Goal: Task Accomplishment & Management: Use online tool/utility

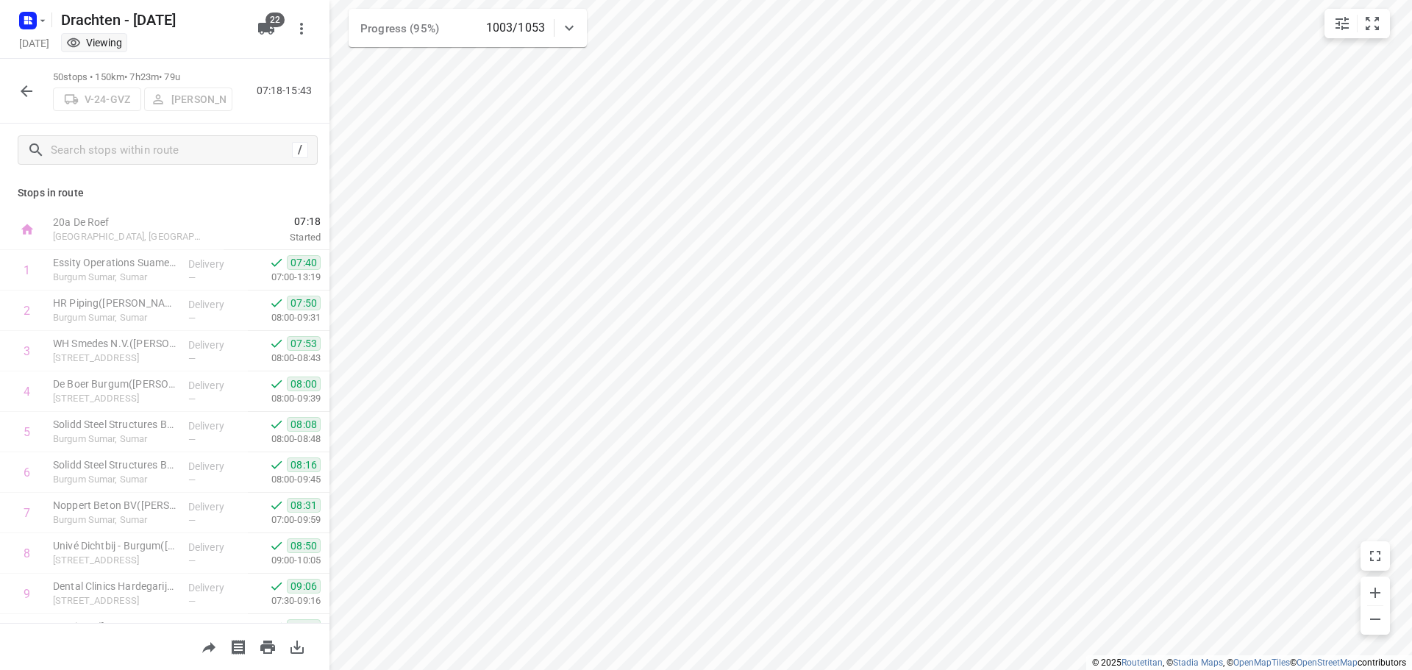
scroll to position [1690, 0]
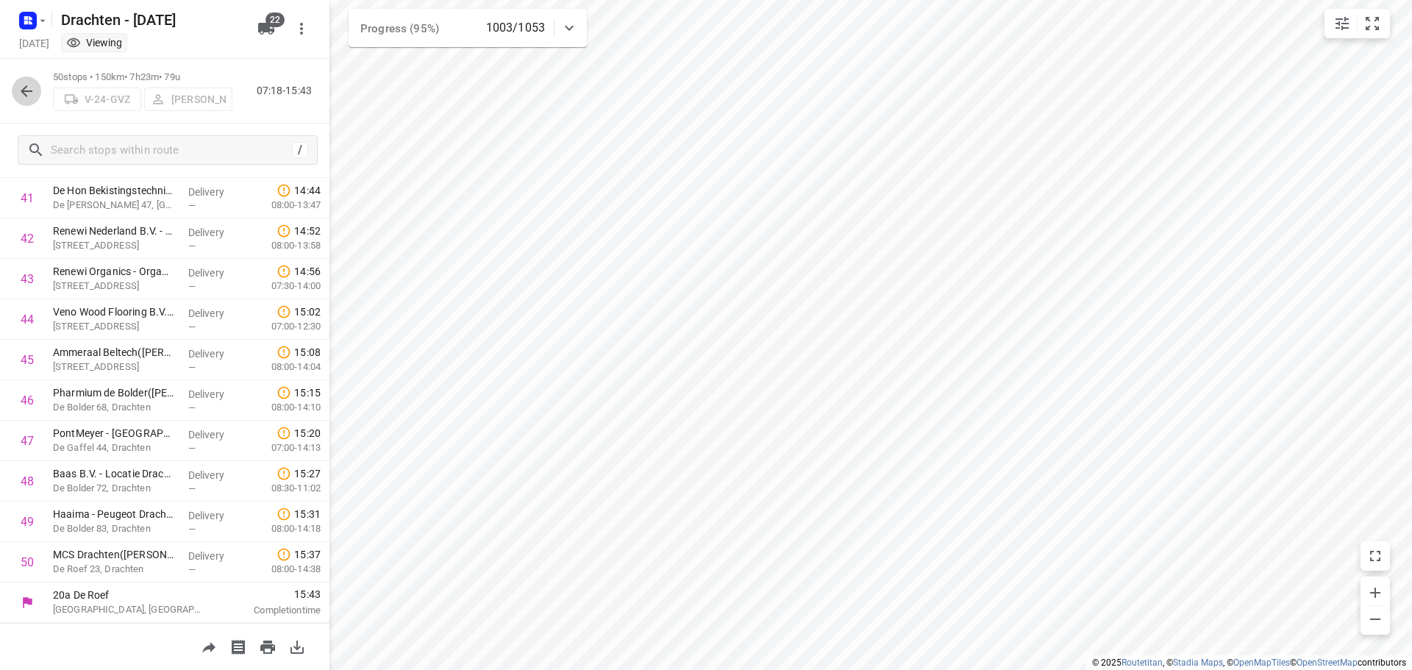
click at [37, 88] on button "button" at bounding box center [26, 91] width 29 height 29
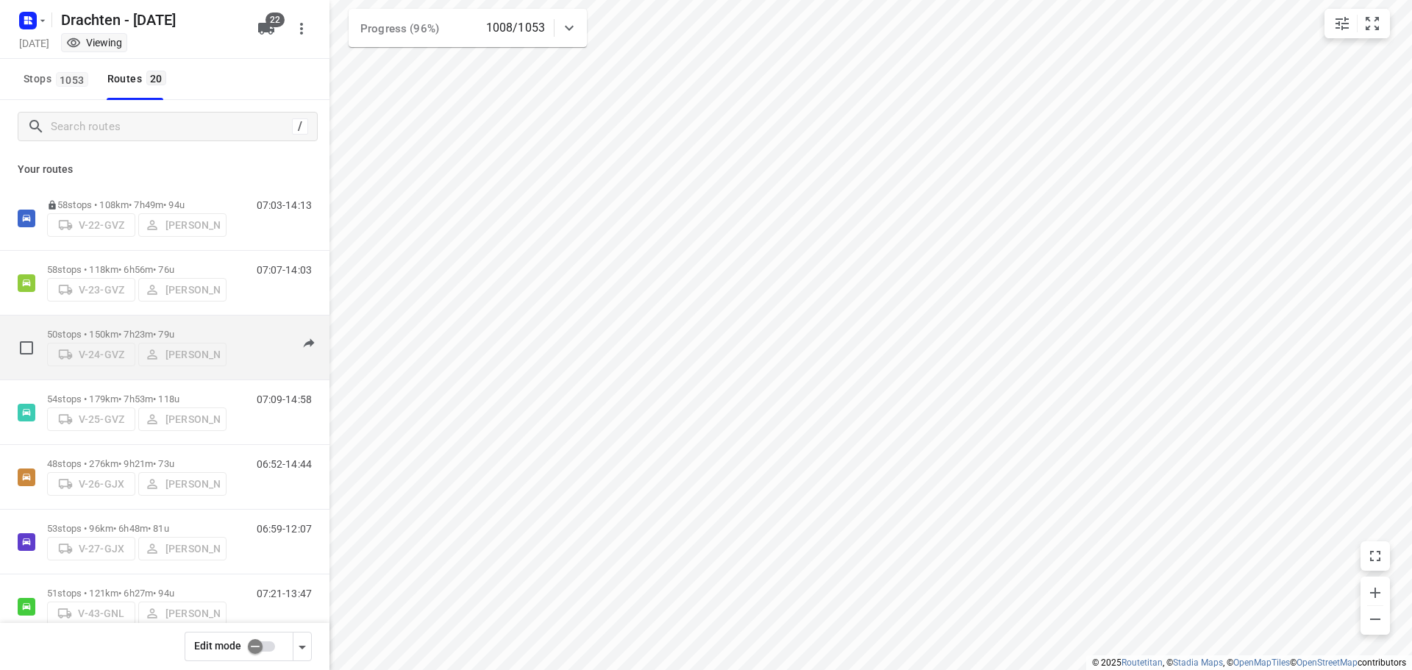
click at [140, 316] on div "50 stops • 150km • 7h23m • 79u V-24-GVZ Piet Wijma 07:18-15:47" at bounding box center [165, 348] width 330 height 65
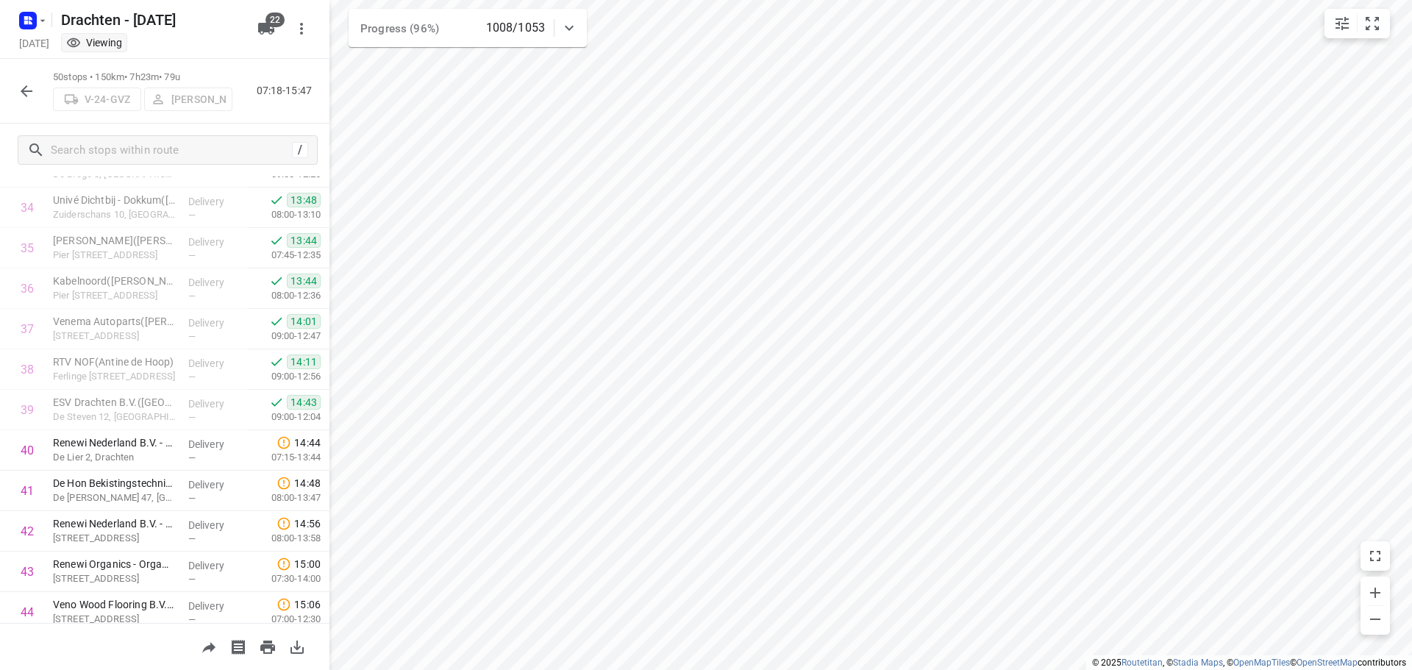
scroll to position [1618, 0]
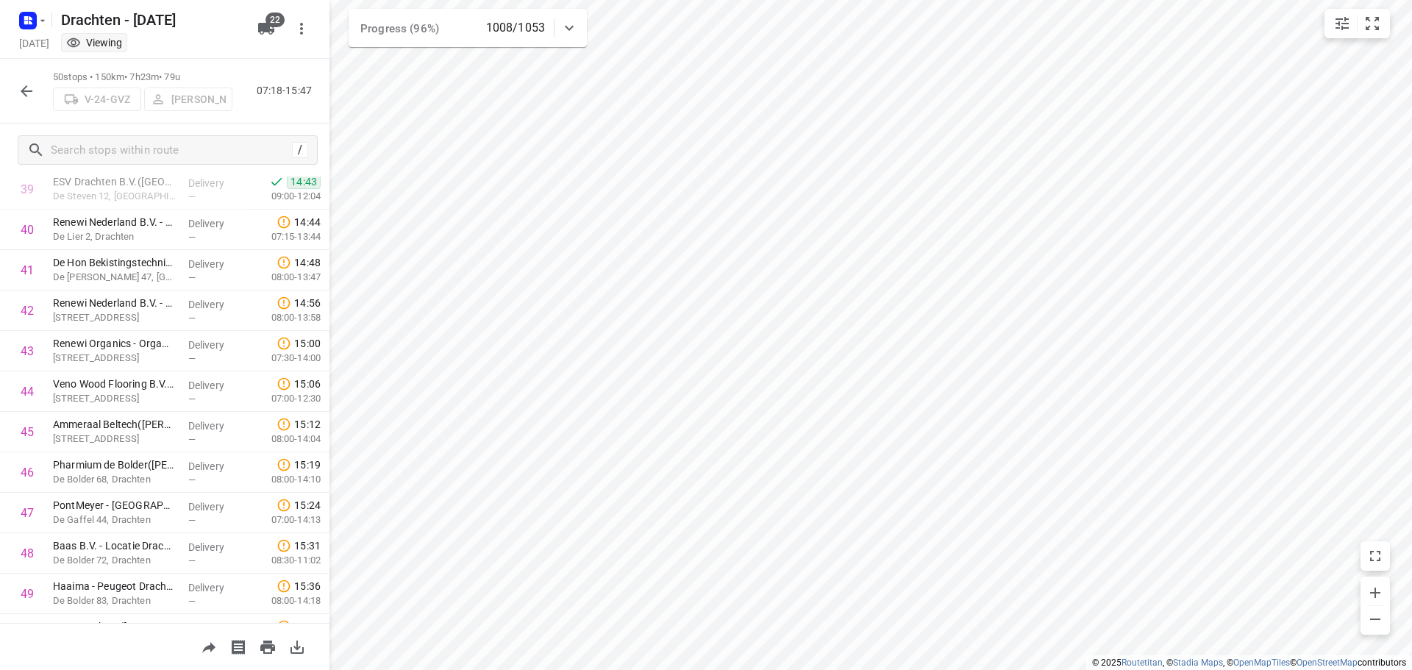
click at [20, 82] on icon "button" at bounding box center [27, 91] width 18 height 18
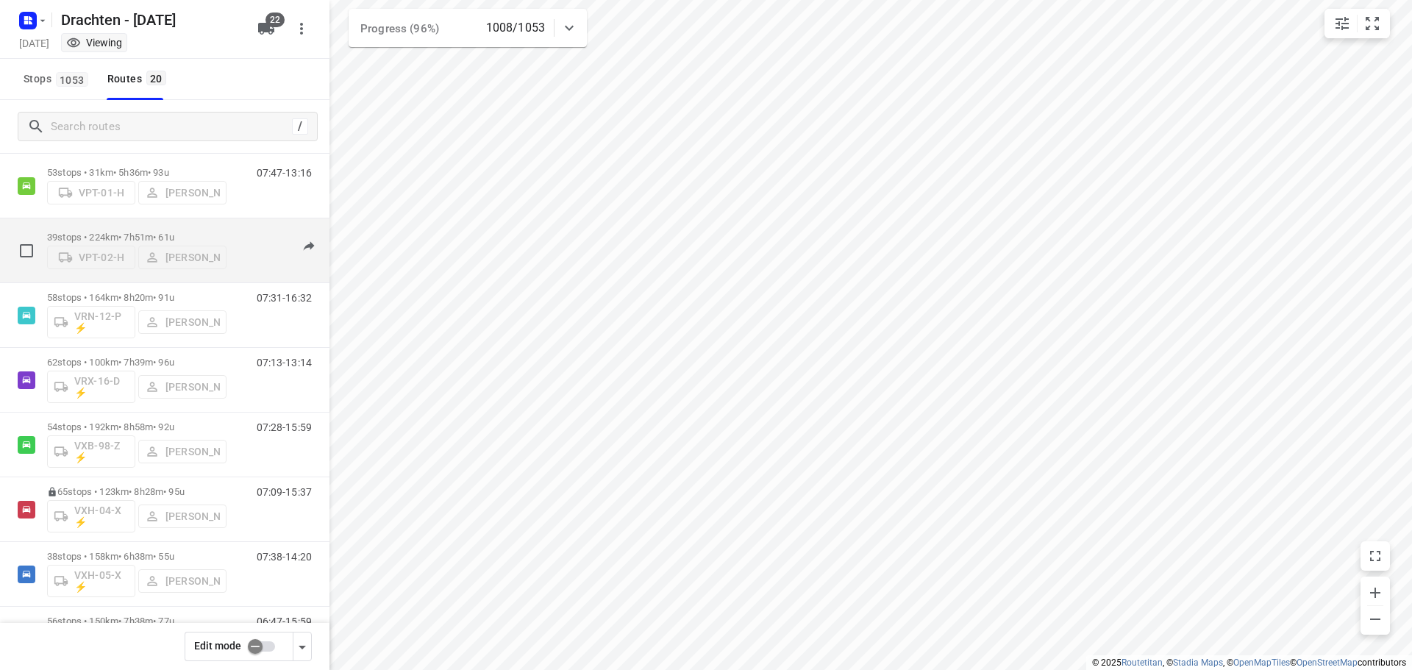
scroll to position [872, 0]
click at [136, 228] on div "58 stops • 164km • 8h20m • 91u VRN-12-P ⚡ Steijn Groothof" at bounding box center [136, 251] width 179 height 61
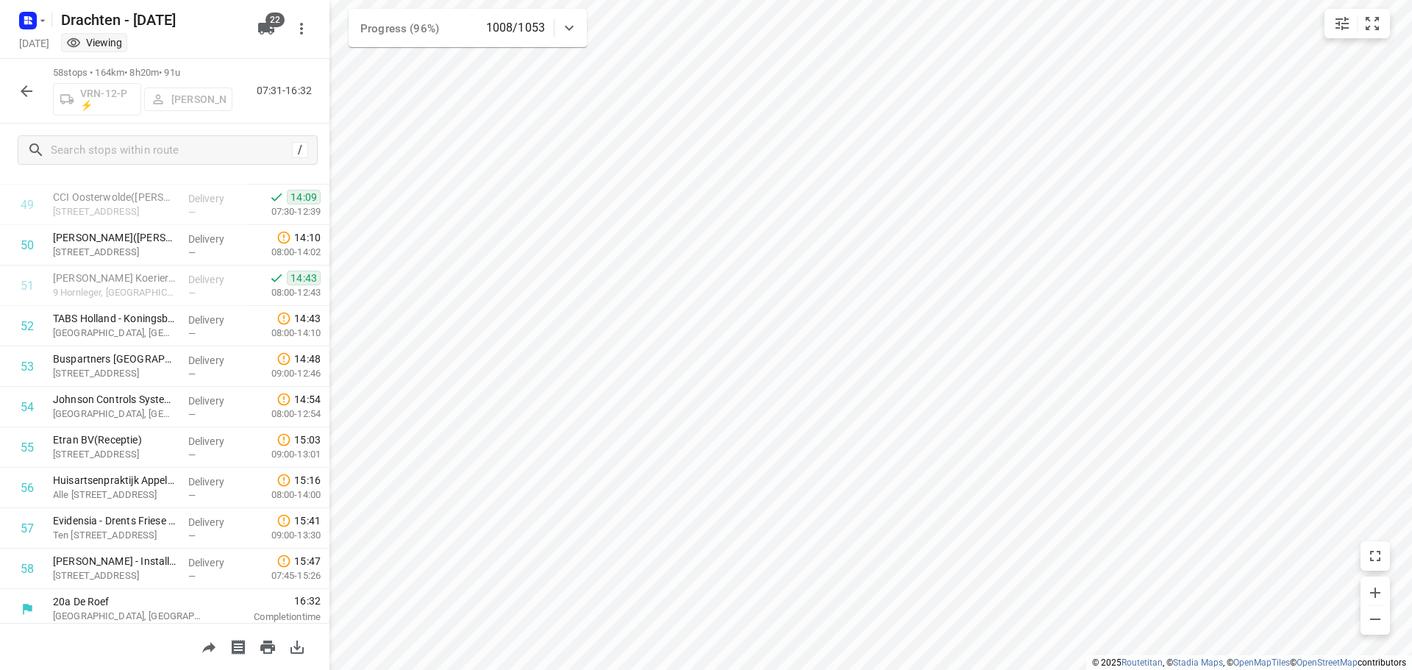
scroll to position [2014, 0]
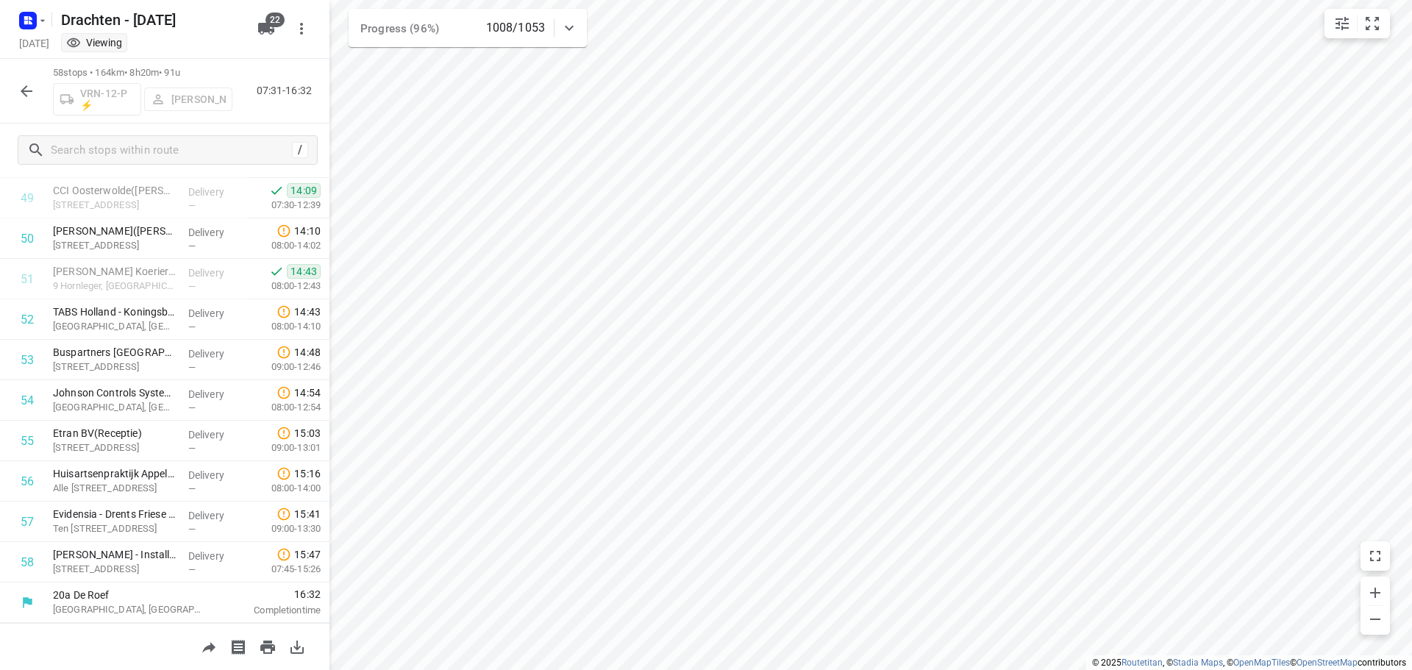
click at [22, 93] on icon "button" at bounding box center [27, 91] width 18 height 18
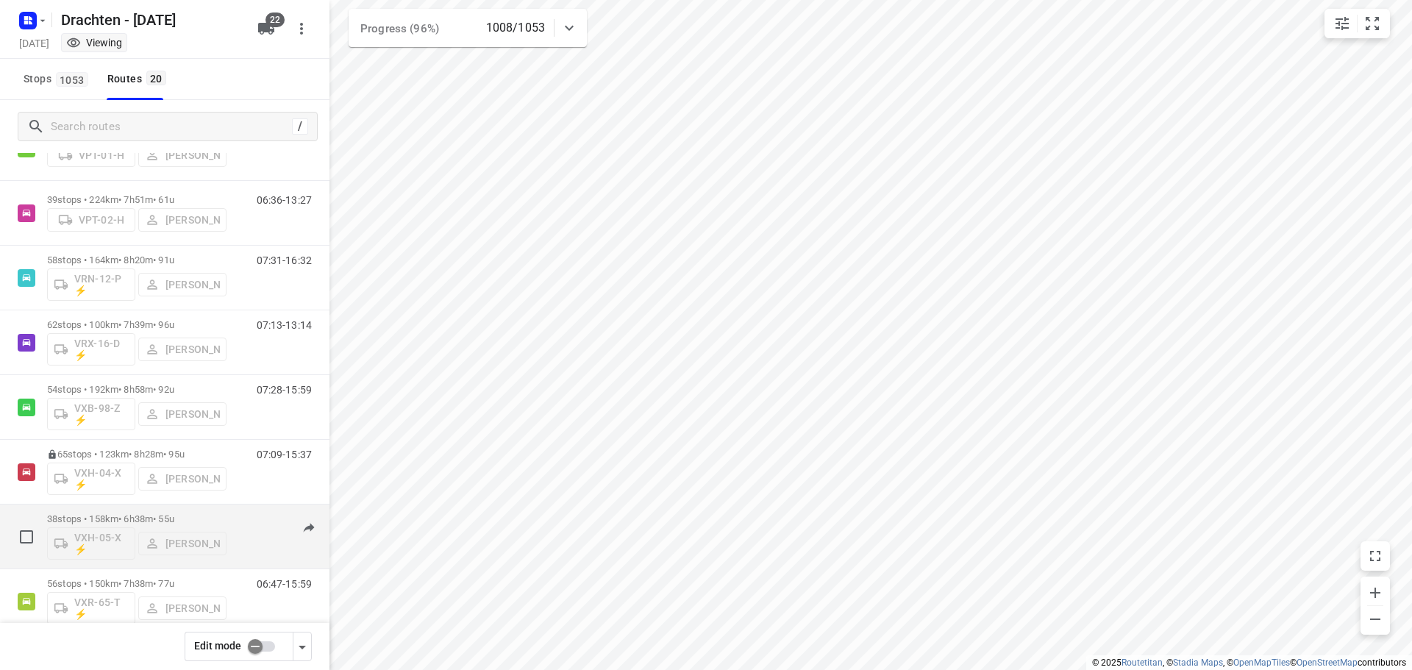
scroll to position [872, 0]
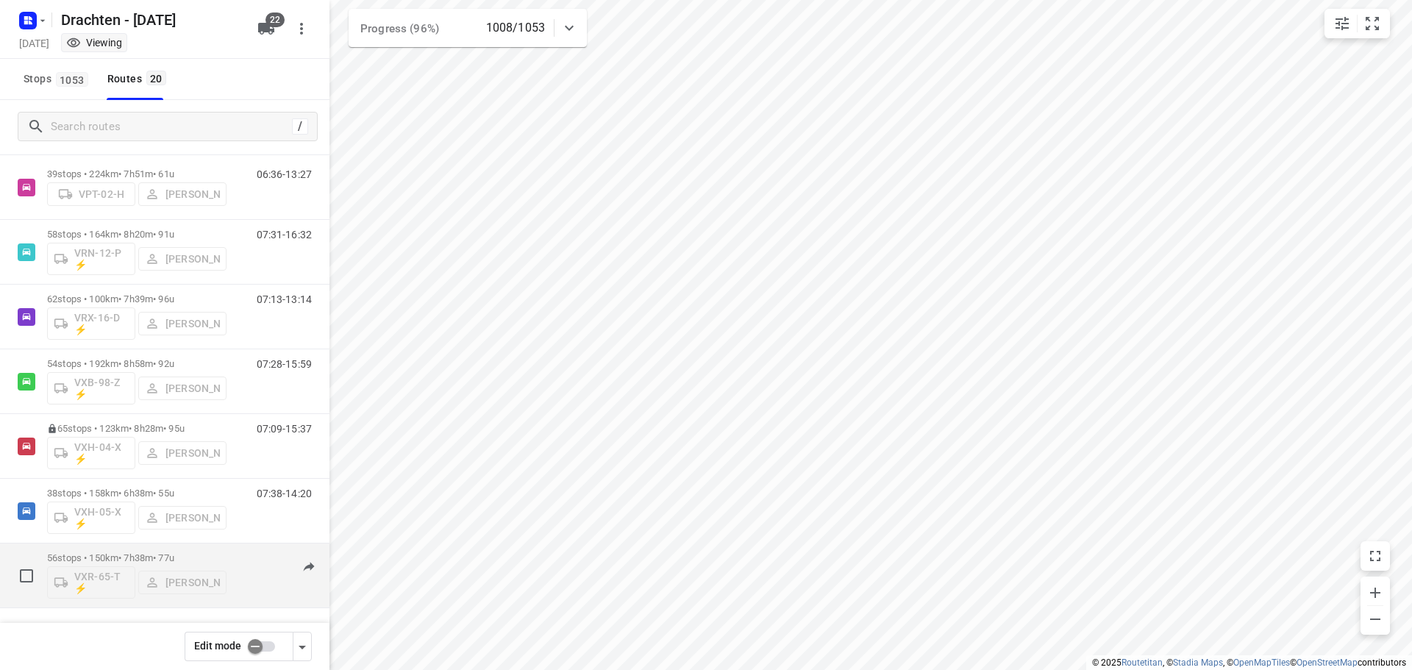
click at [116, 552] on p "56 stops • 150km • 7h38m • 77u" at bounding box center [136, 557] width 179 height 11
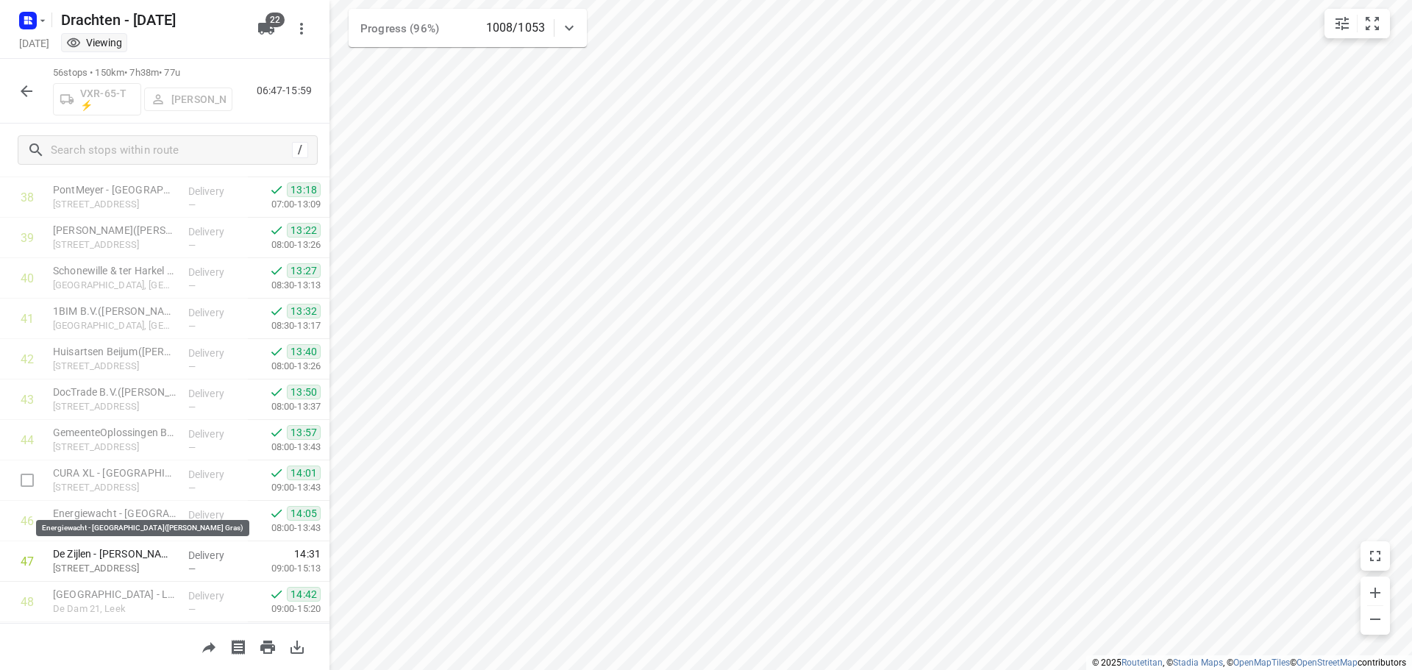
scroll to position [1565, 0]
click at [21, 95] on icon "button" at bounding box center [27, 91] width 18 height 18
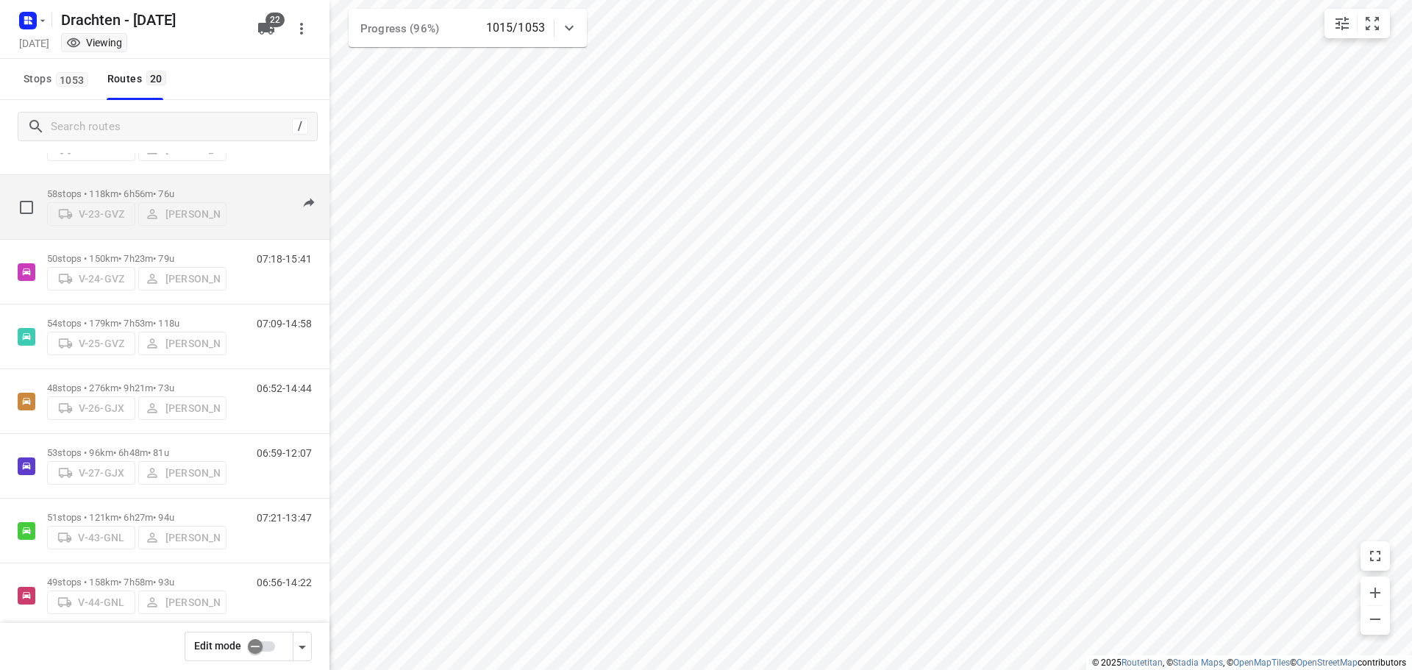
scroll to position [63, 0]
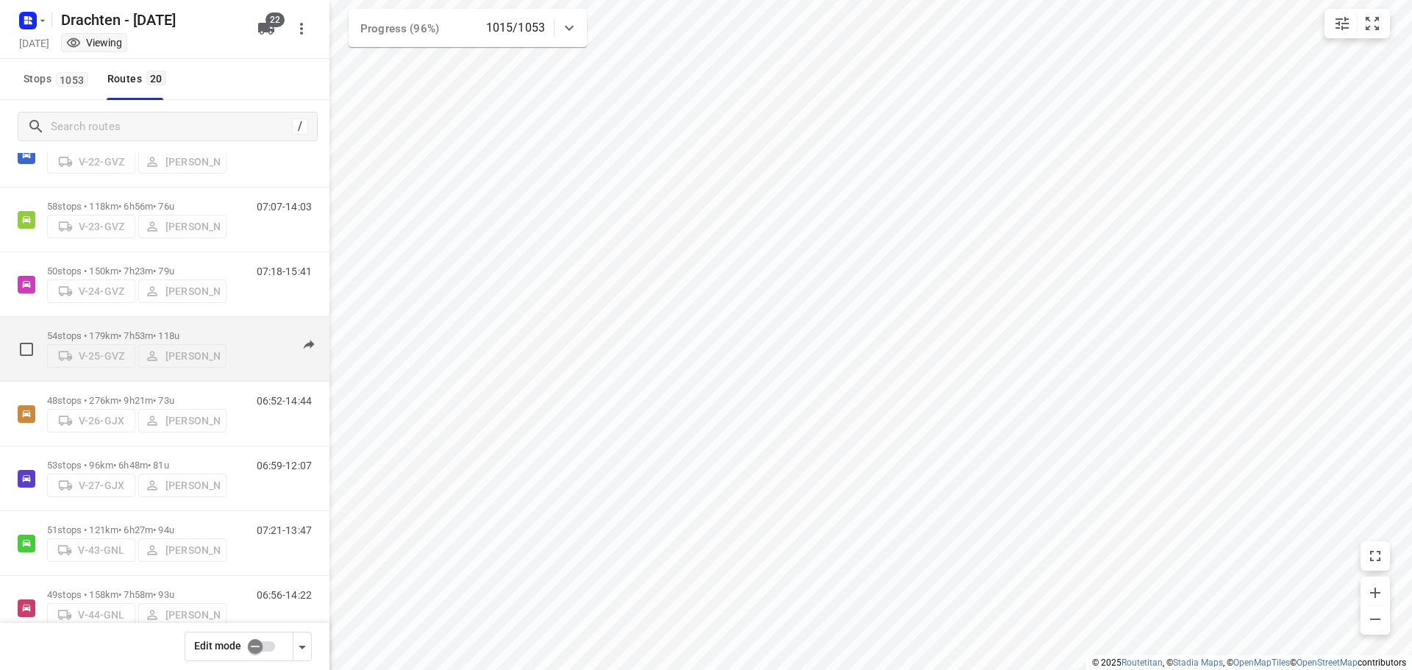
click at [192, 323] on div "54 stops • 179km • 7h53m • 118u V-25-GVZ Judith Wijma" at bounding box center [136, 349] width 179 height 52
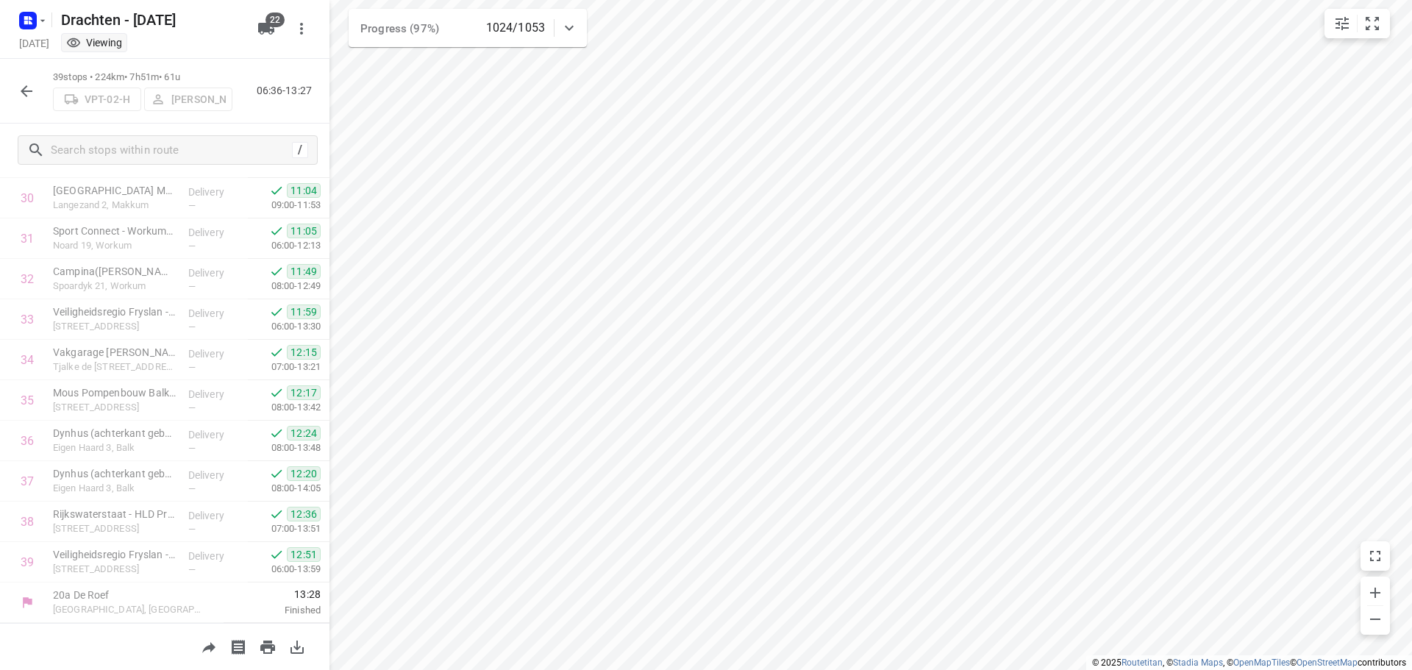
scroll to position [1245, 0]
click at [28, 85] on icon "button" at bounding box center [27, 91] width 18 height 18
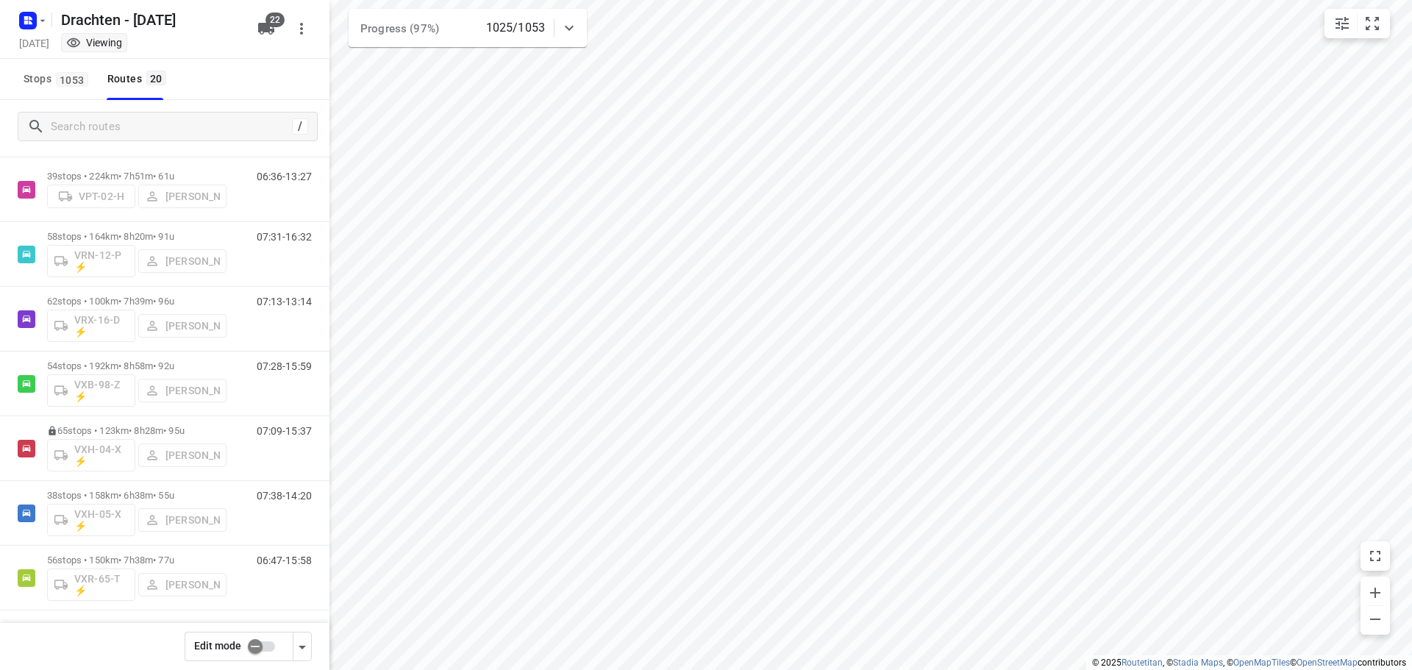
scroll to position [872, 0]
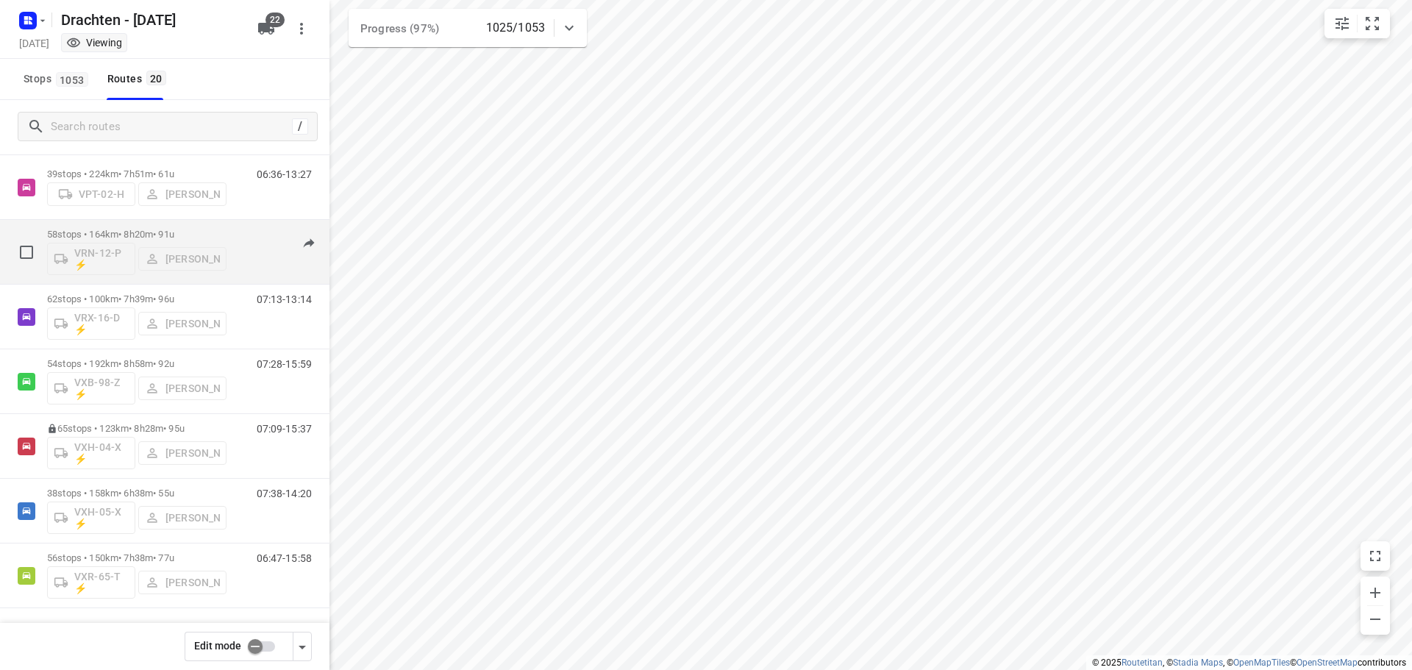
click at [137, 232] on p "58 stops • 164km • 8h20m • 91u" at bounding box center [136, 234] width 179 height 11
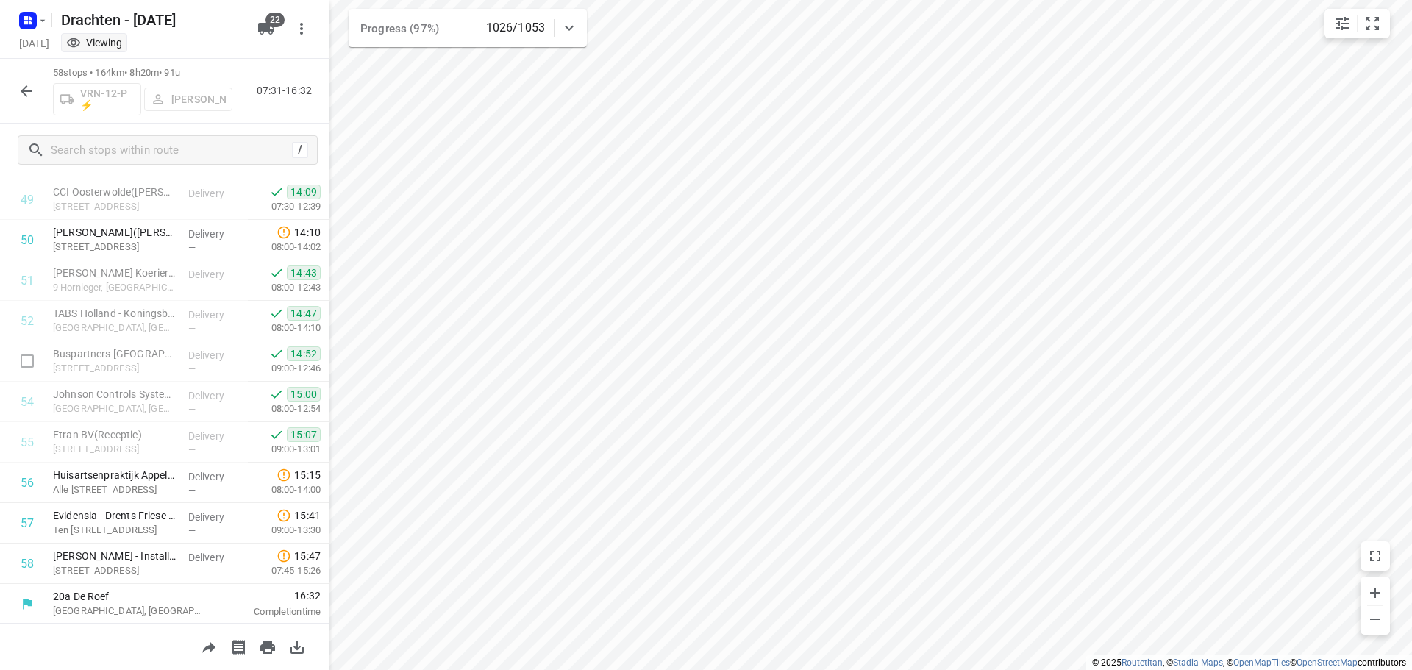
scroll to position [2014, 0]
click at [30, 82] on icon "button" at bounding box center [27, 91] width 18 height 18
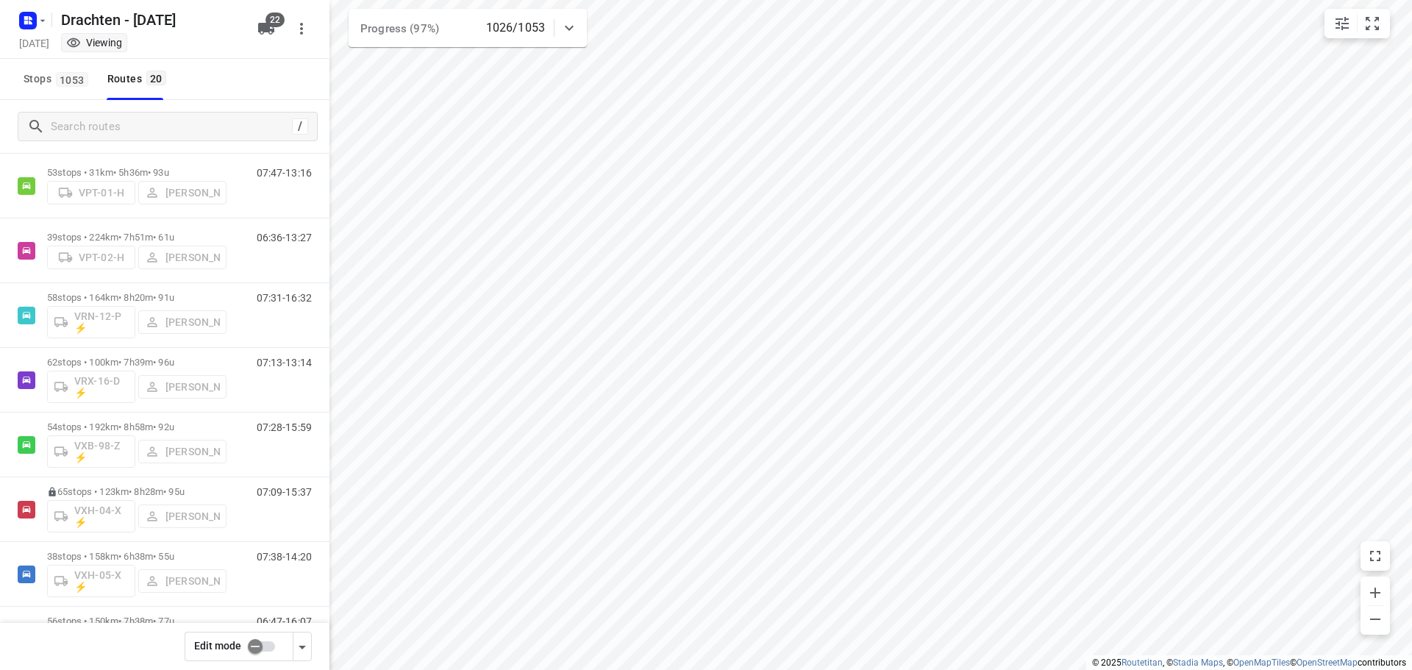
scroll to position [872, 0]
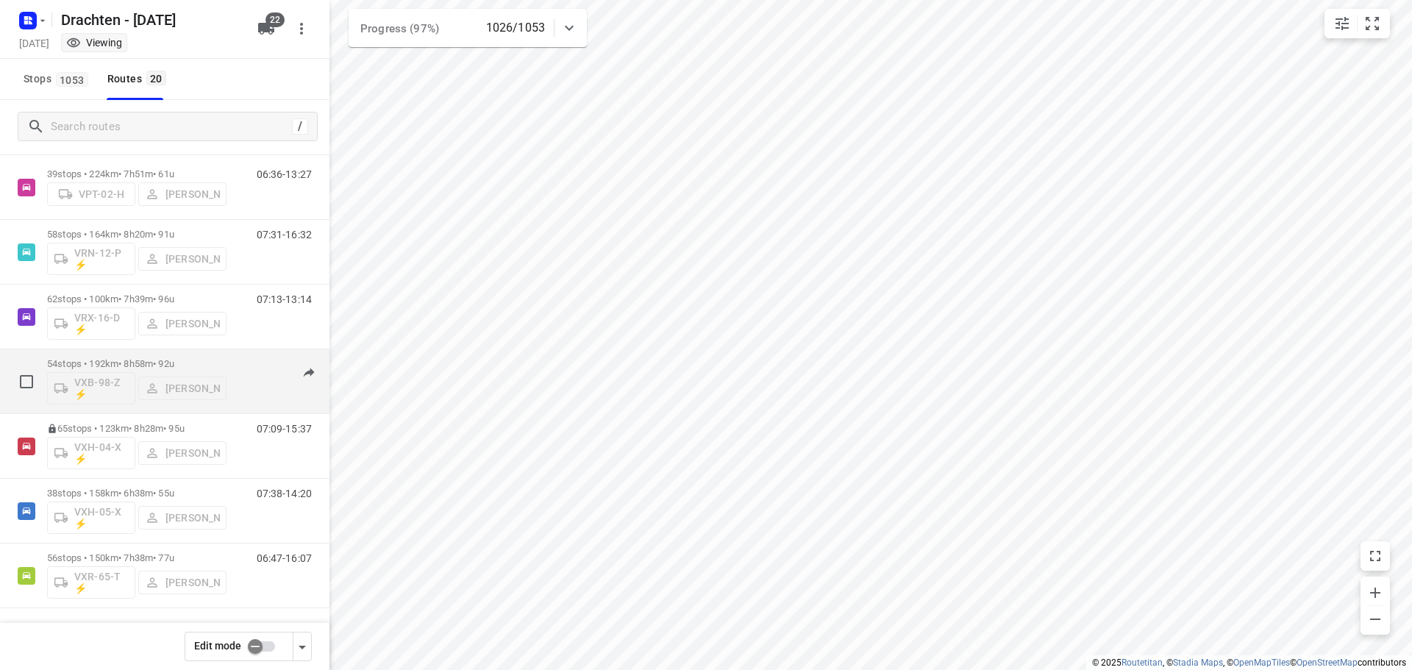
click at [182, 360] on p "54 stops • 192km • 8h58m • 92u" at bounding box center [136, 363] width 179 height 11
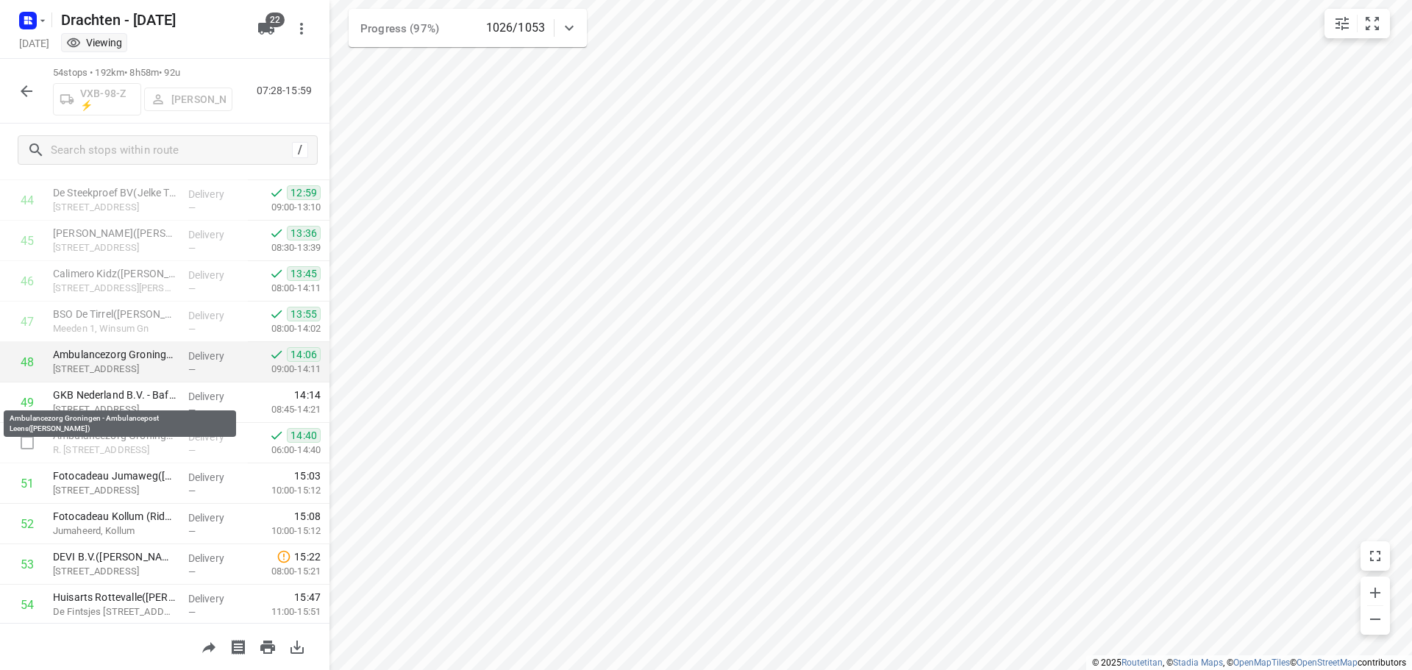
scroll to position [1852, 0]
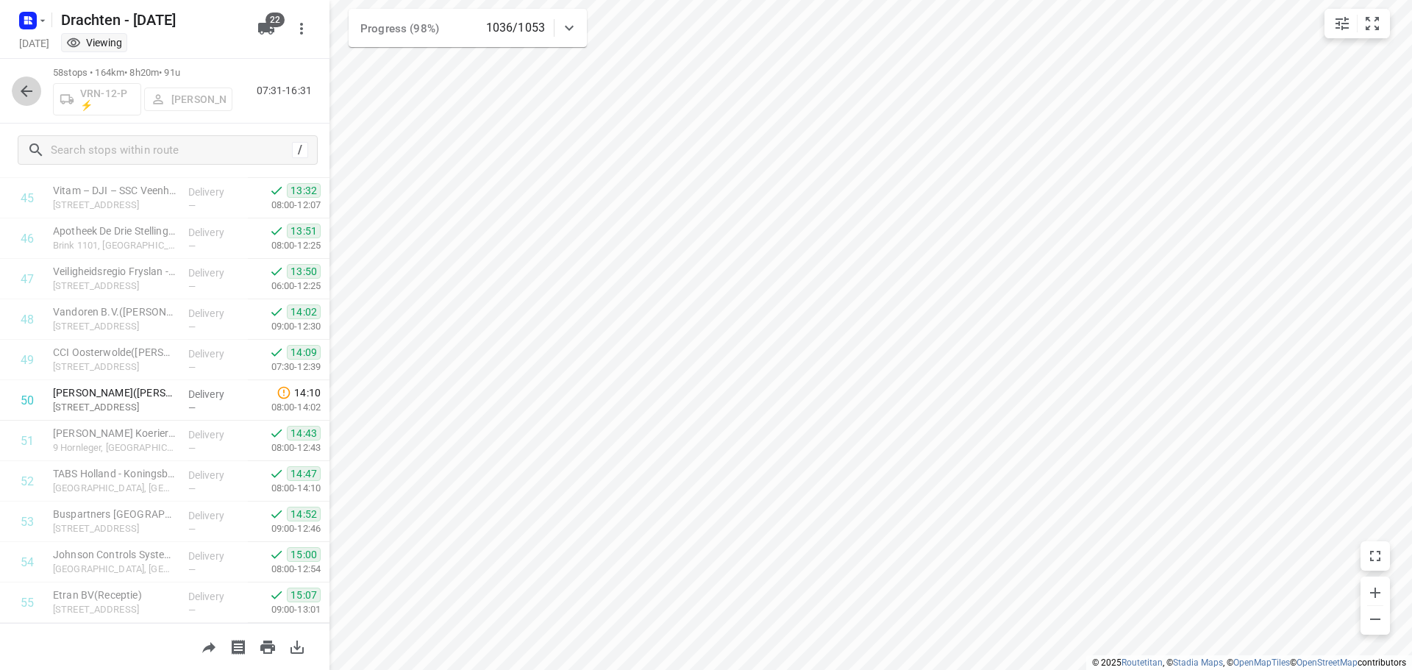
click at [28, 95] on icon "button" at bounding box center [27, 91] width 18 height 18
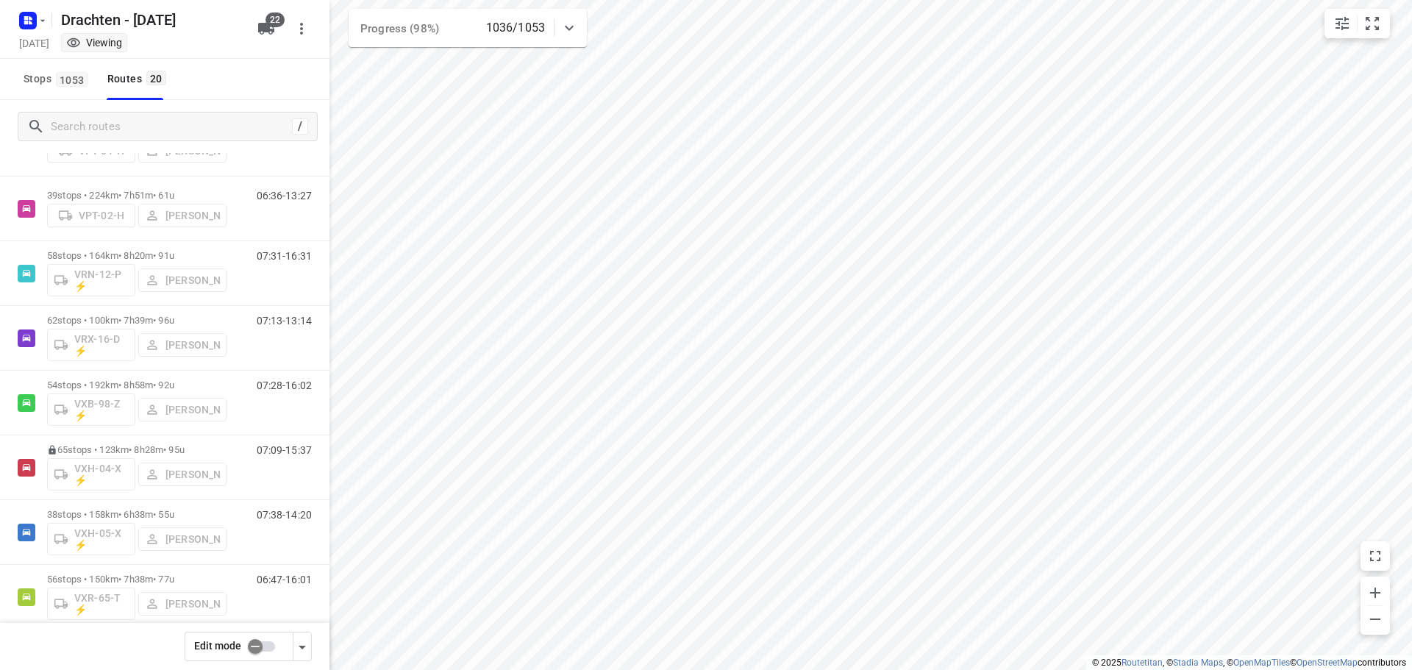
scroll to position [872, 0]
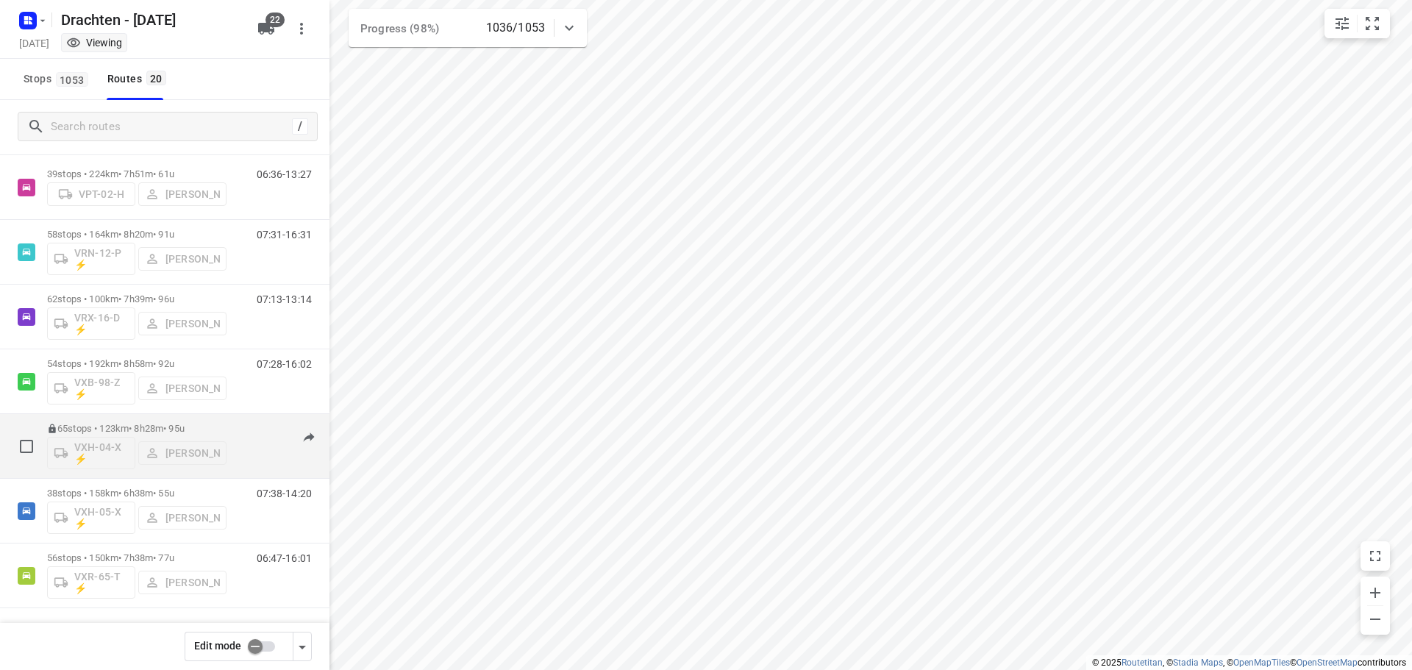
click at [167, 422] on div "65 stops • 123km • 8h28m • 95u VXH-04-X ⚡ Leon Holwerda" at bounding box center [136, 446] width 179 height 61
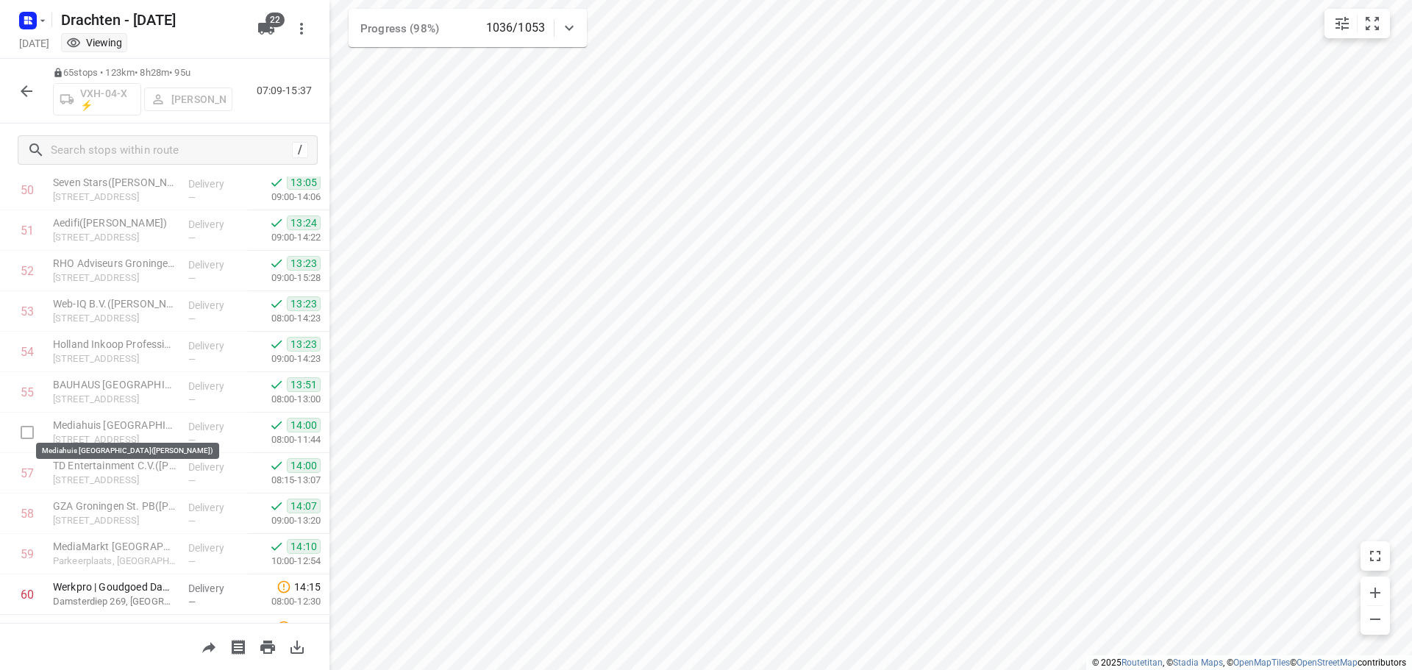
scroll to position [2297, 0]
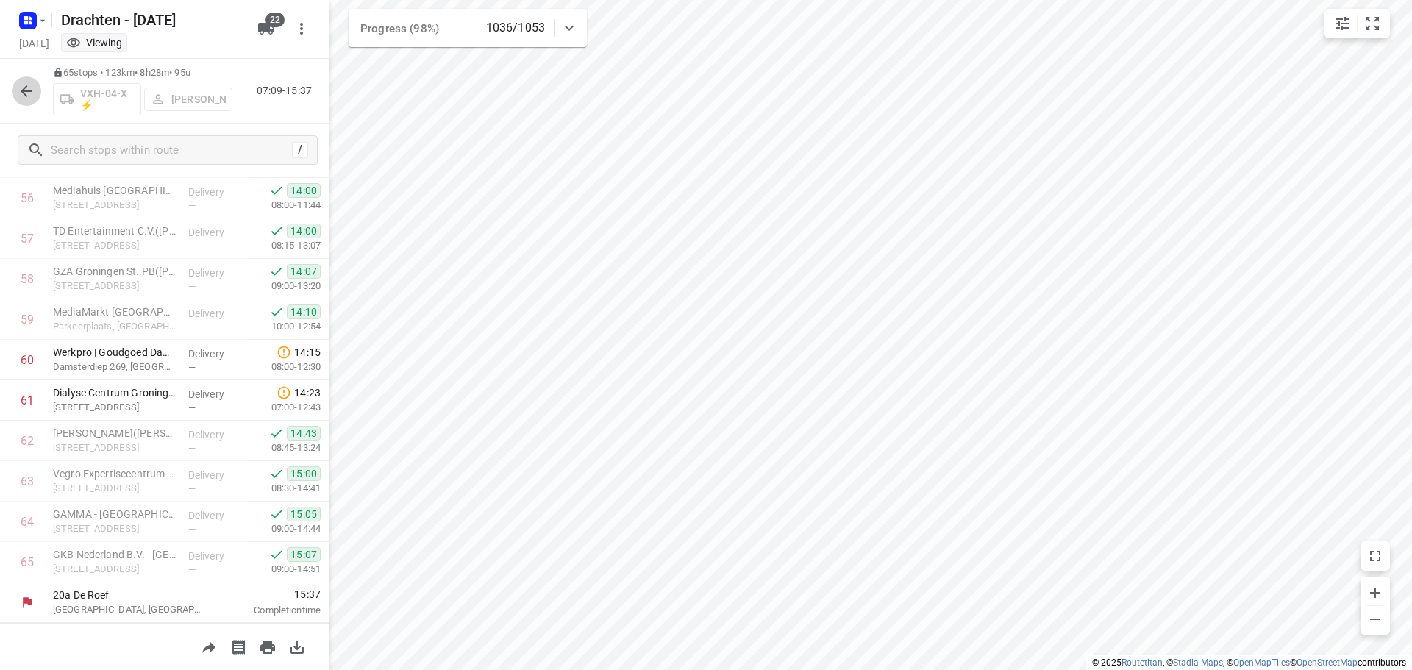
click at [20, 93] on icon "button" at bounding box center [27, 91] width 18 height 18
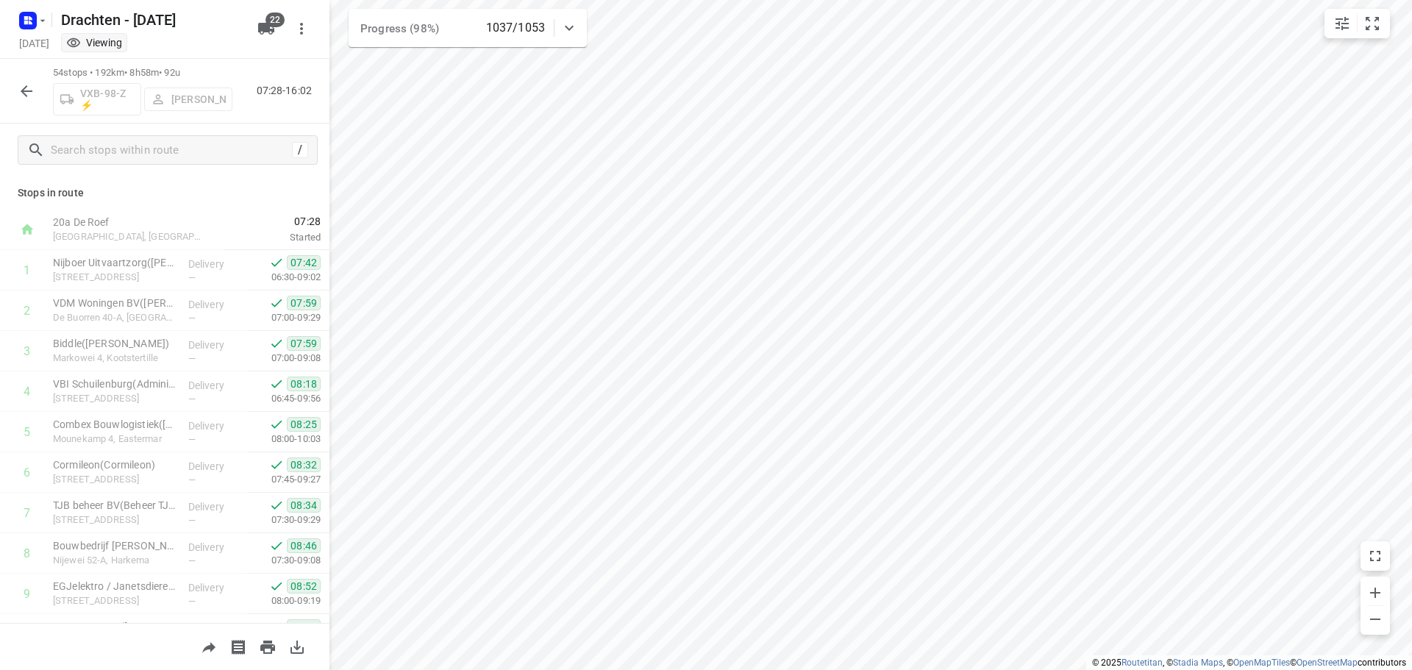
click at [27, 101] on button "button" at bounding box center [26, 91] width 29 height 29
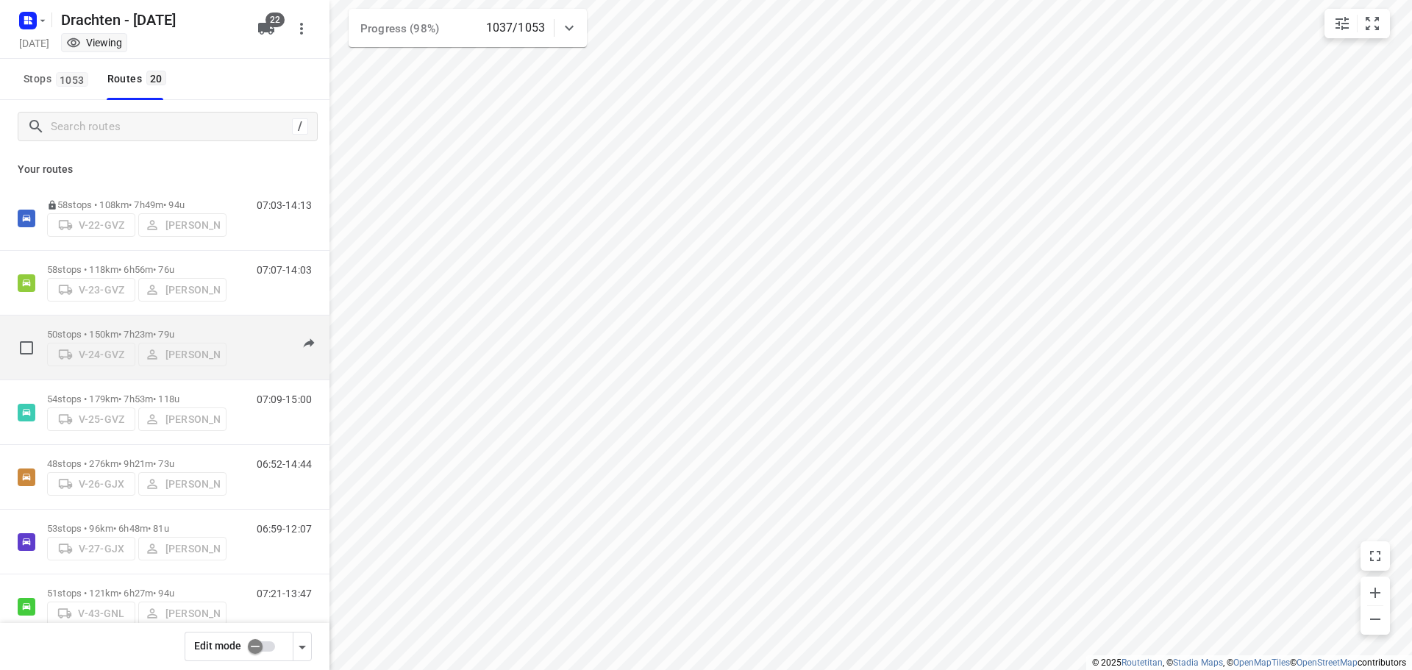
click at [133, 333] on p "50 stops • 150km • 7h23m • 79u" at bounding box center [136, 334] width 179 height 11
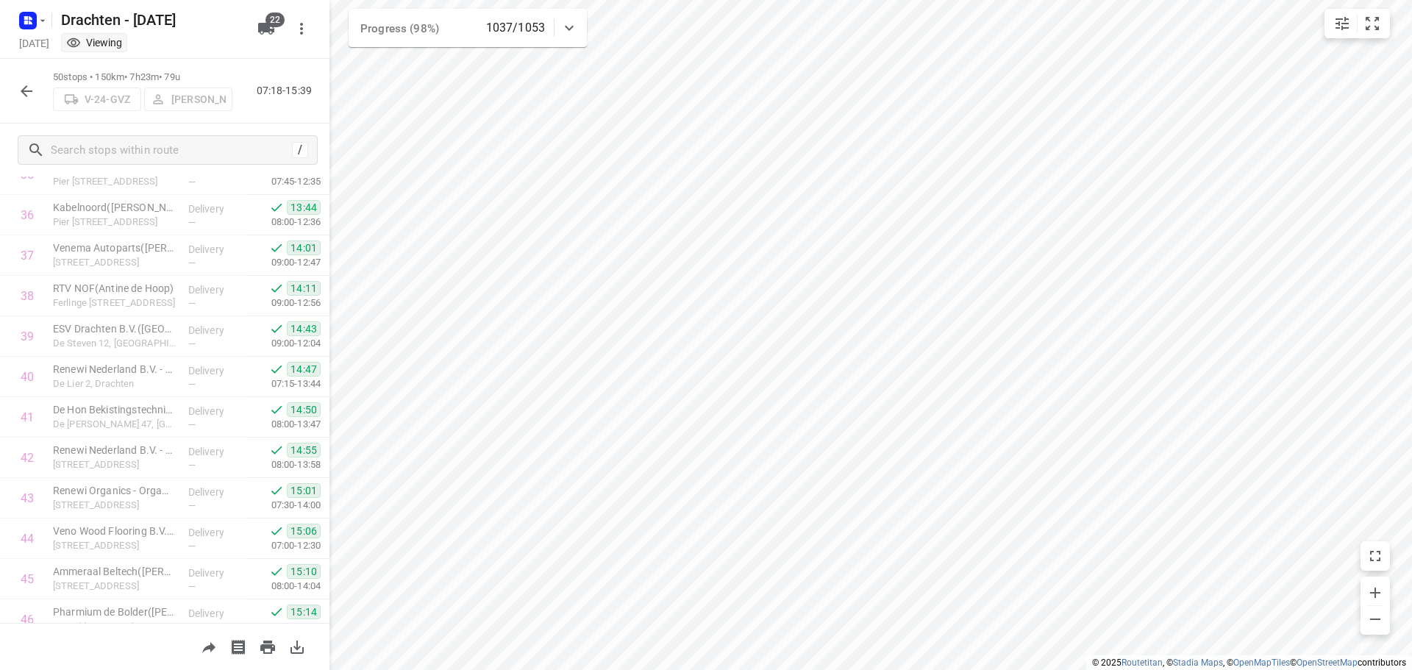
scroll to position [1690, 0]
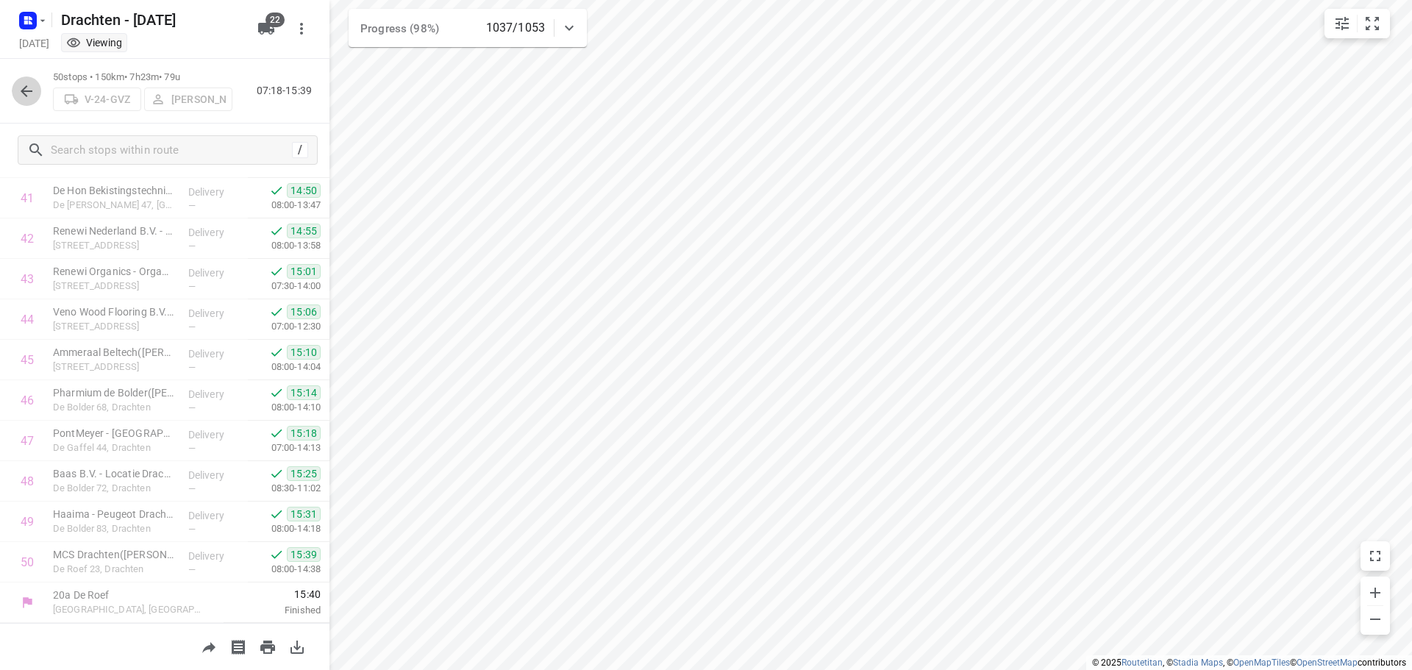
click at [32, 96] on icon "button" at bounding box center [27, 91] width 18 height 18
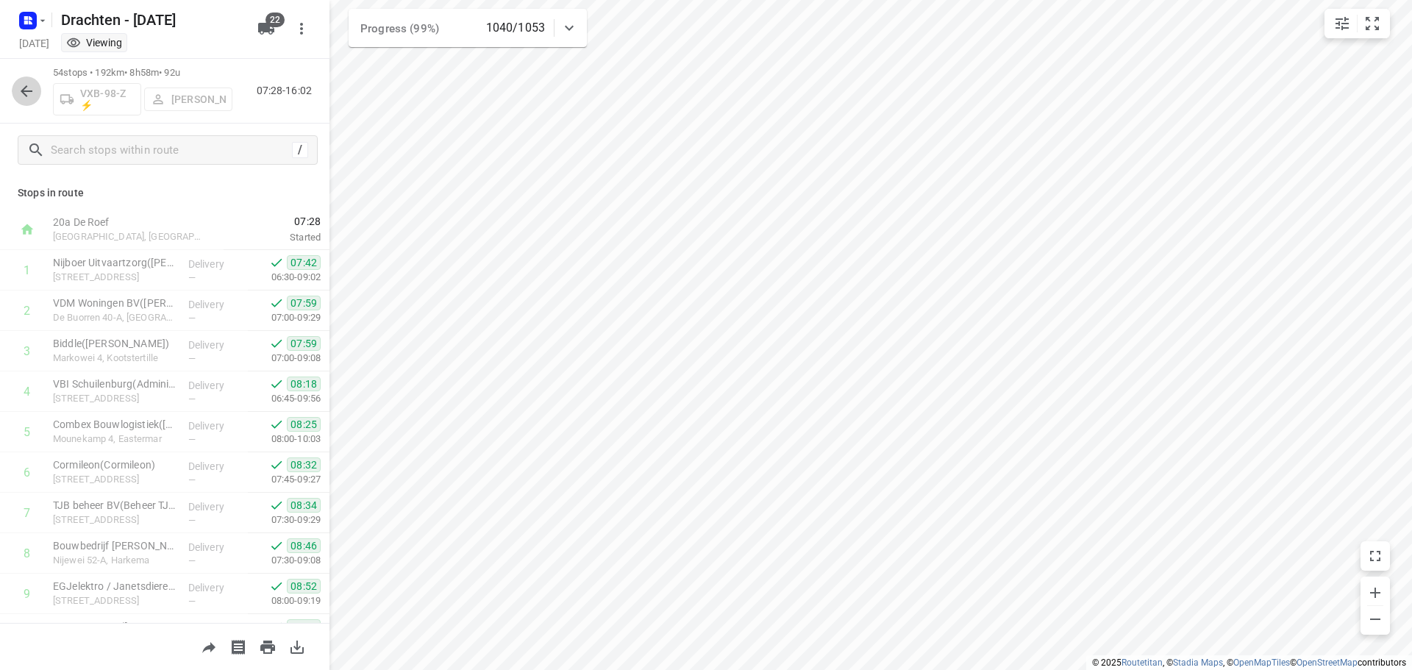
click at [32, 89] on icon "button" at bounding box center [27, 91] width 18 height 18
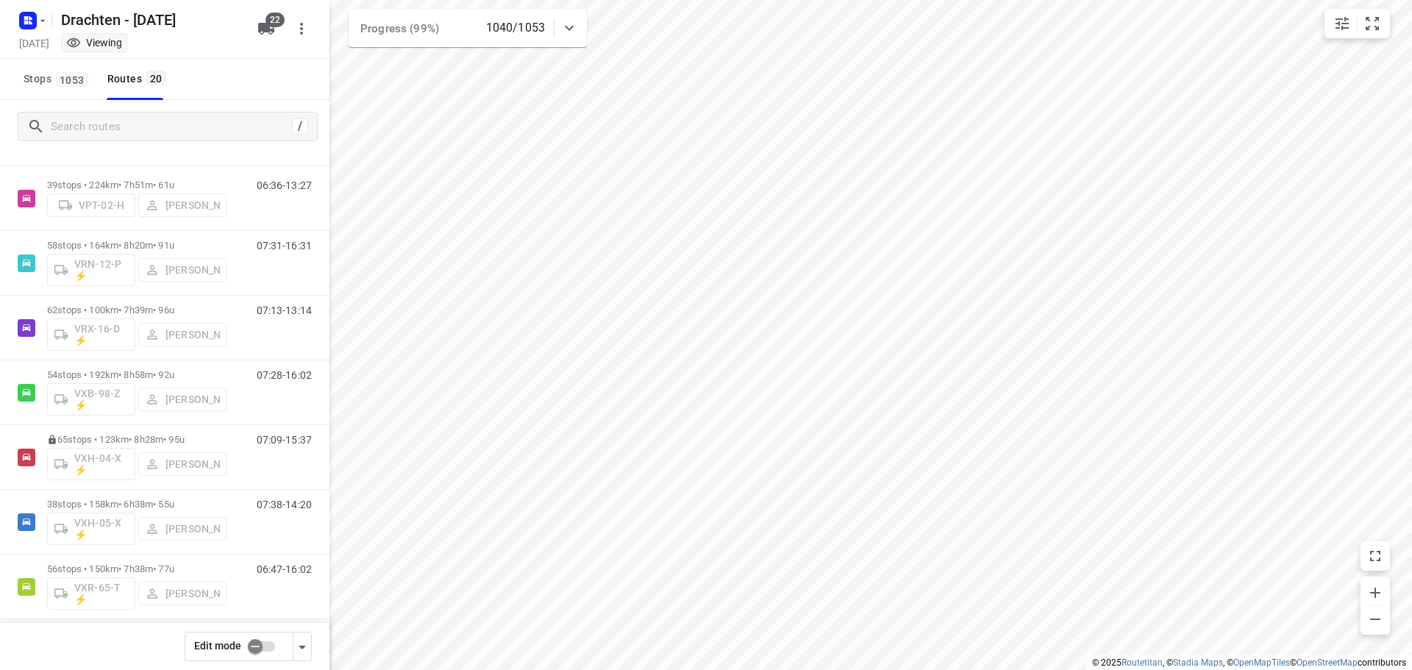
scroll to position [872, 0]
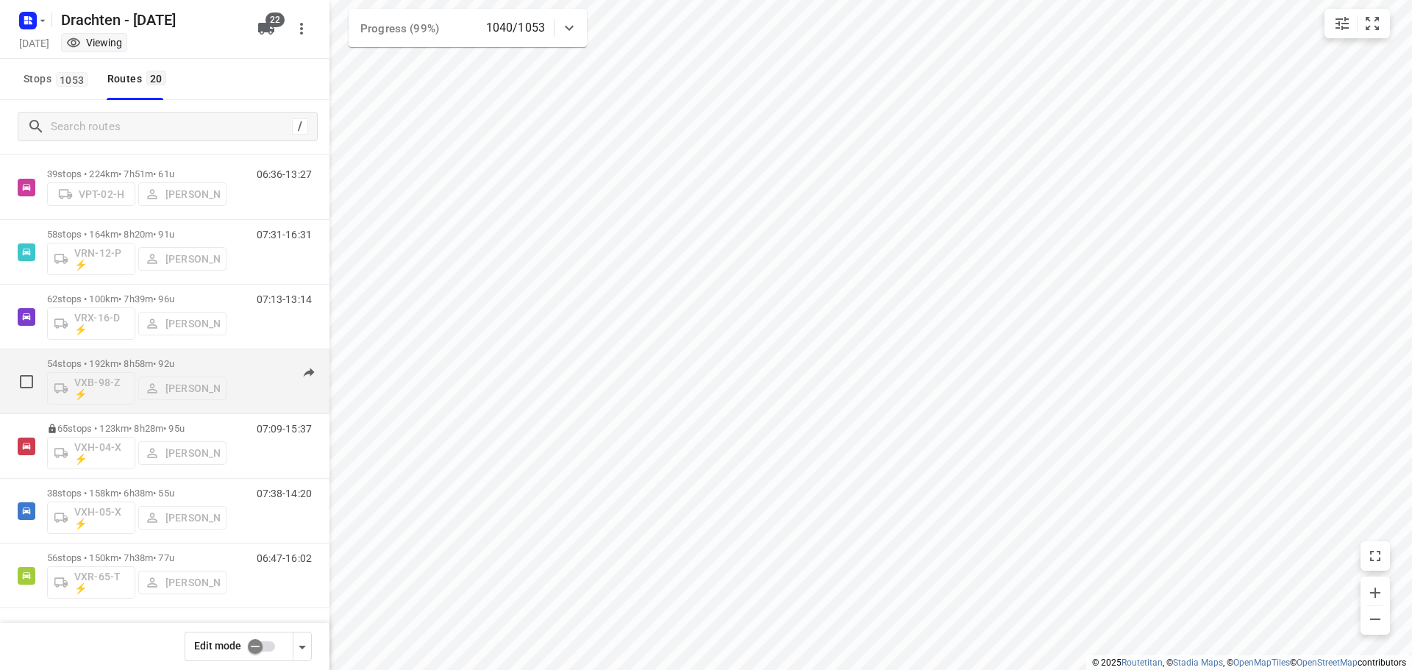
click at [156, 358] on p "54 stops • 192km • 8h58m • 92u" at bounding box center [136, 363] width 179 height 11
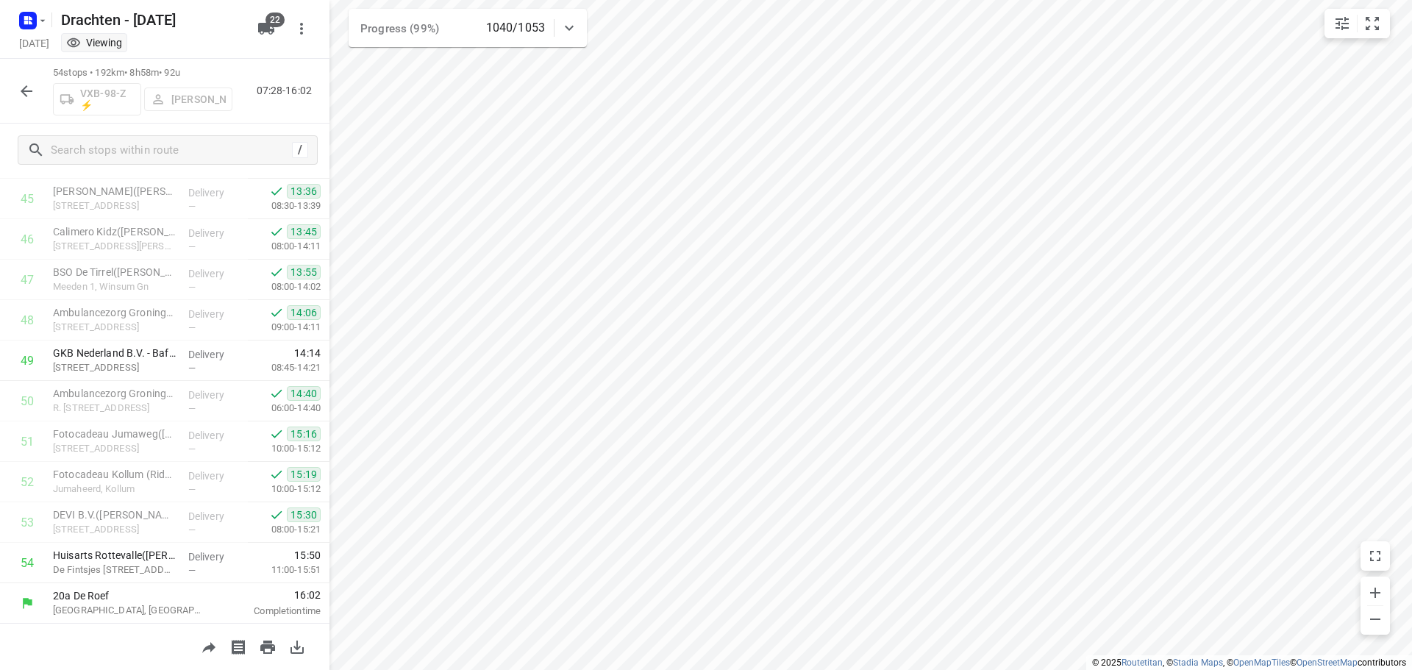
scroll to position [1852, 0]
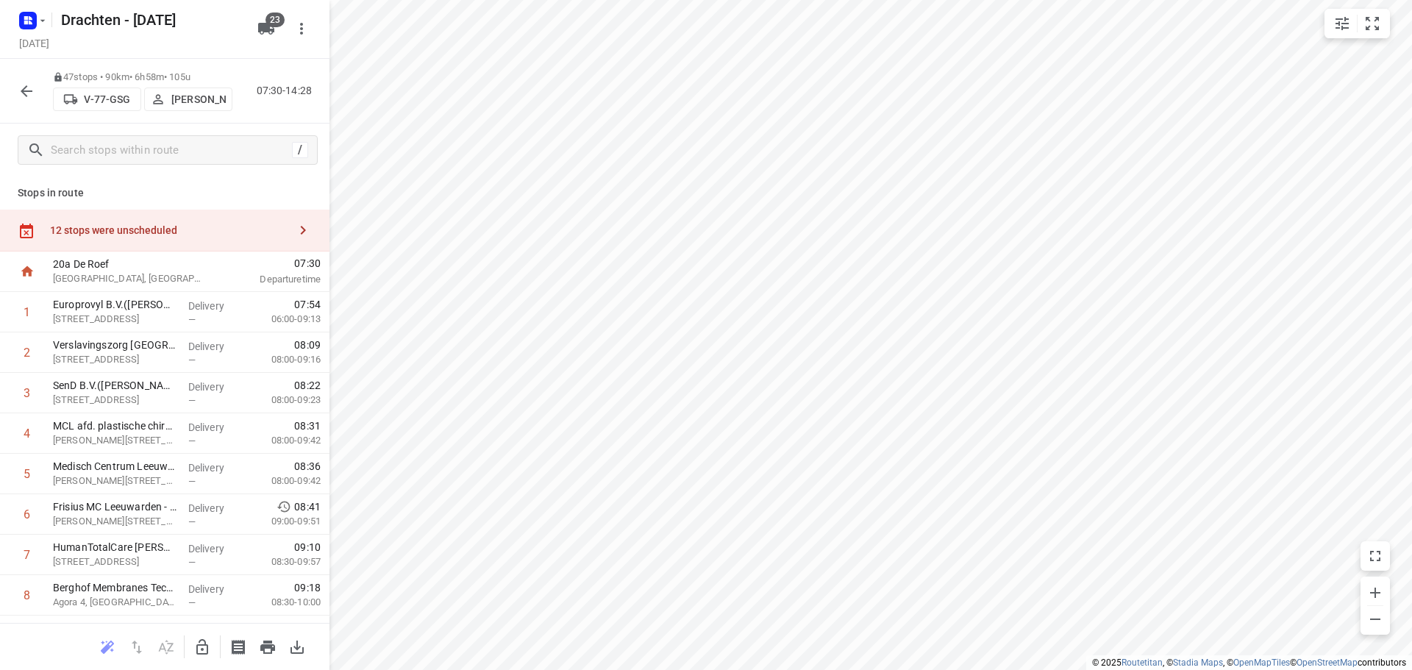
scroll to position [1611, 0]
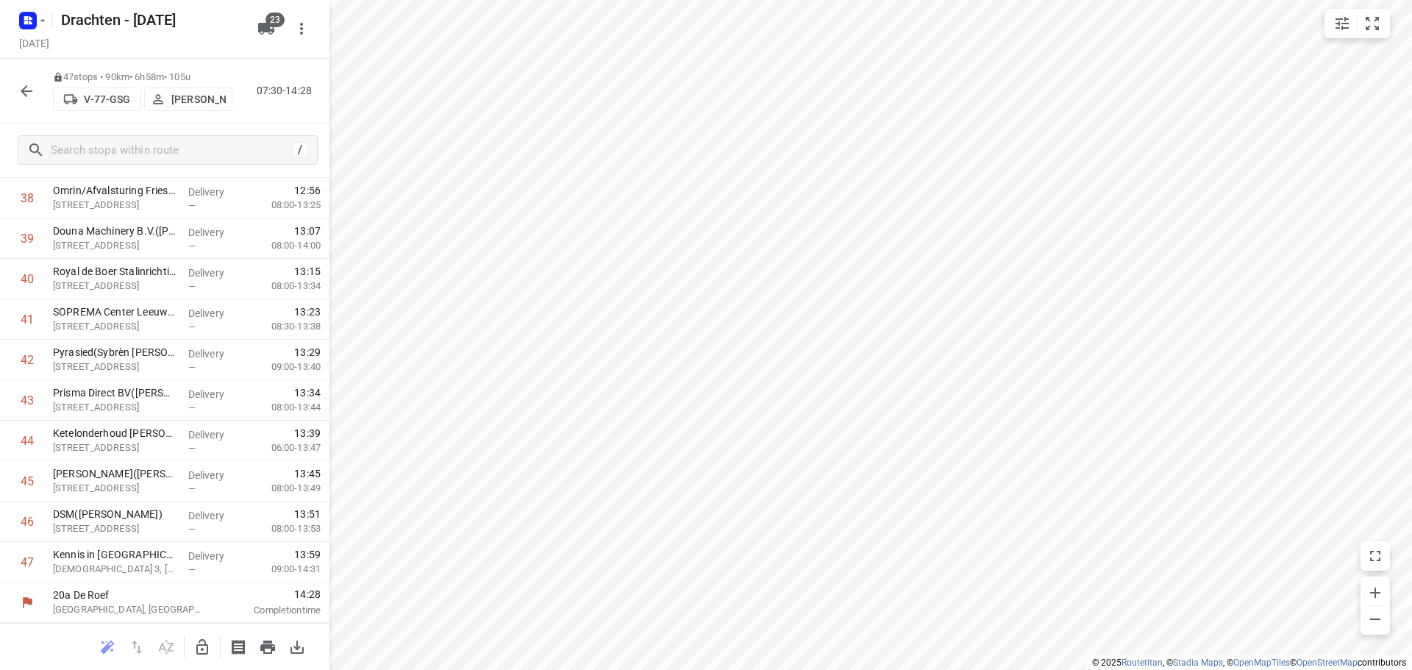
click at [29, 103] on button "button" at bounding box center [26, 91] width 29 height 29
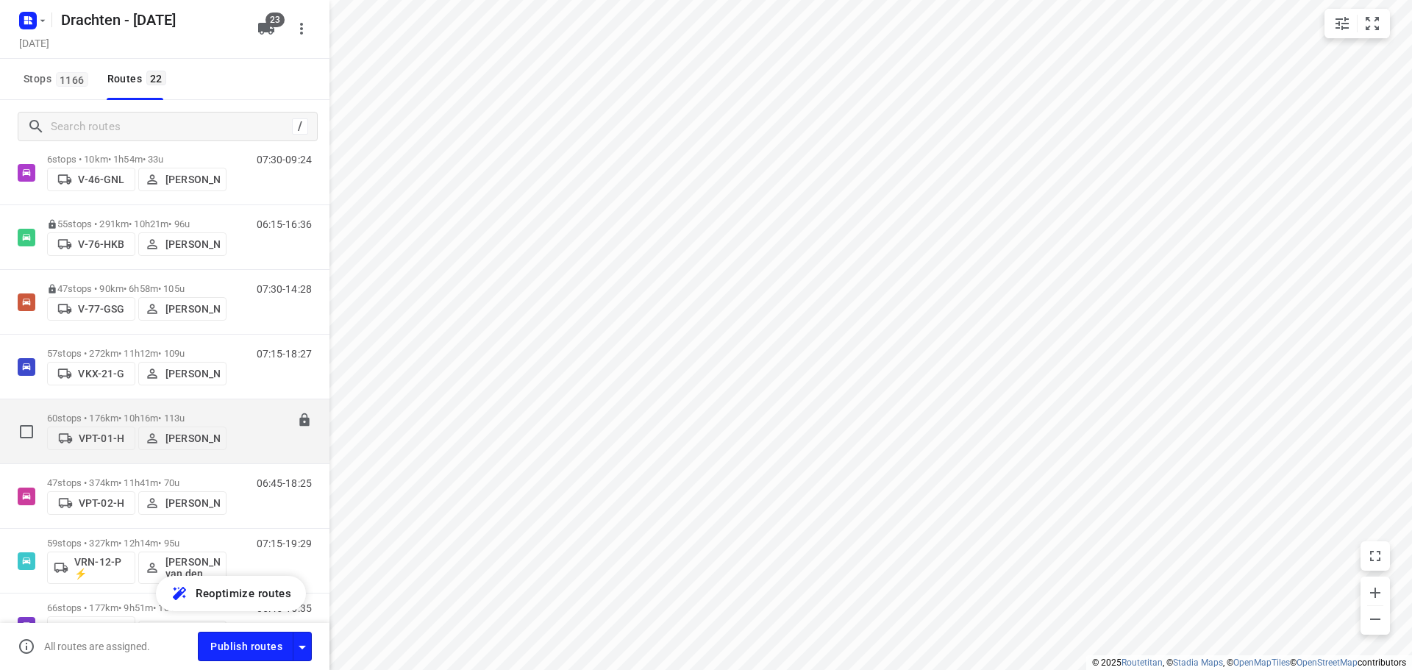
scroll to position [736, 0]
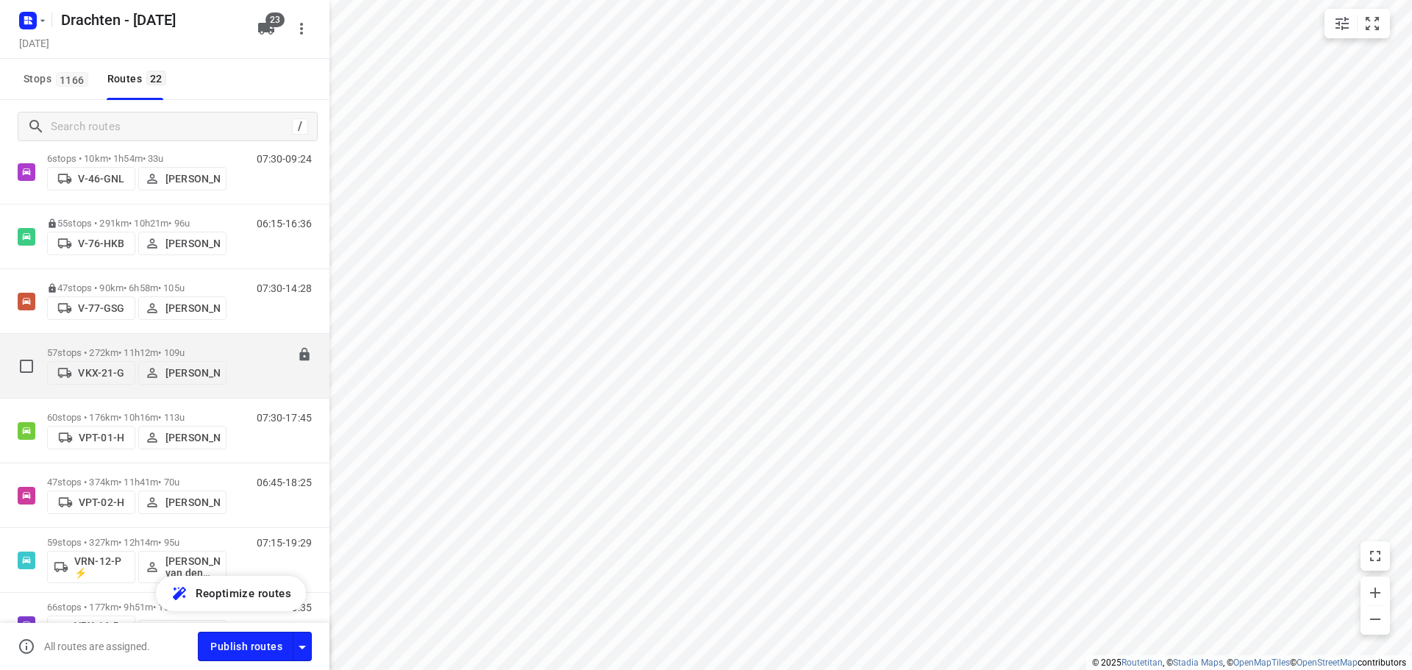
click at [141, 347] on p "57 stops • 272km • 11h12m • 109u" at bounding box center [136, 352] width 179 height 11
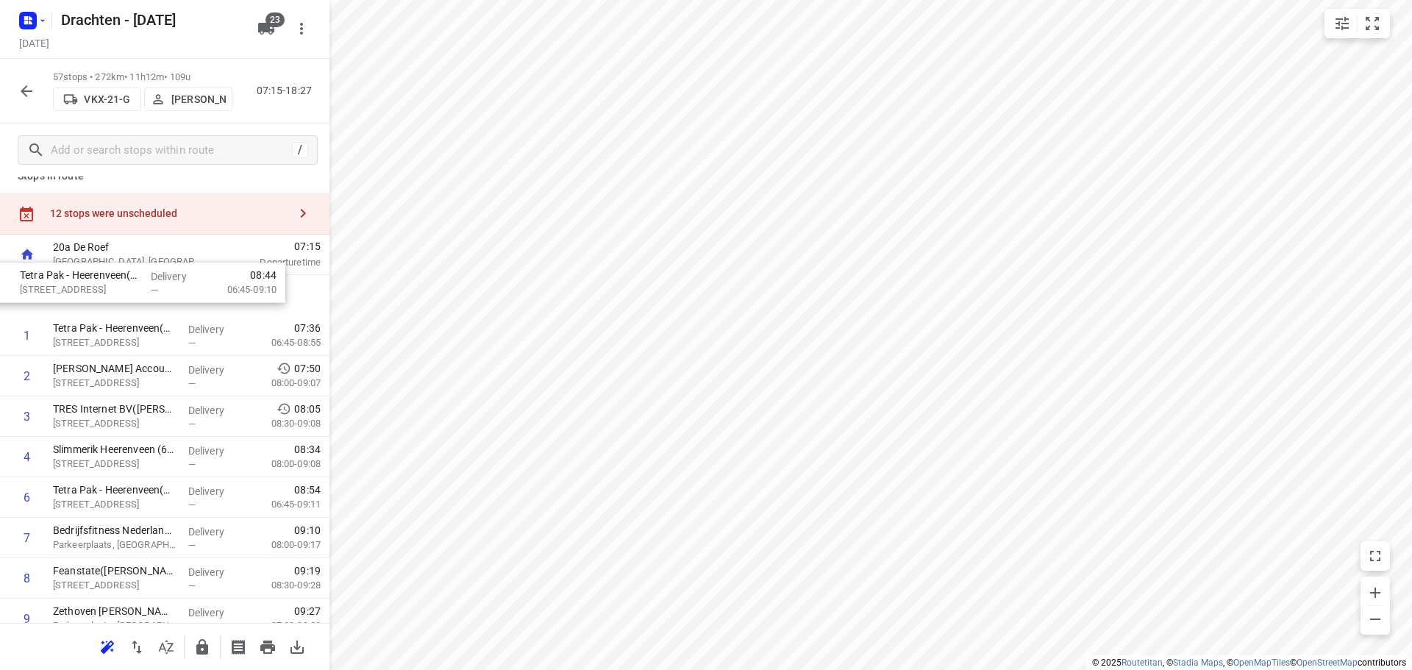
scroll to position [14, 0]
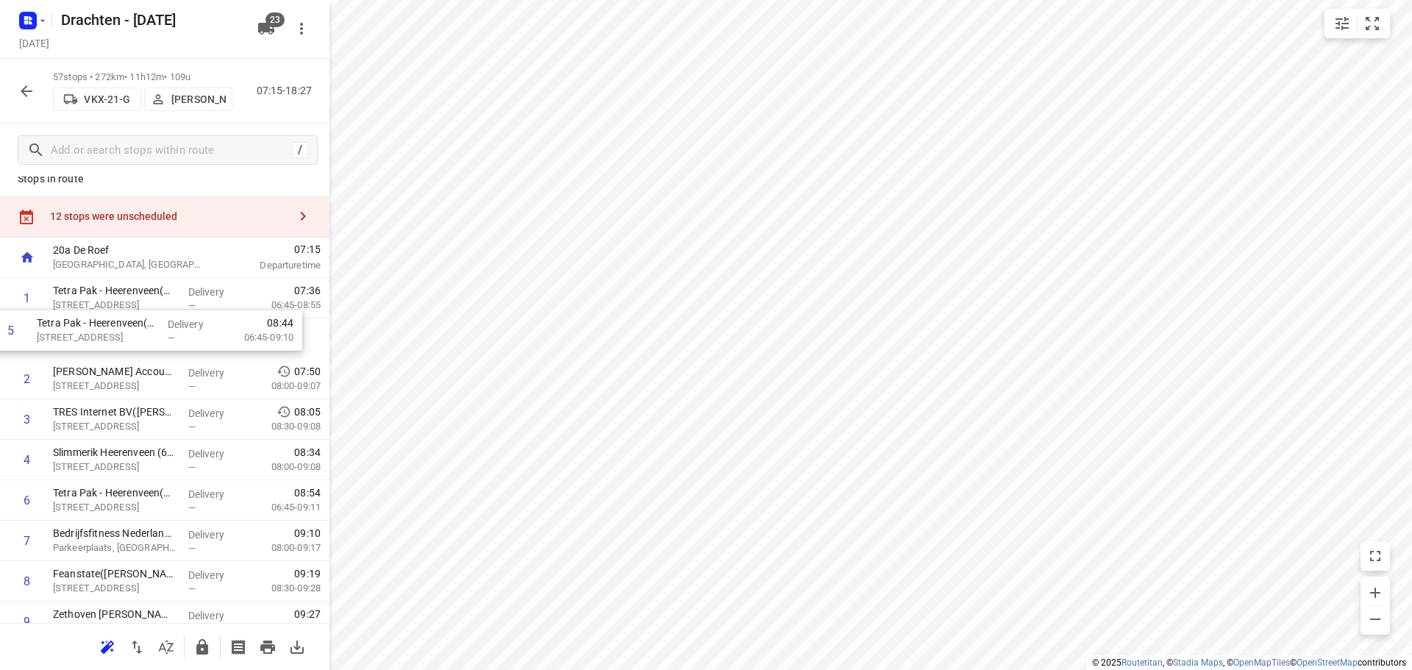
drag, startPoint x: 177, startPoint y: 418, endPoint x: 163, endPoint y: 348, distance: 71.1
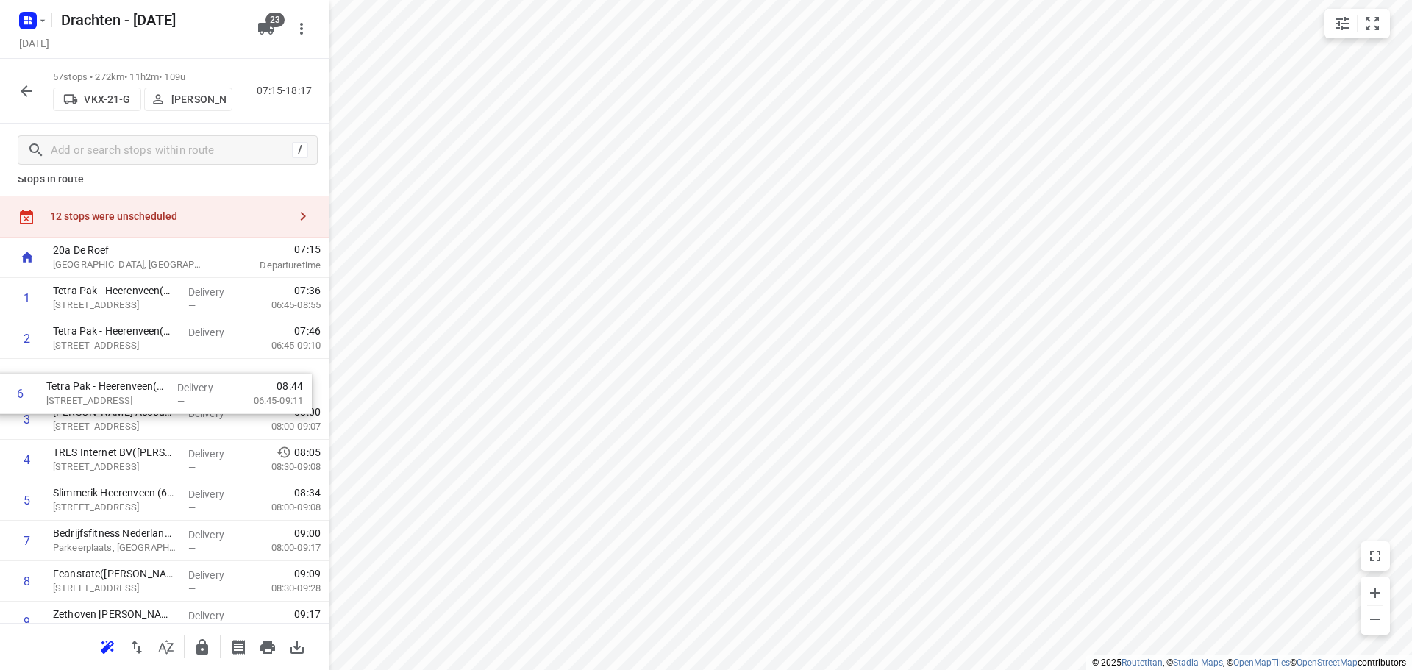
drag, startPoint x: 146, startPoint y: 500, endPoint x: 140, endPoint y: 386, distance: 114.2
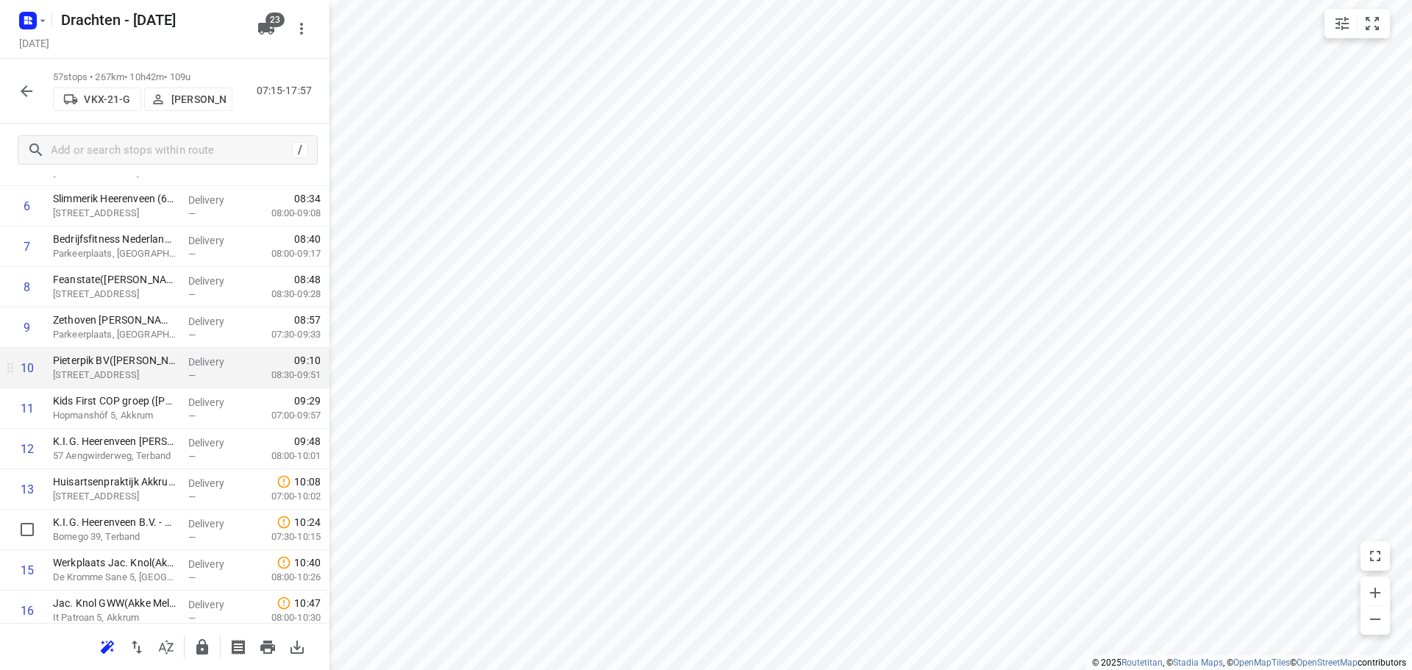
scroll to position [382, 0]
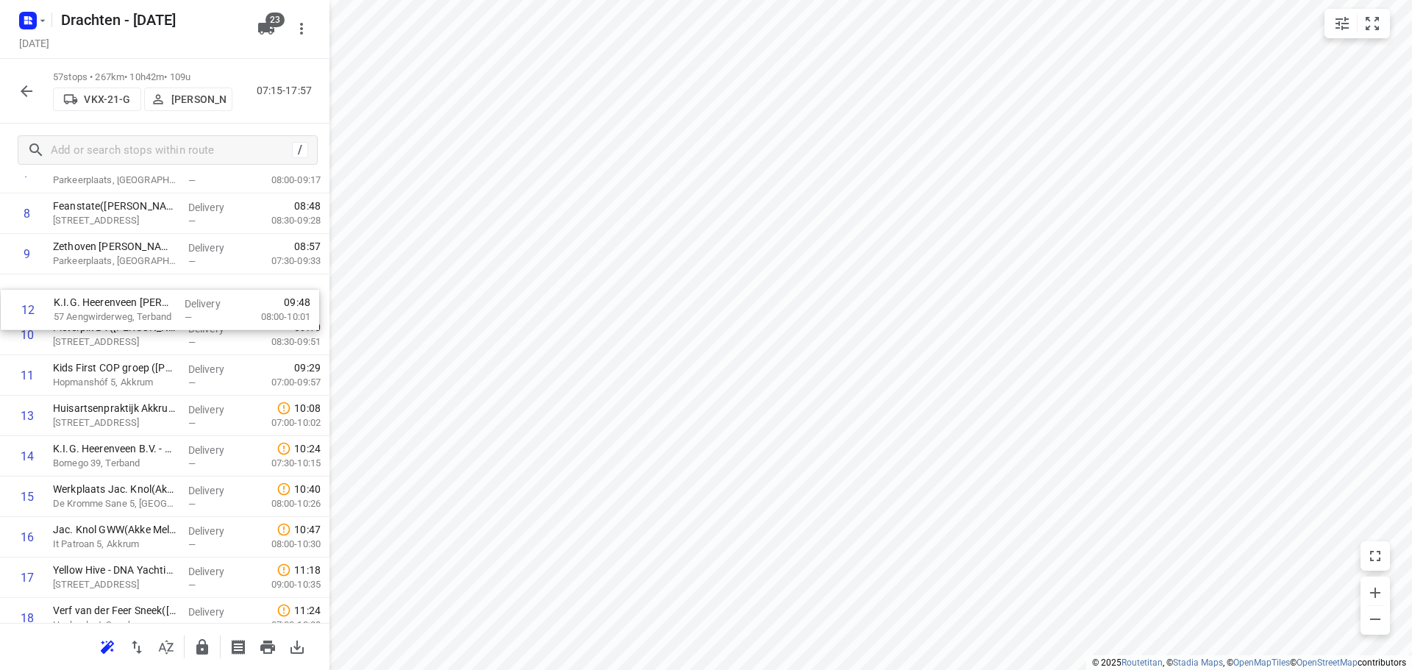
drag, startPoint x: 199, startPoint y: 366, endPoint x: 199, endPoint y: 296, distance: 69.9
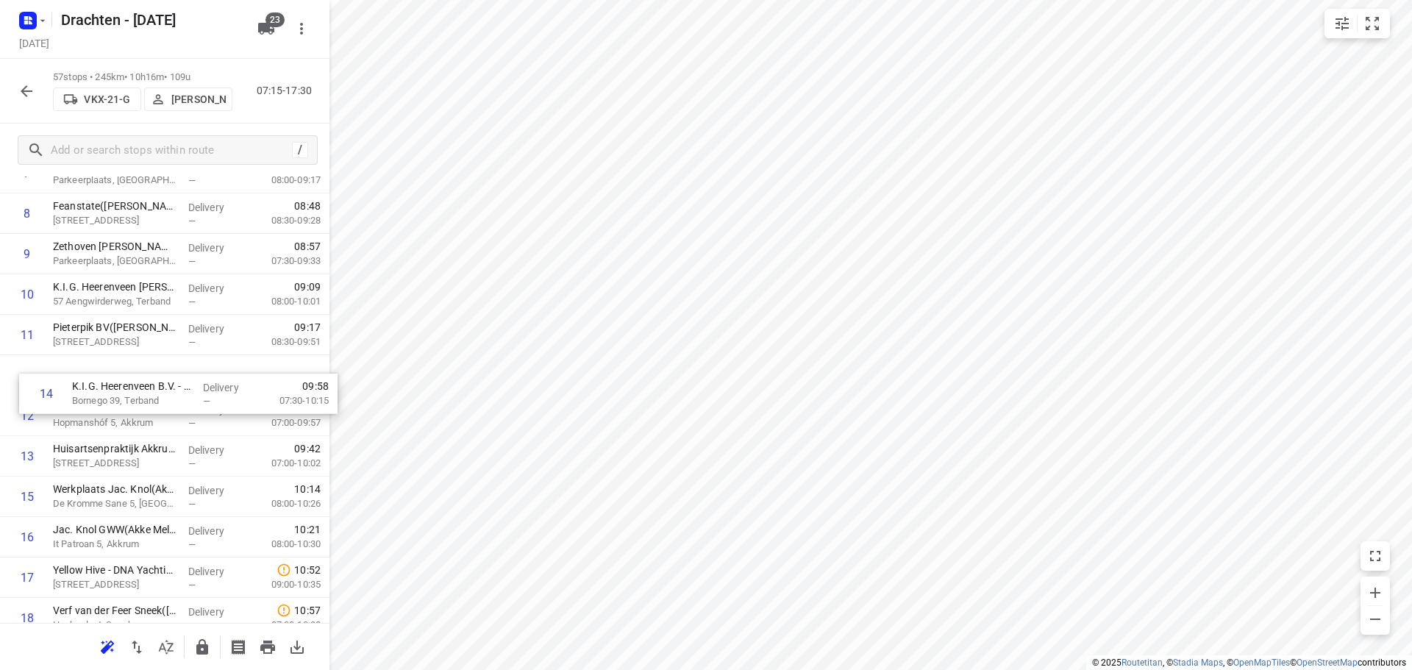
drag, startPoint x: 154, startPoint y: 466, endPoint x: 177, endPoint y: 381, distance: 88.1
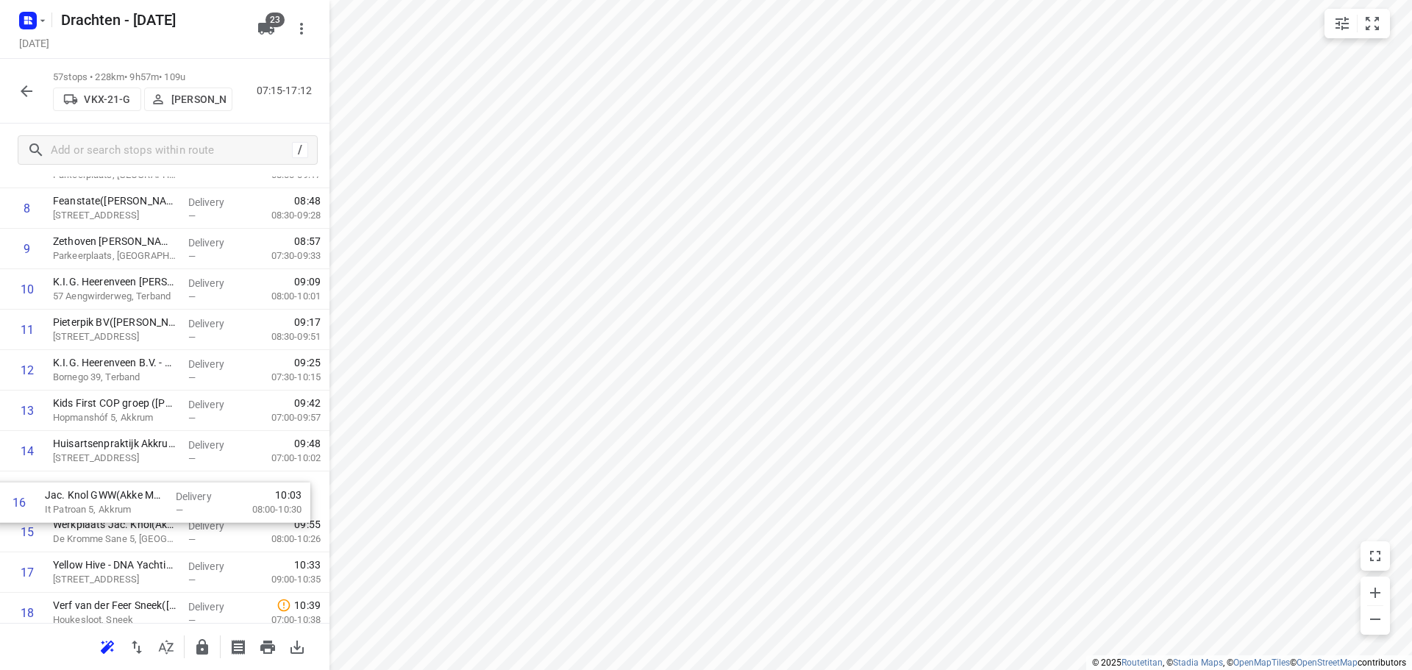
scroll to position [387, 0]
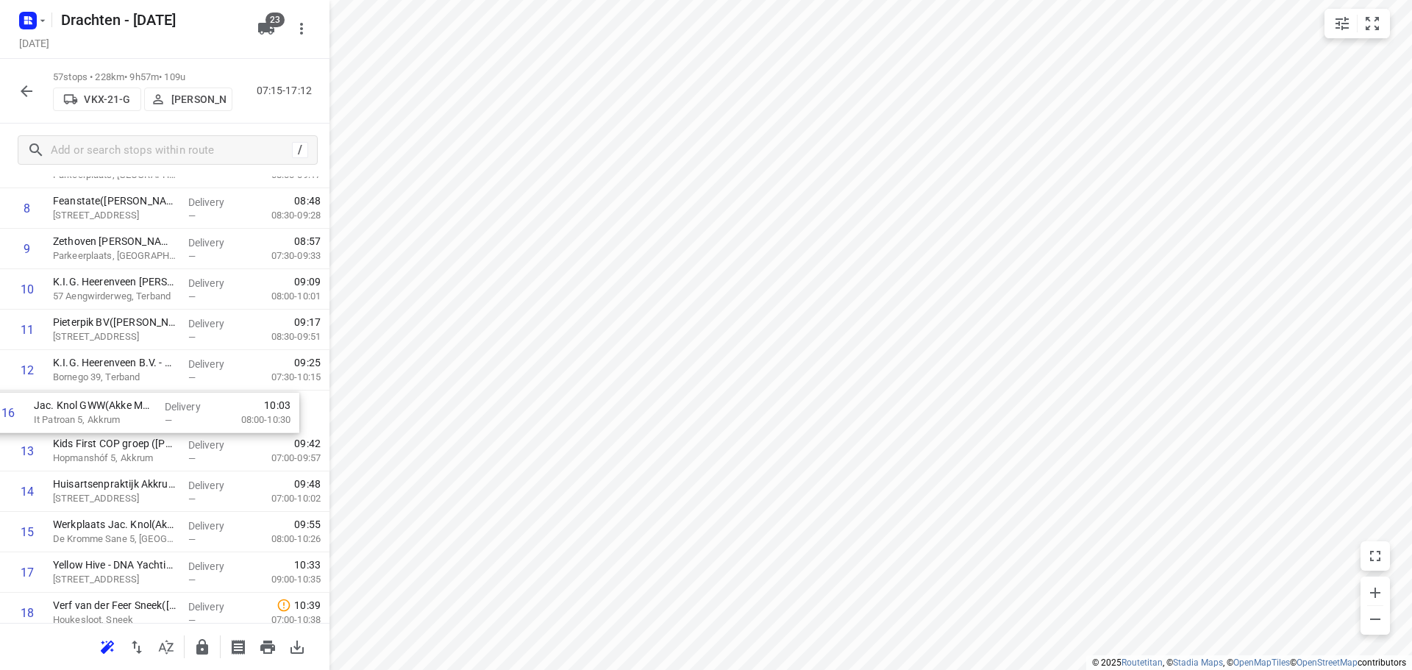
drag, startPoint x: 126, startPoint y: 543, endPoint x: 107, endPoint y: 410, distance: 133.7
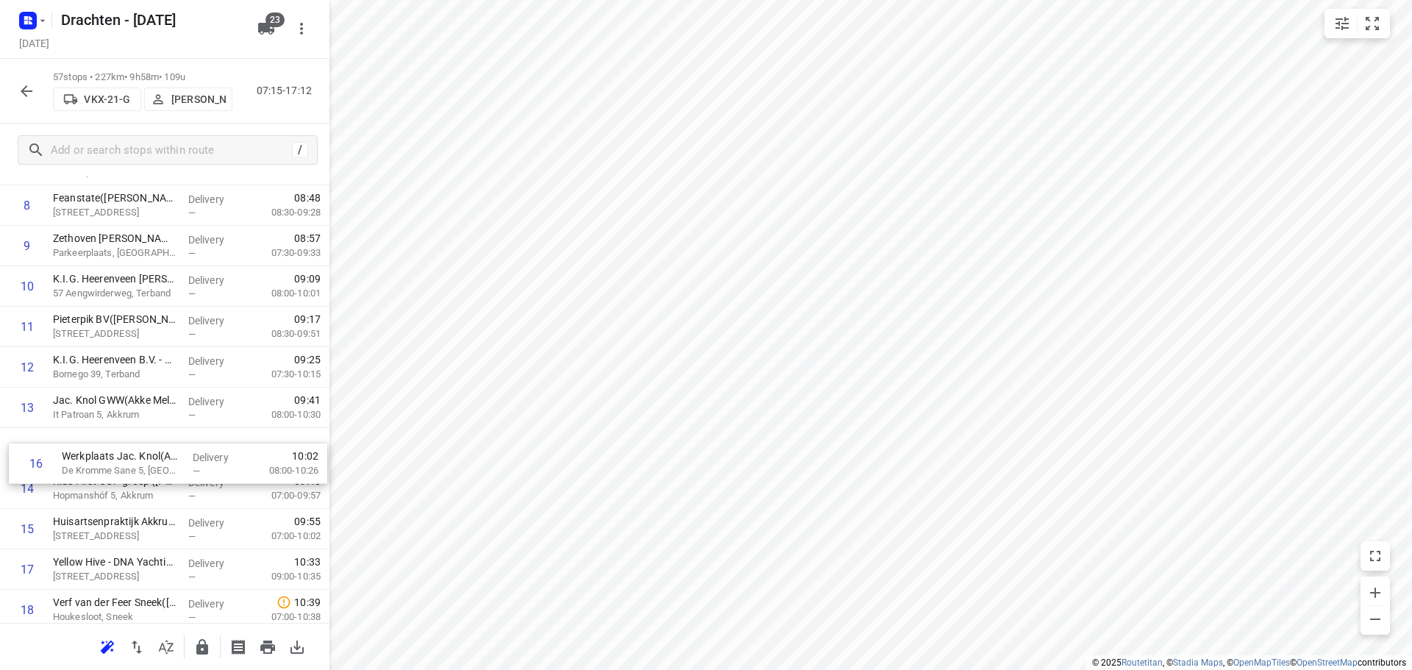
drag, startPoint x: 170, startPoint y: 532, endPoint x: 175, endPoint y: 455, distance: 76.7
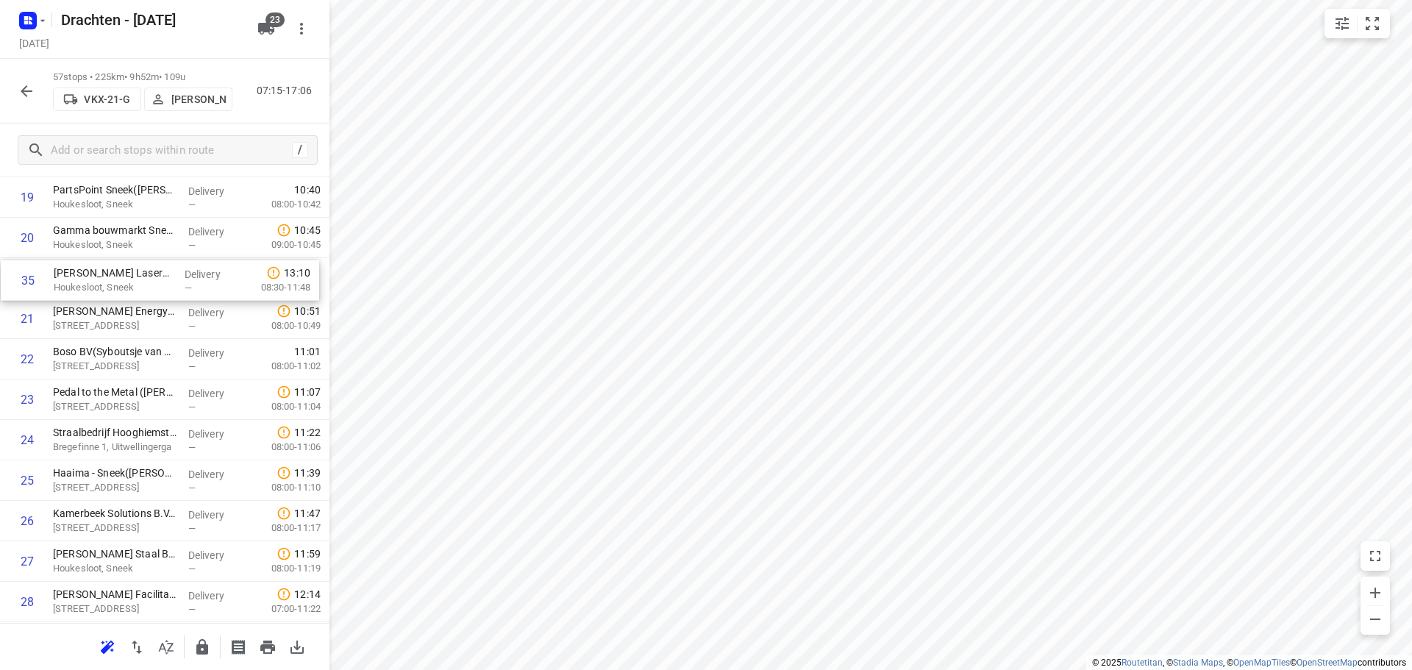
scroll to position [839, 0]
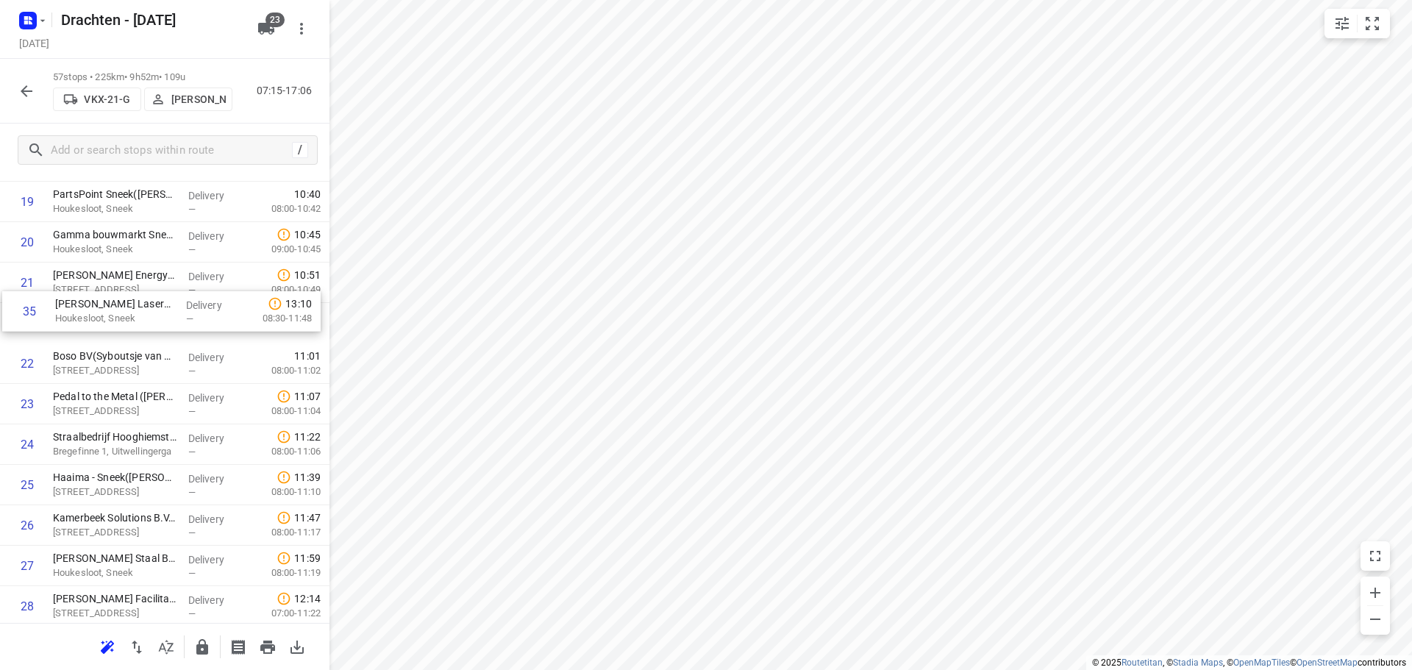
drag, startPoint x: 136, startPoint y: 424, endPoint x: 138, endPoint y: 313, distance: 111.8
click at [138, 313] on div "1 Tetra Pak - Heerenveen(Ambius klantenservice) Venus 100, Heerenveen Delivery …" at bounding box center [165, 606] width 330 height 2306
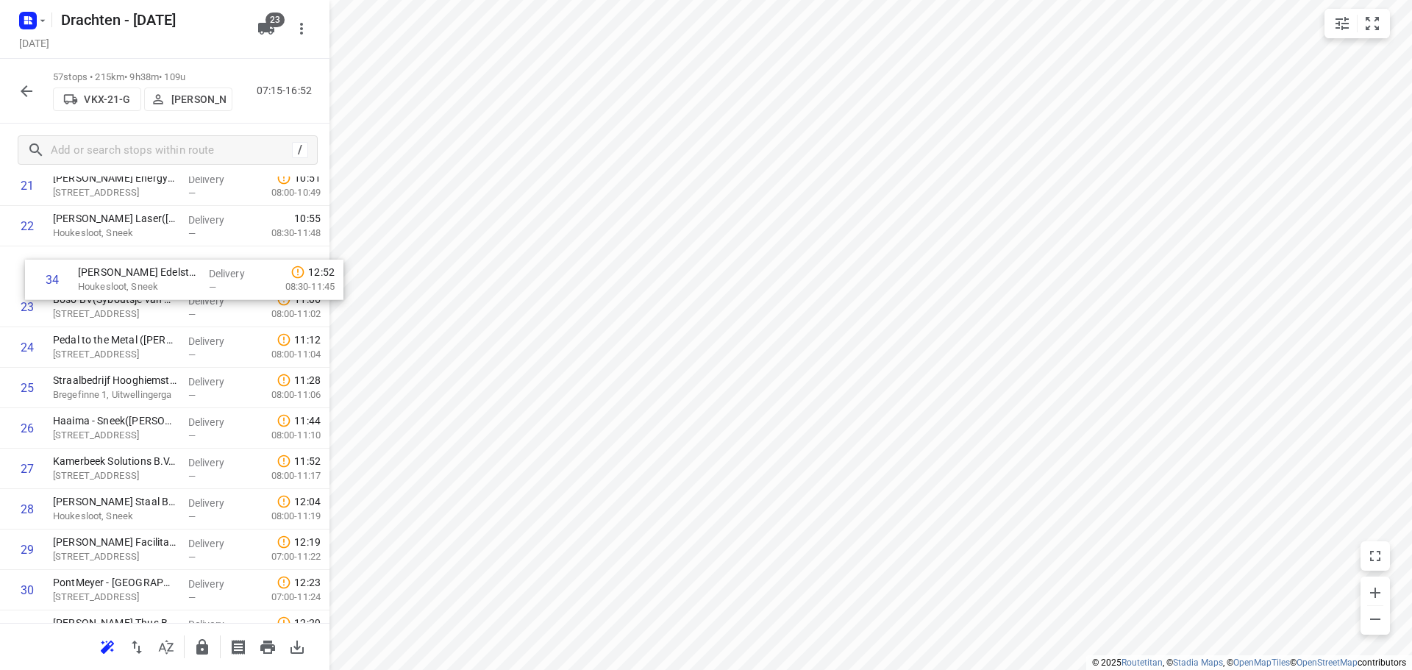
scroll to position [928, 0]
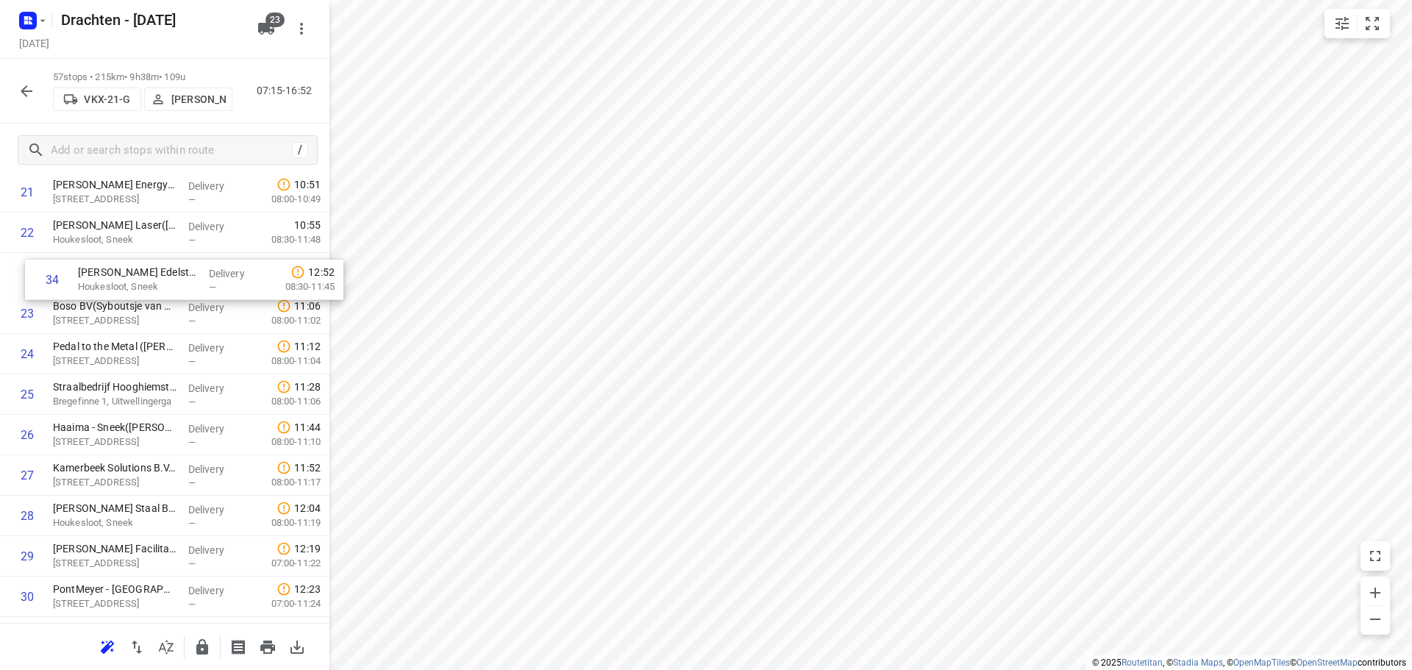
drag, startPoint x: 127, startPoint y: 529, endPoint x: 152, endPoint y: 288, distance: 242.6
click at [152, 288] on div "1 Tetra Pak - Heerenveen(Ambius klantenservice) Venus 100, Heerenveen Delivery …" at bounding box center [165, 516] width 330 height 2306
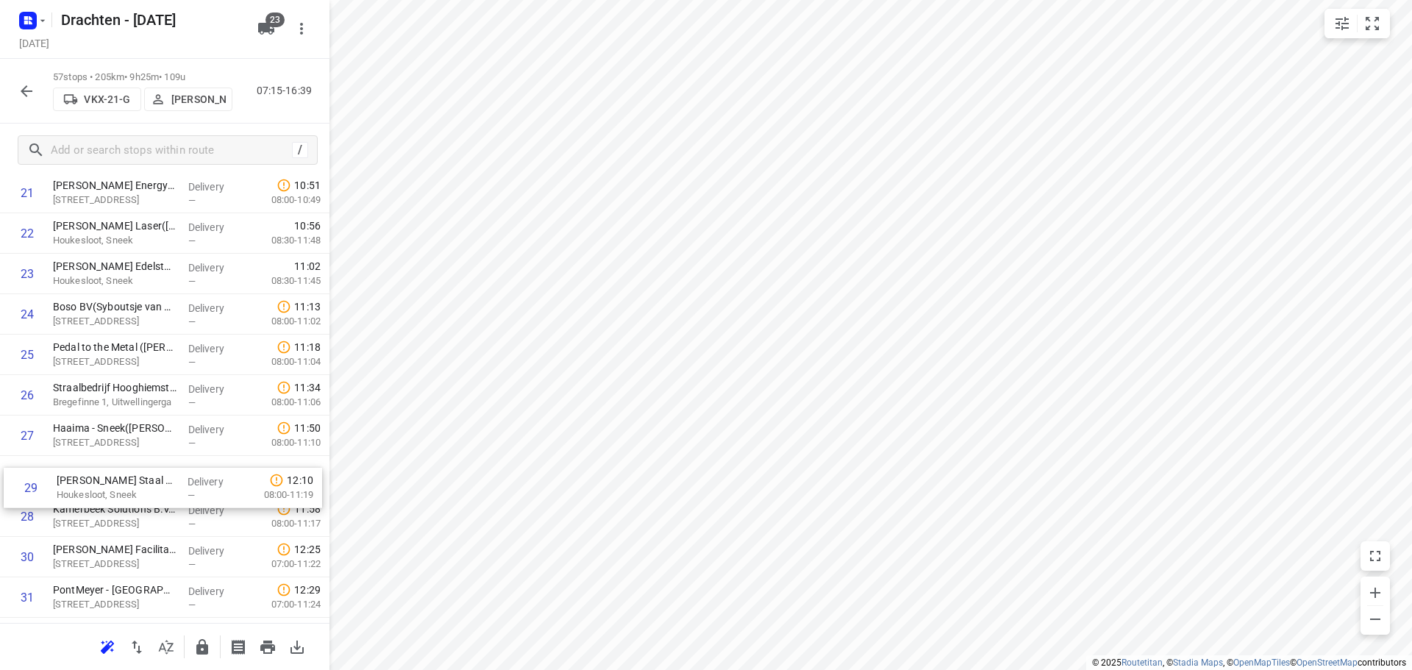
scroll to position [930, 0]
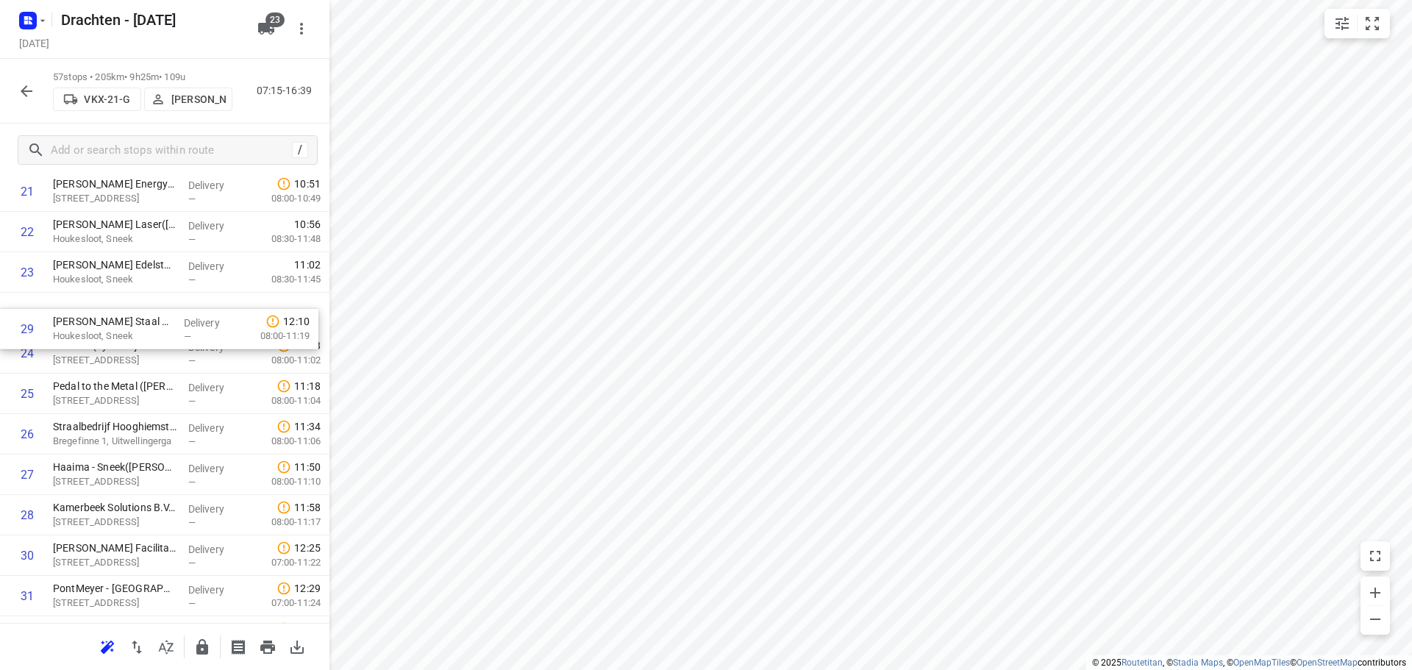
drag, startPoint x: 137, startPoint y: 526, endPoint x: 140, endPoint y: 326, distance: 200.1
click at [140, 326] on div "1 Tetra Pak - Heerenveen(Ambius klantenservice) Venus 100, Heerenveen Delivery …" at bounding box center [165, 515] width 330 height 2306
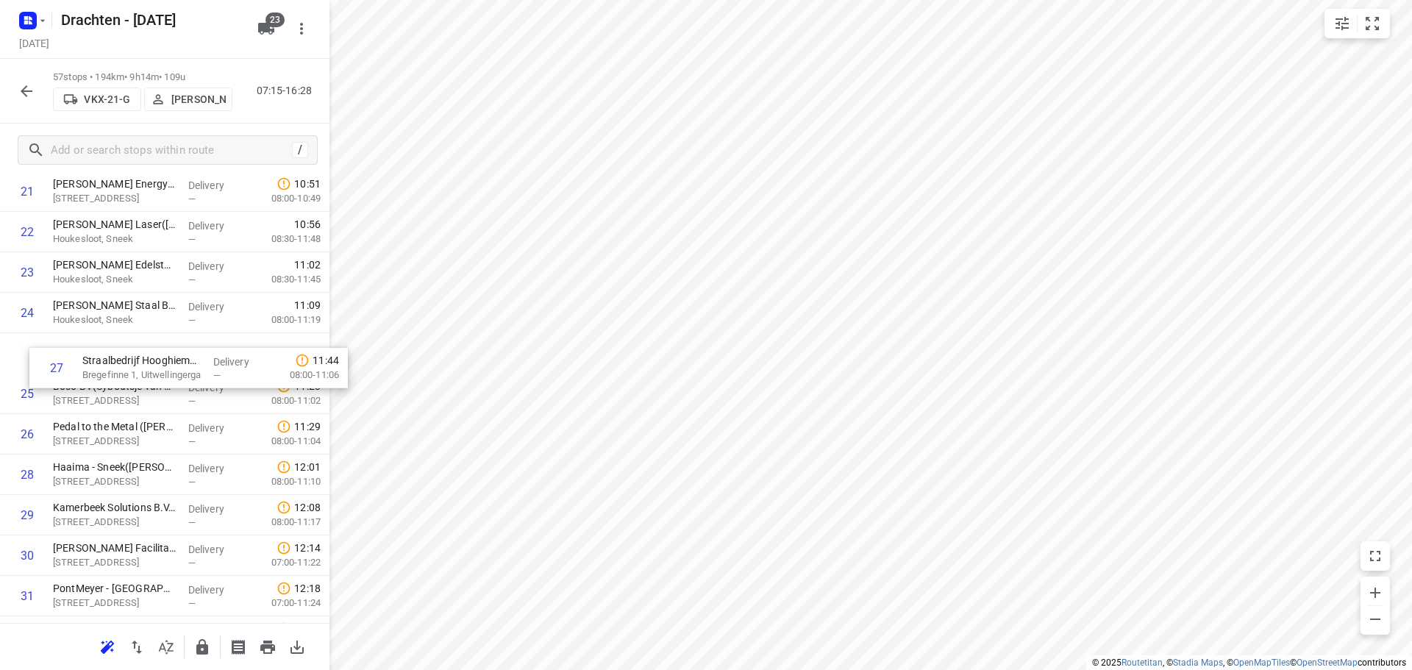
drag, startPoint x: 118, startPoint y: 446, endPoint x: 154, endPoint y: 366, distance: 87.6
click at [154, 366] on div "1 Tetra Pak - Heerenveen(Ambius klantenservice) Venus 100, Heerenveen Delivery …" at bounding box center [165, 515] width 330 height 2306
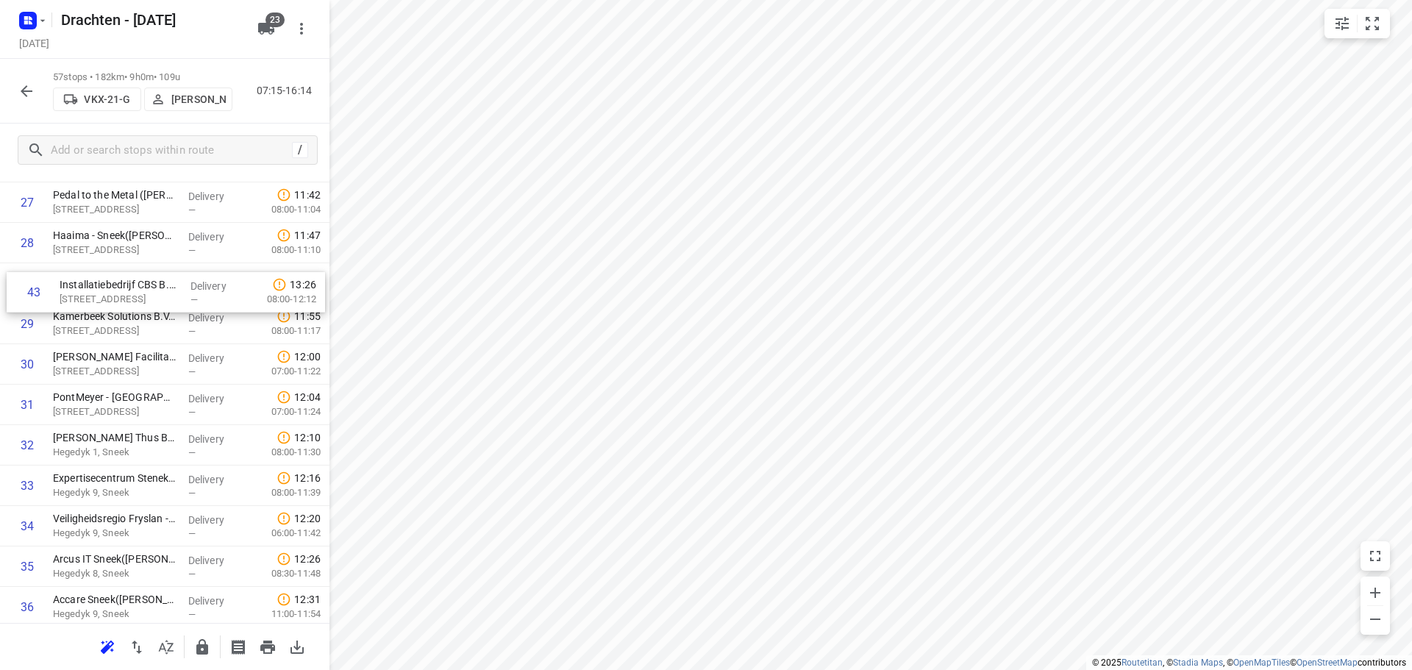
scroll to position [1161, 0]
drag, startPoint x: 172, startPoint y: 494, endPoint x: 171, endPoint y: 306, distance: 187.6
click at [171, 306] on div "1 Tetra Pak - Heerenveen(Ambius klantenservice) Venus 100, Heerenveen Delivery …" at bounding box center [165, 284] width 330 height 2306
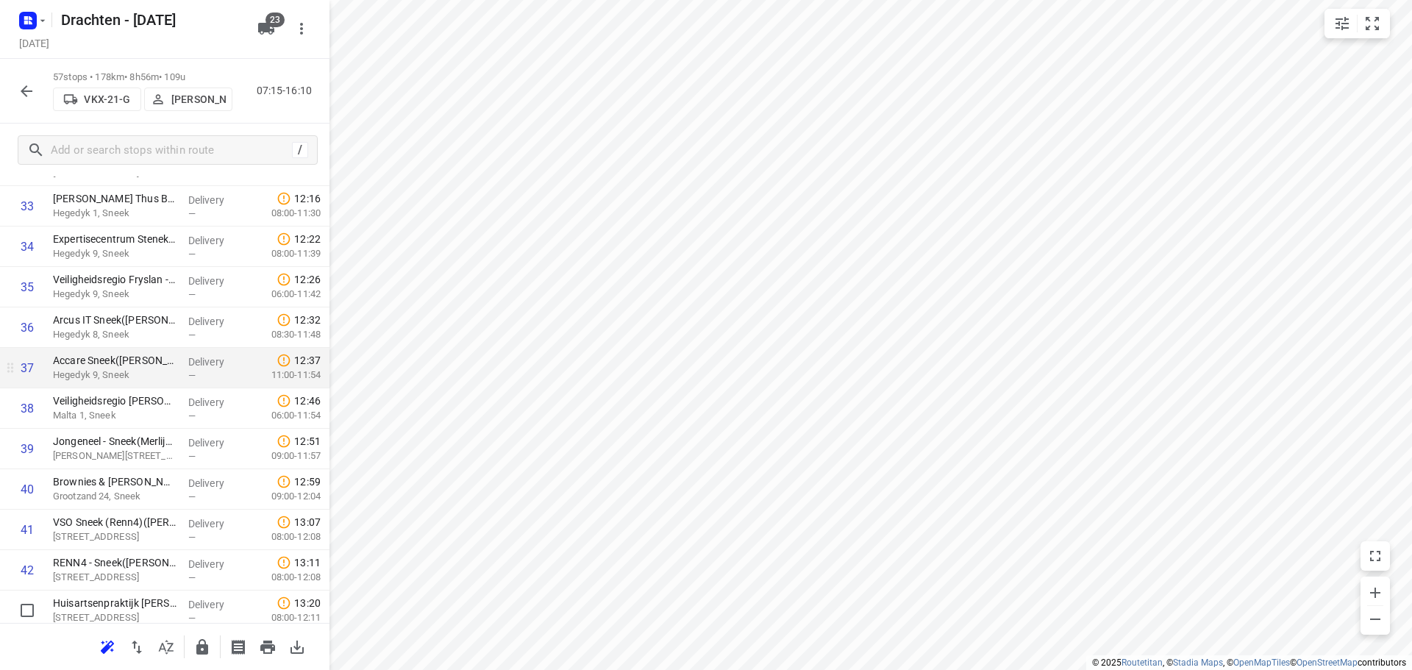
scroll to position [1455, 0]
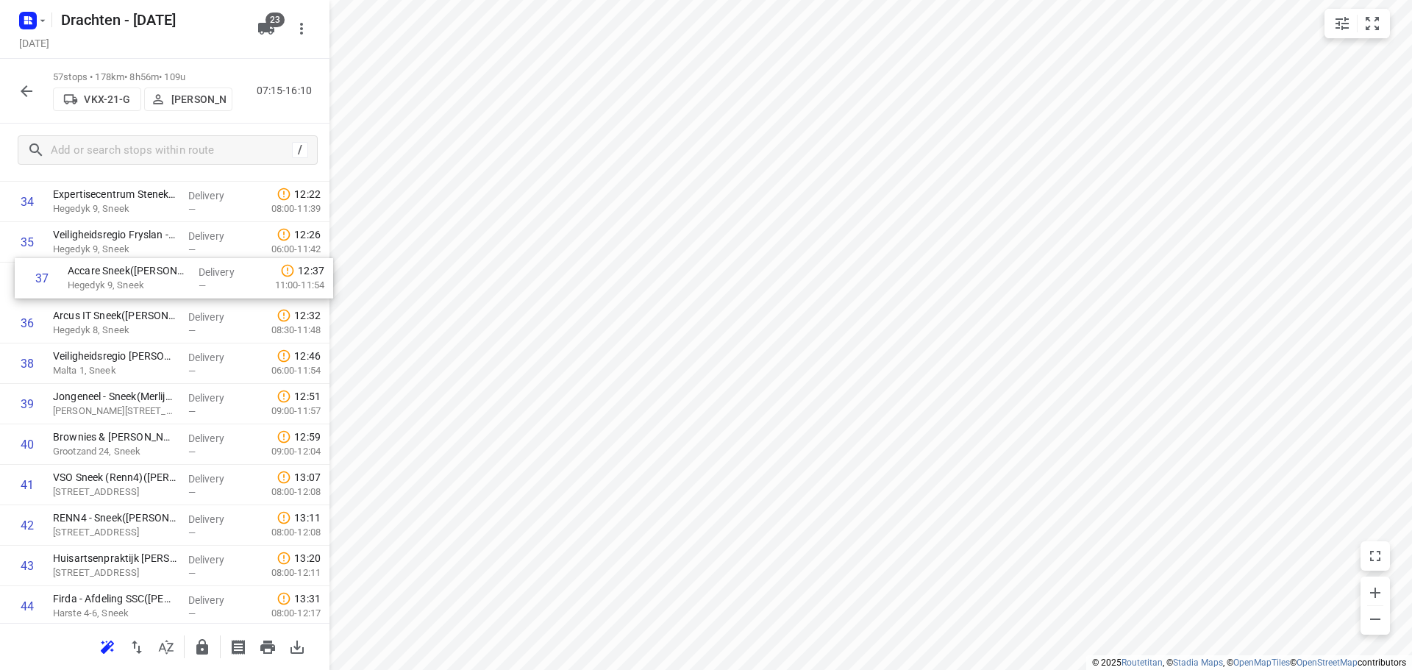
drag, startPoint x: 138, startPoint y: 321, endPoint x: 154, endPoint y: 277, distance: 48.0
click at [154, 277] on div "1 Tetra Pak - Heerenveen(Ambius klantenservice) Venus 100, Heerenveen Delivery …" at bounding box center [165, 0] width 330 height 2306
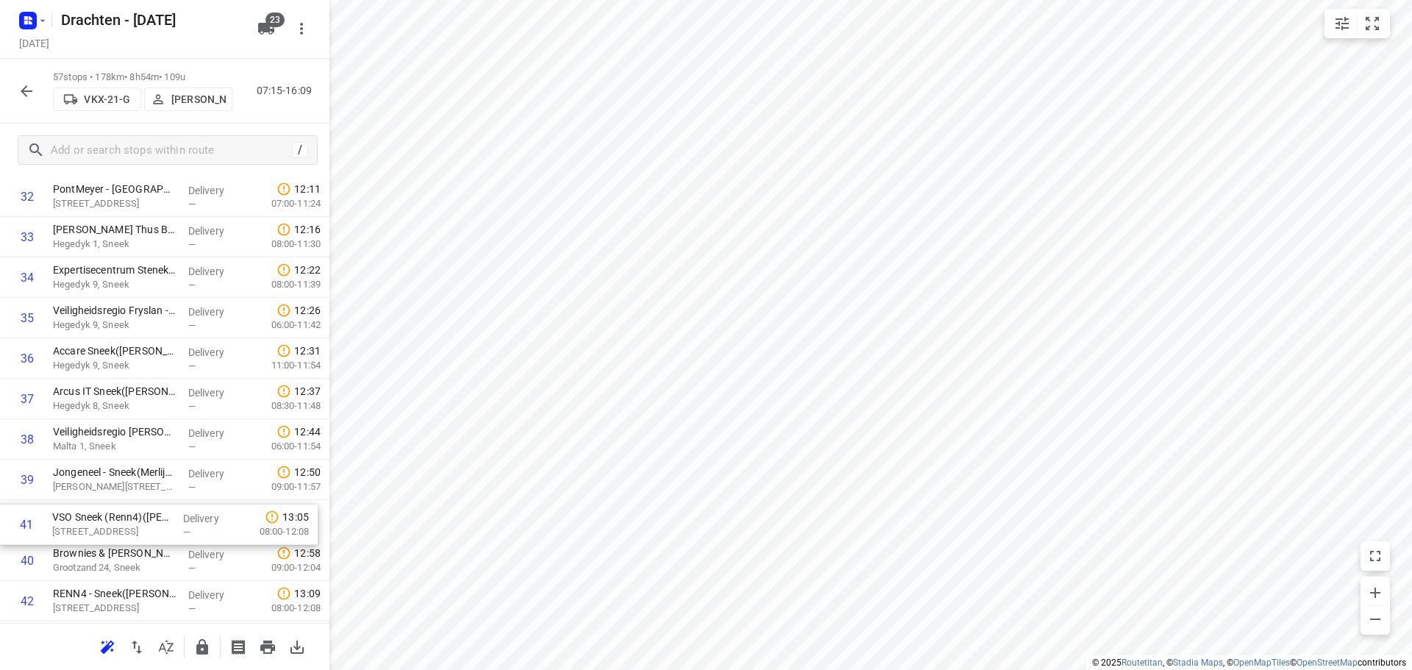
scroll to position [1376, 0]
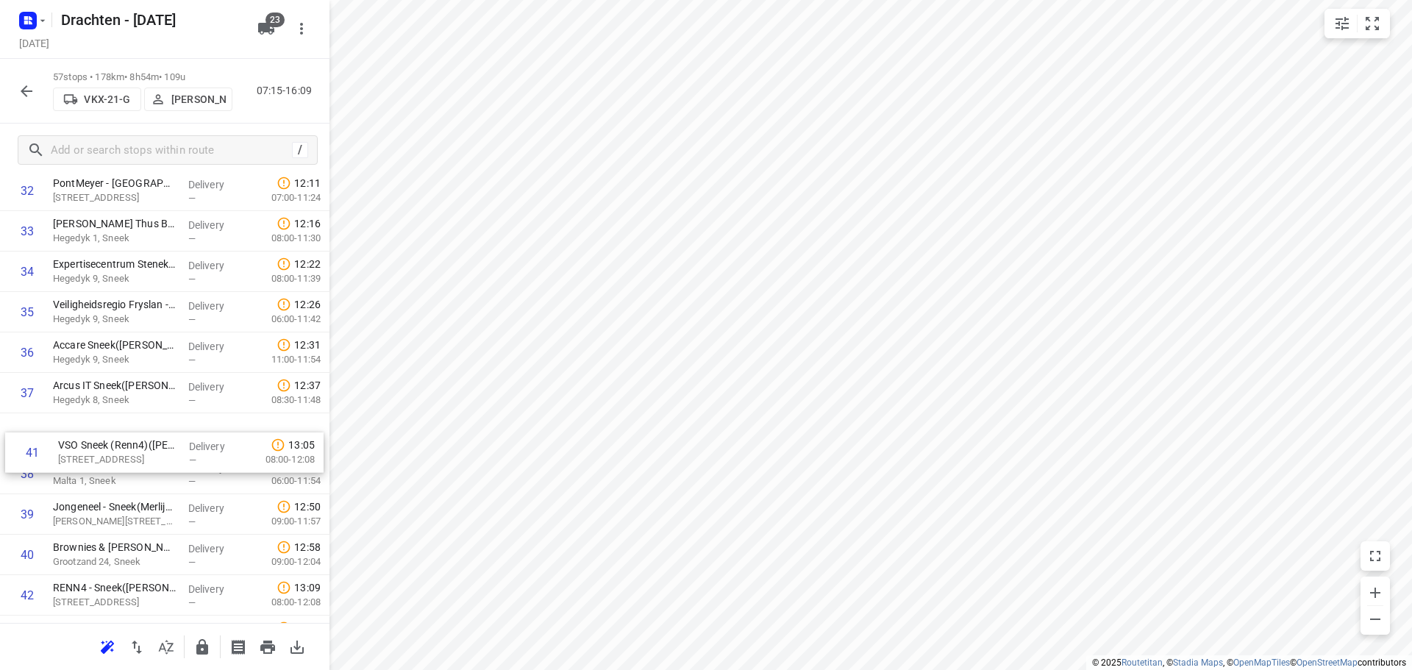
drag, startPoint x: 140, startPoint y: 566, endPoint x: 150, endPoint y: 435, distance: 131.3
click at [150, 435] on div "1 Tetra Pak - Heerenveen(Ambius klantenservice) Venus 100, Heerenveen Delivery …" at bounding box center [165, 69] width 330 height 2306
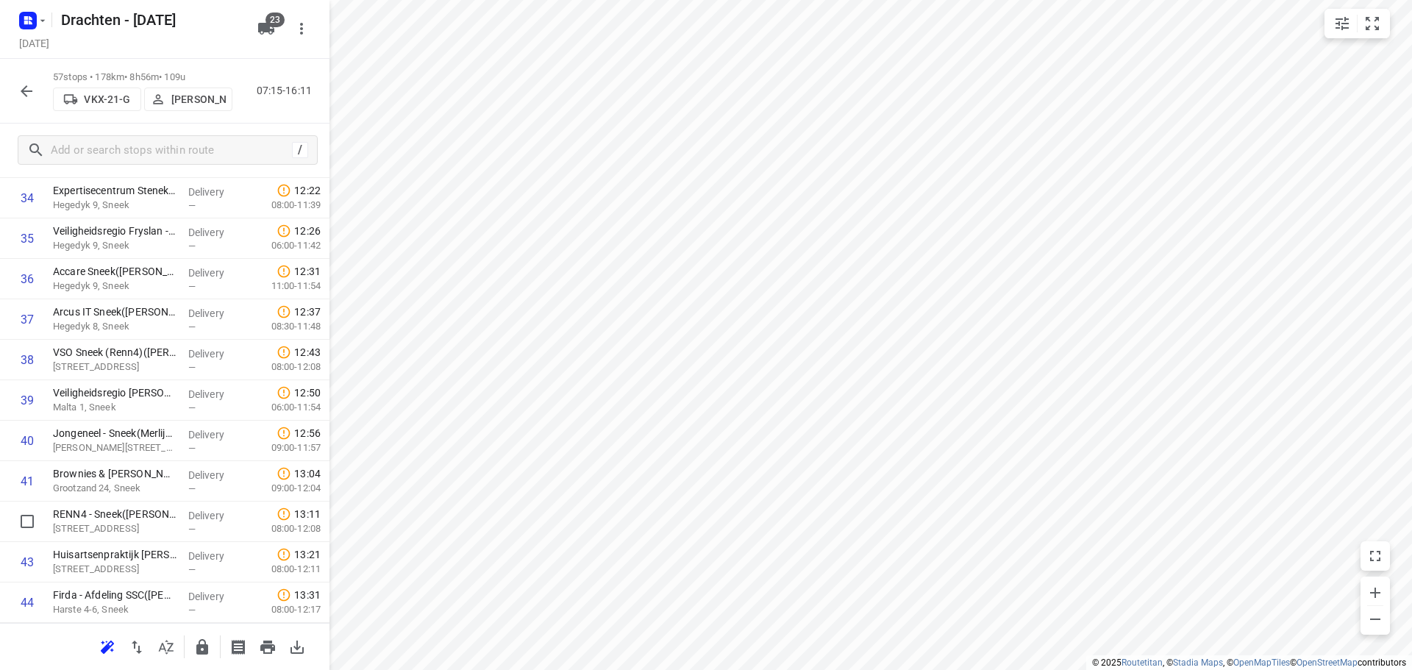
scroll to position [1452, 0]
drag, startPoint x: 152, startPoint y: 522, endPoint x: 187, endPoint y: 389, distance: 137.7
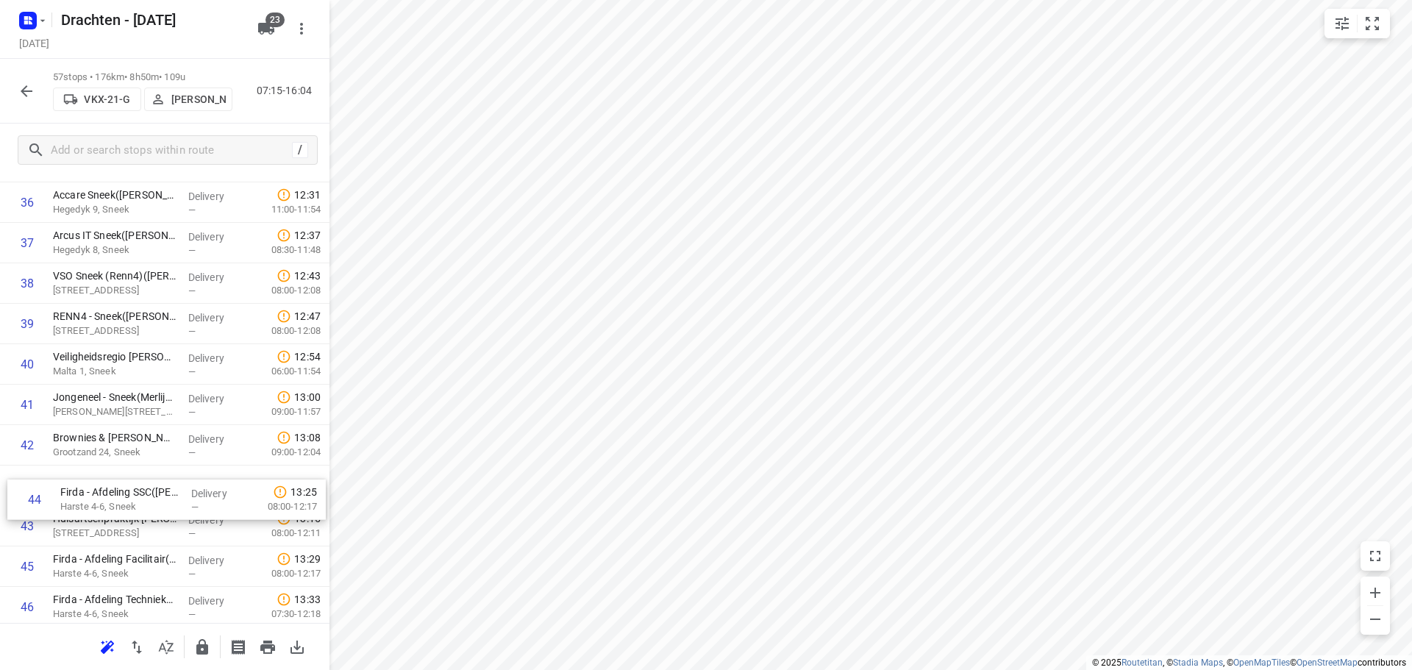
scroll to position [1528, 0]
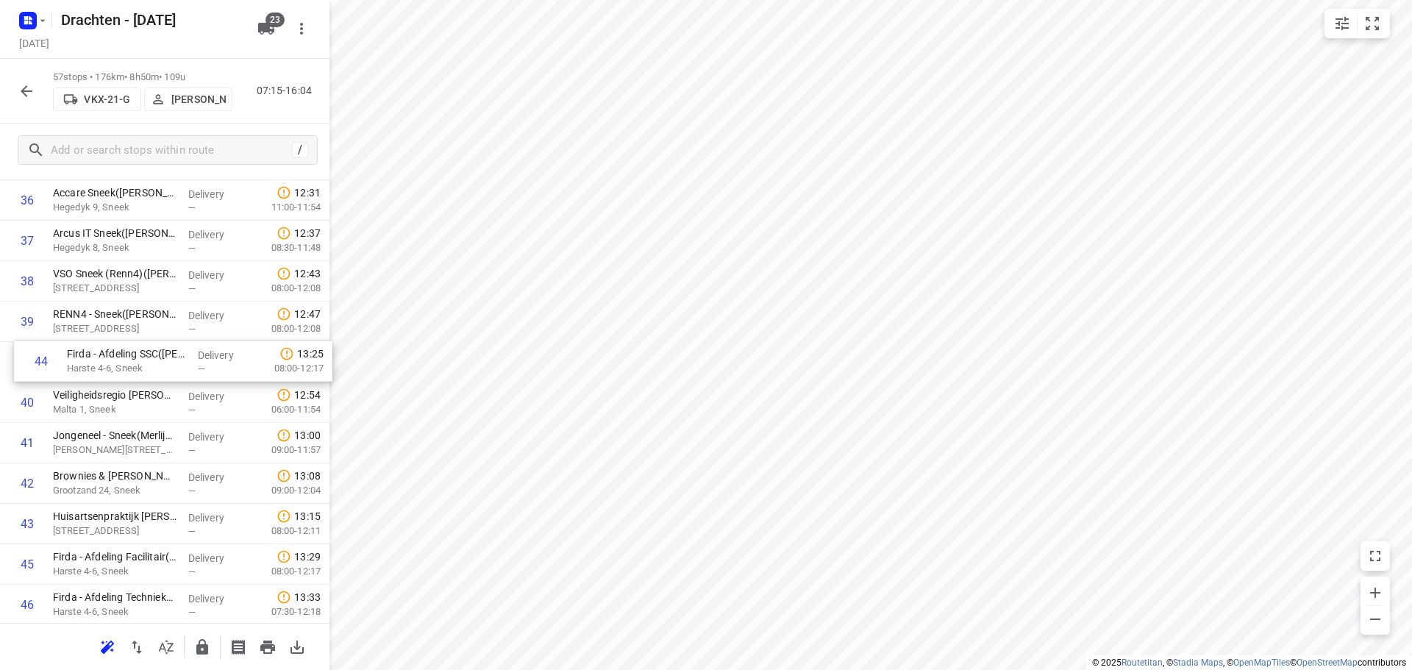
drag, startPoint x: 177, startPoint y: 531, endPoint x: 190, endPoint y: 363, distance: 169.0
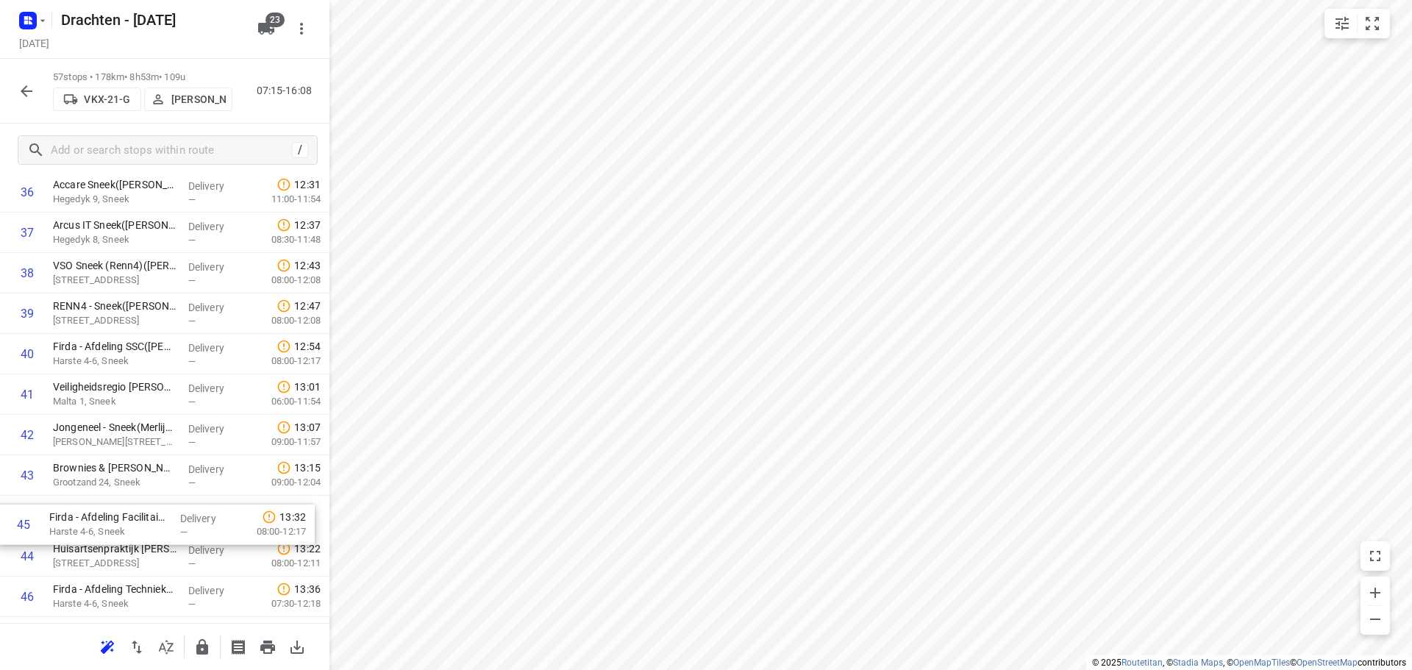
scroll to position [1536, 0]
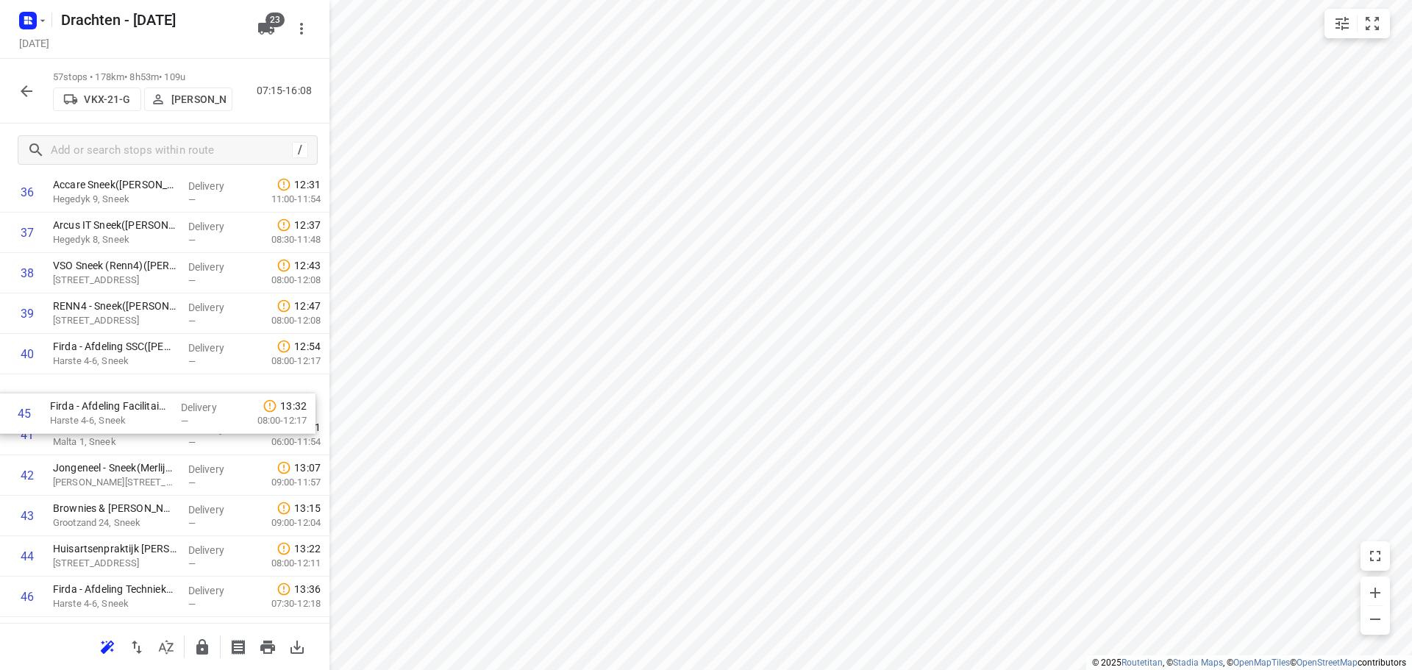
drag, startPoint x: 168, startPoint y: 570, endPoint x: 166, endPoint y: 413, distance: 157.4
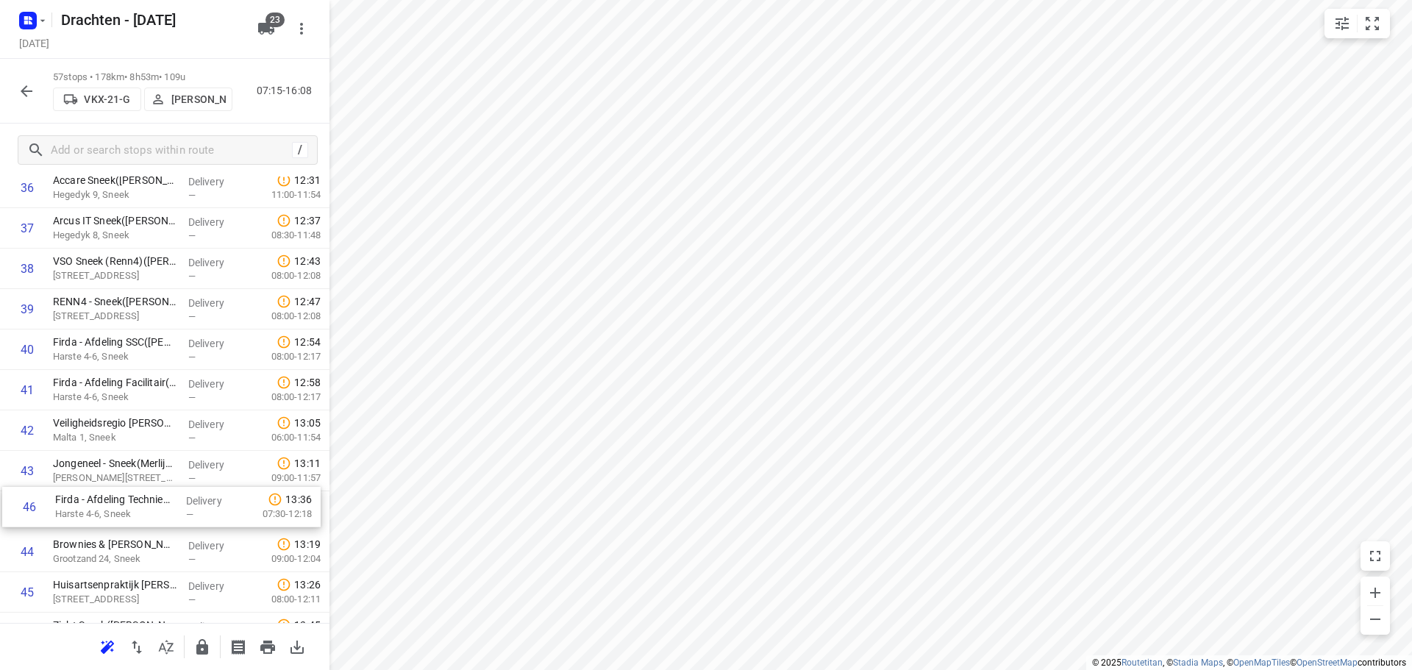
scroll to position [1543, 0]
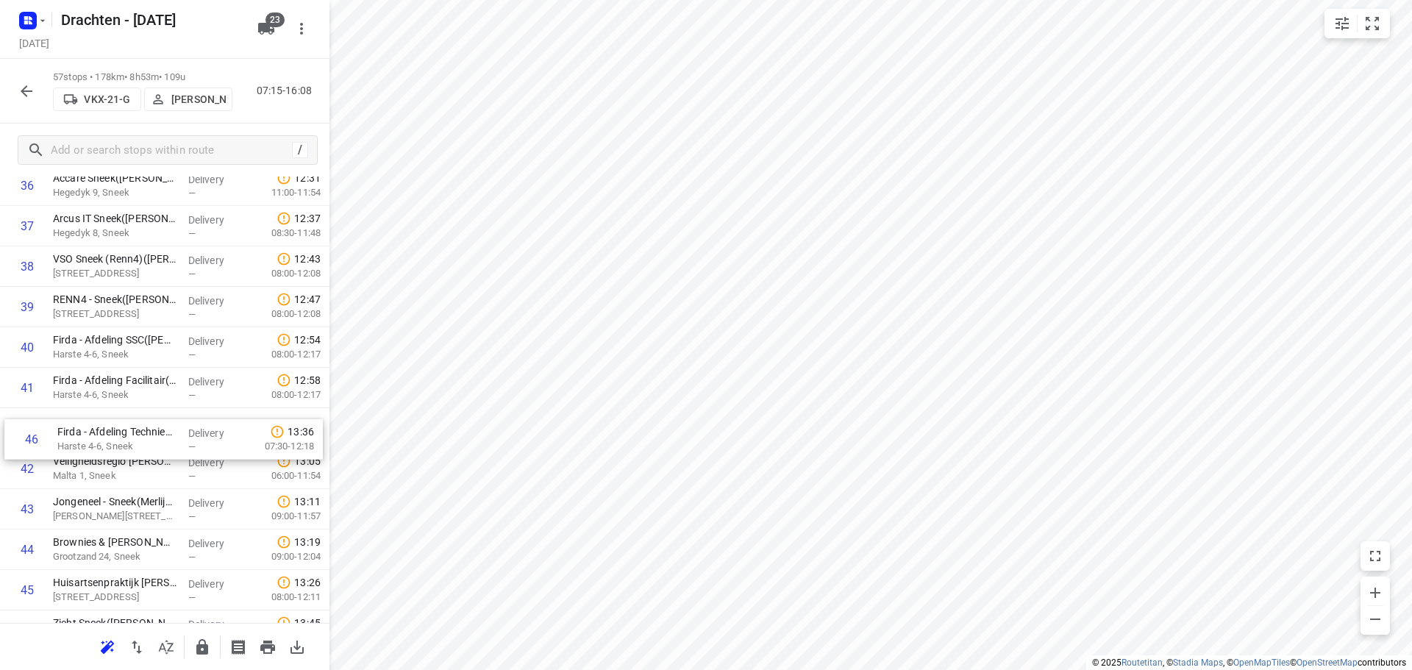
drag, startPoint x: 199, startPoint y: 607, endPoint x: 205, endPoint y: 433, distance: 173.7
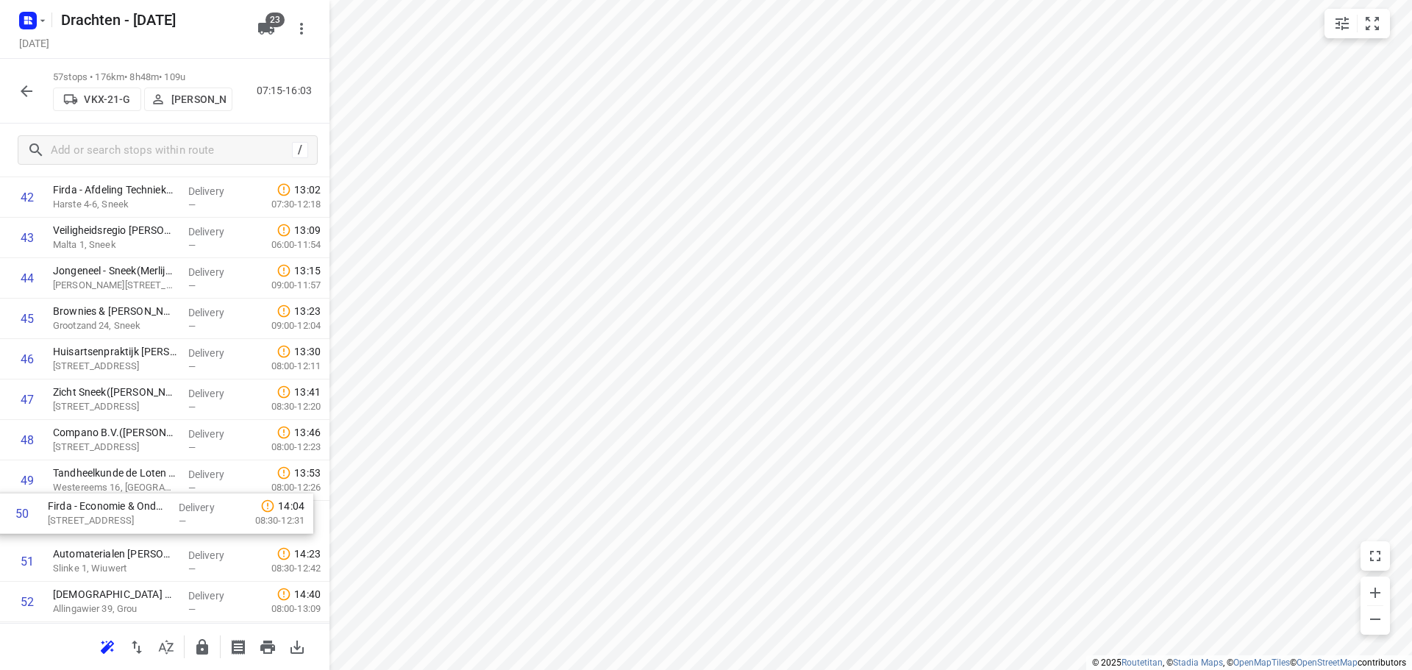
scroll to position [1773, 0]
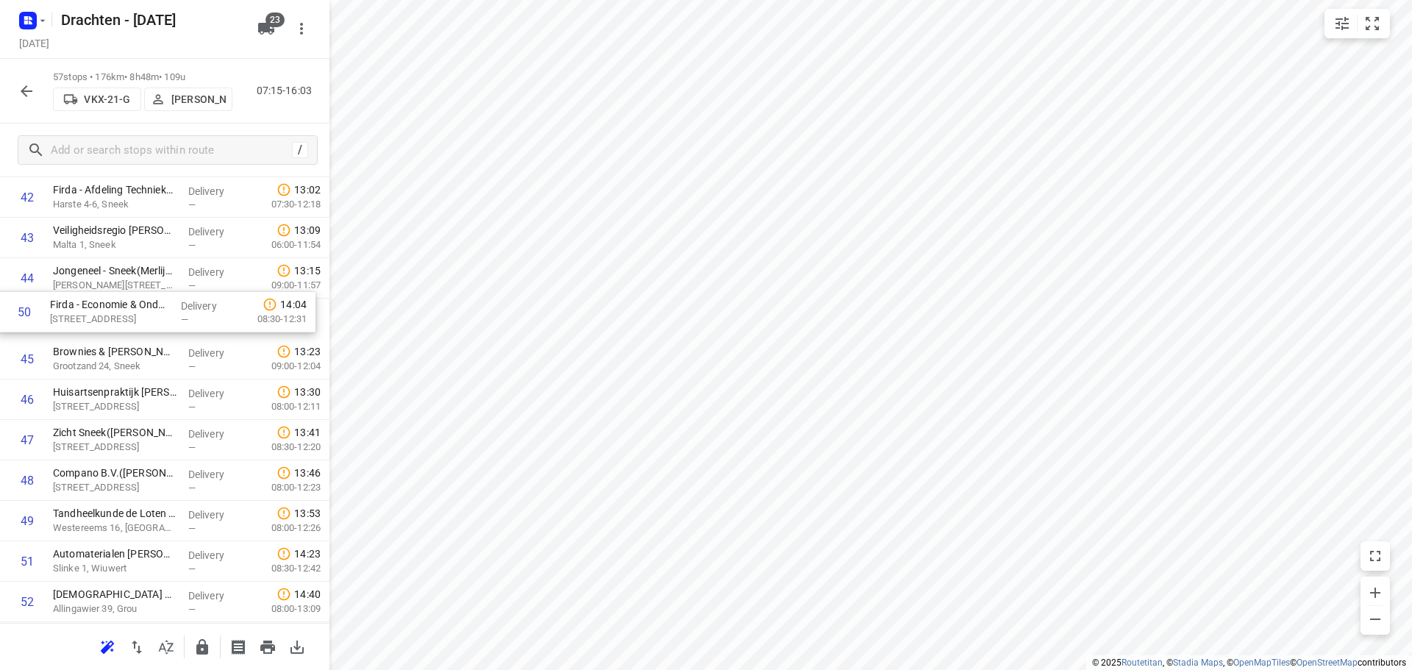
drag, startPoint x: 103, startPoint y: 545, endPoint x: 102, endPoint y: 321, distance: 224.4
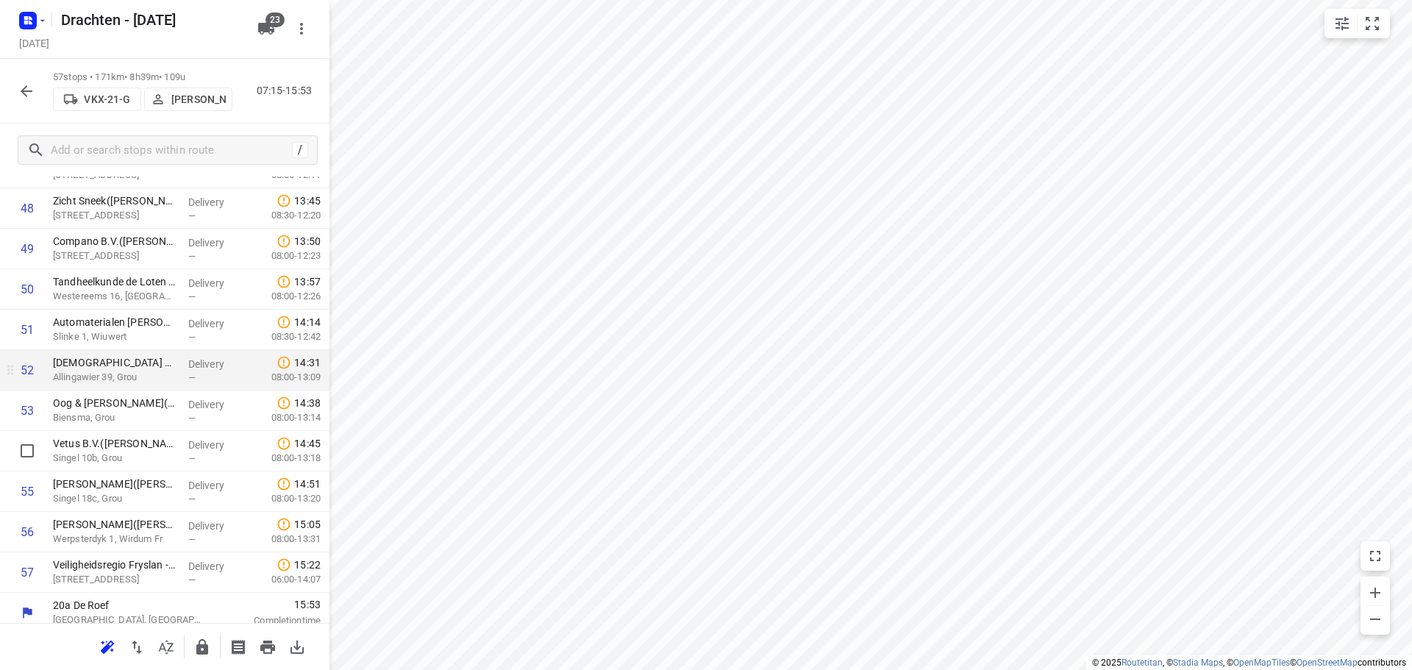
scroll to position [2015, 0]
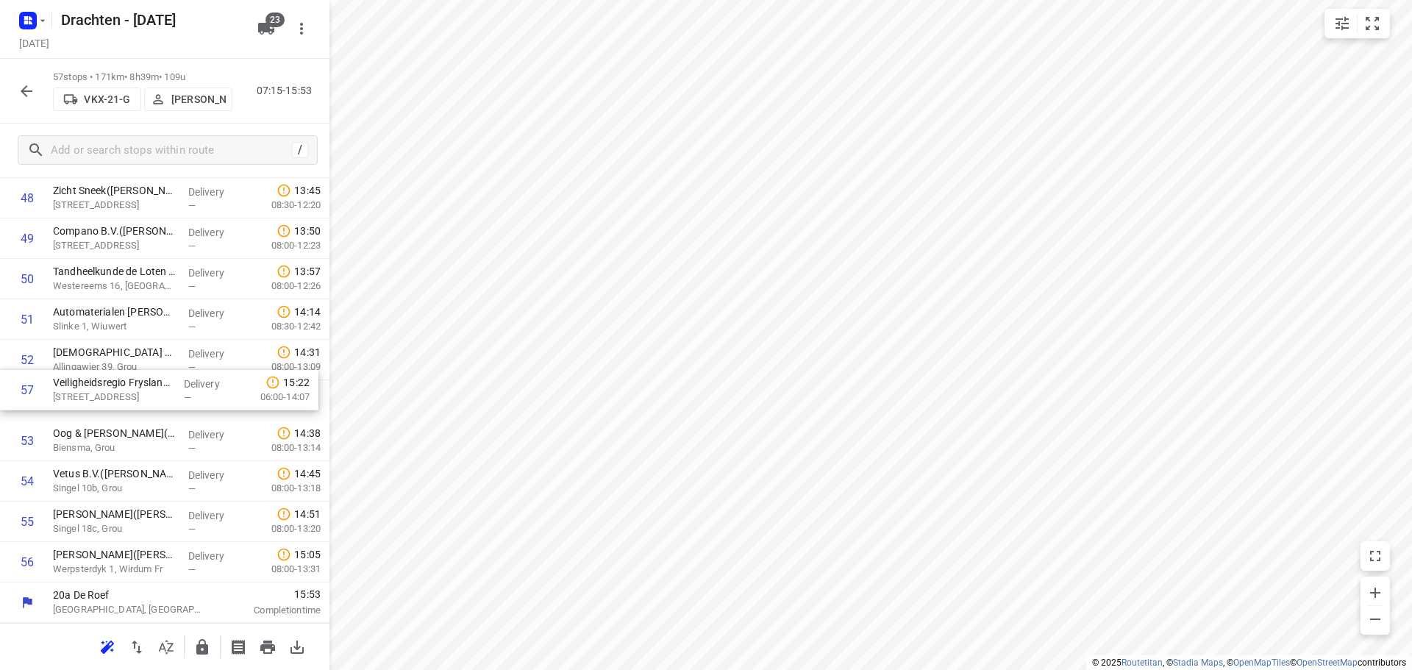
drag, startPoint x: 153, startPoint y: 566, endPoint x: 152, endPoint y: 387, distance: 179.5
click at [211, 652] on button "button" at bounding box center [202, 647] width 29 height 29
click at [26, 95] on icon "button" at bounding box center [27, 91] width 12 height 12
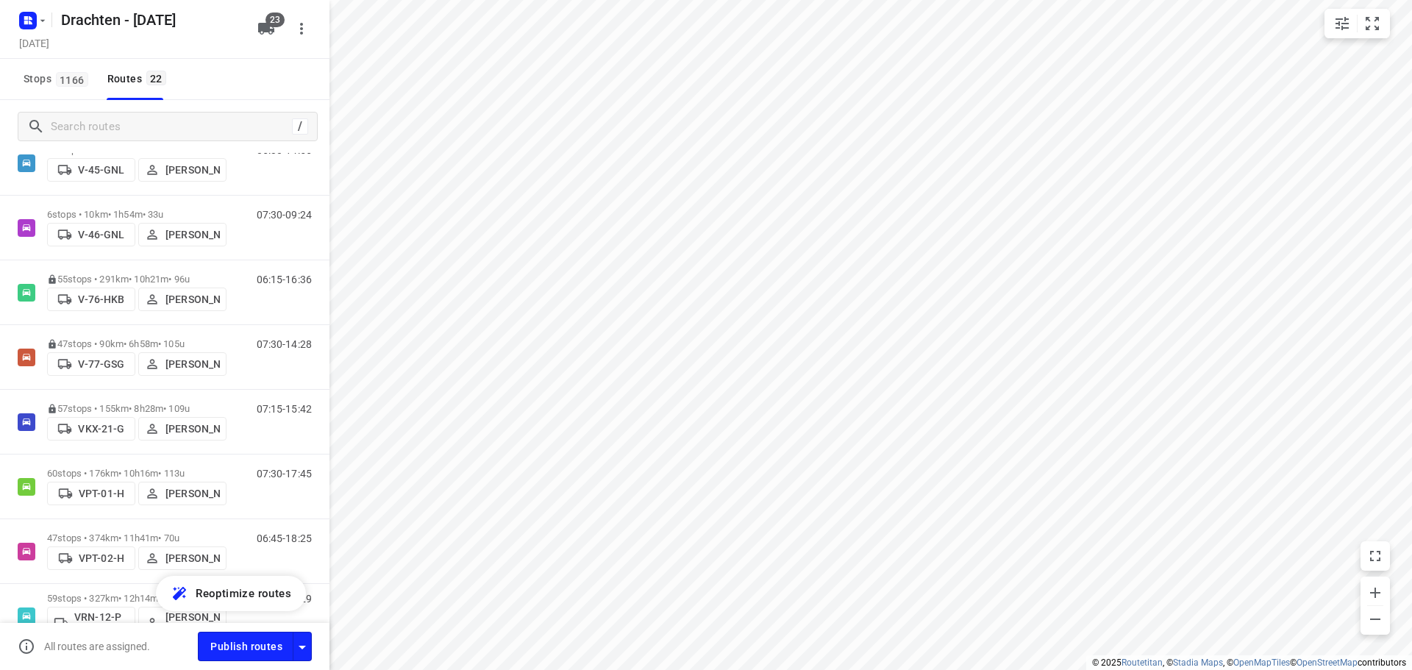
scroll to position [736, 0]
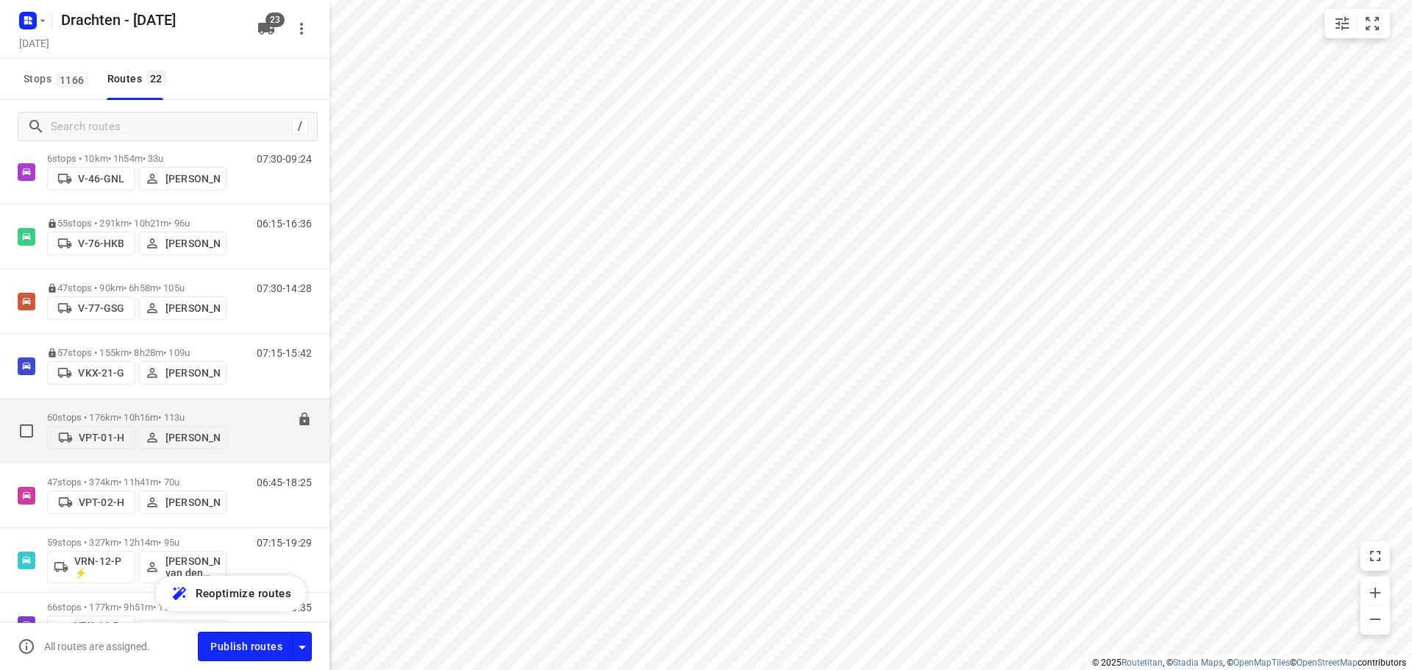
click at [104, 414] on p "60 stops • 176km • 10h16m • 113u" at bounding box center [136, 417] width 179 height 11
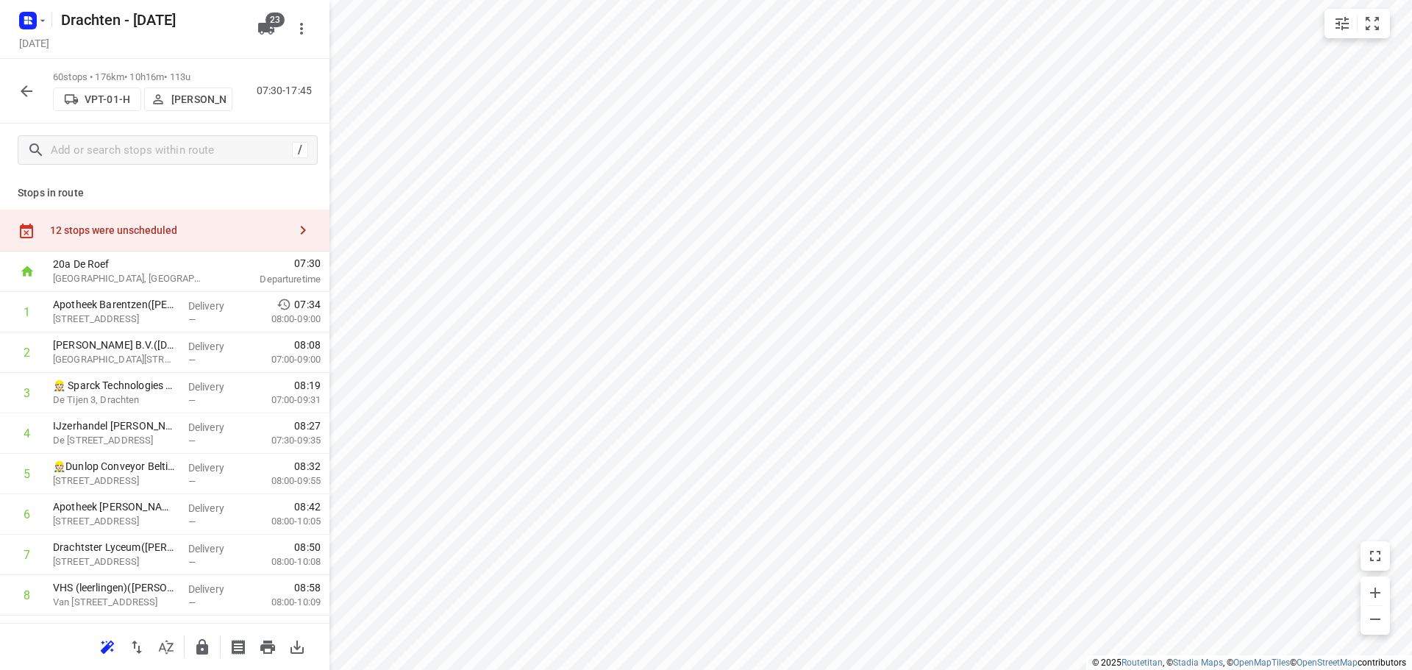
click at [30, 93] on icon "button" at bounding box center [27, 91] width 18 height 18
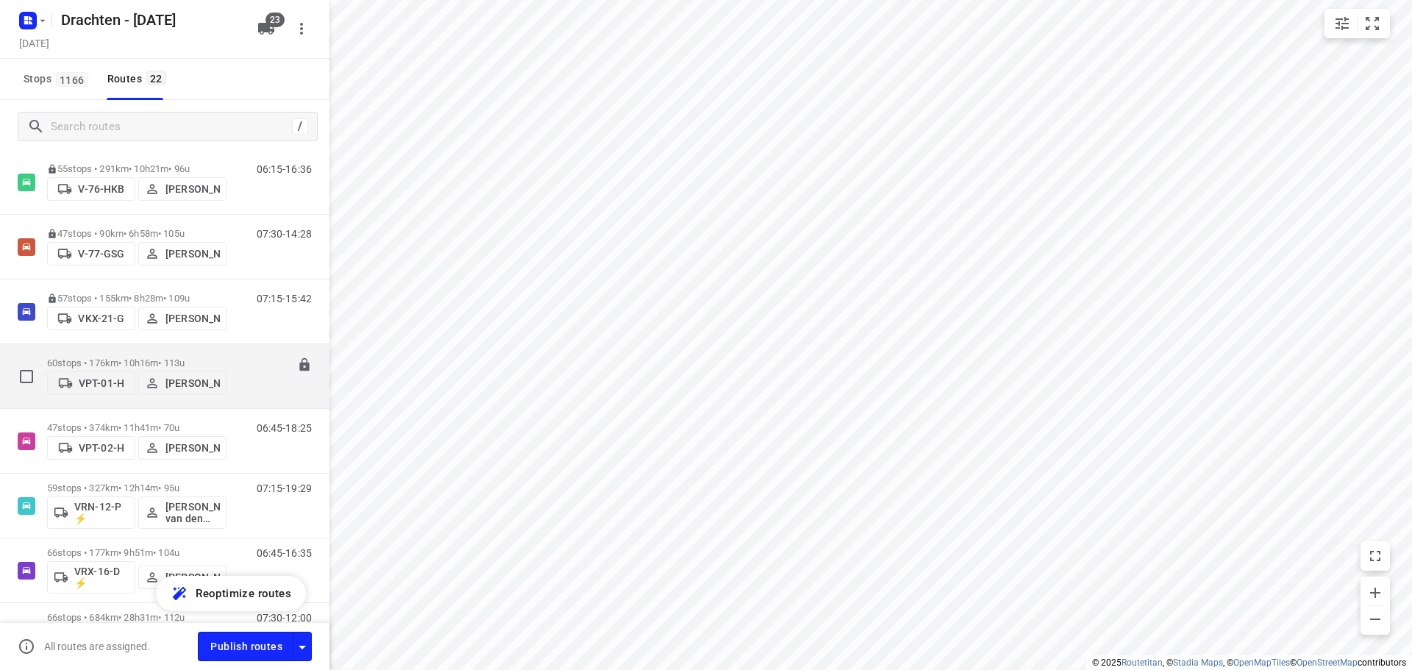
scroll to position [794, 0]
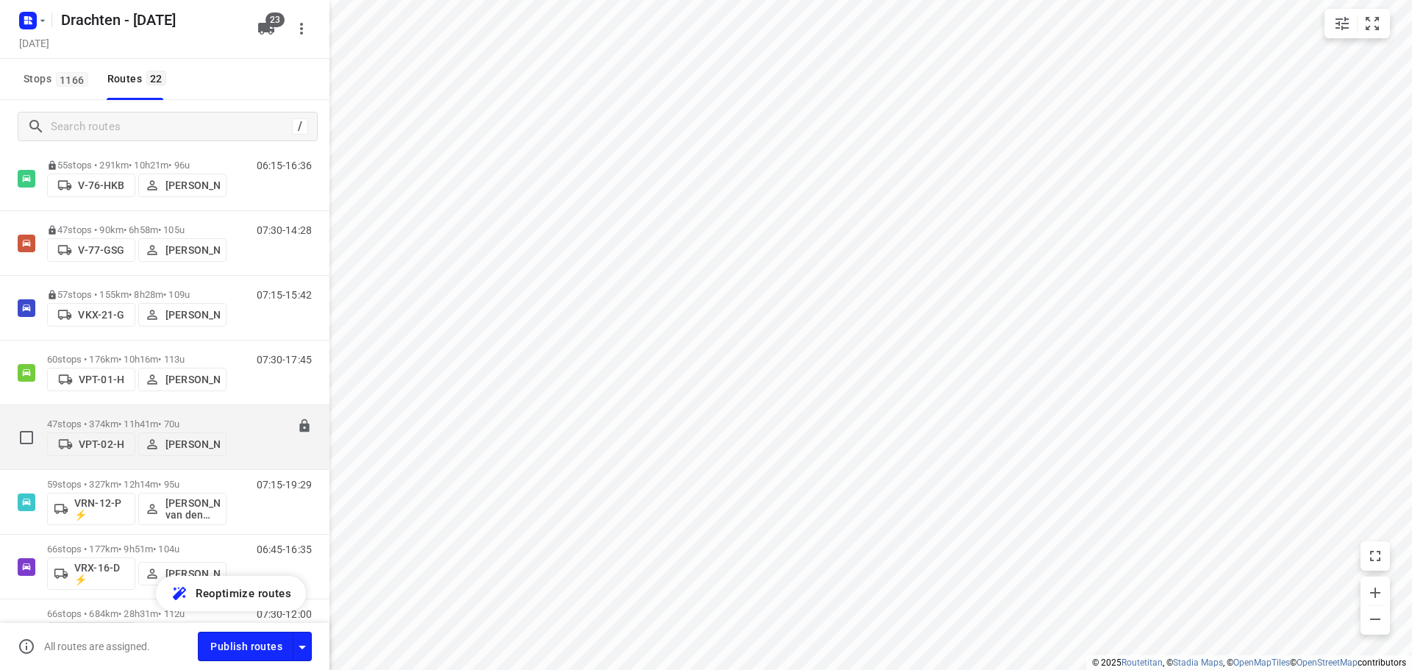
click at [143, 422] on p "47 stops • 374km • 11h41m • 70u" at bounding box center [136, 424] width 179 height 11
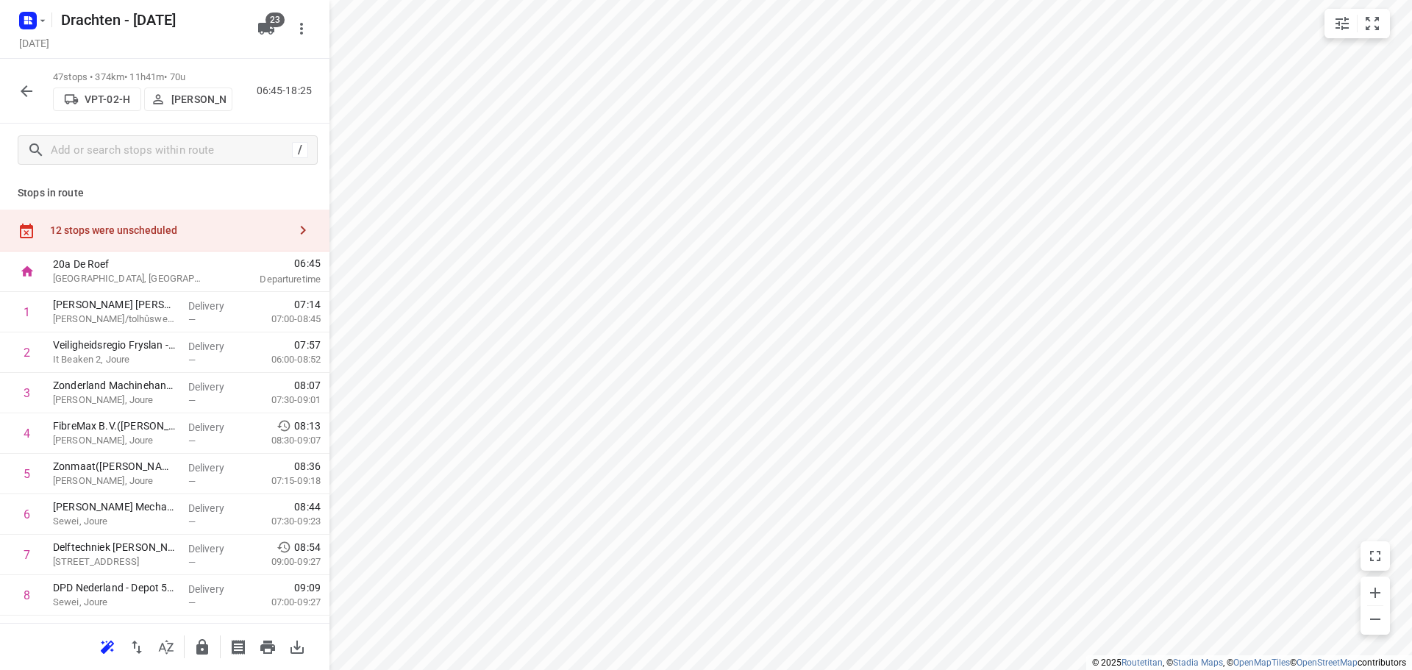
click at [263, 237] on div "12 stops were unscheduled" at bounding box center [165, 231] width 330 height 42
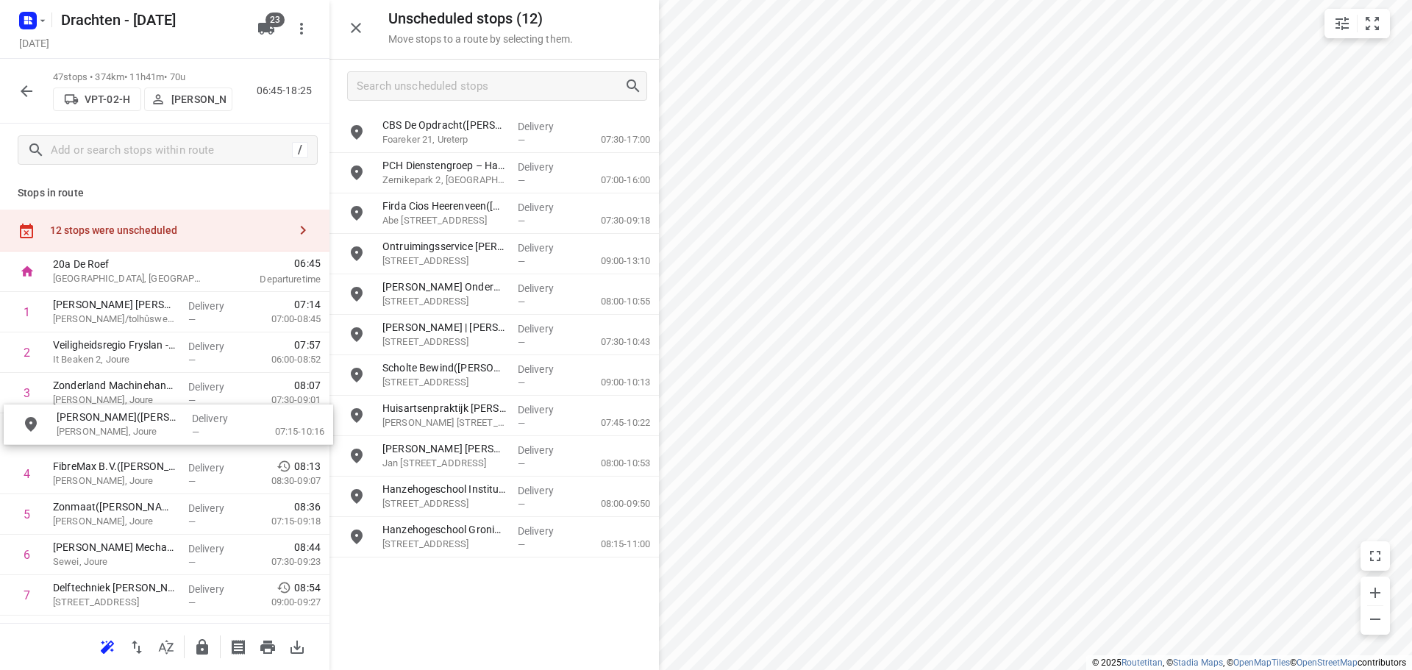
drag, startPoint x: 479, startPoint y: 381, endPoint x: 149, endPoint y: 430, distance: 333.2
click at [361, 25] on icon "button" at bounding box center [356, 28] width 18 height 18
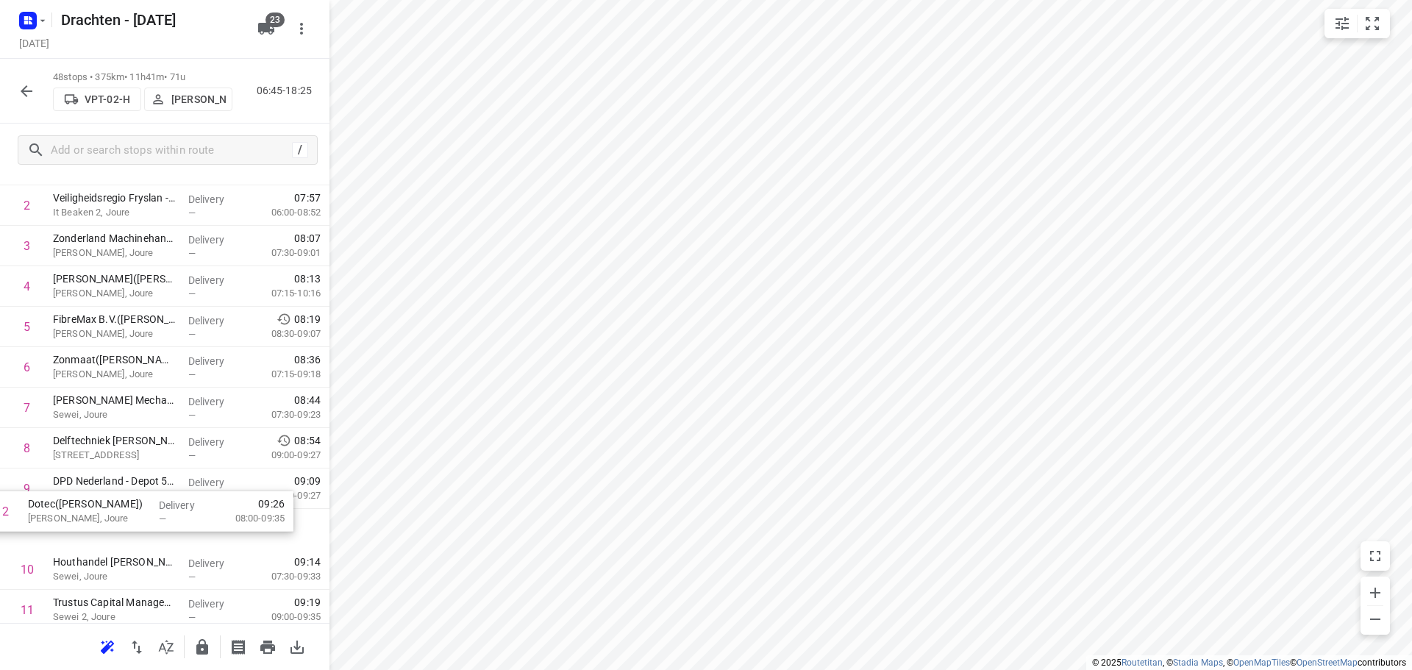
scroll to position [152, 0]
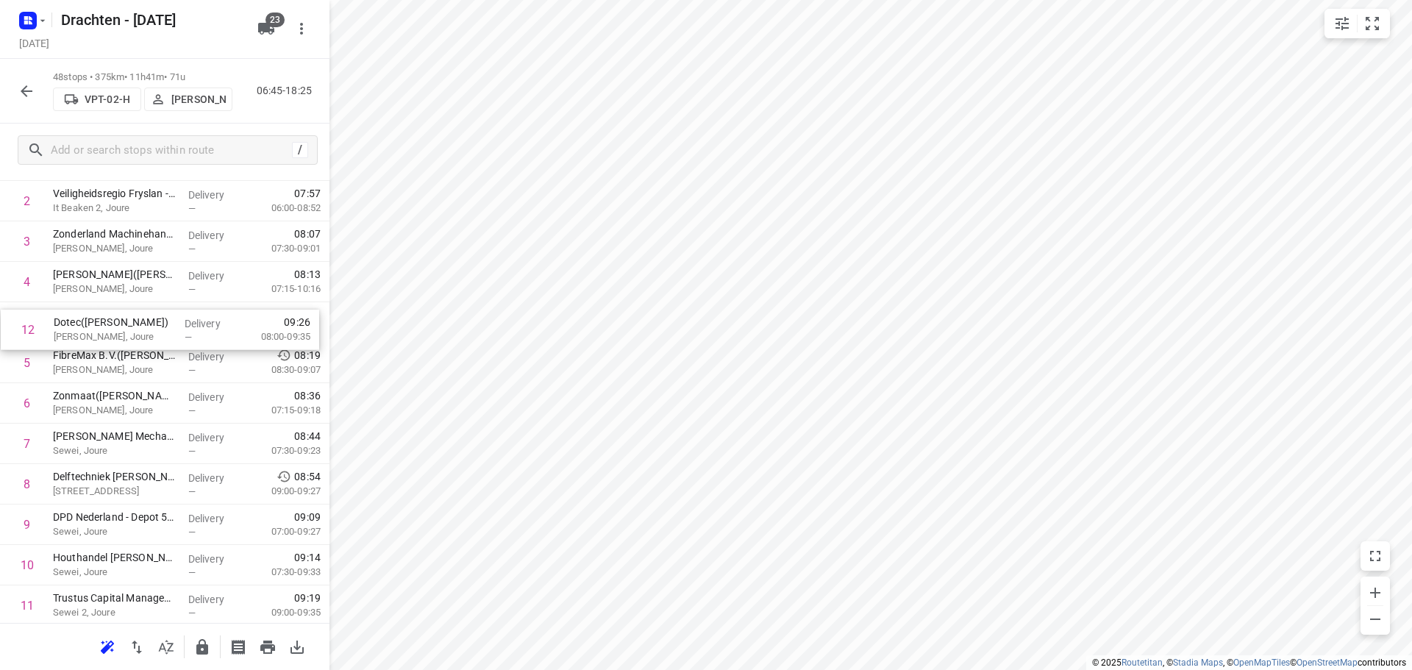
drag, startPoint x: 172, startPoint y: 602, endPoint x: 173, endPoint y: 316, distance: 286.1
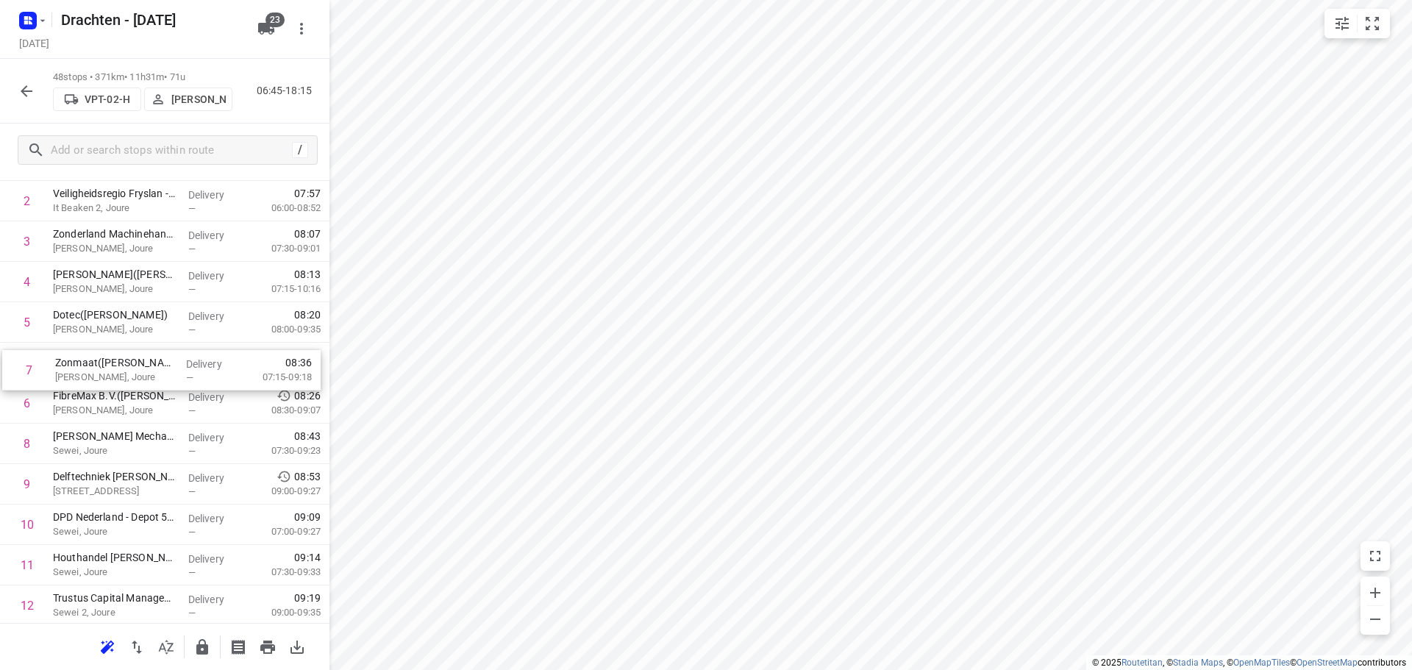
drag, startPoint x: 182, startPoint y: 408, endPoint x: 184, endPoint y: 367, distance: 41.2
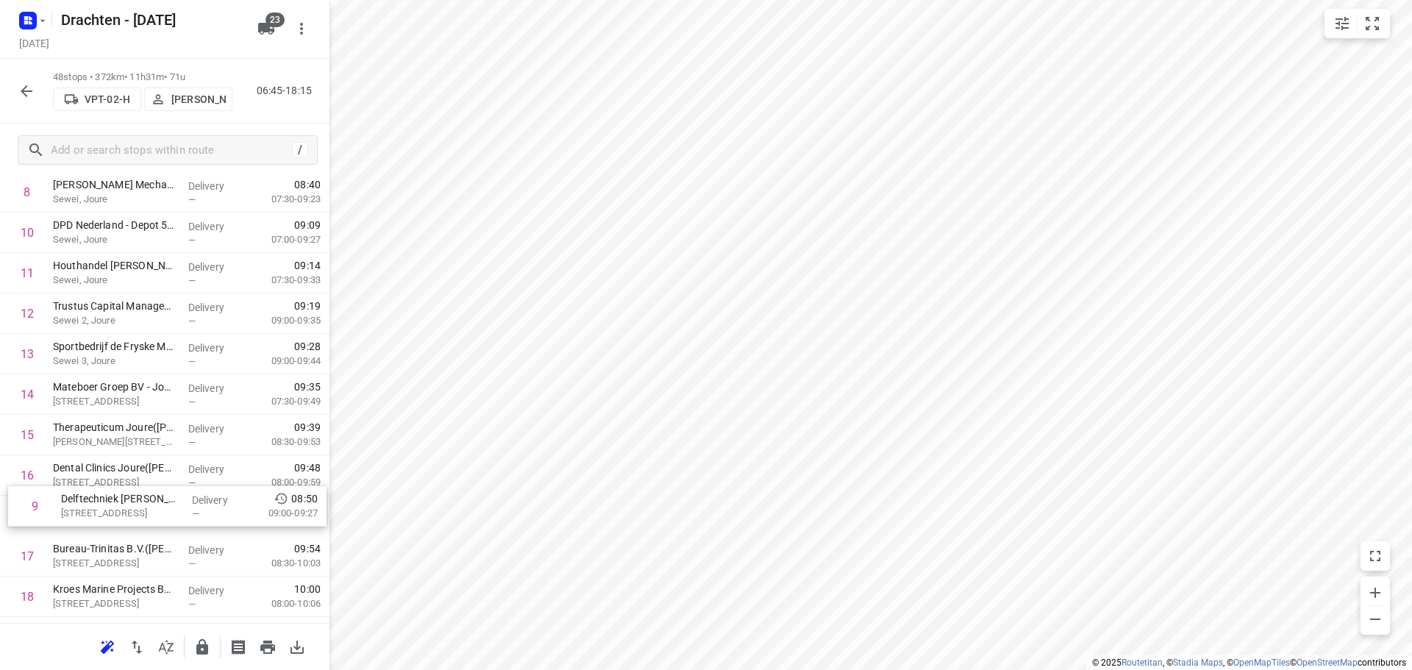
scroll to position [406, 0]
drag, startPoint x: 129, startPoint y: 491, endPoint x: 138, endPoint y: 516, distance: 27.2
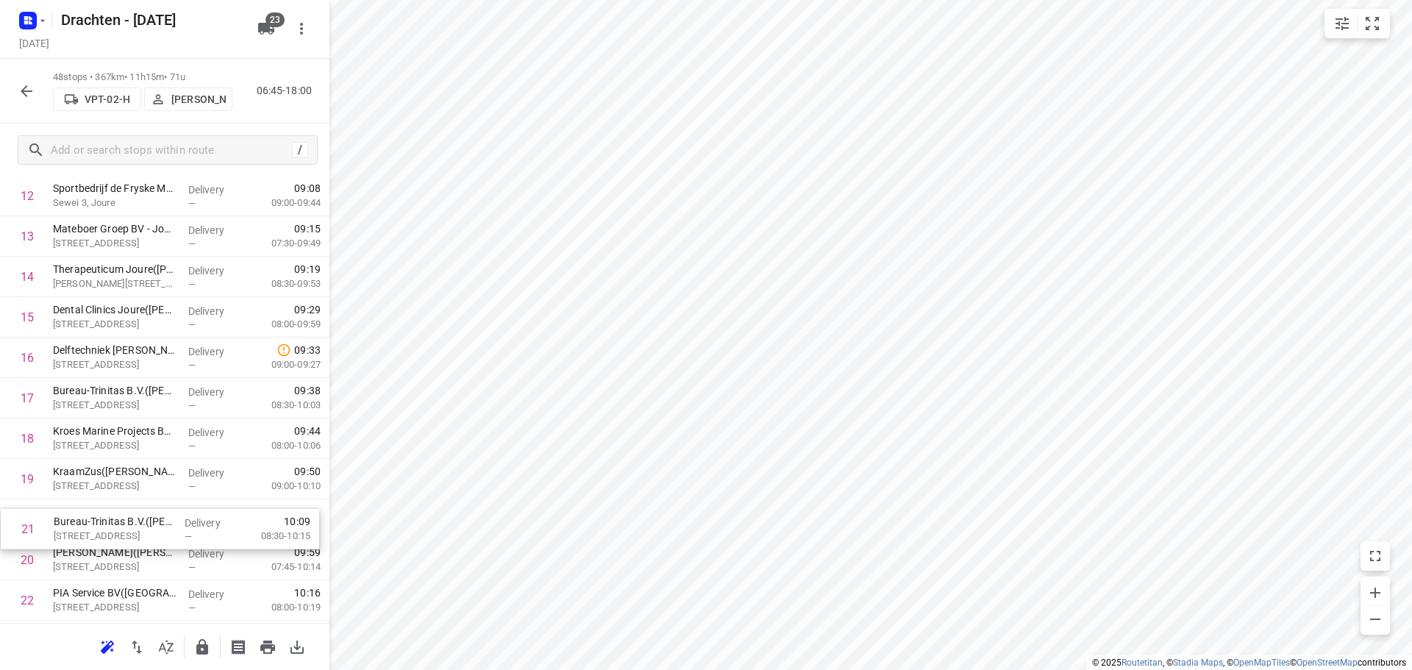
scroll to position [563, 0]
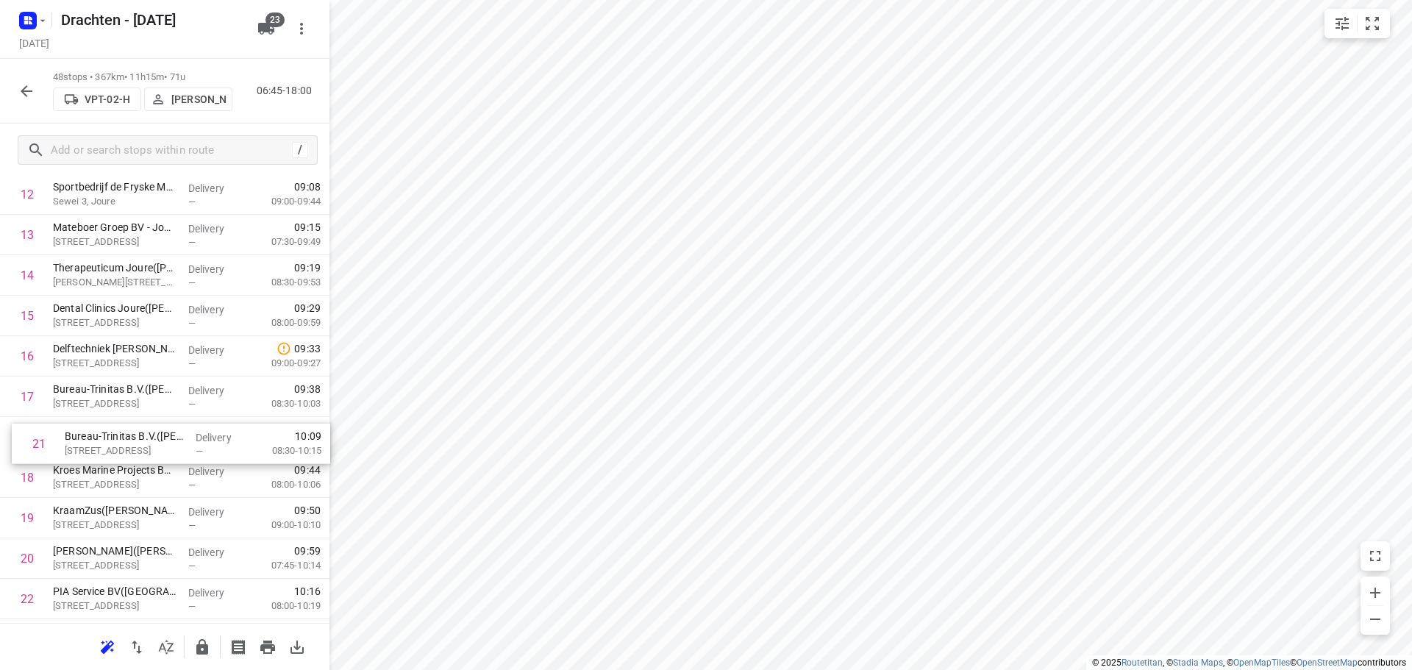
drag, startPoint x: 186, startPoint y: 580, endPoint x: 196, endPoint y: 449, distance: 130.6
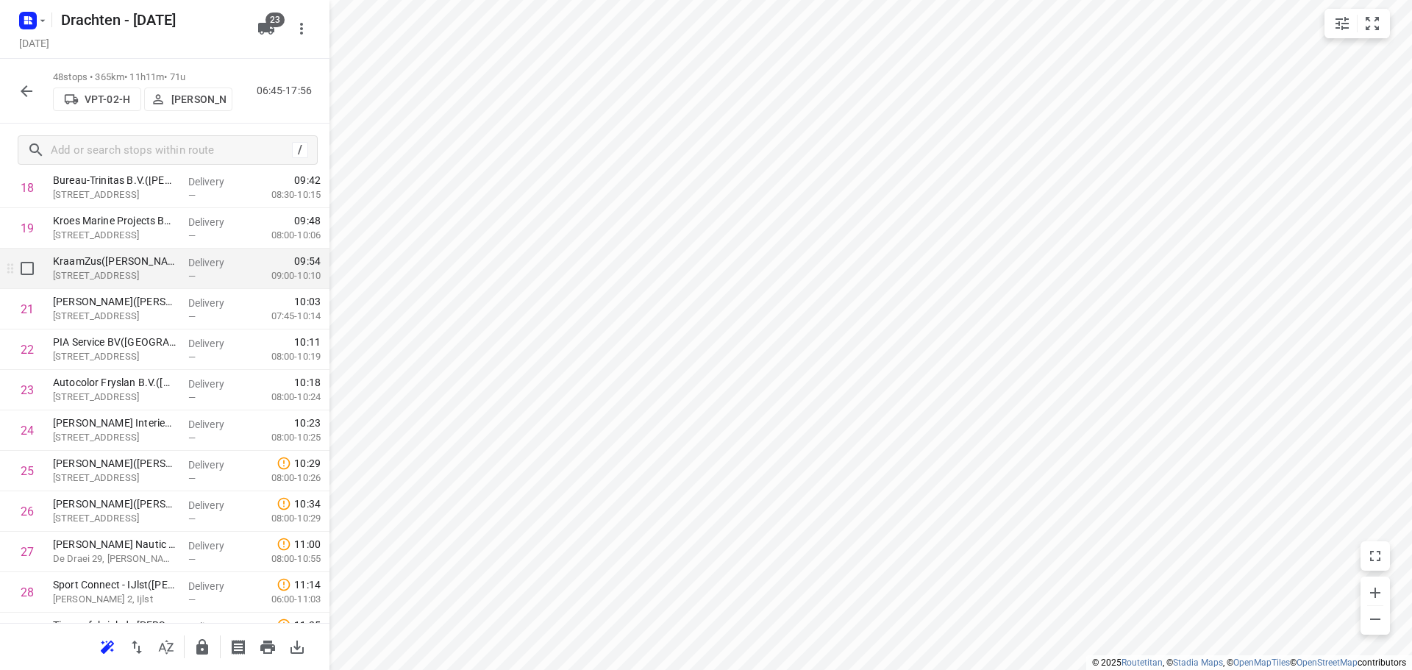
scroll to position [857, 0]
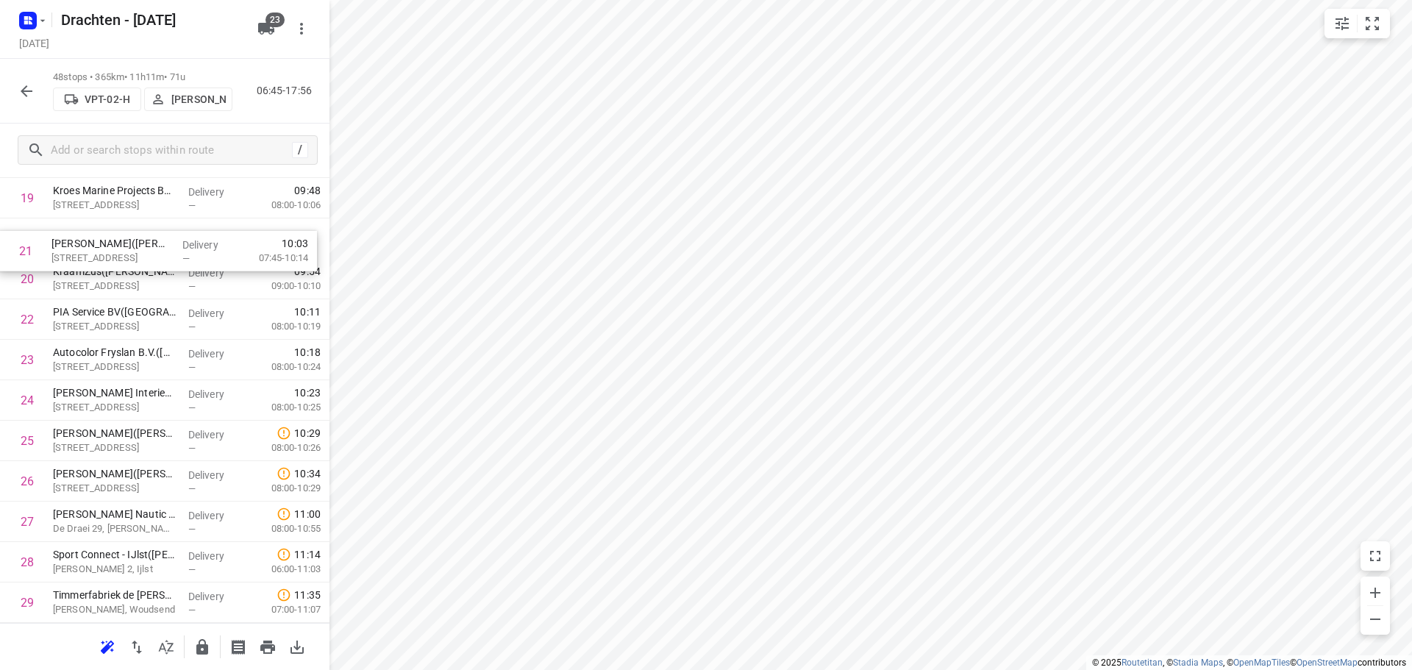
drag, startPoint x: 148, startPoint y: 274, endPoint x: 142, endPoint y: 257, distance: 18.6
click at [142, 257] on div "1 Jacobs Douwe Egberts NL BV - Joure(Jacobs Douwe Egberts Joure - Sietske Krame…" at bounding box center [165, 421] width 330 height 1942
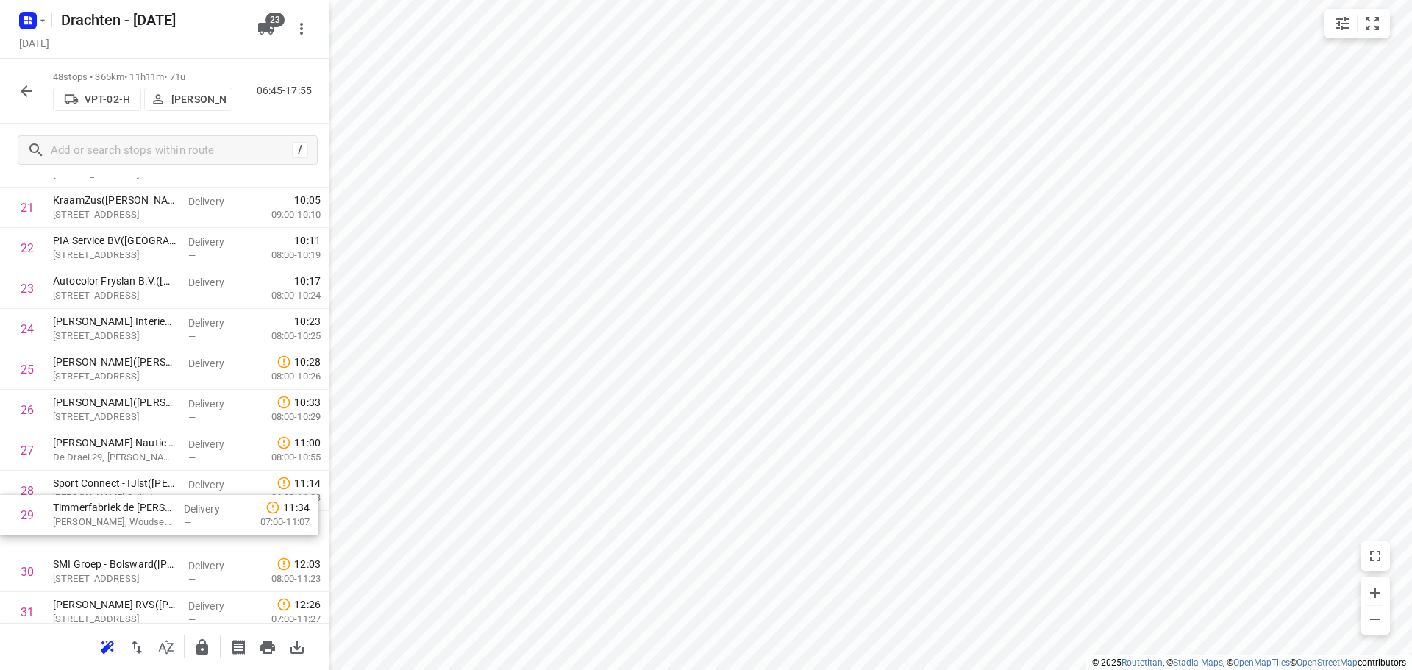
scroll to position [920, 0]
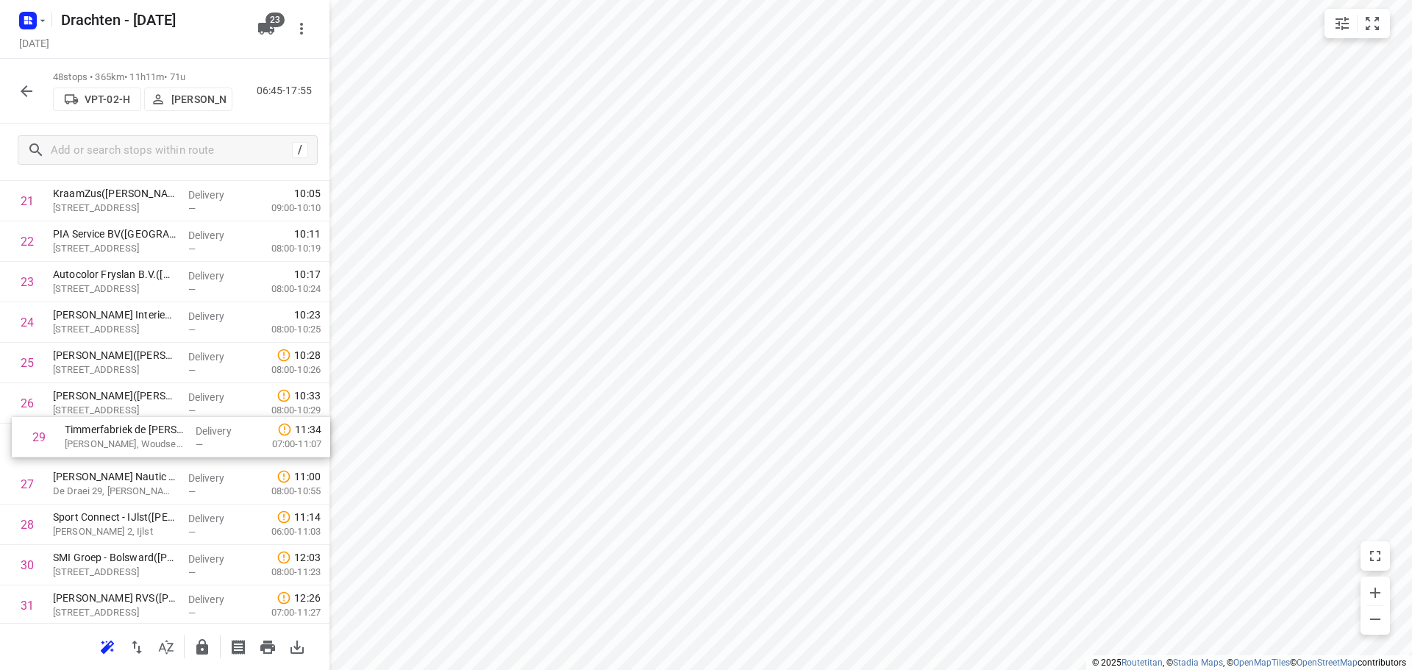
drag, startPoint x: 191, startPoint y: 533, endPoint x: 200, endPoint y: 427, distance: 107.1
click at [200, 427] on div "1 Jacobs Douwe Egberts NL BV - Joure(Jacobs Douwe Egberts Joure - Sietske Krame…" at bounding box center [165, 343] width 330 height 1942
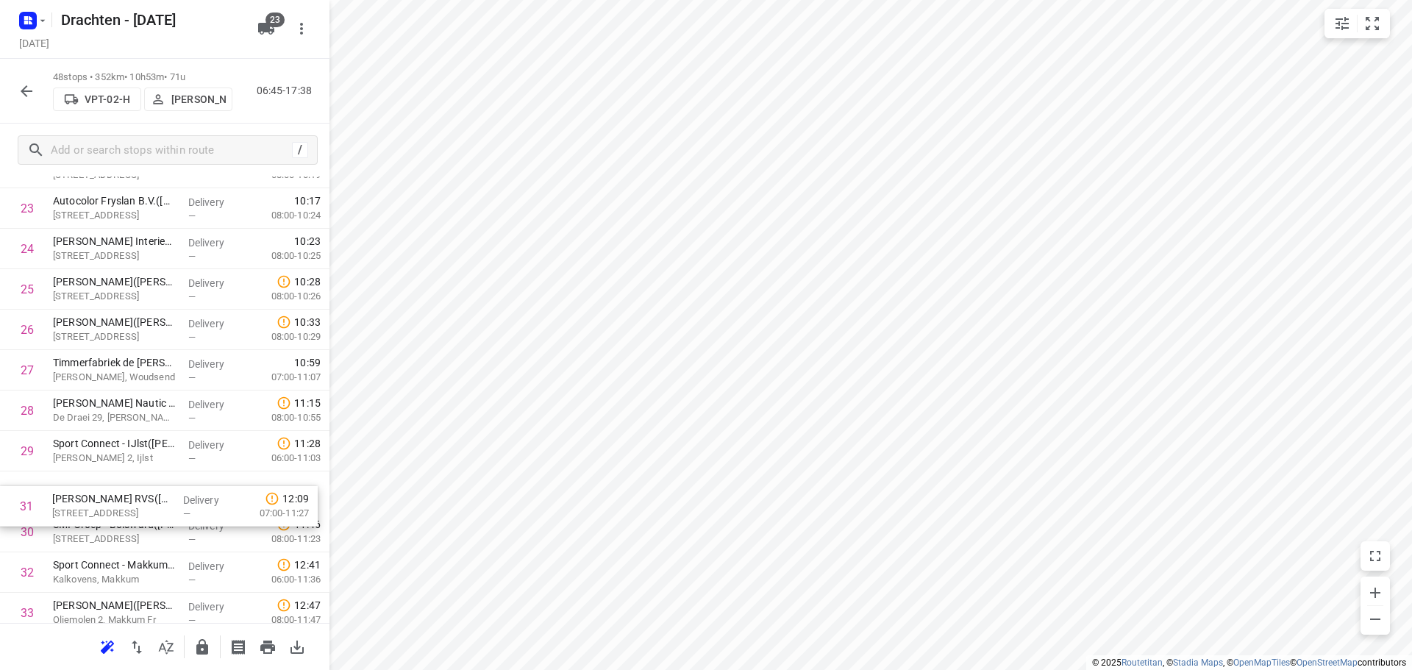
scroll to position [997, 0]
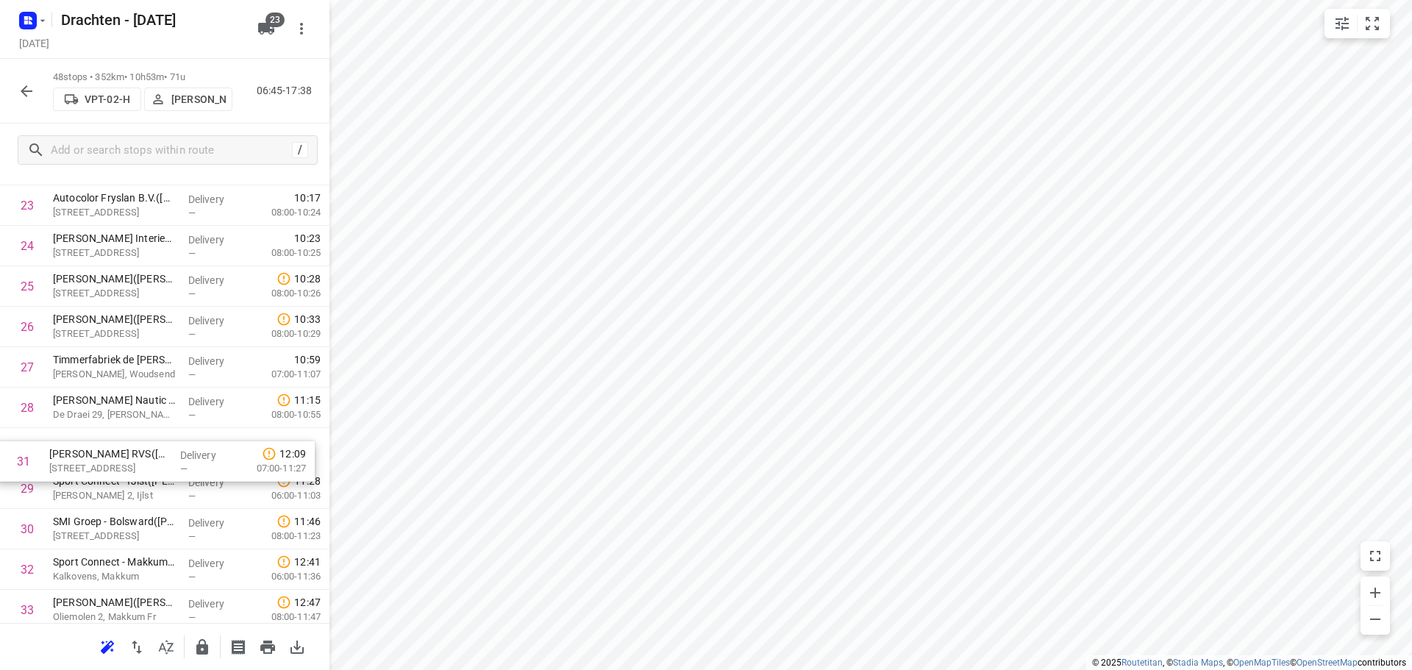
drag, startPoint x: 91, startPoint y: 533, endPoint x: 83, endPoint y: 455, distance: 79.1
click at [83, 455] on div "1 Jacobs Douwe Egberts NL BV - Joure(Jacobs Douwe Egberts Joure - Sietske Krame…" at bounding box center [165, 266] width 330 height 1942
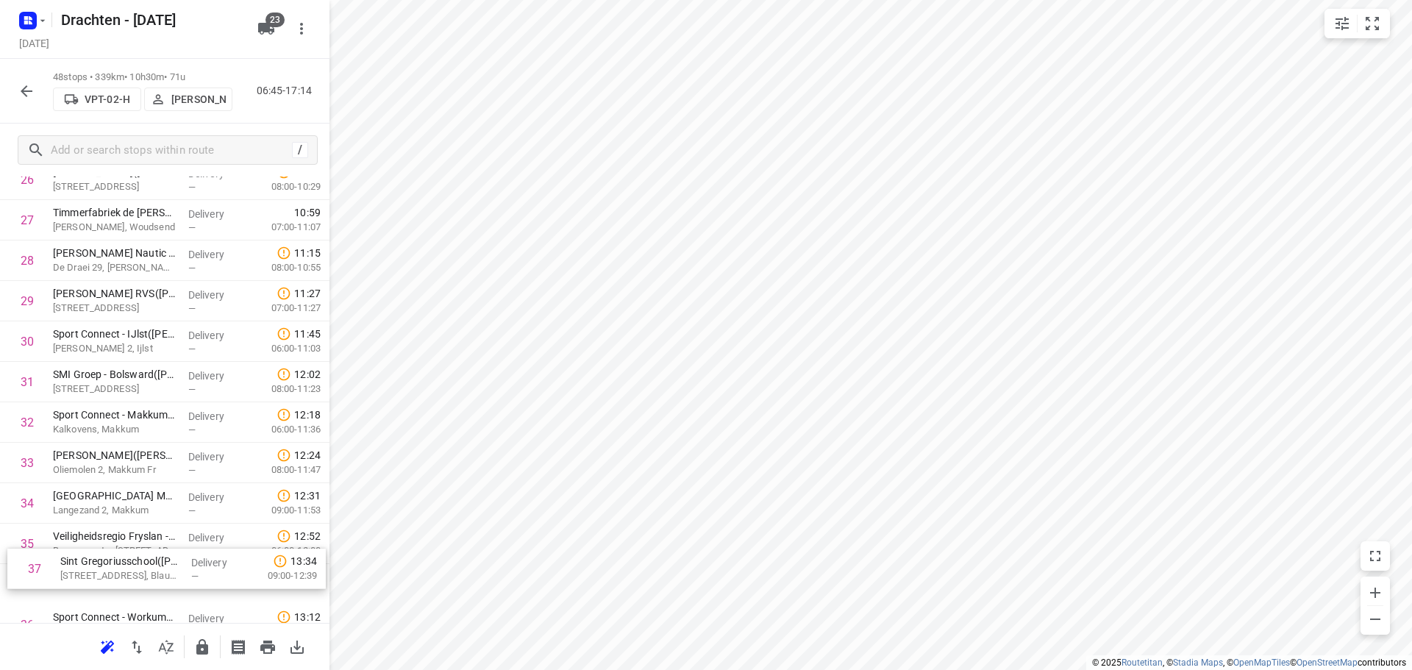
scroll to position [1153, 0]
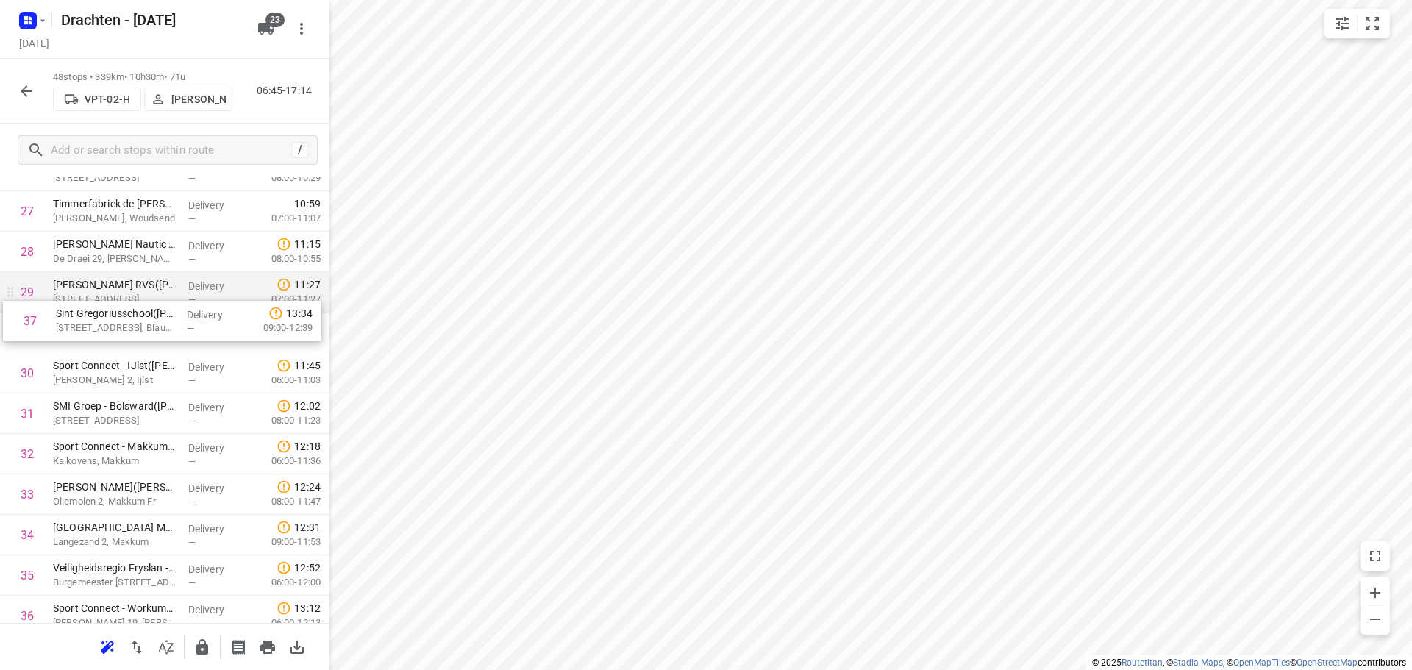
drag, startPoint x: 161, startPoint y: 615, endPoint x: 159, endPoint y: 312, distance: 303.1
click at [159, 312] on div "1 Jacobs Douwe Egberts NL BV - Joure(Jacobs Douwe Egberts Joure - Sietske Krame…" at bounding box center [165, 110] width 330 height 1942
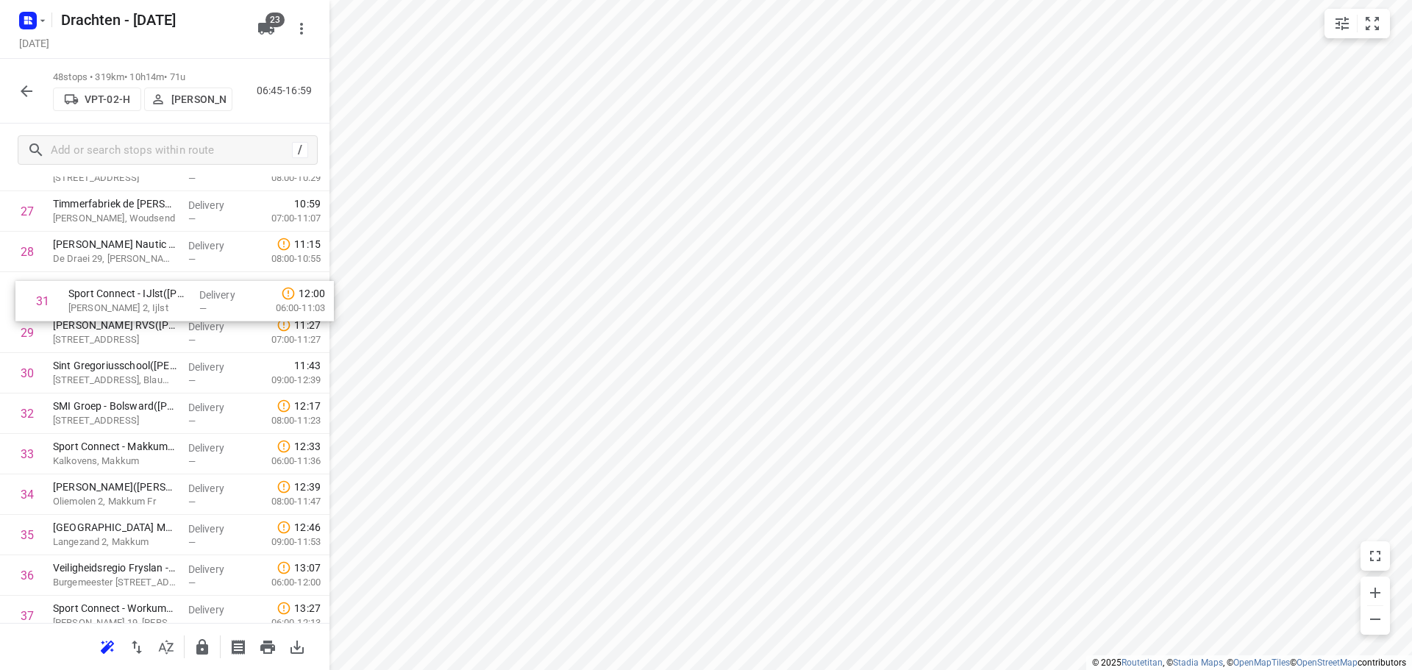
drag, startPoint x: 134, startPoint y: 366, endPoint x: 152, endPoint y: 290, distance: 78.5
click at [152, 290] on div "1 Jacobs Douwe Egberts NL BV - Joure(Jacobs Douwe Egberts Joure - Sietske Krame…" at bounding box center [165, 110] width 330 height 1942
drag, startPoint x: 167, startPoint y: 338, endPoint x: 160, endPoint y: 299, distance: 38.8
click at [160, 299] on div "1 Jacobs Douwe Egberts NL BV - Joure(Jacobs Douwe Egberts Joure - Sietske Krame…" at bounding box center [165, 110] width 330 height 1942
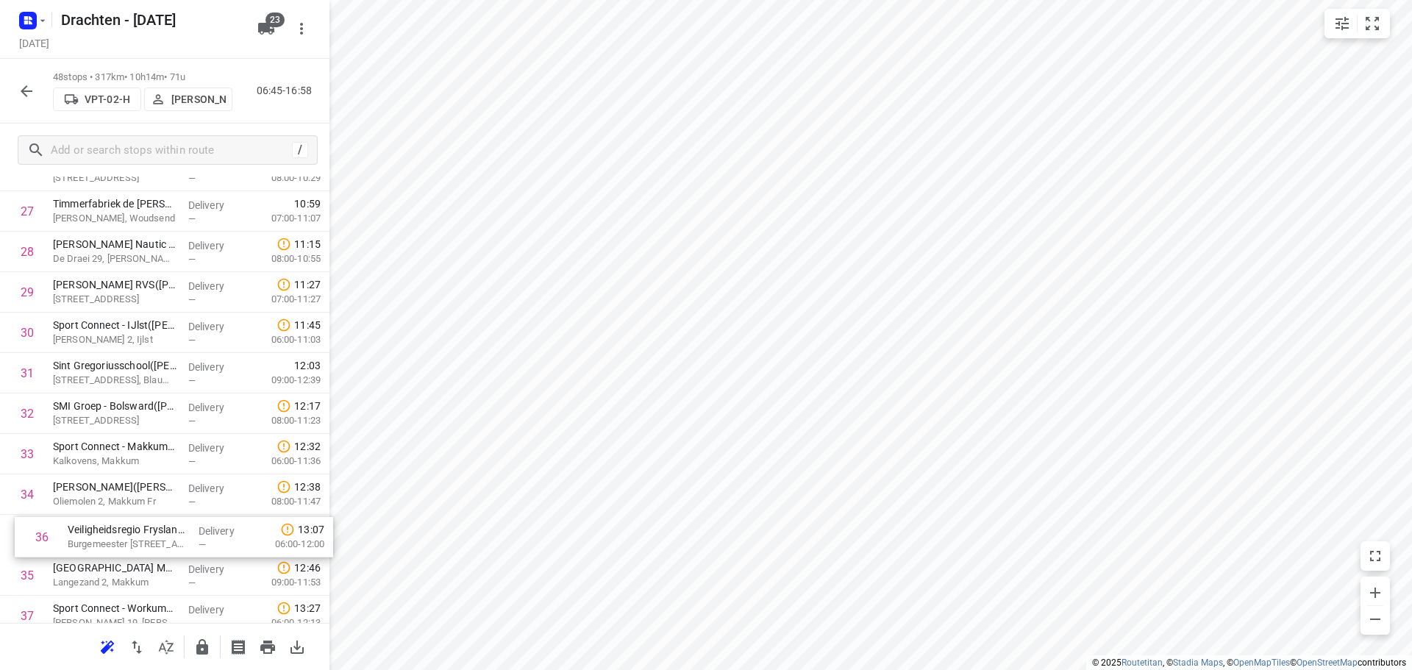
scroll to position [1159, 0]
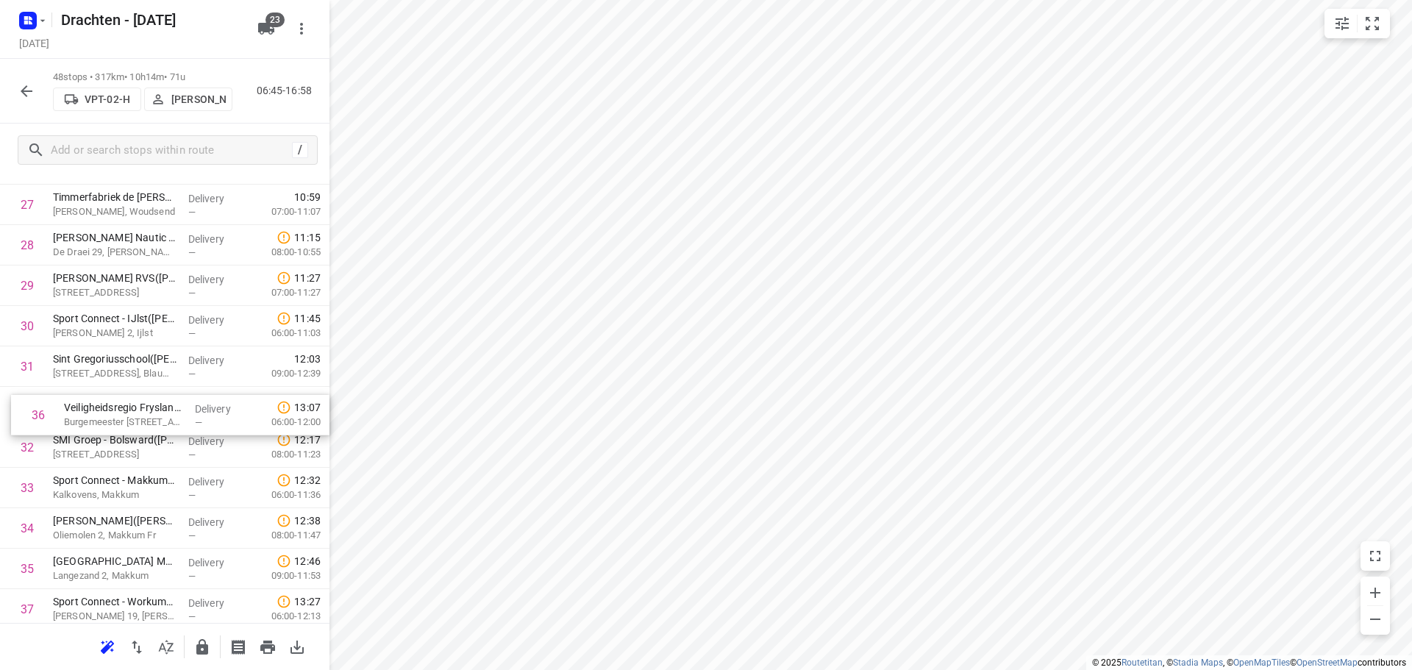
drag, startPoint x: 124, startPoint y: 571, endPoint x: 136, endPoint y: 405, distance: 166.7
click at [136, 405] on div "1 Jacobs Douwe Egberts NL BV - Joure(Jacobs Douwe Egberts Joure - Sietske Krame…" at bounding box center [165, 104] width 330 height 1942
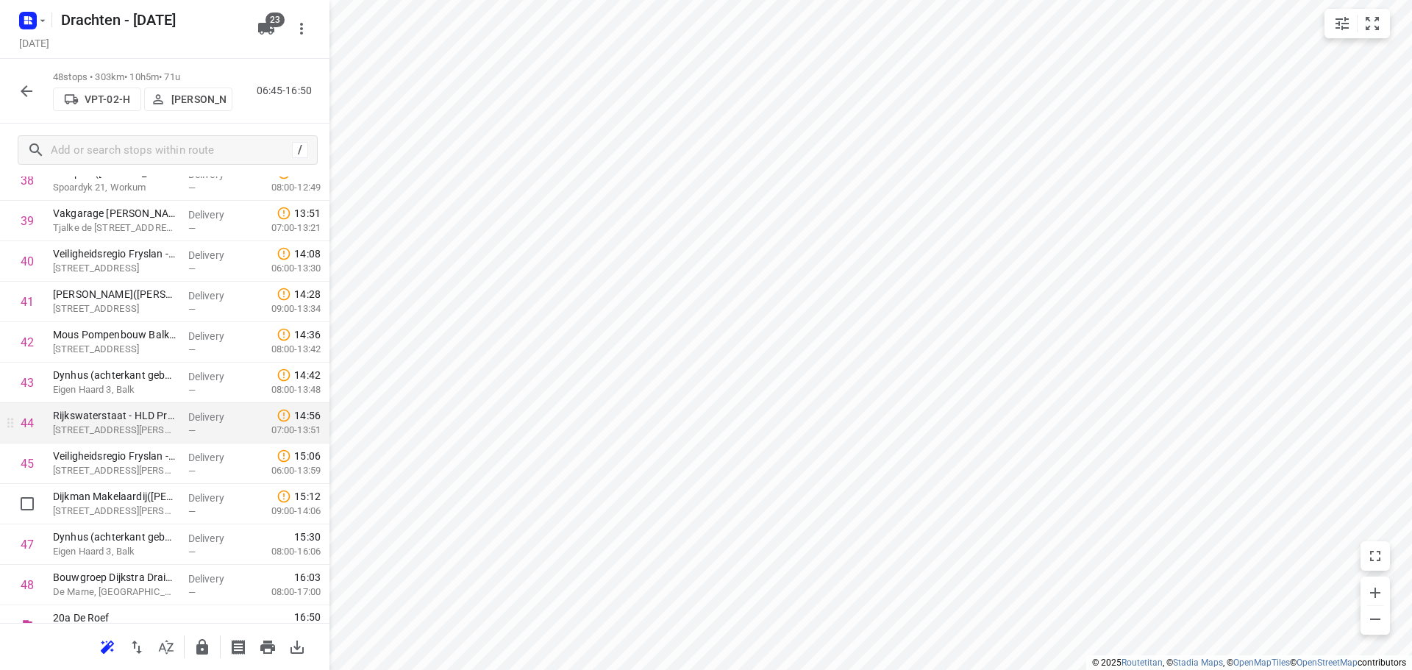
scroll to position [1651, 0]
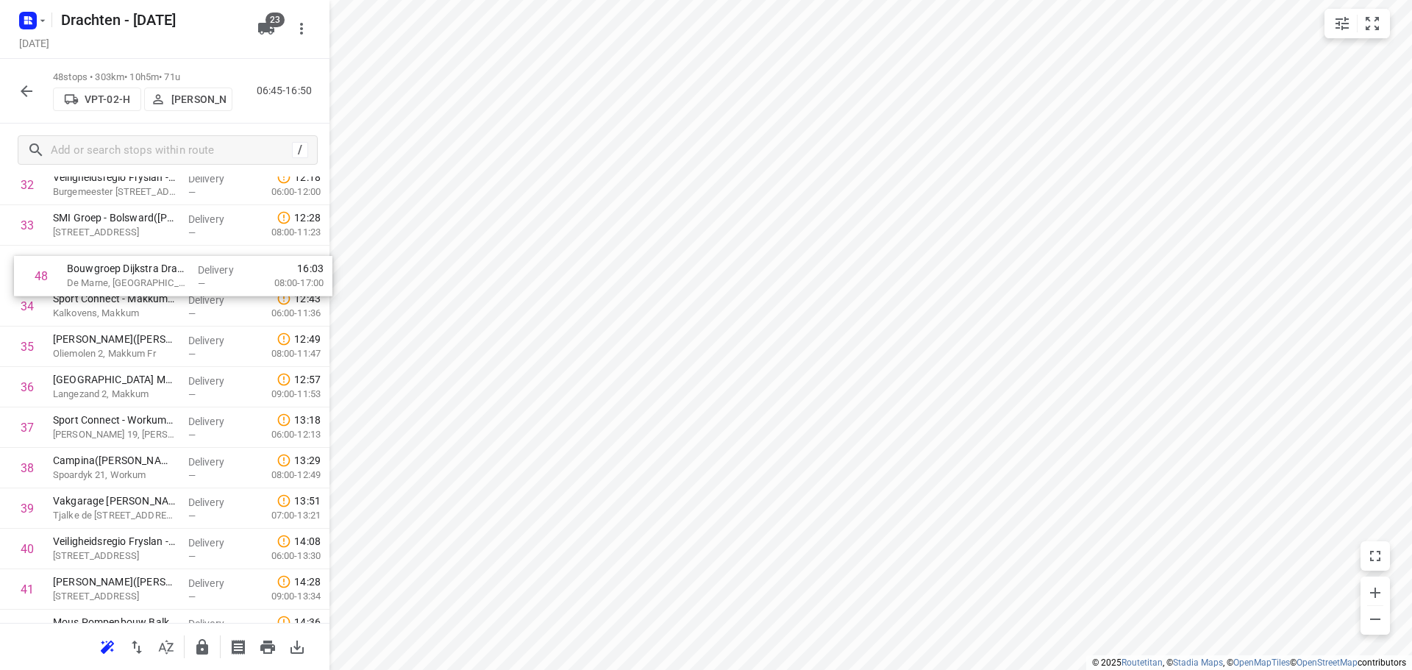
drag, startPoint x: 176, startPoint y: 569, endPoint x: 186, endPoint y: 278, distance: 290.7
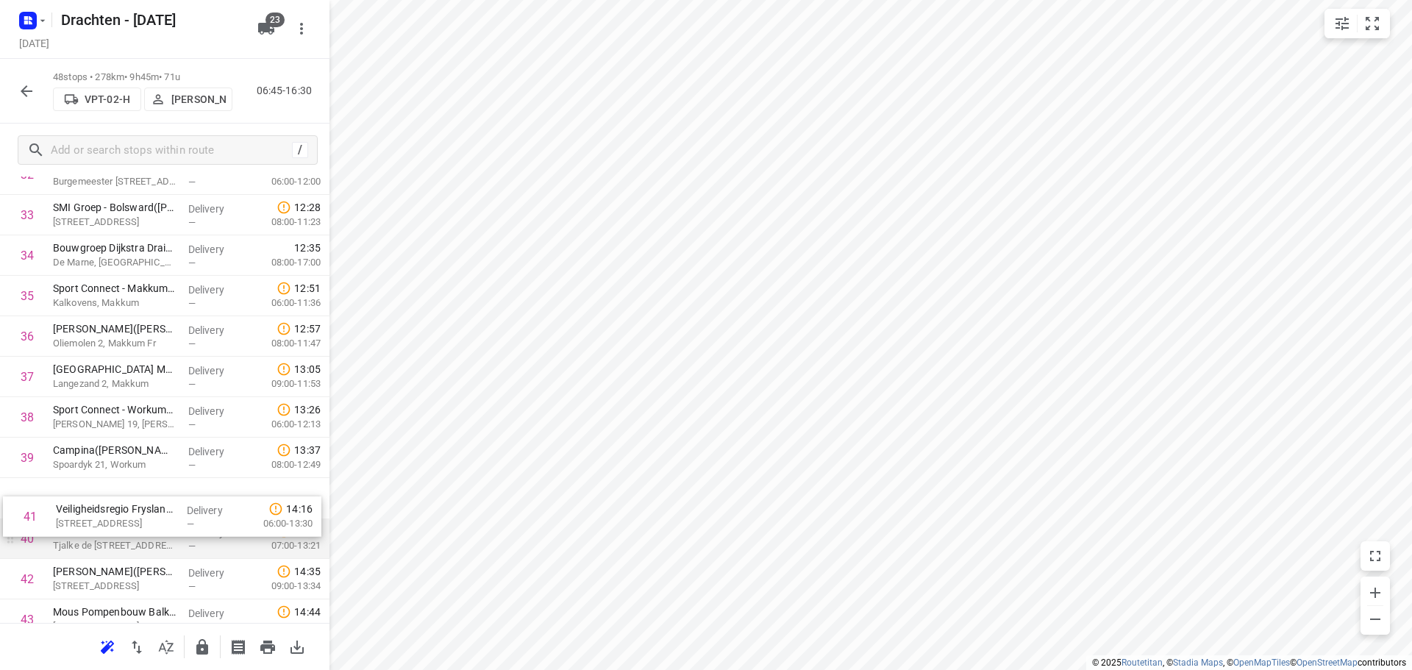
scroll to position [1392, 0]
drag, startPoint x: 148, startPoint y: 573, endPoint x: 156, endPoint y: 519, distance: 54.3
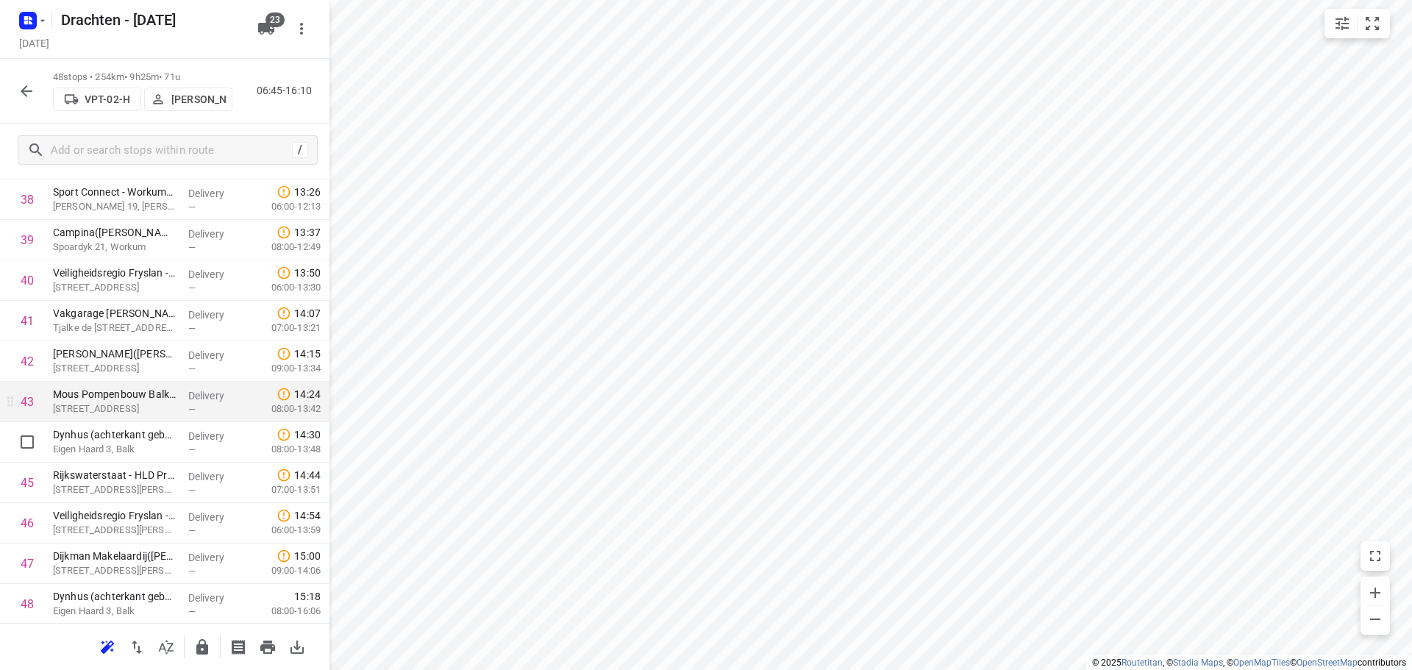
scroll to position [1613, 0]
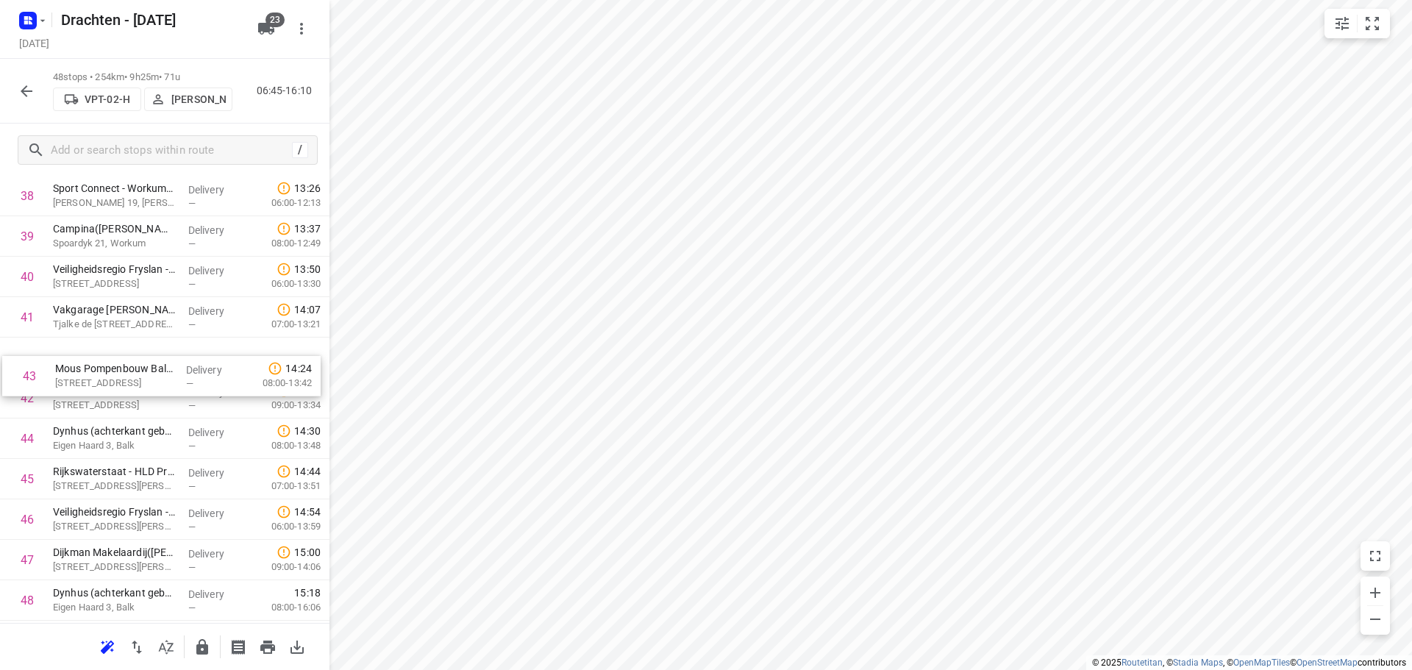
drag, startPoint x: 153, startPoint y: 406, endPoint x: 155, endPoint y: 378, distance: 28.0
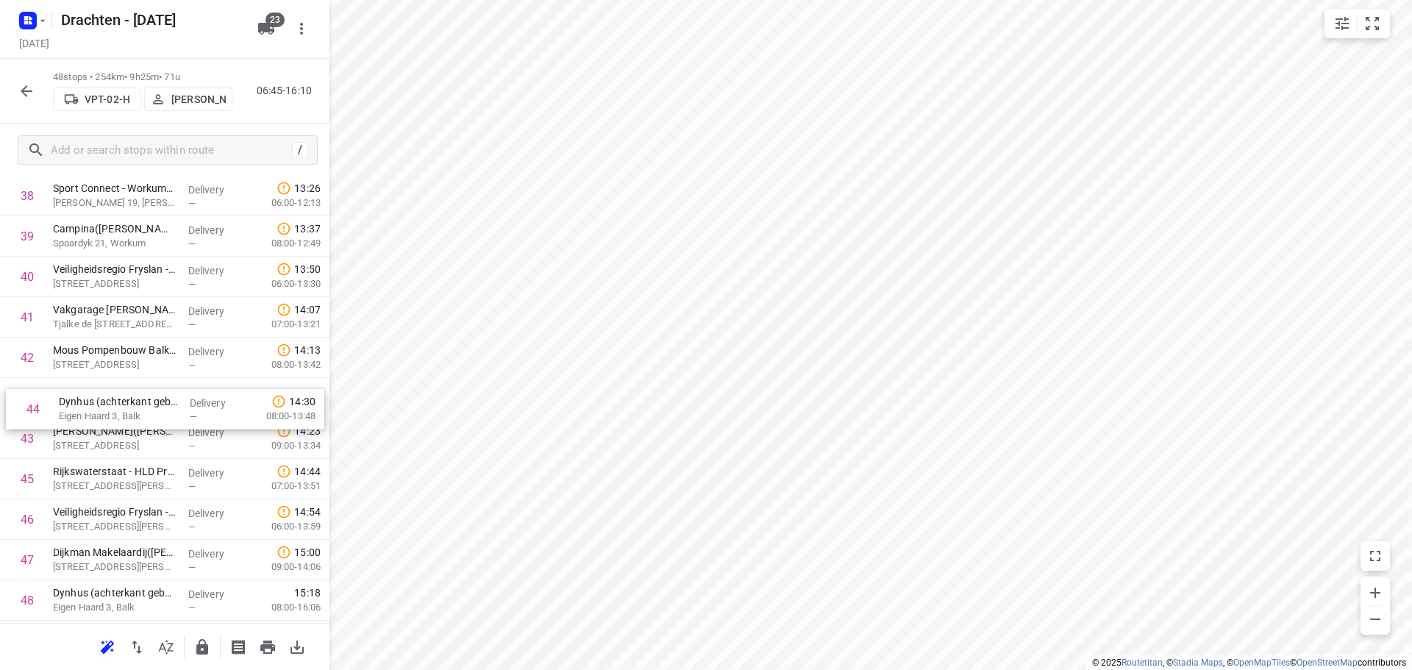
drag, startPoint x: 149, startPoint y: 440, endPoint x: 156, endPoint y: 402, distance: 38.1
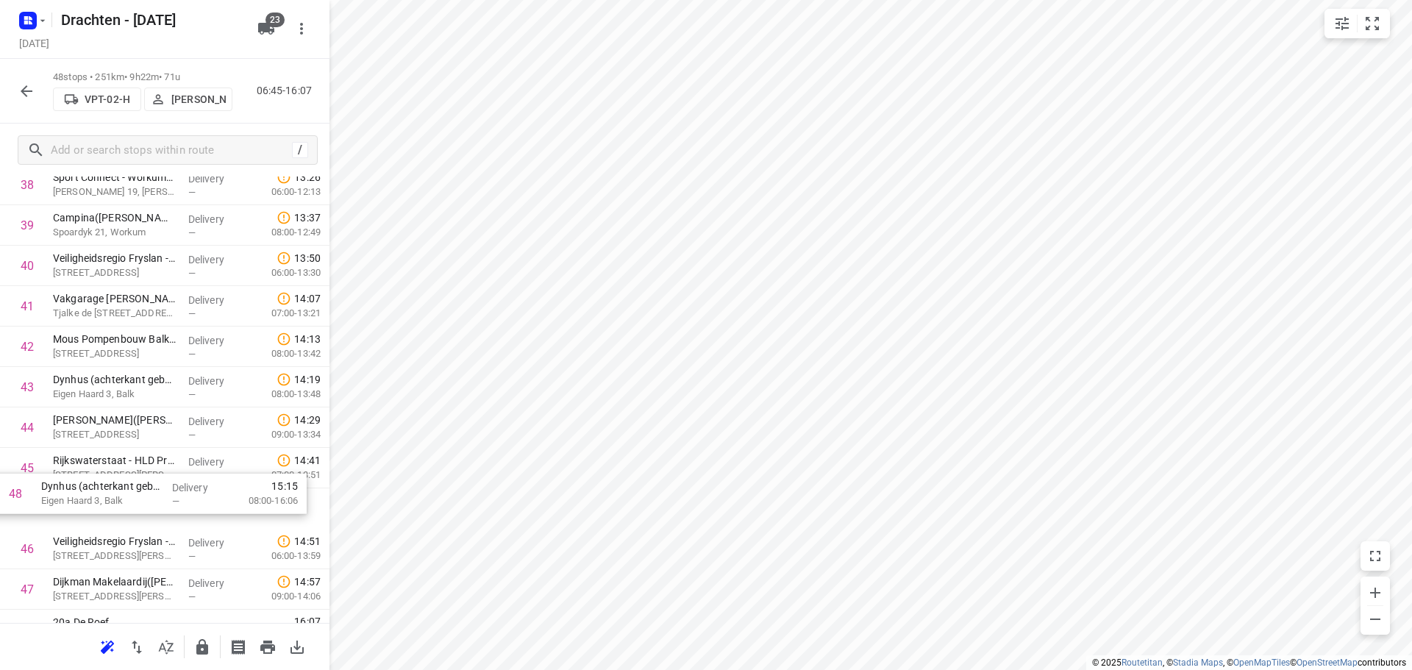
scroll to position [1624, 0]
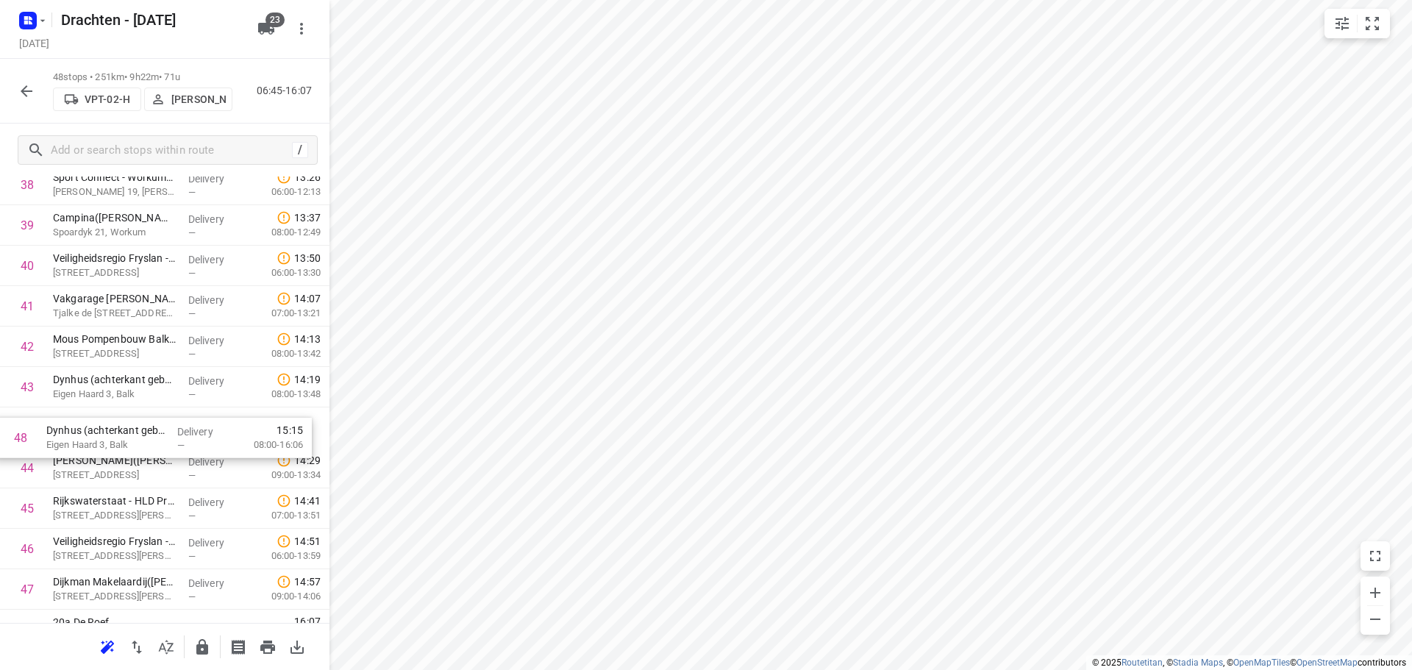
drag, startPoint x: 127, startPoint y: 611, endPoint x: 122, endPoint y: 441, distance: 170.0
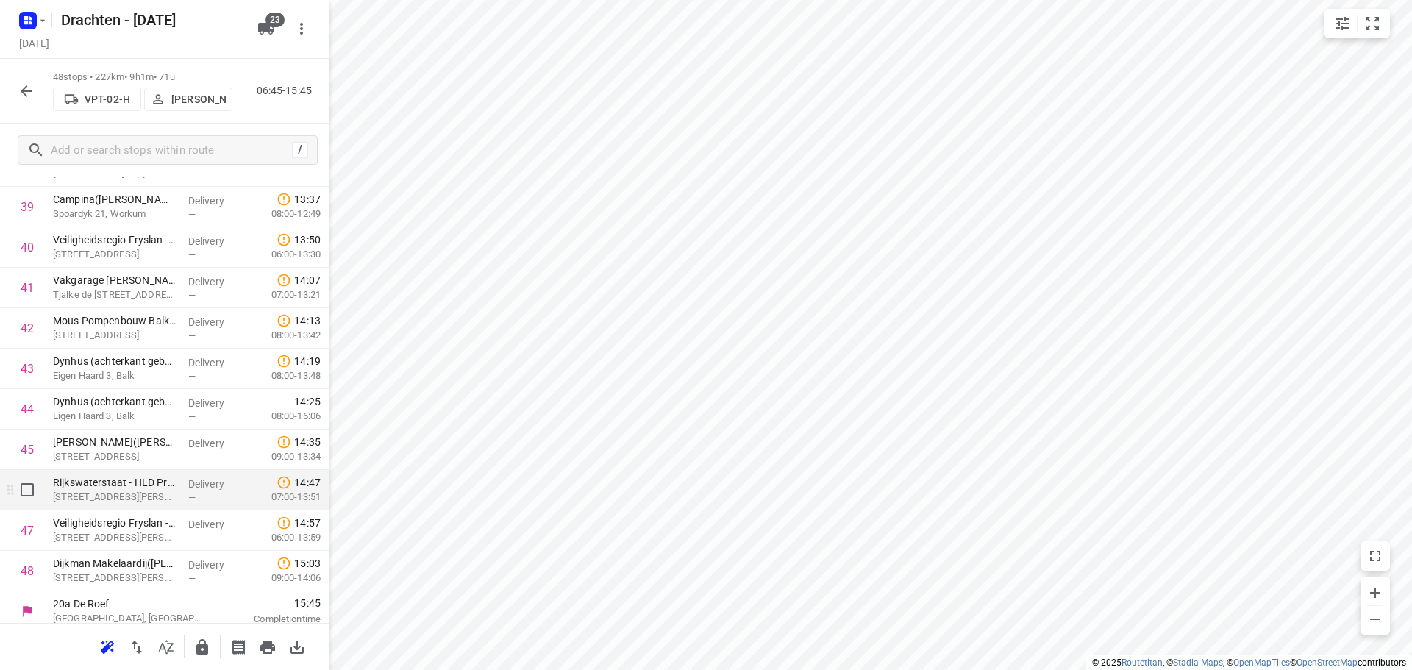
scroll to position [1651, 0]
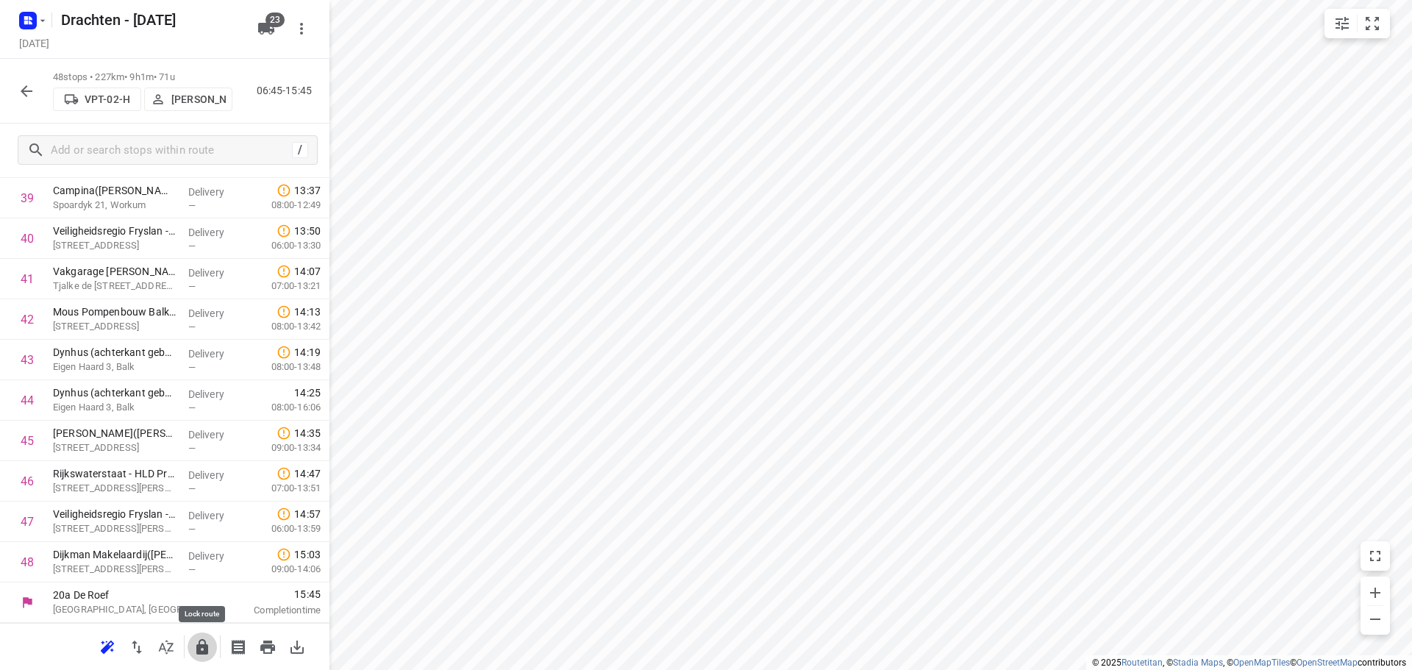
click at [205, 655] on icon "button" at bounding box center [202, 647] width 18 height 18
click at [28, 99] on icon "button" at bounding box center [27, 91] width 18 height 18
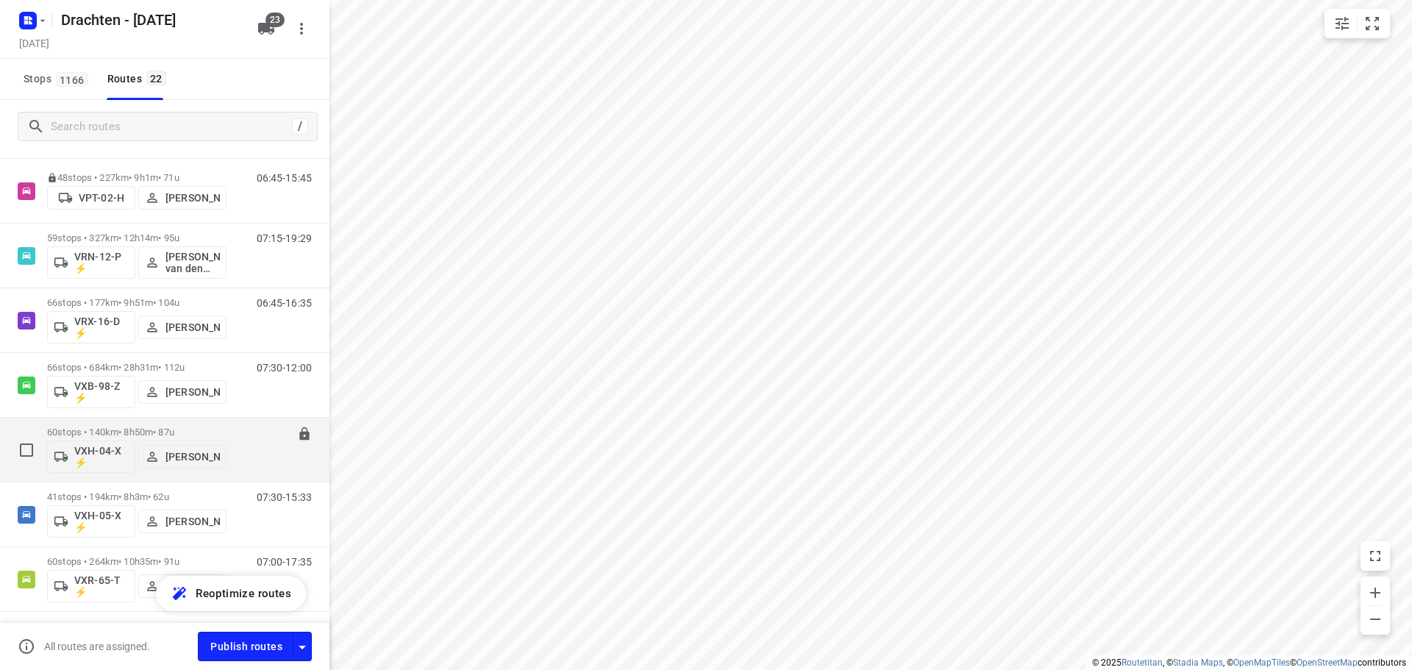
scroll to position [1014, 0]
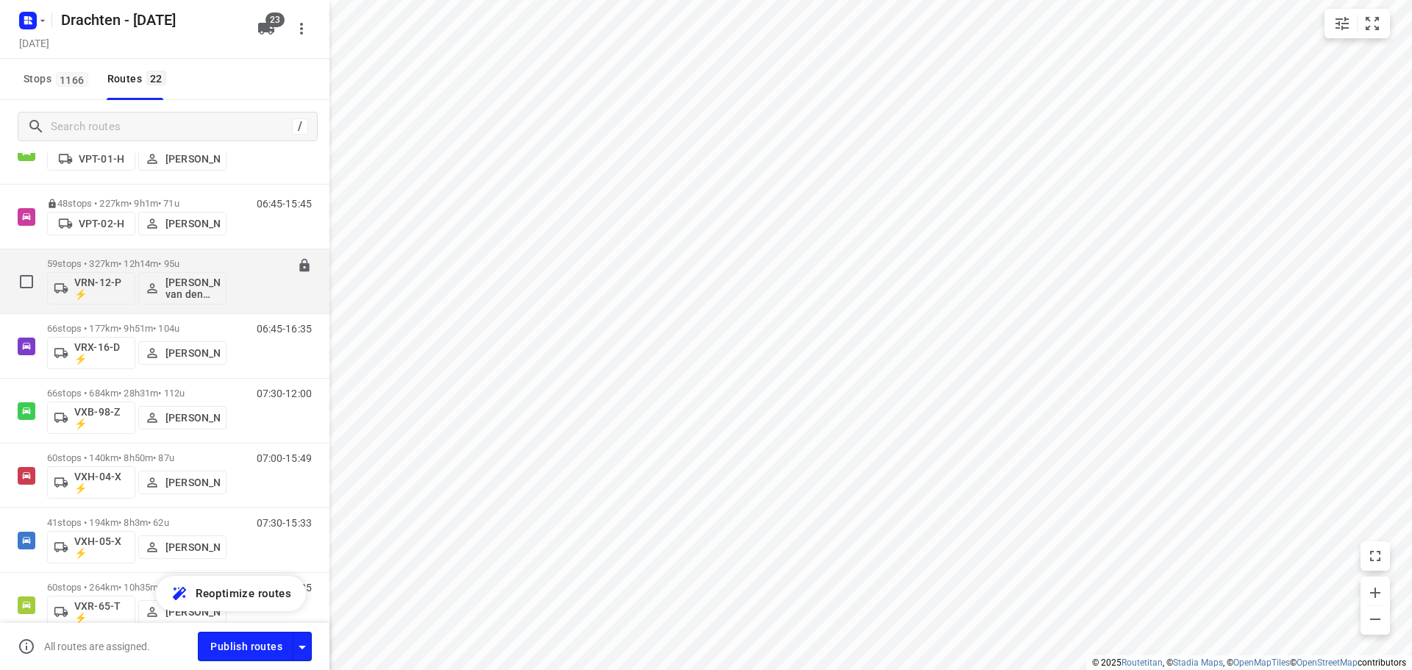
click at [157, 257] on div "59 stops • 327km • 12h14m • 95u VRN-12-P ⚡ Dirk van den Berg" at bounding box center [136, 281] width 179 height 61
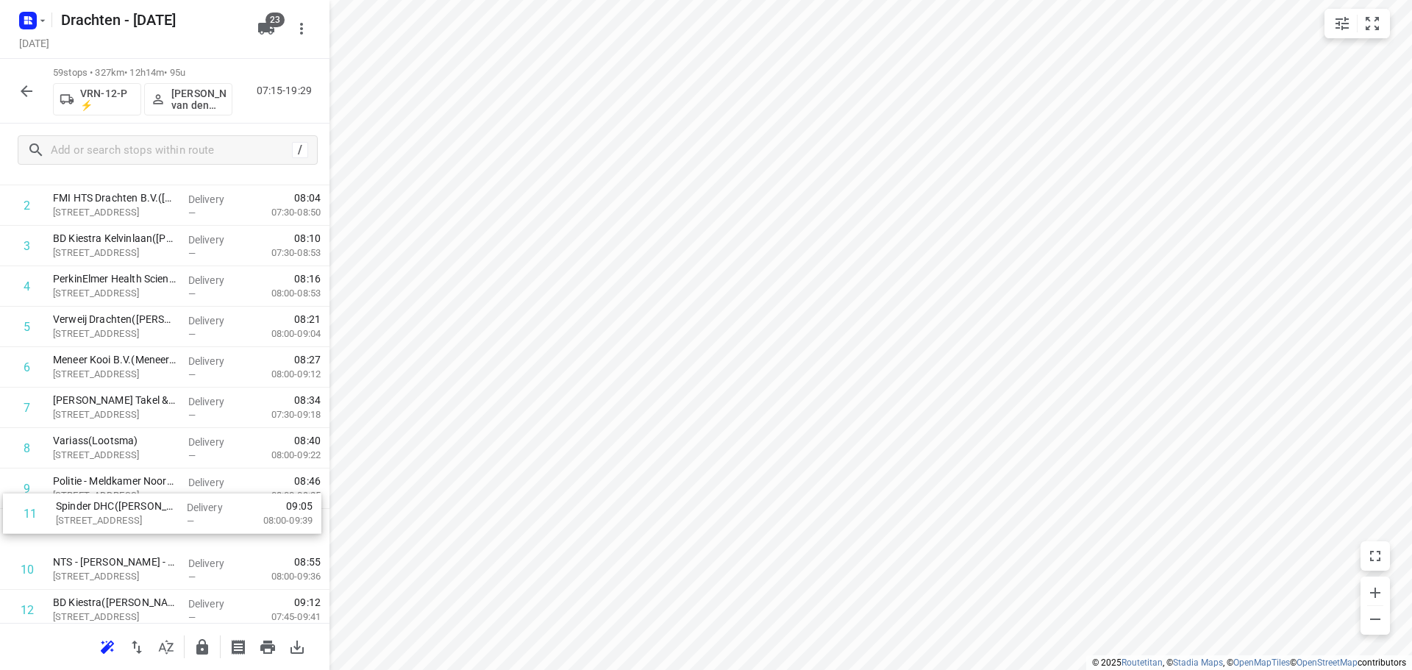
scroll to position [151, 0]
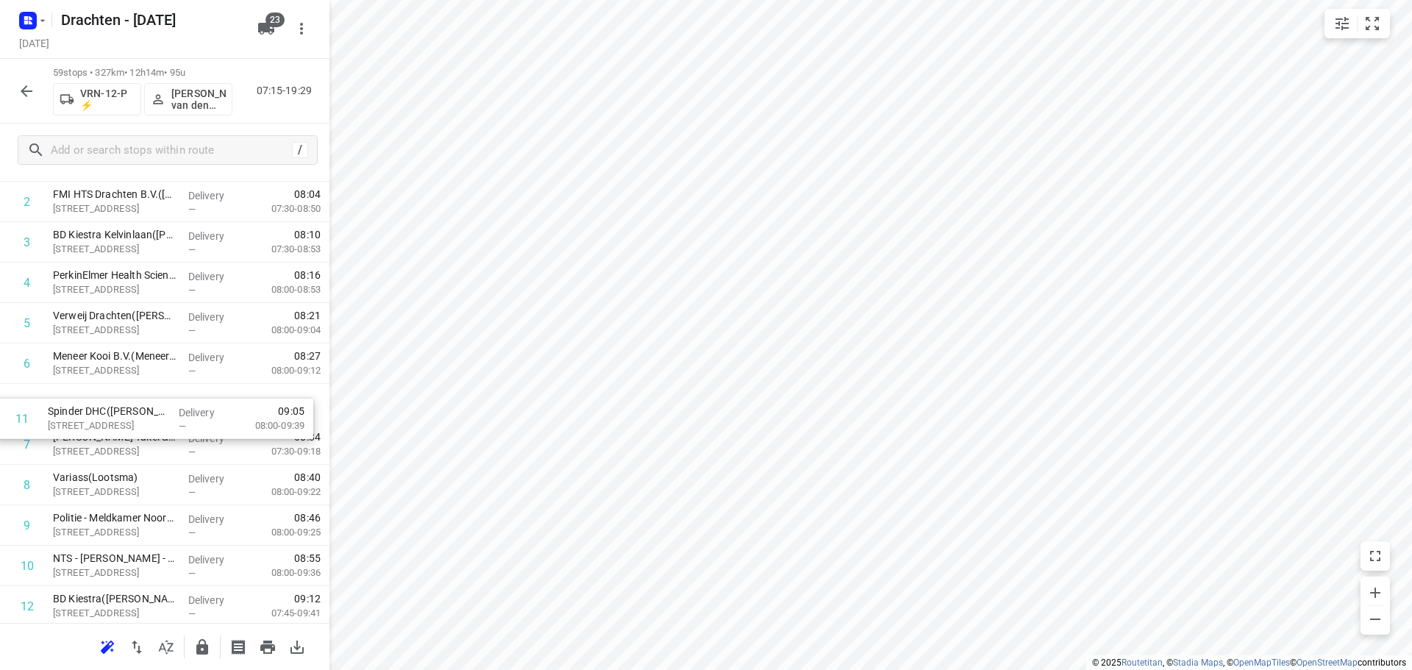
drag, startPoint x: 140, startPoint y: 574, endPoint x: 126, endPoint y: 415, distance: 159.5
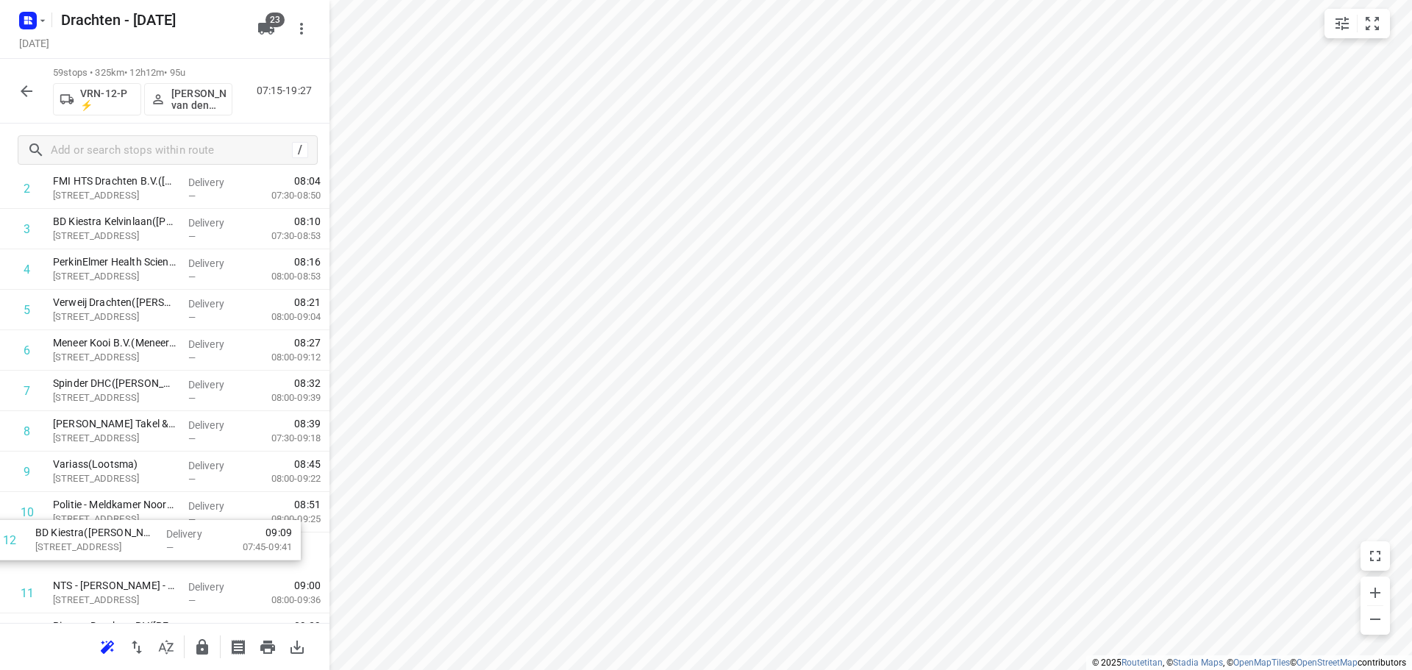
scroll to position [166, 0]
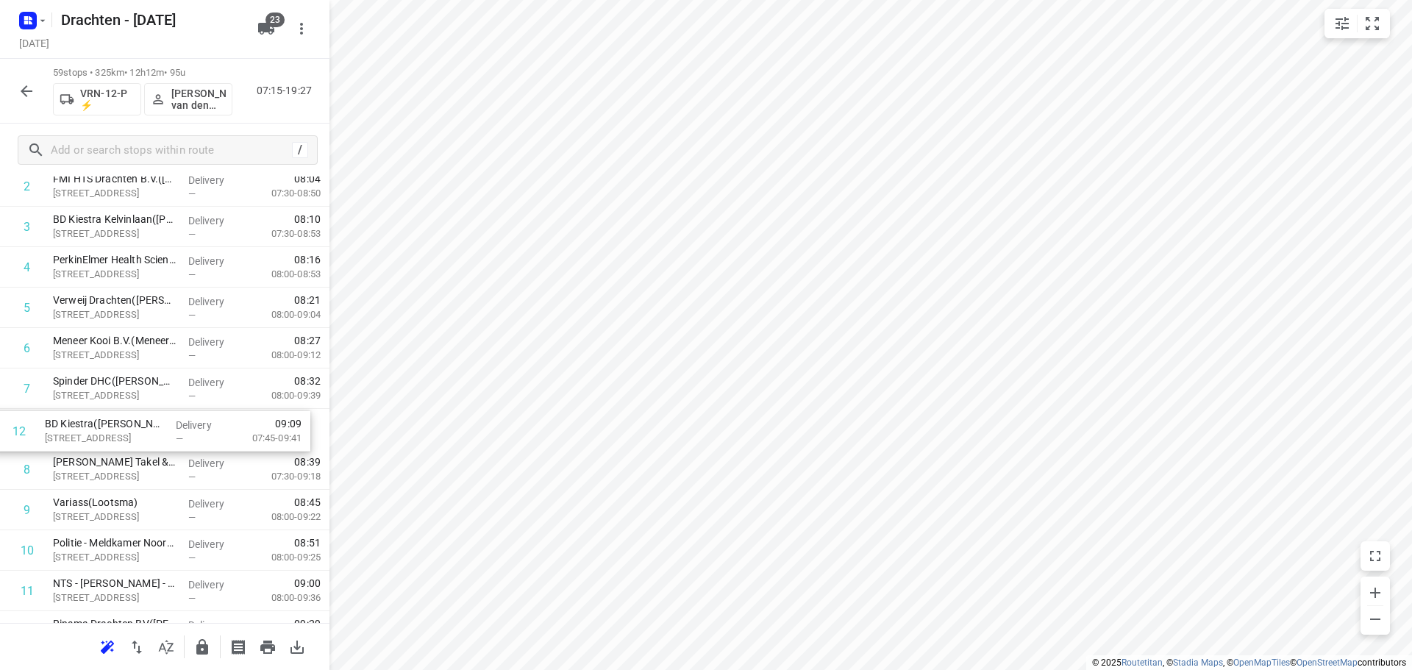
drag, startPoint x: 99, startPoint y: 611, endPoint x: 95, endPoint y: 426, distance: 185.4
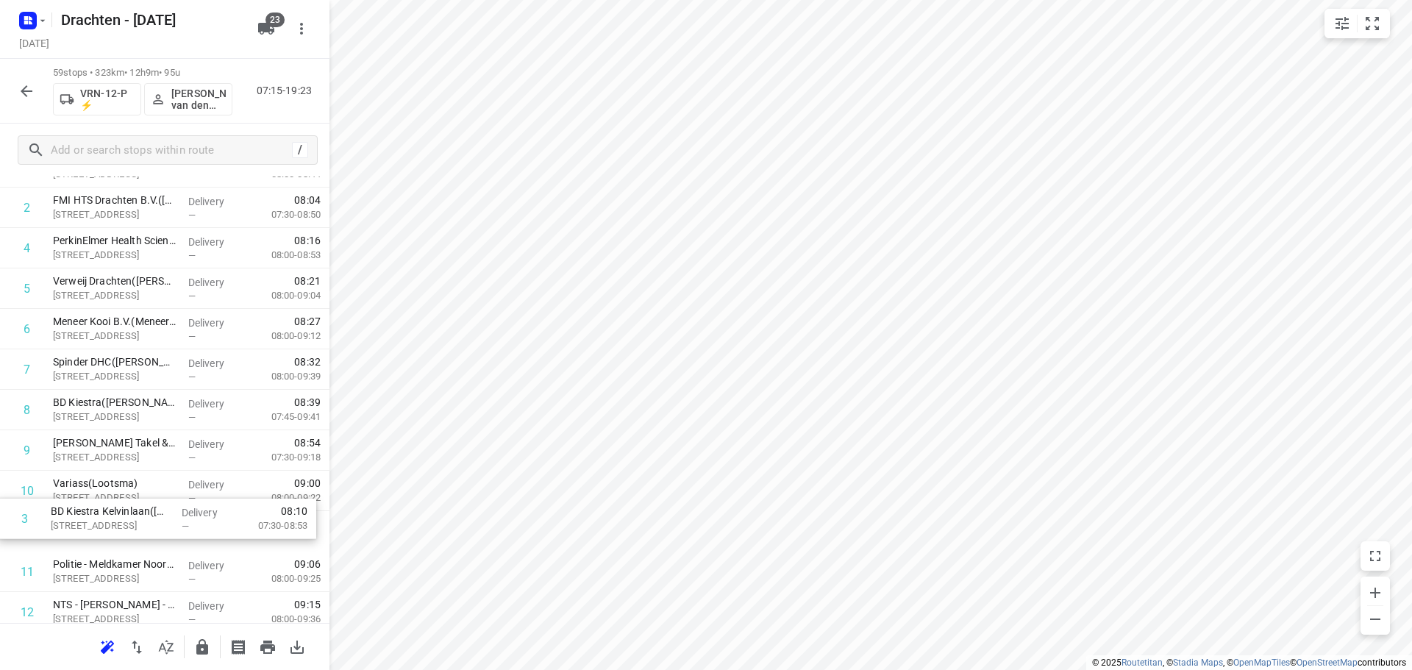
scroll to position [147, 0]
drag, startPoint x: 221, startPoint y: 391, endPoint x: 220, endPoint y: 491, distance: 99.3
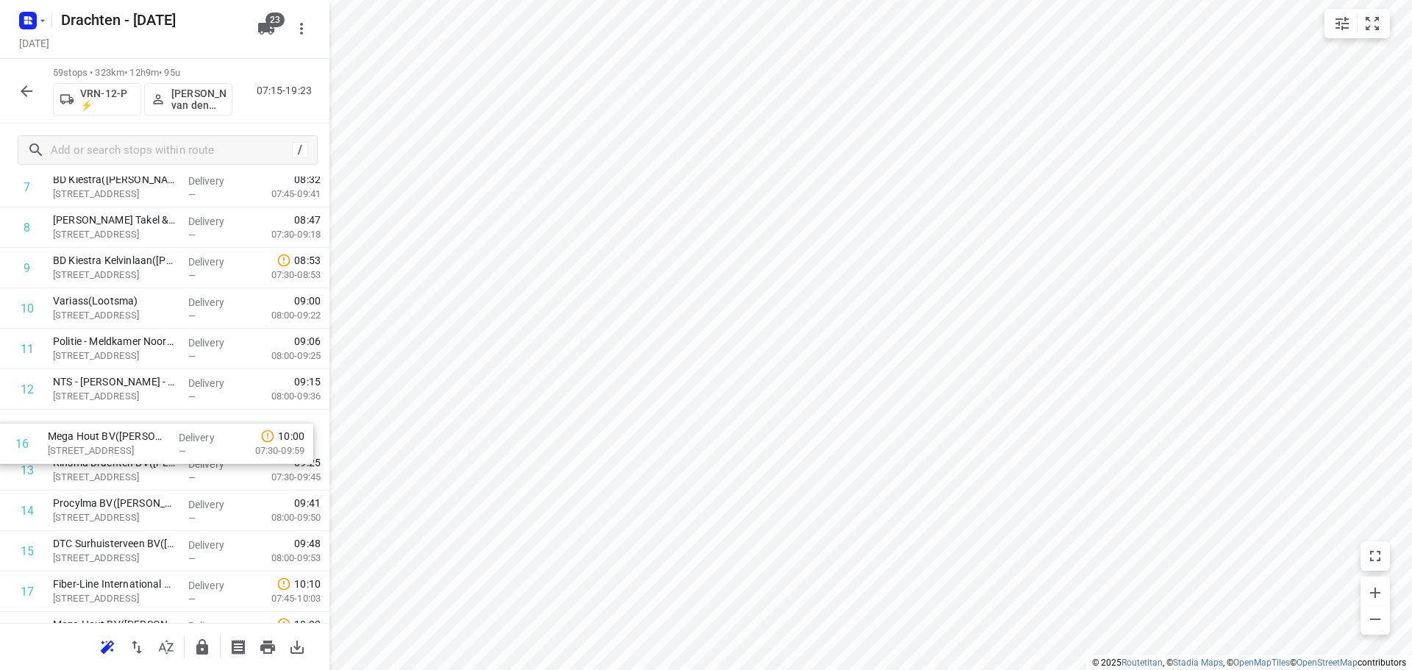
scroll to position [369, 0]
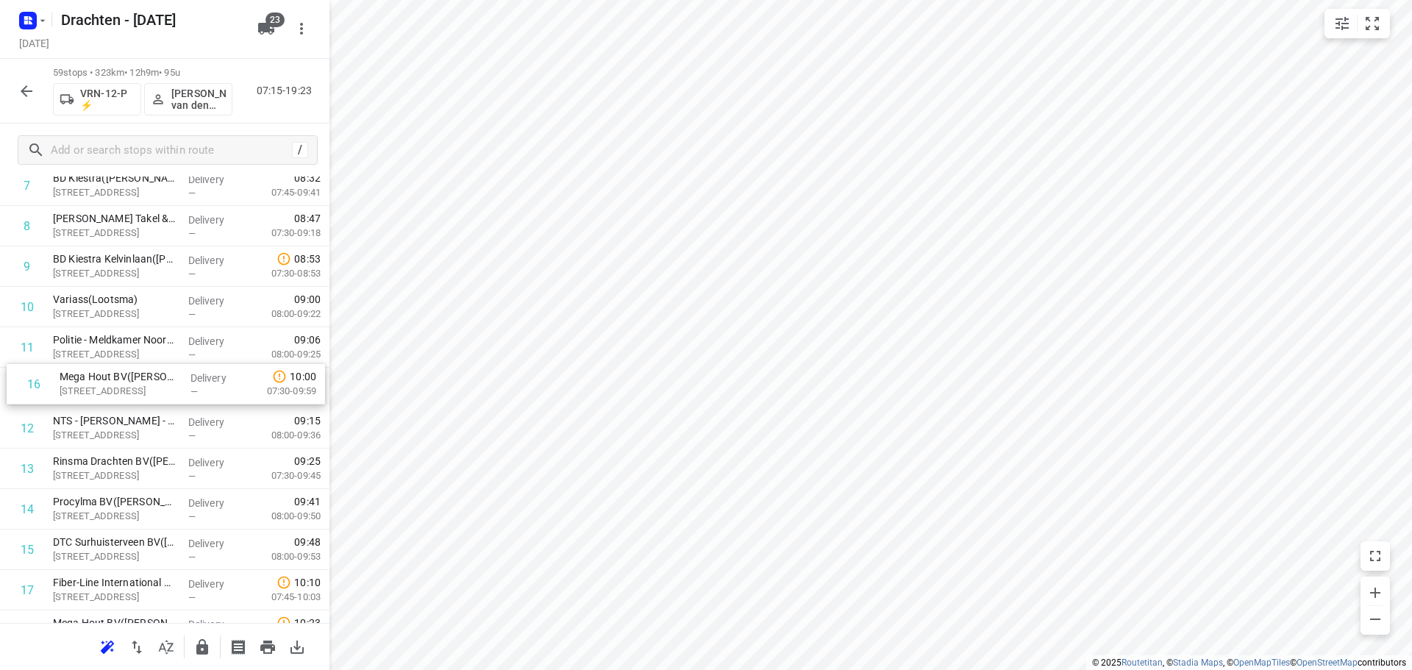
drag, startPoint x: 135, startPoint y: 562, endPoint x: 140, endPoint y: 388, distance: 174.4
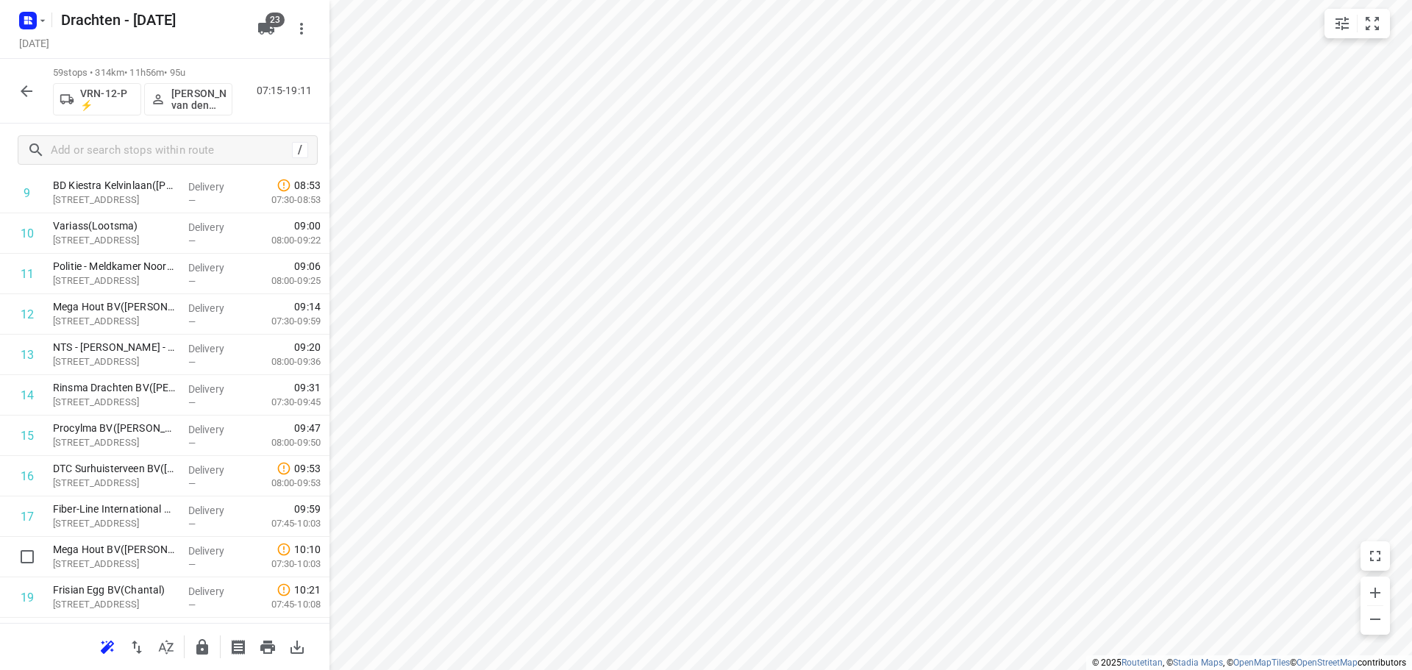
scroll to position [445, 0]
drag, startPoint x: 118, startPoint y: 563, endPoint x: 111, endPoint y: 361, distance: 202.4
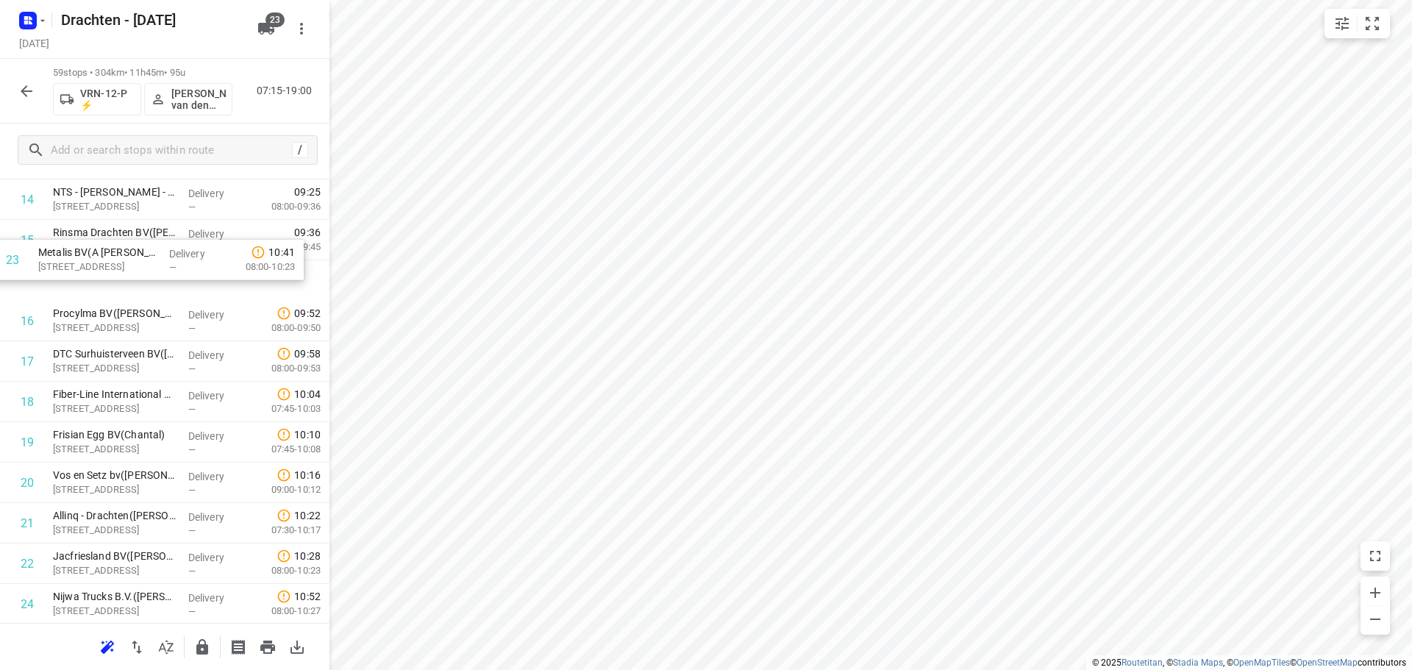
scroll to position [614, 0]
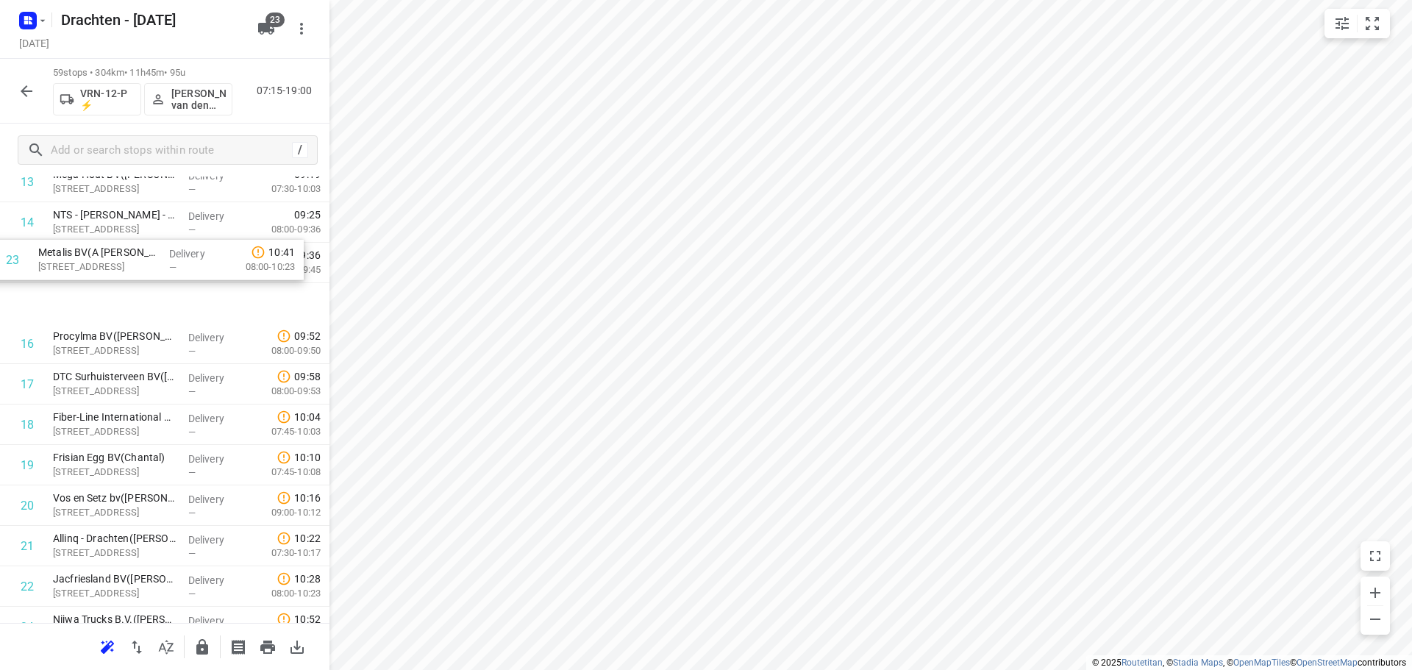
drag, startPoint x: 174, startPoint y: 538, endPoint x: 160, endPoint y: 252, distance: 285.7
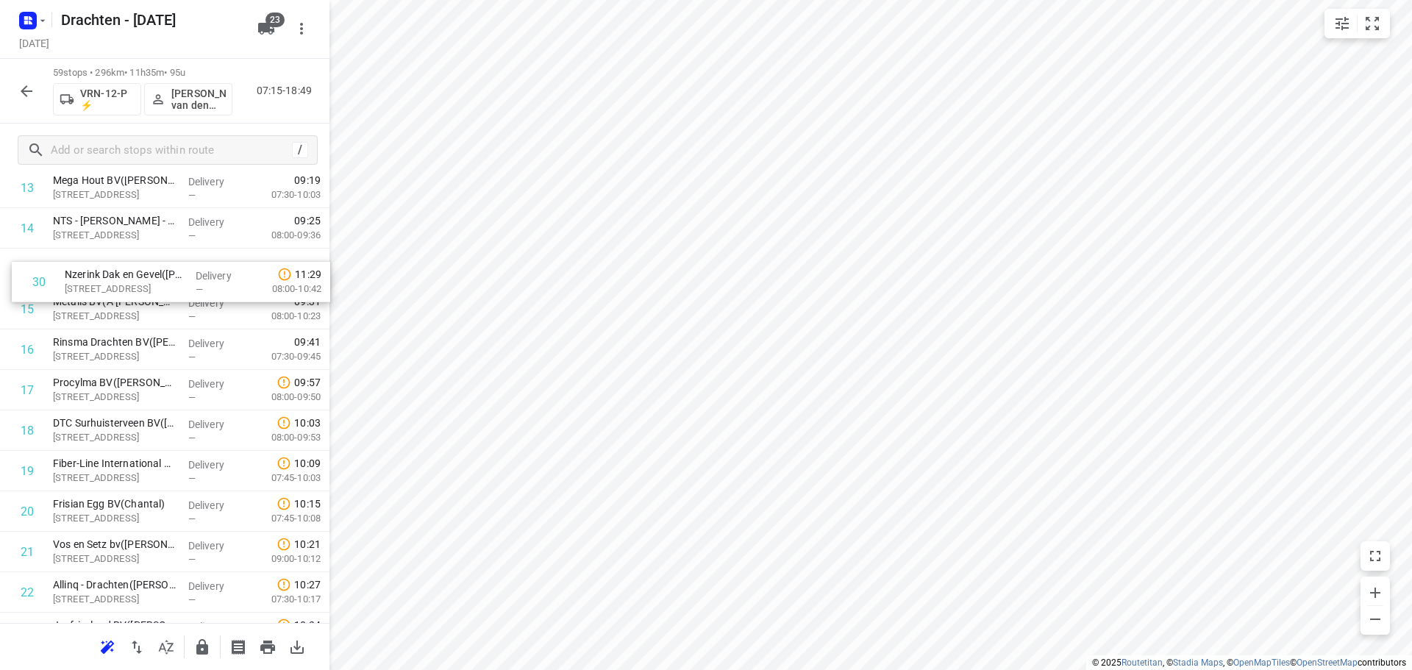
scroll to position [607, 0]
drag, startPoint x: 146, startPoint y: 594, endPoint x: 147, endPoint y: 316, distance: 278.8
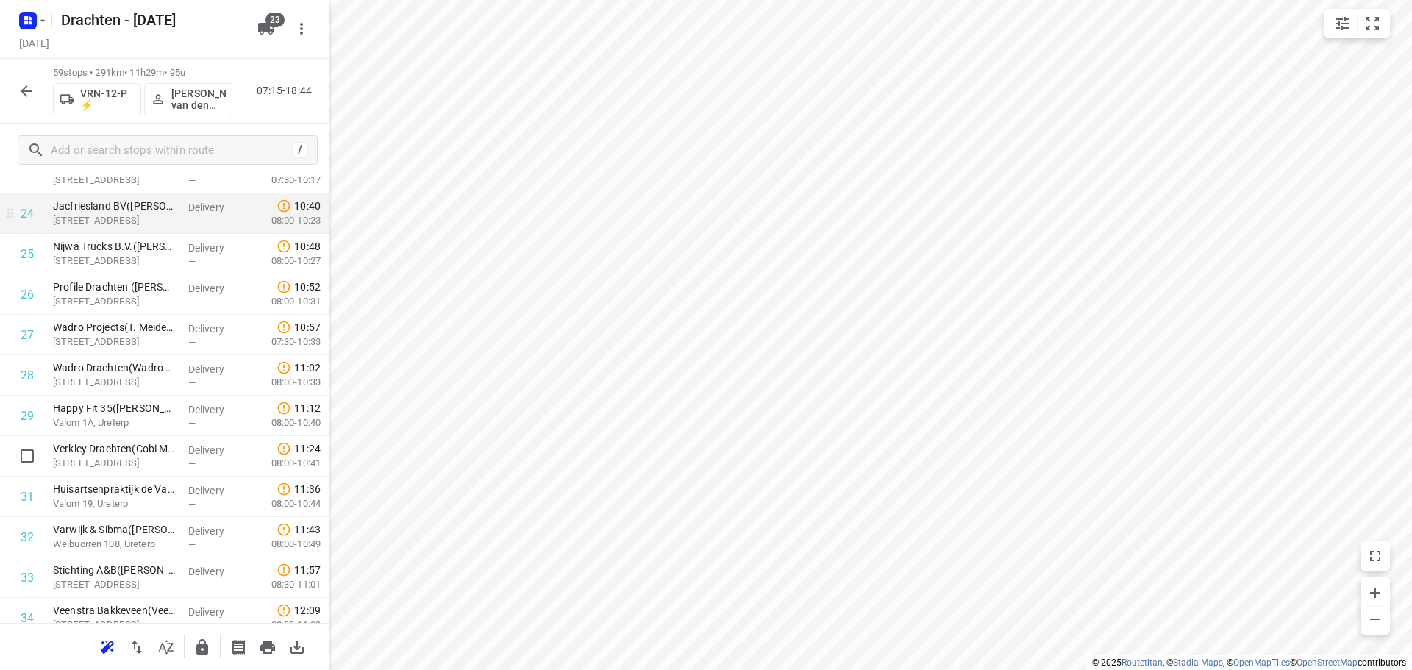
scroll to position [1048, 0]
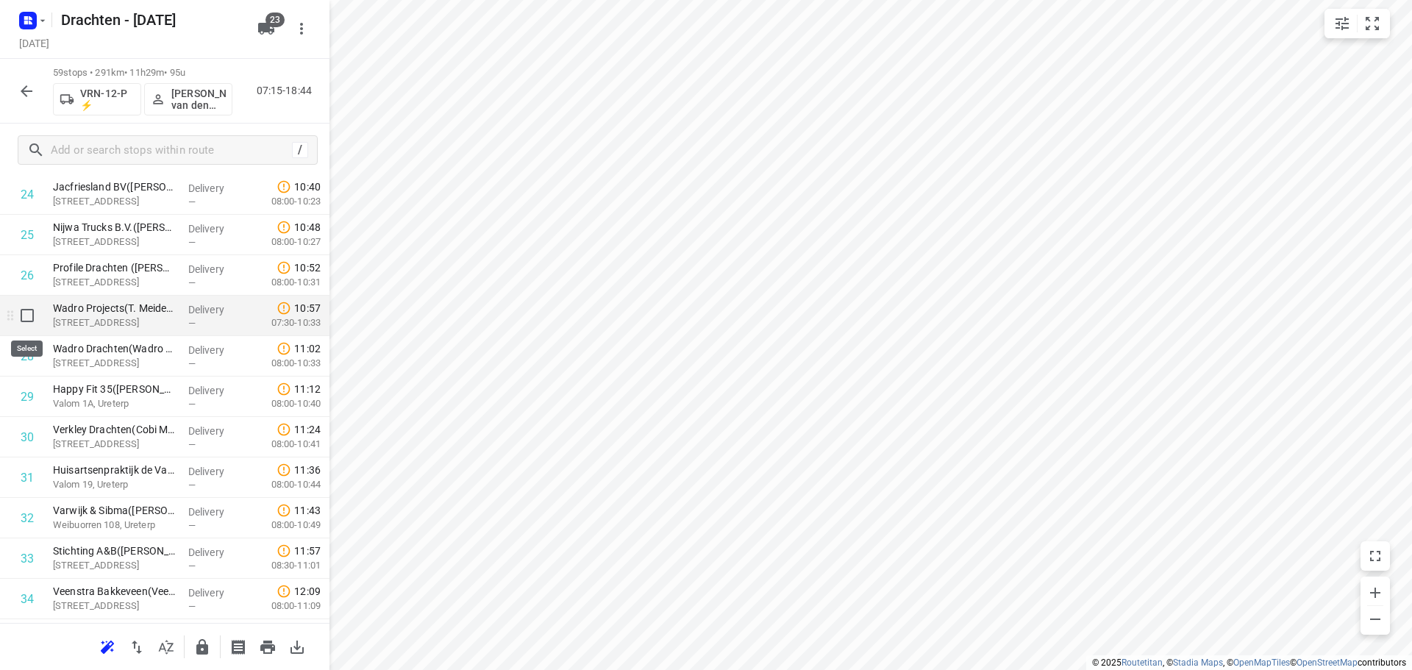
click at [29, 326] on input "checkbox" at bounding box center [27, 315] width 29 height 29
checkbox input "true"
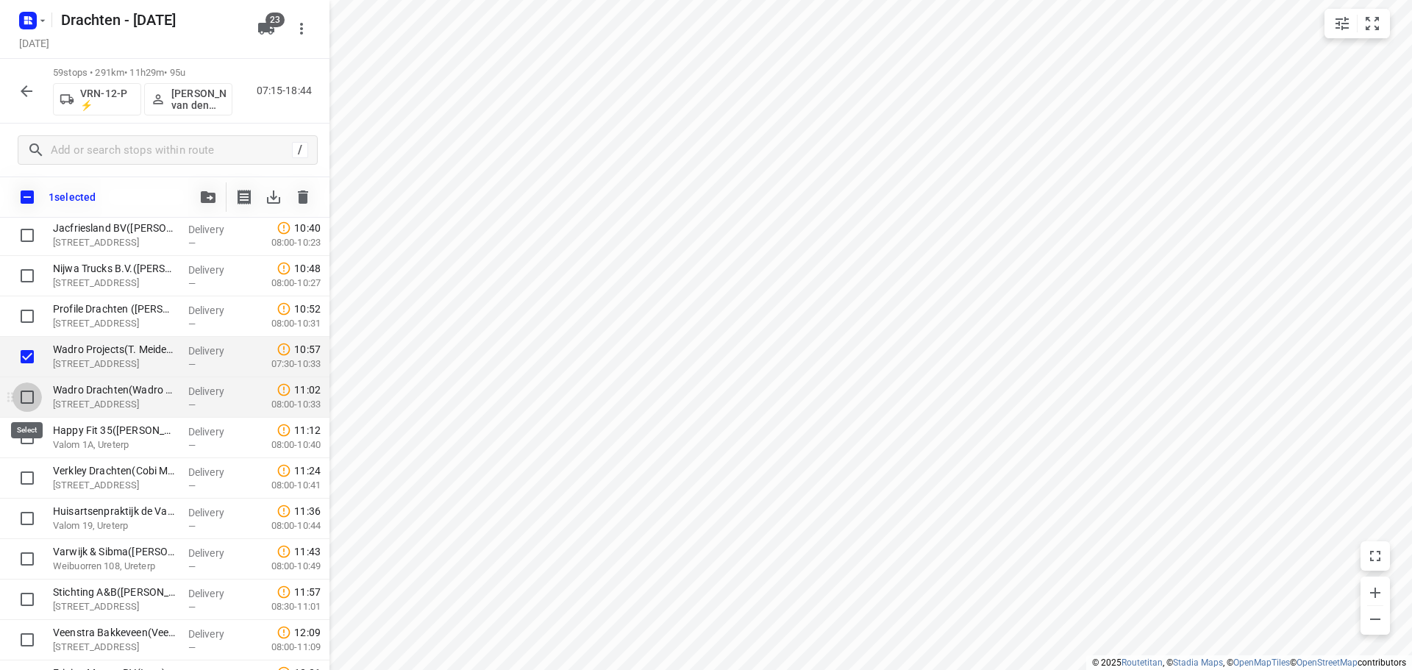
click at [28, 402] on input "checkbox" at bounding box center [27, 397] width 29 height 29
checkbox input "true"
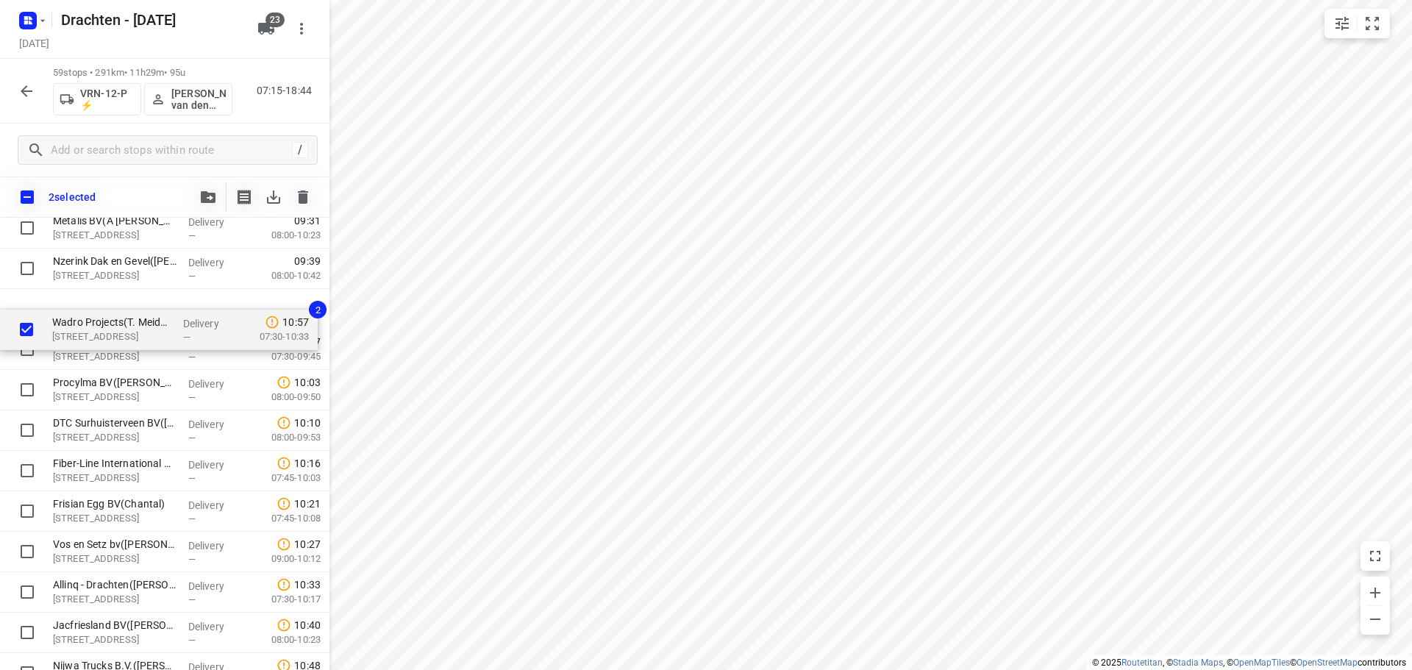
scroll to position [689, 0]
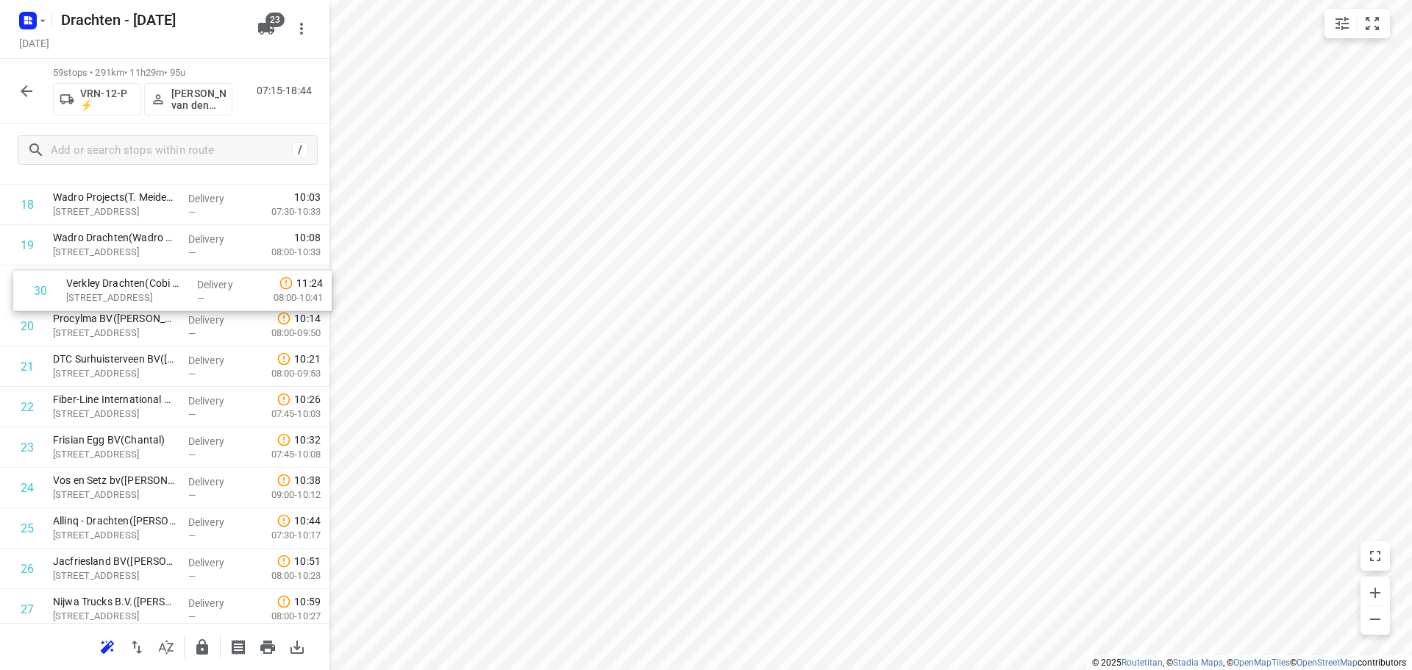
scroll to position [795, 0]
drag, startPoint x: 162, startPoint y: 586, endPoint x: 178, endPoint y: 291, distance: 295.4
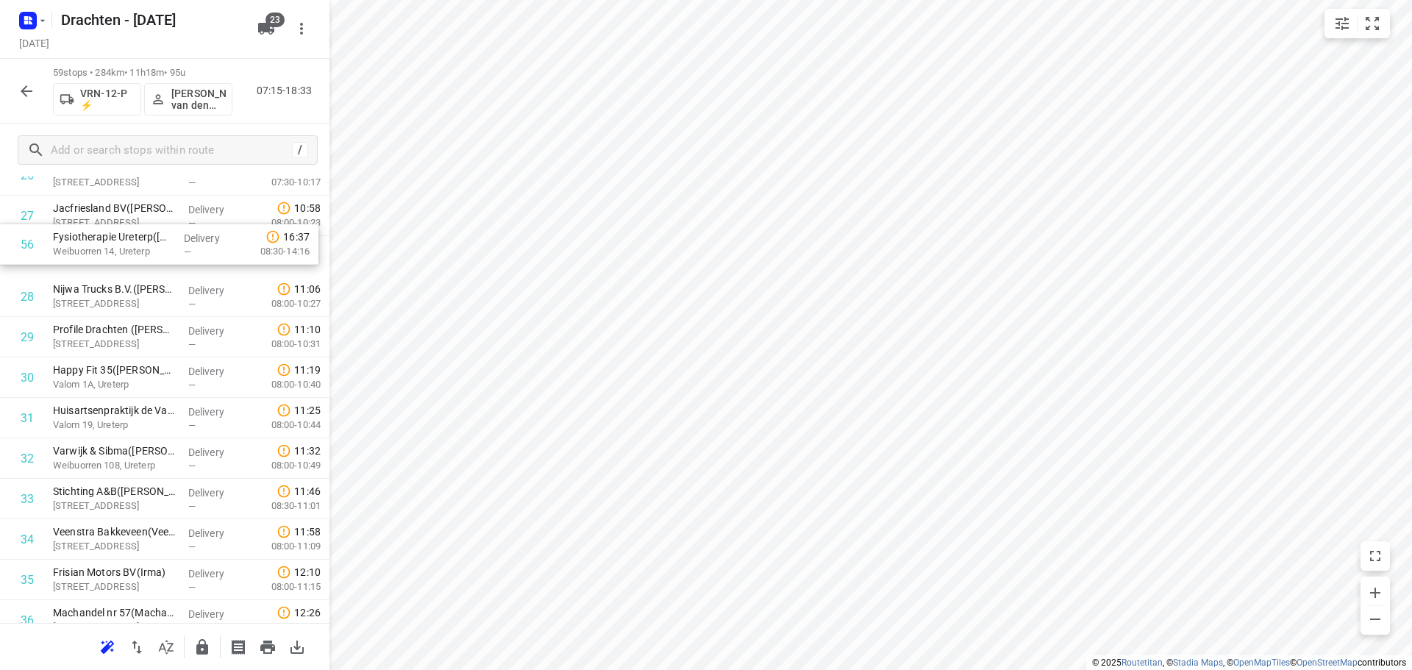
scroll to position [1148, 0]
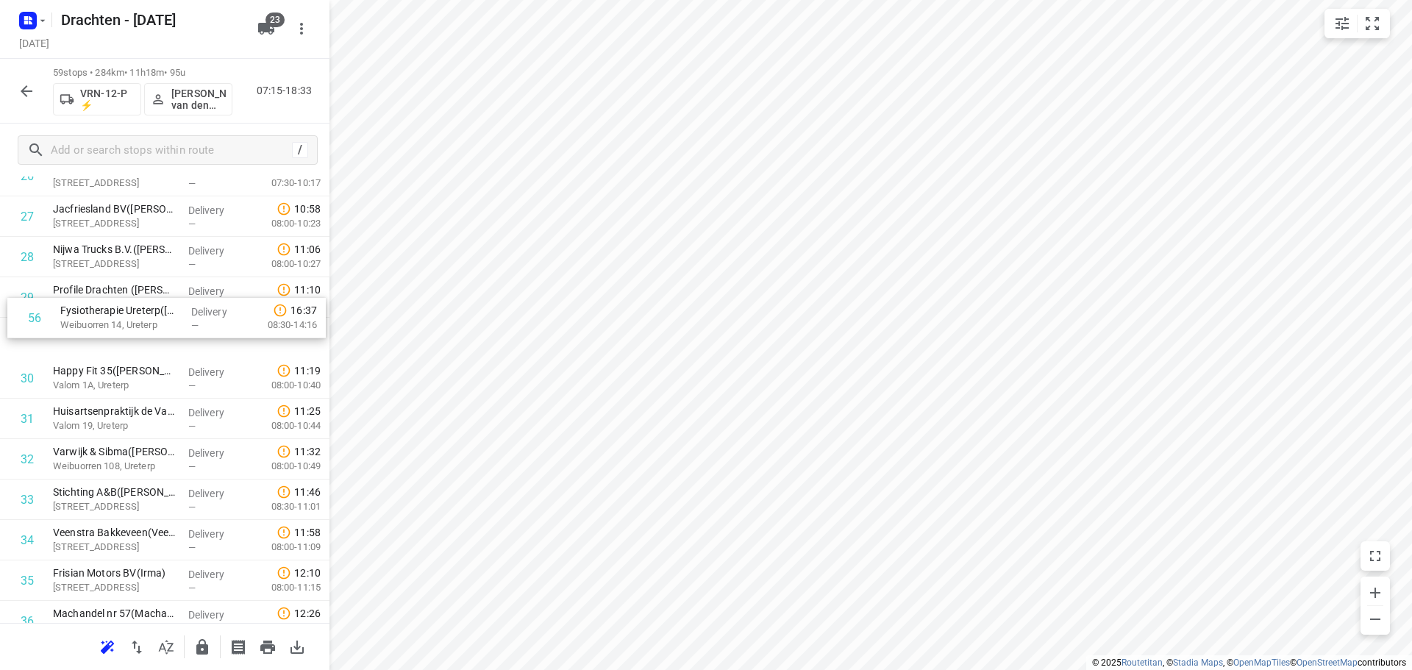
drag, startPoint x: 179, startPoint y: 570, endPoint x: 186, endPoint y: 319, distance: 250.9
click at [186, 319] on div "1 Whisper Power B.V.(Theo Schiphof) Kelvinlaan 82, Drachten Delivery — 07:24 08…" at bounding box center [165, 338] width 330 height 2387
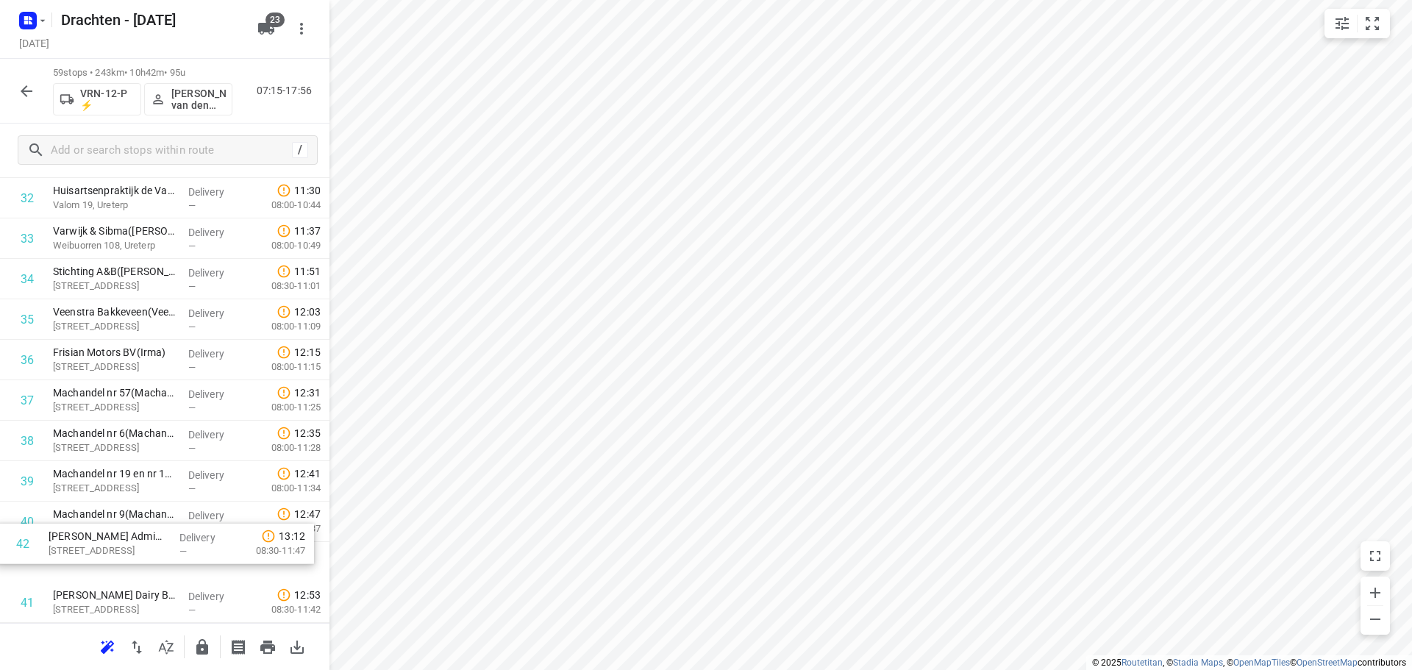
scroll to position [1373, 0]
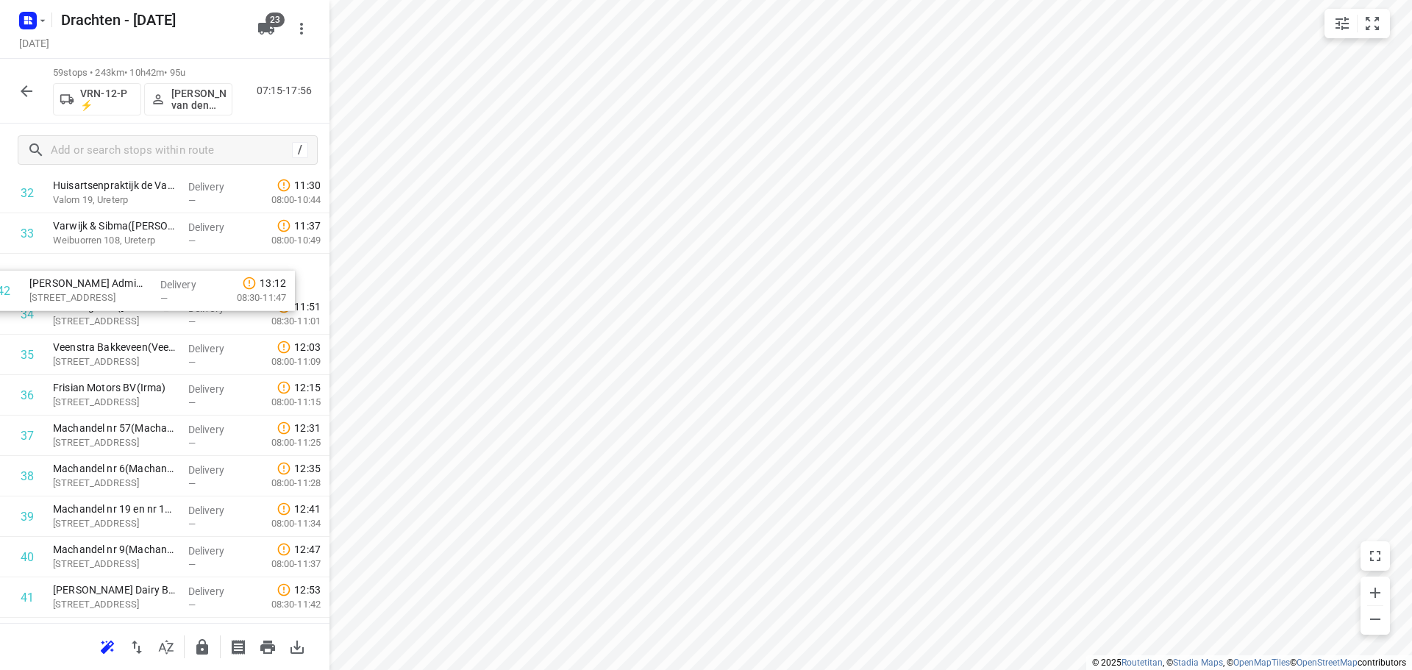
drag, startPoint x: 132, startPoint y: 598, endPoint x: 108, endPoint y: 282, distance: 317.2
click at [108, 282] on div "1 Whisper Power B.V.(Theo Schiphof) Kelvinlaan 82, Drachten Delivery — 07:24 08…" at bounding box center [165, 112] width 330 height 2387
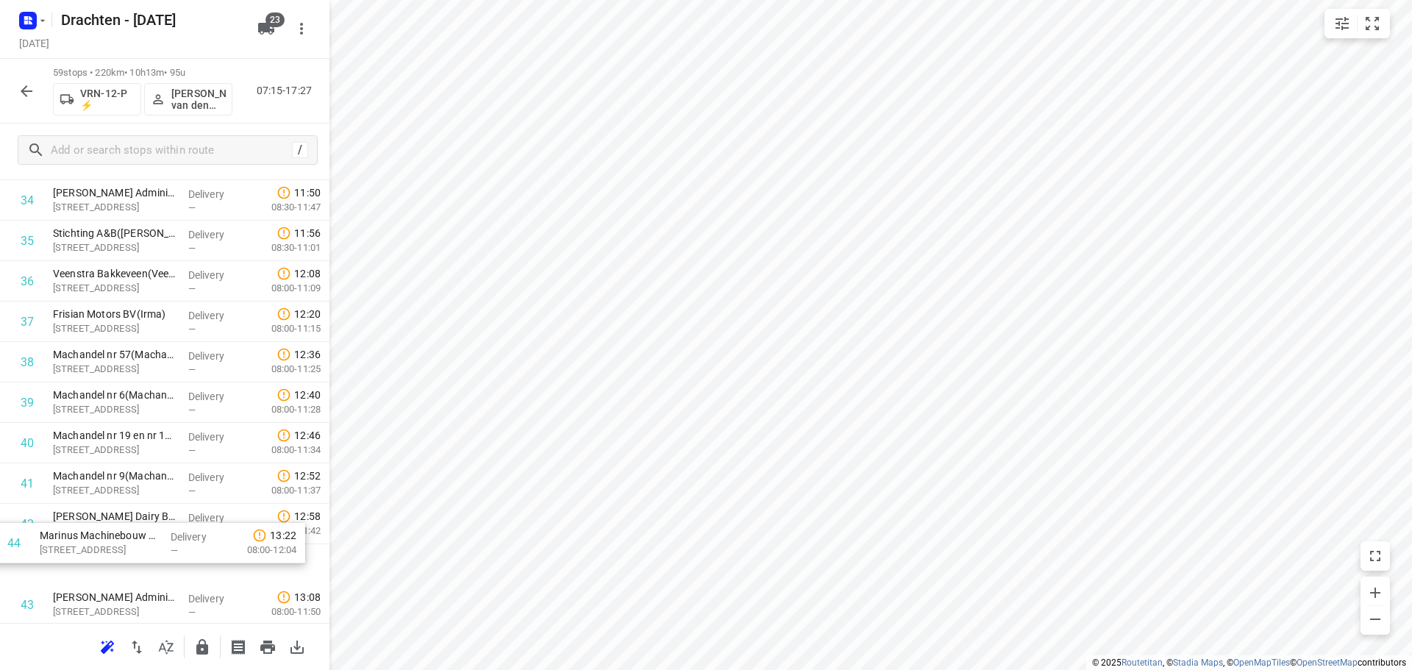
scroll to position [1454, 0]
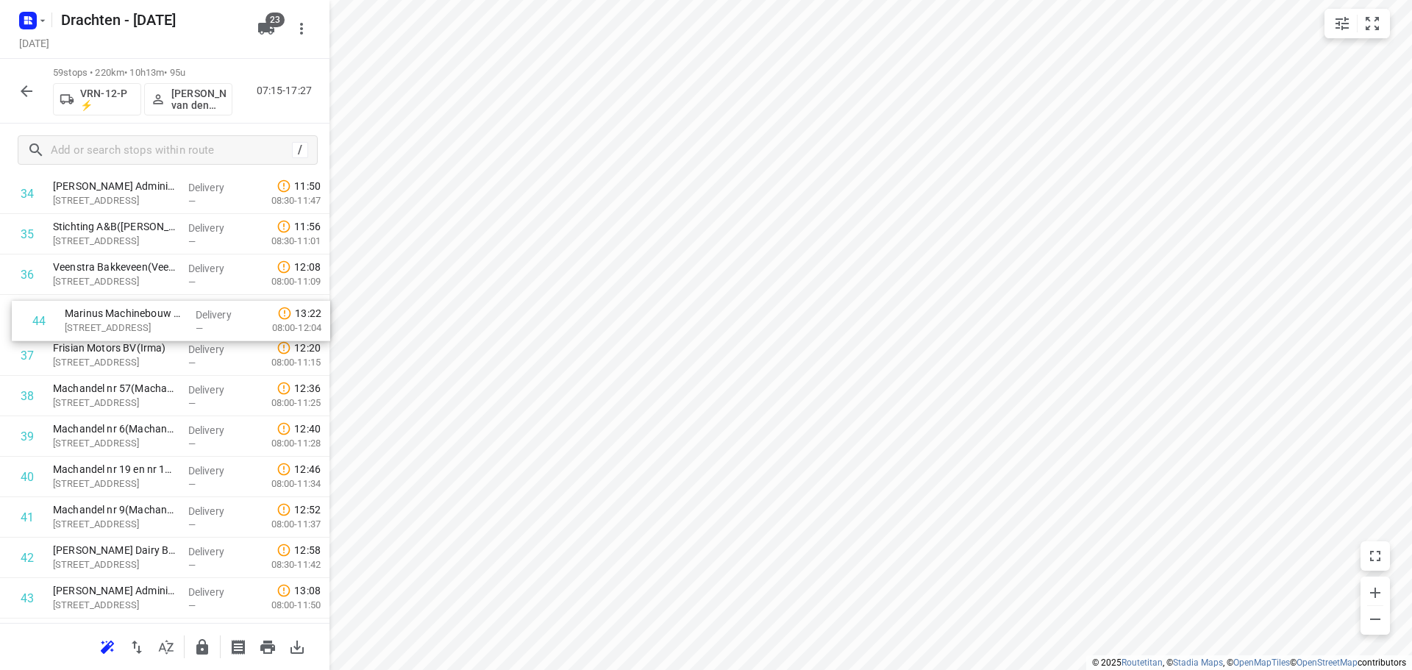
drag, startPoint x: 146, startPoint y: 600, endPoint x: 157, endPoint y: 313, distance: 287.8
click at [157, 313] on div "1 Whisper Power B.V.(Theo Schiphof) Kelvinlaan 82, Drachten Delivery — 07:24 08…" at bounding box center [165, 32] width 330 height 2387
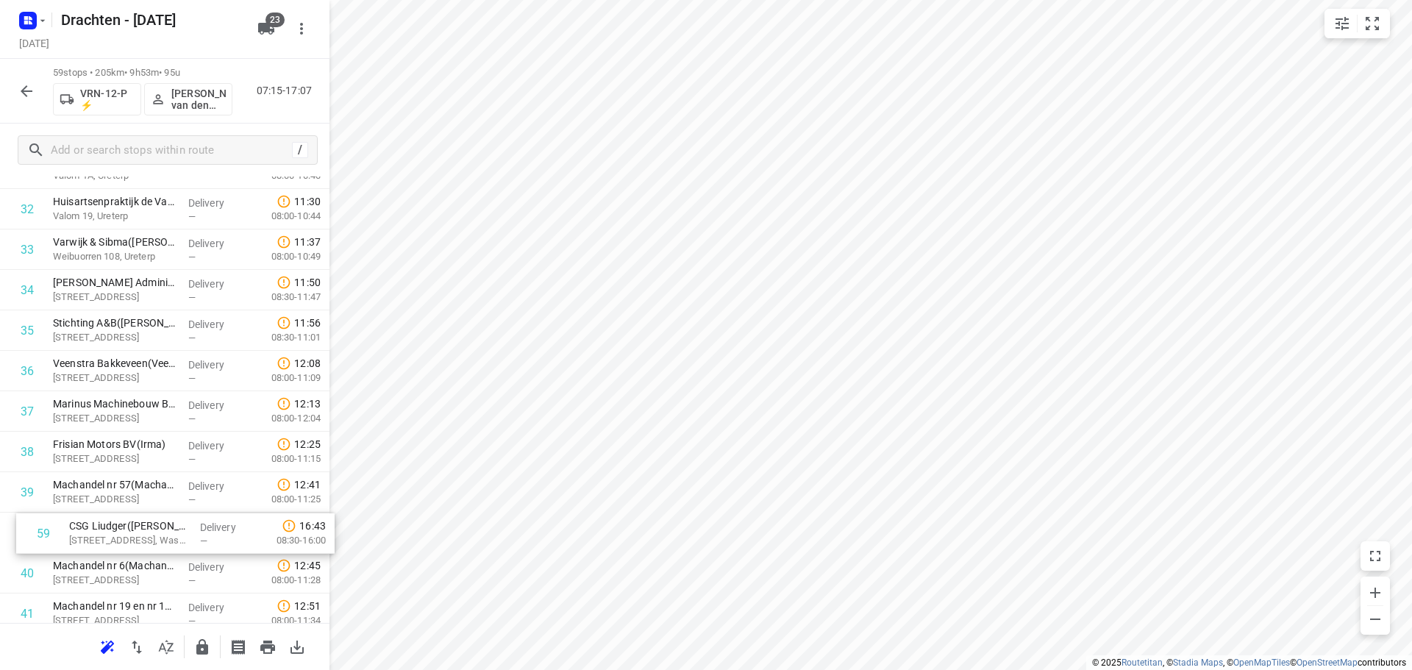
scroll to position [1364, 0]
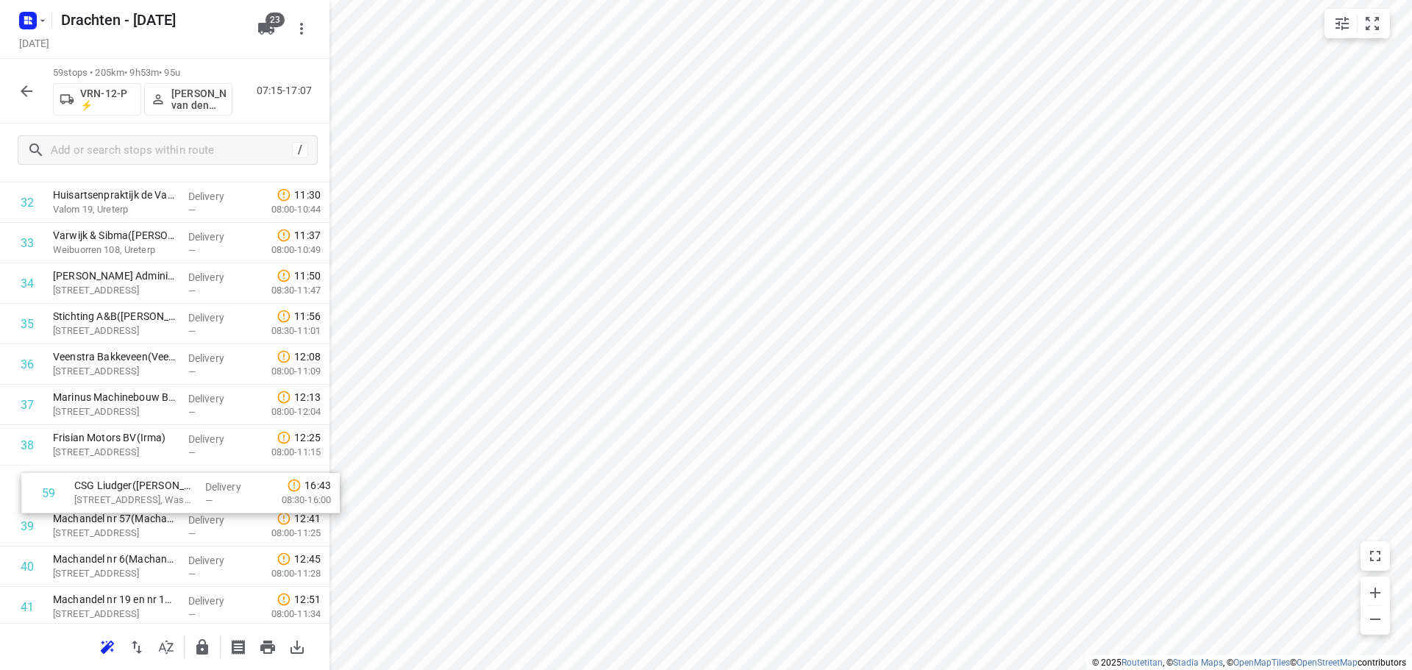
drag, startPoint x: 118, startPoint y: 563, endPoint x: 142, endPoint y: 478, distance: 88.7
click at [142, 478] on div "1 Whisper Power B.V.(Theo Schiphof) Kelvinlaan 82, Drachten Delivery — 07:24 08…" at bounding box center [165, 121] width 330 height 2387
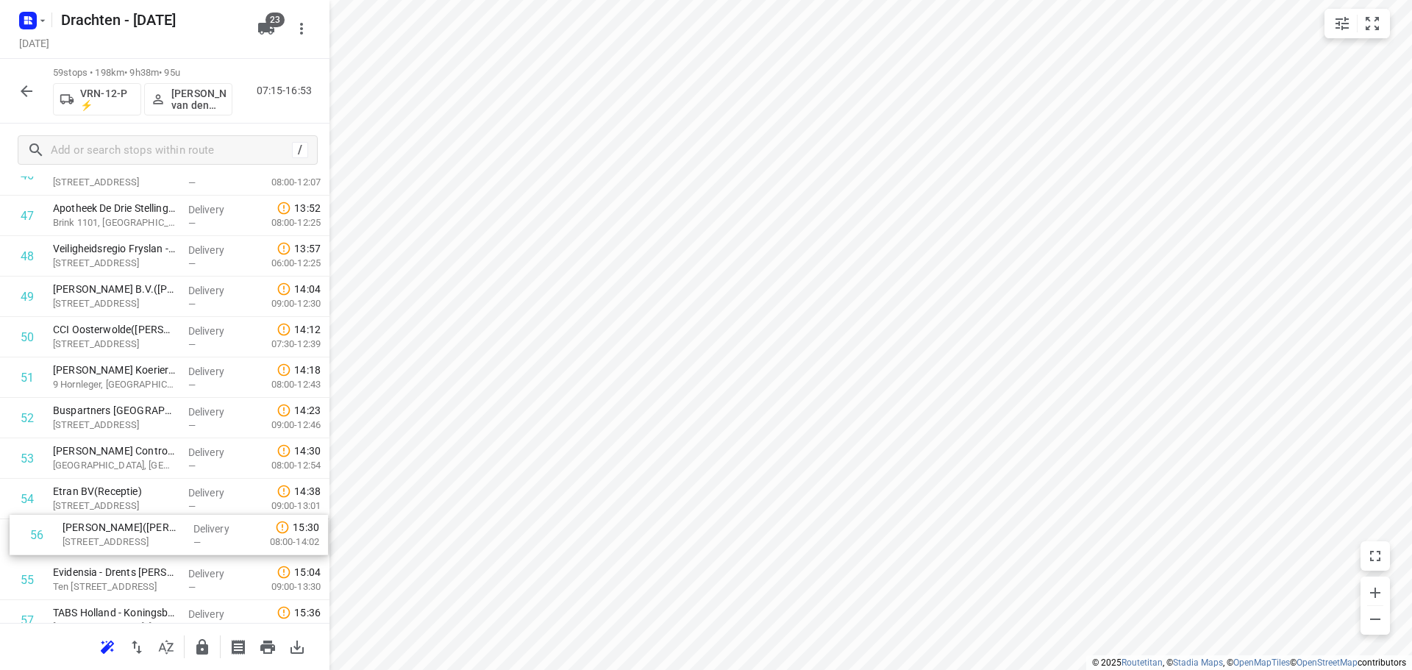
scroll to position [1960, 0]
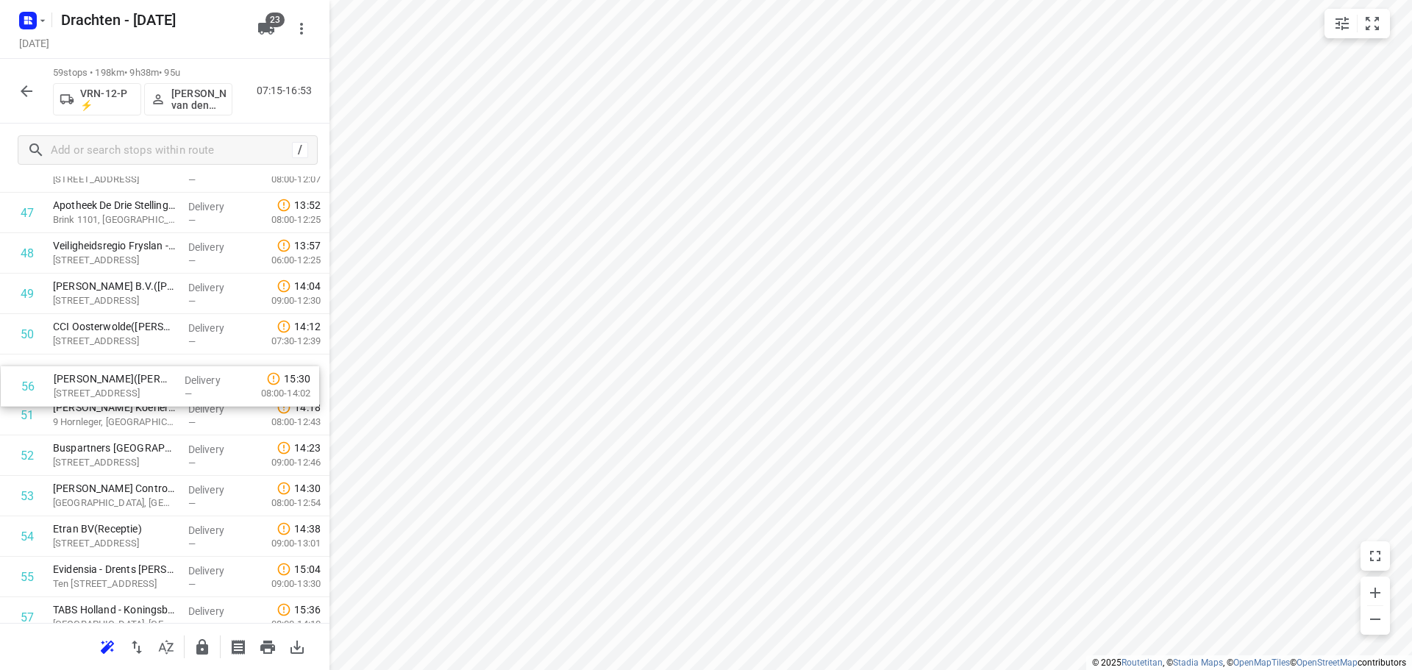
drag, startPoint x: 152, startPoint y: 583, endPoint x: 152, endPoint y: 373, distance: 209.6
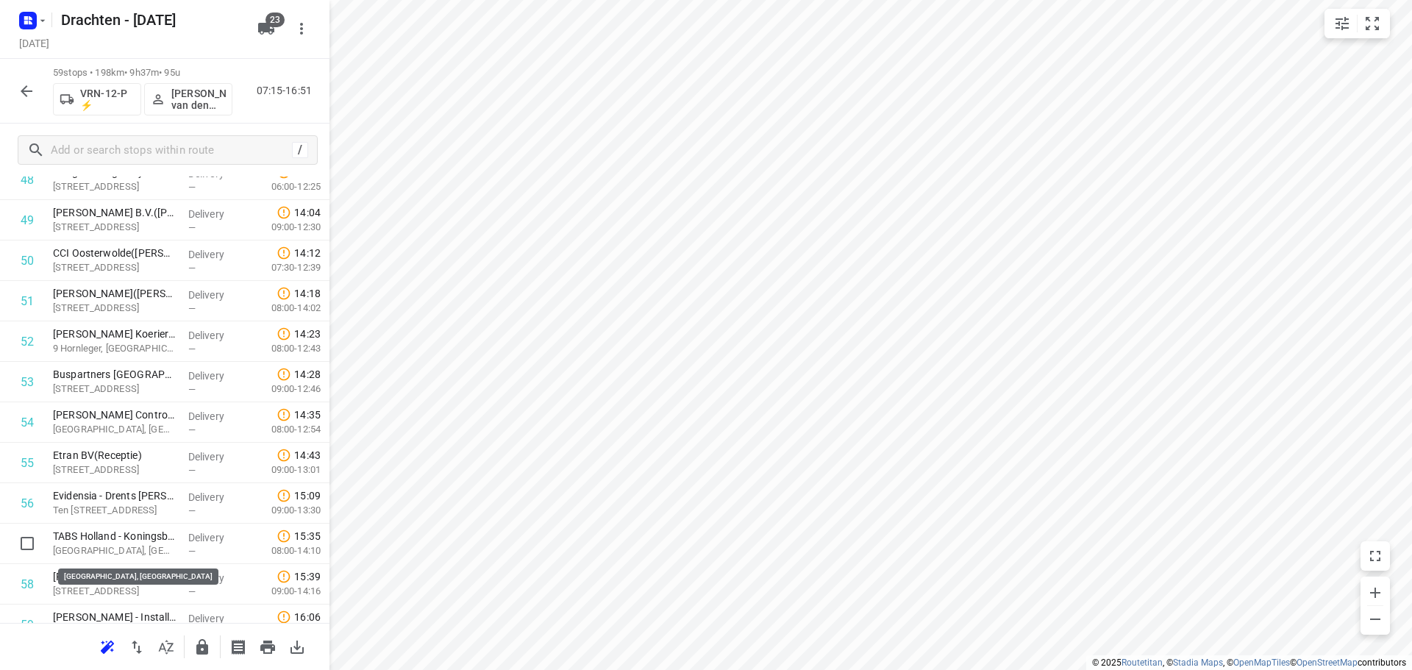
scroll to position [2037, 0]
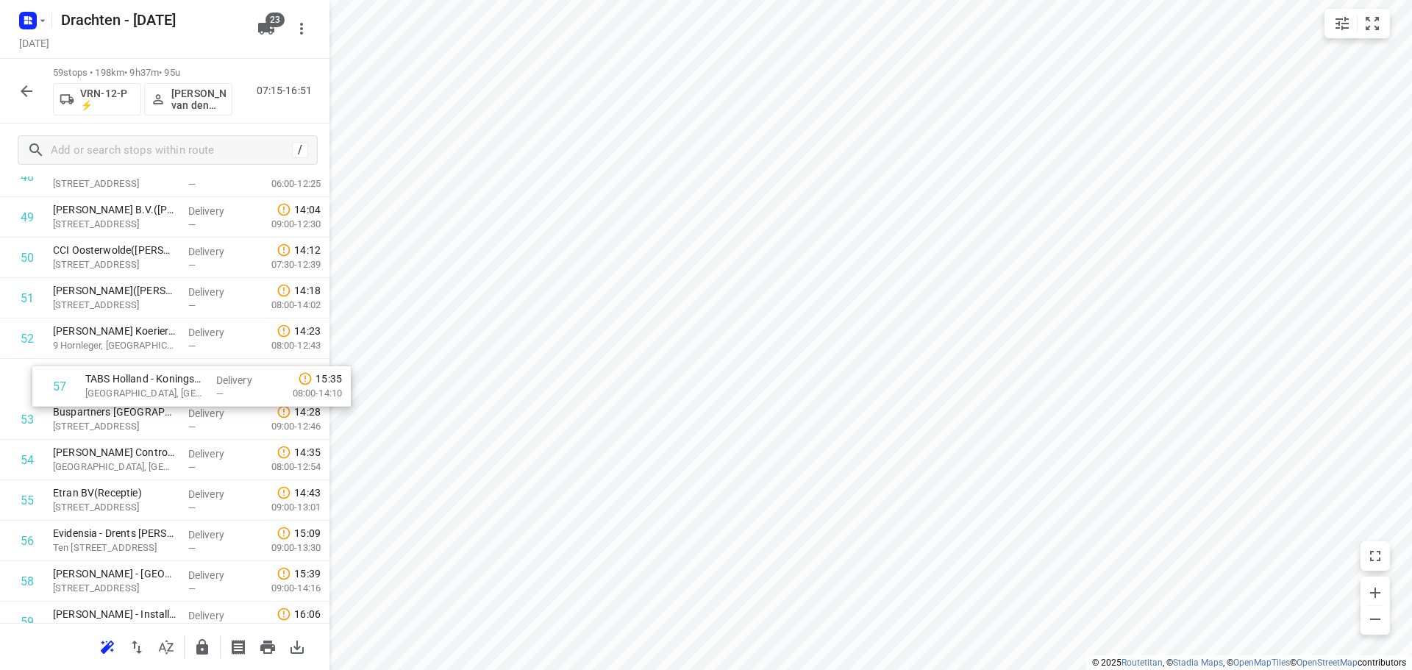
drag, startPoint x: 168, startPoint y: 555, endPoint x: 199, endPoint y: 389, distance: 169.2
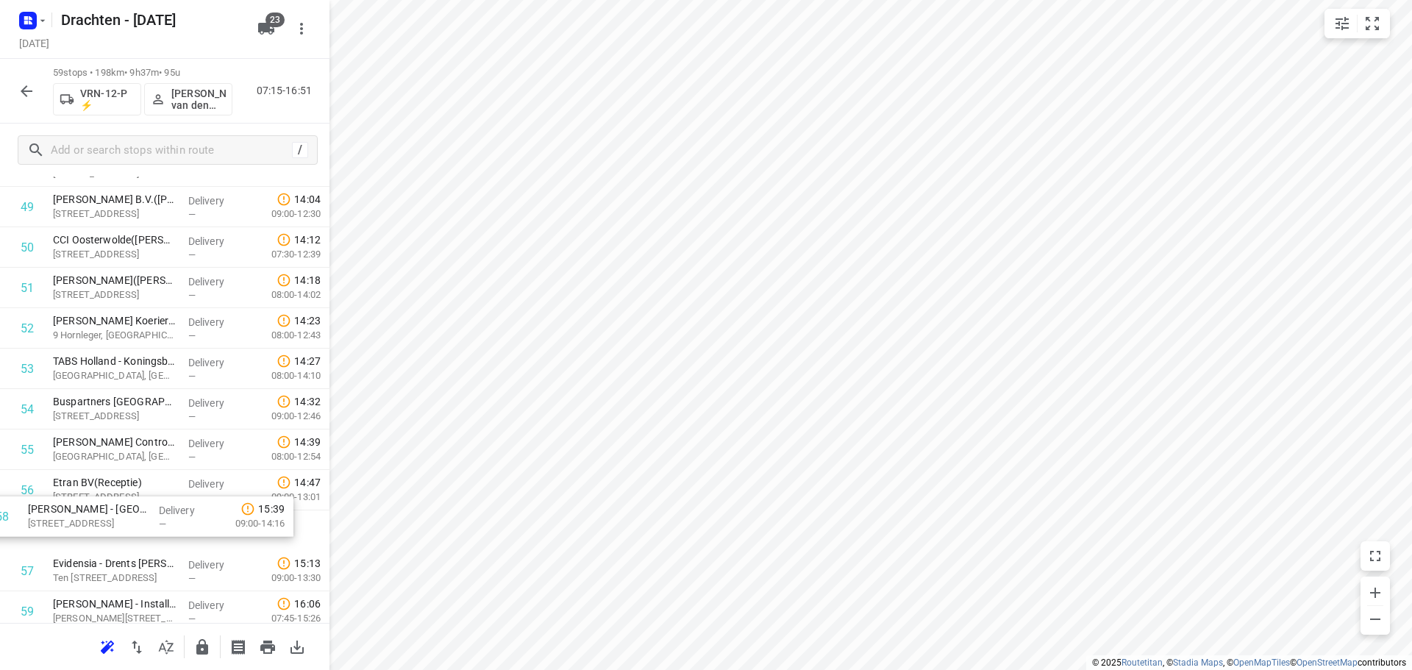
scroll to position [2050, 0]
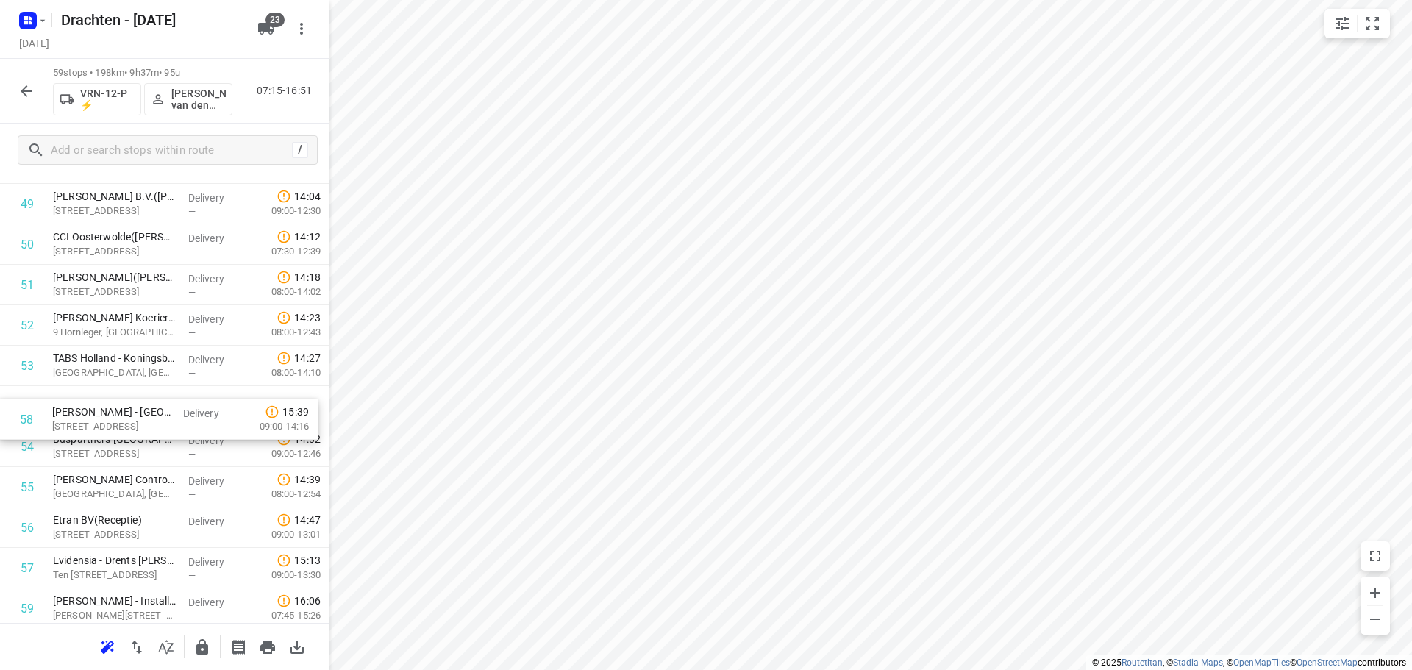
drag, startPoint x: 183, startPoint y: 593, endPoint x: 181, endPoint y: 418, distance: 175.1
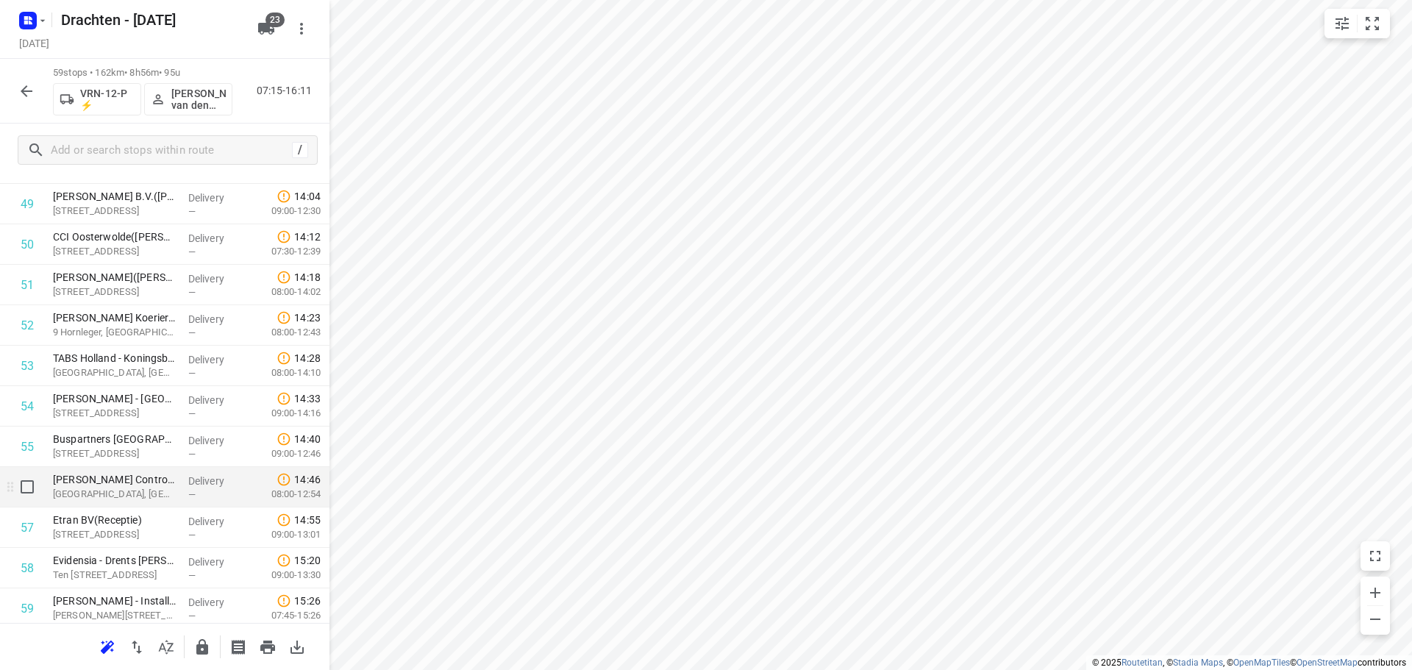
scroll to position [2096, 0]
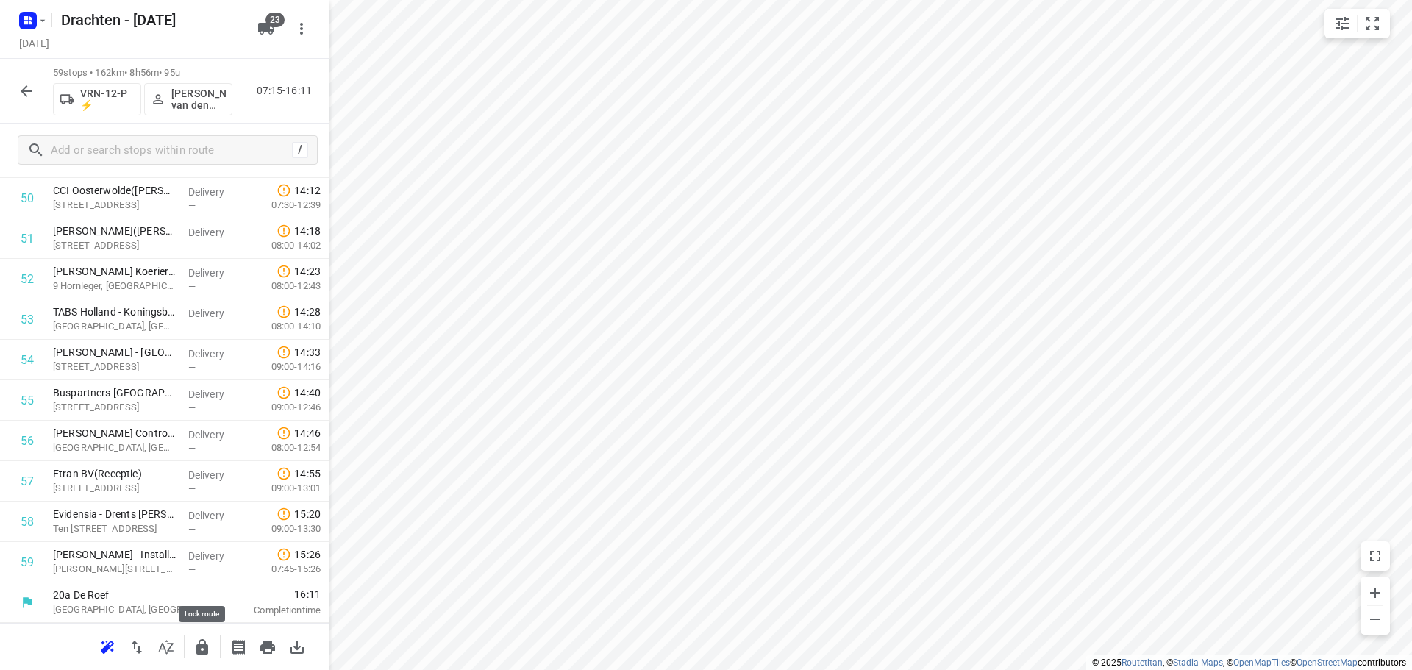
click at [199, 652] on icon "button" at bounding box center [202, 646] width 12 height 15
click at [29, 86] on icon "button" at bounding box center [27, 91] width 18 height 18
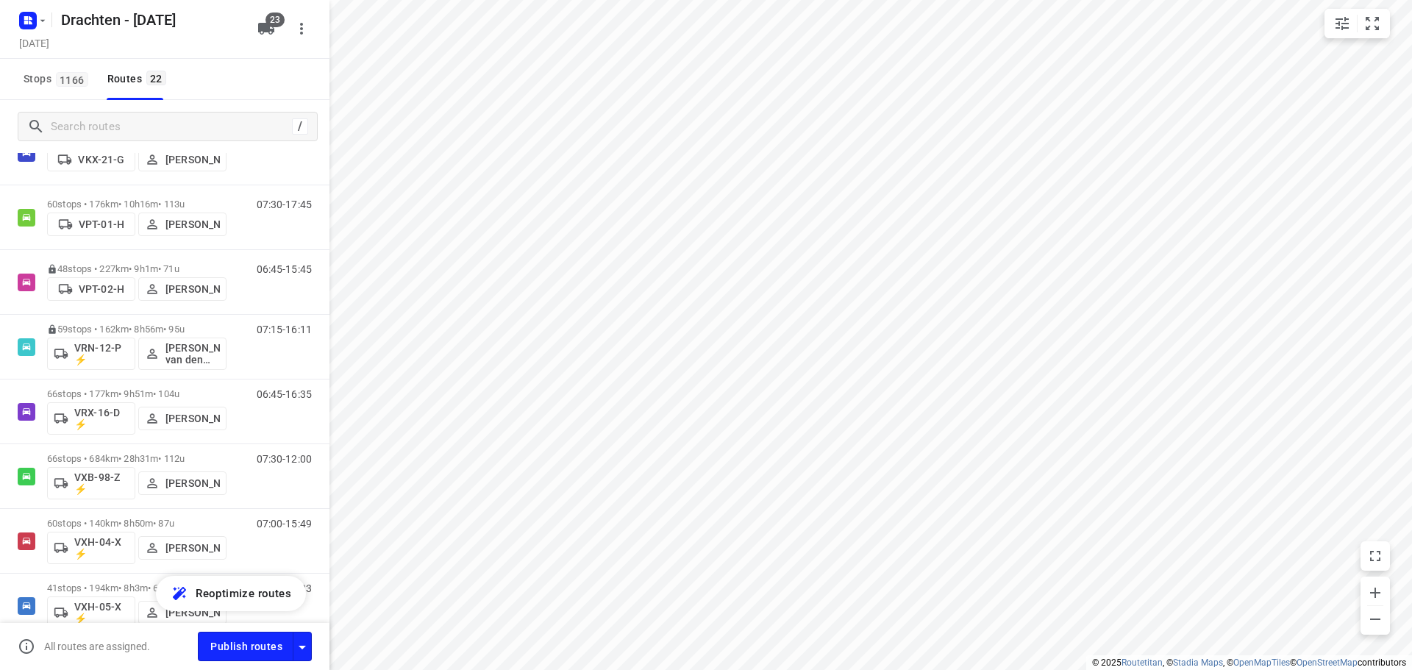
scroll to position [956, 0]
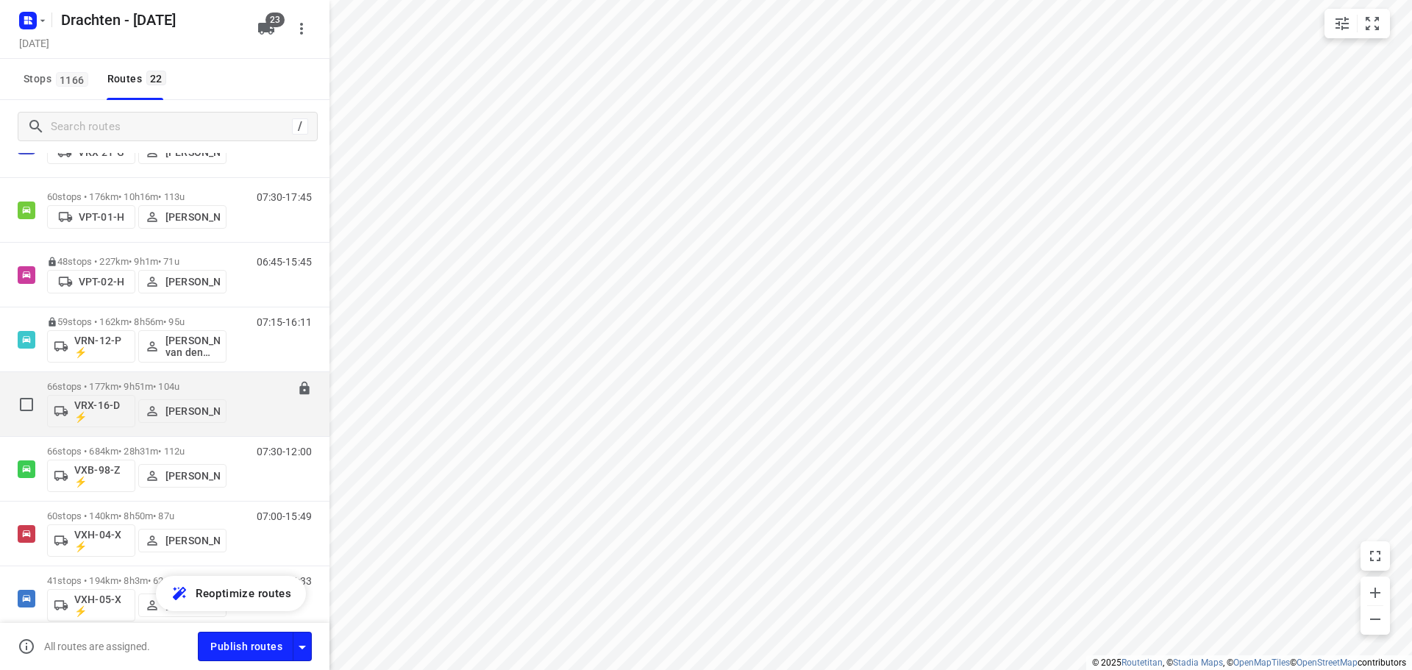
click at [133, 383] on p "66 stops • 177km • 9h51m • 104u" at bounding box center [136, 386] width 179 height 11
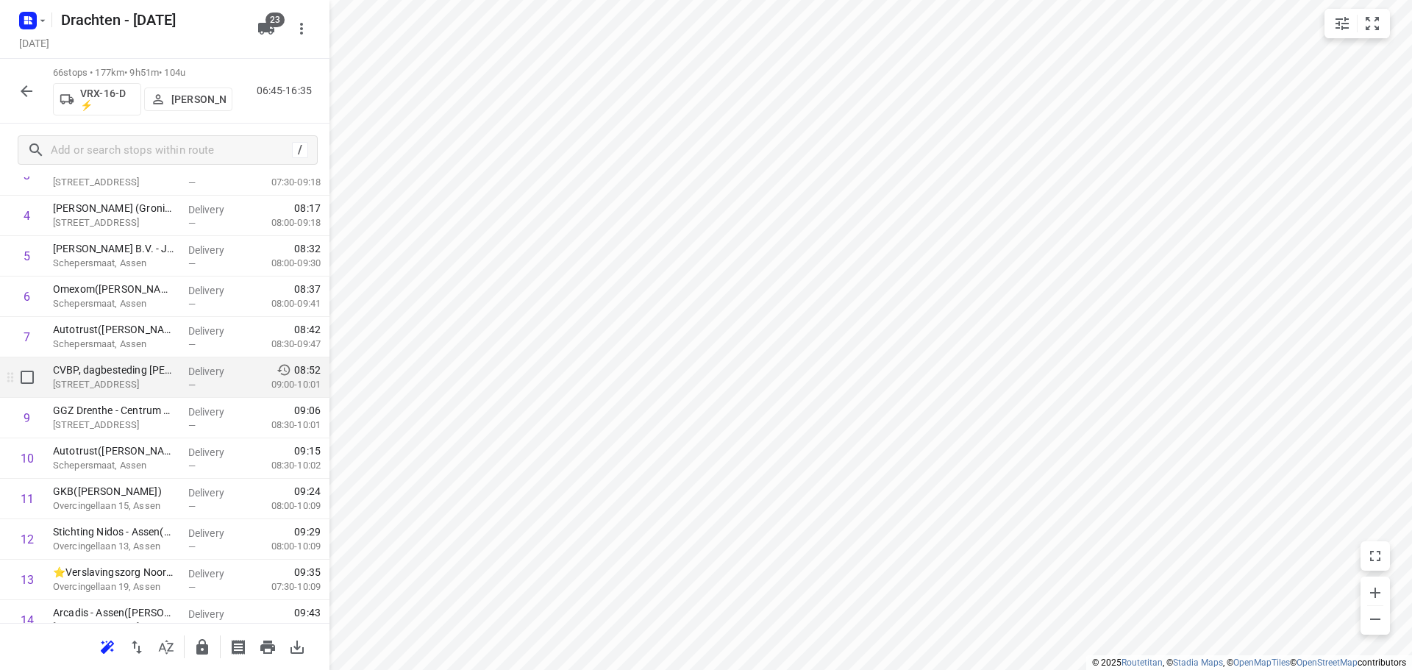
scroll to position [294, 0]
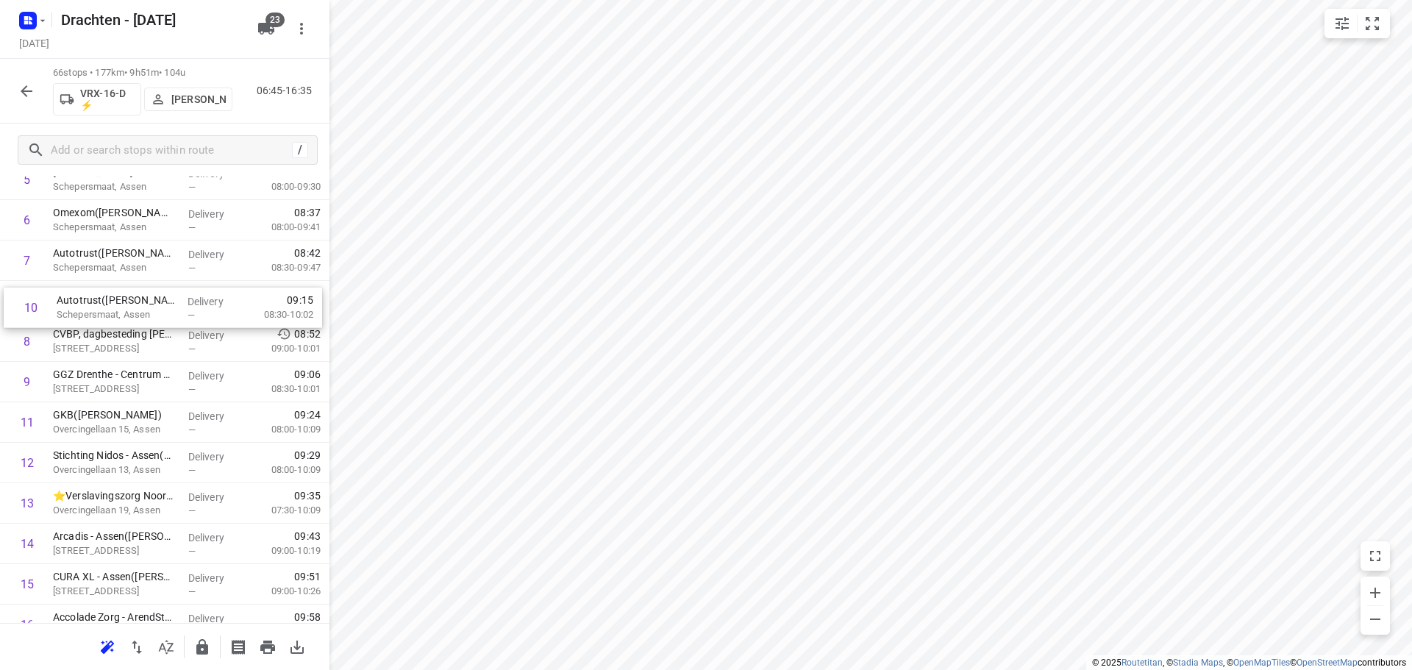
drag, startPoint x: 125, startPoint y: 378, endPoint x: 129, endPoint y: 299, distance: 79.5
drag, startPoint x: 121, startPoint y: 391, endPoint x: 131, endPoint y: 341, distance: 51.1
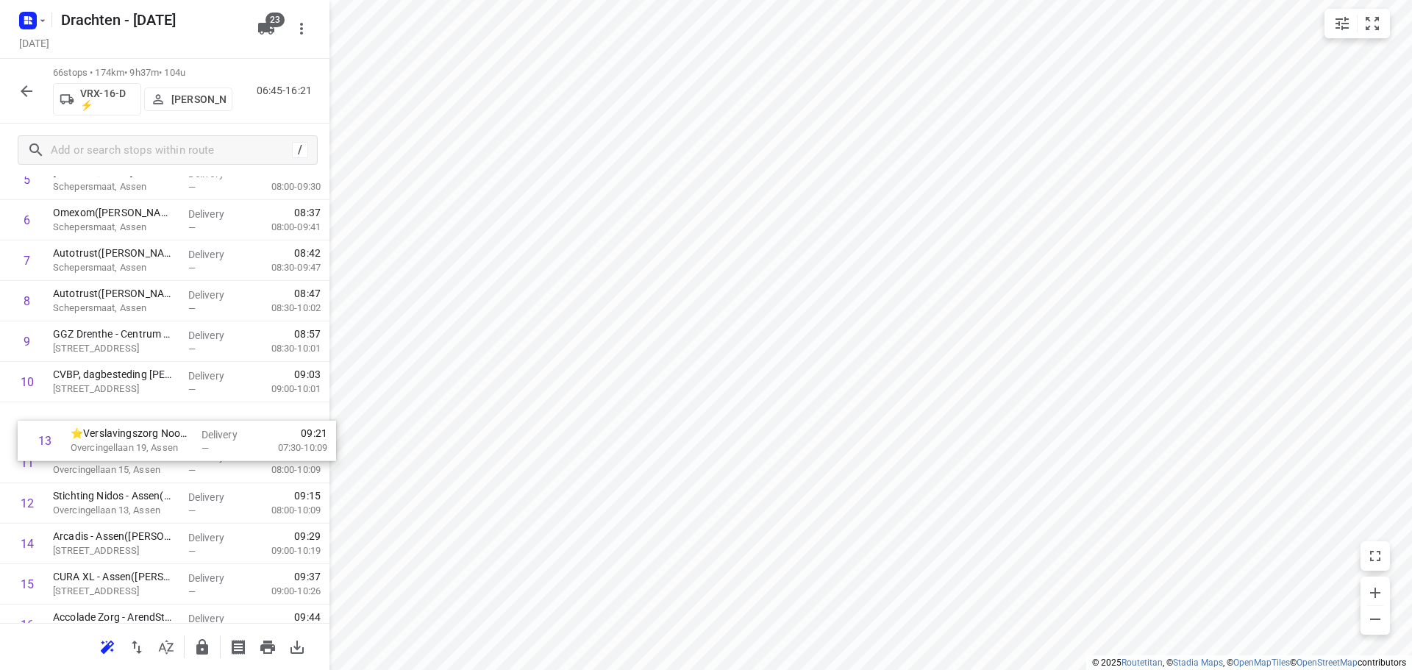
drag, startPoint x: 80, startPoint y: 511, endPoint x: 106, endPoint y: 416, distance: 98.3
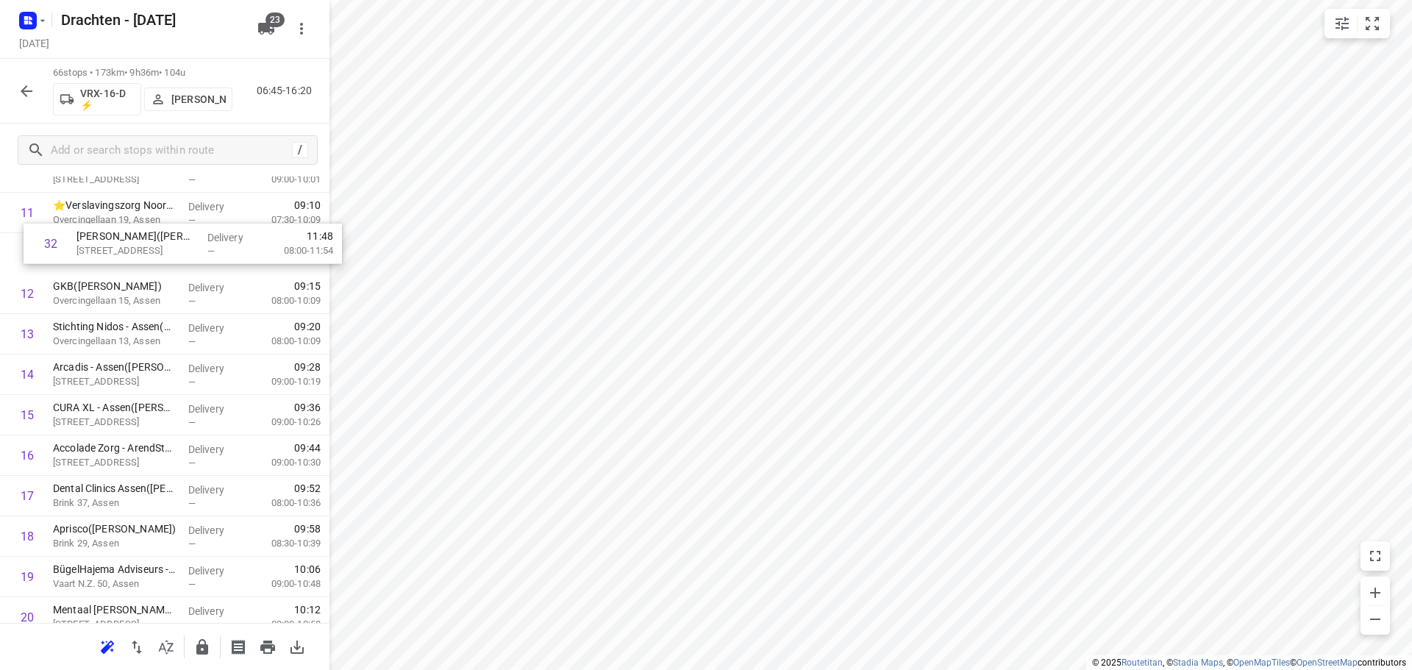
scroll to position [479, 0]
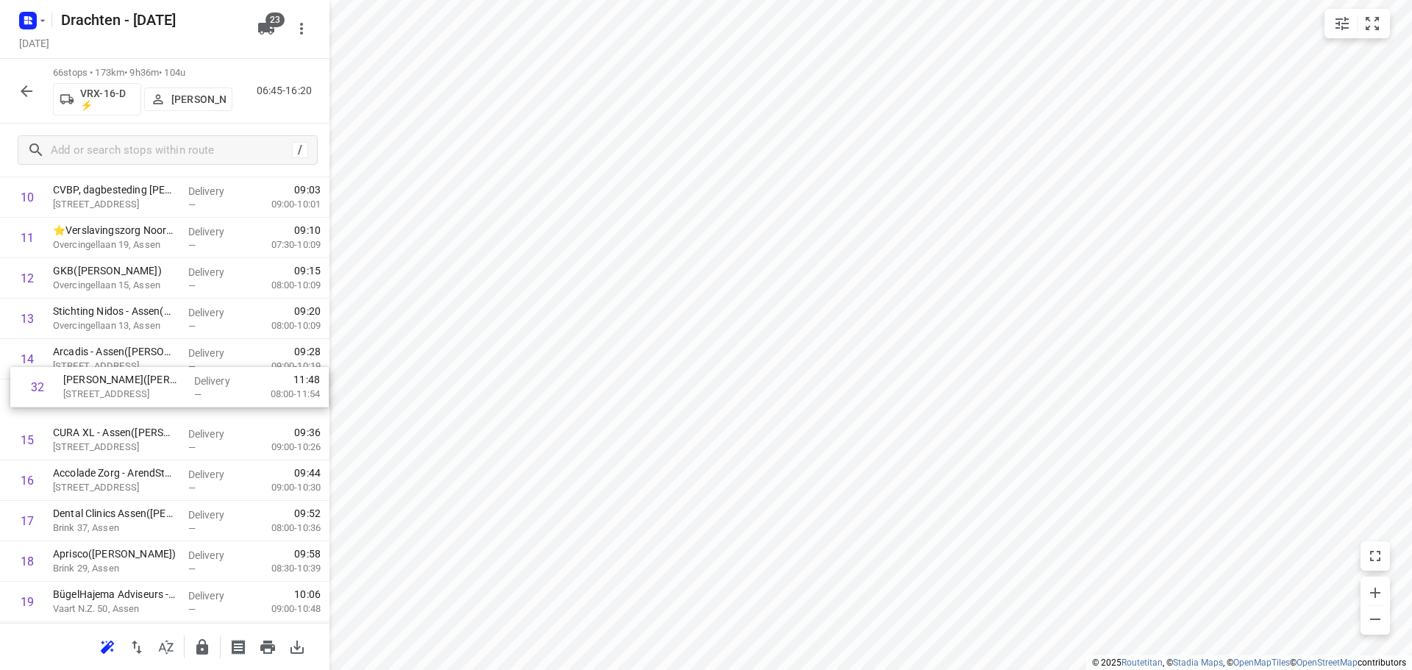
drag, startPoint x: 145, startPoint y: 534, endPoint x: 155, endPoint y: 380, distance: 154.8
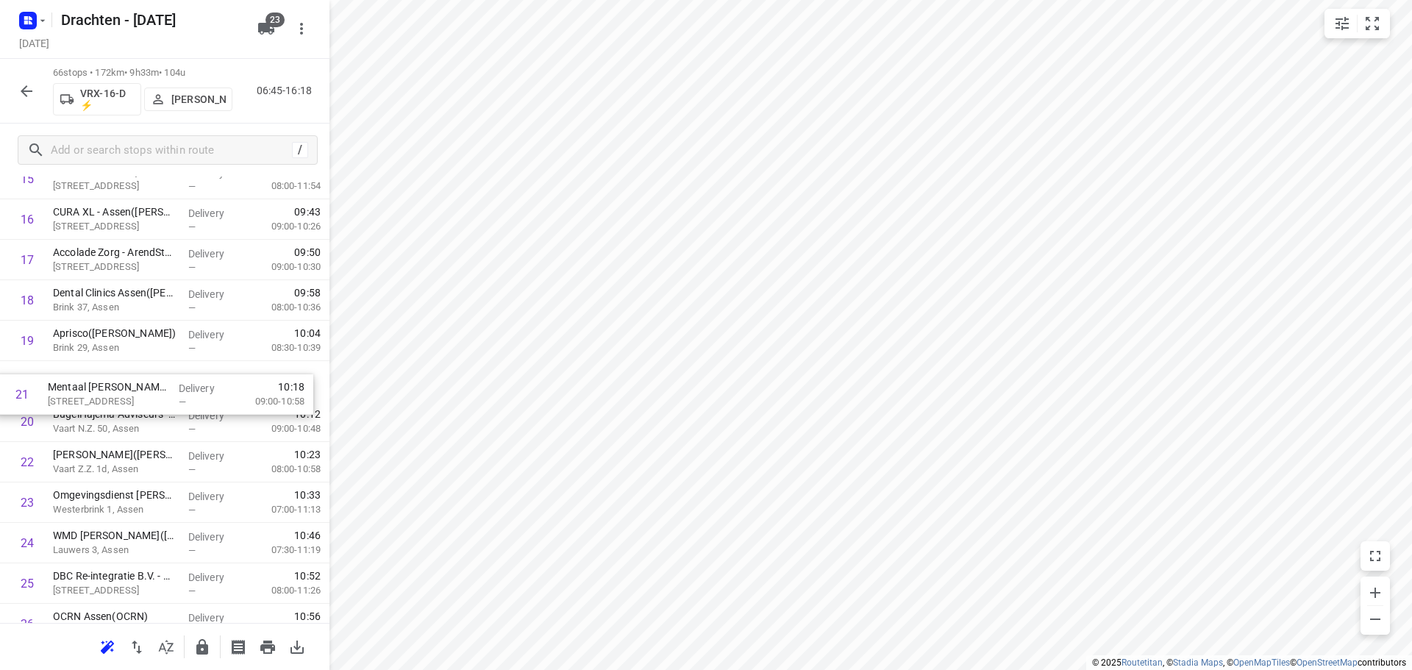
drag, startPoint x: 159, startPoint y: 416, endPoint x: 154, endPoint y: 384, distance: 32.8
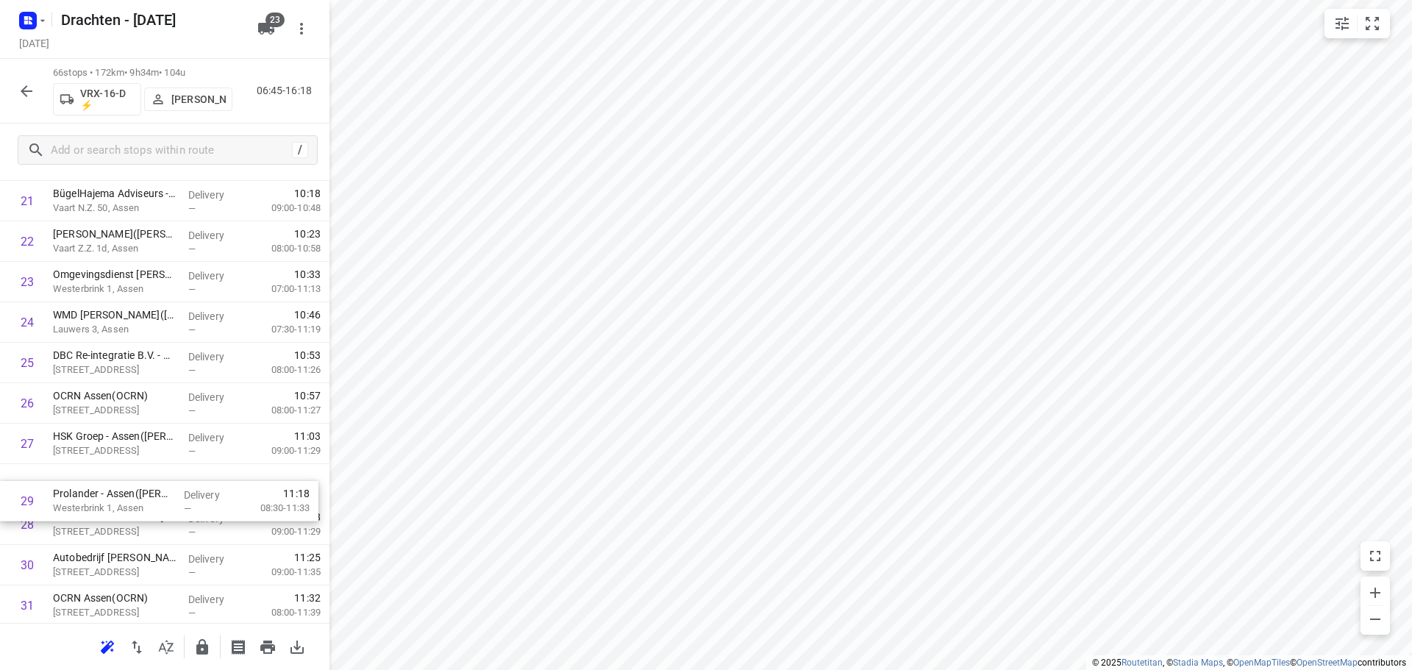
scroll to position [921, 0]
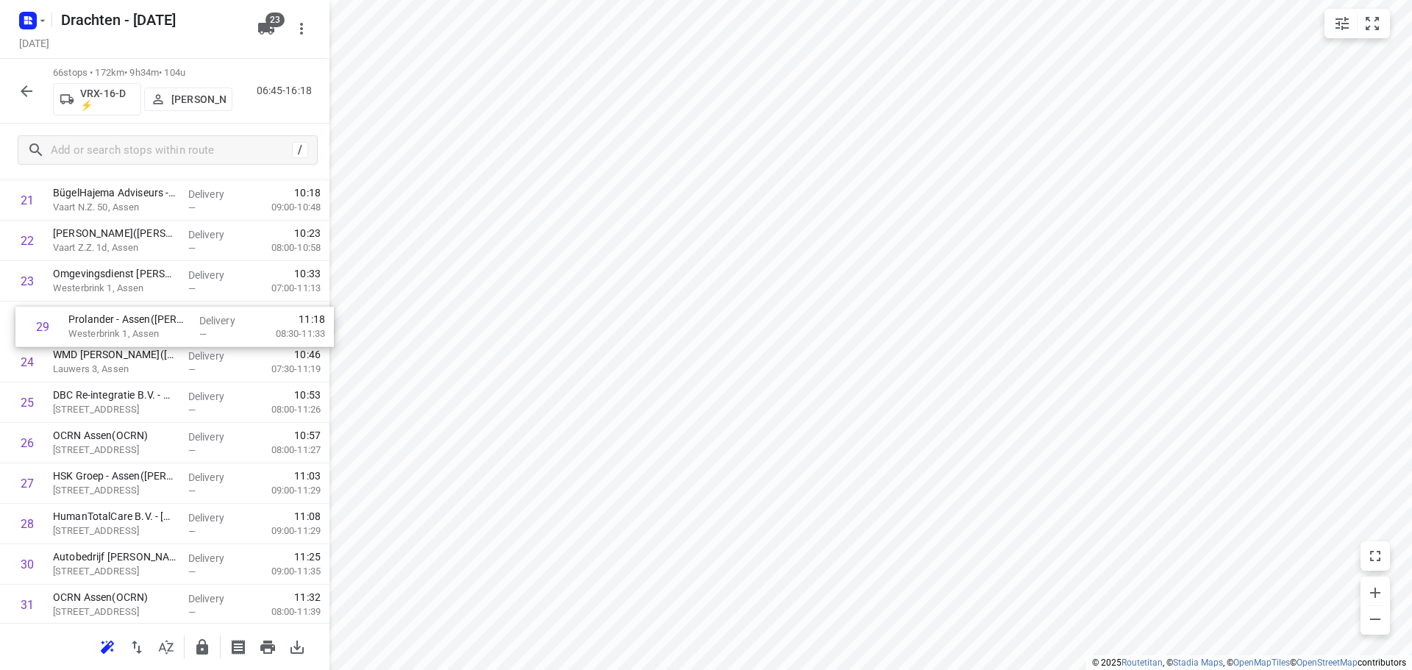
drag, startPoint x: 127, startPoint y: 530, endPoint x: 142, endPoint y: 316, distance: 214.6
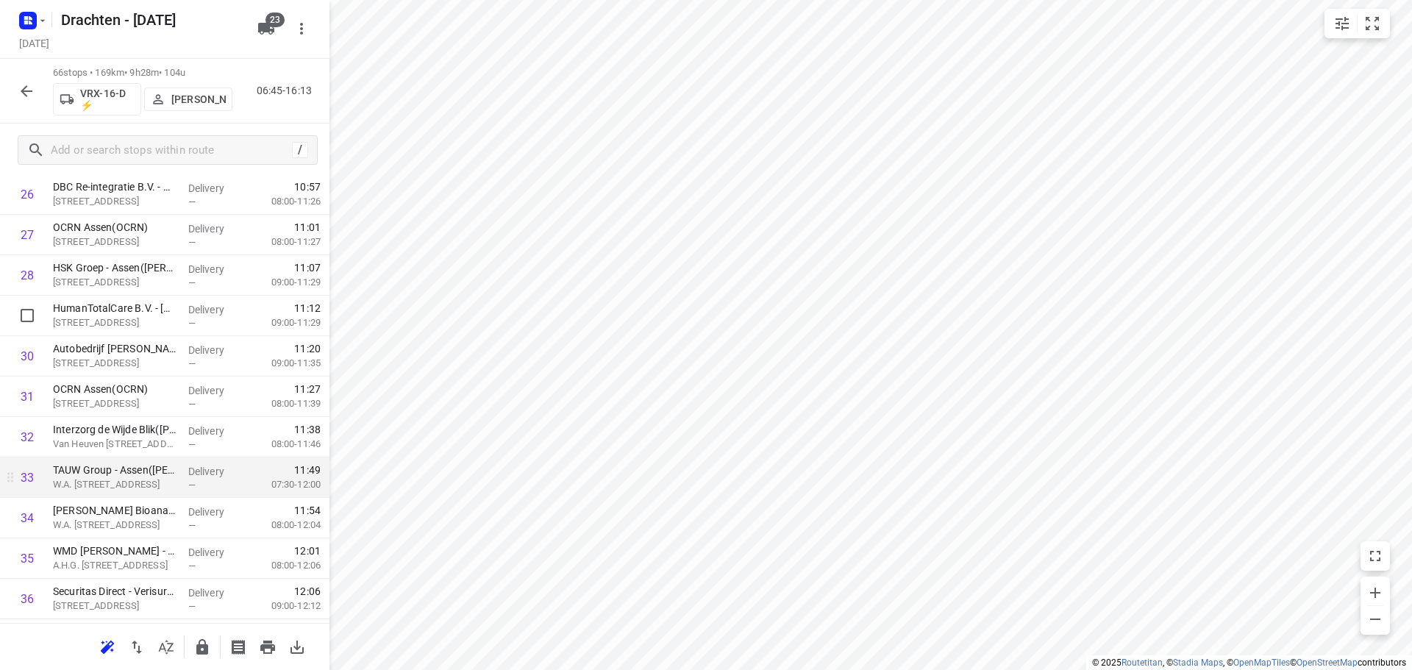
scroll to position [1142, 0]
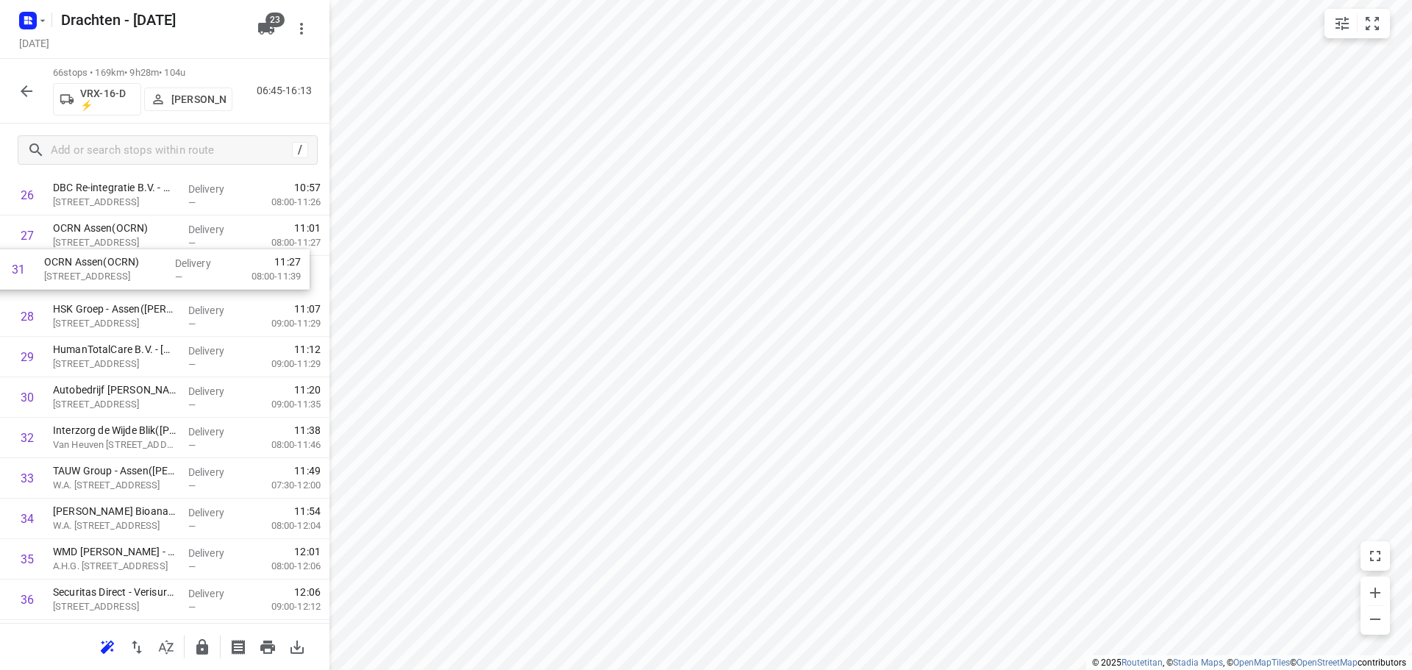
drag, startPoint x: 129, startPoint y: 391, endPoint x: 118, endPoint y: 269, distance: 122.6
click at [118, 269] on div "1 Univé Noord-Nederland - Assen(Rina Tuintjer) Jan Bommerstraat 1, Assen Delive…" at bounding box center [165, 499] width 330 height 2670
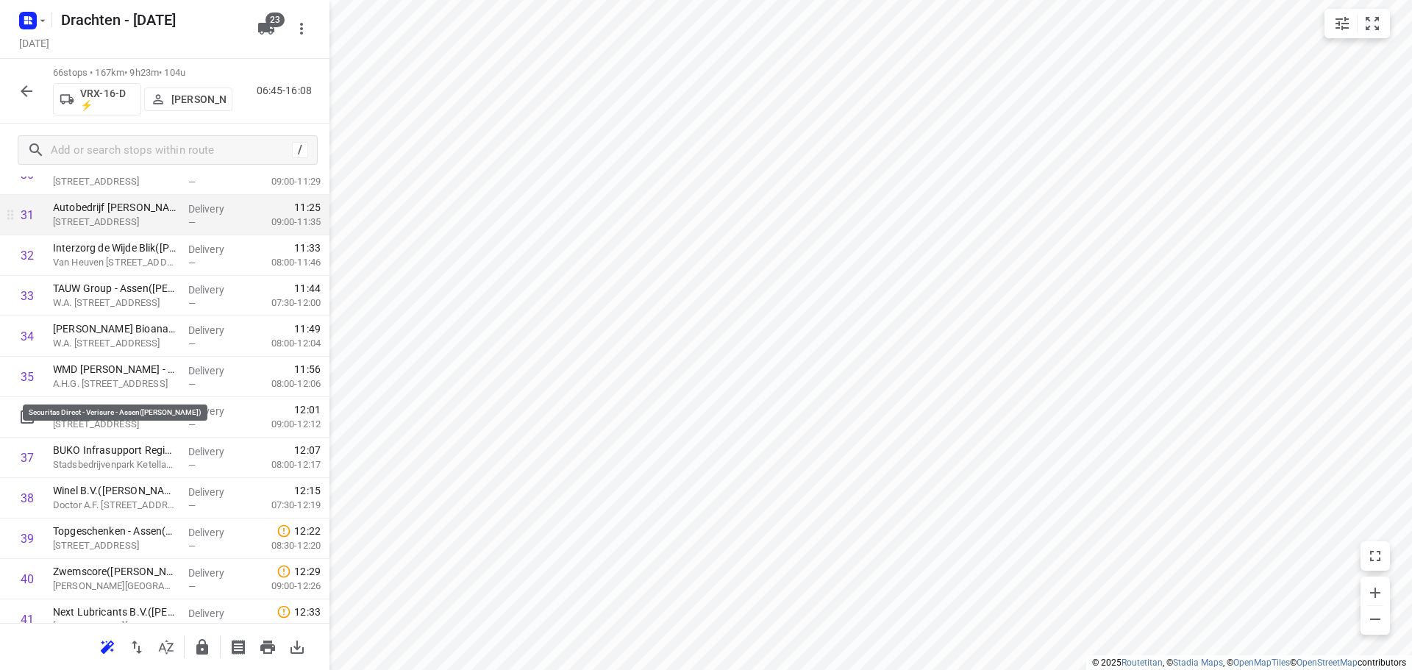
scroll to position [1340, 0]
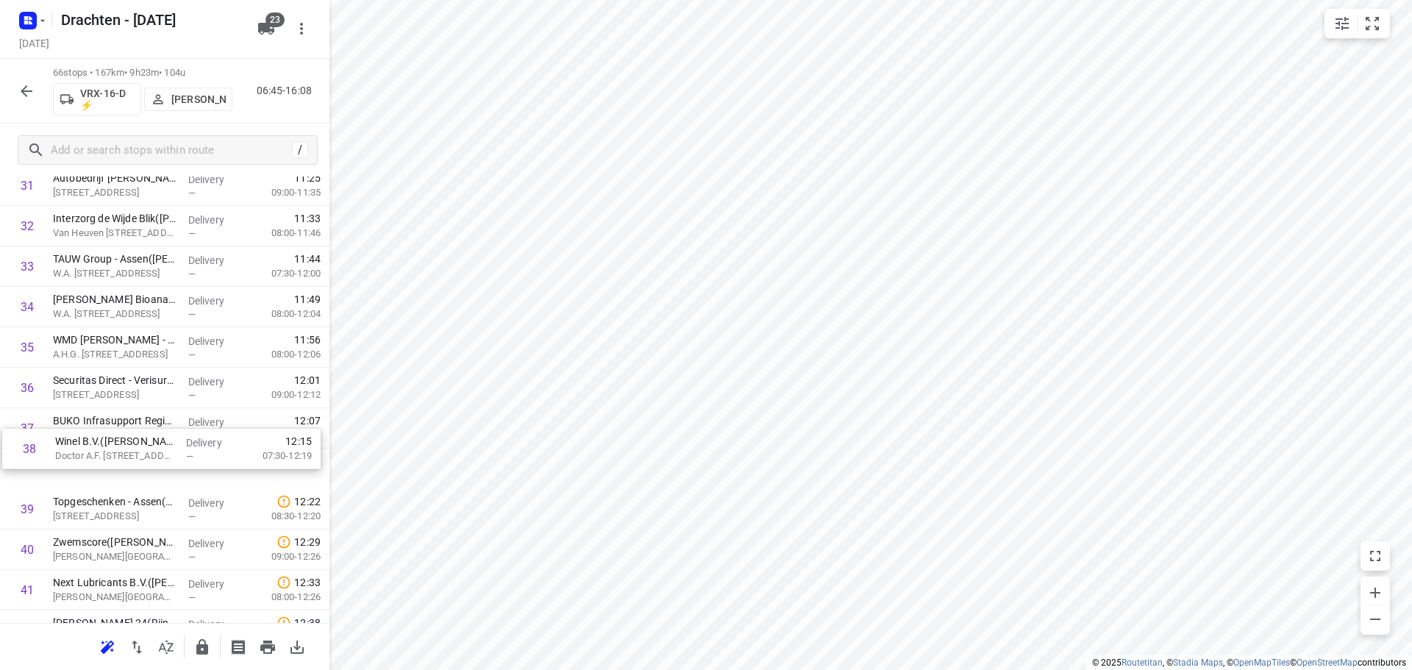
drag, startPoint x: 178, startPoint y: 461, endPoint x: 190, endPoint y: 427, distance: 36.5
click at [190, 427] on div "1 Univé Noord-Nederland - Assen(Rina Tuintjer) Jan Bommerstraat 1, Assen Delive…" at bounding box center [165, 287] width 330 height 2670
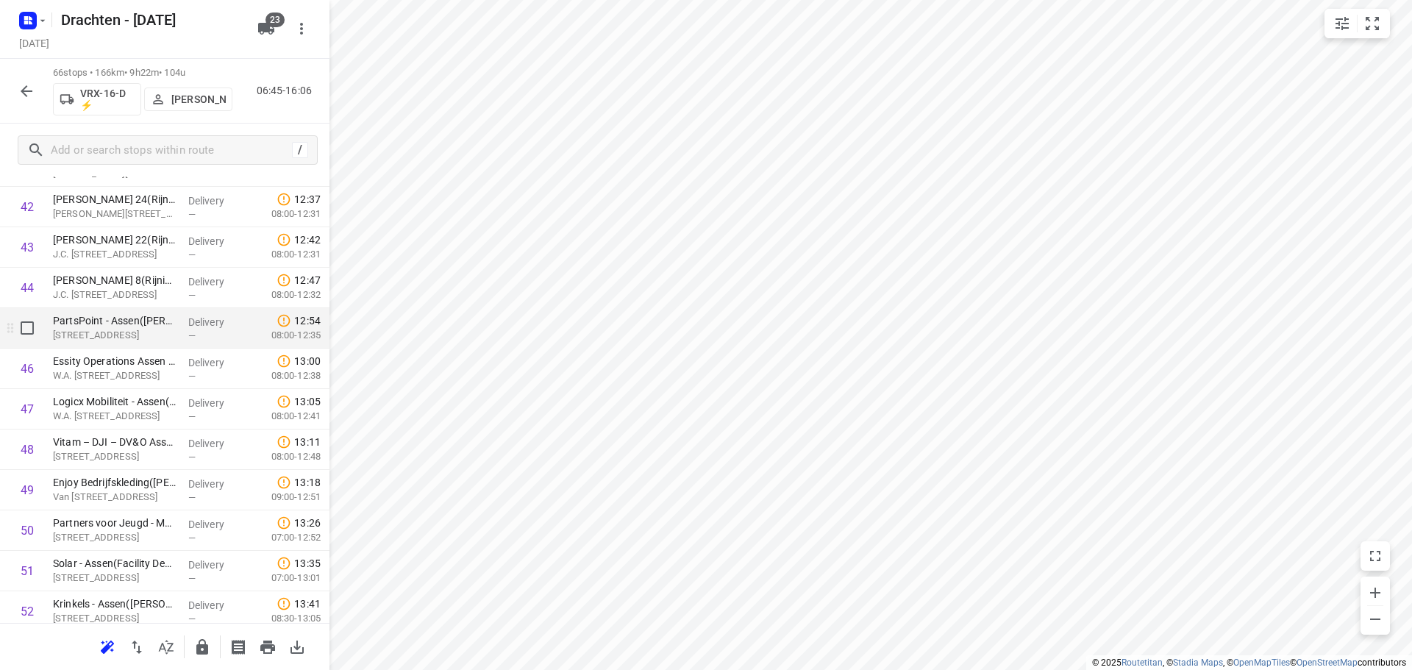
scroll to position [1782, 0]
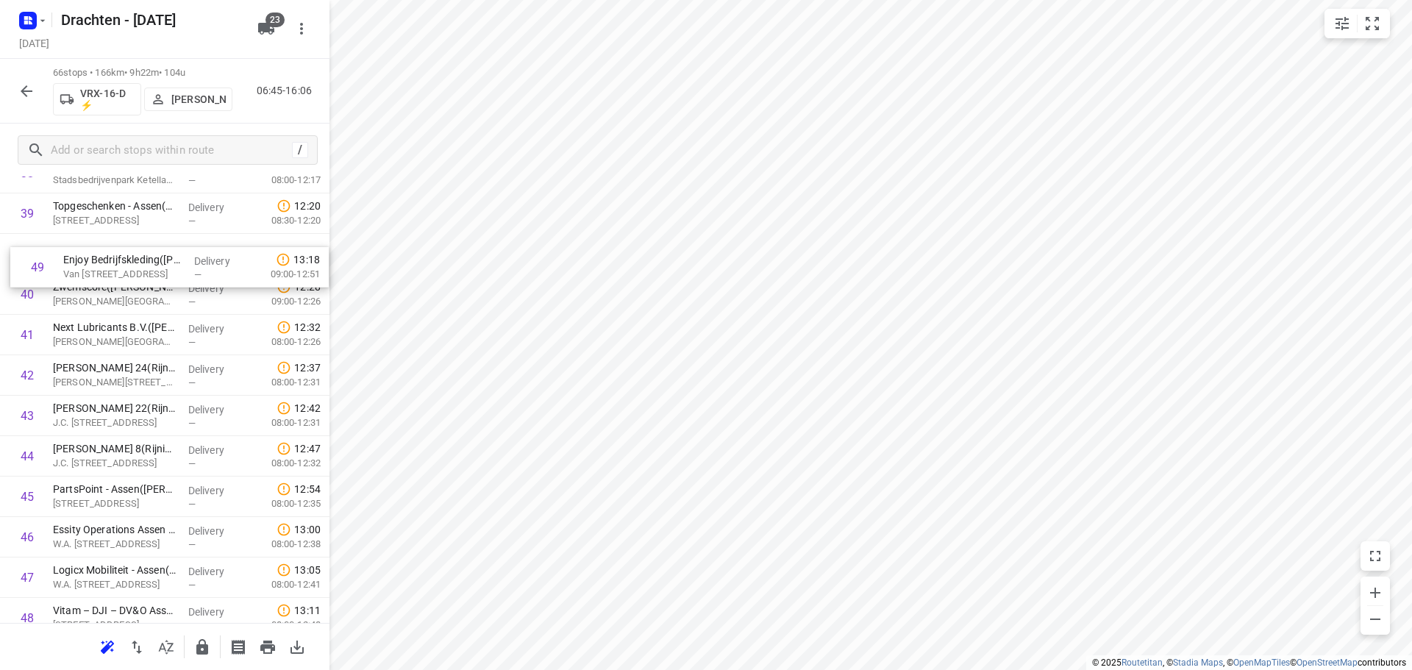
drag, startPoint x: 157, startPoint y: 460, endPoint x: 163, endPoint y: 254, distance: 206.8
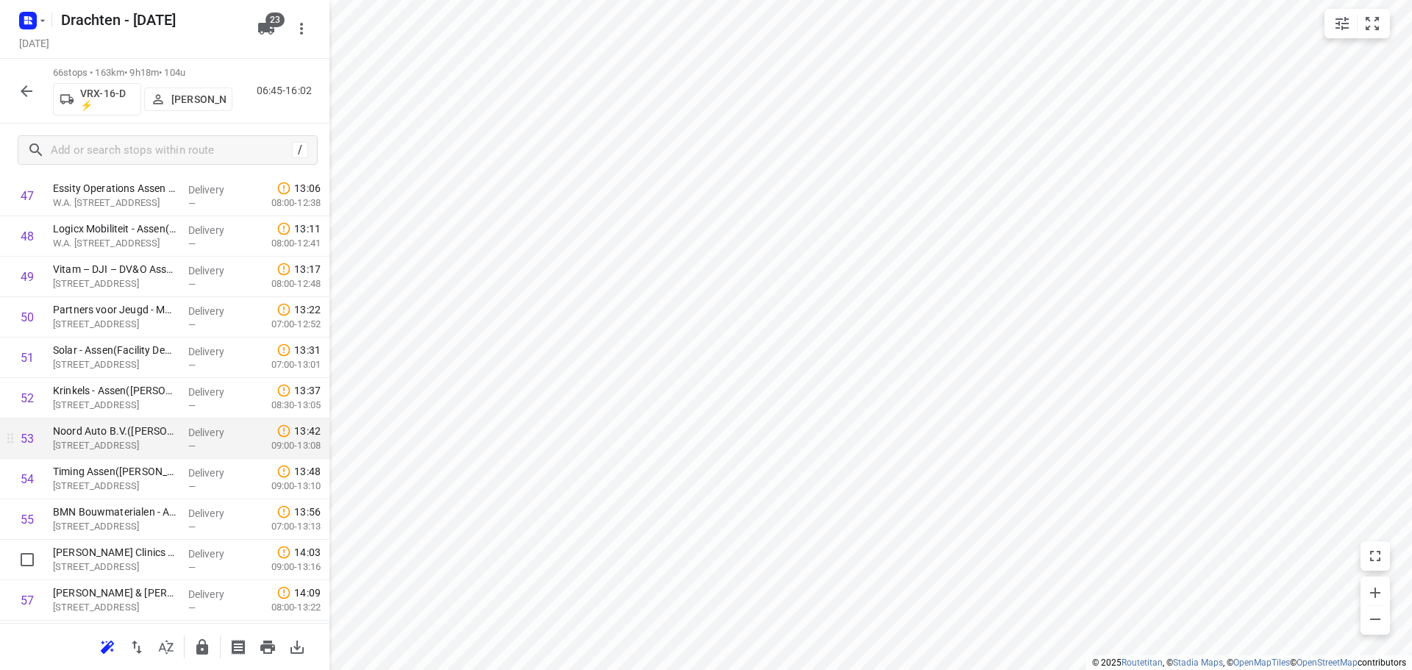
scroll to position [2001, 0]
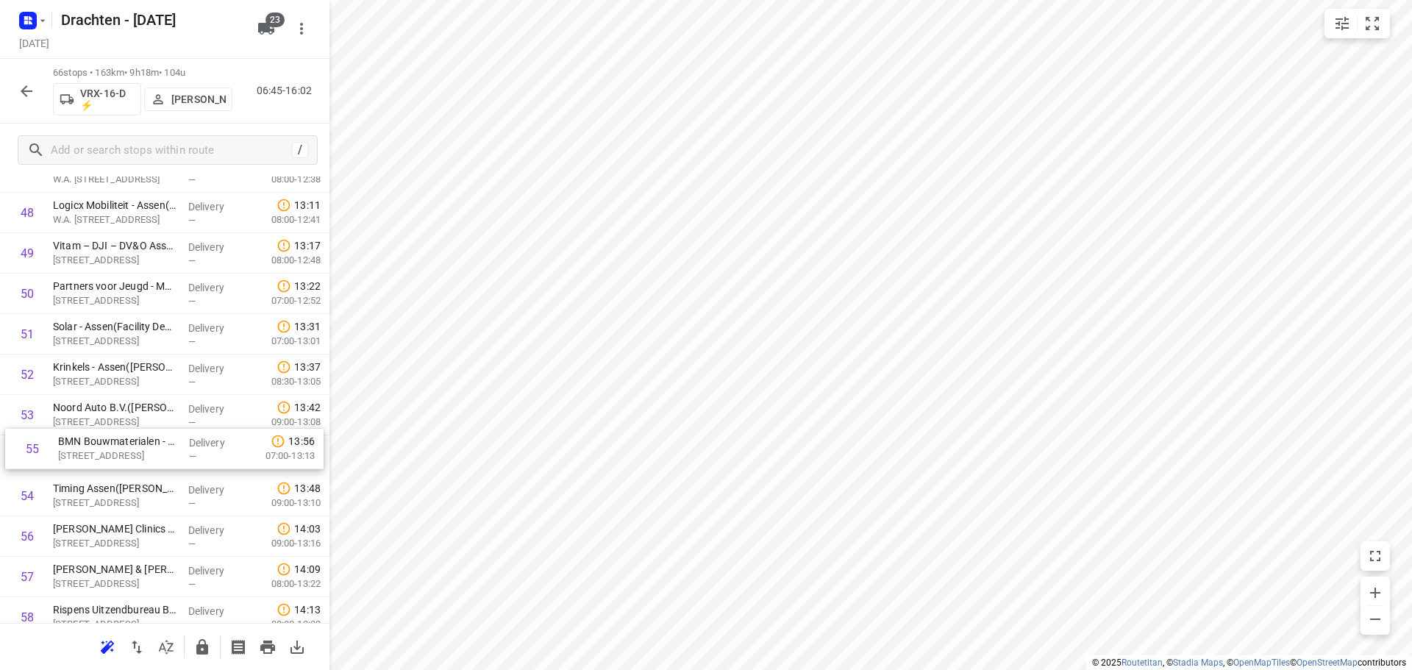
drag, startPoint x: 135, startPoint y: 508, endPoint x: 140, endPoint y: 458, distance: 51.0
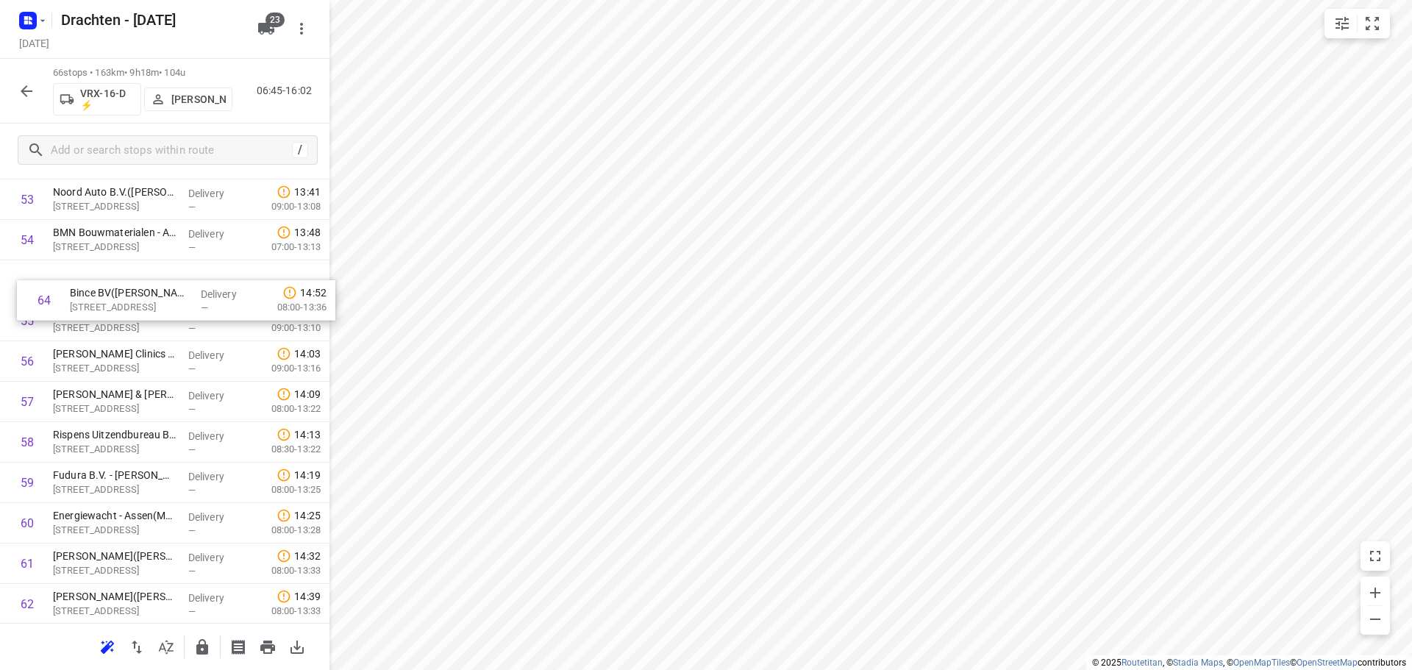
scroll to position [2216, 0]
drag, startPoint x: 168, startPoint y: 493, endPoint x: 191, endPoint y: 304, distance: 190.3
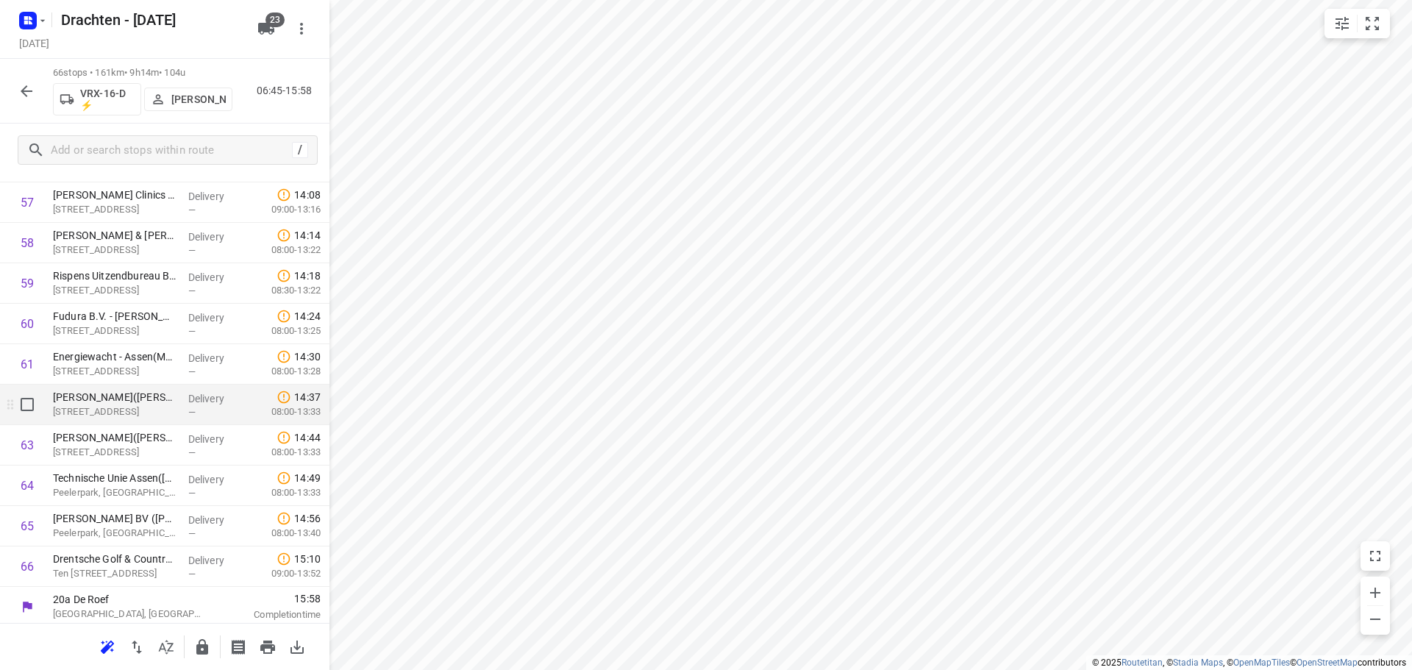
scroll to position [2380, 0]
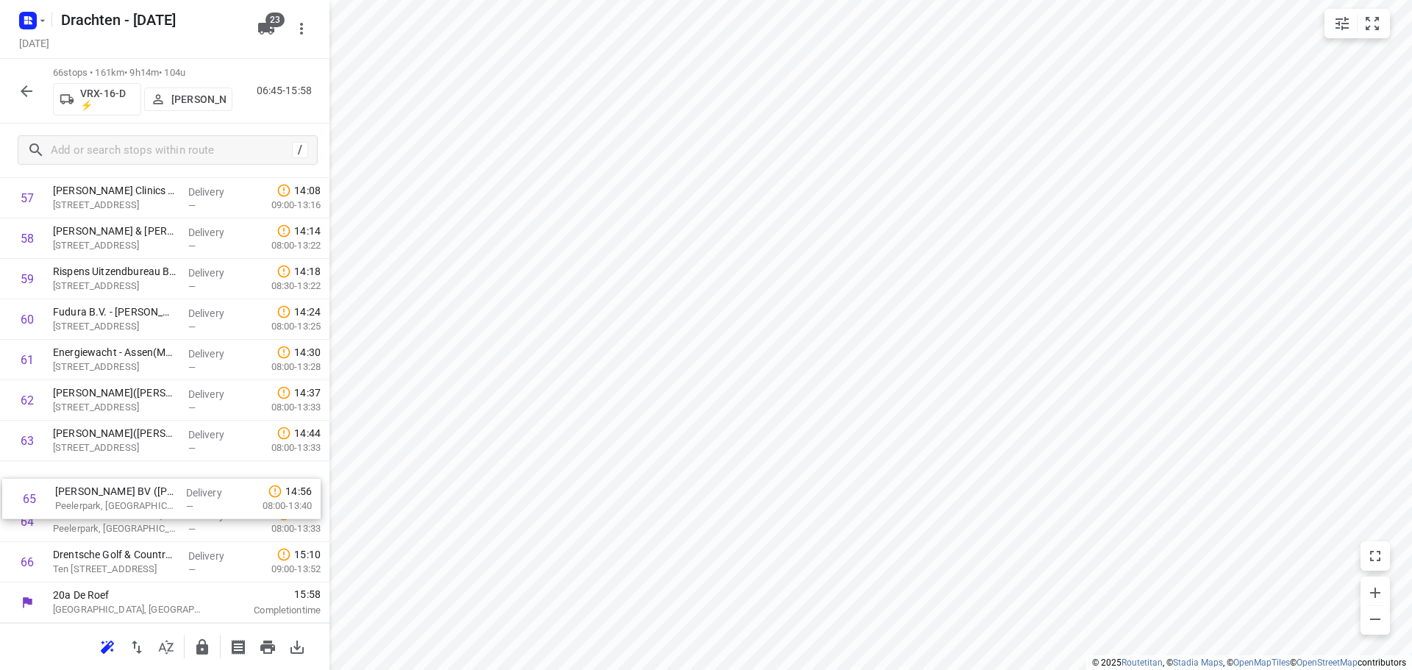
drag, startPoint x: 138, startPoint y: 528, endPoint x: 144, endPoint y: 488, distance: 41.0
click at [199, 661] on button "button" at bounding box center [202, 647] width 29 height 29
click at [32, 90] on icon "button" at bounding box center [27, 91] width 18 height 18
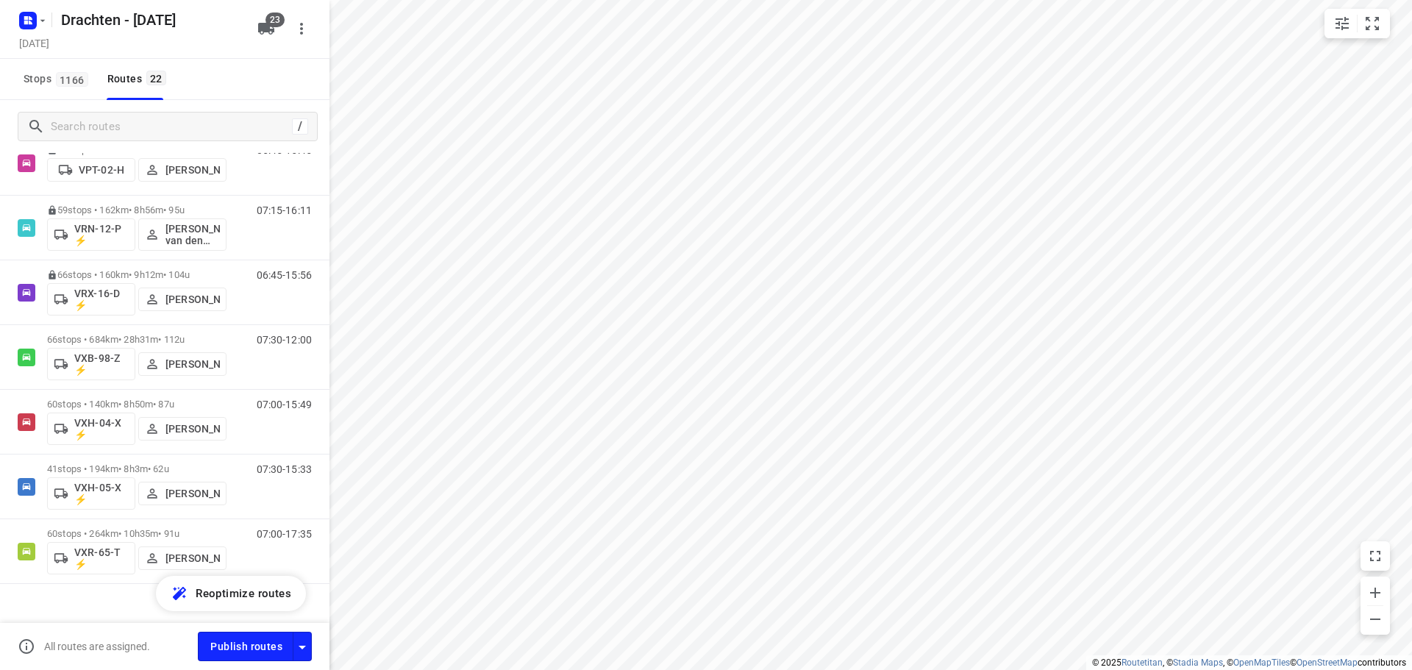
scroll to position [1088, 0]
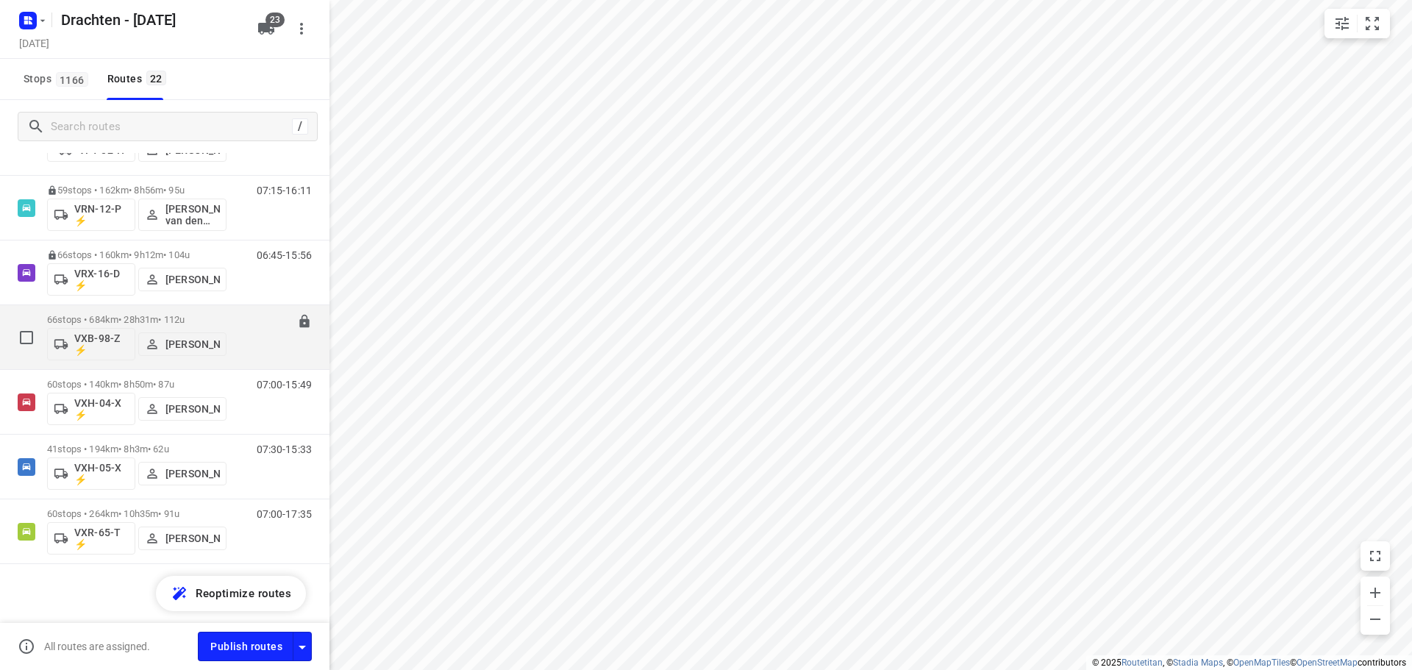
click at [159, 320] on p "66 stops • 684km • 28h31m • 112u" at bounding box center [136, 319] width 179 height 11
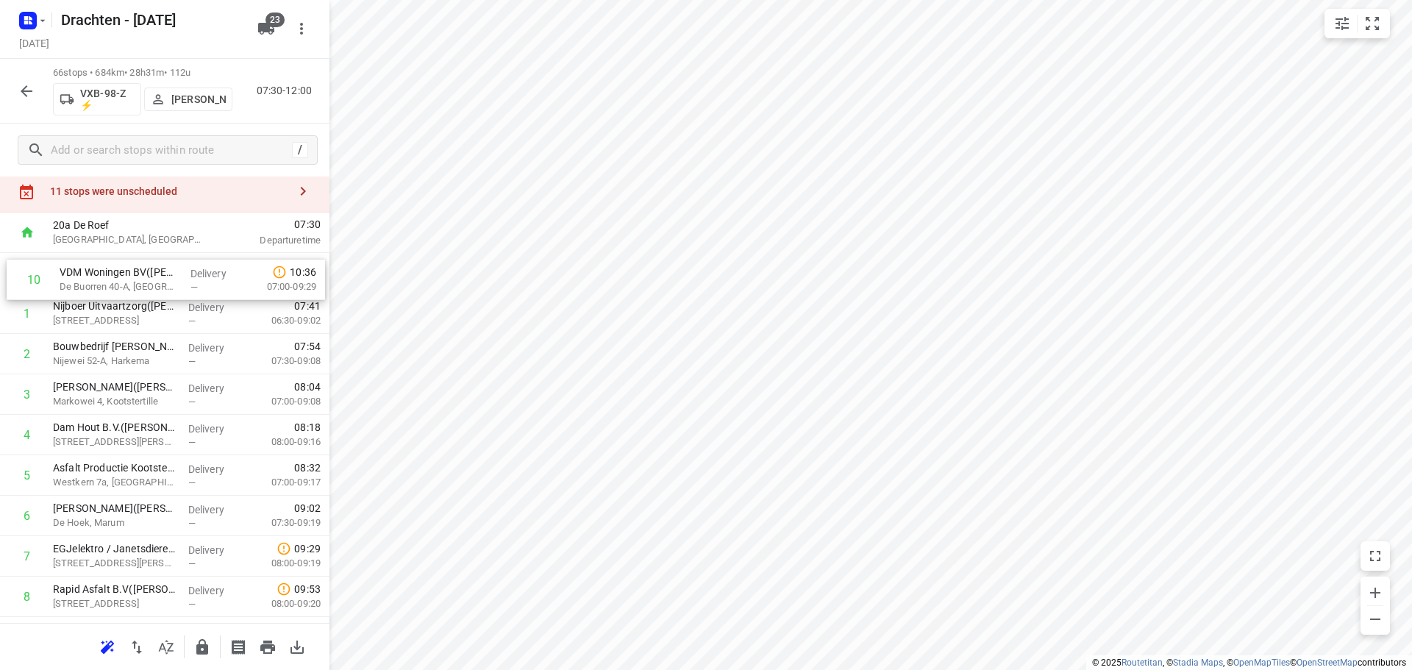
scroll to position [32, 0]
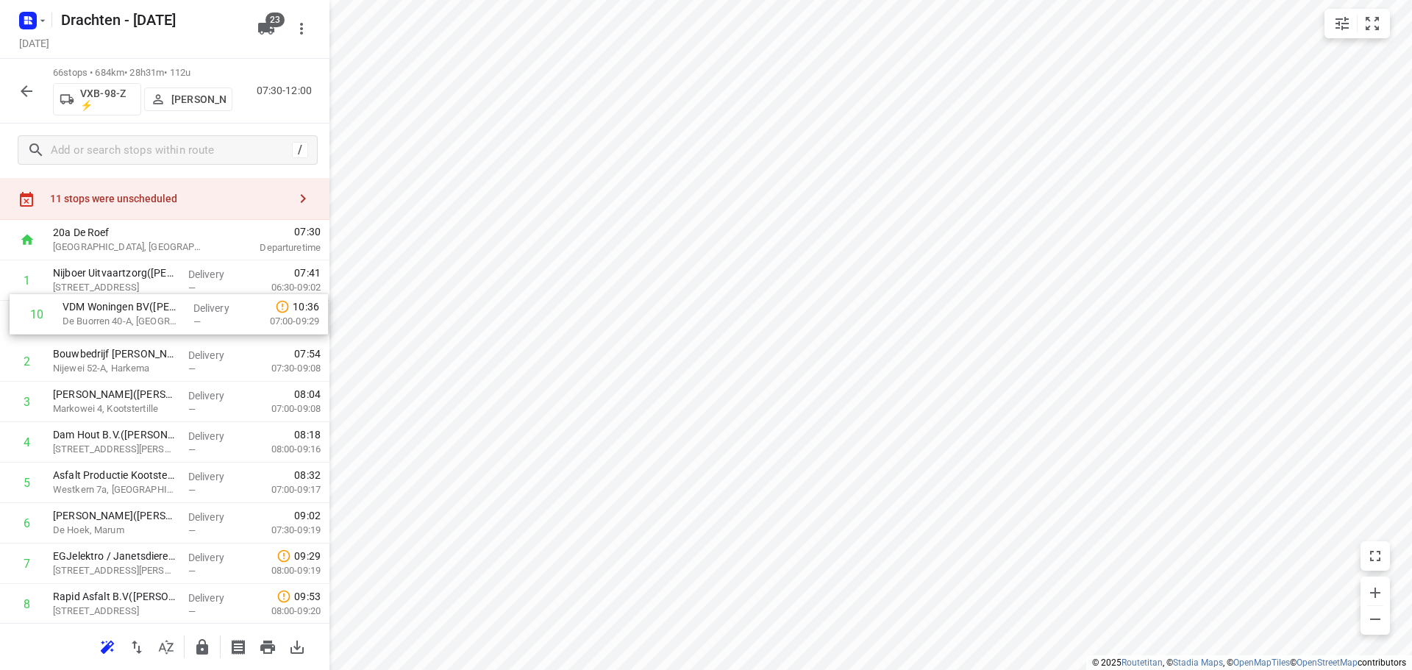
drag, startPoint x: 158, startPoint y: 528, endPoint x: 163, endPoint y: 309, distance: 219.3
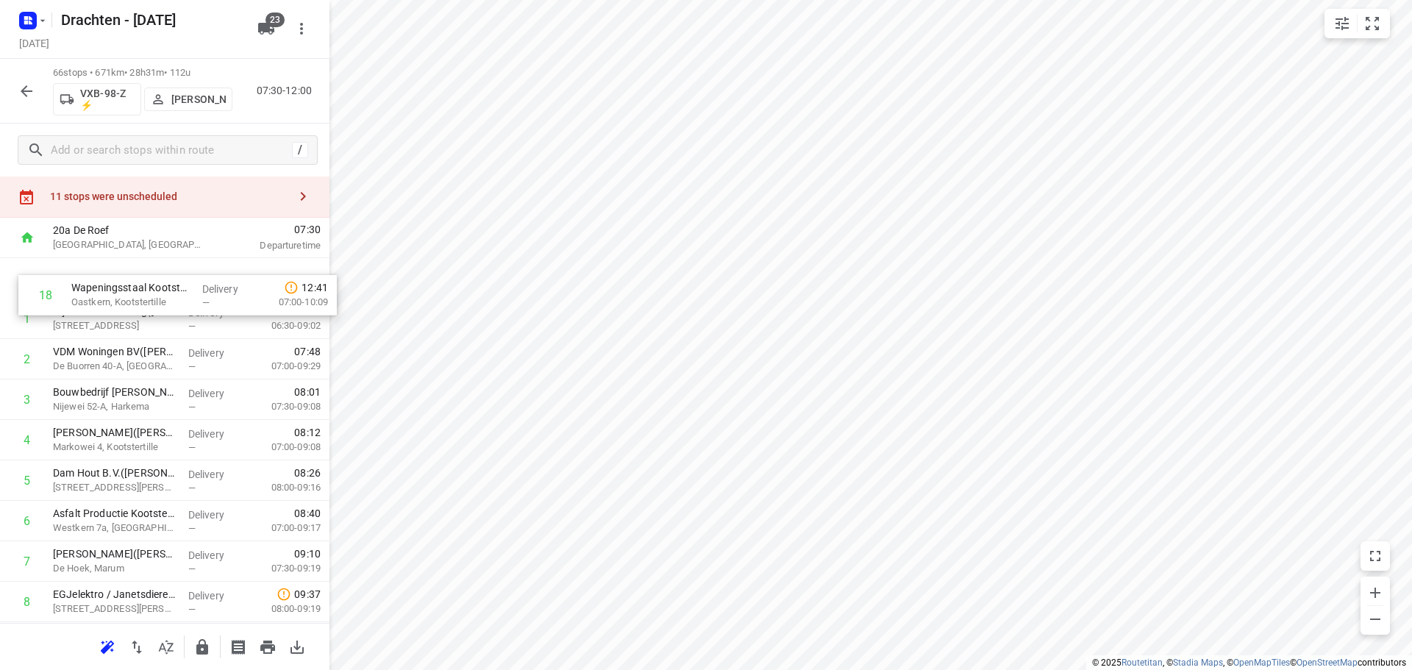
scroll to position [33, 0]
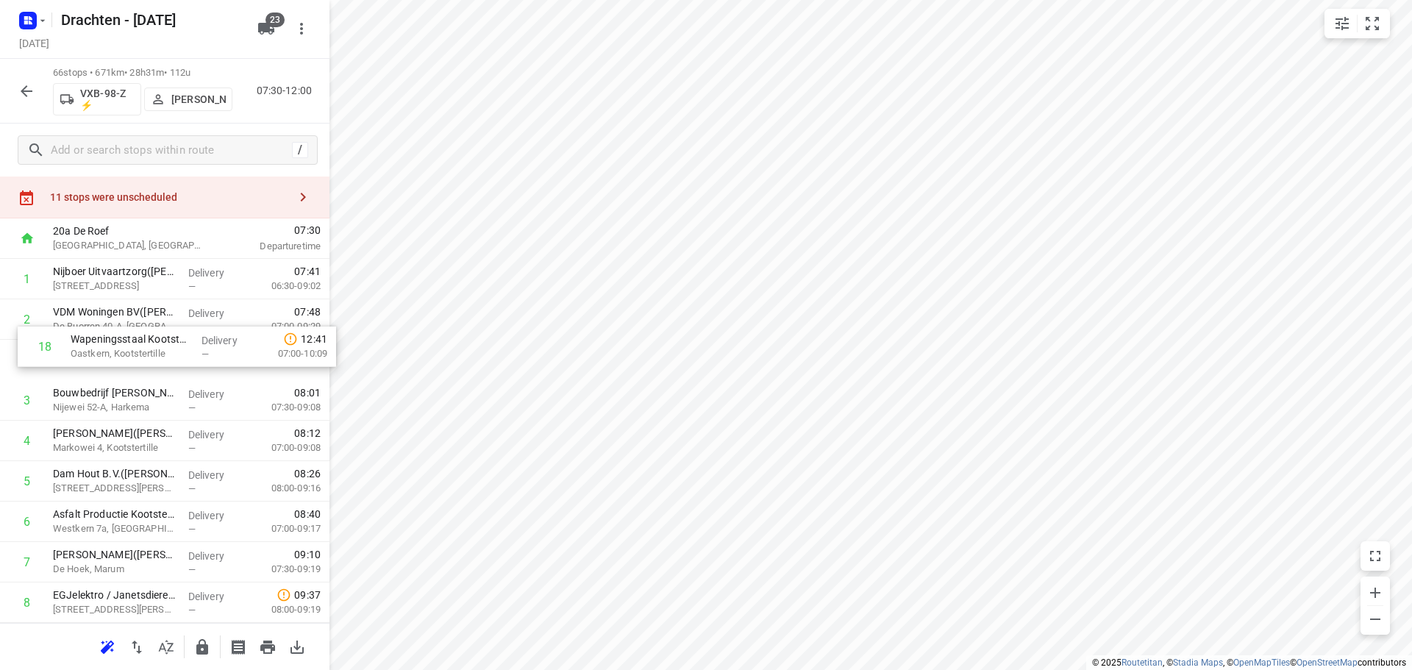
drag, startPoint x: 157, startPoint y: 527, endPoint x: 177, endPoint y: 350, distance: 177.6
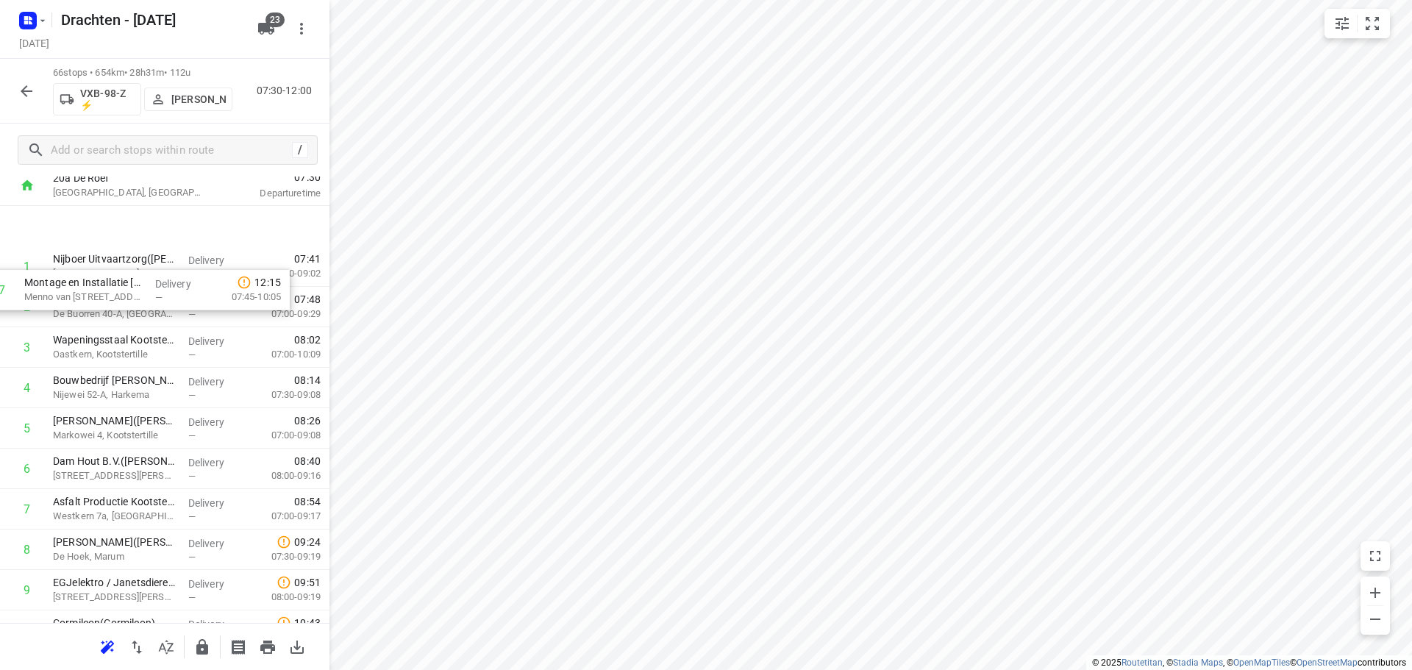
scroll to position [0, 0]
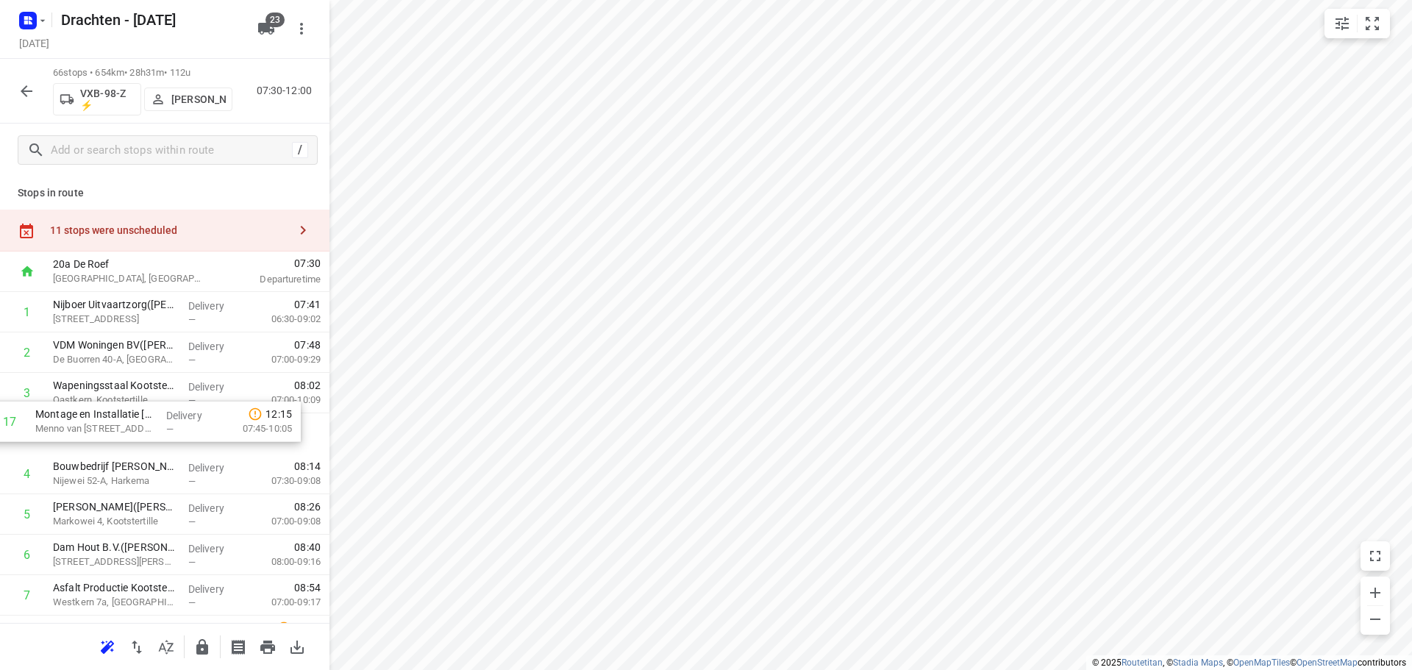
drag, startPoint x: 152, startPoint y: 566, endPoint x: 129, endPoint y: 414, distance: 153.2
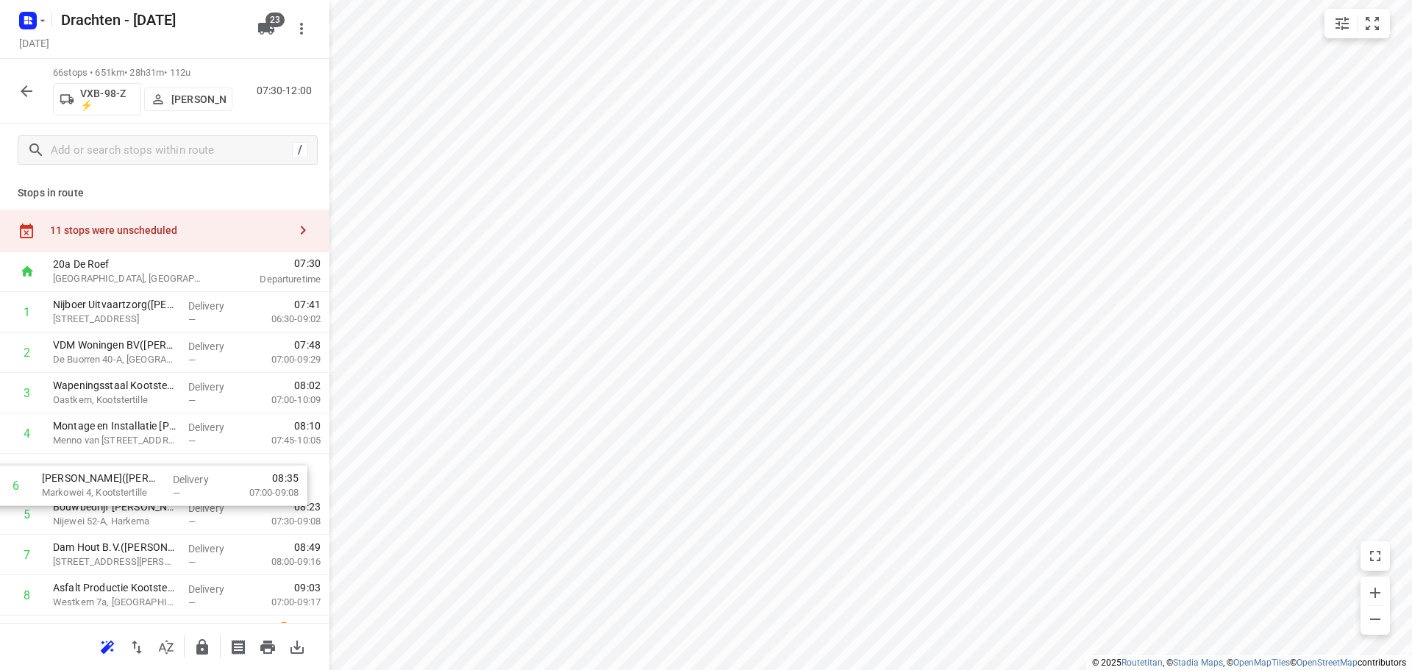
drag, startPoint x: 157, startPoint y: 513, endPoint x: 140, endPoint y: 466, distance: 49.8
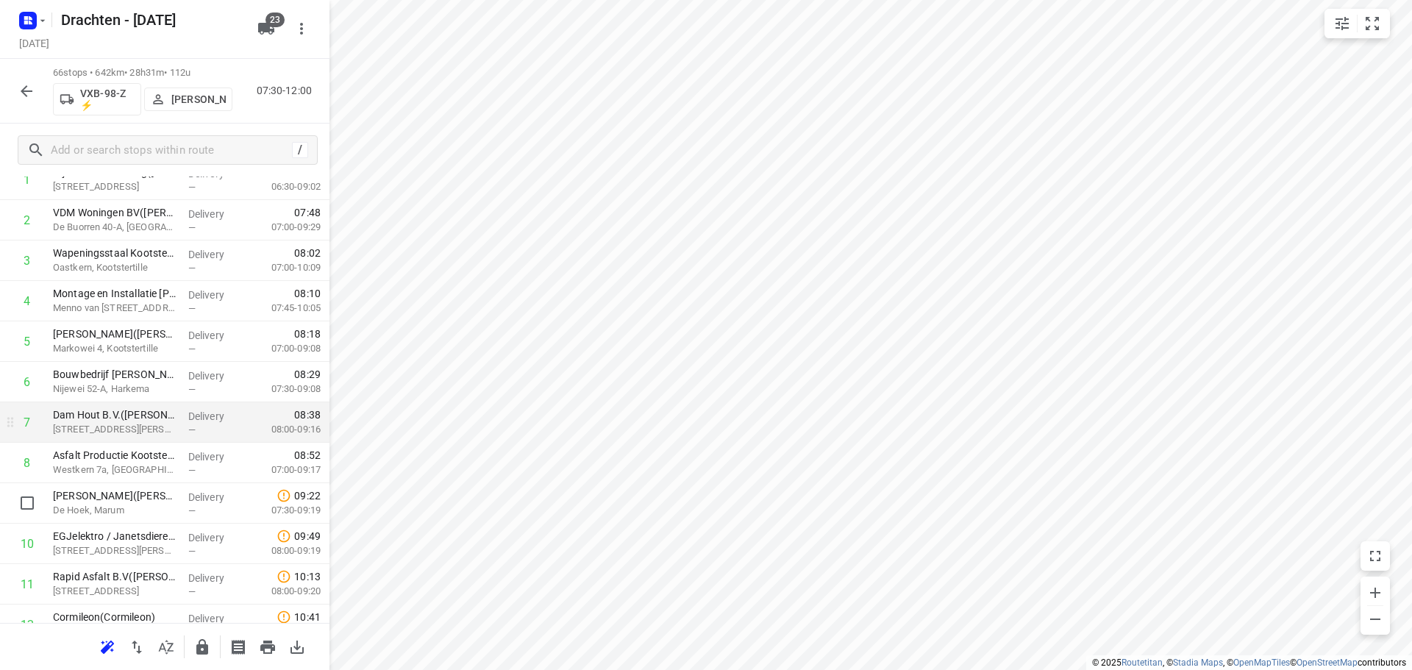
scroll to position [147, 0]
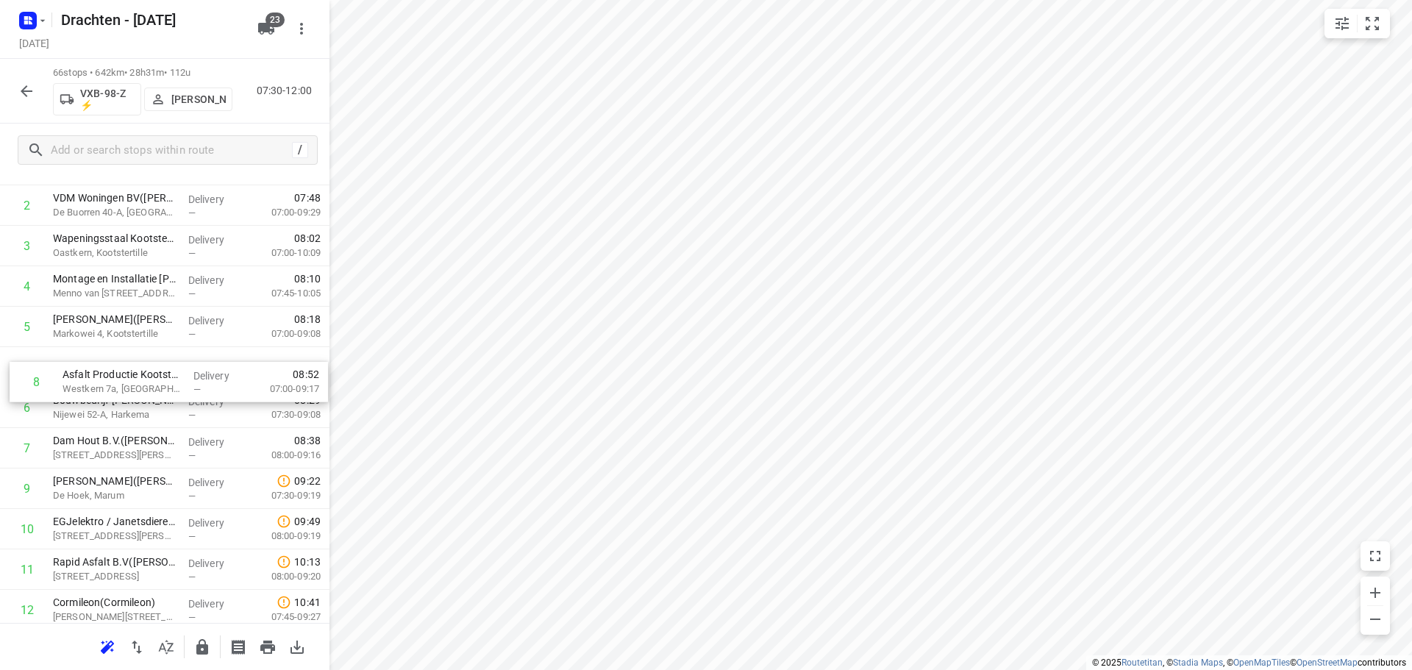
drag, startPoint x: 157, startPoint y: 461, endPoint x: 166, endPoint y: 386, distance: 75.6
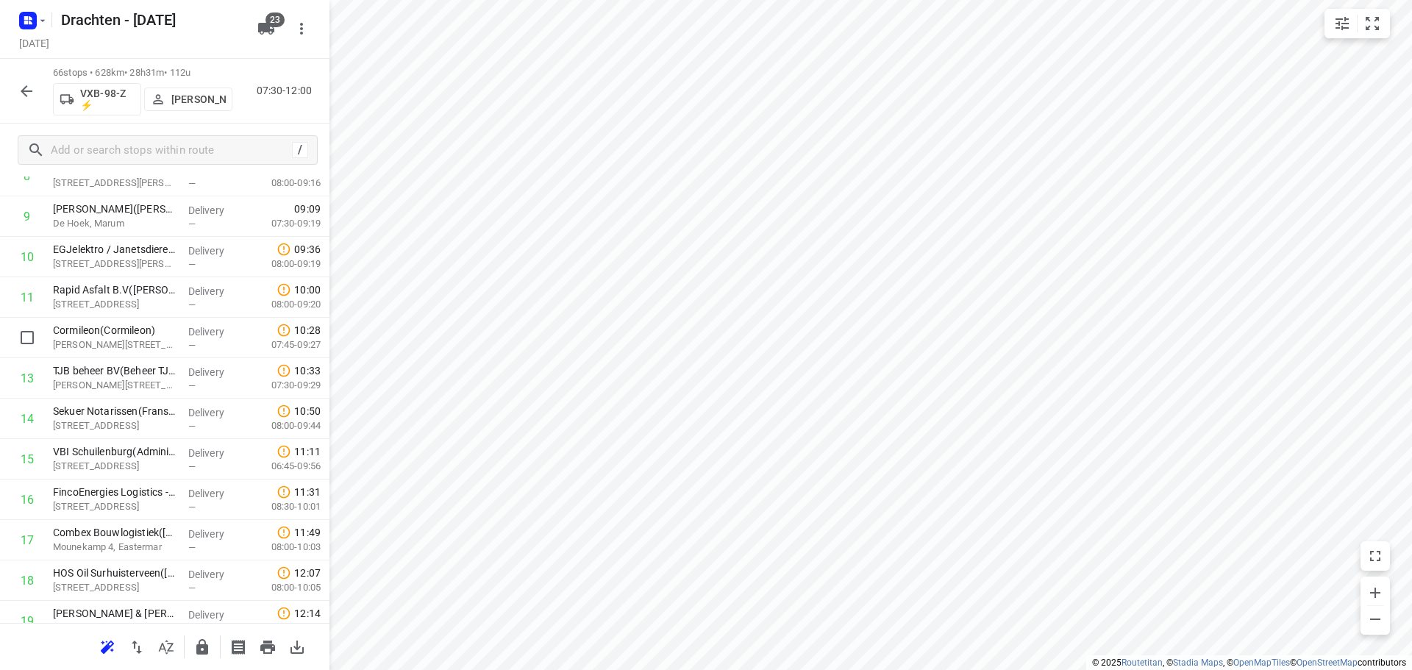
scroll to position [441, 0]
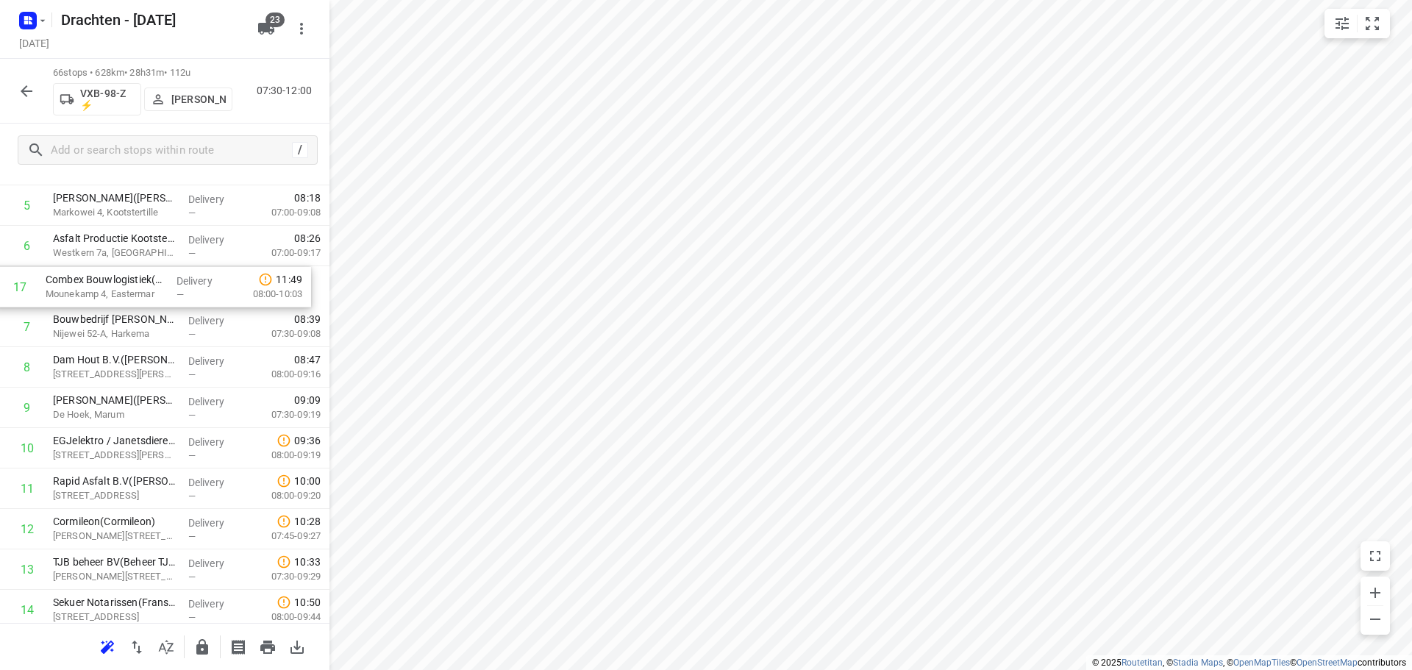
drag, startPoint x: 115, startPoint y: 516, endPoint x: 106, endPoint y: 280, distance: 236.3
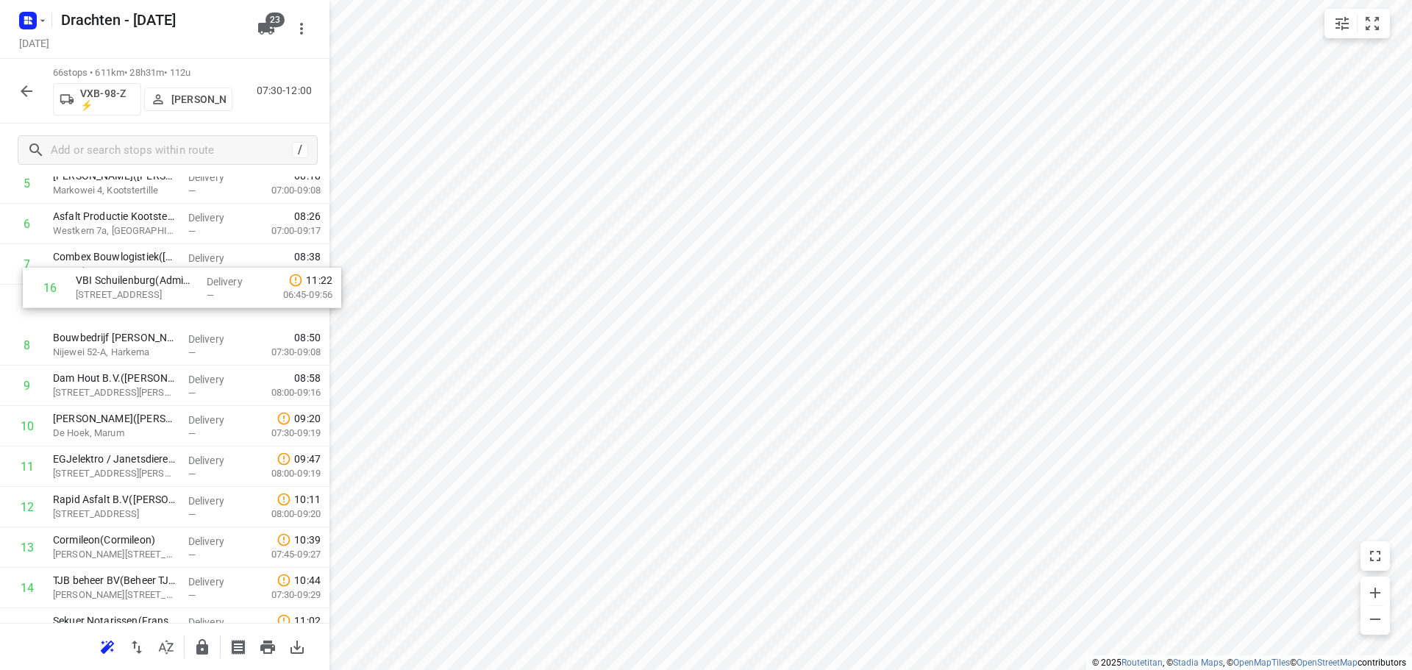
scroll to position [289, 0]
drag, startPoint x: 165, startPoint y: 422, endPoint x: 173, endPoint y: 297, distance: 125.3
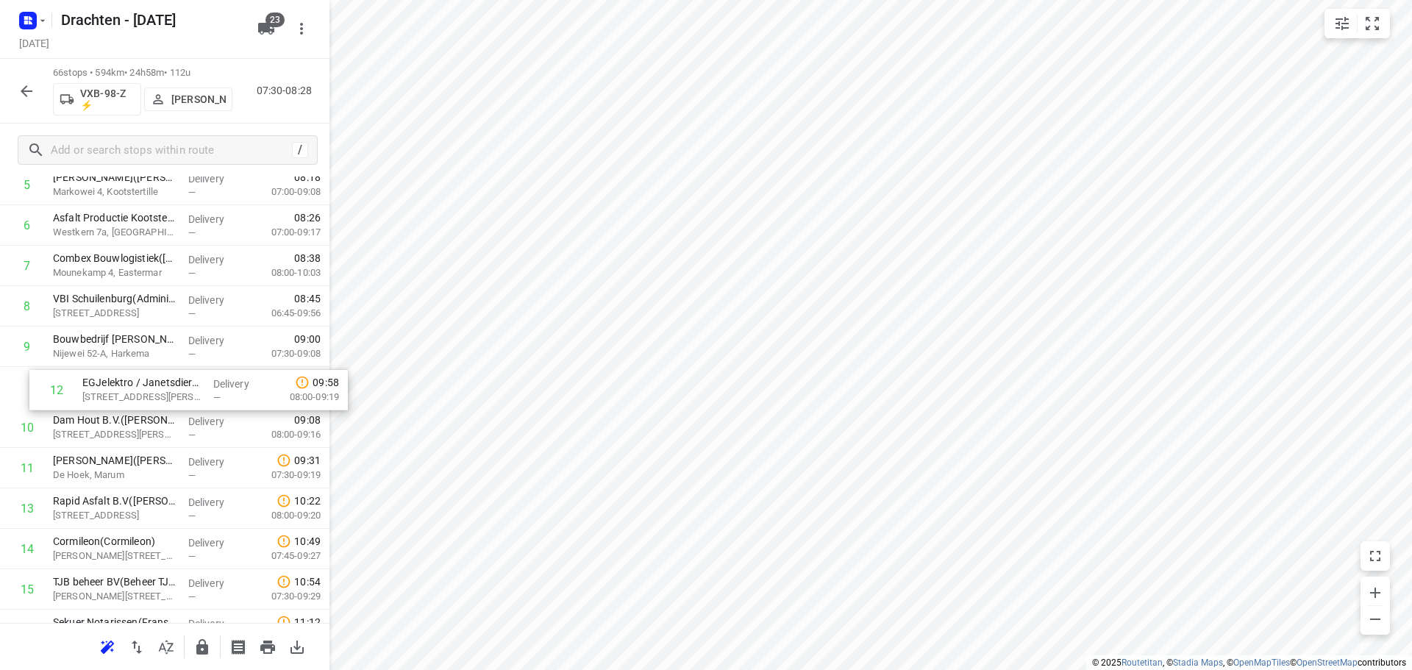
drag, startPoint x: 188, startPoint y: 474, endPoint x: 219, endPoint y: 392, distance: 88.2
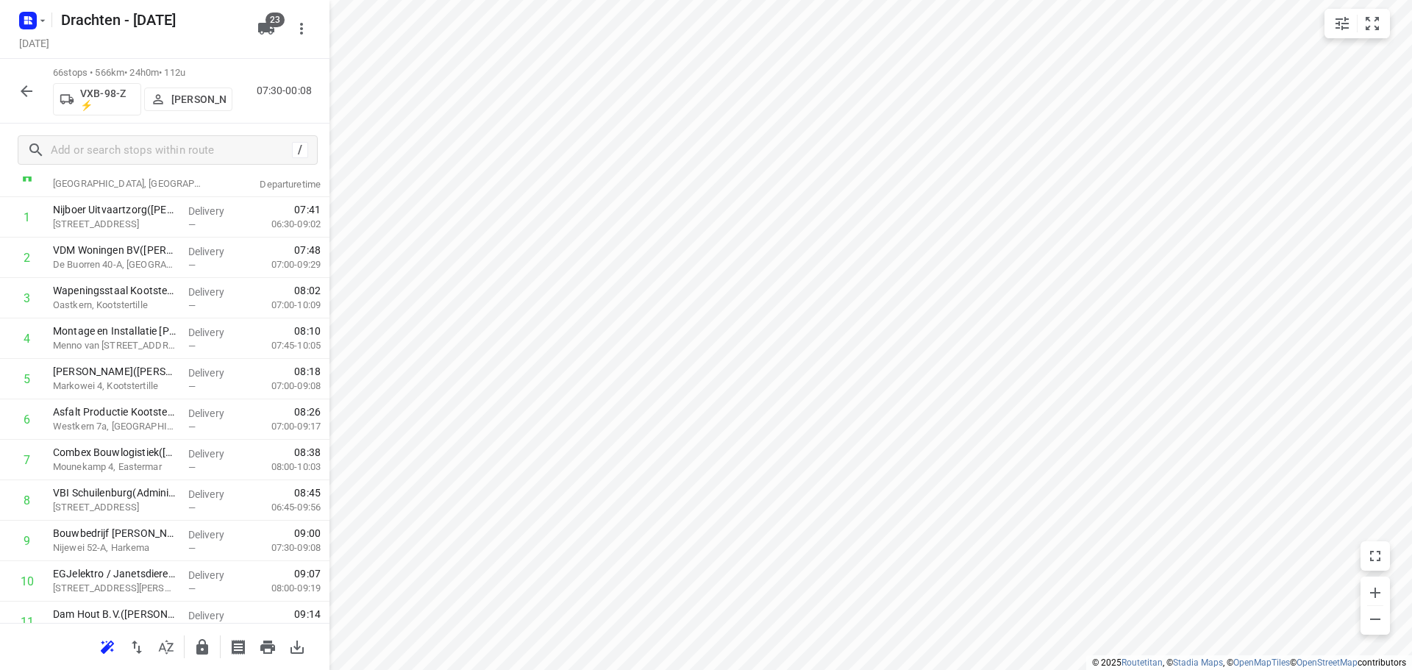
scroll to position [0, 0]
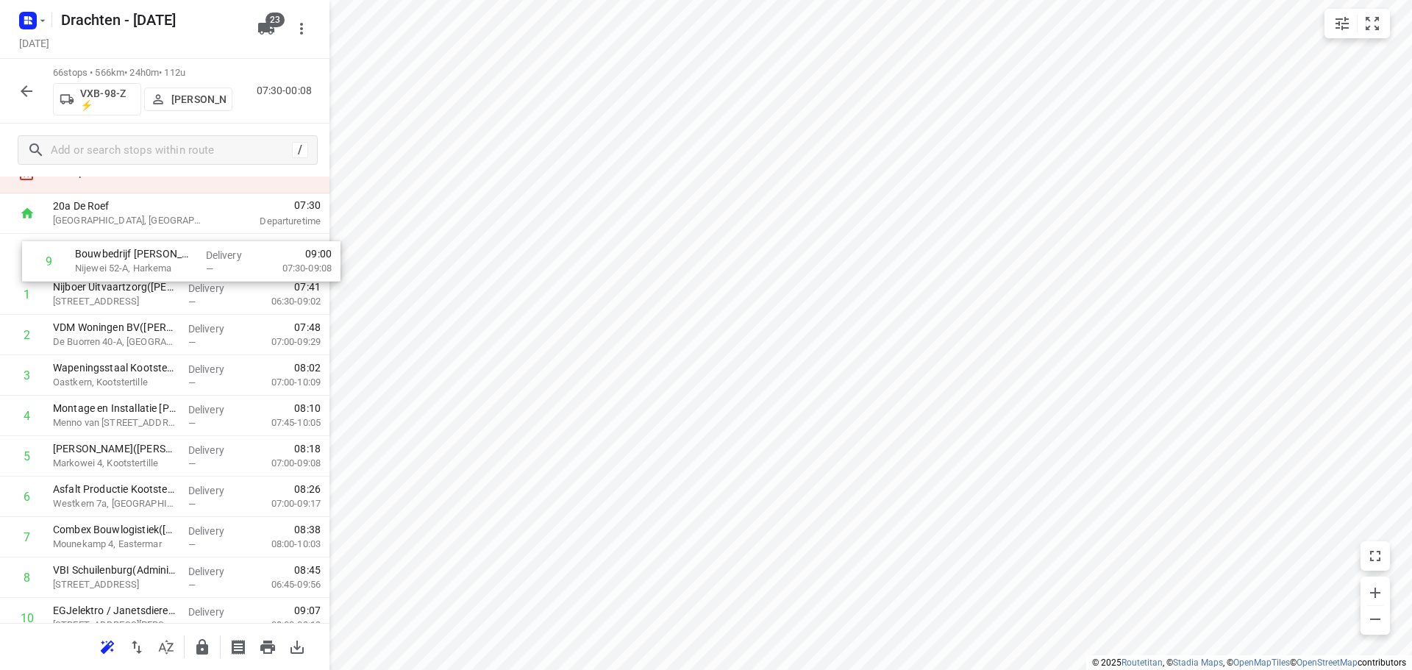
drag, startPoint x: 138, startPoint y: 574, endPoint x: 164, endPoint y: 265, distance: 310.0
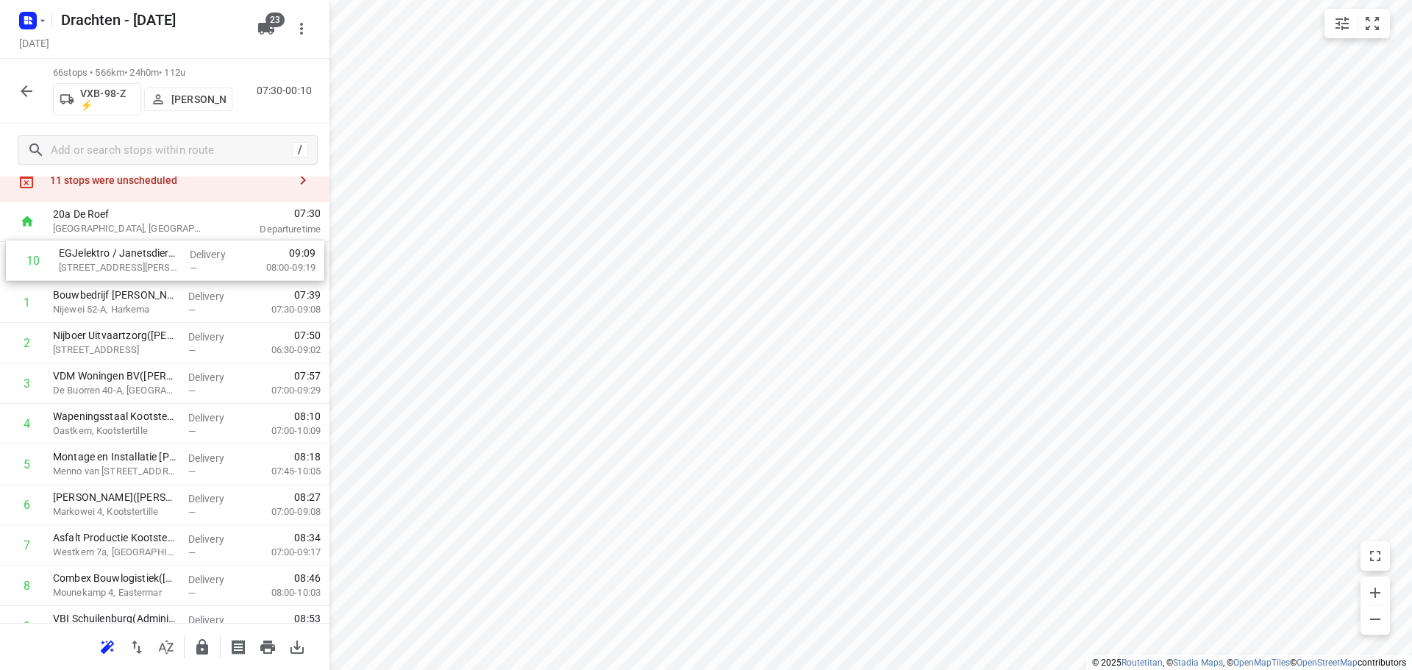
scroll to position [42, 0]
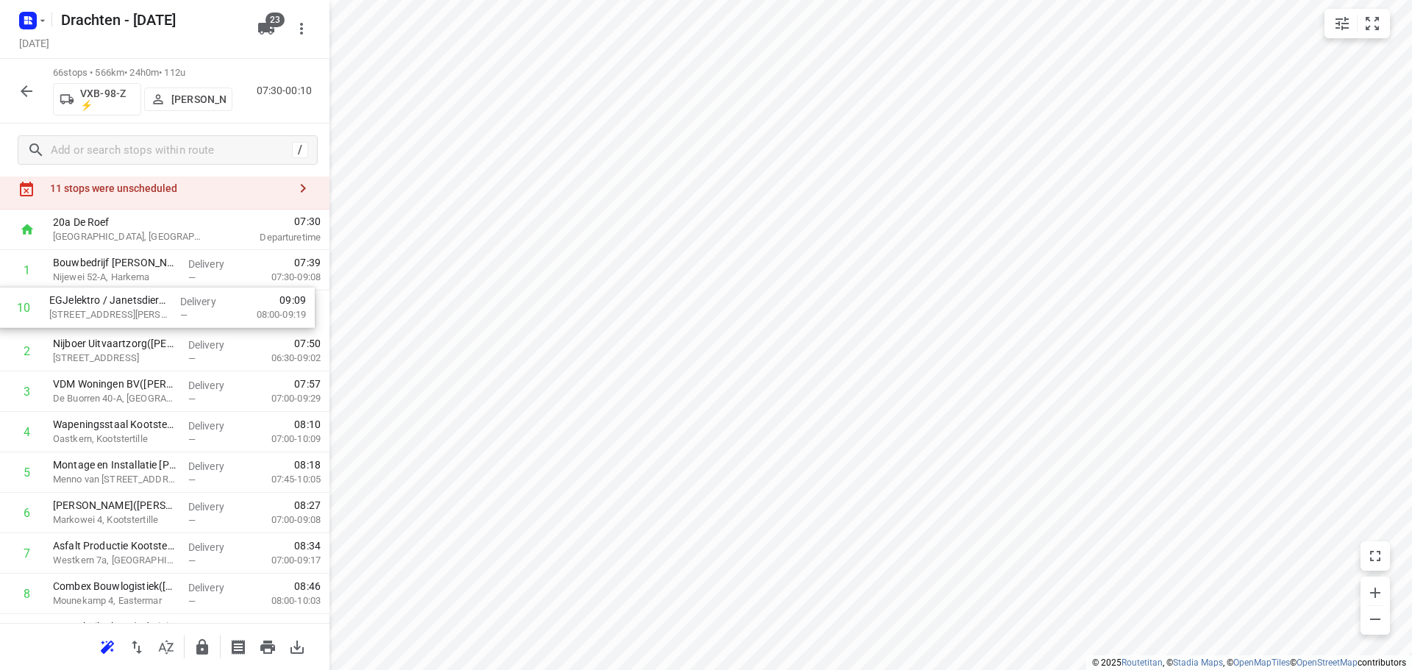
drag, startPoint x: 121, startPoint y: 544, endPoint x: 121, endPoint y: 295, distance: 248.6
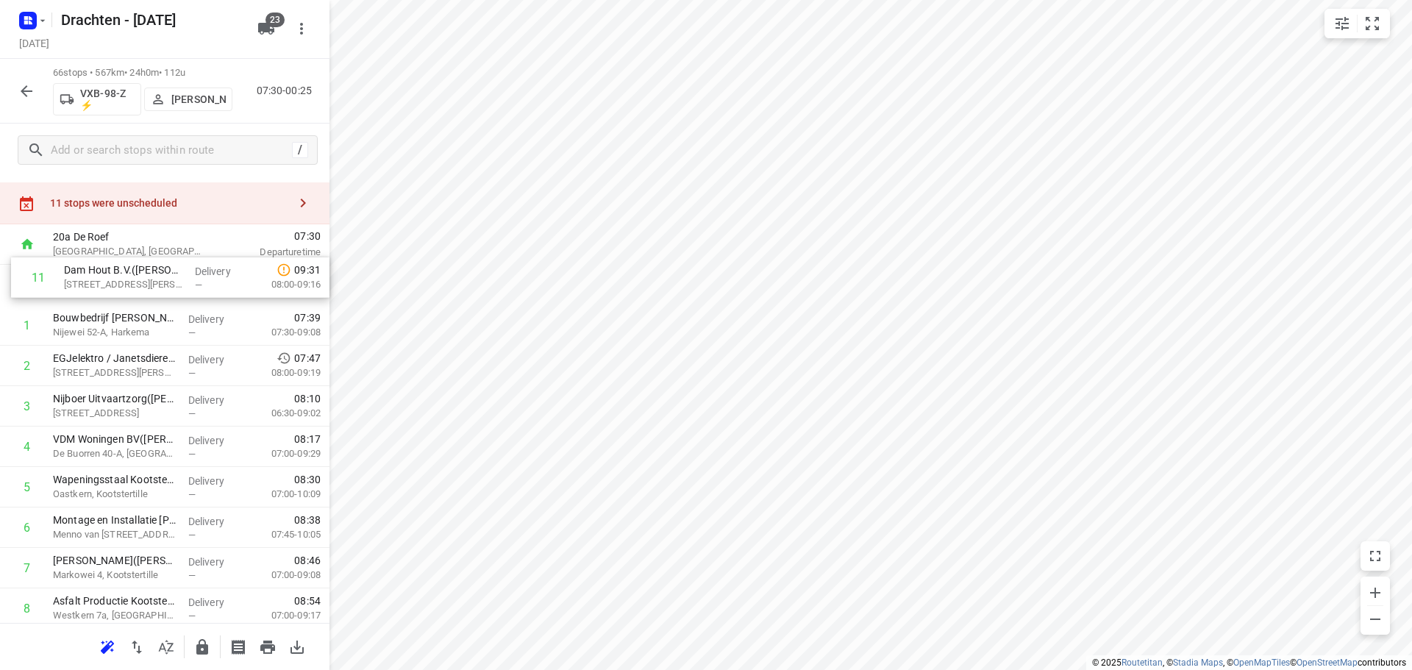
scroll to position [24, 0]
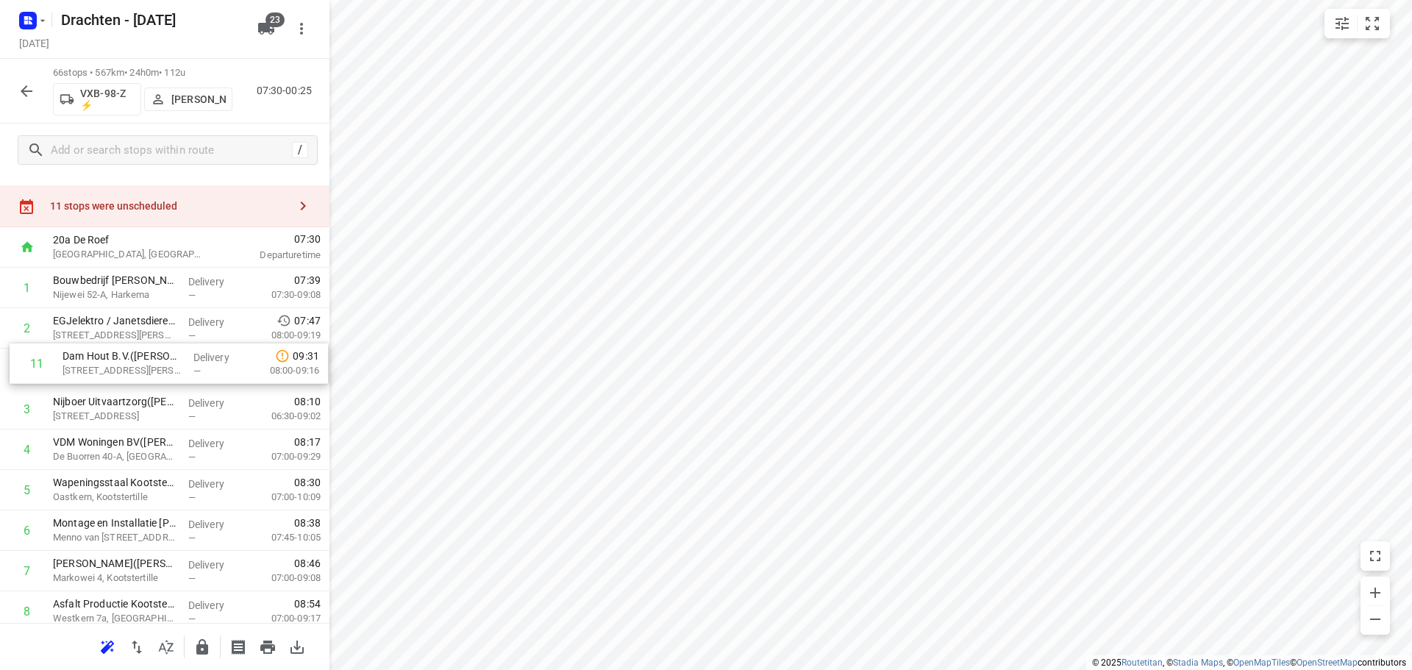
drag, startPoint x: 127, startPoint y: 540, endPoint x: 136, endPoint y: 372, distance: 168.0
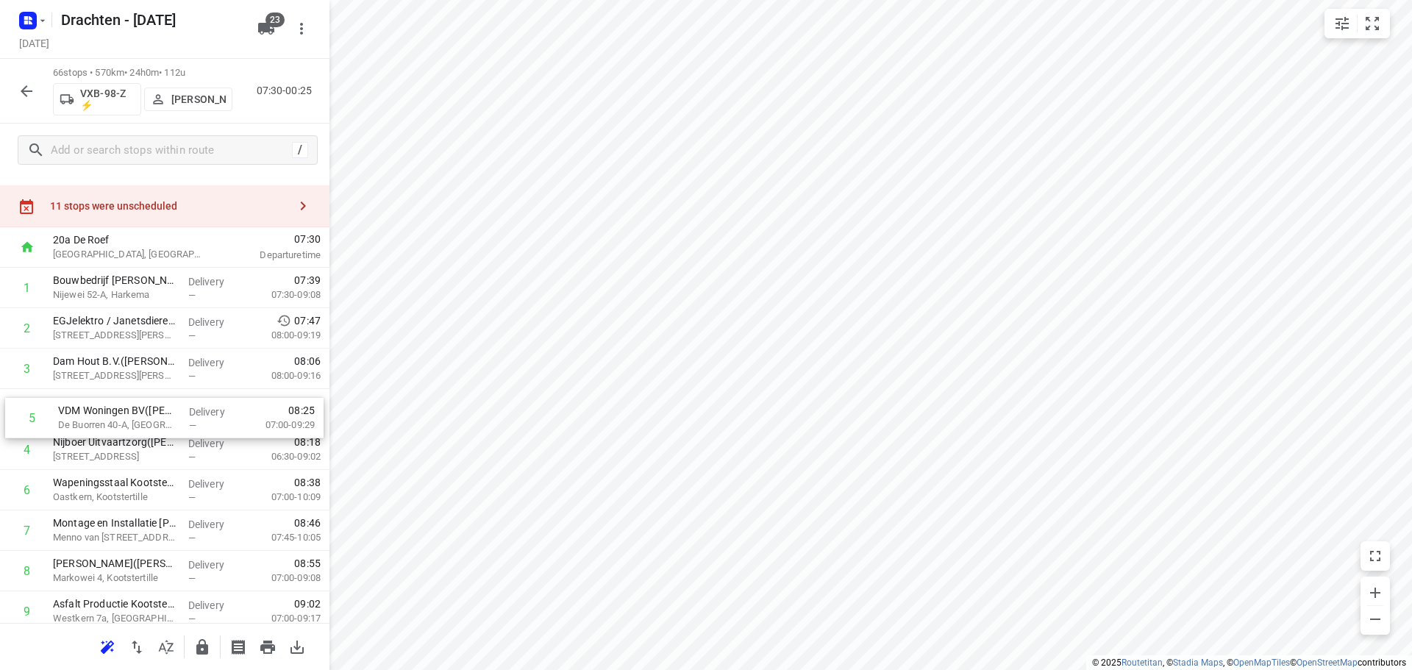
drag, startPoint x: 132, startPoint y: 452, endPoint x: 140, endPoint y: 410, distance: 41.8
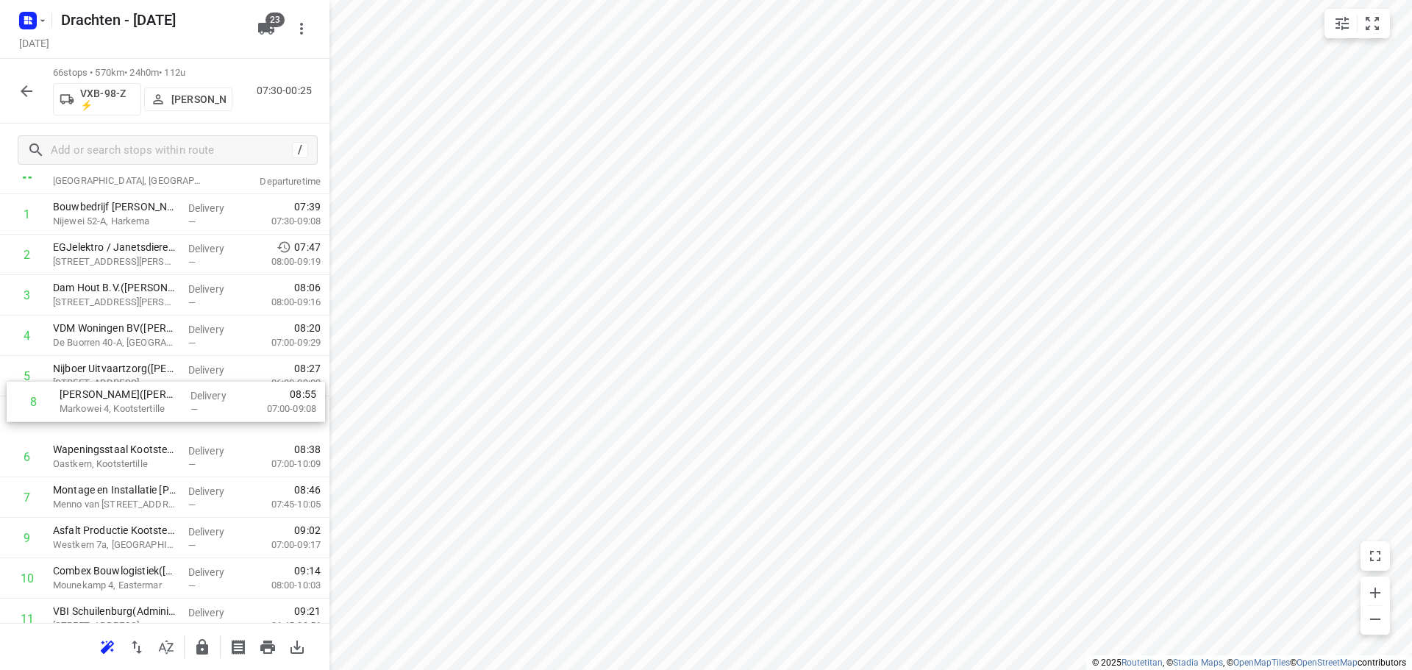
drag, startPoint x: 165, startPoint y: 494, endPoint x: 169, endPoint y: 393, distance: 101.6
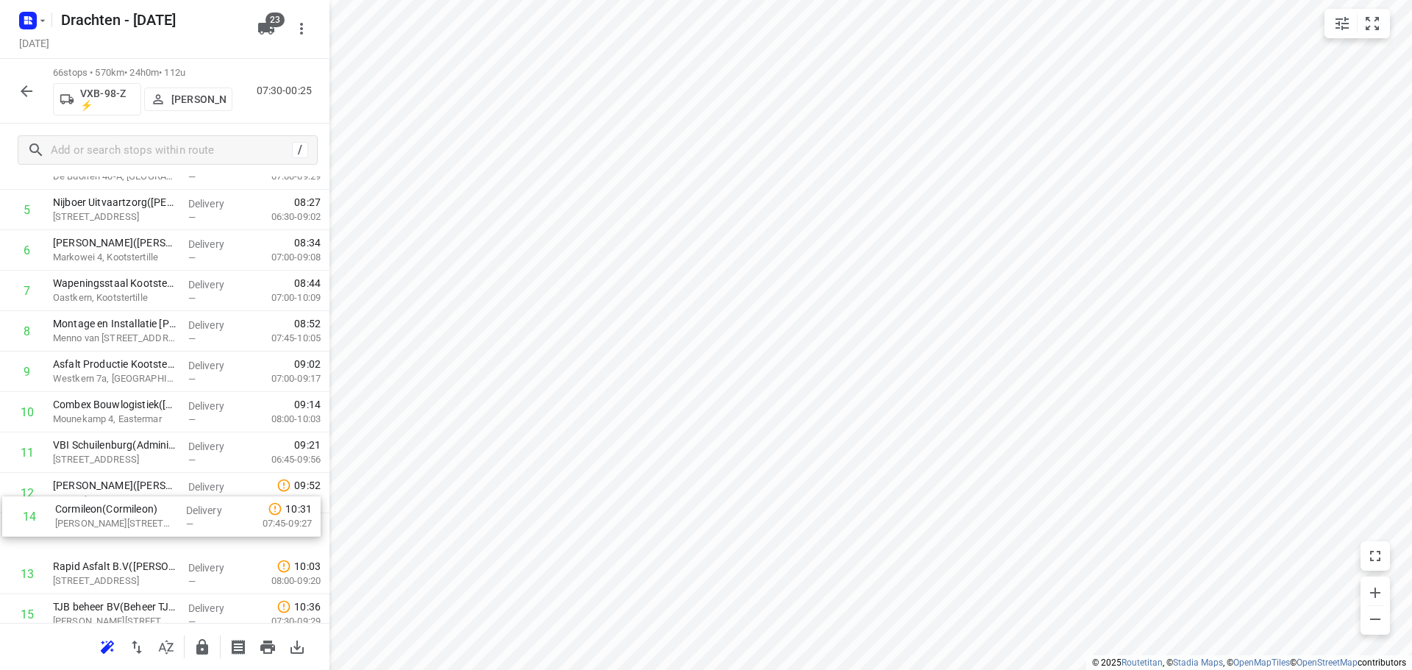
scroll to position [264, 0]
drag, startPoint x: 113, startPoint y: 598, endPoint x: 124, endPoint y: 492, distance: 106.4
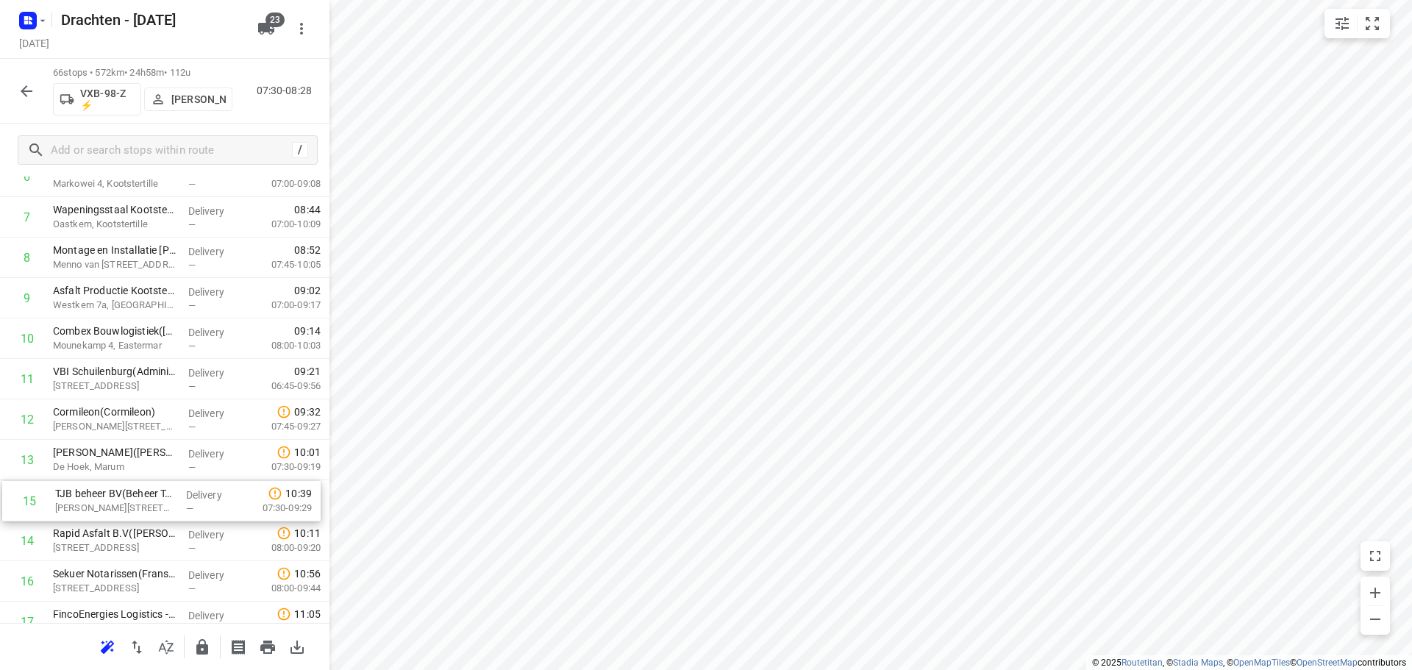
scroll to position [339, 0]
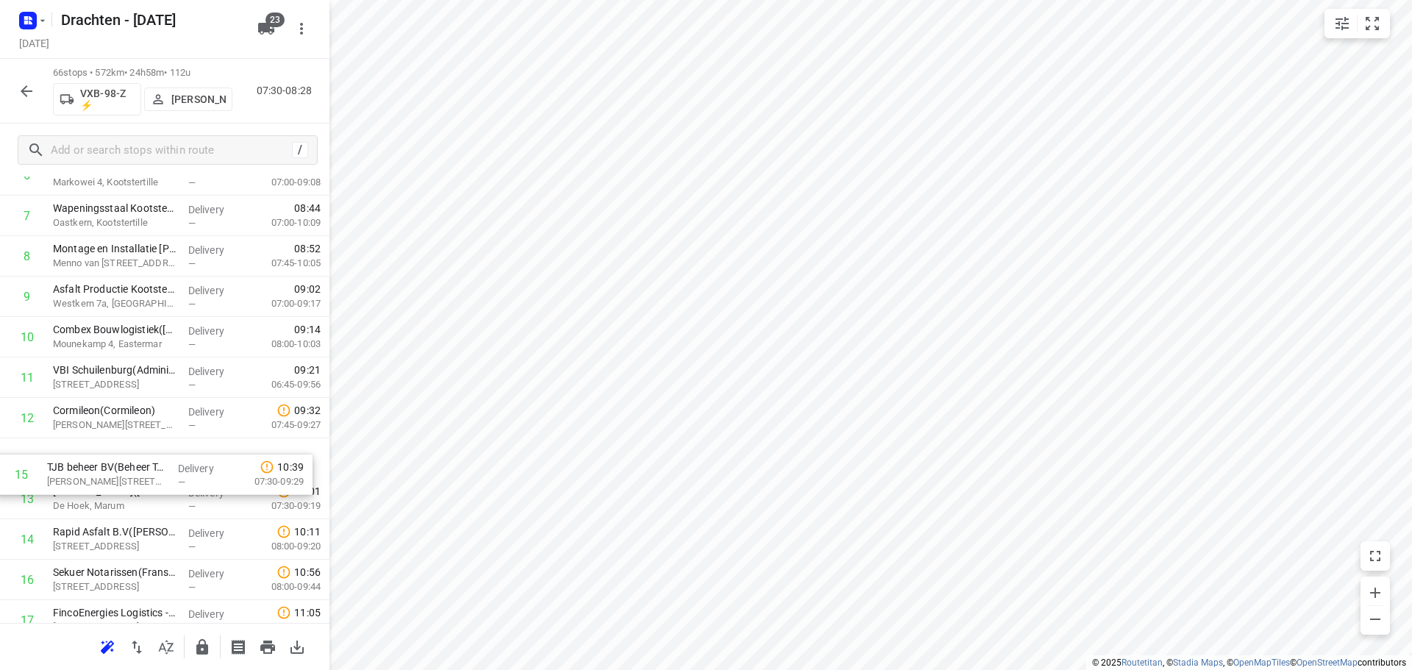
drag, startPoint x: 110, startPoint y: 542, endPoint x: 104, endPoint y: 456, distance: 86.3
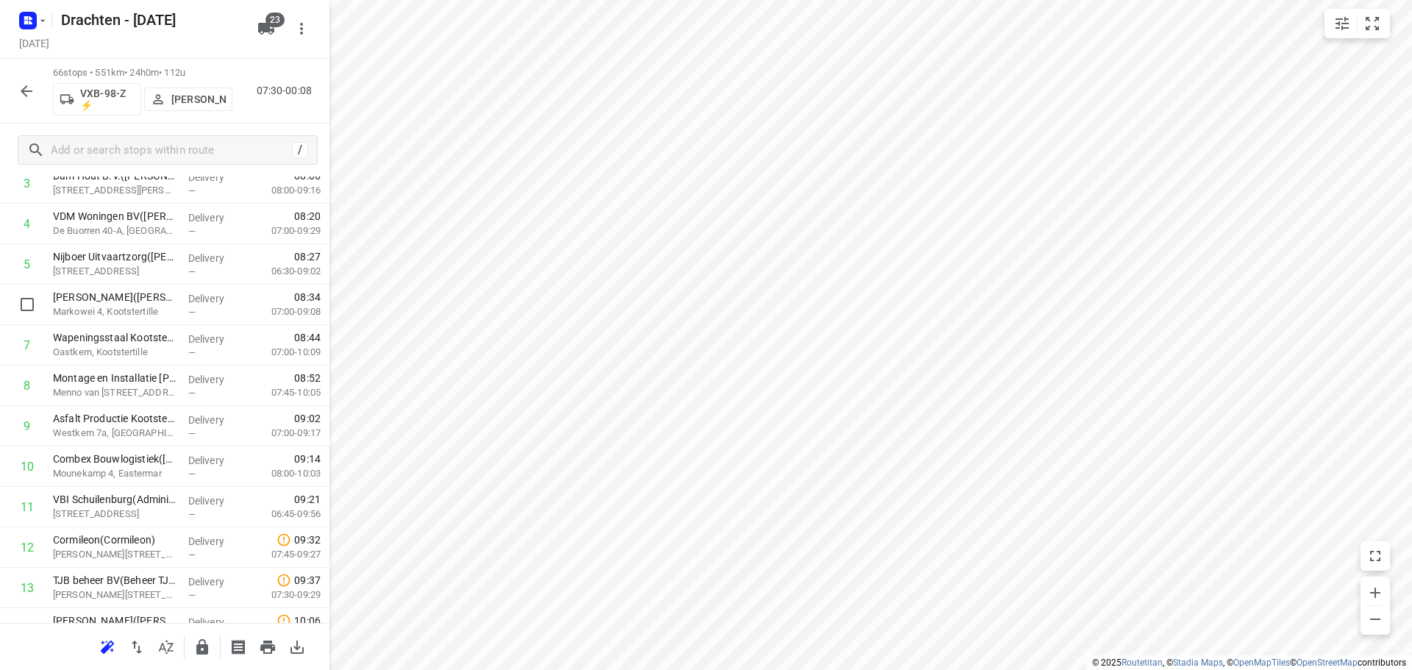
scroll to position [0, 0]
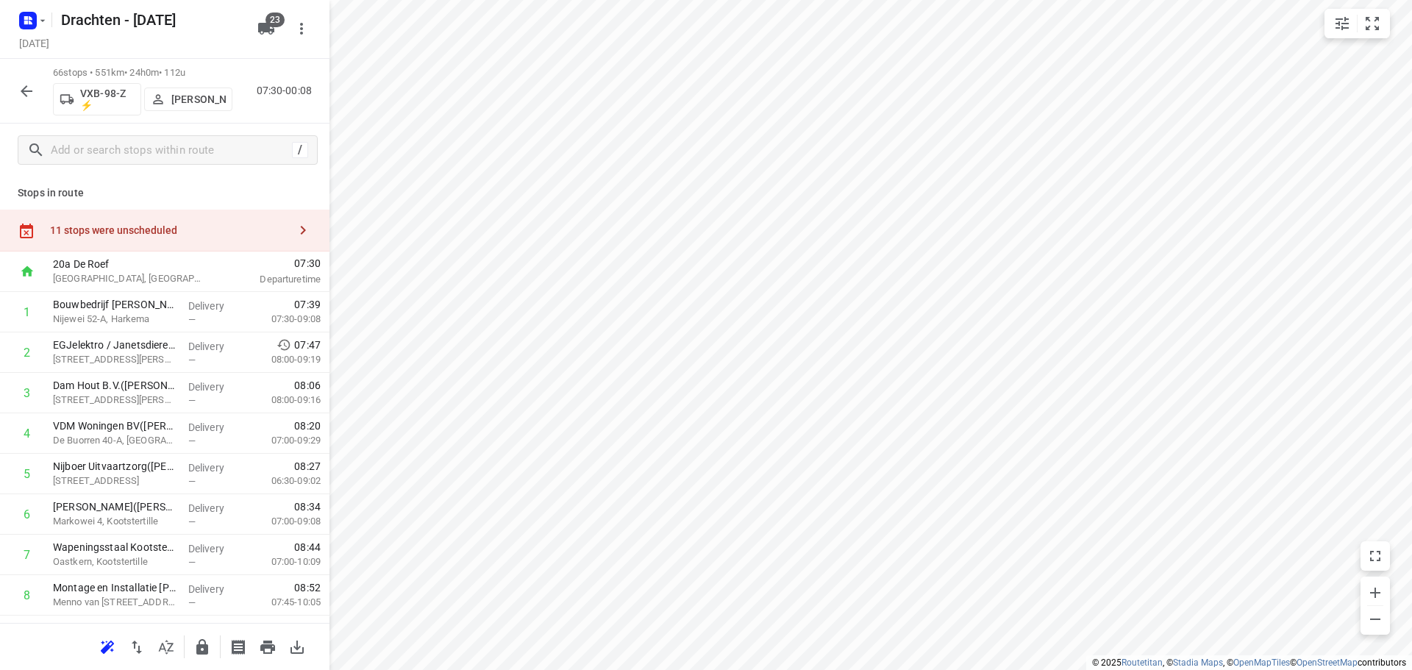
click at [188, 229] on div "11 stops were unscheduled" at bounding box center [169, 230] width 238 height 12
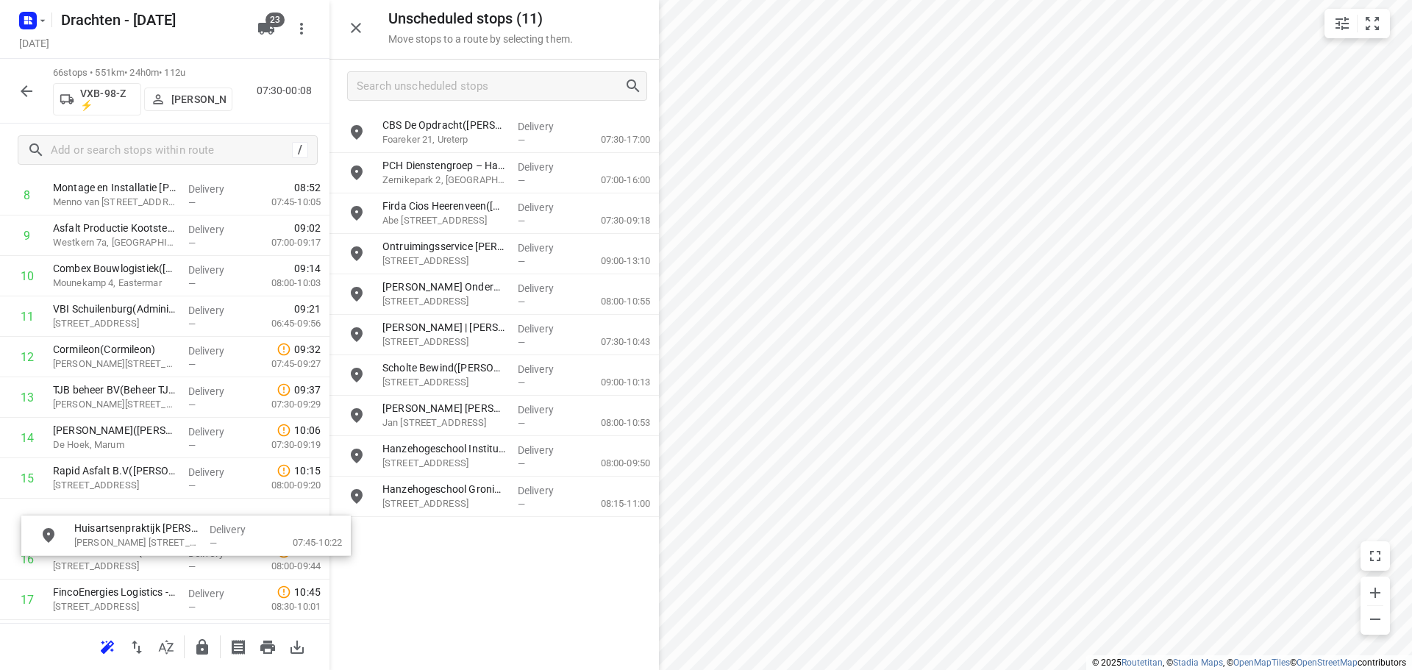
scroll to position [422, 0]
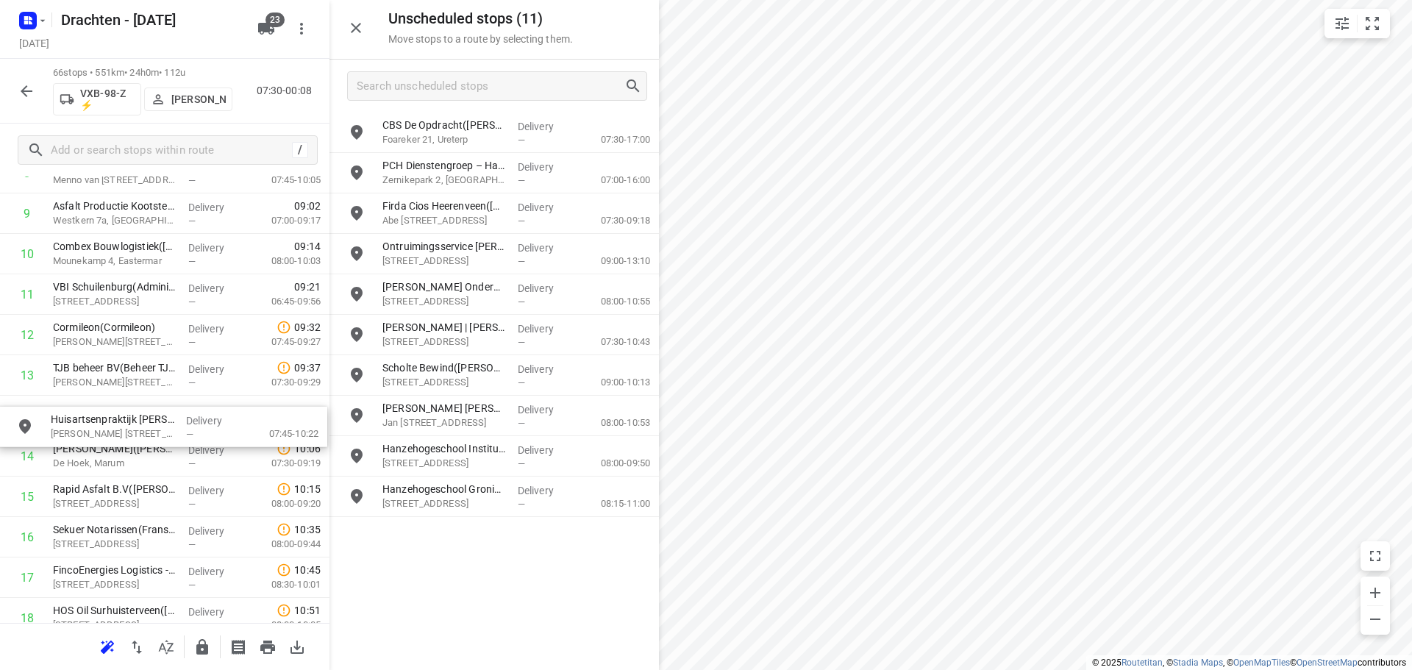
drag, startPoint x: 582, startPoint y: 424, endPoint x: 241, endPoint y: 437, distance: 341.5
click at [367, 25] on button "button" at bounding box center [355, 27] width 29 height 29
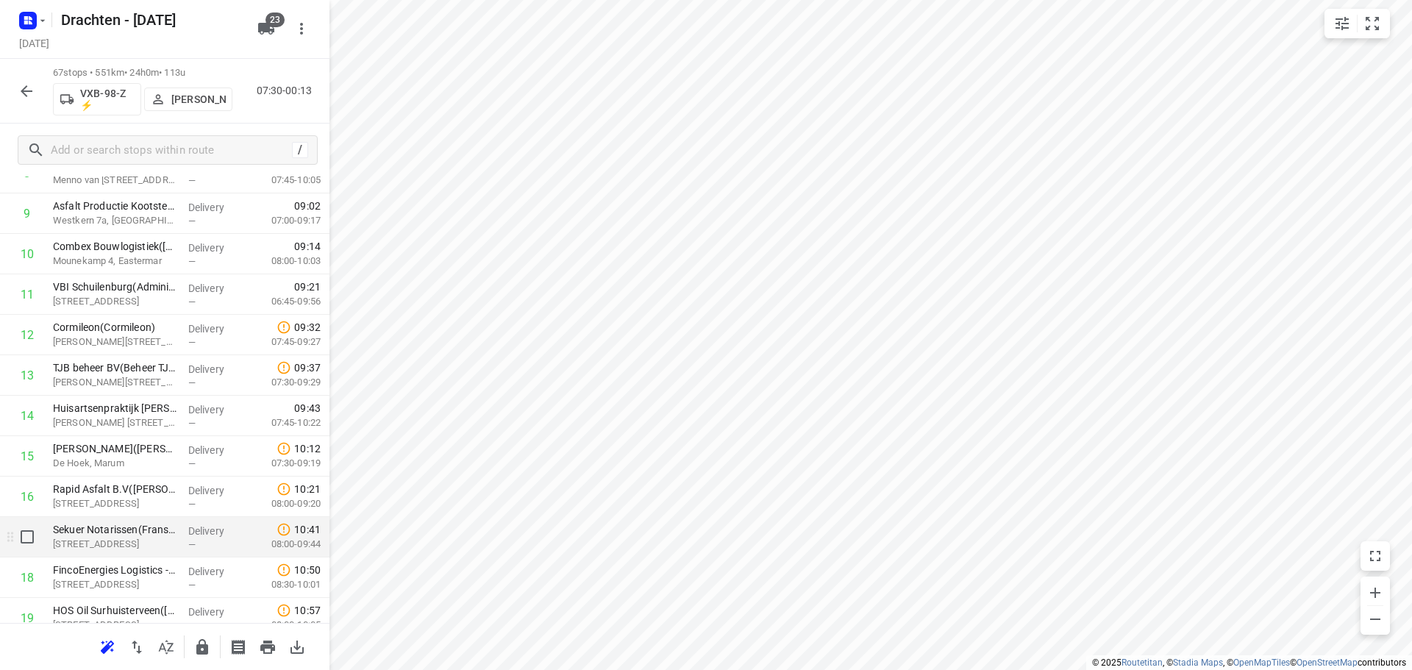
scroll to position [496, 0]
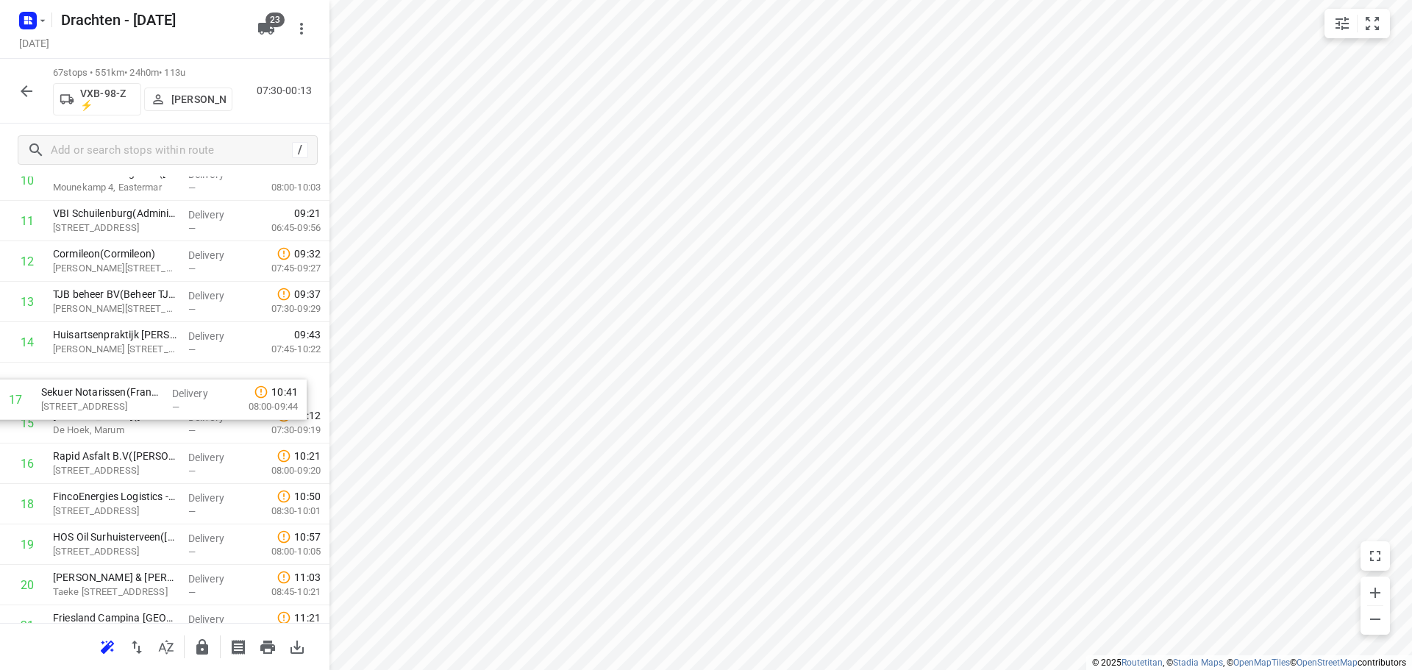
drag, startPoint x: 129, startPoint y: 475, endPoint x: 124, endPoint y: 399, distance: 76.7
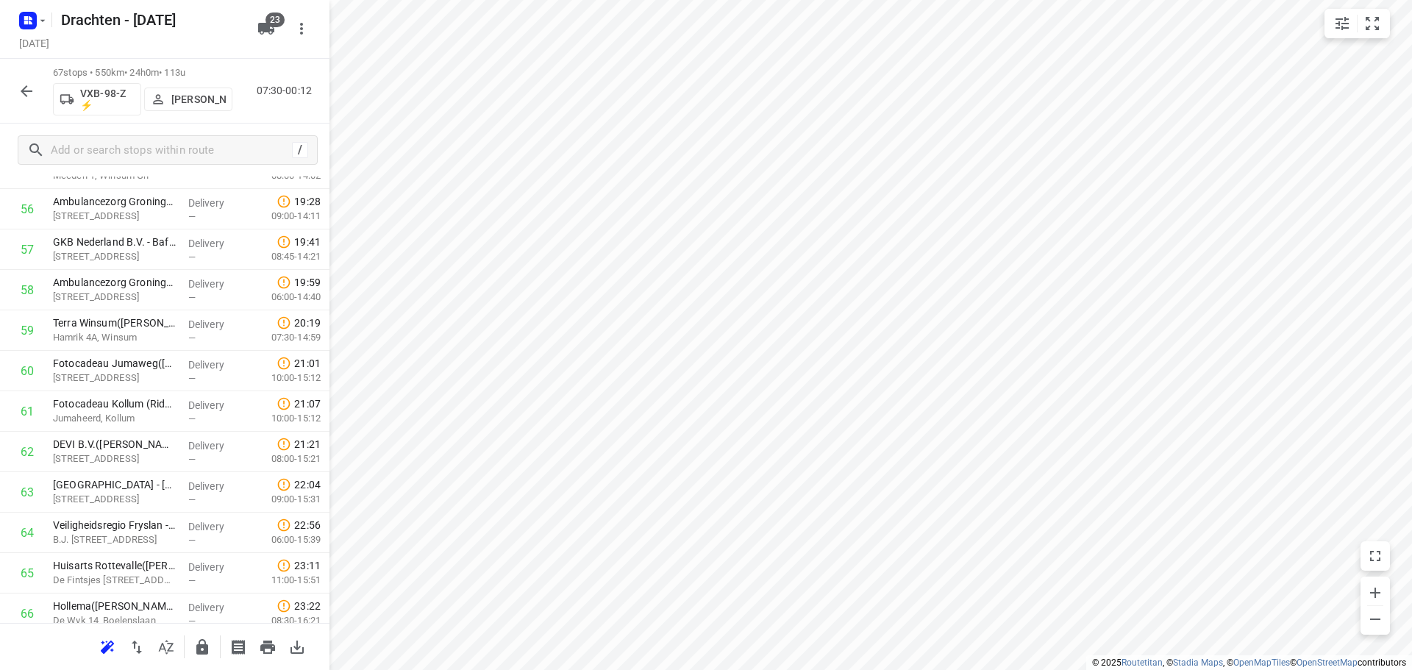
scroll to position [2335, 0]
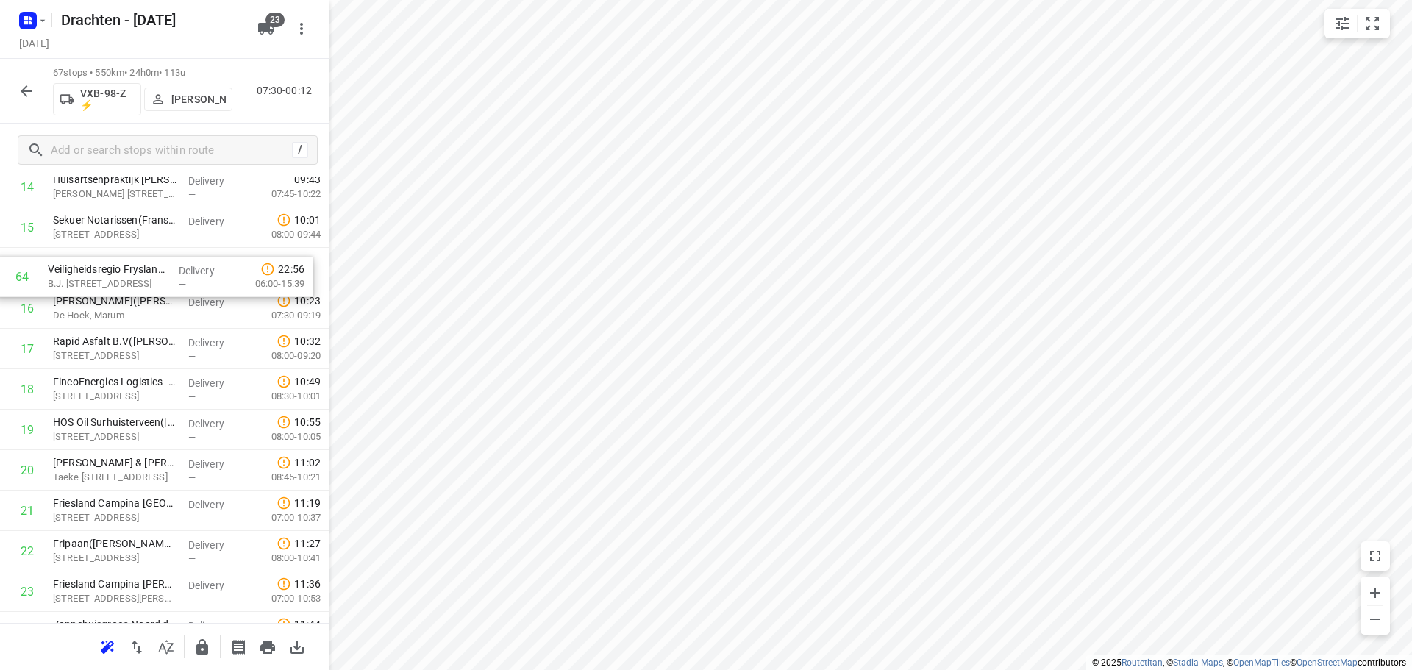
drag, startPoint x: 173, startPoint y: 527, endPoint x: 160, endPoint y: 261, distance: 266.6
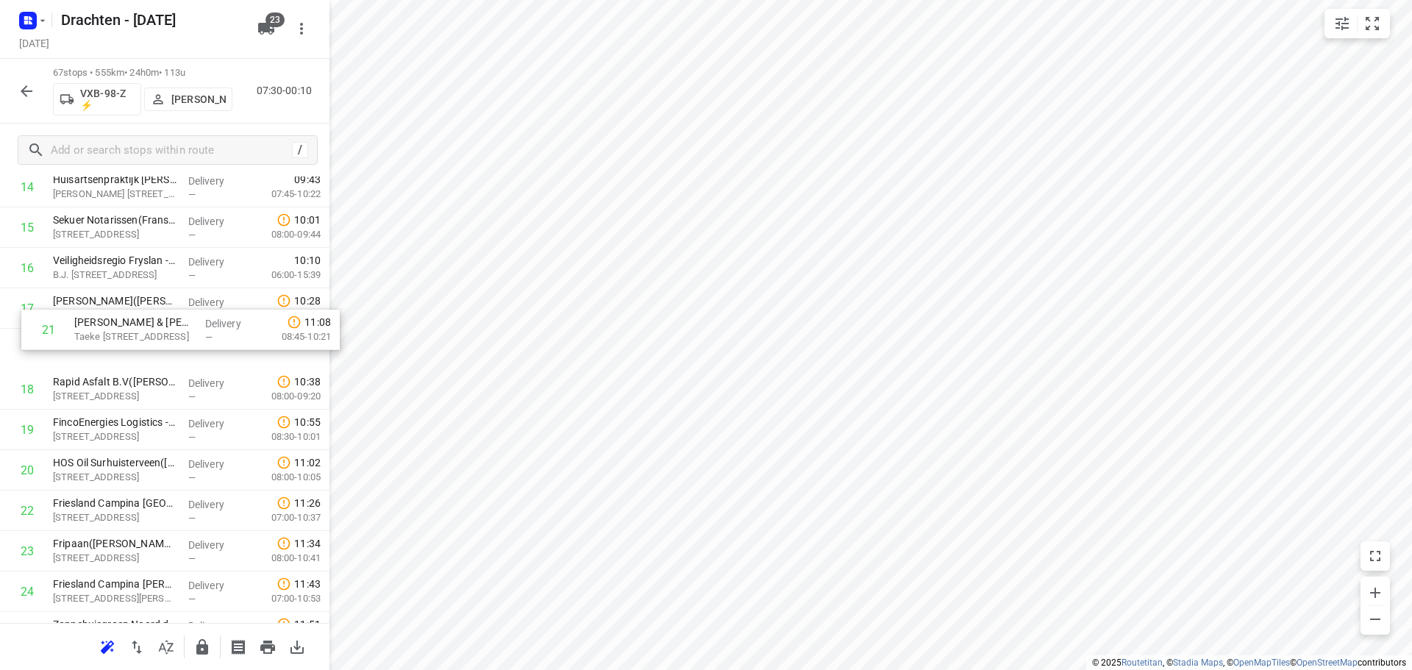
drag, startPoint x: 140, startPoint y: 482, endPoint x: 159, endPoint y: 329, distance: 154.2
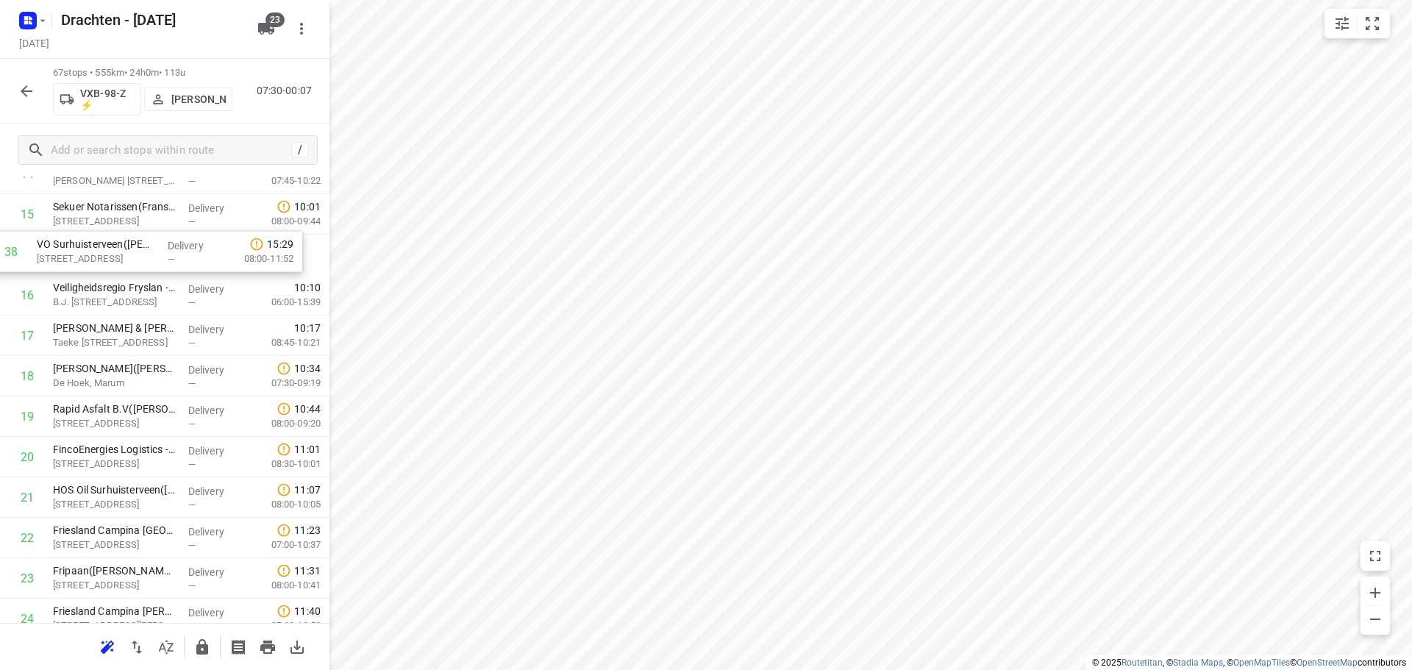
scroll to position [662, 0]
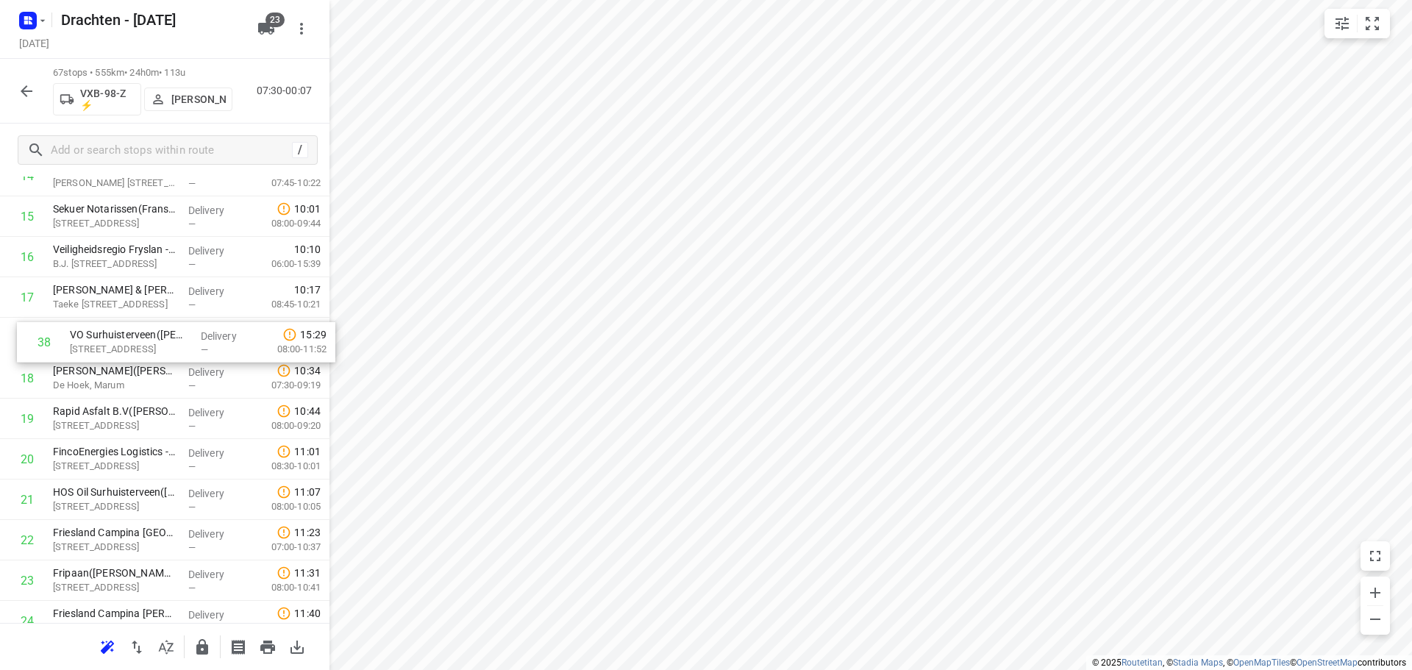
drag, startPoint x: 146, startPoint y: 354, endPoint x: 163, endPoint y: 341, distance: 21.0
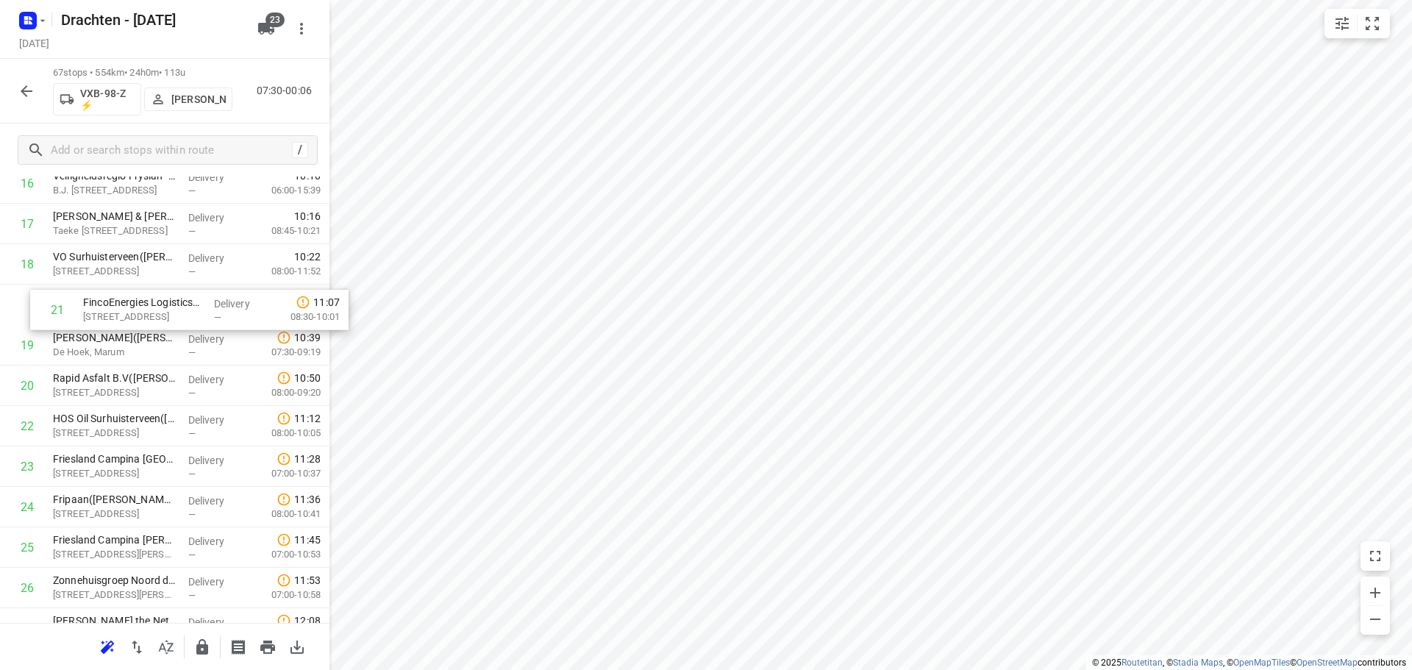
drag, startPoint x: 160, startPoint y: 399, endPoint x: 188, endPoint y: 317, distance: 86.5
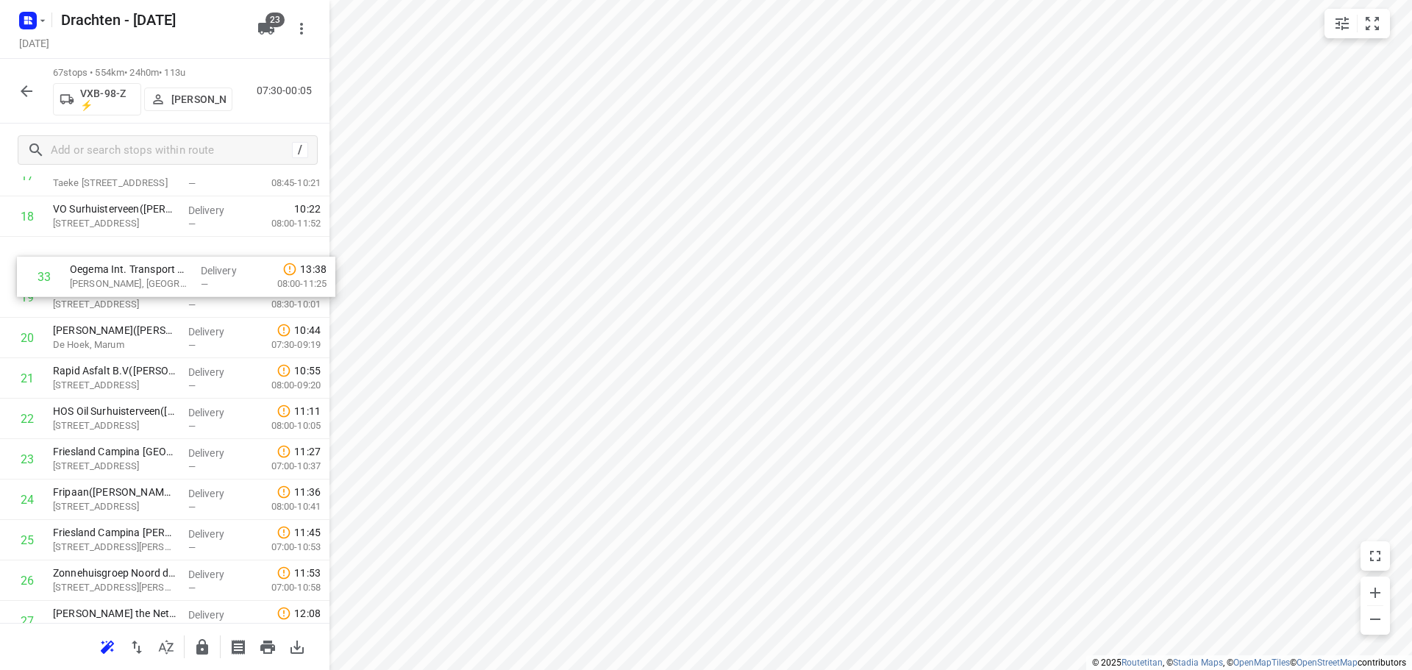
scroll to position [779, 0]
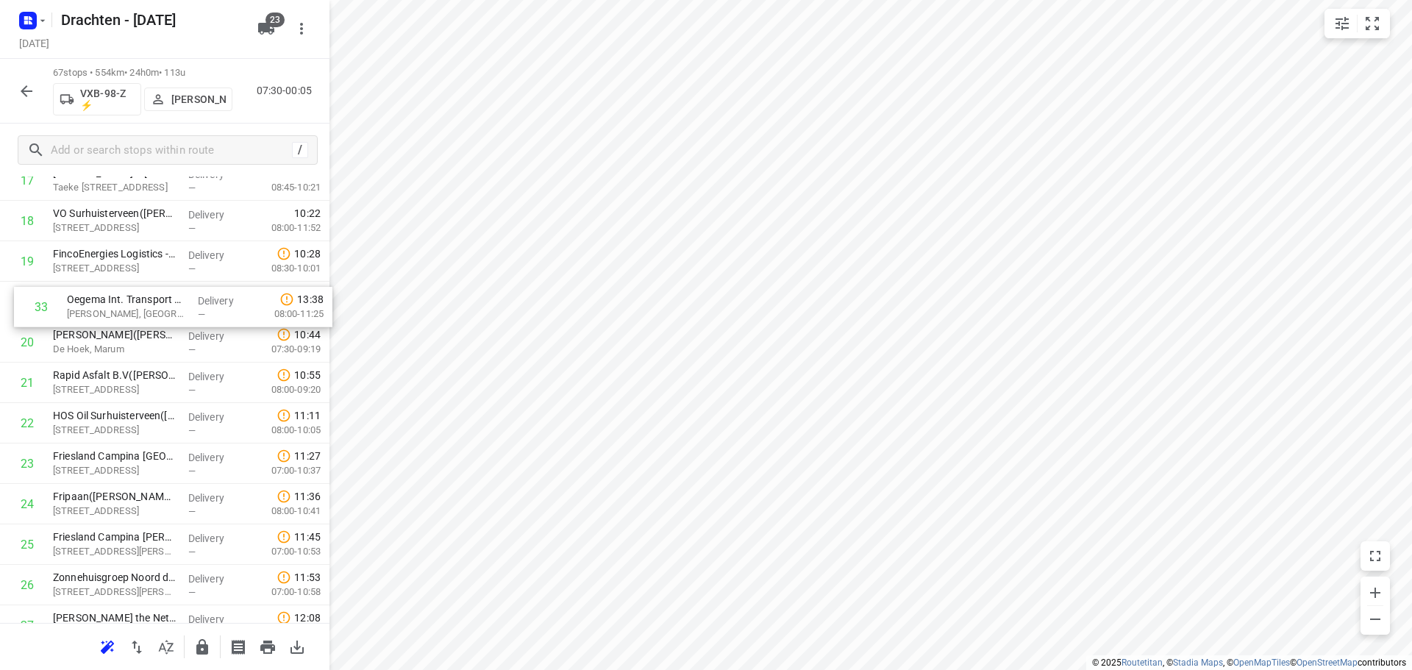
drag, startPoint x: 147, startPoint y: 574, endPoint x: 161, endPoint y: 296, distance: 277.7
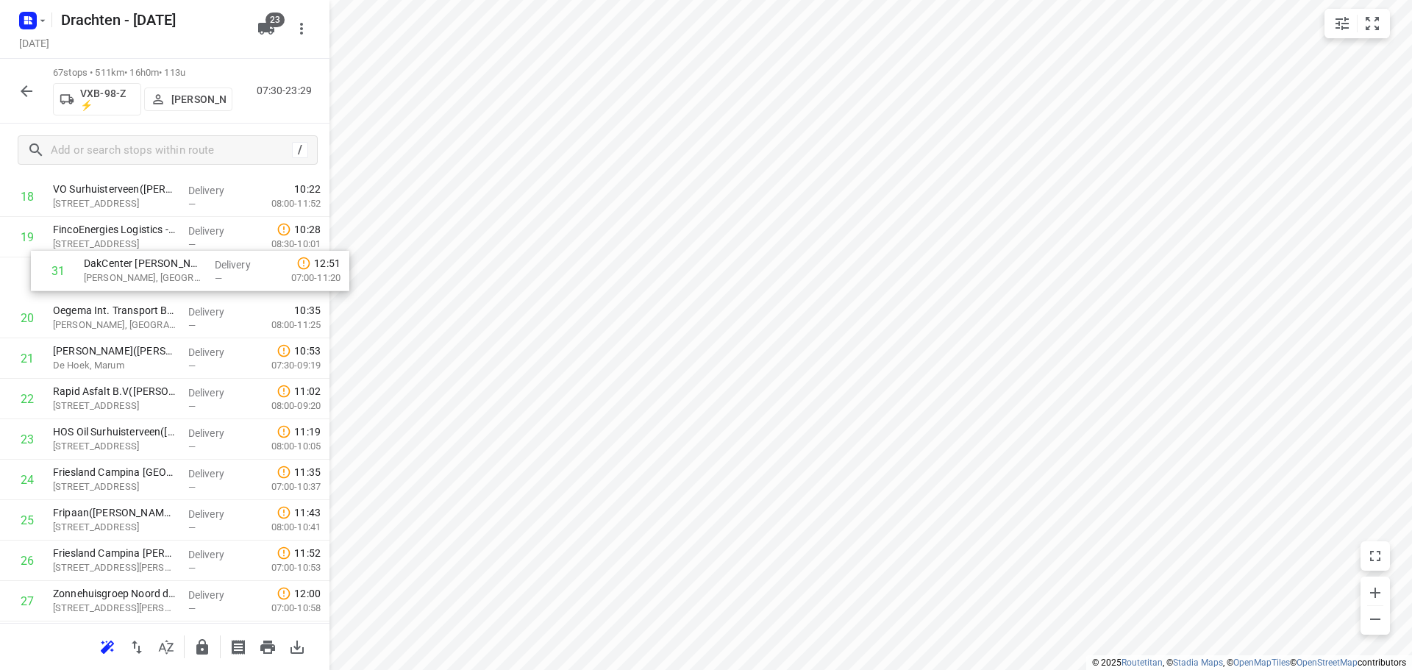
scroll to position [791, 0]
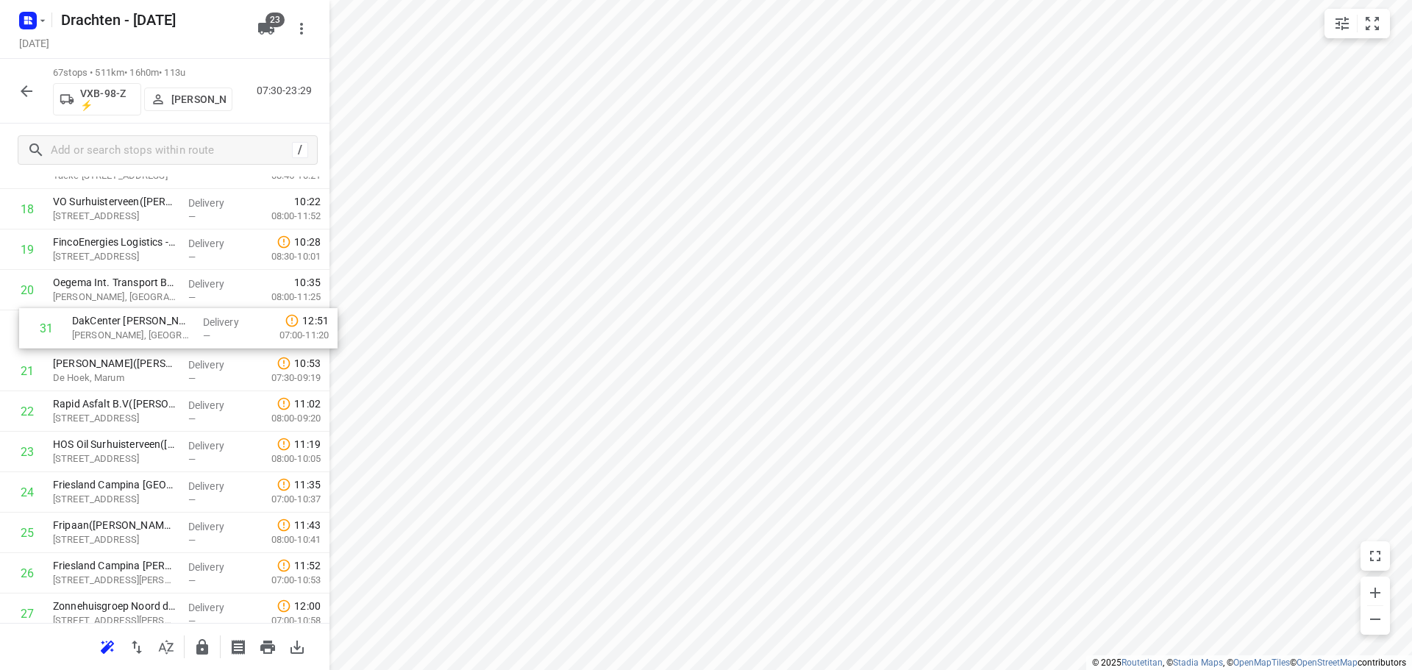
drag, startPoint x: 77, startPoint y: 610, endPoint x: 97, endPoint y: 335, distance: 275.8
drag, startPoint x: 94, startPoint y: 456, endPoint x: 92, endPoint y: 376, distance: 80.2
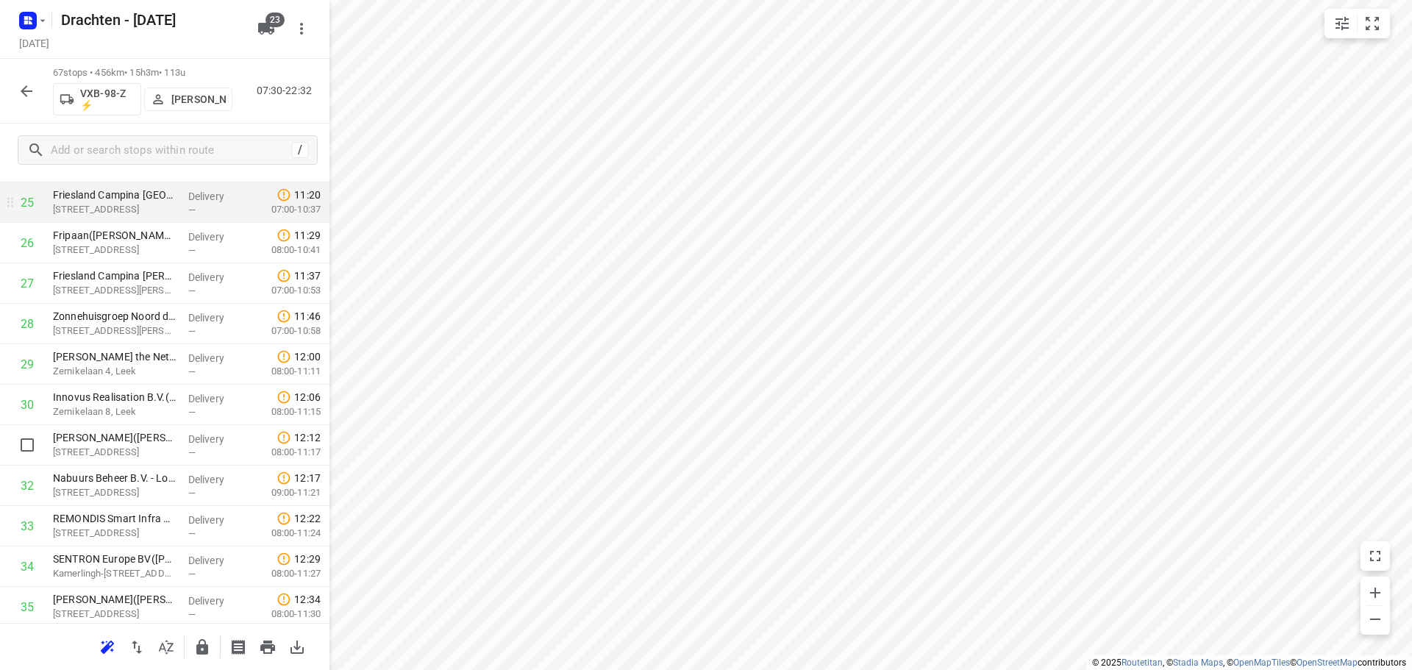
scroll to position [1232, 0]
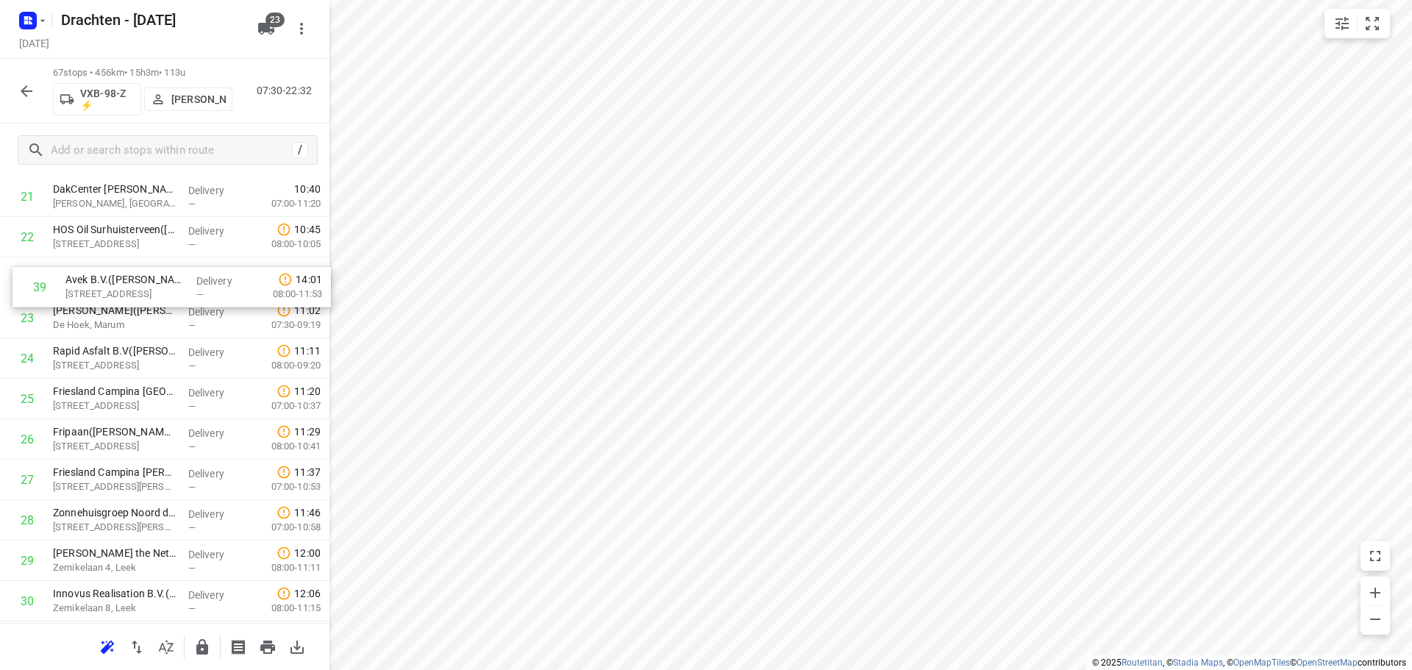
drag, startPoint x: 95, startPoint y: 616, endPoint x: 110, endPoint y: 263, distance: 352.7
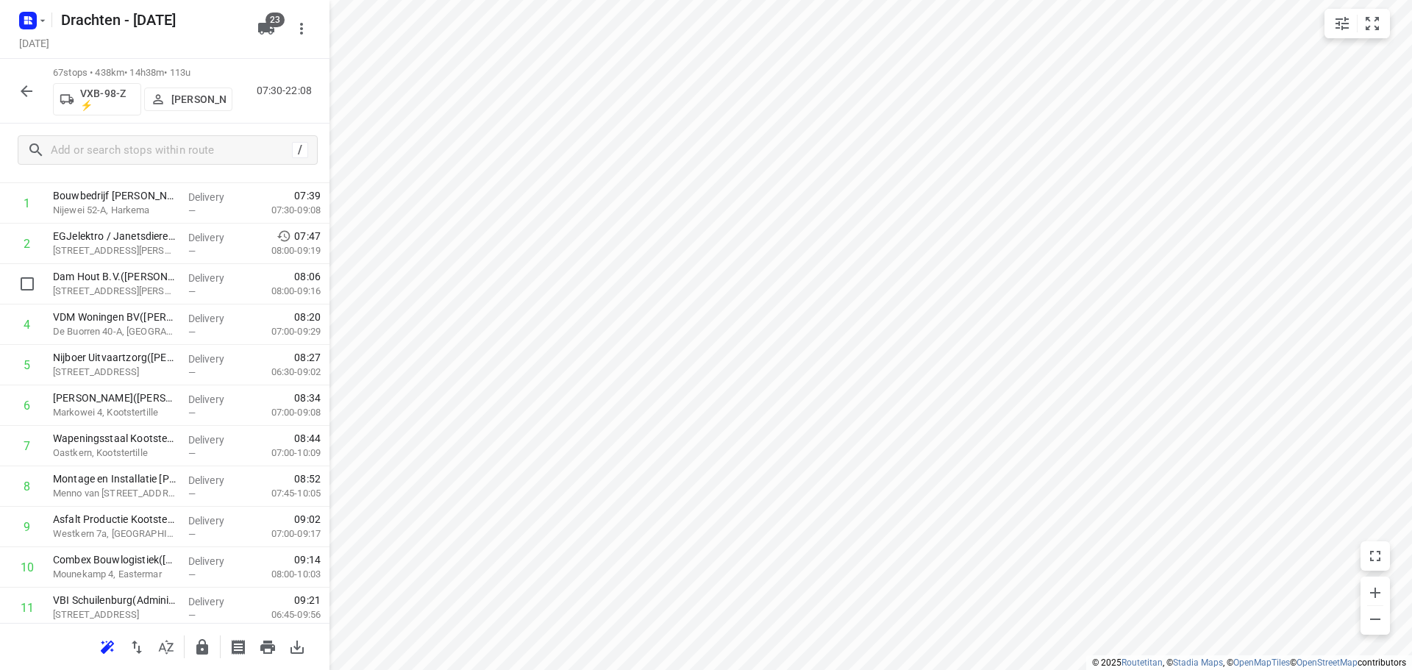
scroll to position [0, 0]
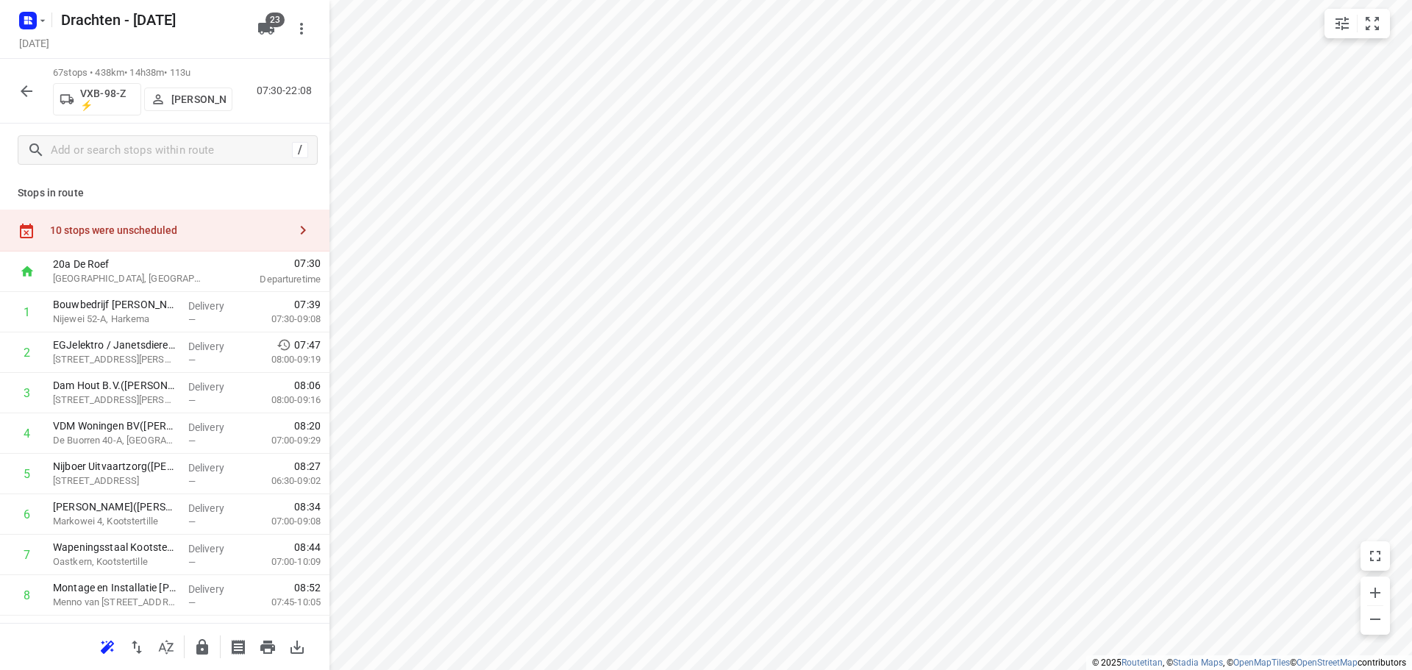
click at [224, 238] on div "10 stops were unscheduled" at bounding box center [165, 231] width 330 height 42
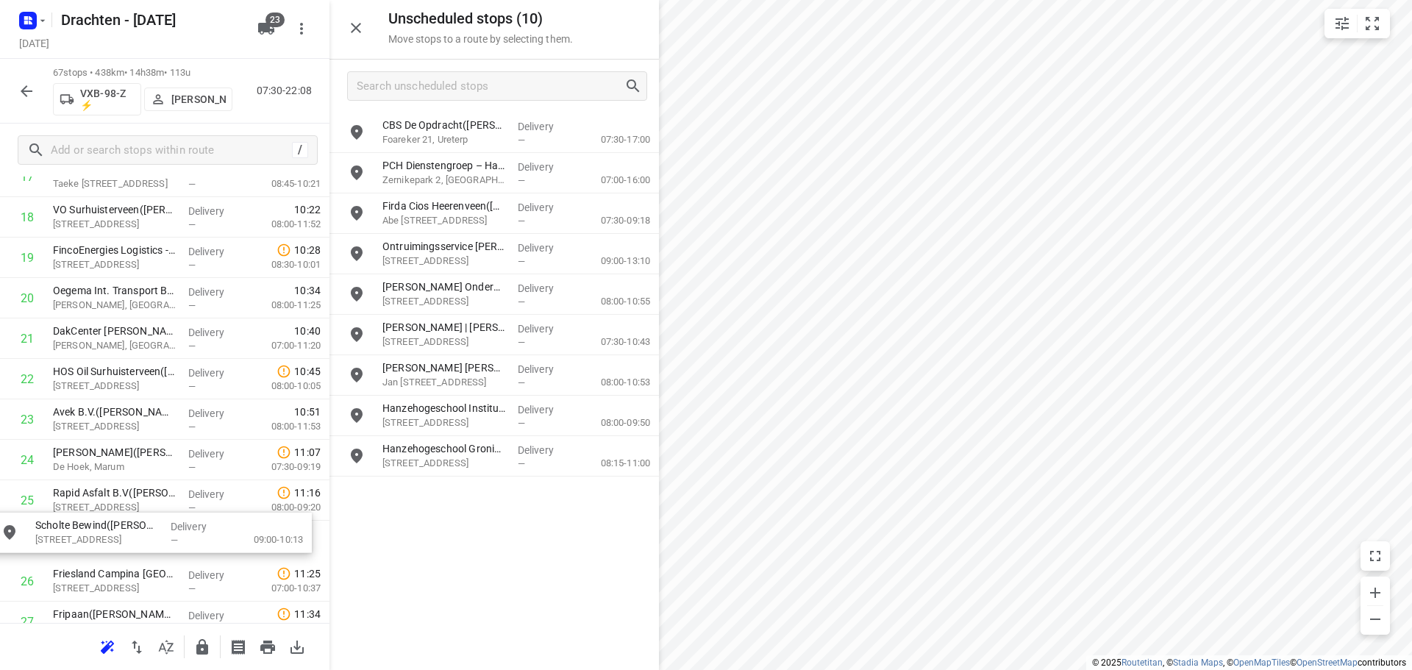
scroll to position [788, 0]
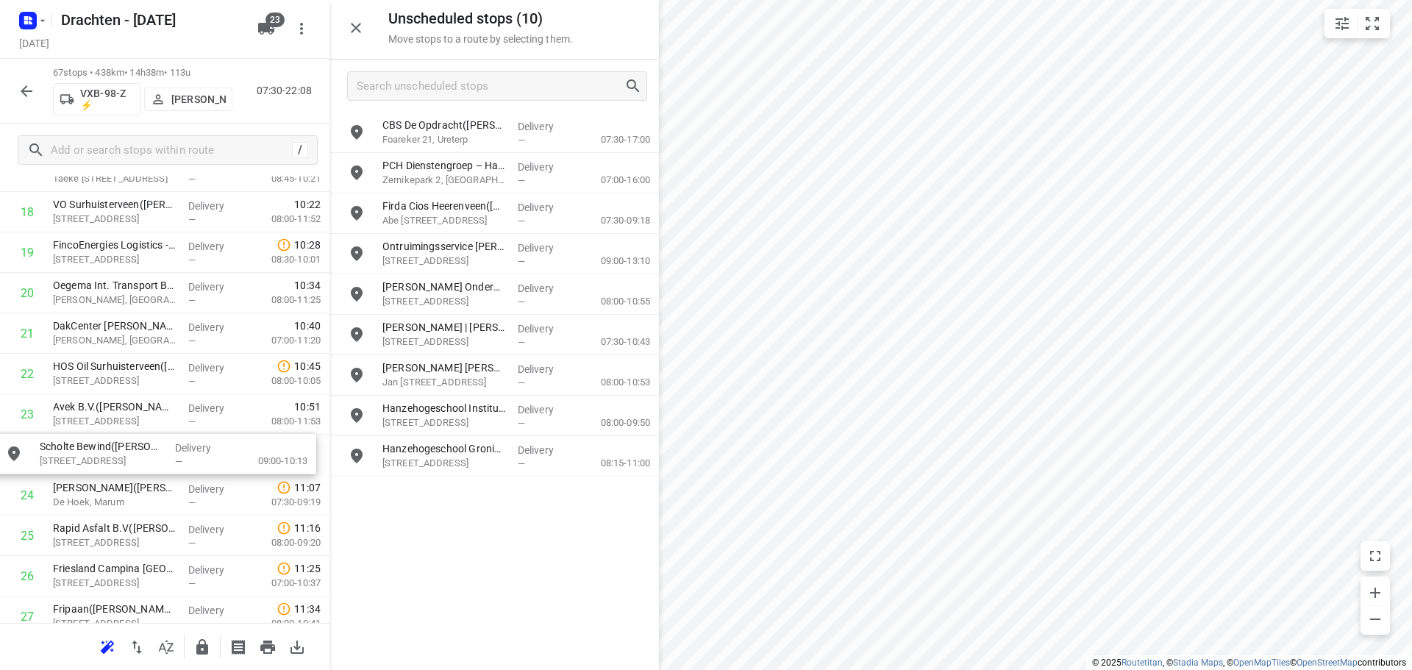
drag, startPoint x: 503, startPoint y: 374, endPoint x: 153, endPoint y: 458, distance: 360.0
click at [349, 20] on icon "button" at bounding box center [356, 28] width 18 height 18
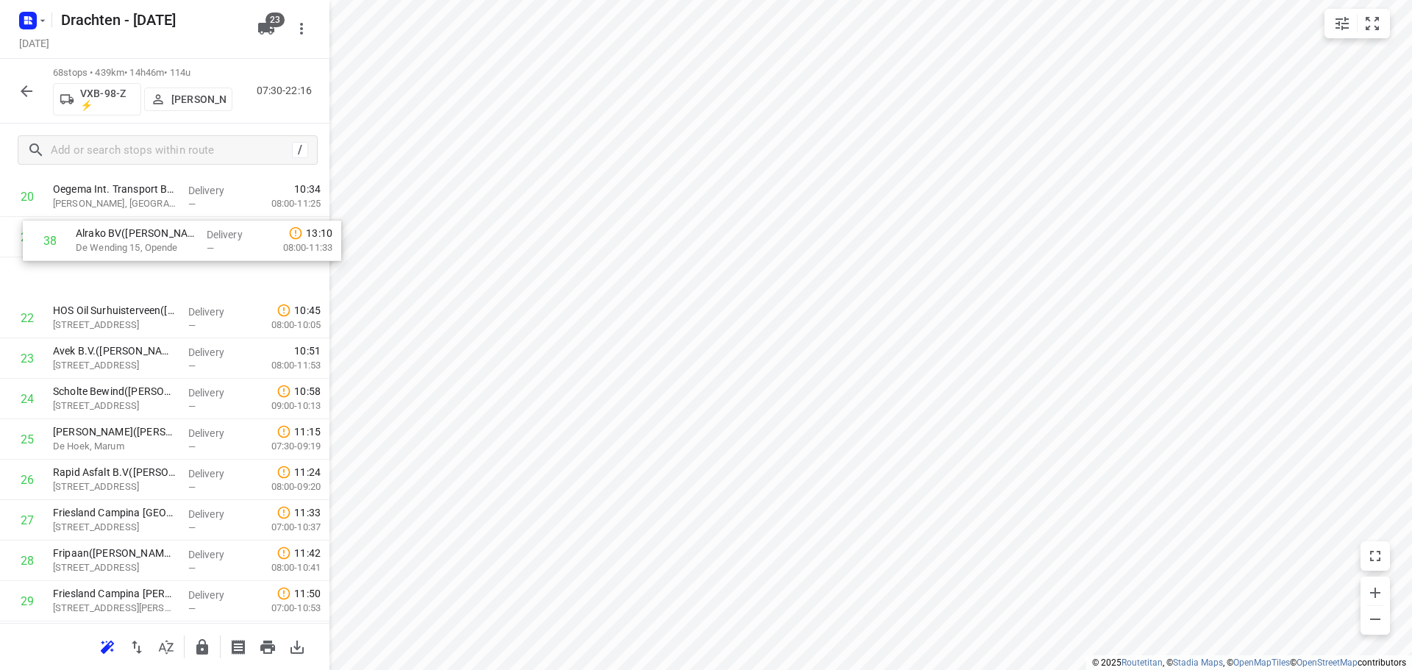
scroll to position [883, 0]
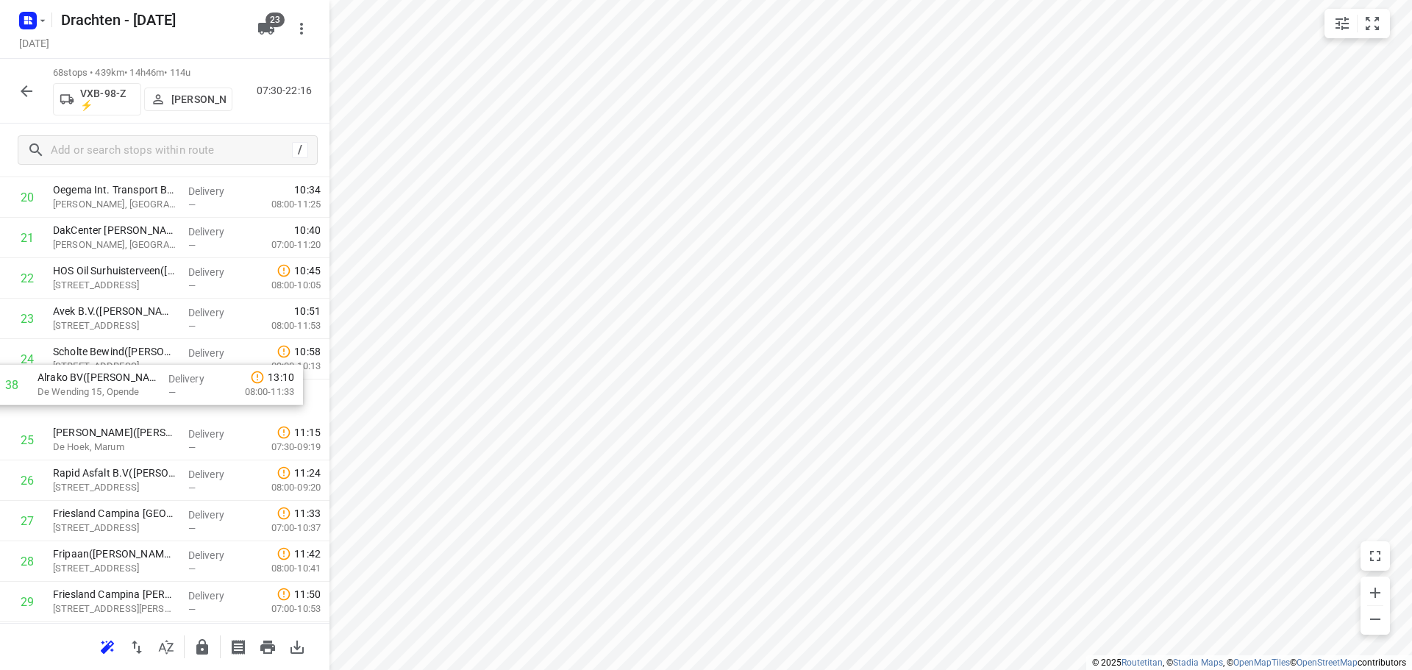
drag, startPoint x: 116, startPoint y: 514, endPoint x: 105, endPoint y: 406, distance: 108.7
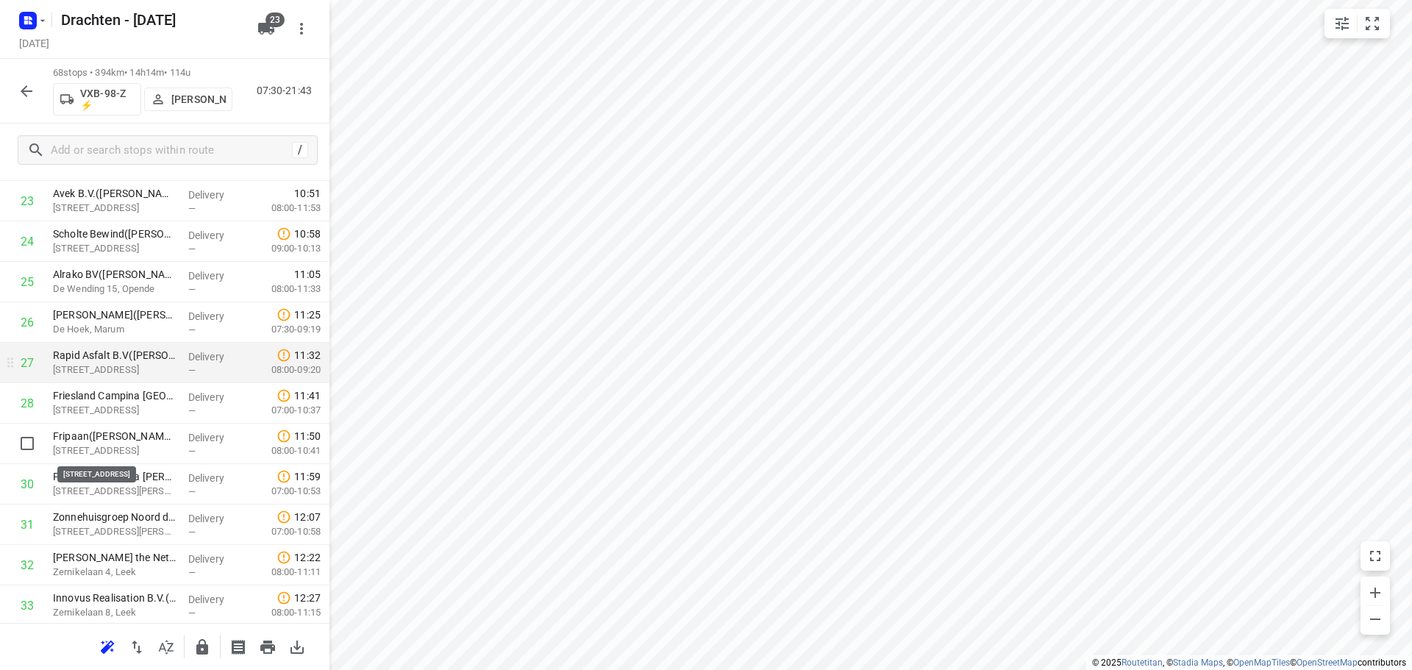
scroll to position [1031, 0]
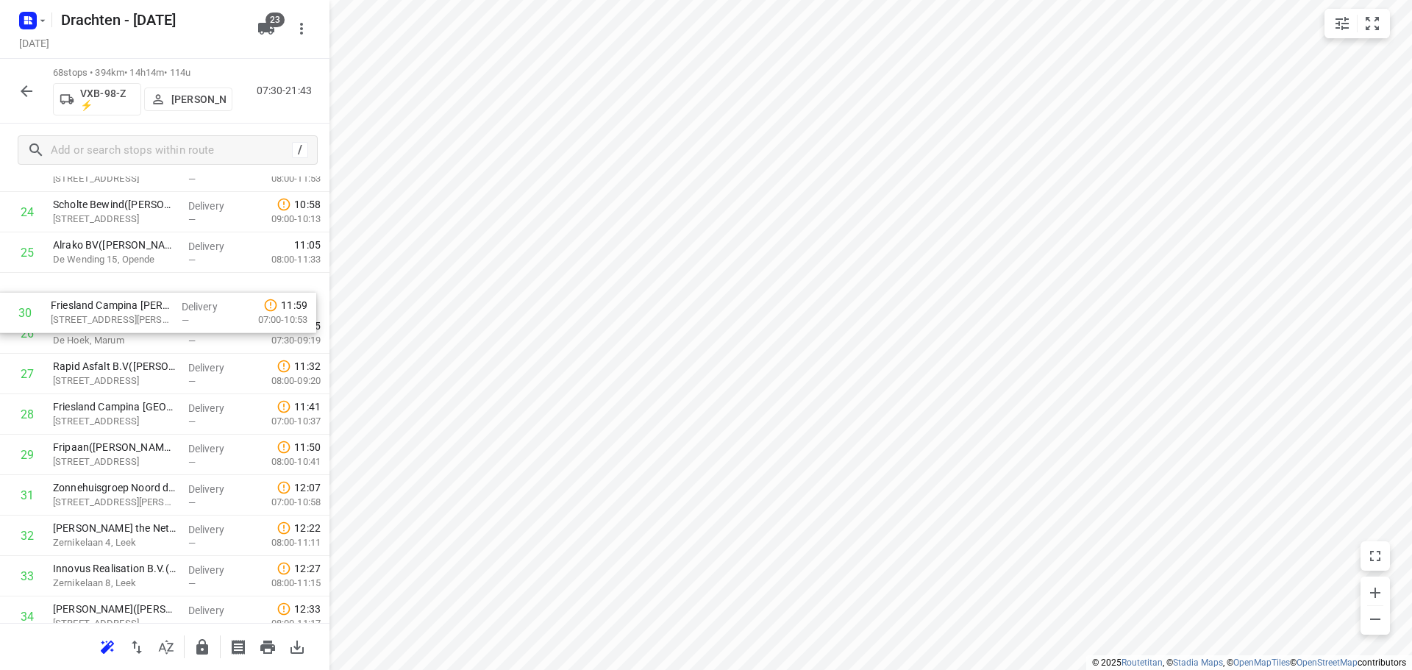
drag, startPoint x: 101, startPoint y: 469, endPoint x: 98, endPoint y: 321, distance: 147.9
click at [98, 321] on div "1 Bouwbedrijf U. Veenstra(Bouwbedrijf U Veenstra) Nijewei 52-A, Harkema Deliver…" at bounding box center [165, 636] width 330 height 2751
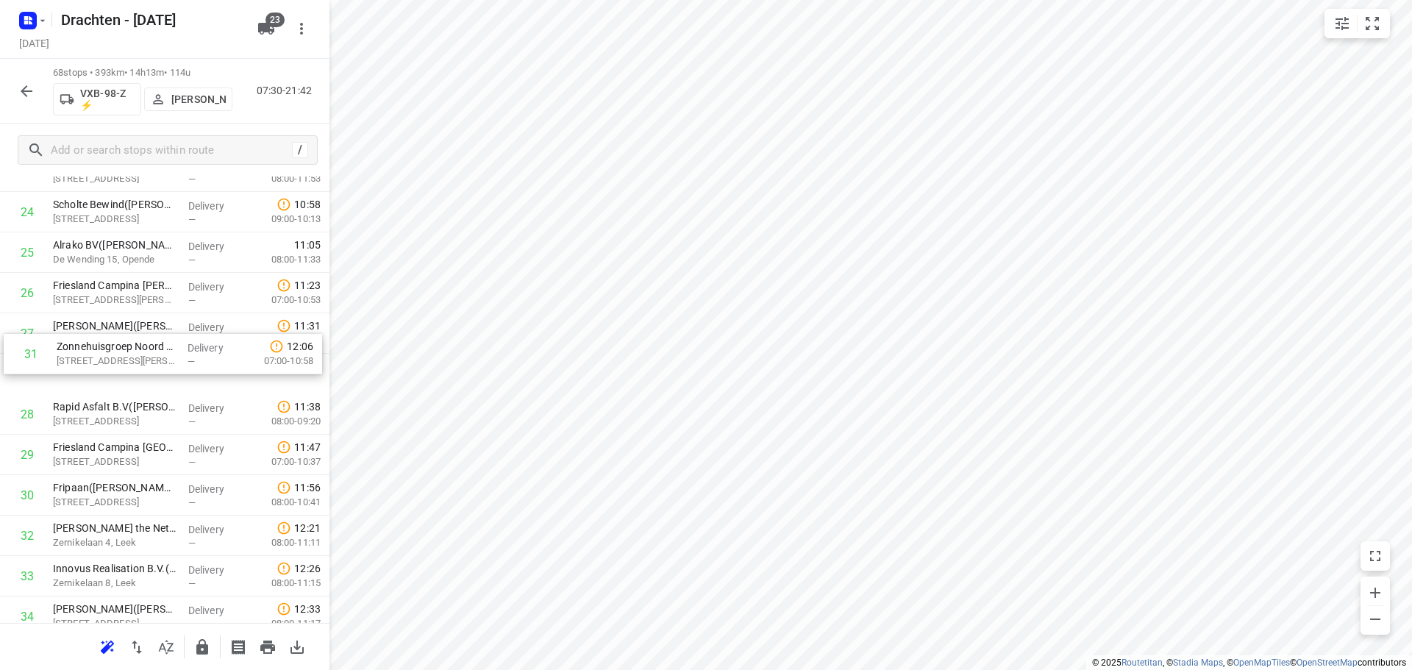
drag, startPoint x: 92, startPoint y: 500, endPoint x: 98, endPoint y: 342, distance: 158.3
click at [98, 342] on div "1 Bouwbedrijf U. Veenstra(Bouwbedrijf U Veenstra) Nijewei 52-A, Harkema Deliver…" at bounding box center [165, 636] width 330 height 2751
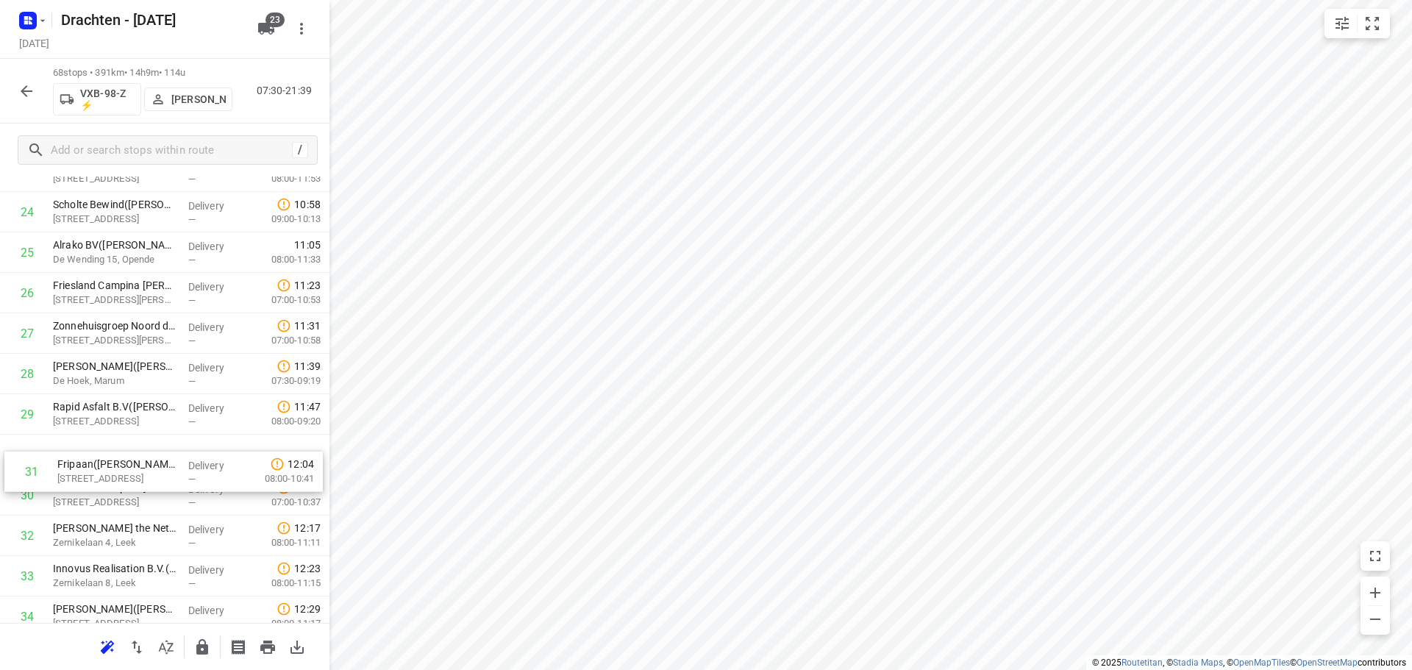
drag, startPoint x: 179, startPoint y: 499, endPoint x: 183, endPoint y: 458, distance: 41.4
click at [183, 458] on div "1 Bouwbedrijf U. Veenstra(Bouwbedrijf U Veenstra) Nijewei 52-A, Harkema Deliver…" at bounding box center [165, 636] width 330 height 2751
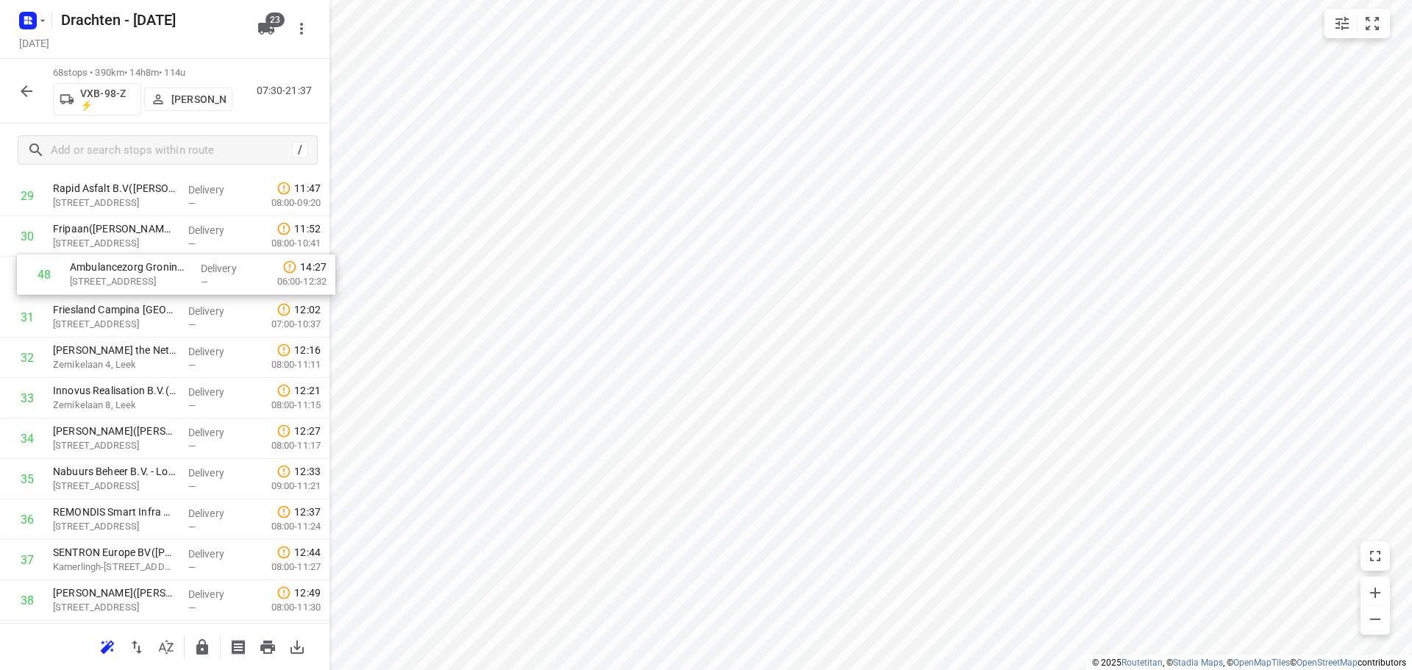
scroll to position [1243, 0]
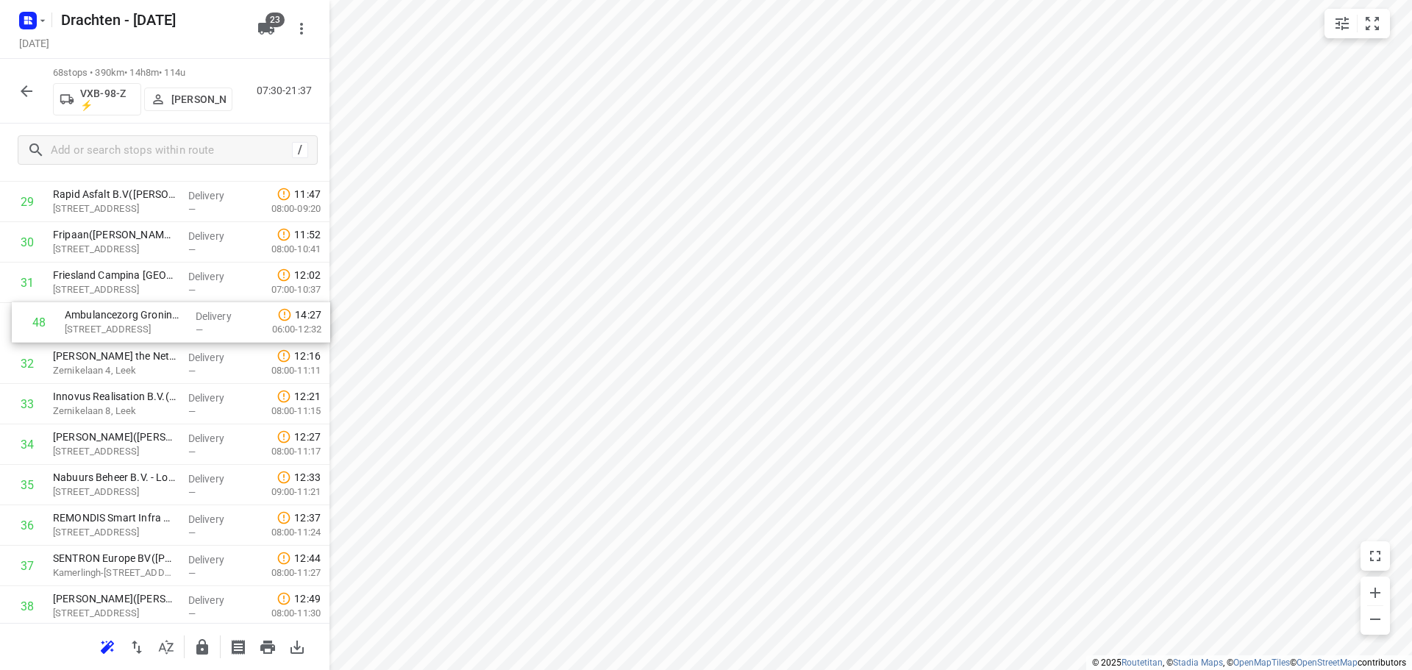
drag, startPoint x: 141, startPoint y: 522, endPoint x: 152, endPoint y: 308, distance: 213.6
click at [152, 308] on div "1 Bouwbedrijf U. Veenstra(Bouwbedrijf U Veenstra) Nijewei 52-A, Harkema Deliver…" at bounding box center [165, 424] width 330 height 2751
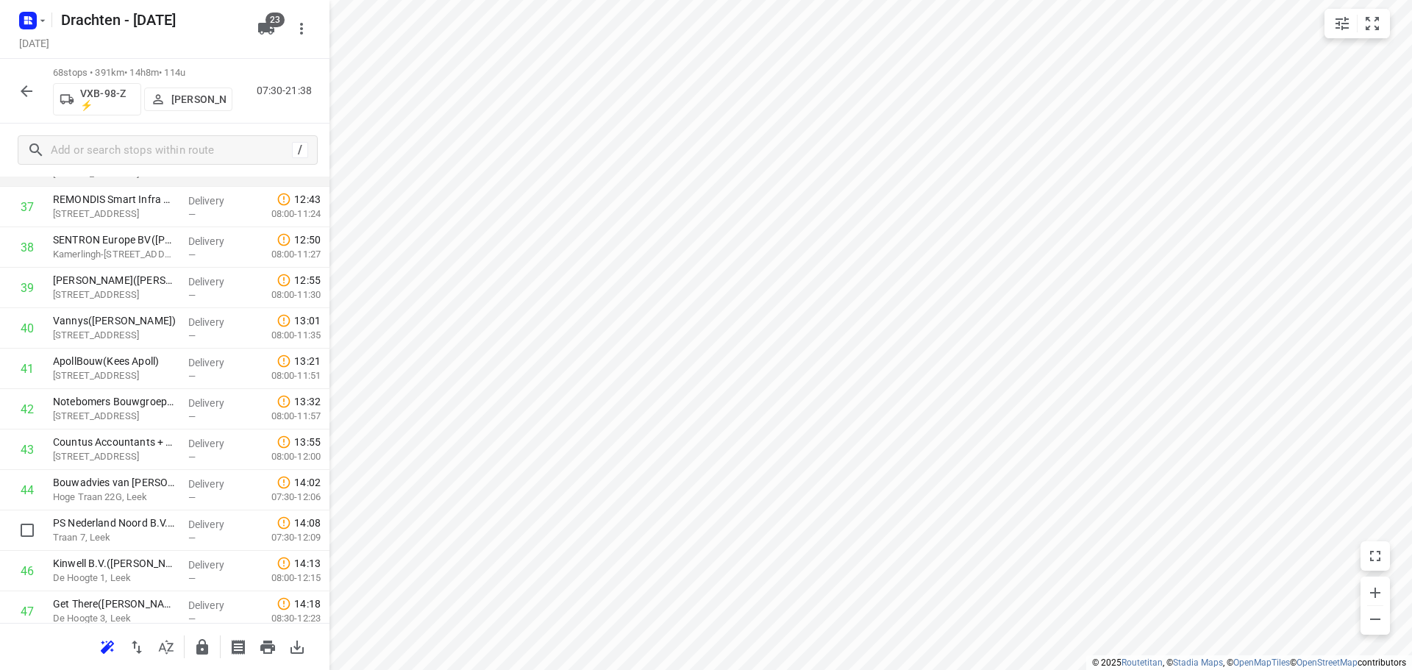
scroll to position [1684, 0]
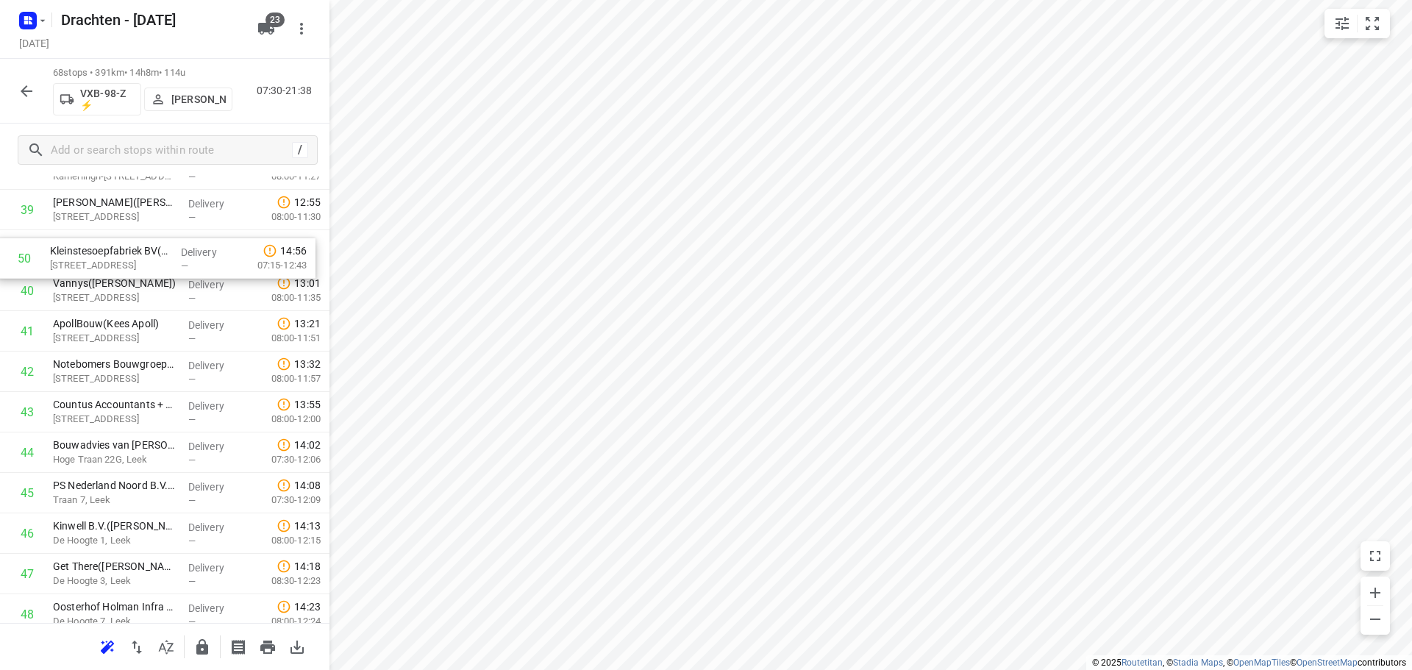
drag, startPoint x: 131, startPoint y: 605, endPoint x: 127, endPoint y: 243, distance: 362.7
click at [127, 243] on div "1 Bouwbedrijf U. Veenstra(Bouwbedrijf U Veenstra) Nijewei 52-A, Harkema Deliver…" at bounding box center [165, 27] width 330 height 2751
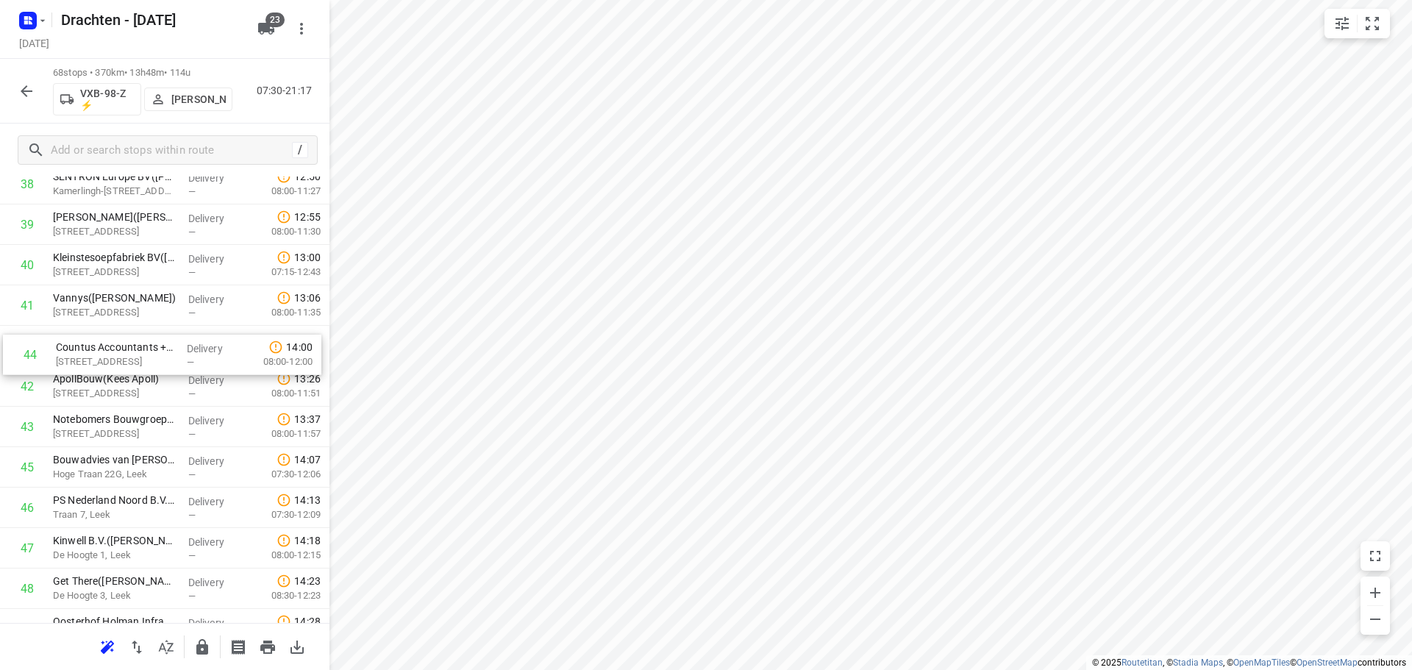
drag, startPoint x: 149, startPoint y: 430, endPoint x: 151, endPoint y: 348, distance: 82.4
click at [151, 348] on div "1 Bouwbedrijf U. Veenstra(Bouwbedrijf U Veenstra) Nijewei 52-A, Harkema Deliver…" at bounding box center [165, 42] width 330 height 2751
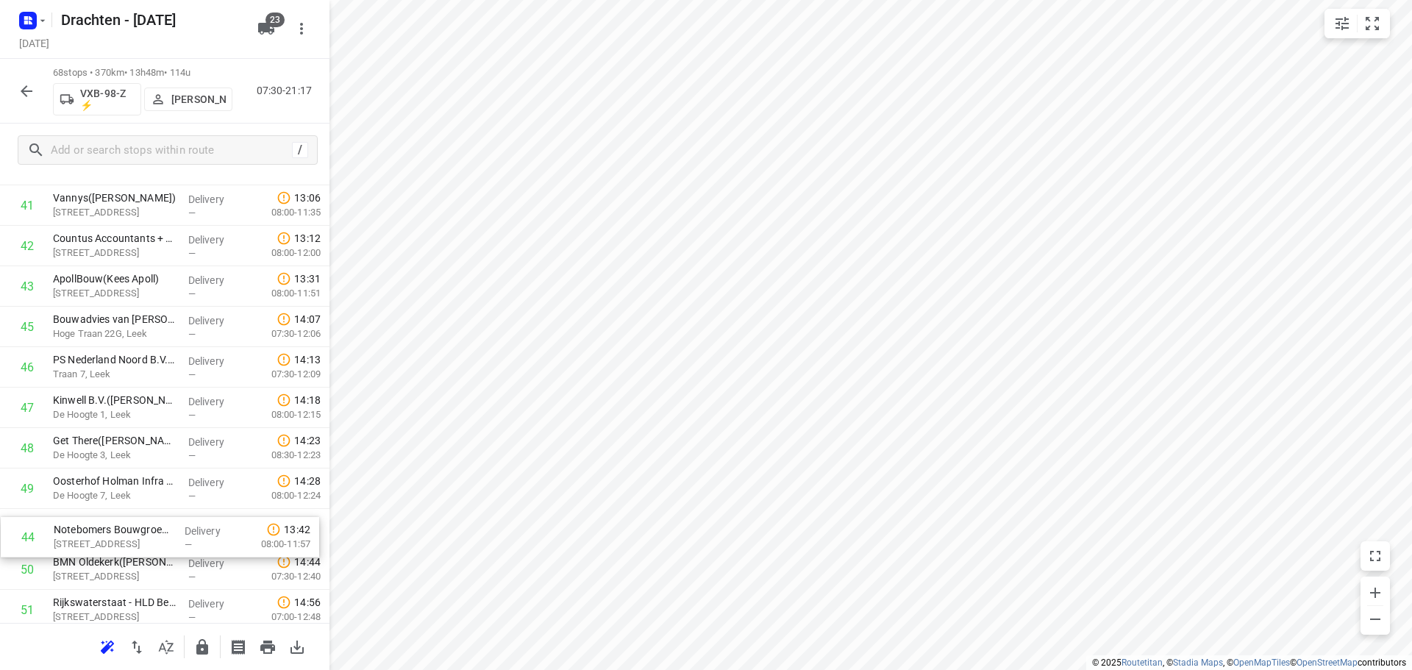
drag, startPoint x: 138, startPoint y: 427, endPoint x: 139, endPoint y: 545, distance: 118.4
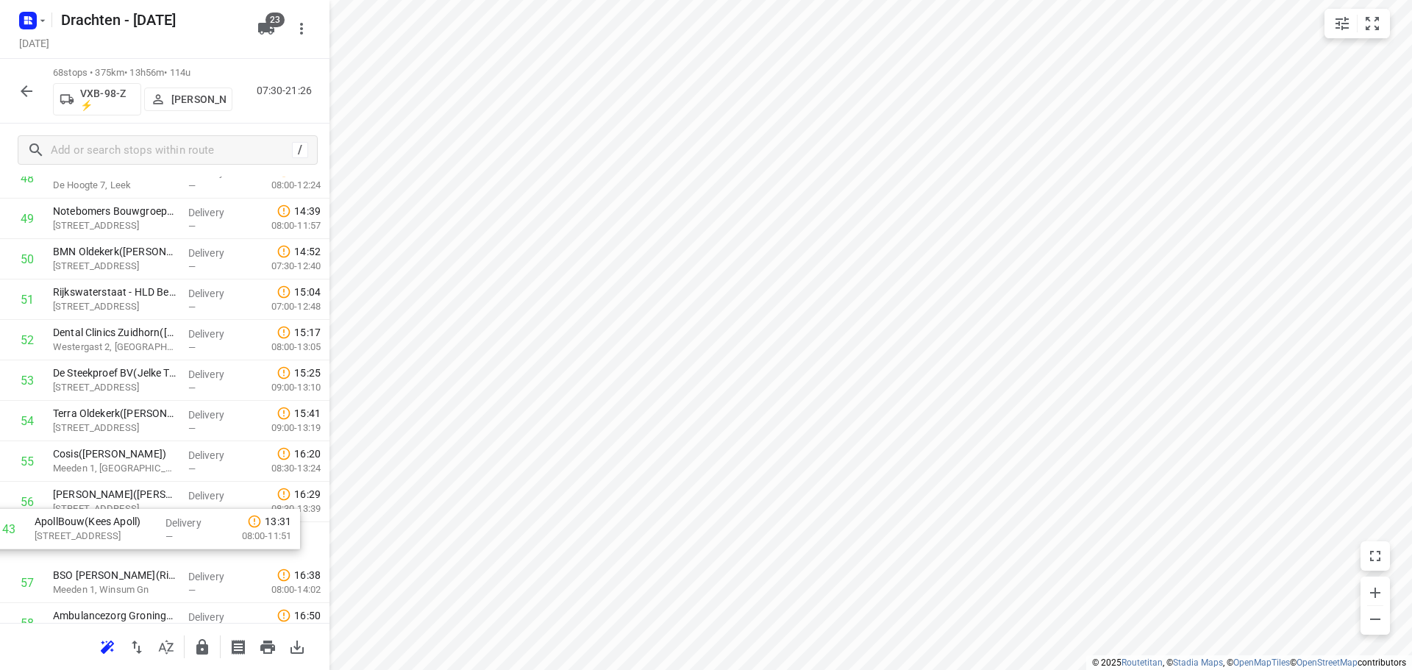
scroll to position [1995, 0]
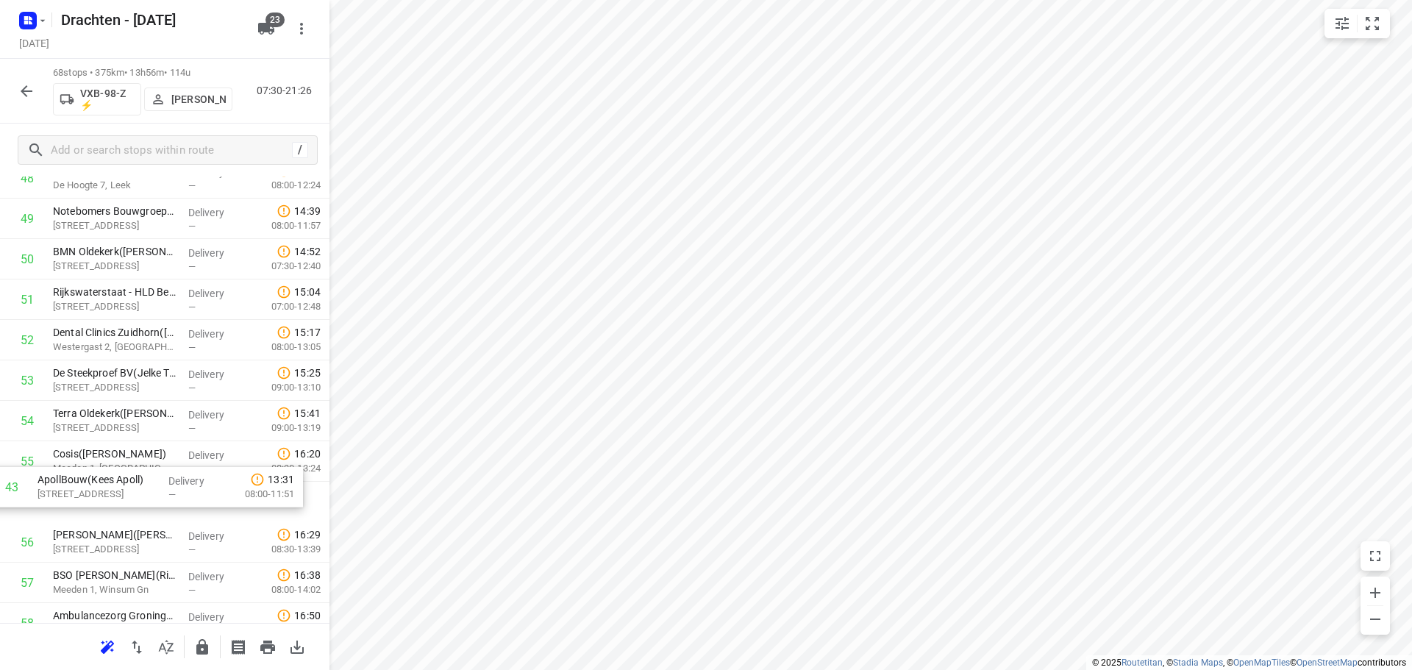
drag, startPoint x: 122, startPoint y: 301, endPoint x: 105, endPoint y: 503, distance: 203.0
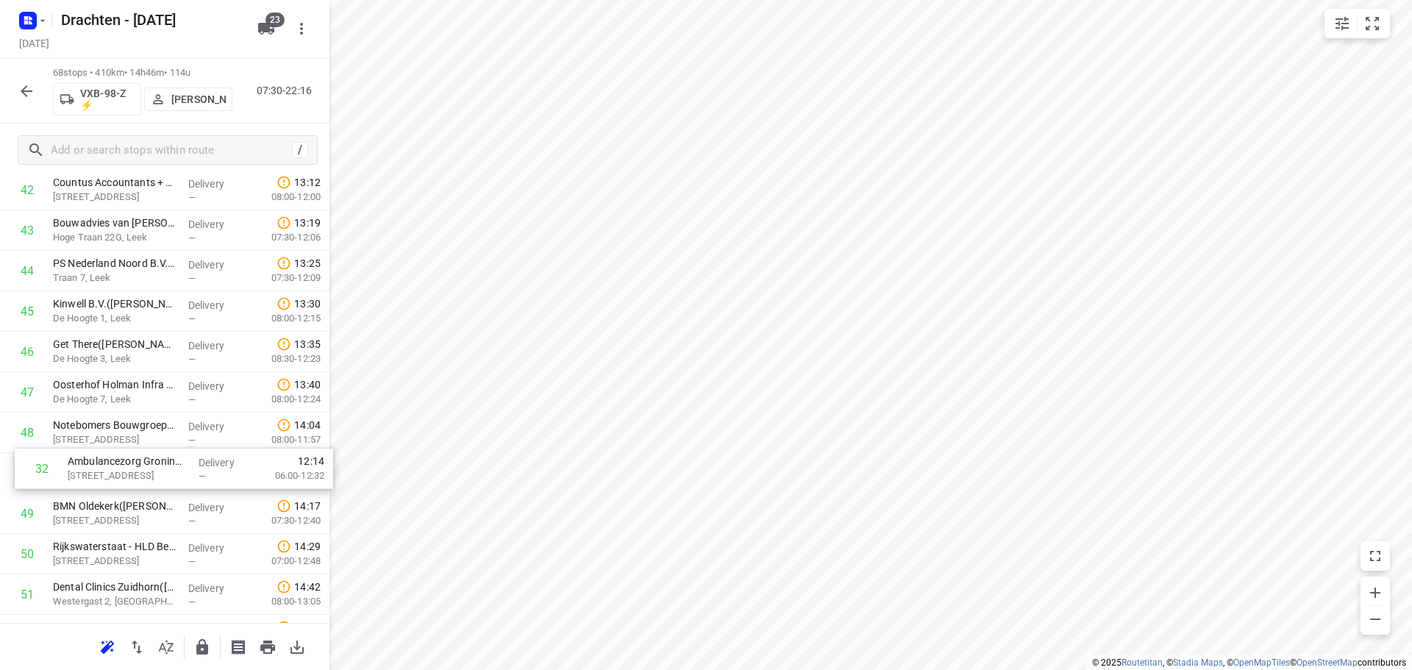
scroll to position [1740, 0]
drag, startPoint x: 169, startPoint y: 243, endPoint x: 188, endPoint y: 444, distance: 201.7
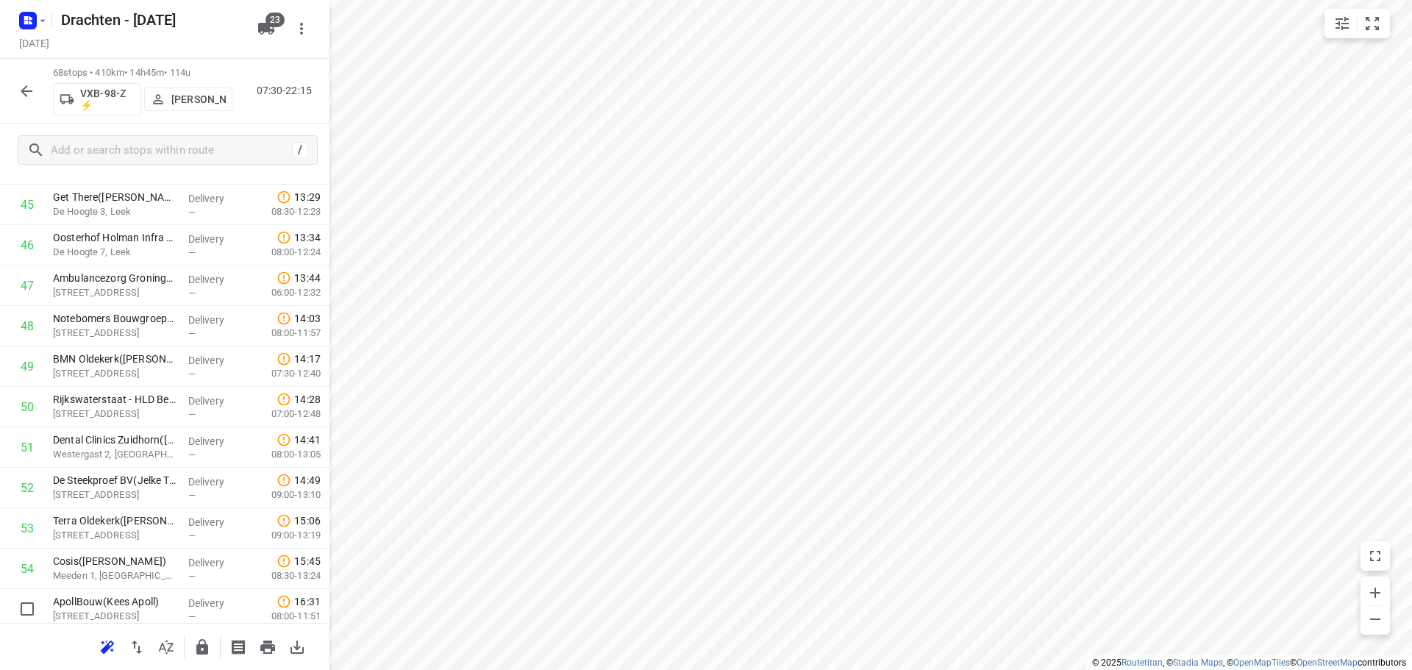
scroll to position [1892, 0]
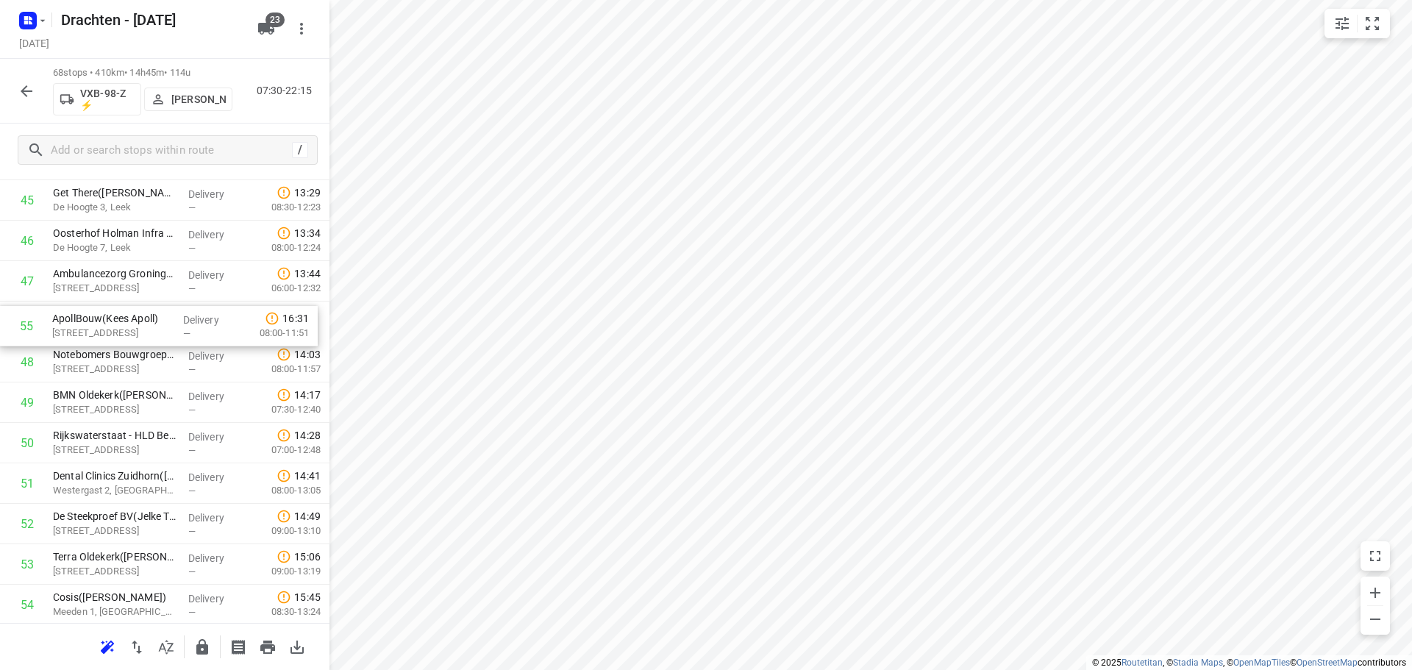
drag, startPoint x: 161, startPoint y: 613, endPoint x: 162, endPoint y: 324, distance: 289.1
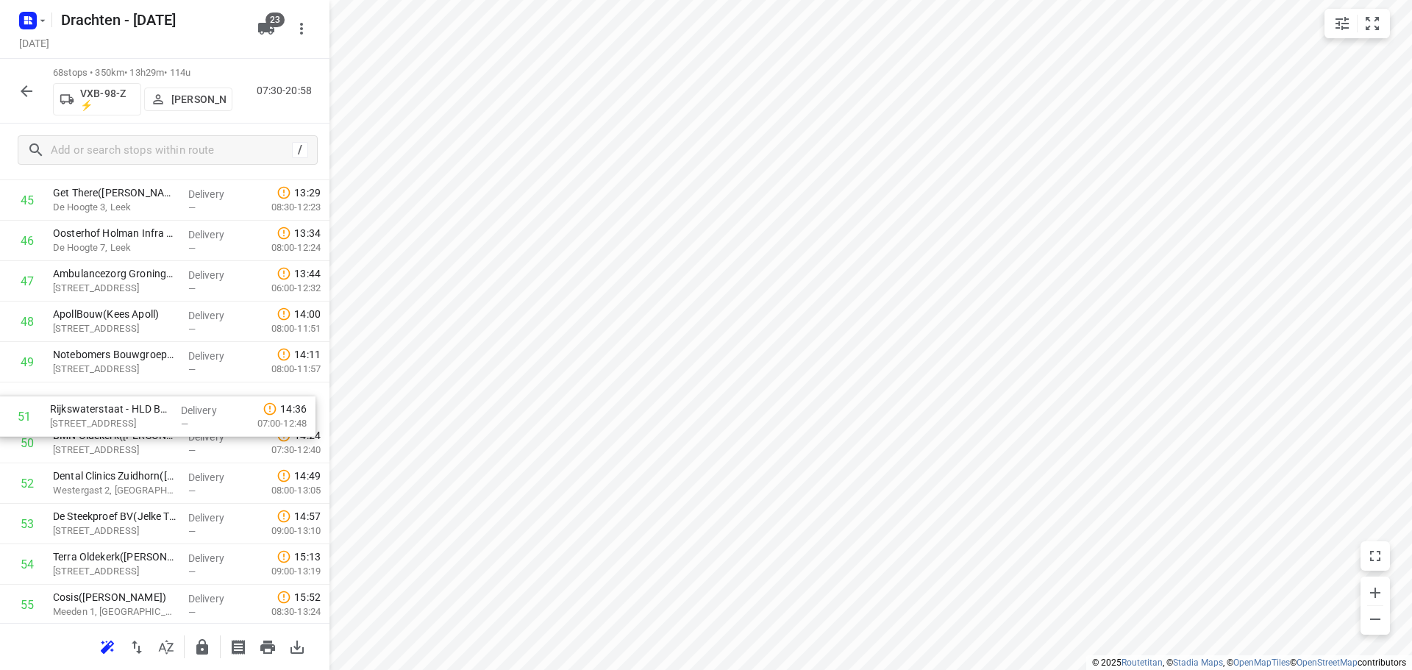
drag, startPoint x: 163, startPoint y: 460, endPoint x: 160, endPoint y: 421, distance: 38.4
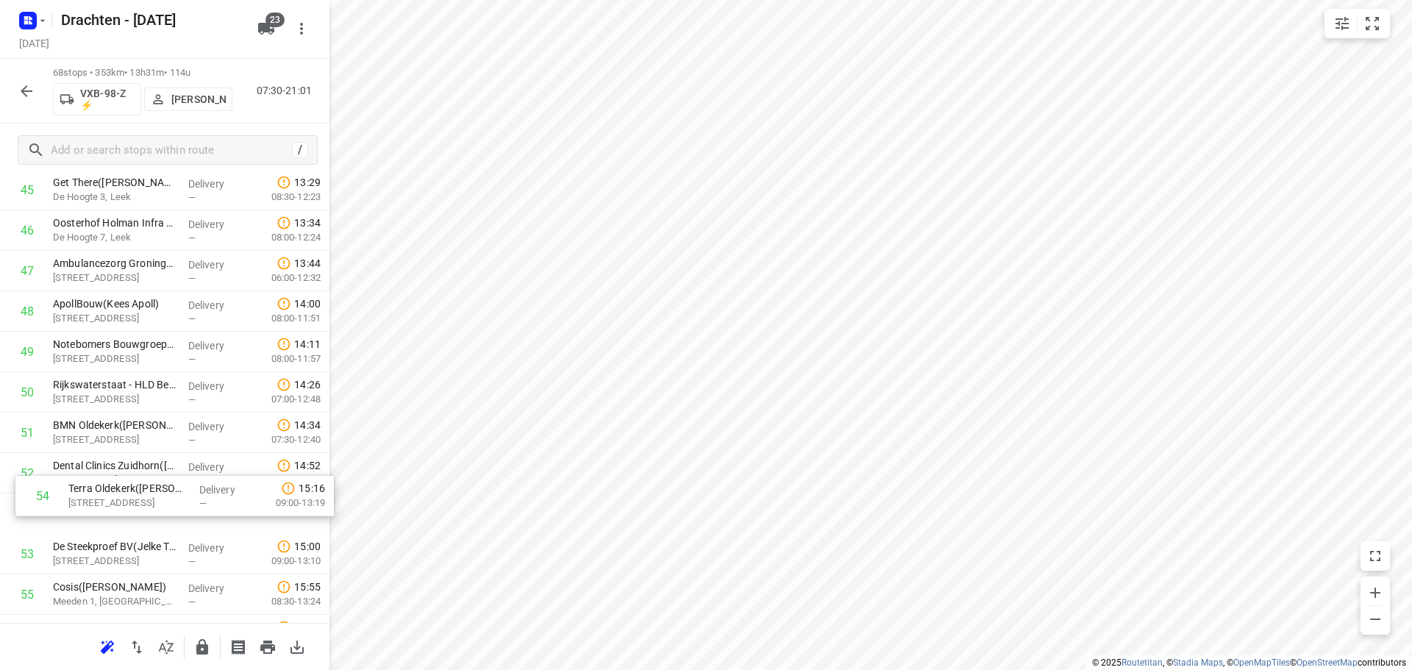
scroll to position [1902, 0]
drag, startPoint x: 141, startPoint y: 566, endPoint x: 157, endPoint y: 465, distance: 102.8
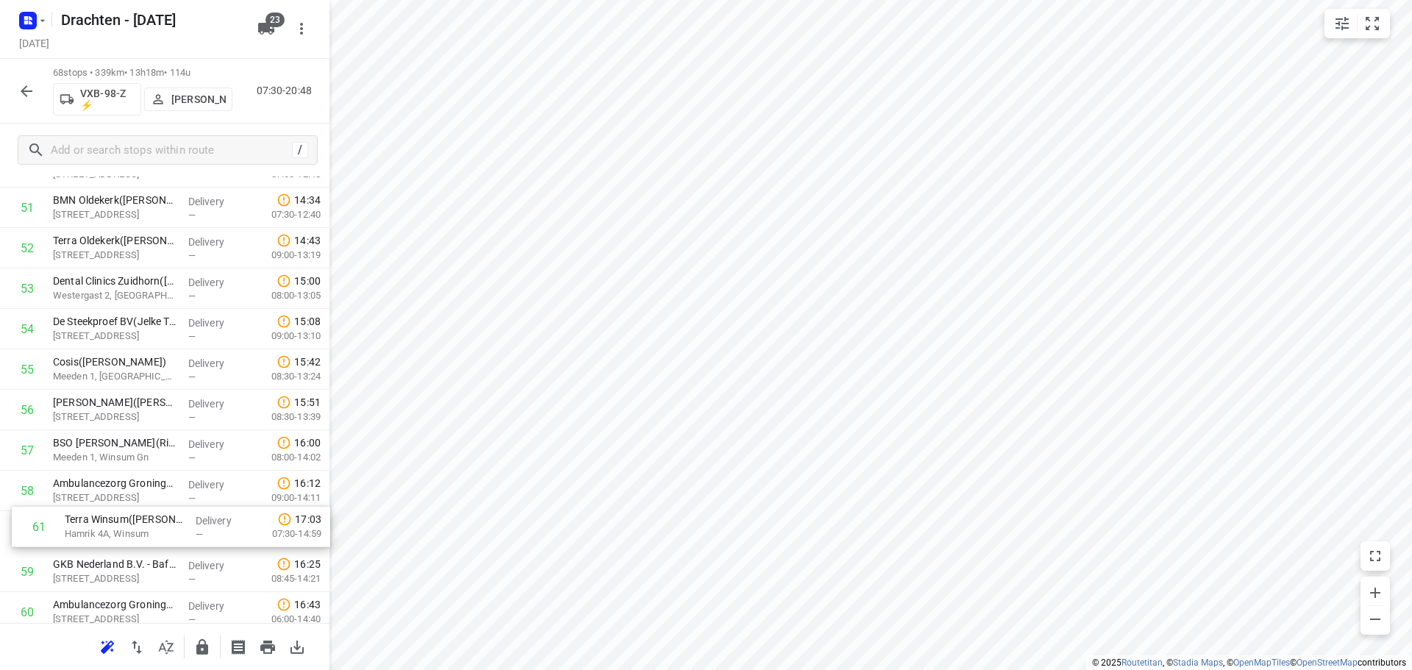
scroll to position [2132, 0]
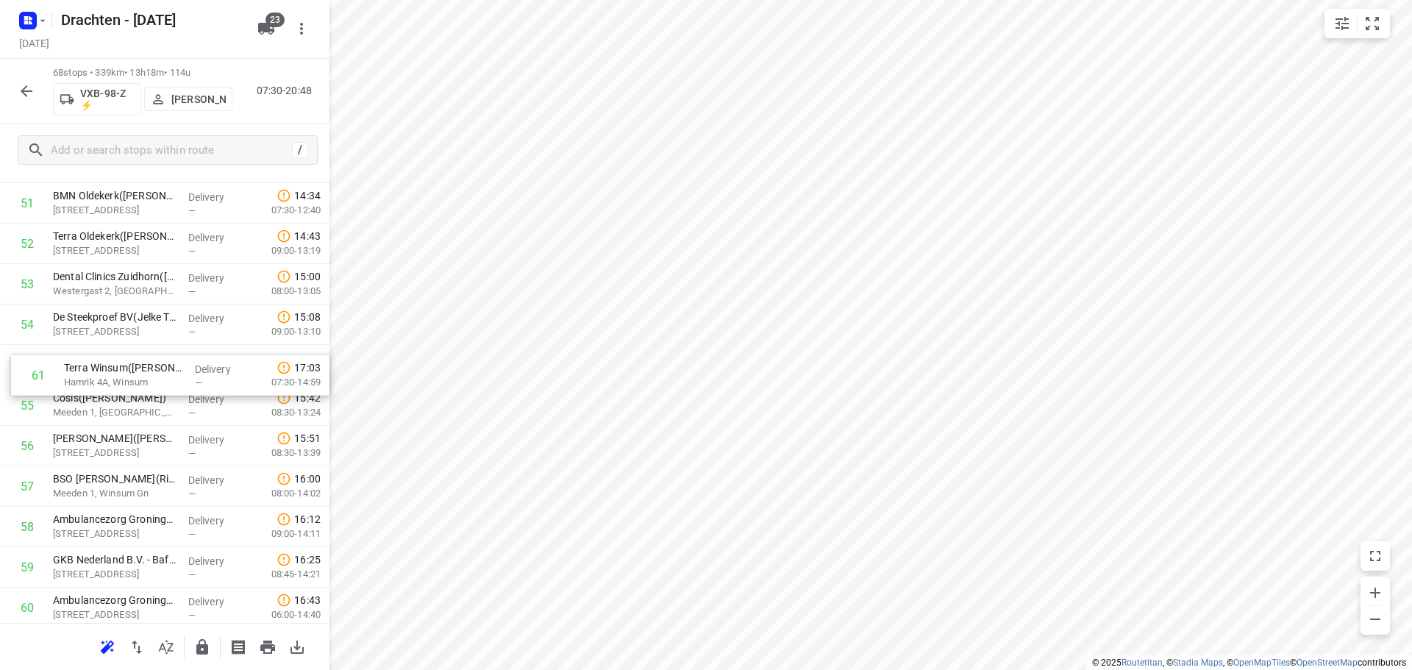
drag, startPoint x: 163, startPoint y: 607, endPoint x: 178, endPoint y: 360, distance: 247.6
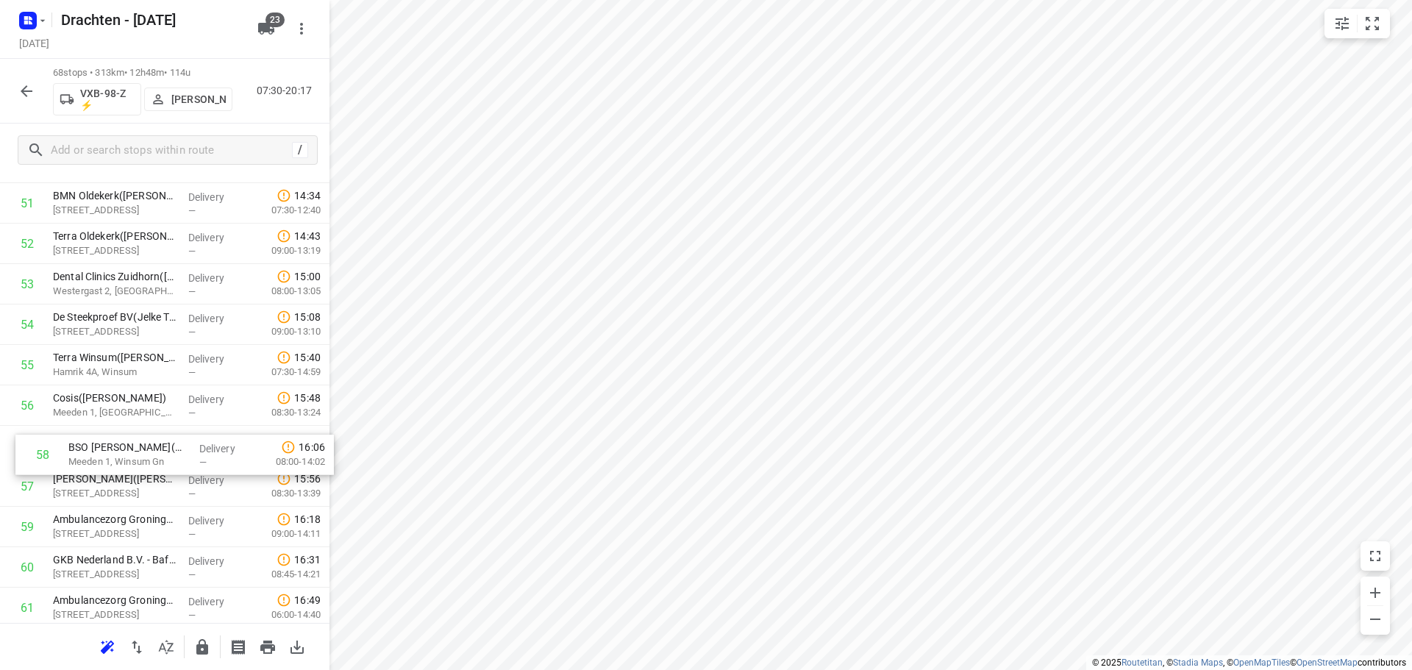
drag, startPoint x: 151, startPoint y: 485, endPoint x: 165, endPoint y: 446, distance: 41.4
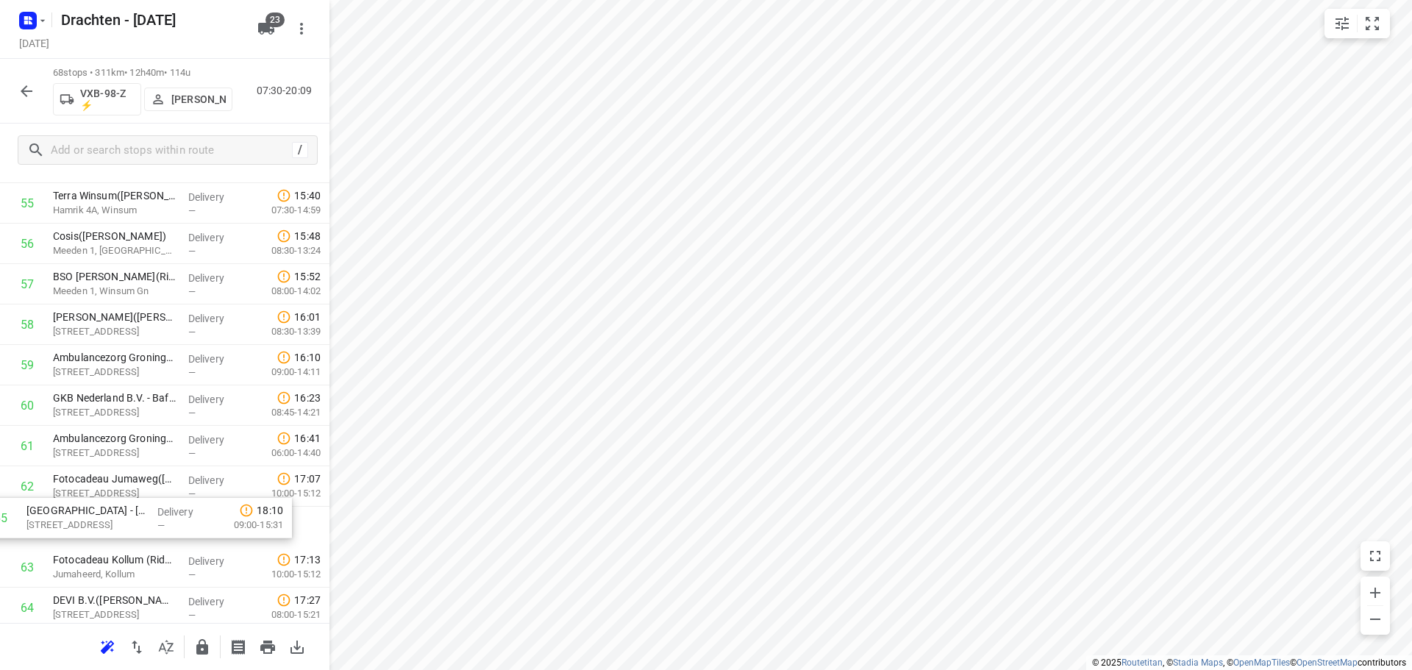
scroll to position [2296, 0]
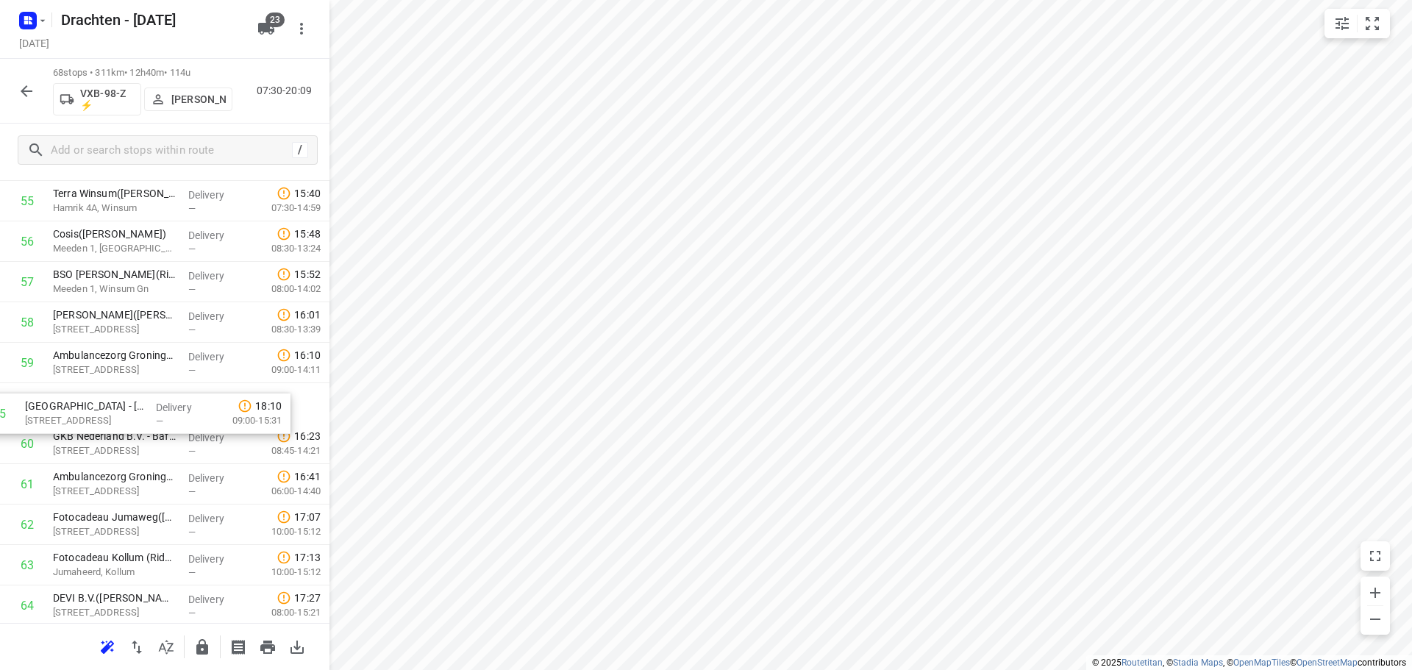
drag, startPoint x: 180, startPoint y: 616, endPoint x: 150, endPoint y: 401, distance: 217.6
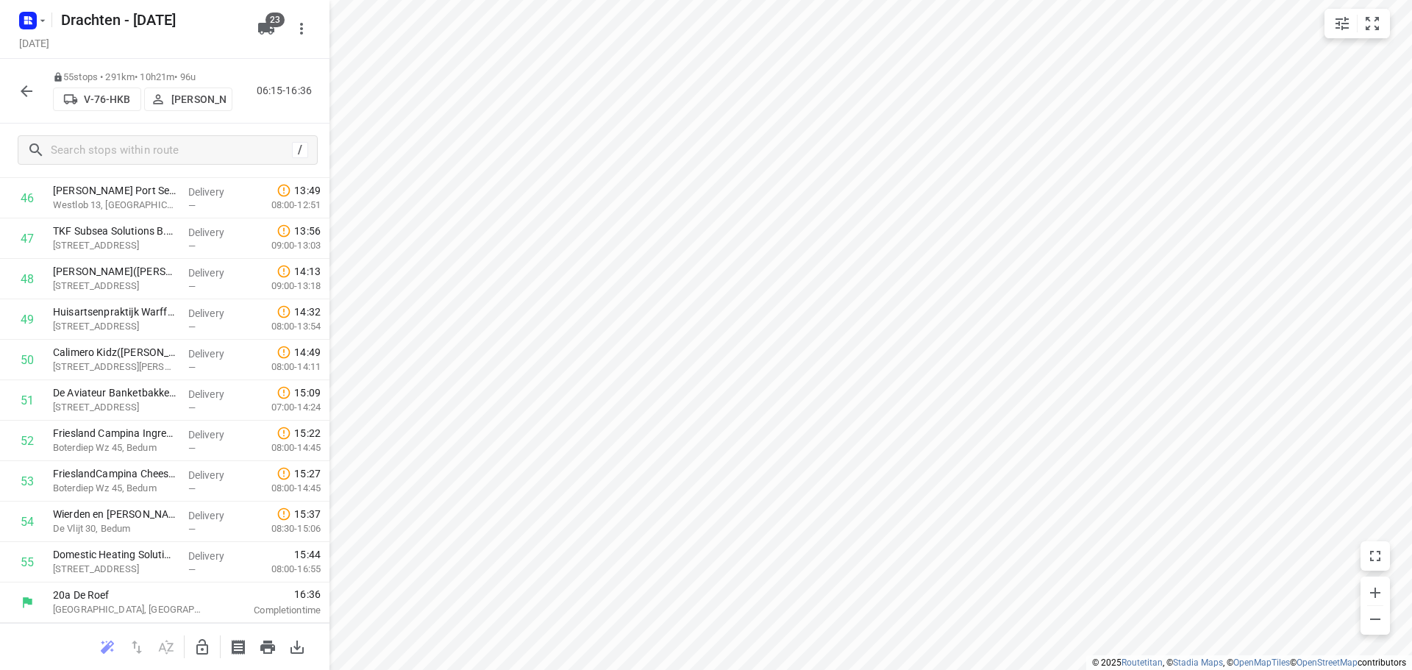
scroll to position [1935, 0]
click at [193, 647] on icon "button" at bounding box center [202, 647] width 18 height 18
click at [41, 369] on input "checkbox" at bounding box center [27, 359] width 29 height 29
checkbox input "true"
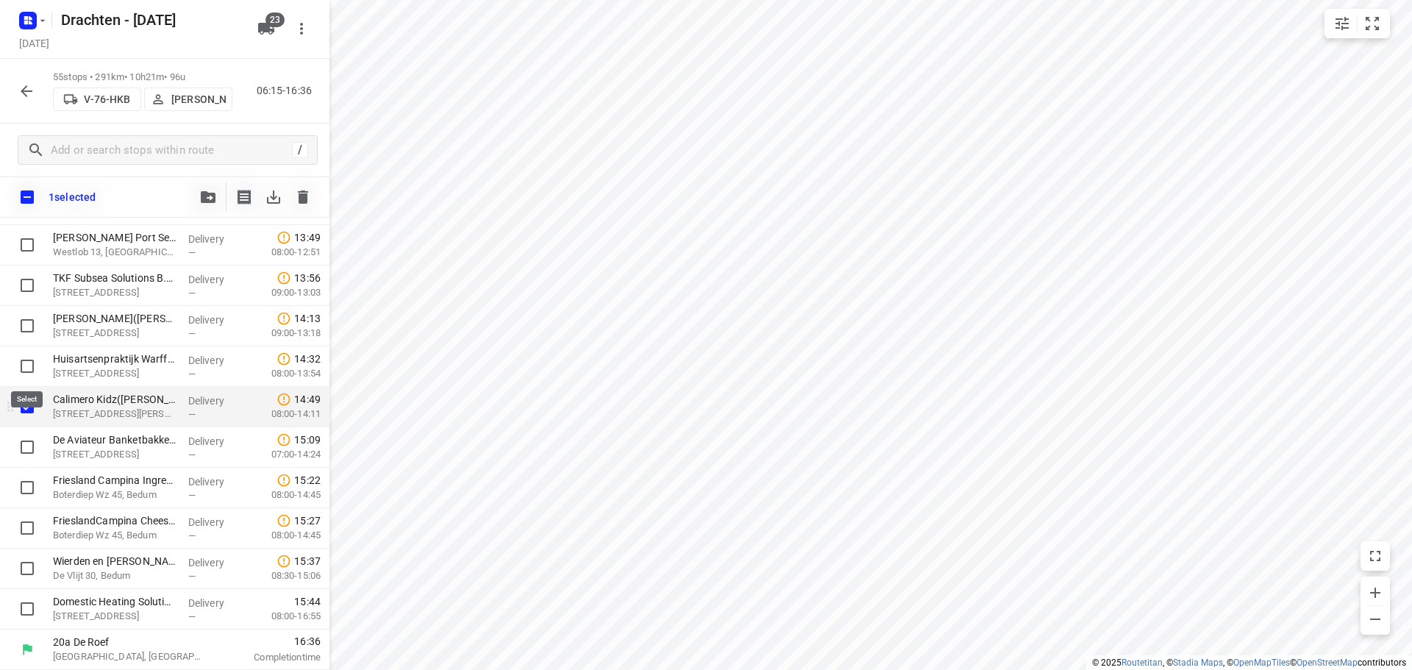
scroll to position [1929, 0]
click at [204, 186] on button "button" at bounding box center [207, 196] width 29 height 29
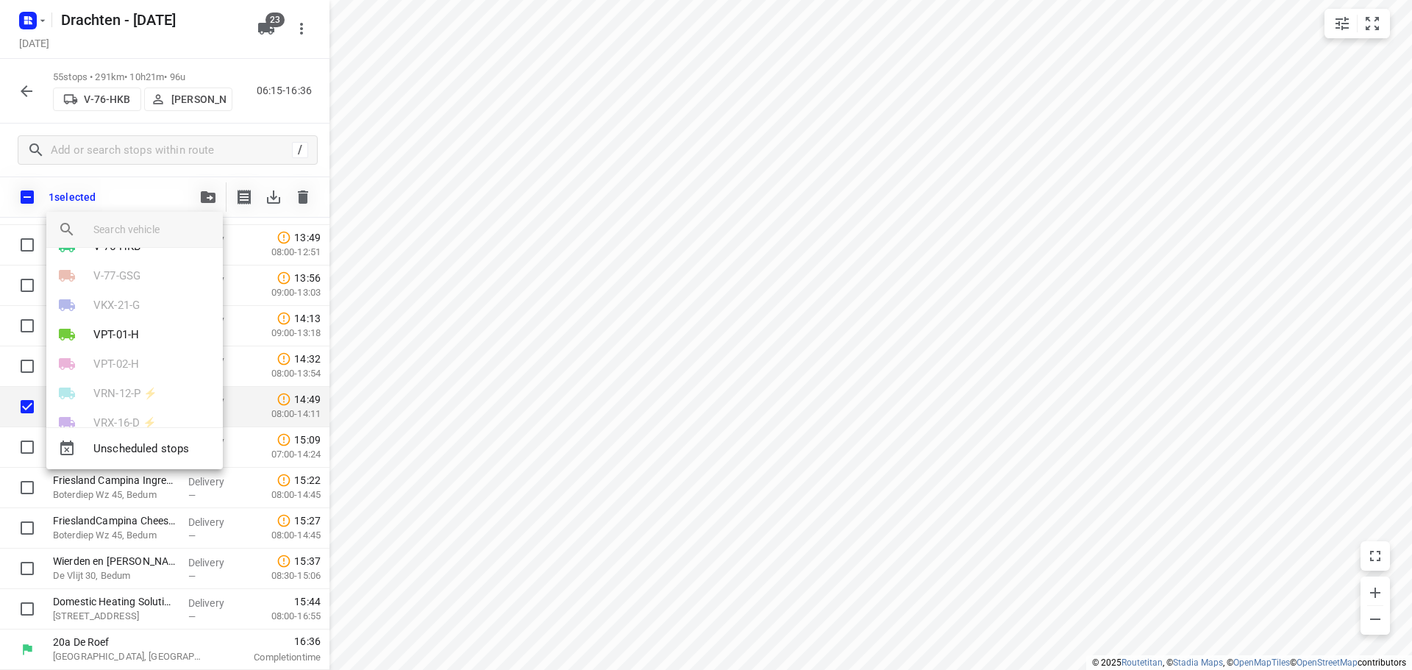
scroll to position [497, 0]
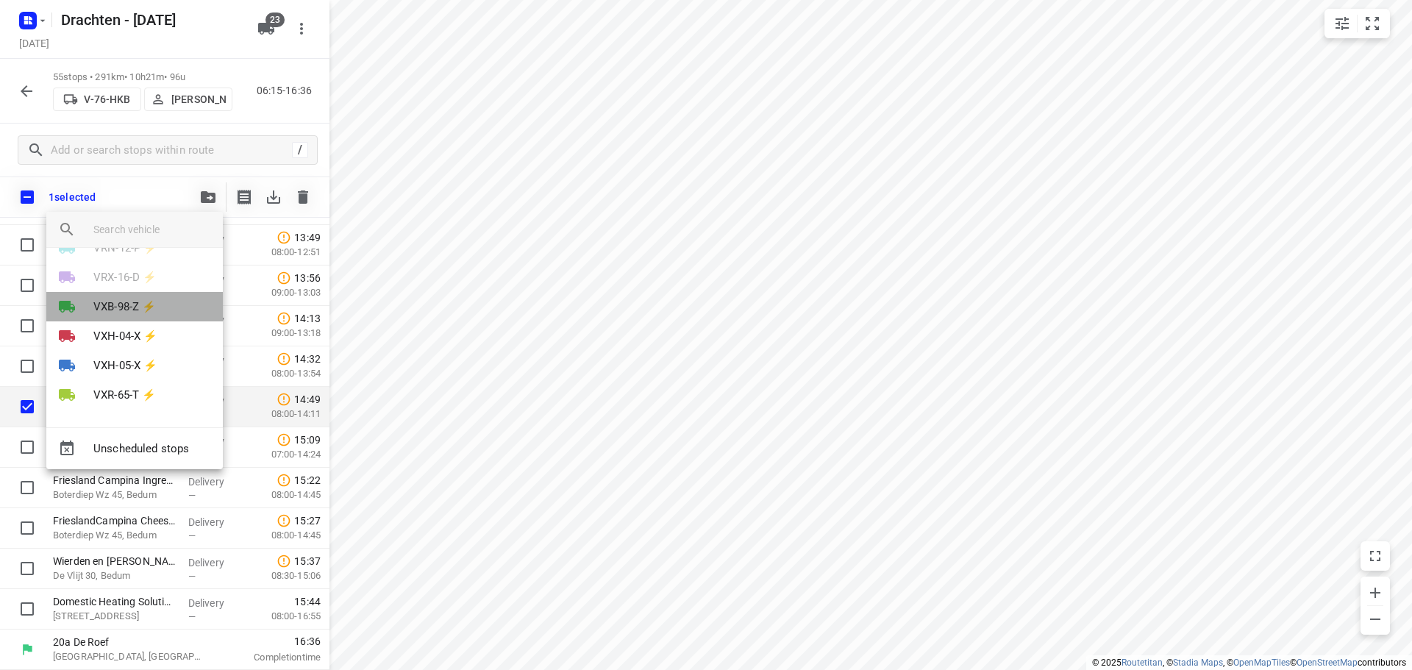
click at [160, 306] on li "VXB-98-Z ⚡" at bounding box center [134, 306] width 177 height 29
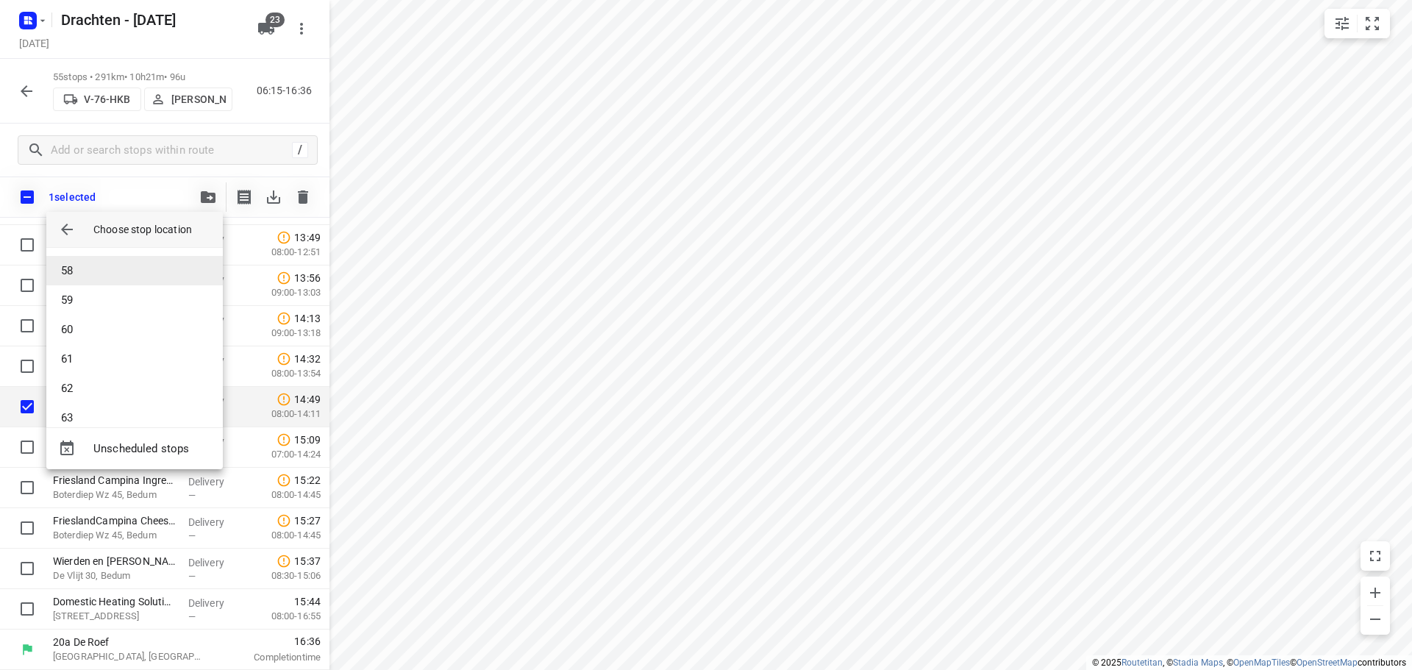
scroll to position [1748, 0]
click at [110, 294] on li "61" at bounding box center [134, 285] width 177 height 29
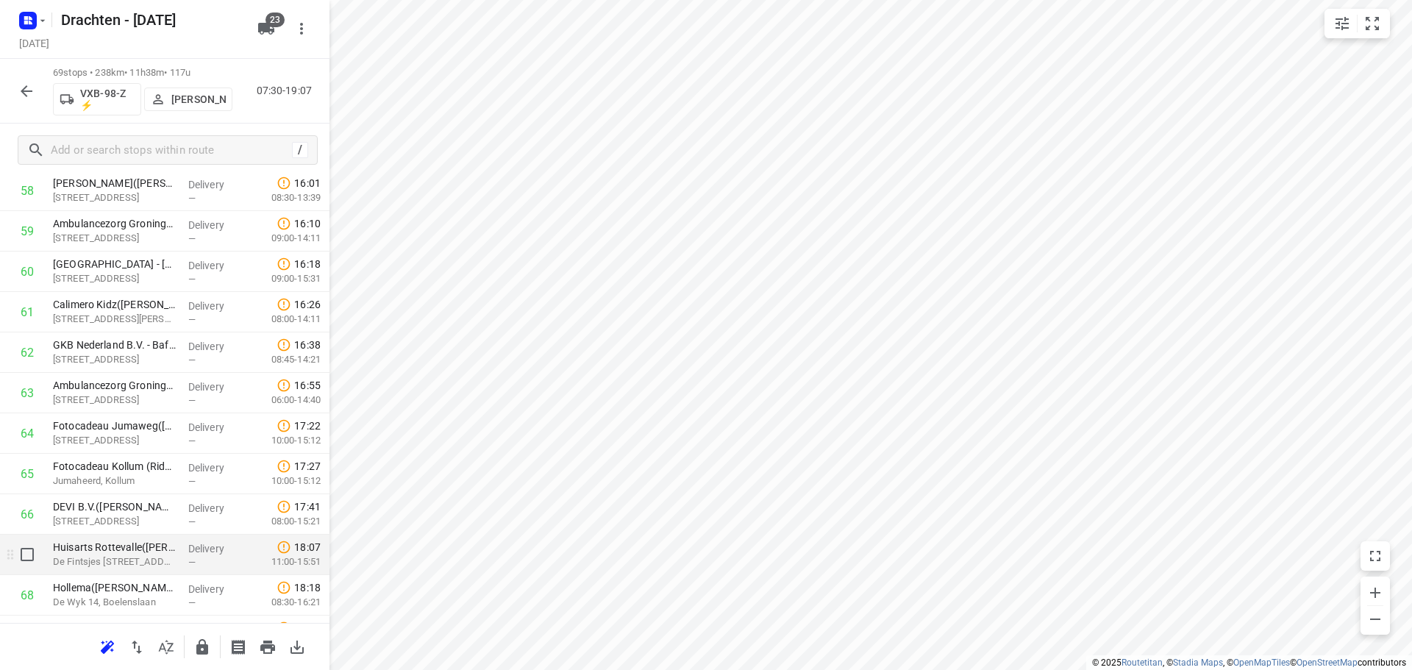
scroll to position [2501, 0]
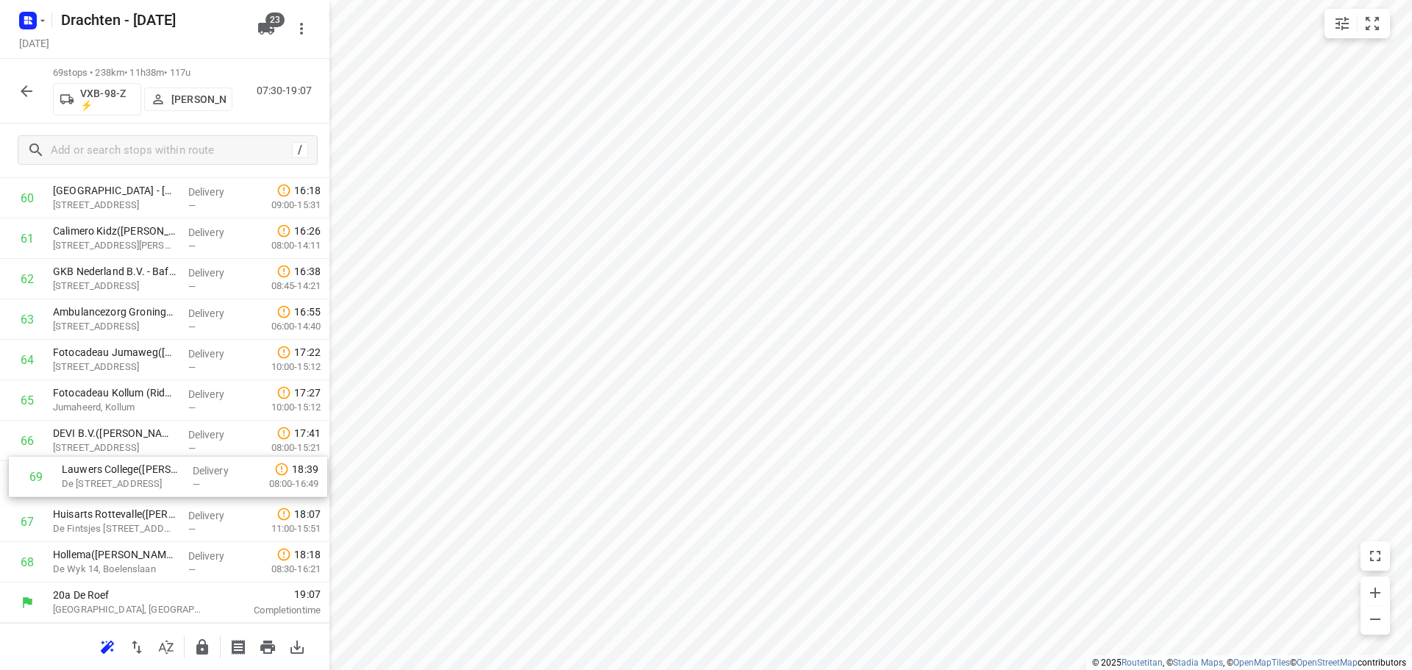
drag, startPoint x: 140, startPoint y: 574, endPoint x: 149, endPoint y: 481, distance: 93.8
drag, startPoint x: 152, startPoint y: 571, endPoint x: 155, endPoint y: 515, distance: 56.0
click at [37, 99] on button "button" at bounding box center [26, 91] width 29 height 29
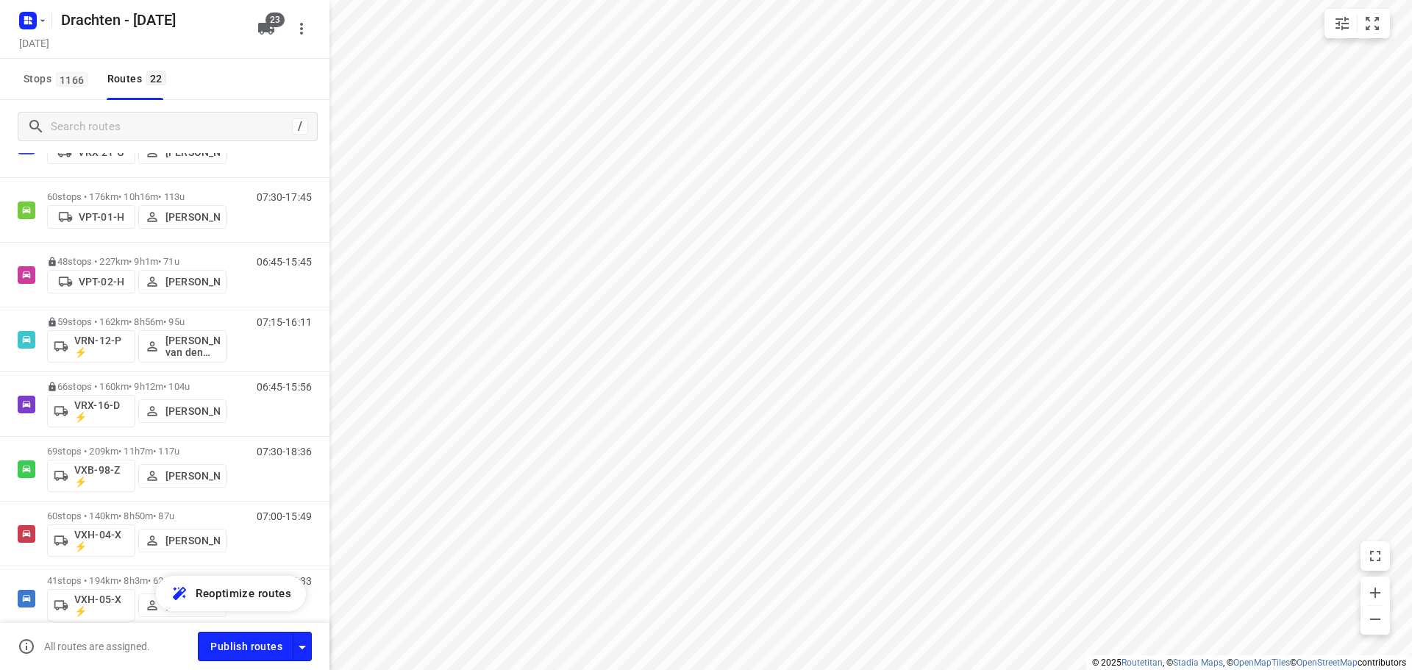
scroll to position [1088, 0]
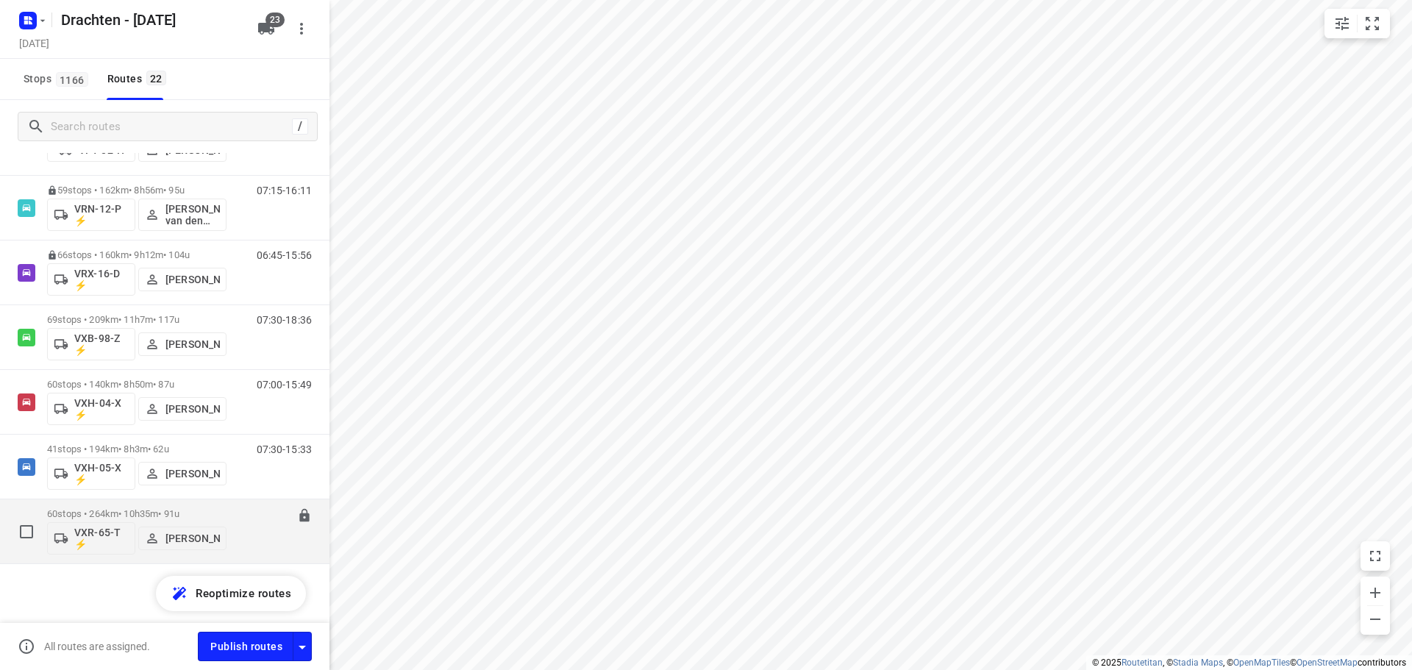
click at [143, 509] on p "60 stops • 264km • 10h35m • 91u" at bounding box center [136, 513] width 179 height 11
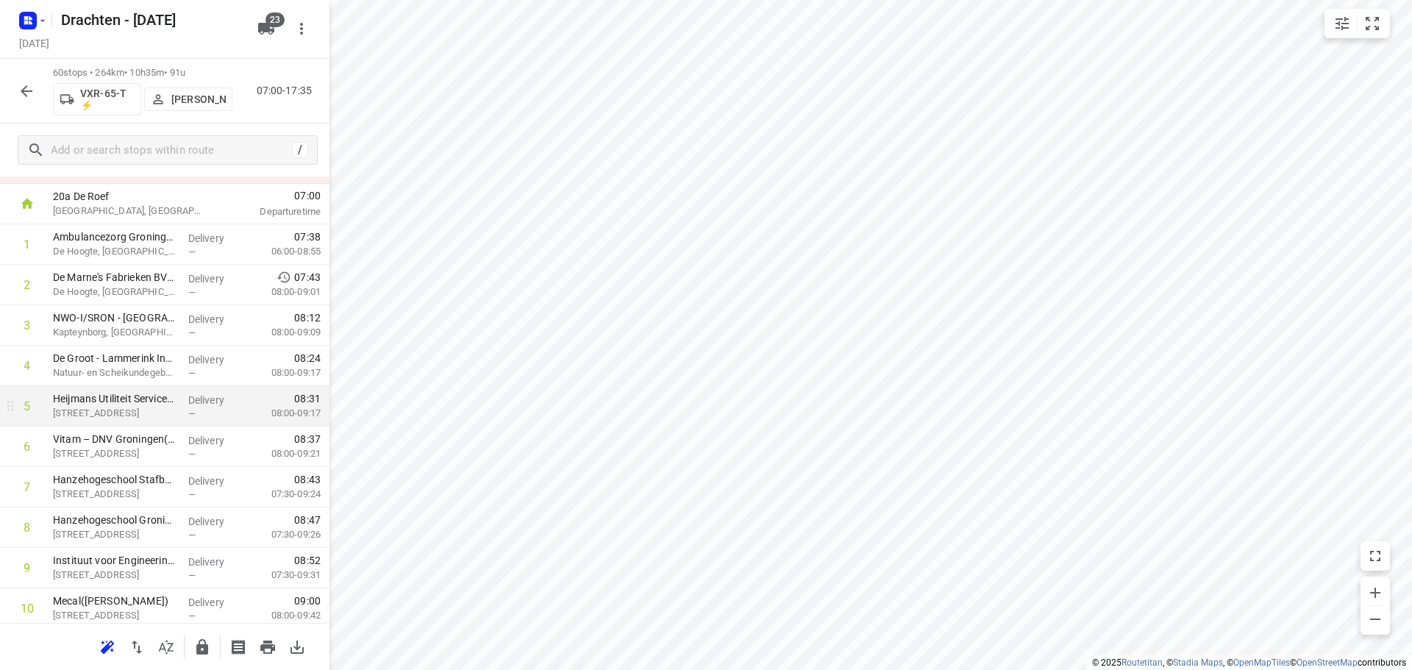
scroll to position [0, 0]
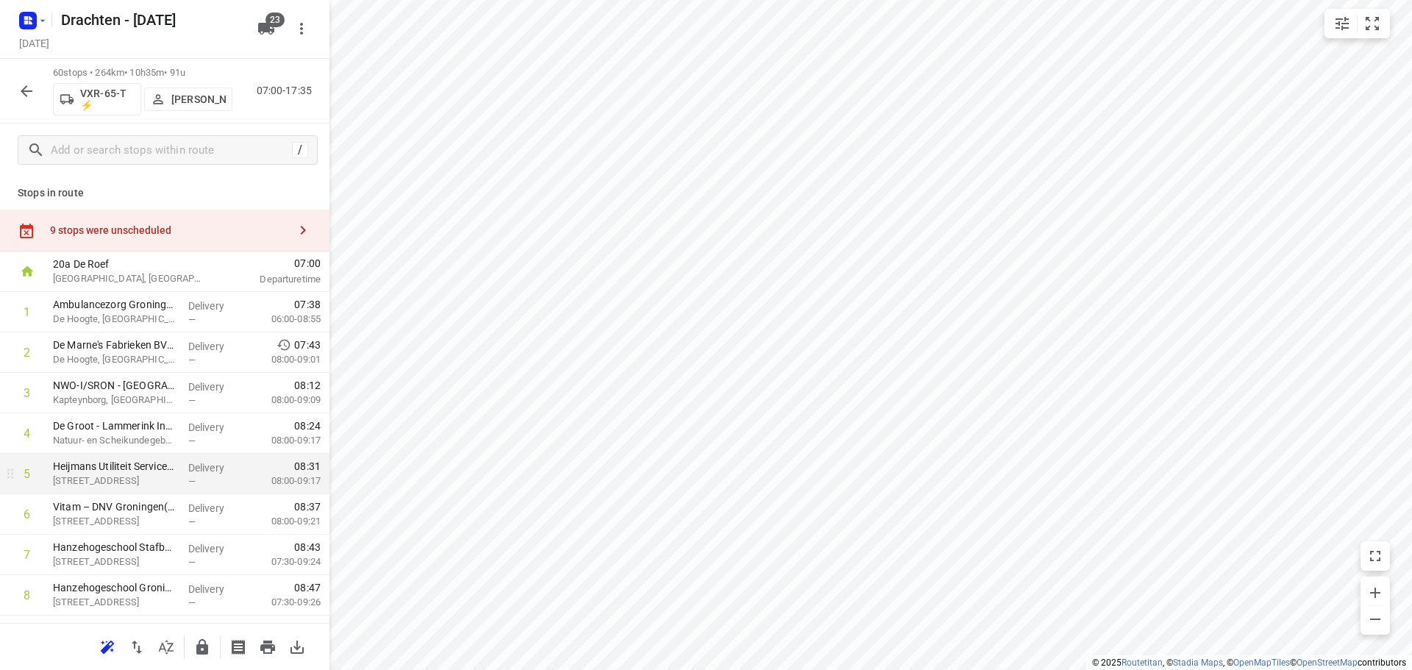
click at [140, 240] on div "9 stops were unscheduled" at bounding box center [165, 231] width 330 height 42
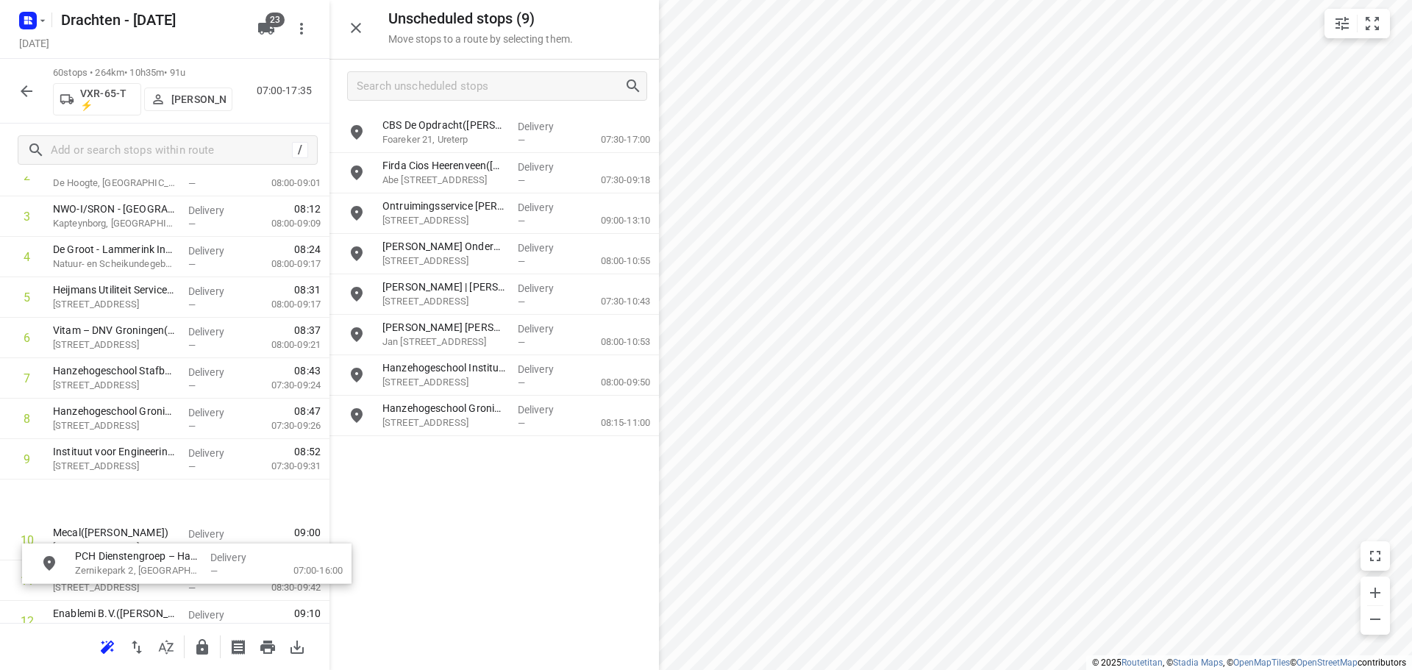
scroll to position [179, 0]
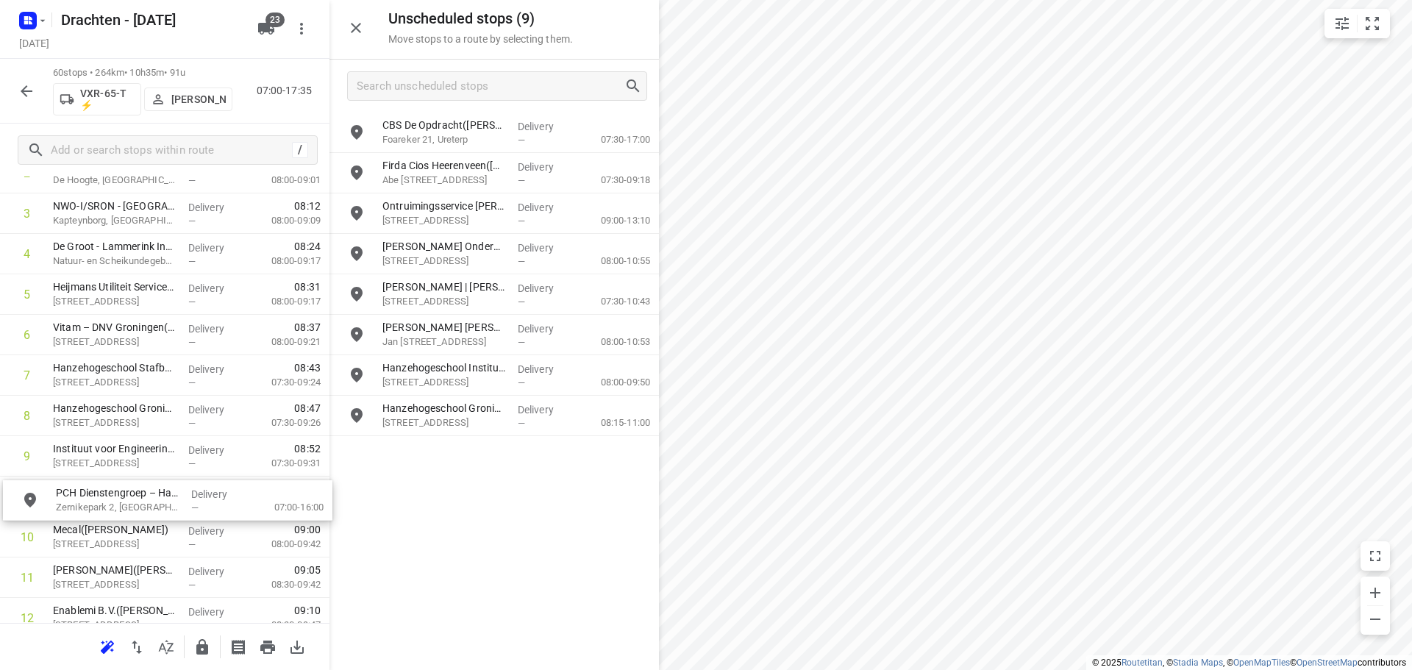
drag, startPoint x: 509, startPoint y: 180, endPoint x: 179, endPoint y: 508, distance: 465.5
click at [359, 30] on icon "button" at bounding box center [356, 28] width 10 height 10
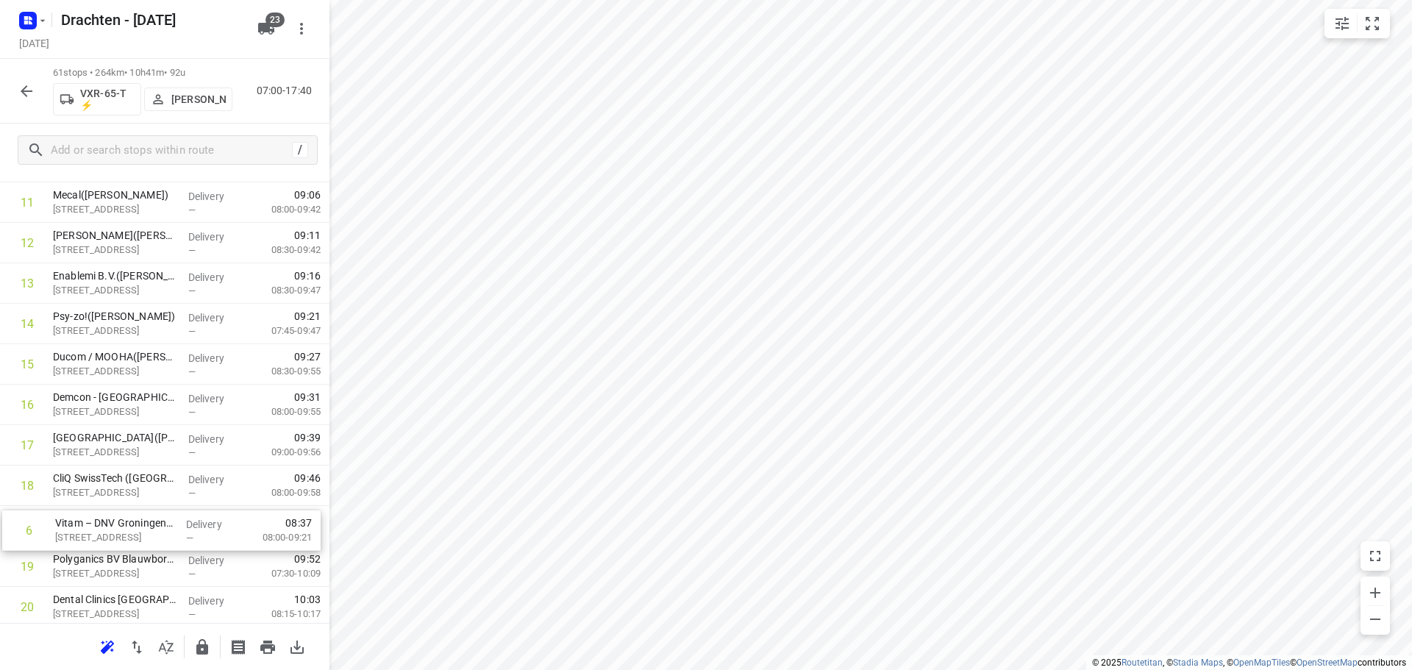
drag, startPoint x: 167, startPoint y: 341, endPoint x: 174, endPoint y: 542, distance: 201.7
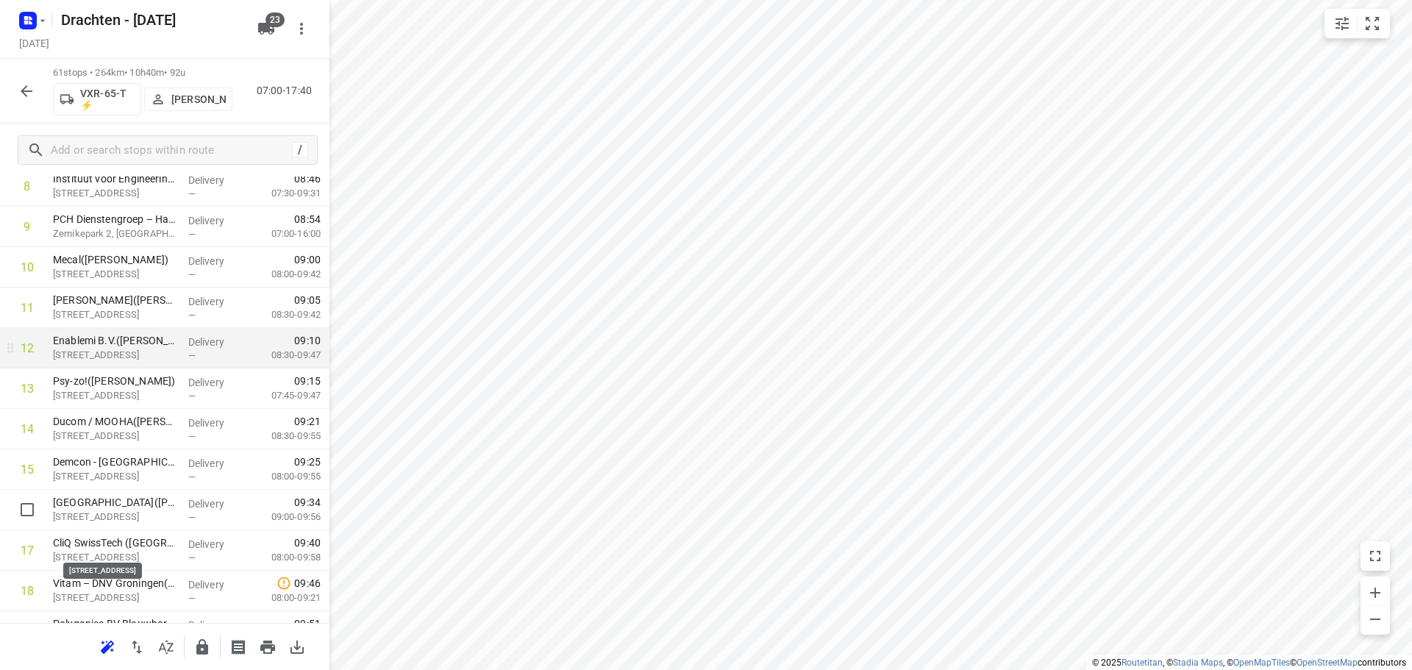
scroll to position [441, 0]
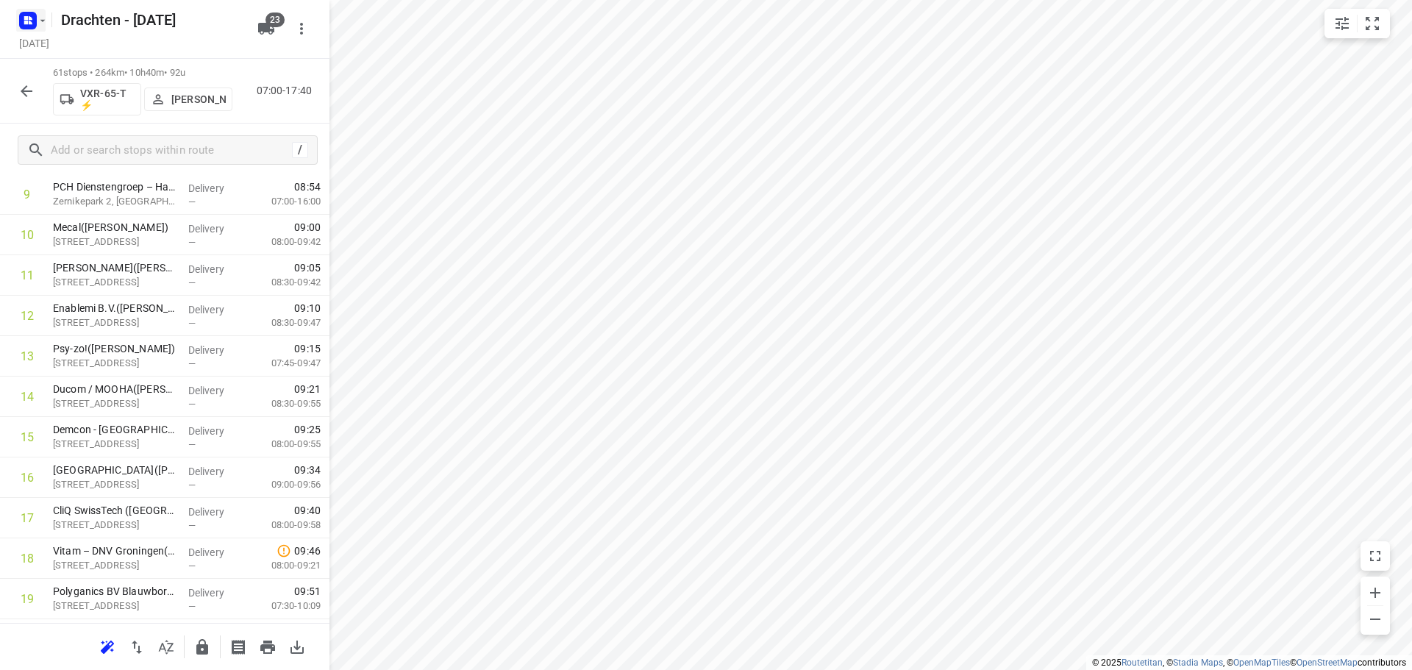
click at [35, 20] on rect "button" at bounding box center [28, 21] width 18 height 18
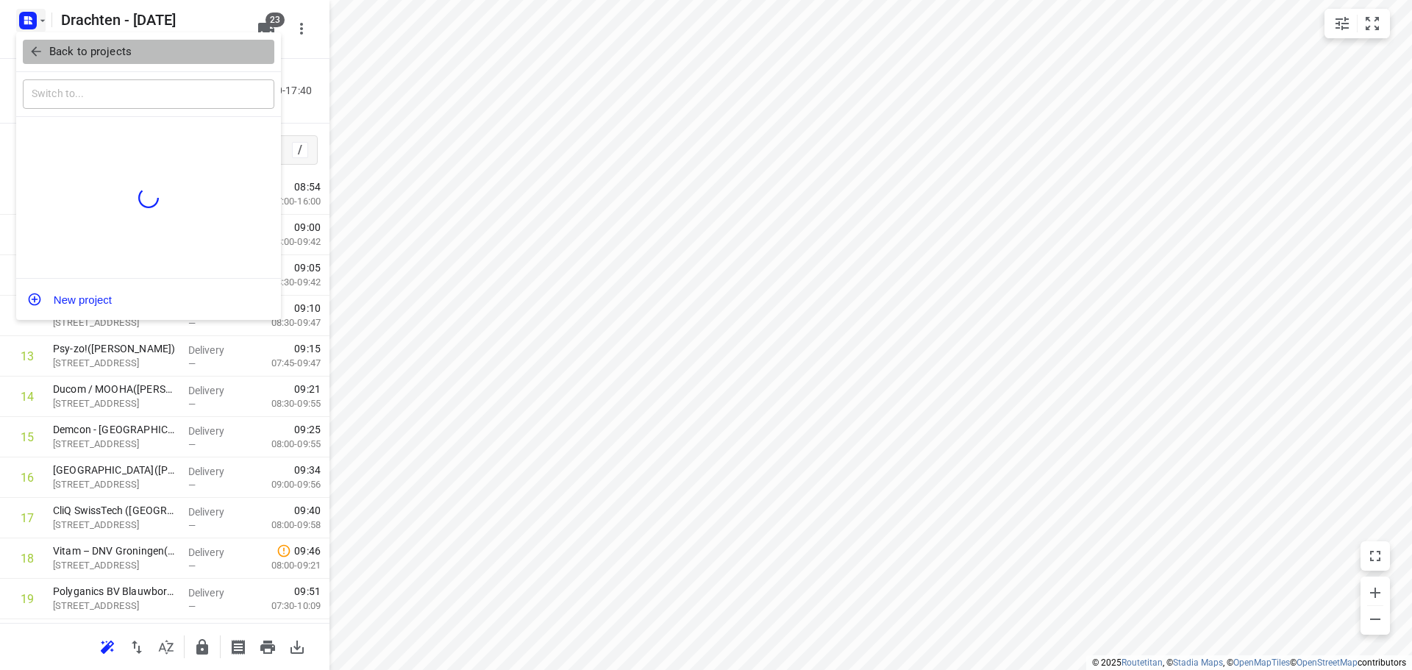
click at [81, 58] on p "Back to projects" at bounding box center [90, 51] width 82 height 17
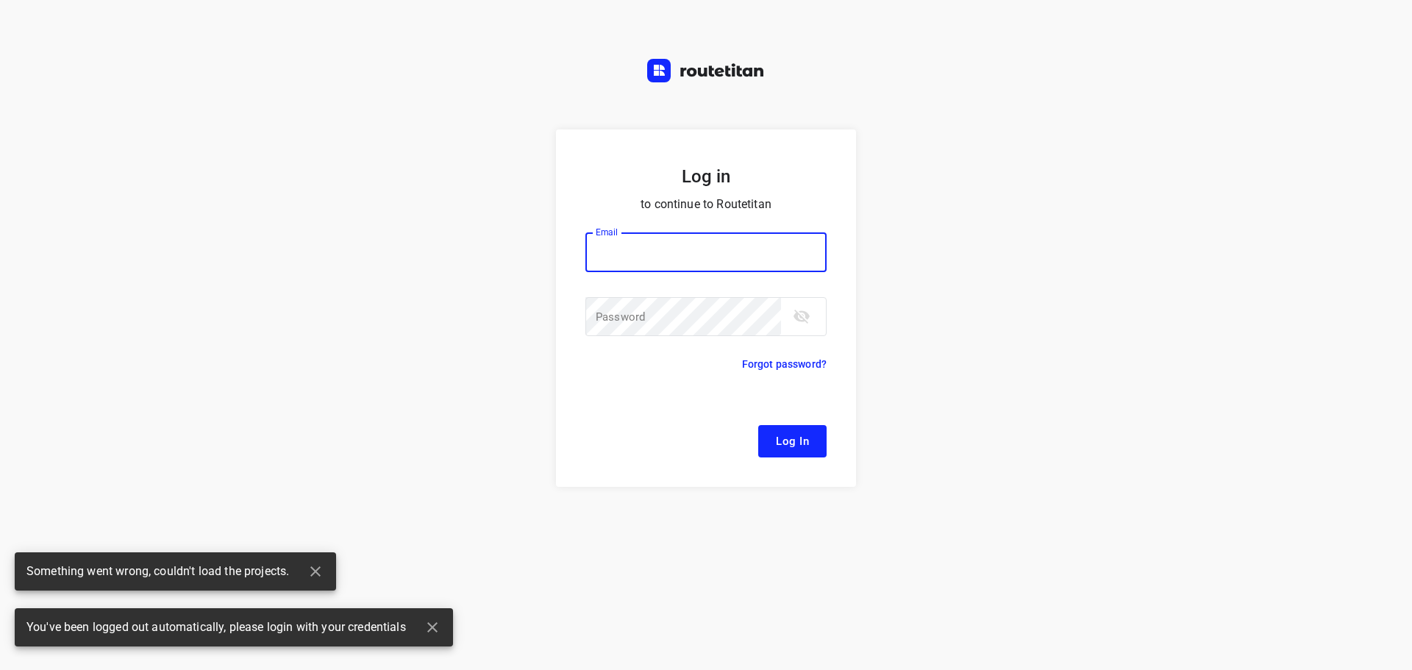
drag, startPoint x: 623, startPoint y: 243, endPoint x: 633, endPoint y: 254, distance: 14.6
click at [623, 243] on input "email" at bounding box center [706, 252] width 241 height 40
type input "remco@fruitopjewerk.nl"
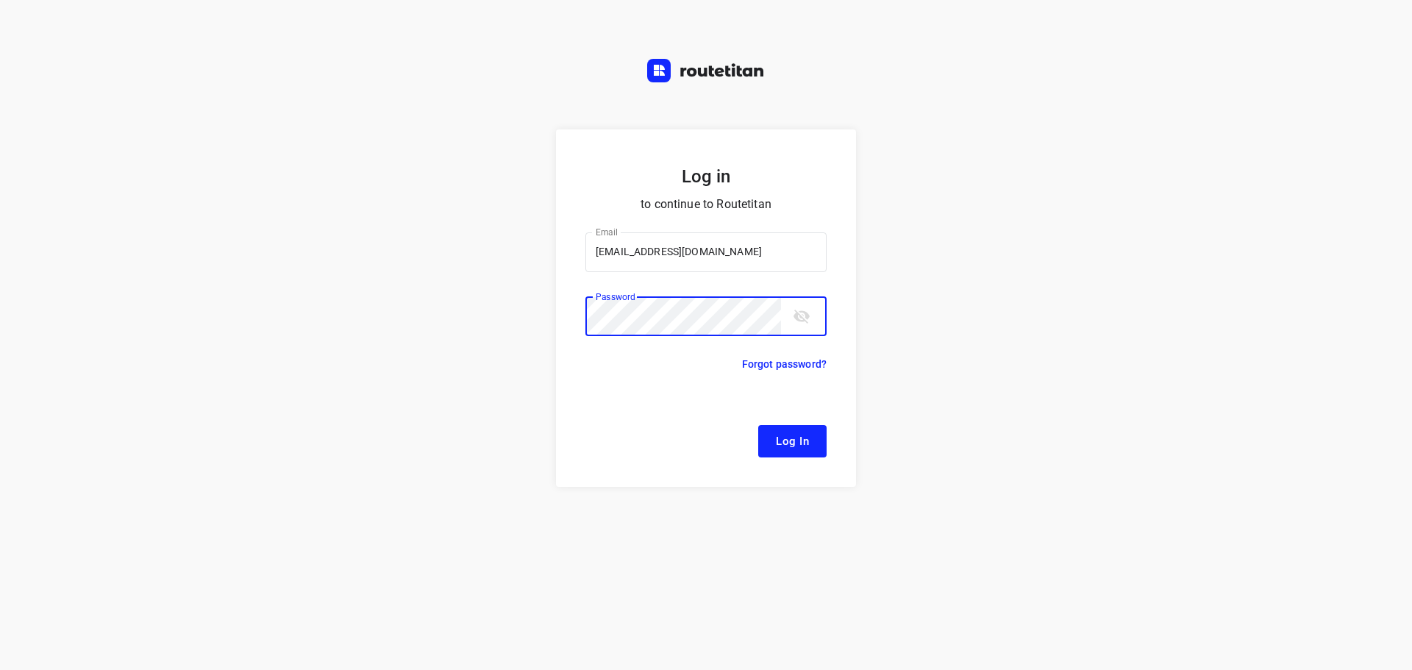
click at [758, 425] on button "Log In" at bounding box center [792, 441] width 68 height 32
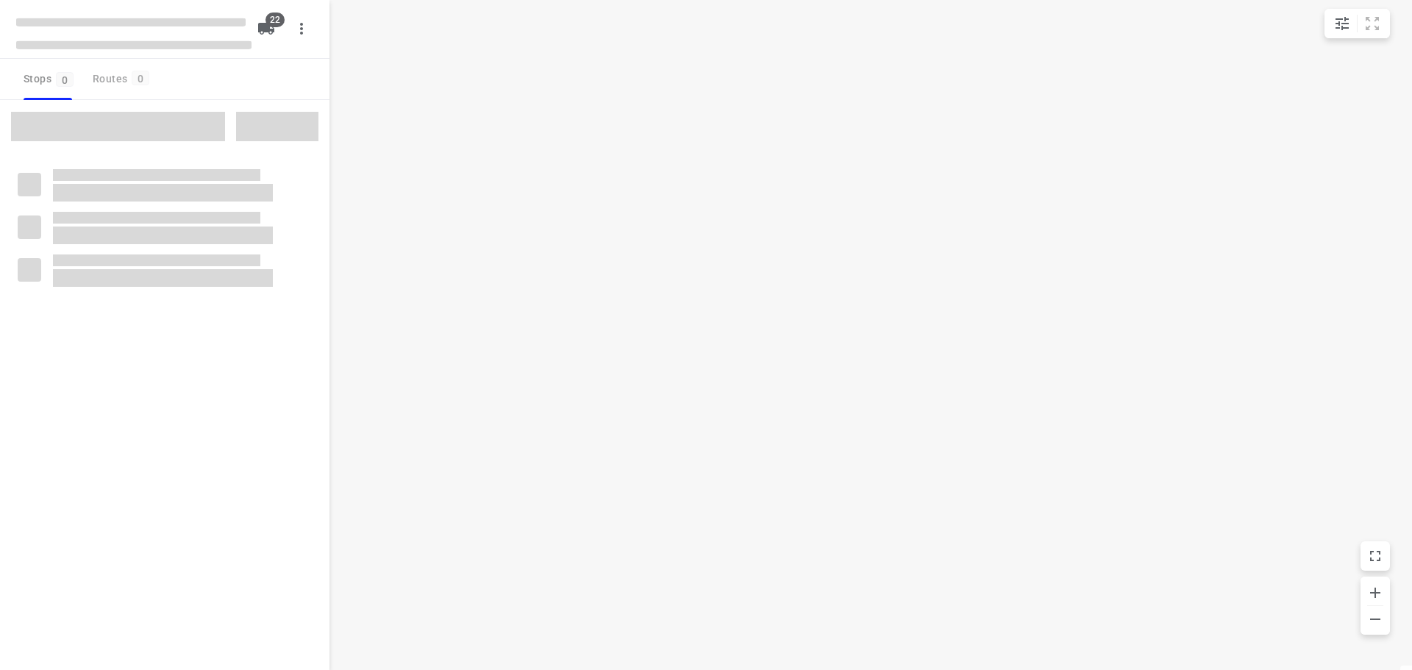
type input "distance"
checkbox input "true"
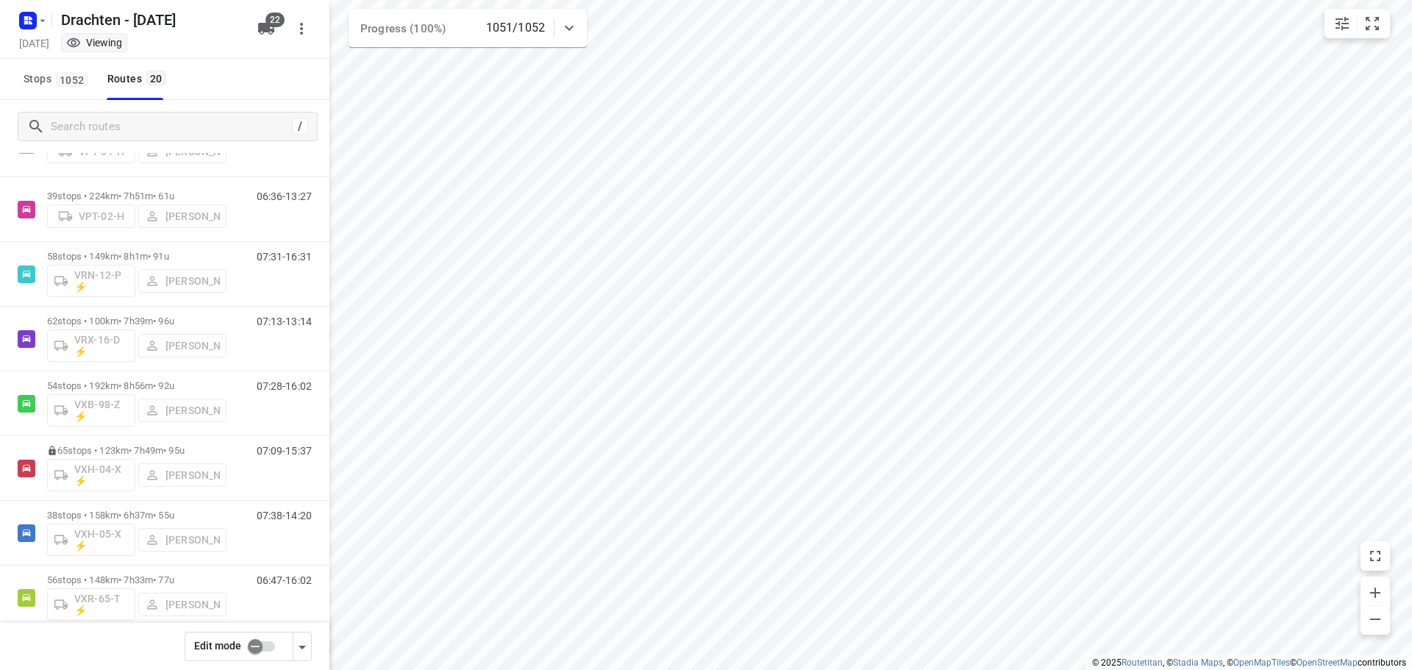
scroll to position [872, 0]
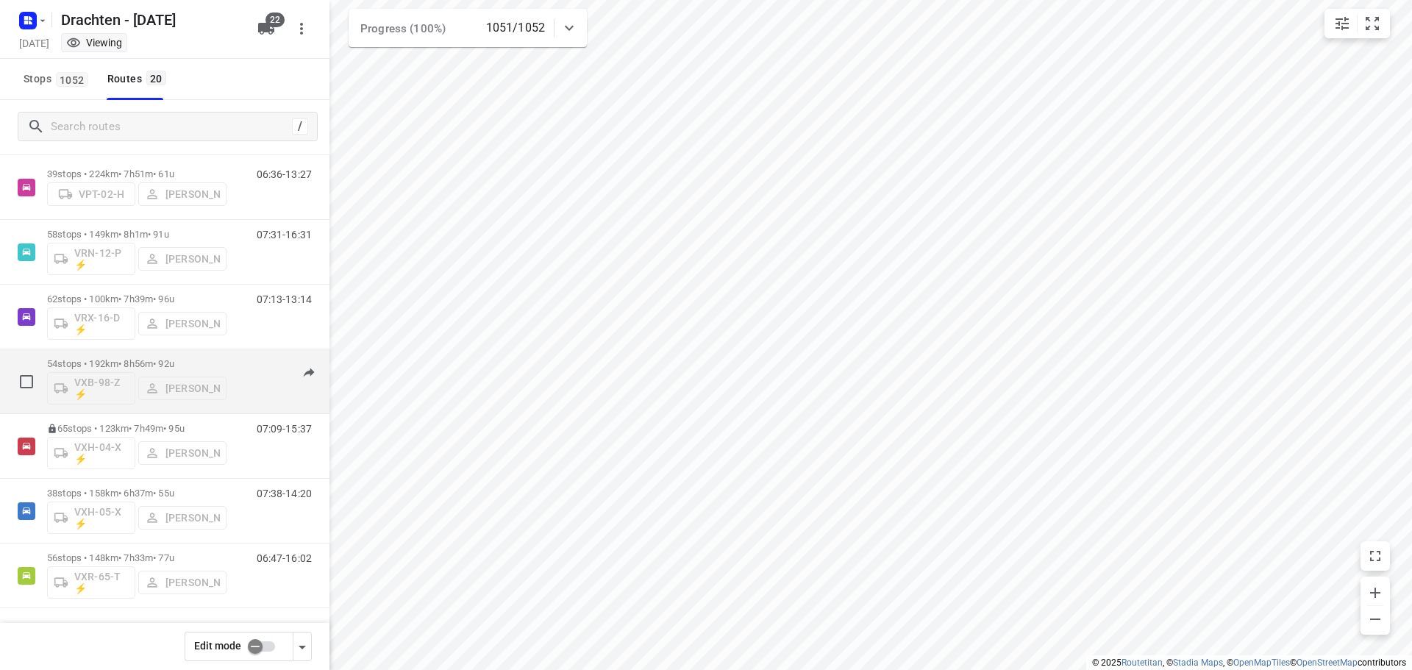
click at [123, 358] on p "54 stops • 192km • 8h56m • 92u" at bounding box center [136, 363] width 179 height 11
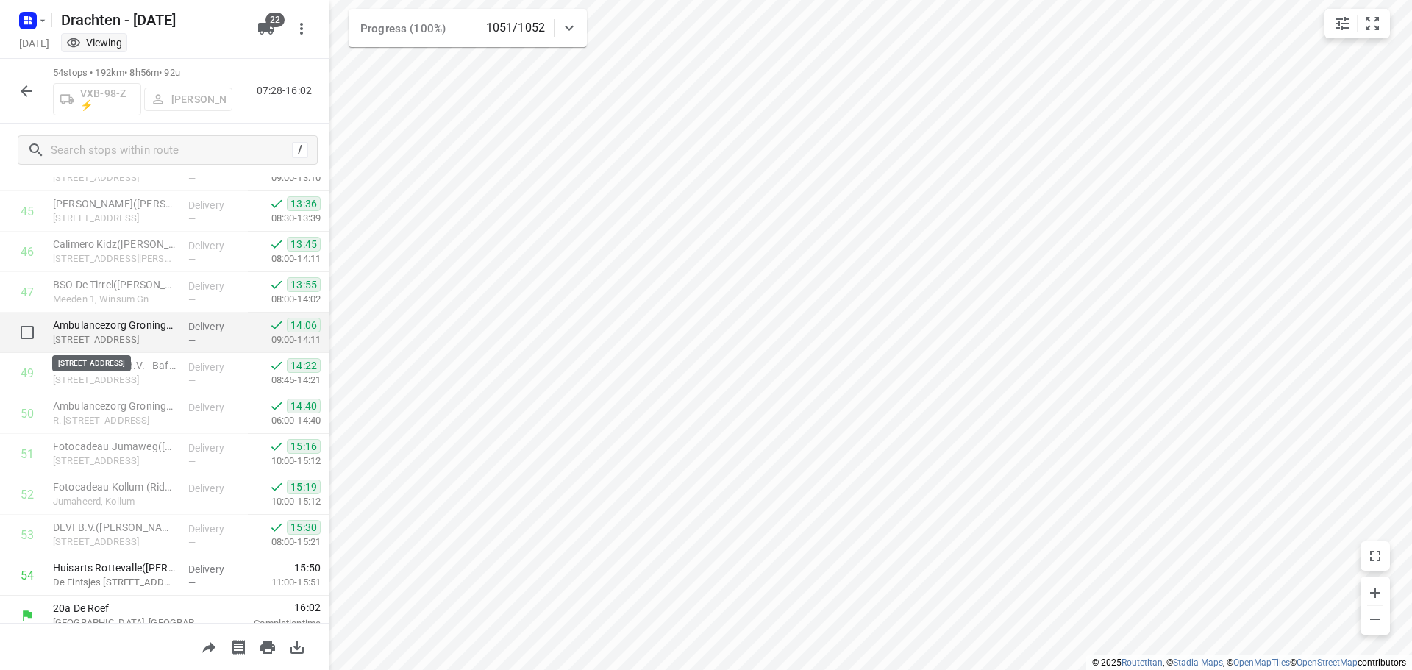
scroll to position [1852, 0]
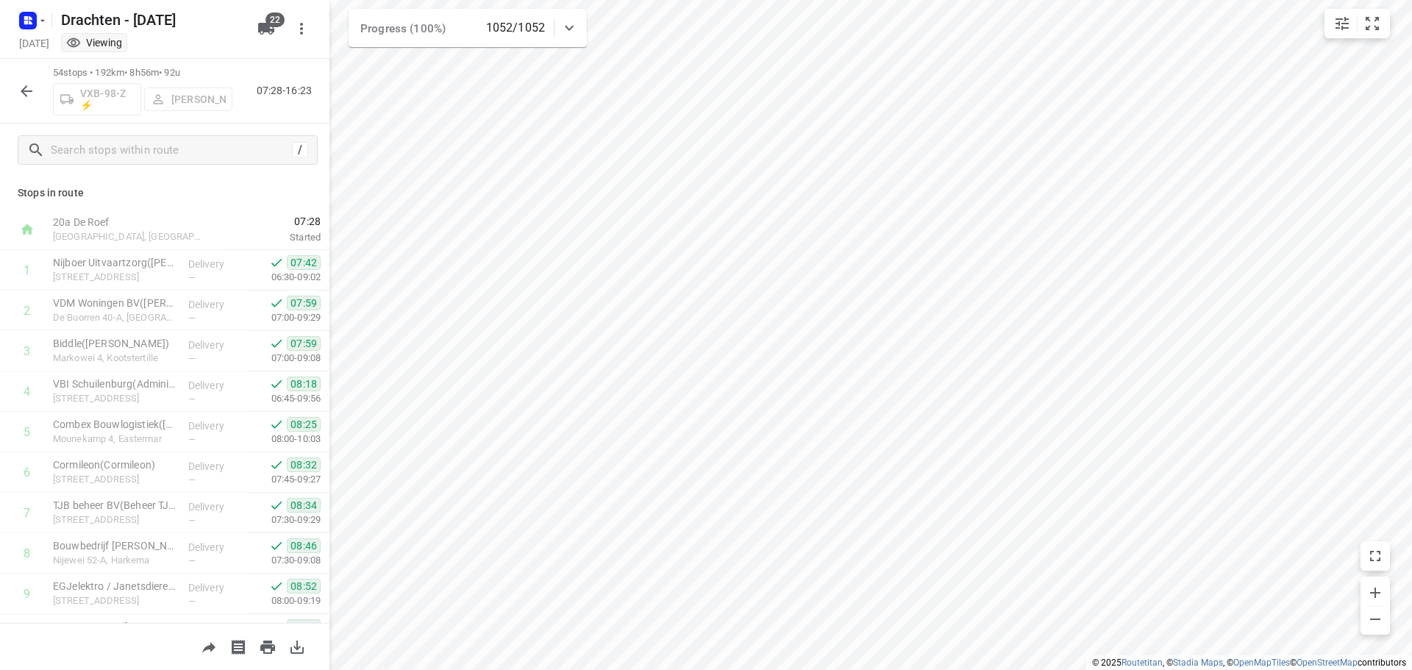
scroll to position [1852, 0]
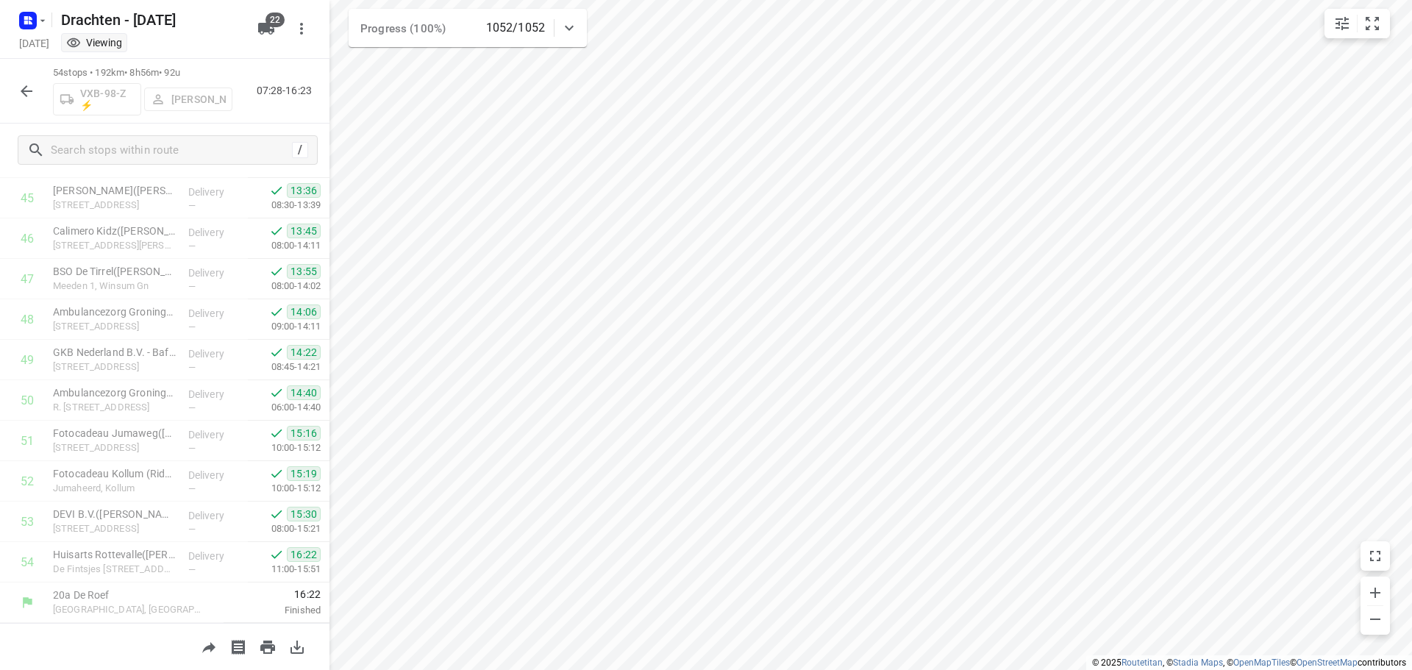
click at [17, 88] on button "button" at bounding box center [26, 91] width 29 height 29
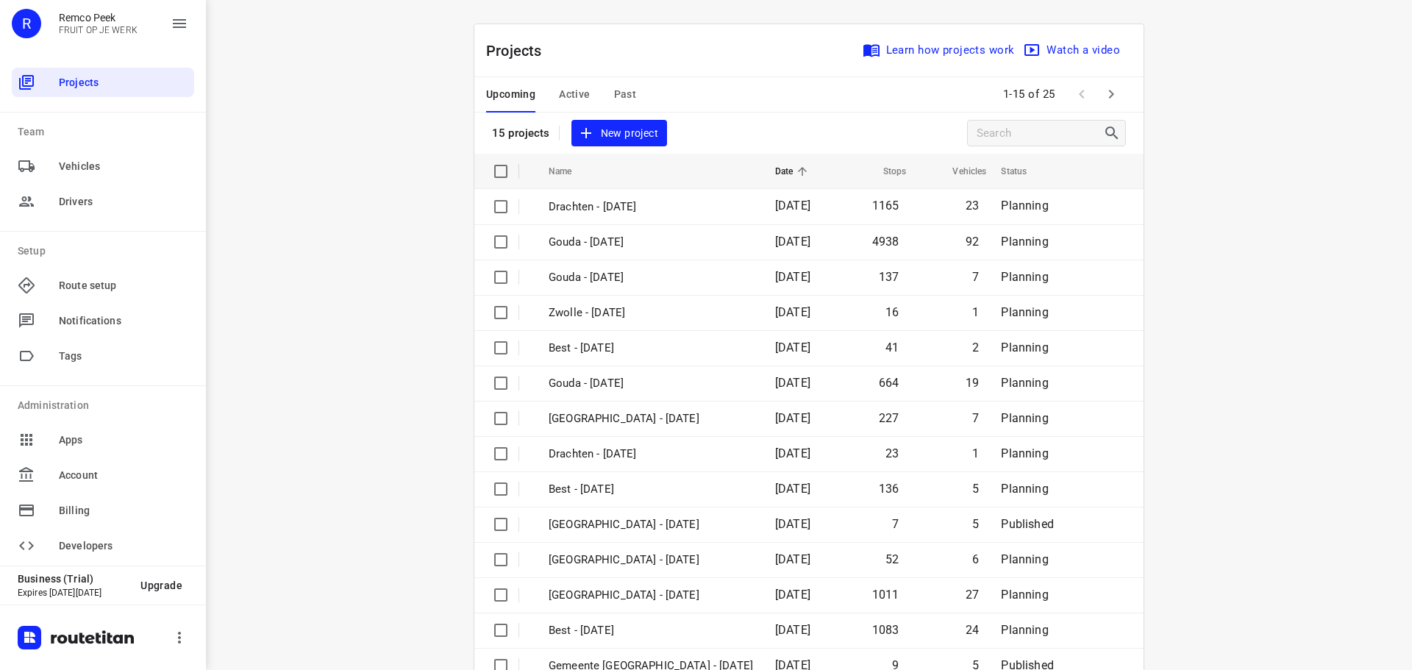
click at [1107, 81] on button "button" at bounding box center [1111, 93] width 29 height 29
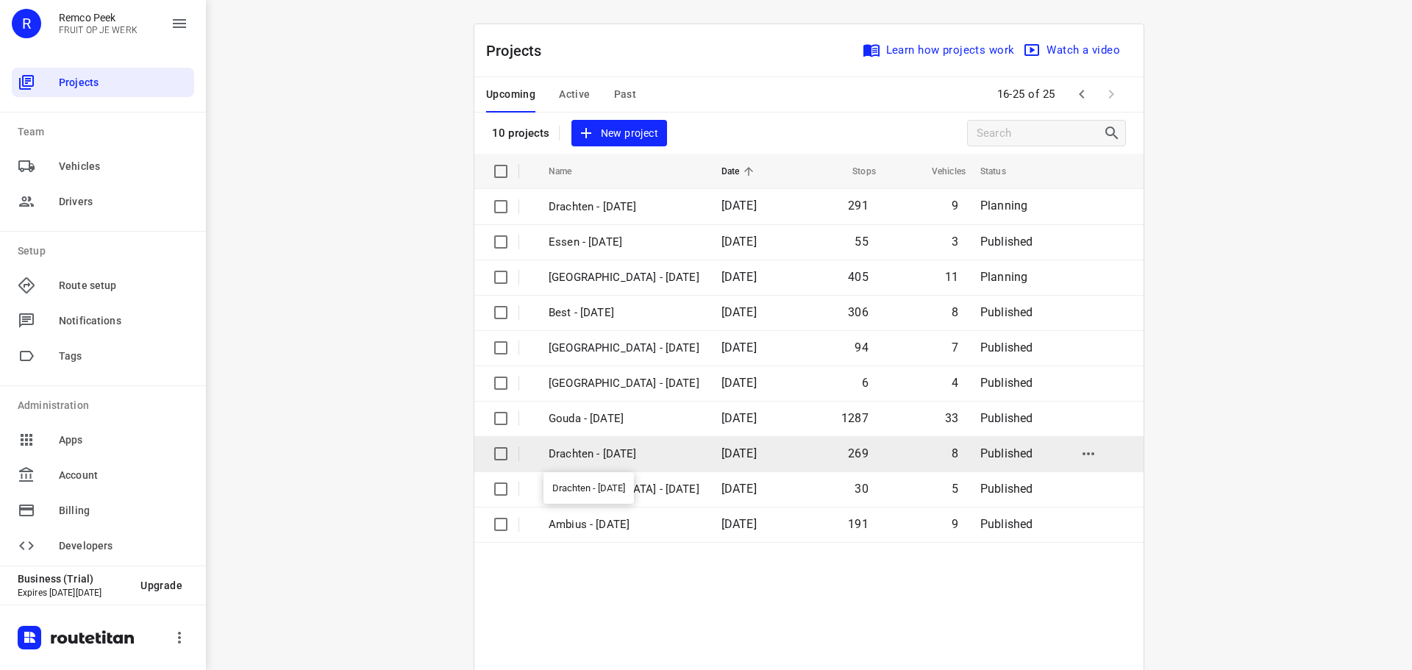
click at [588, 452] on p "Drachten - [DATE]" at bounding box center [624, 454] width 151 height 17
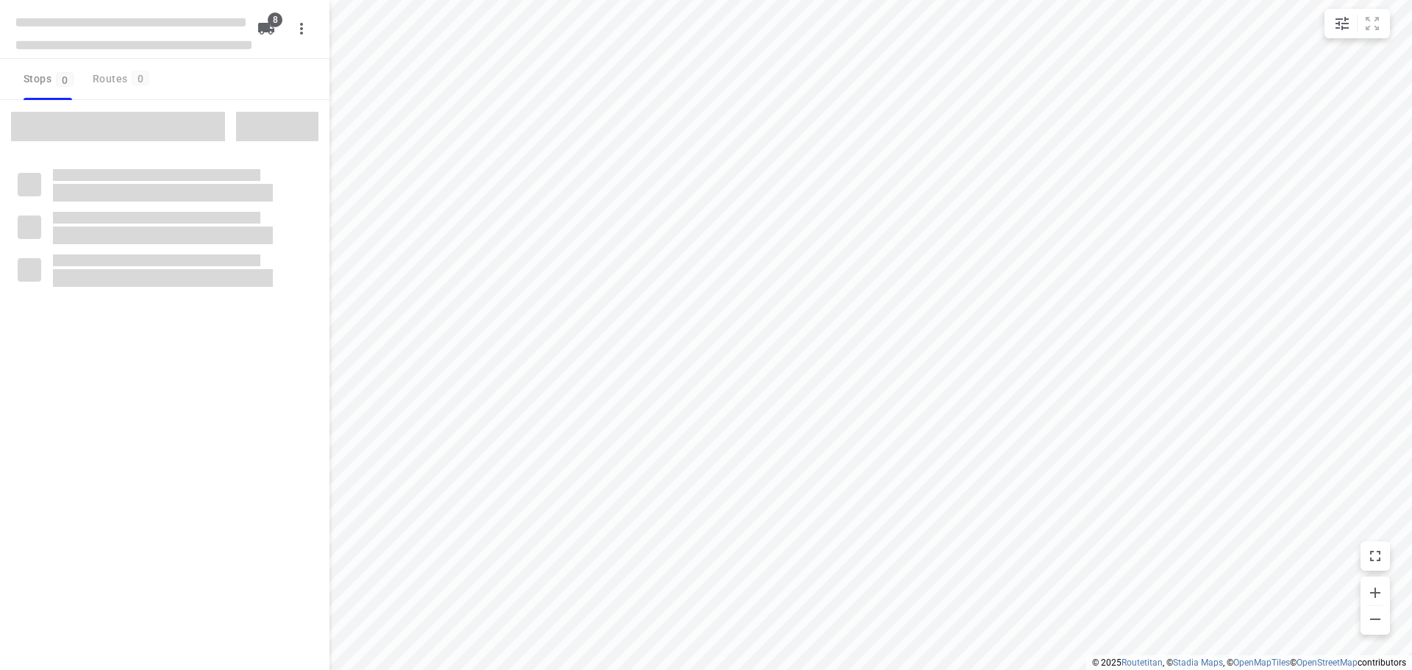
type input "distance"
checkbox input "true"
type input "distance"
checkbox input "true"
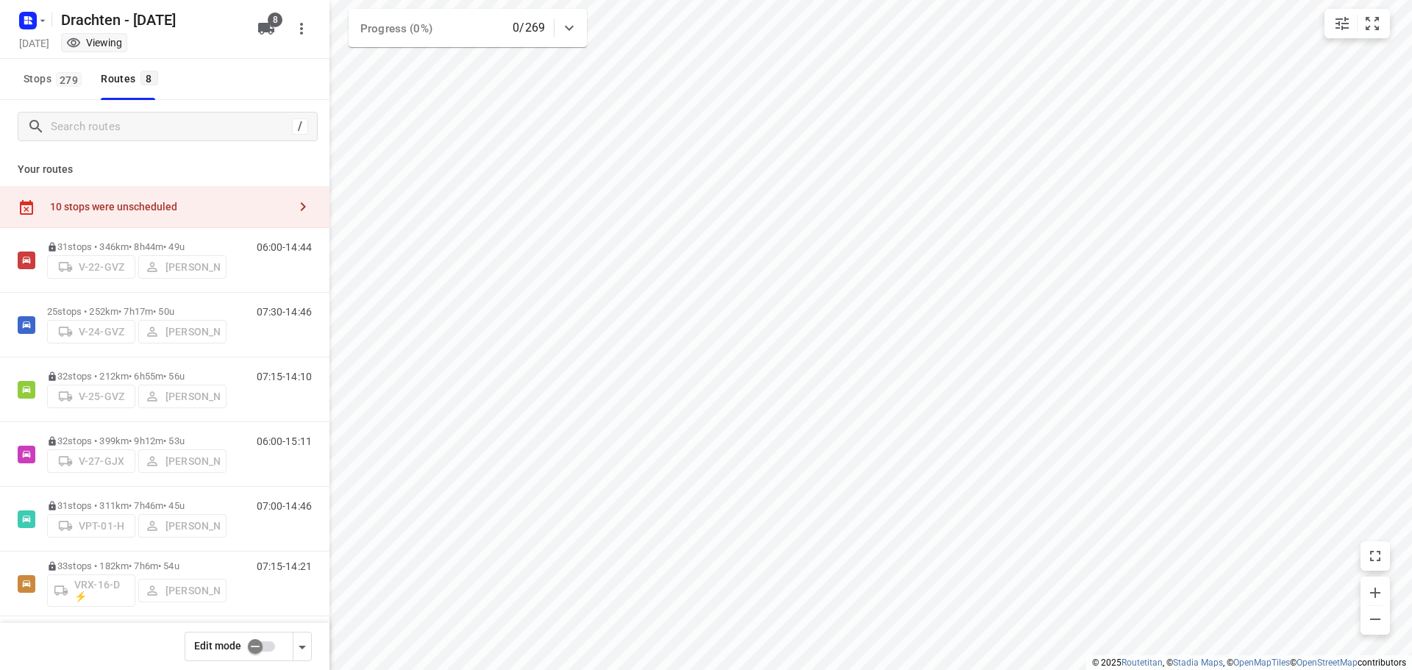
click at [252, 648] on input "checkbox" at bounding box center [255, 647] width 84 height 28
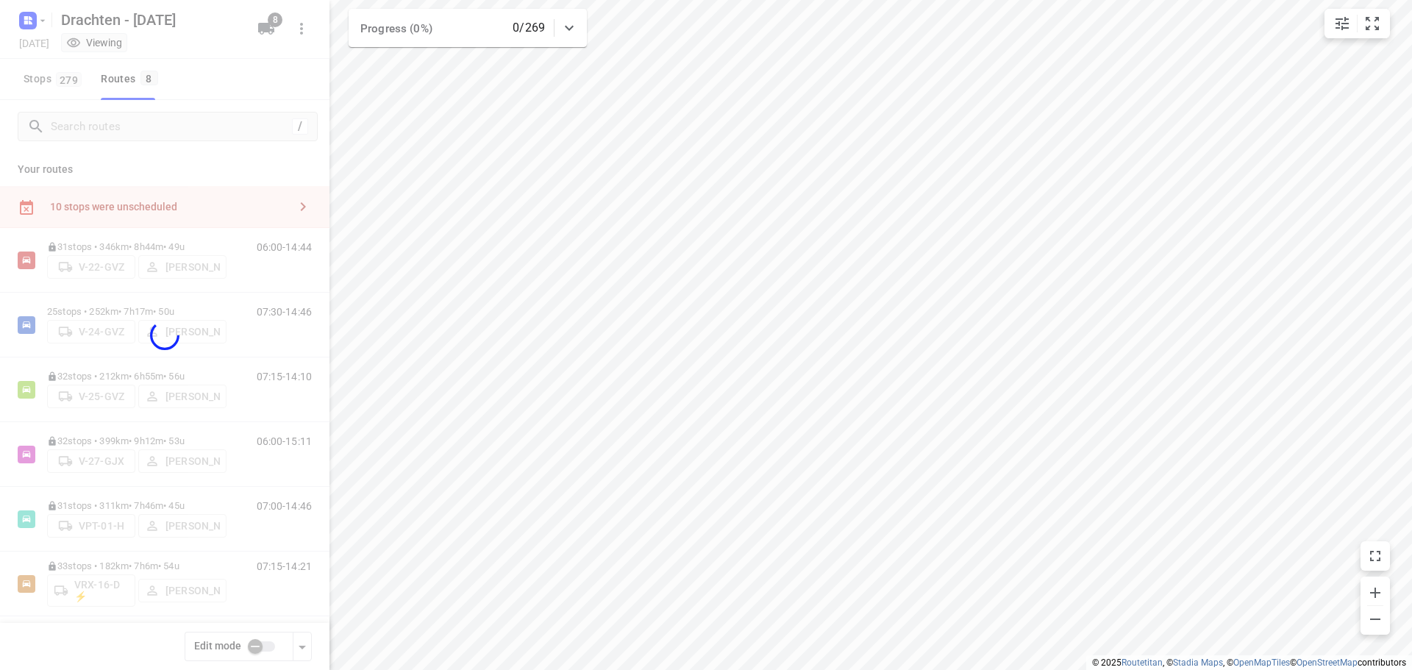
checkbox input "true"
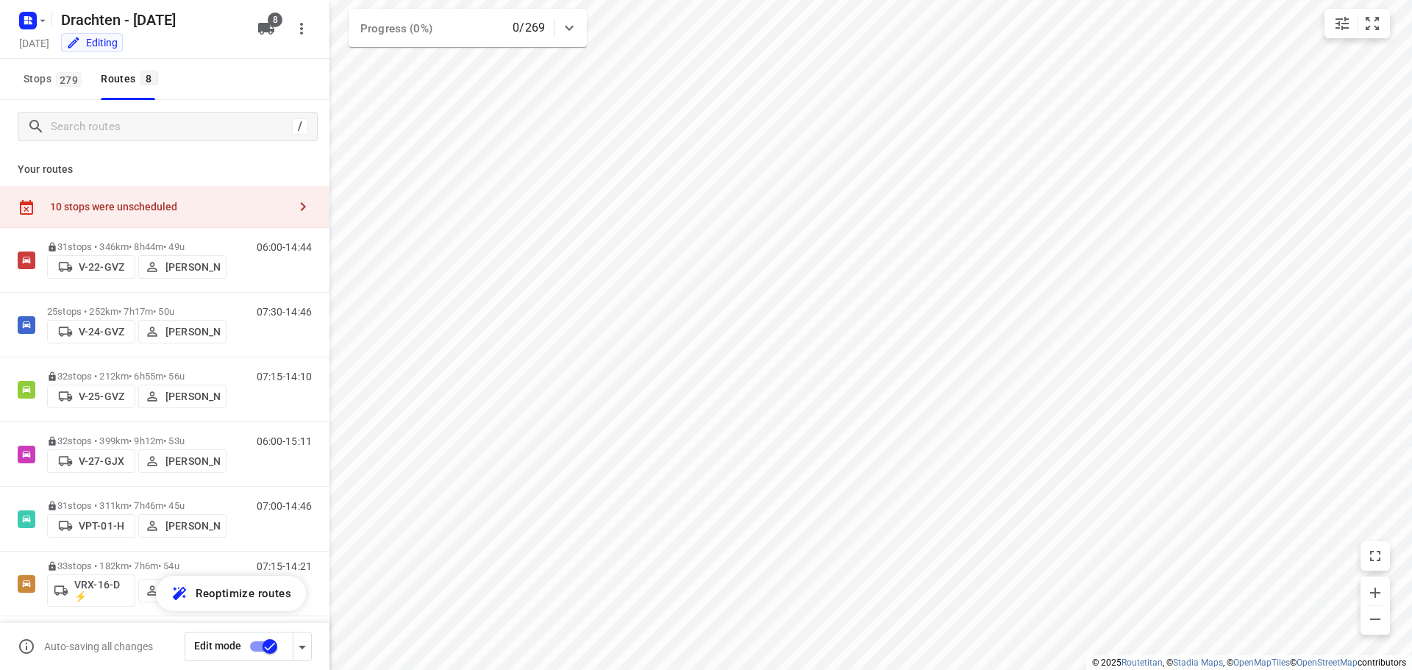
click at [202, 207] on div "10 stops were unscheduled" at bounding box center [169, 207] width 238 height 12
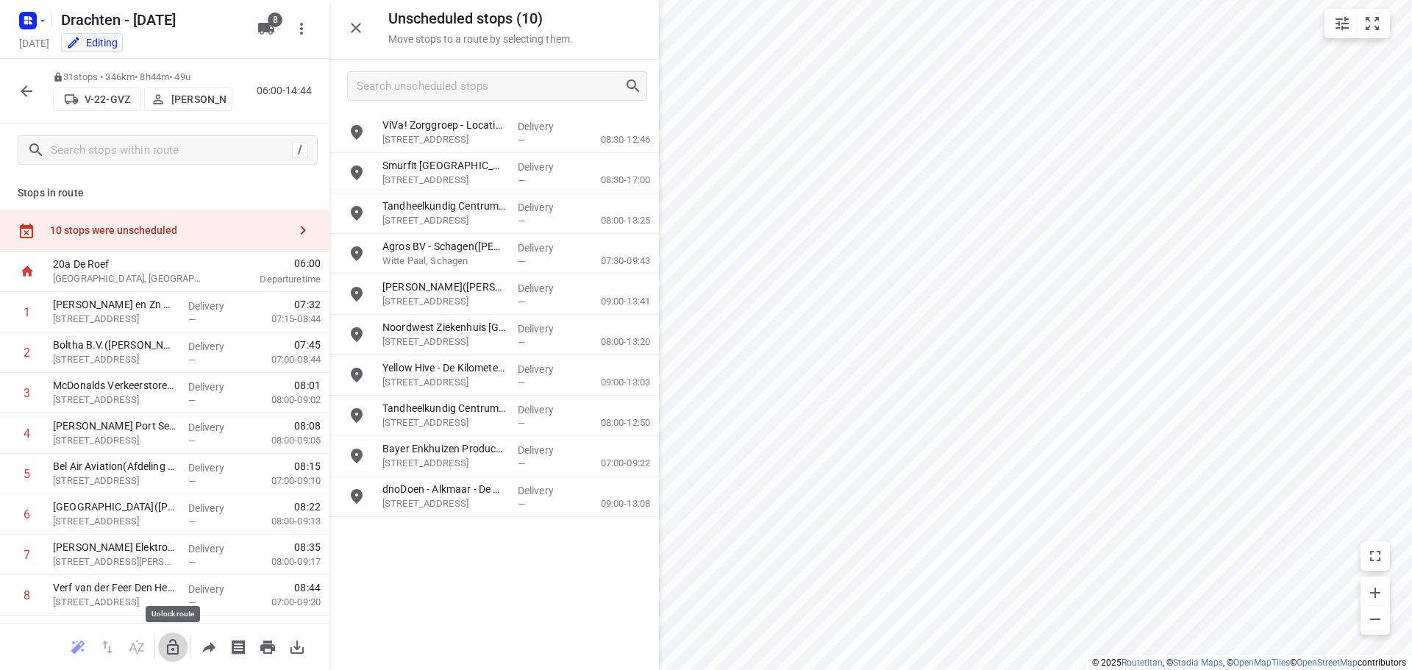
click at [166, 642] on icon "button" at bounding box center [173, 647] width 18 height 18
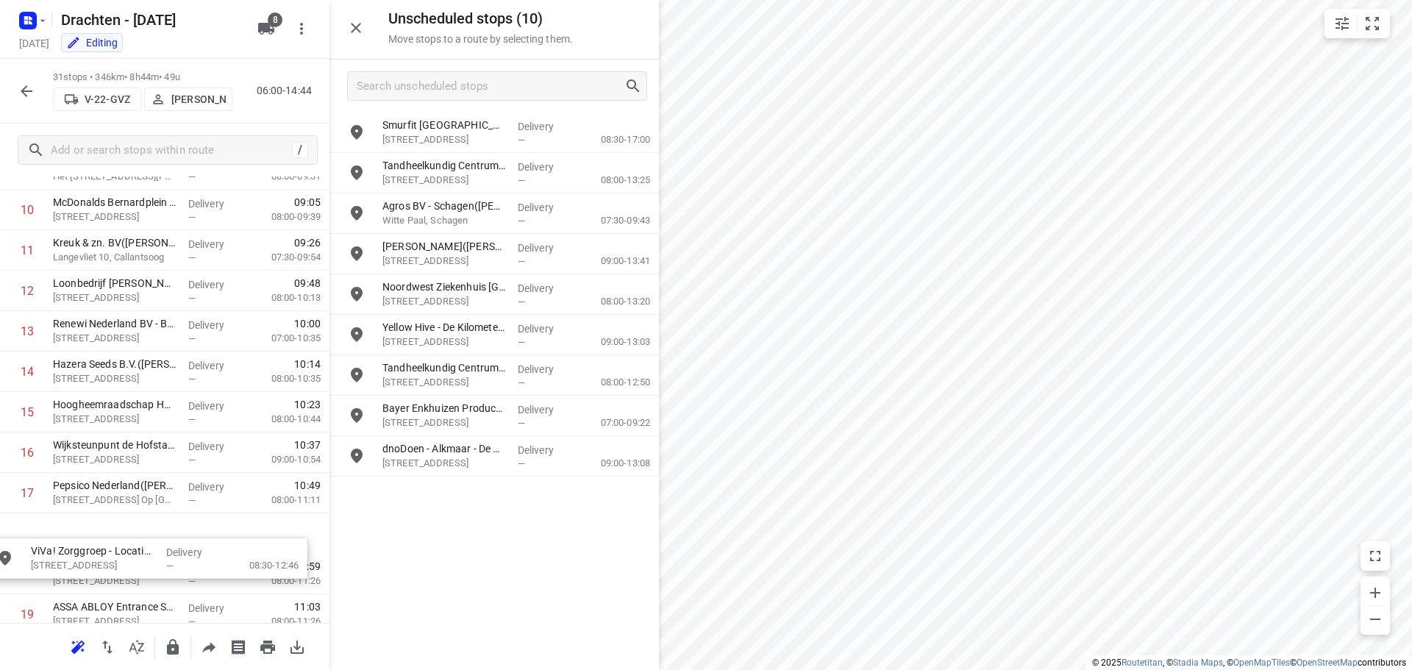
scroll to position [485, 0]
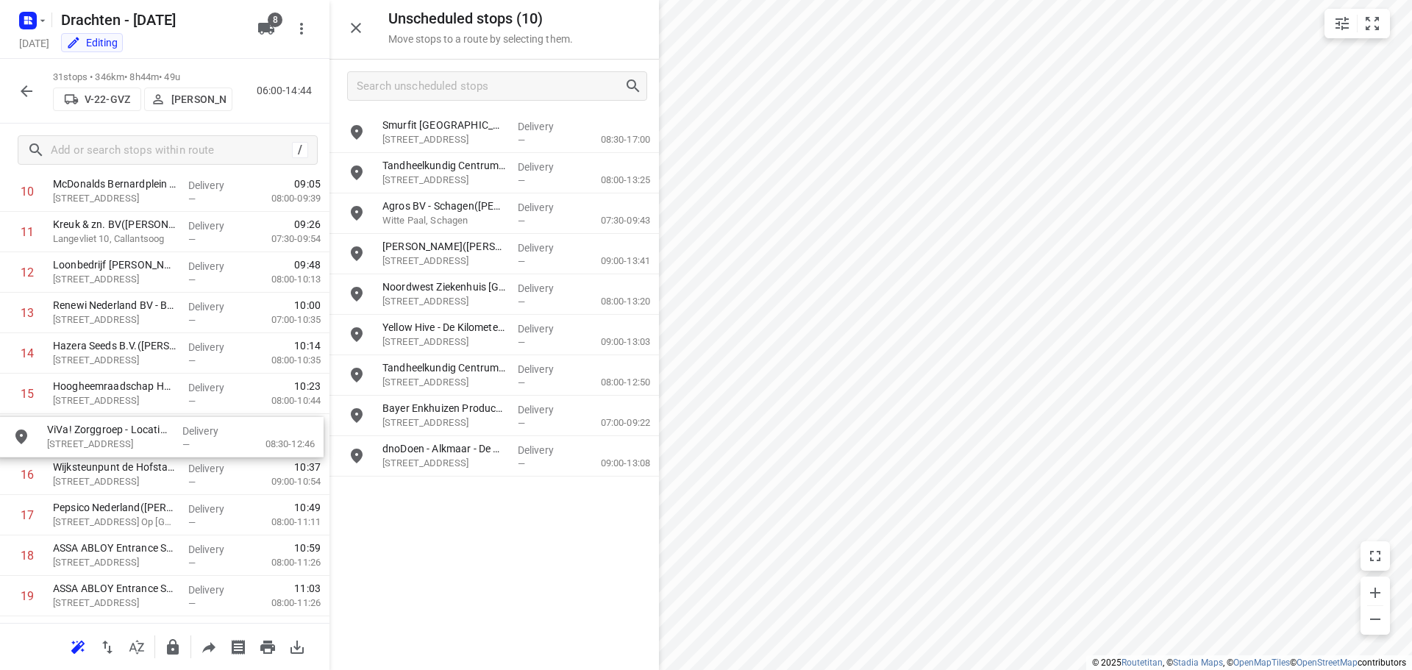
drag, startPoint x: 485, startPoint y: 140, endPoint x: 145, endPoint y: 444, distance: 456.9
click at [117, 439] on p "[STREET_ADDRESS]" at bounding box center [115, 441] width 124 height 15
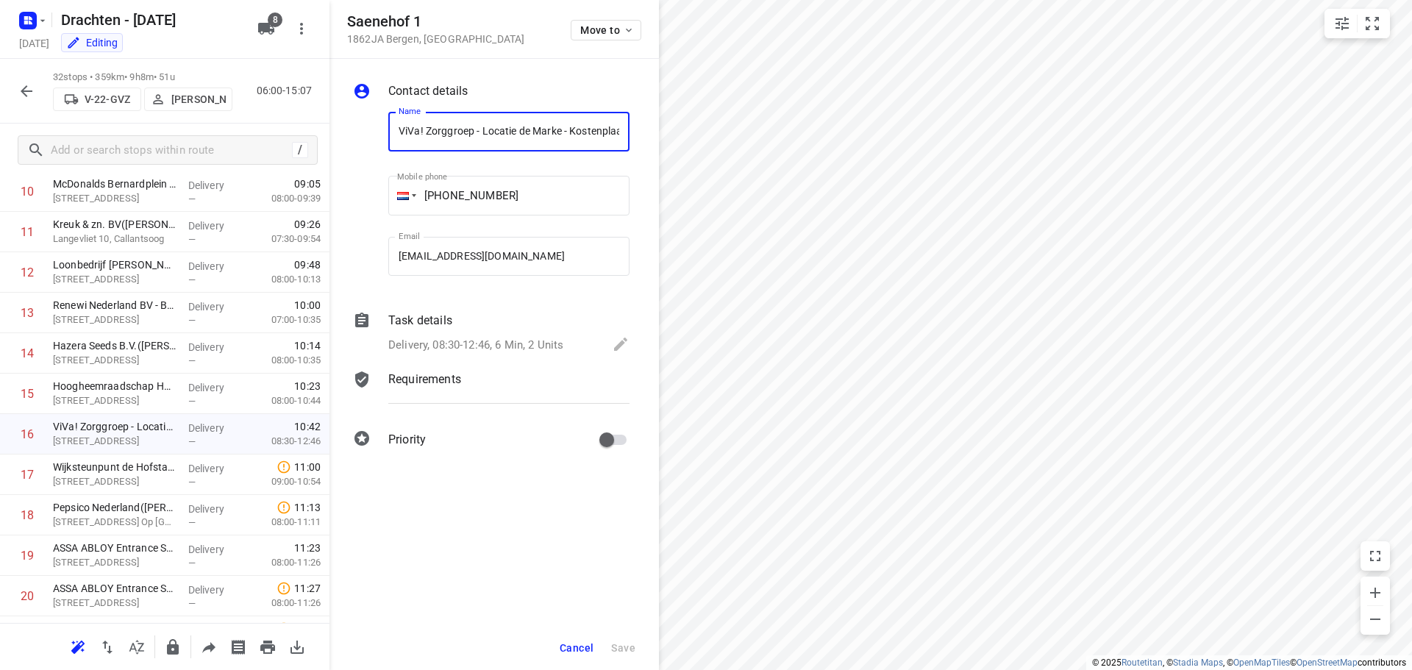
click at [450, 335] on div "Delivery, 08:30-12:46, 6 Min, 2 Units" at bounding box center [508, 345] width 241 height 21
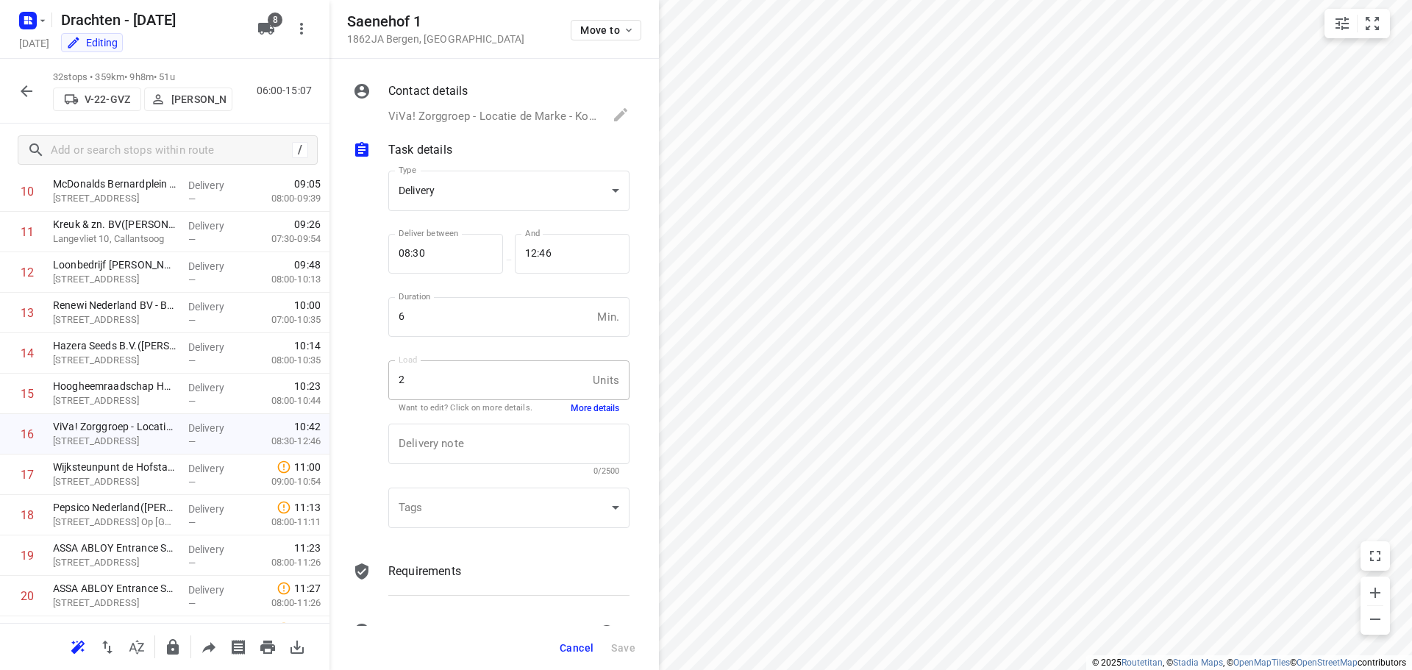
click at [584, 404] on button "More details" at bounding box center [595, 408] width 49 height 13
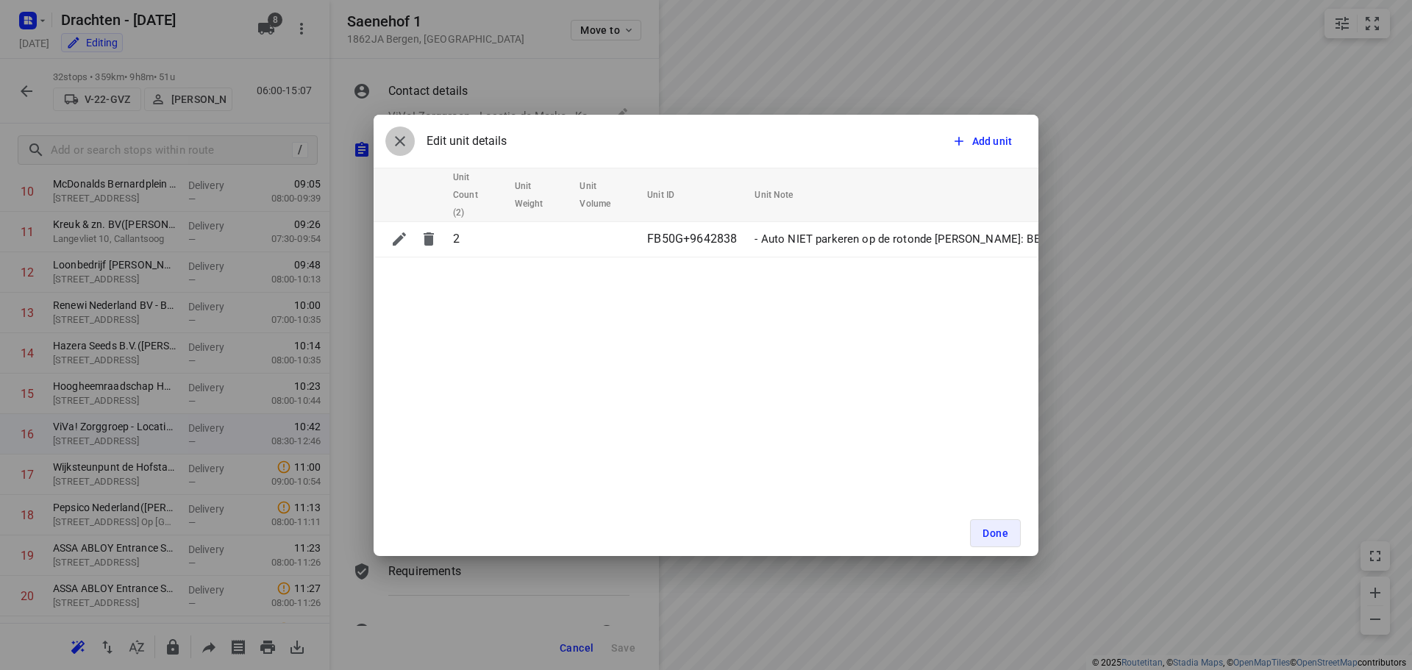
click at [405, 142] on icon "button" at bounding box center [400, 141] width 18 height 18
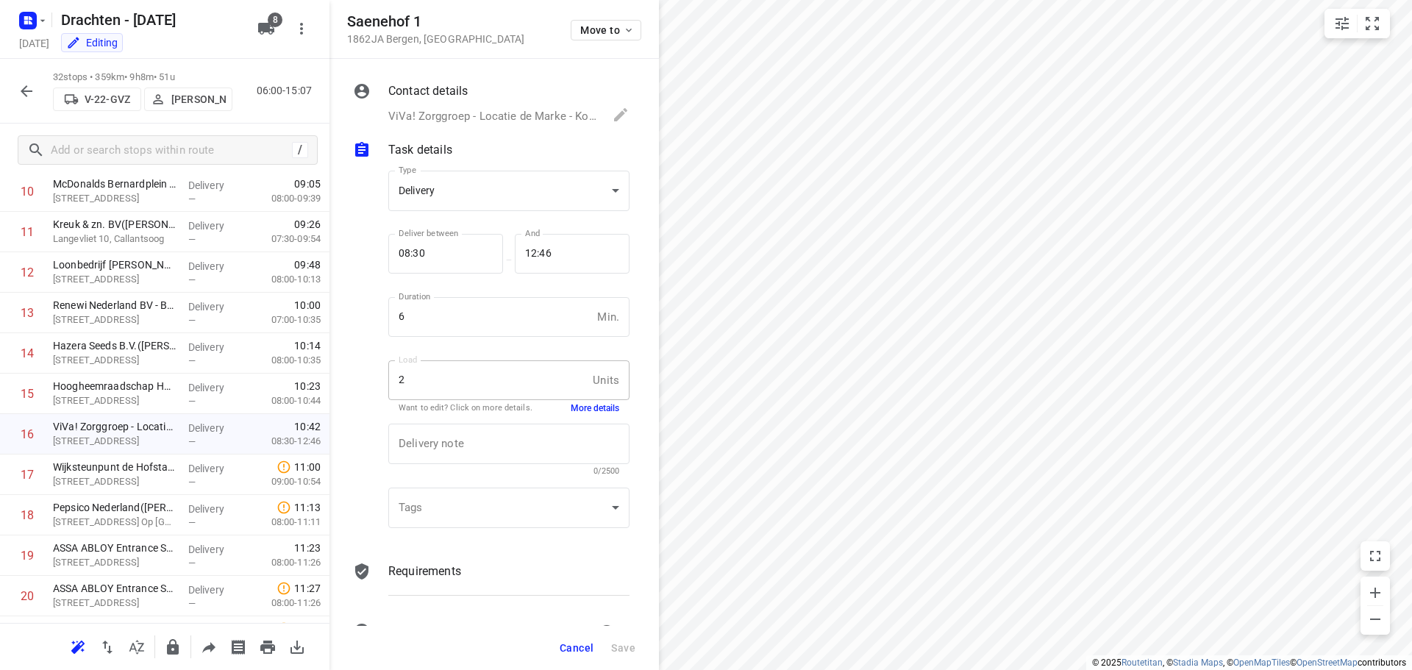
click at [587, 627] on div "Cancel Save" at bounding box center [495, 648] width 330 height 44
click at [577, 641] on button "Cancel" at bounding box center [577, 648] width 46 height 26
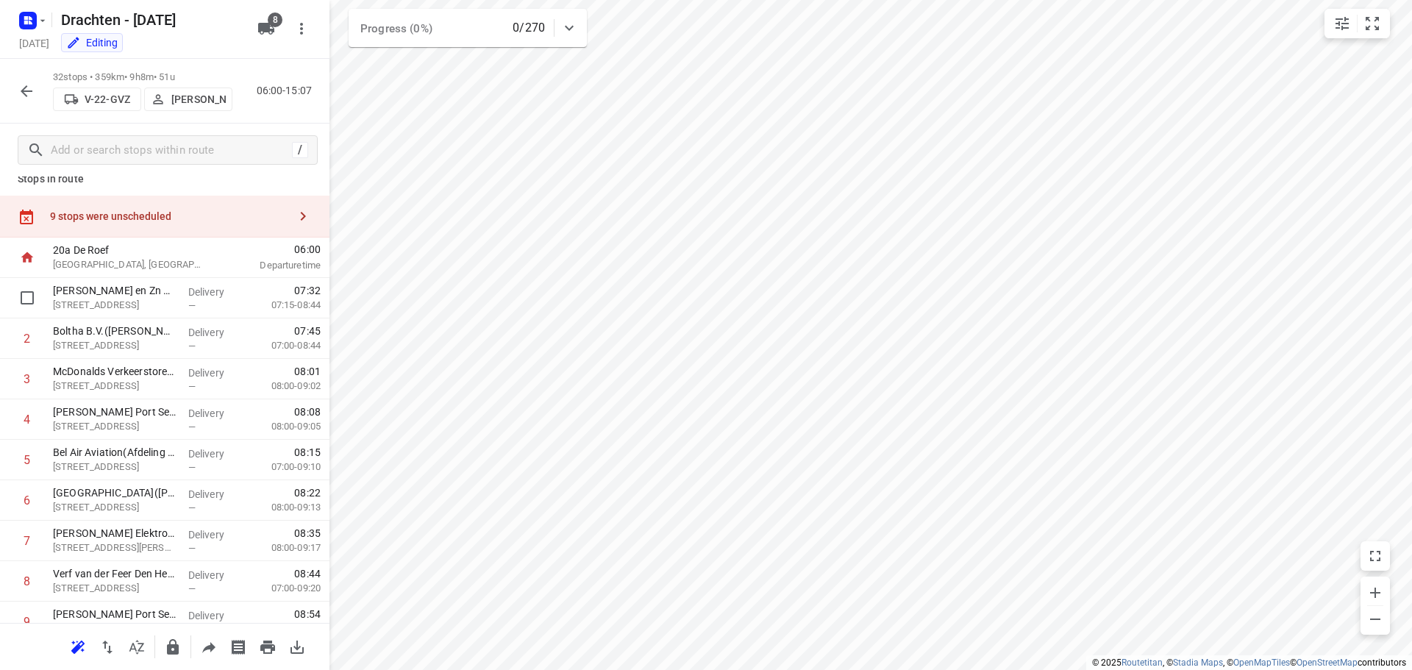
scroll to position [0, 0]
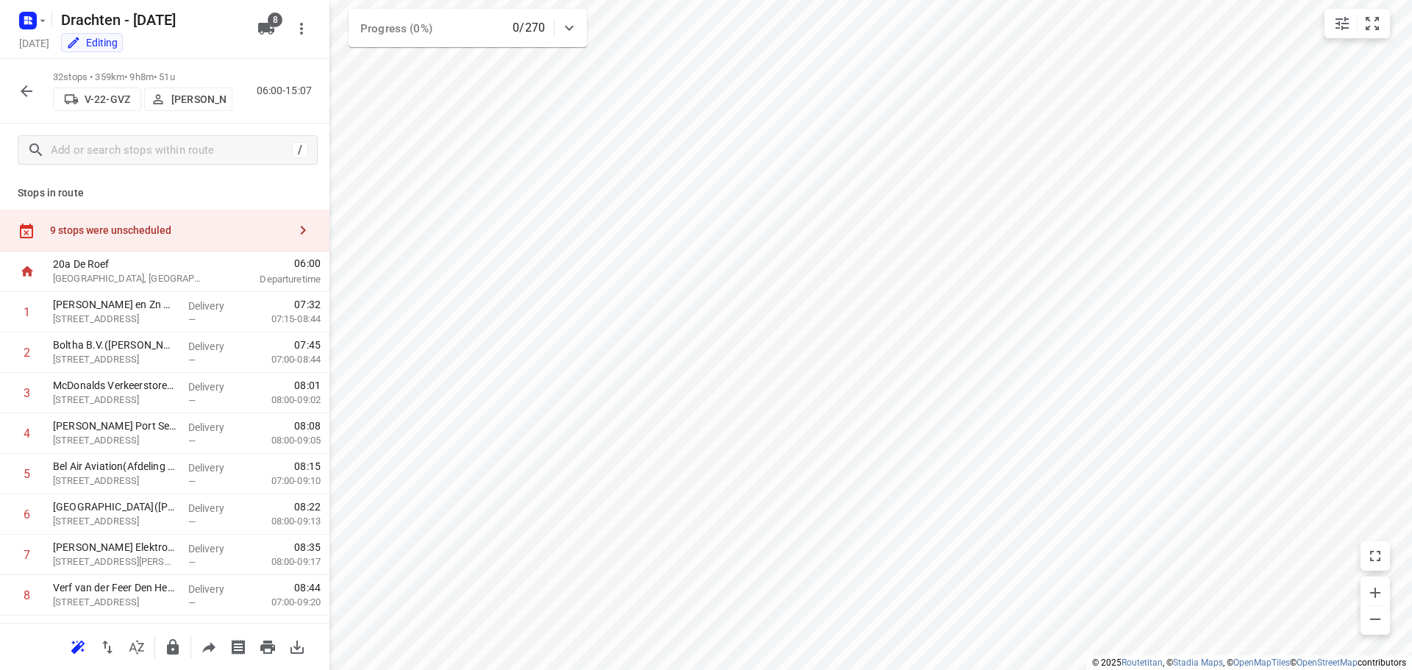
click at [217, 241] on div "9 stops were unscheduled" at bounding box center [165, 231] width 330 height 42
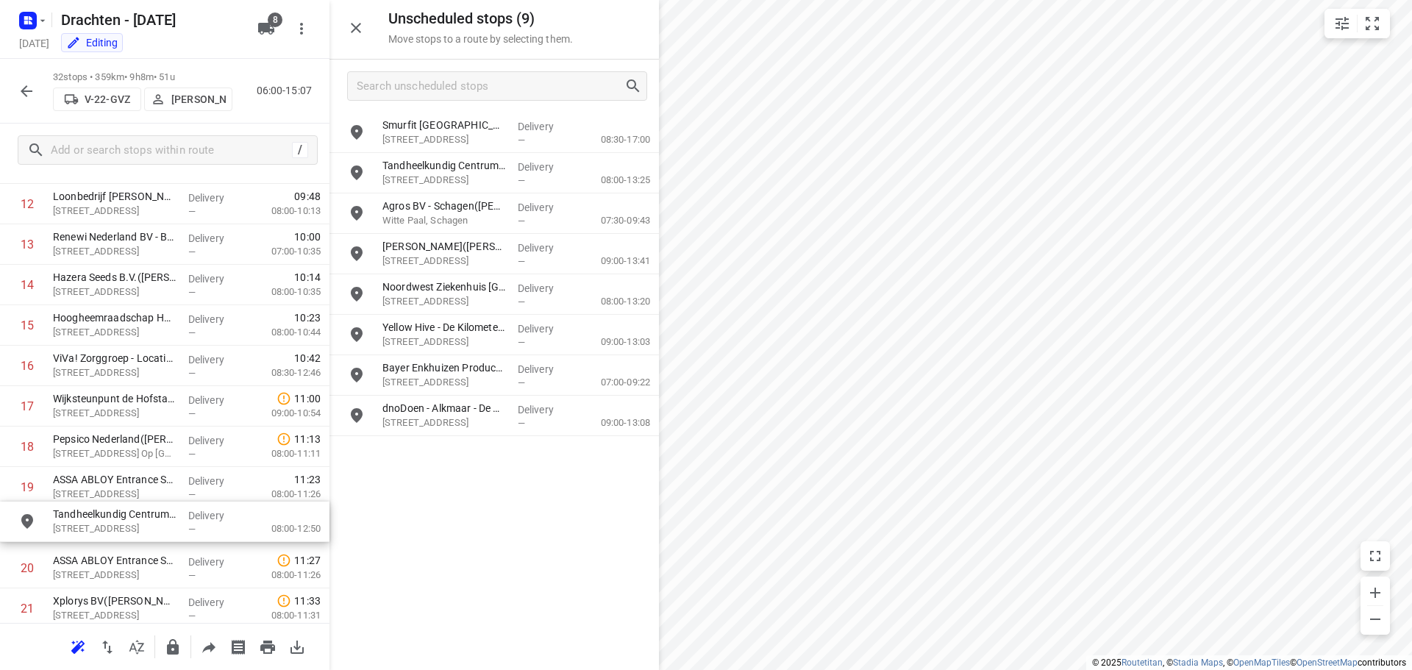
scroll to position [556, 0]
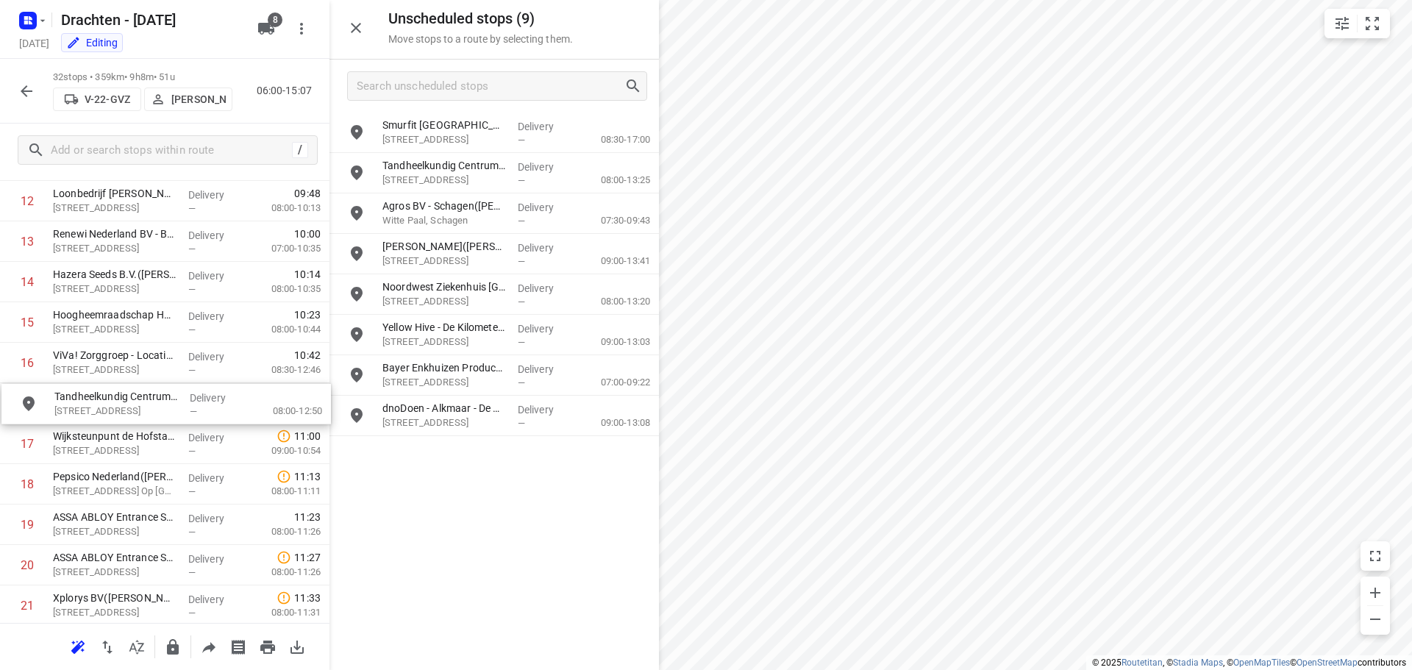
drag, startPoint x: 496, startPoint y: 373, endPoint x: 164, endPoint y: 405, distance: 333.3
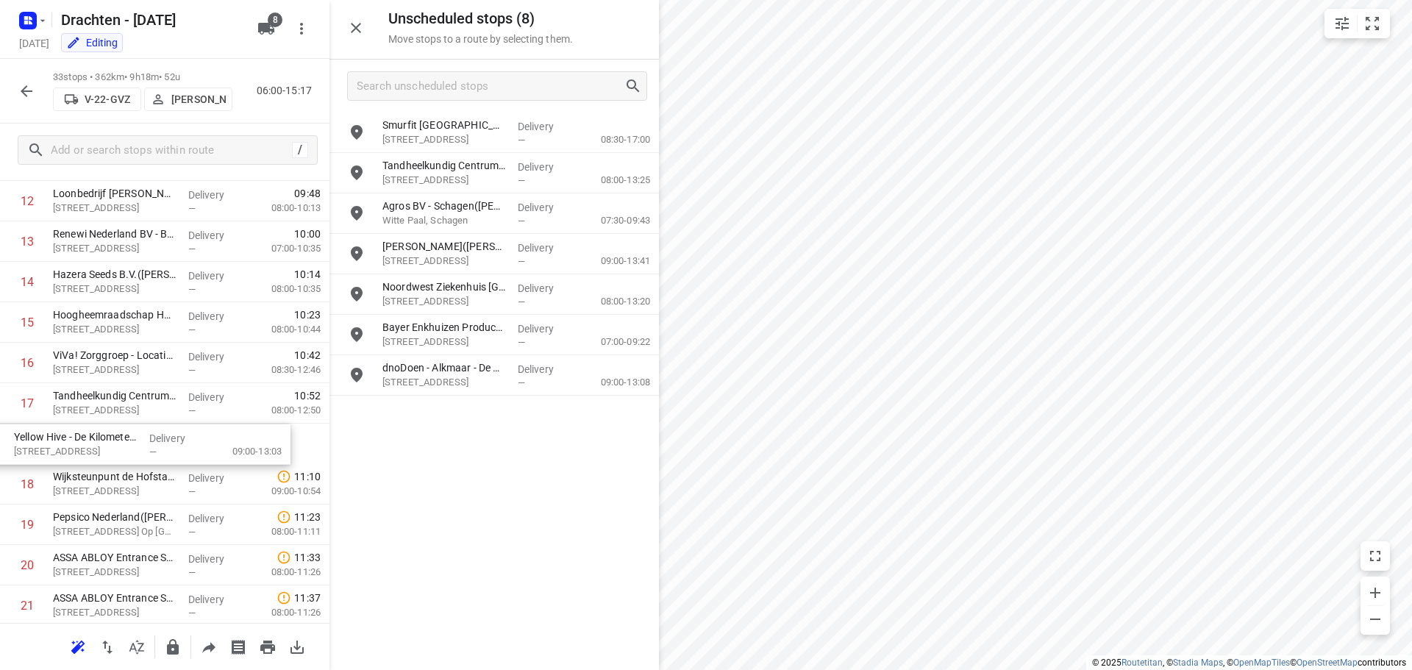
drag, startPoint x: 500, startPoint y: 330, endPoint x: 121, endPoint y: 440, distance: 395.1
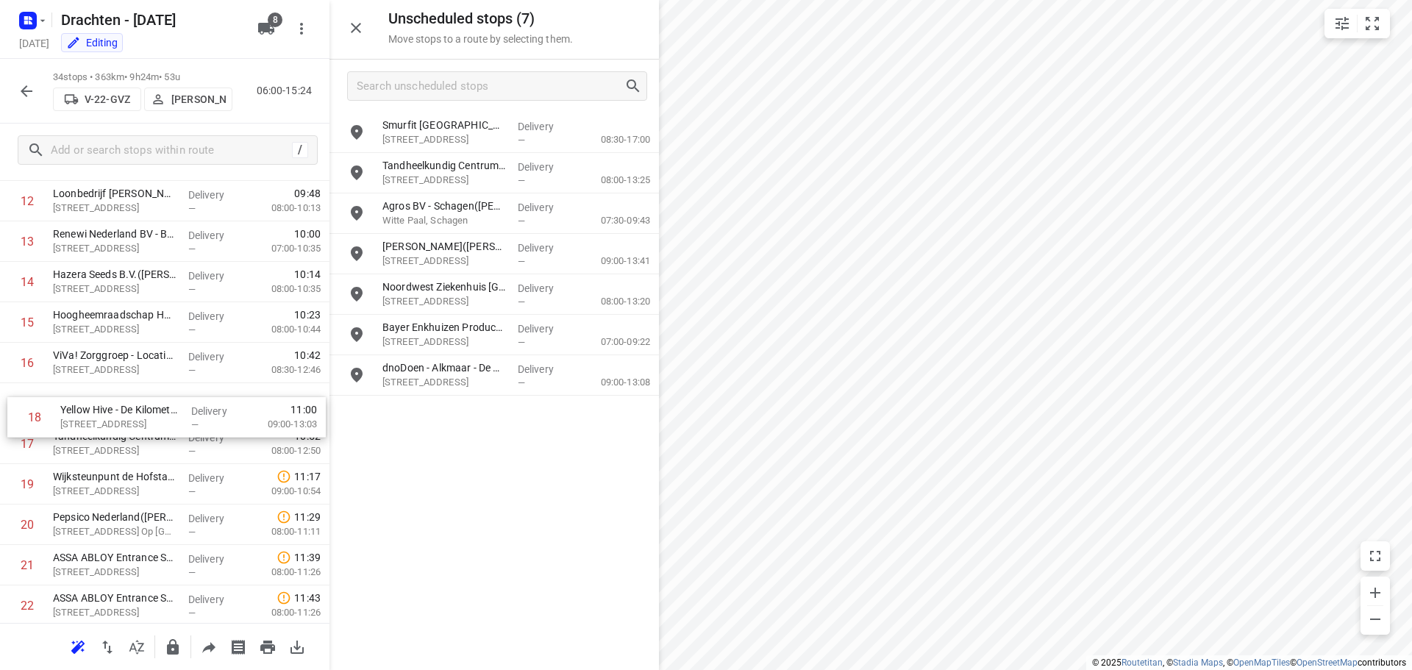
drag, startPoint x: 98, startPoint y: 455, endPoint x: 106, endPoint y: 418, distance: 37.7
click at [106, 418] on div "1 [PERSON_NAME] en Zn BV([PERSON_NAME]) [STREET_ADDRESS] Delivery — 07:32 07:15…" at bounding box center [165, 424] width 330 height 1376
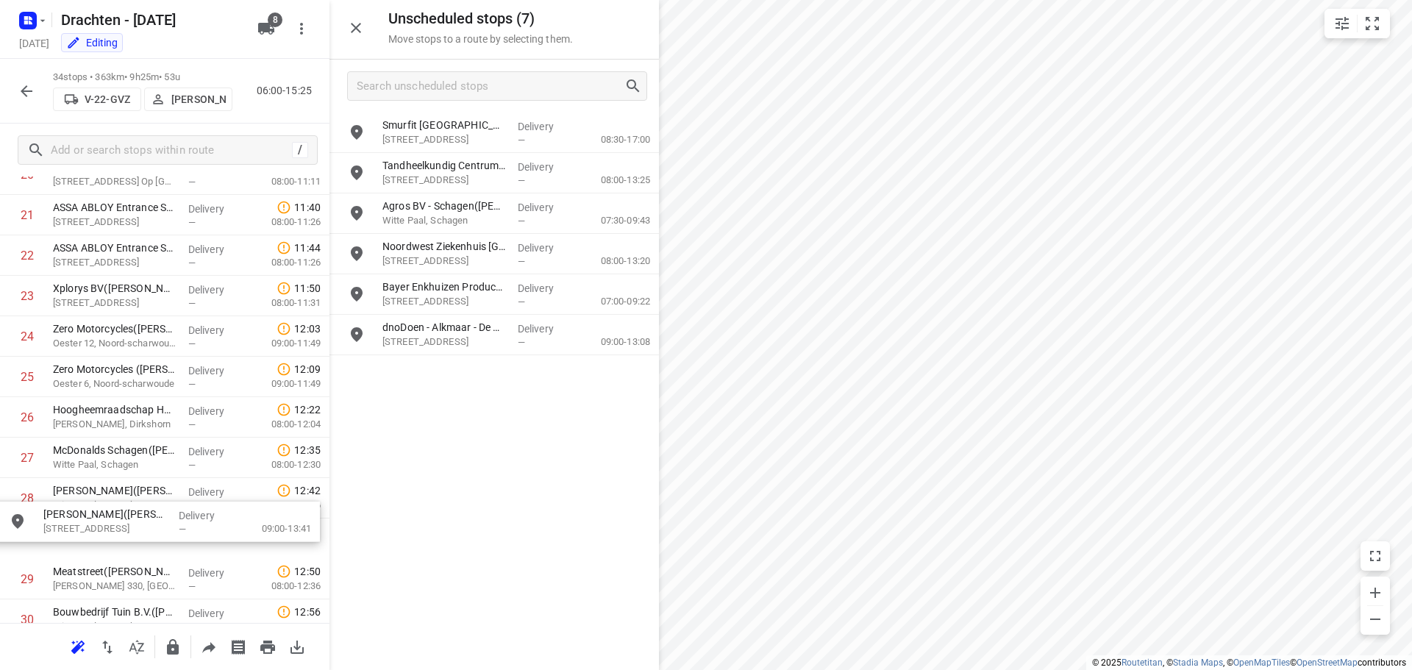
scroll to position [908, 0]
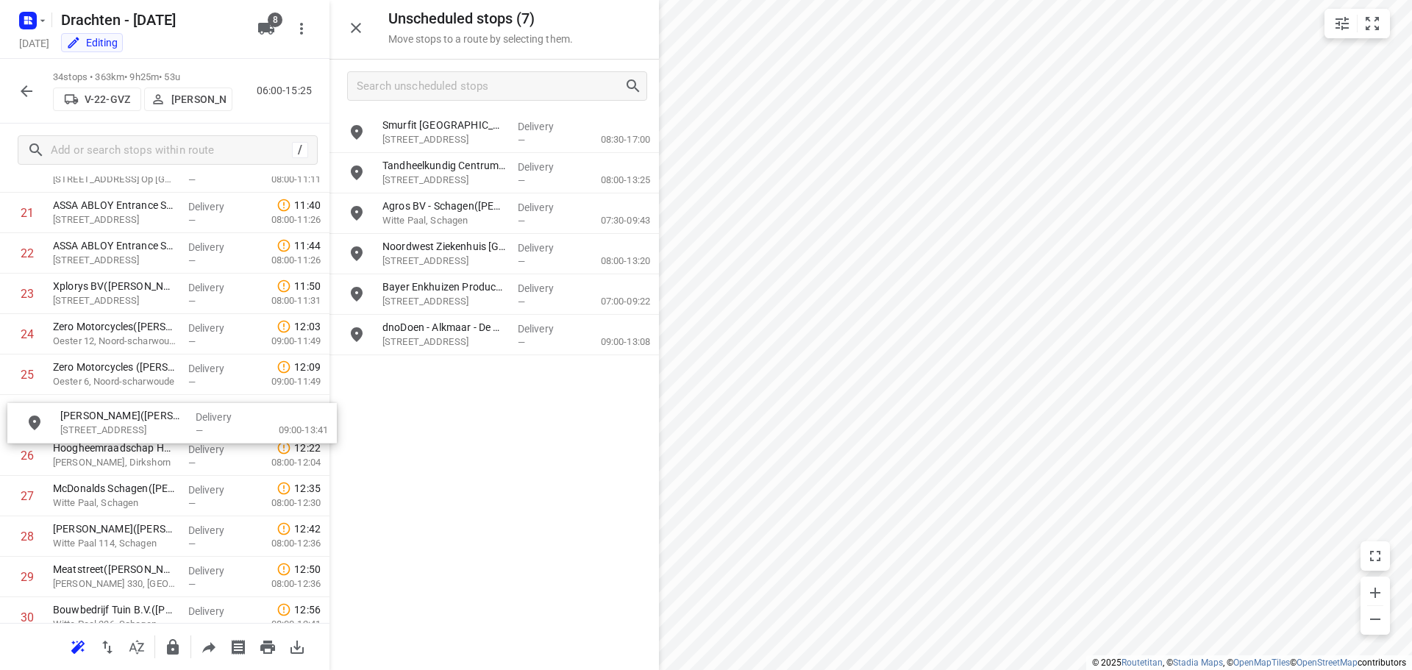
drag, startPoint x: 512, startPoint y: 246, endPoint x: 169, endPoint y: 419, distance: 383.9
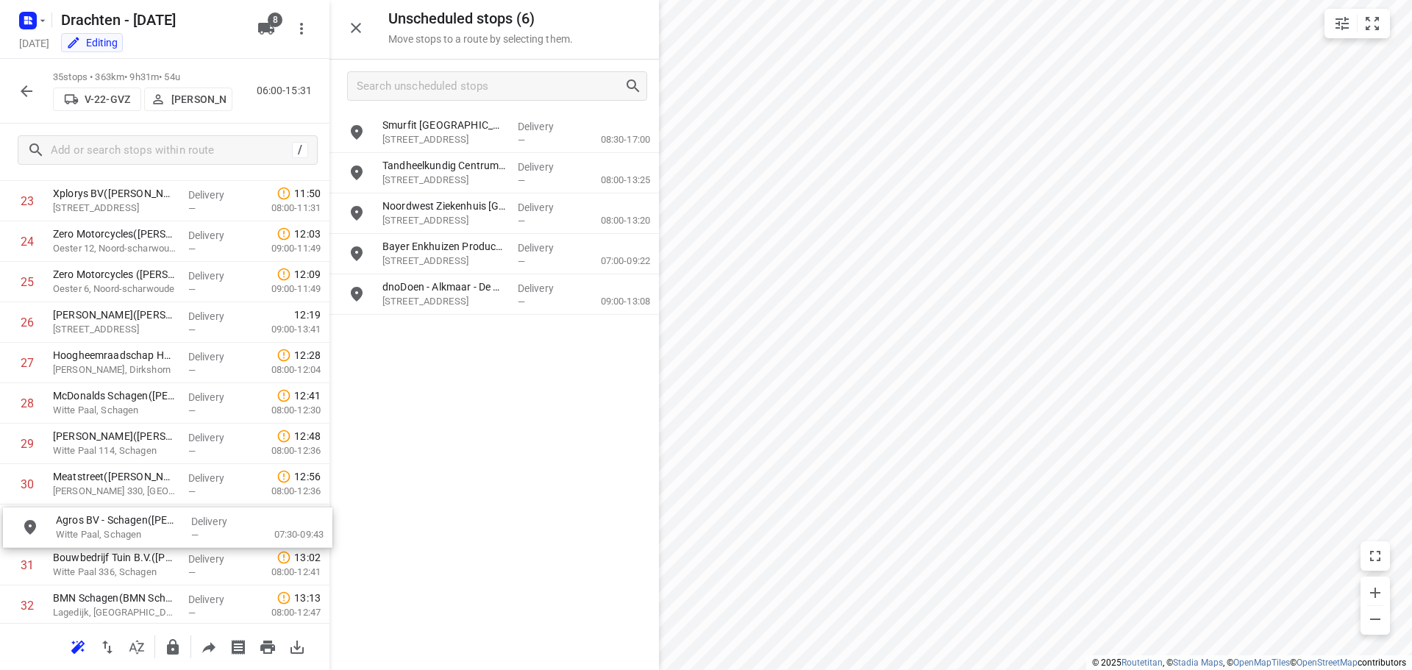
scroll to position [1005, 0]
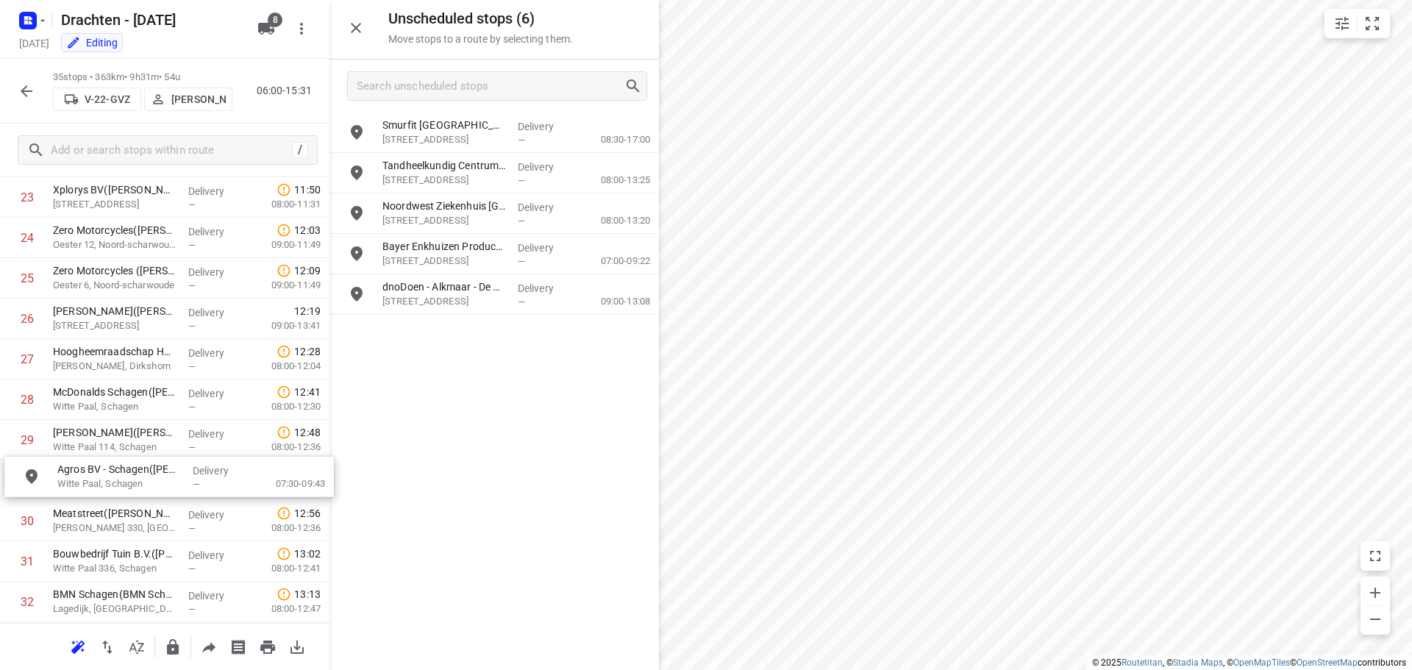
drag, startPoint x: 471, startPoint y: 216, endPoint x: 132, endPoint y: 478, distance: 427.9
click at [168, 646] on icon "button" at bounding box center [173, 646] width 12 height 15
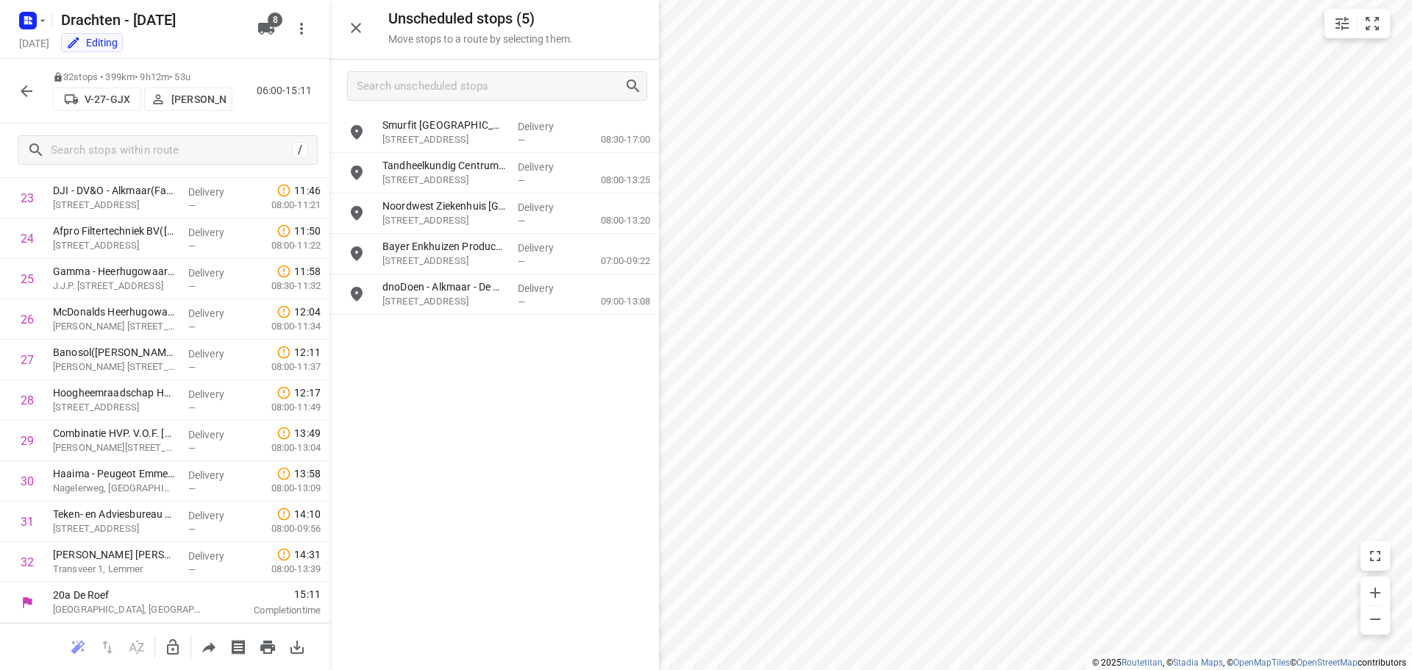
click at [175, 652] on icon "button" at bounding box center [173, 647] width 18 height 18
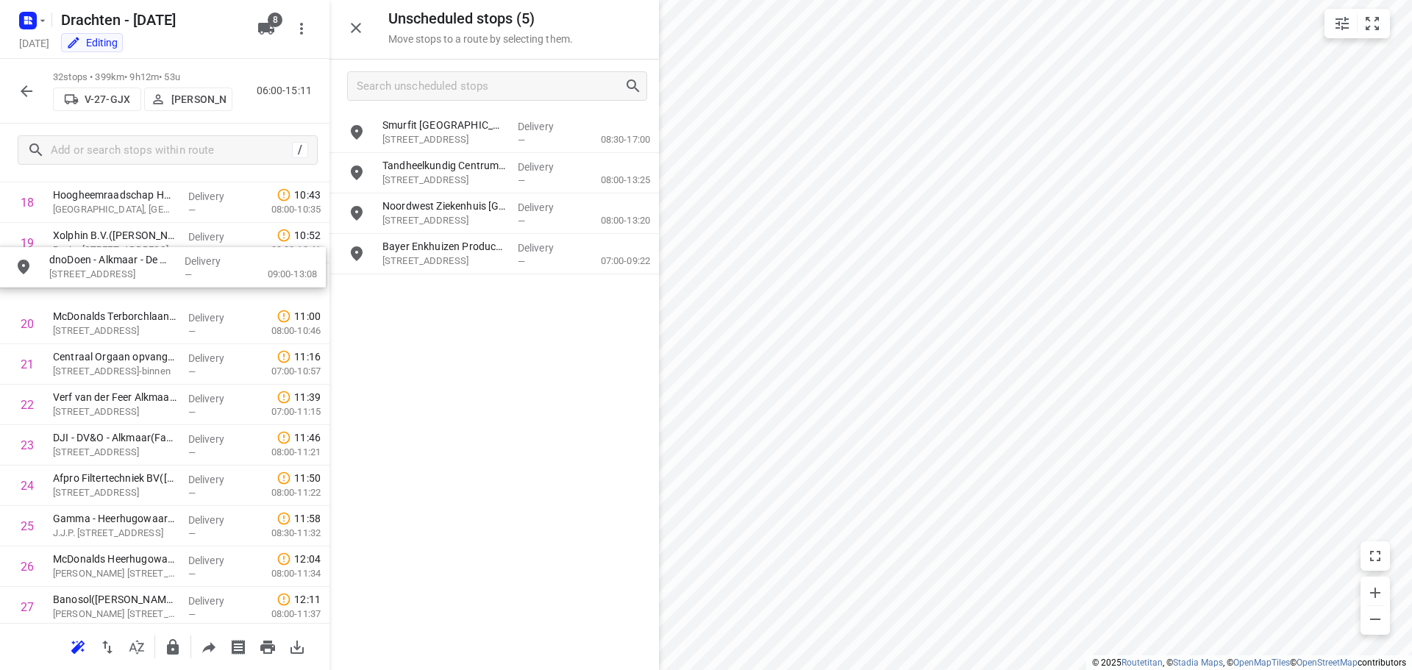
scroll to position [793, 0]
drag, startPoint x: 464, startPoint y: 307, endPoint x: 129, endPoint y: 308, distance: 335.4
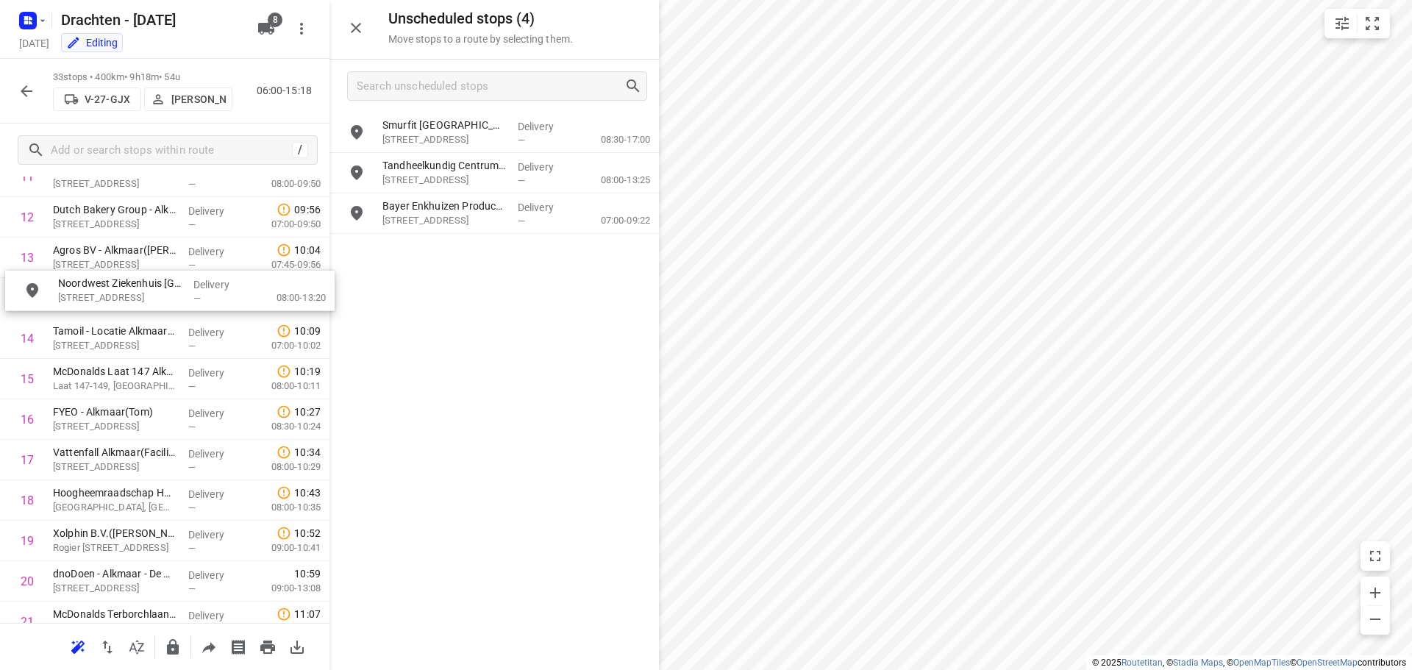
scroll to position [538, 0]
drag, startPoint x: 472, startPoint y: 206, endPoint x: 140, endPoint y: 330, distance: 354.3
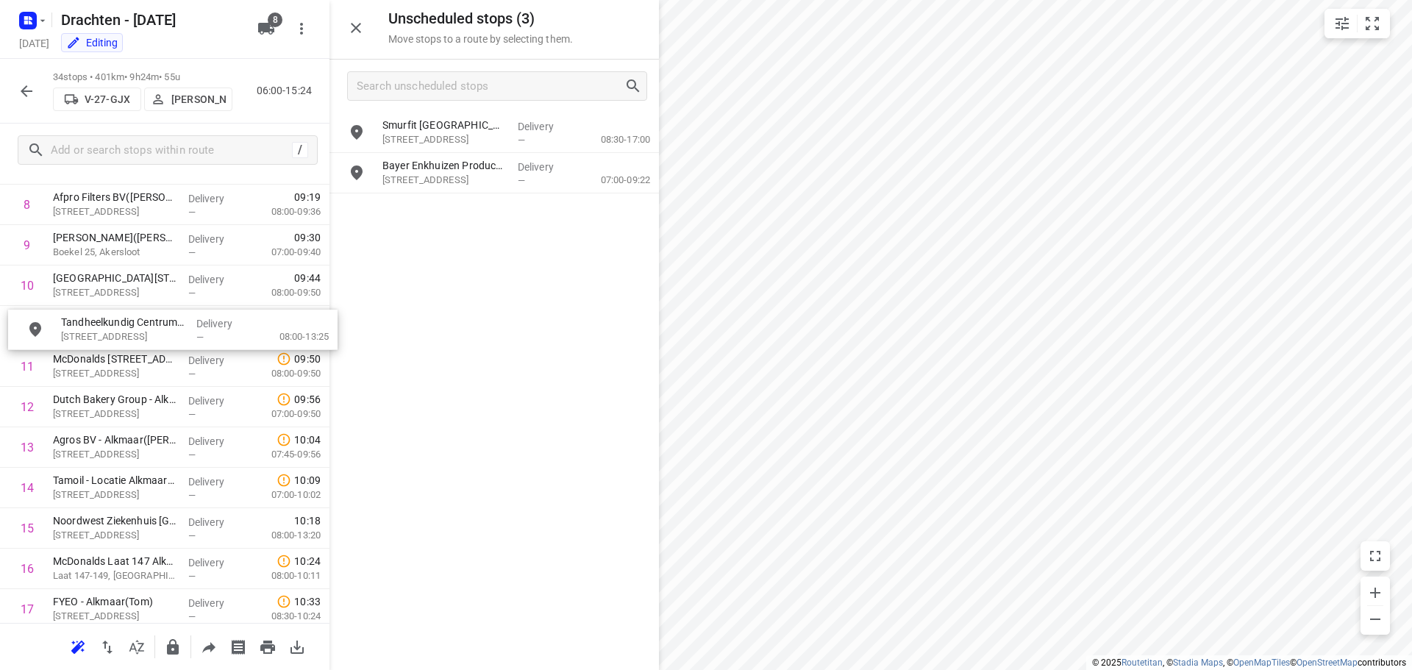
scroll to position [390, 0]
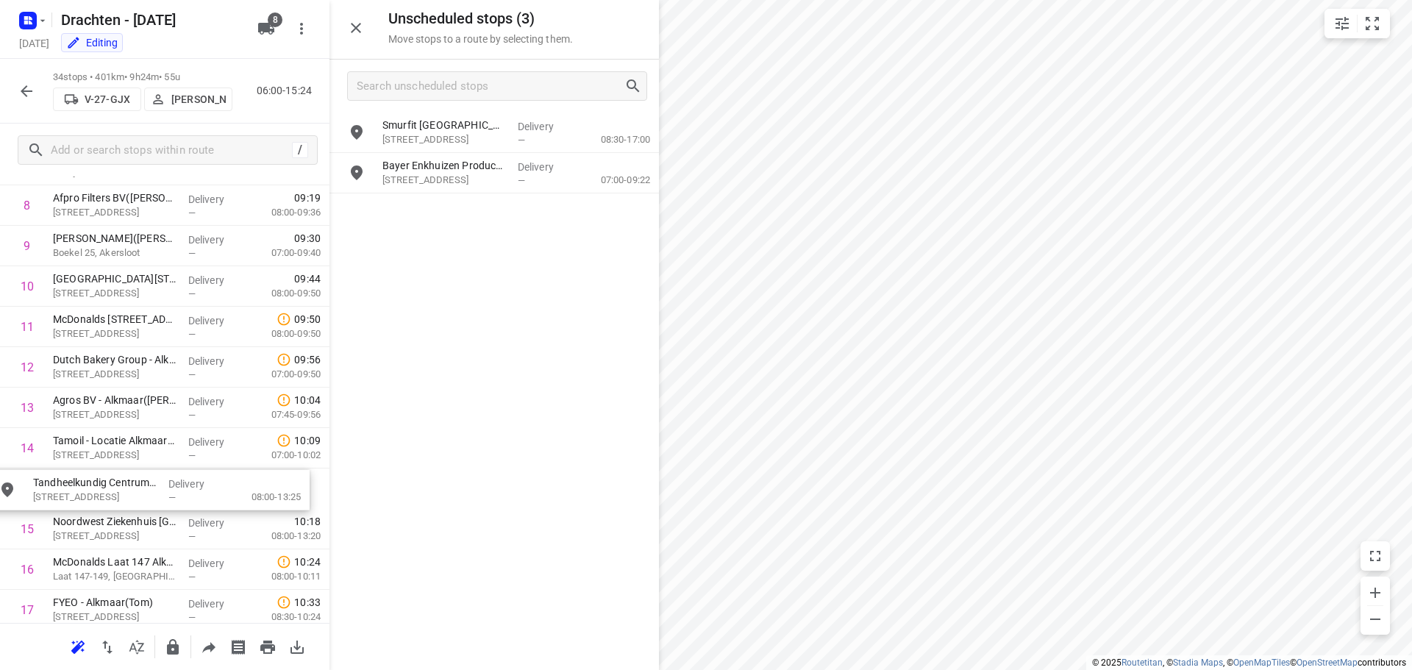
drag, startPoint x: 469, startPoint y: 168, endPoint x: 113, endPoint y: 486, distance: 477.7
click at [179, 647] on icon "button" at bounding box center [173, 647] width 18 height 18
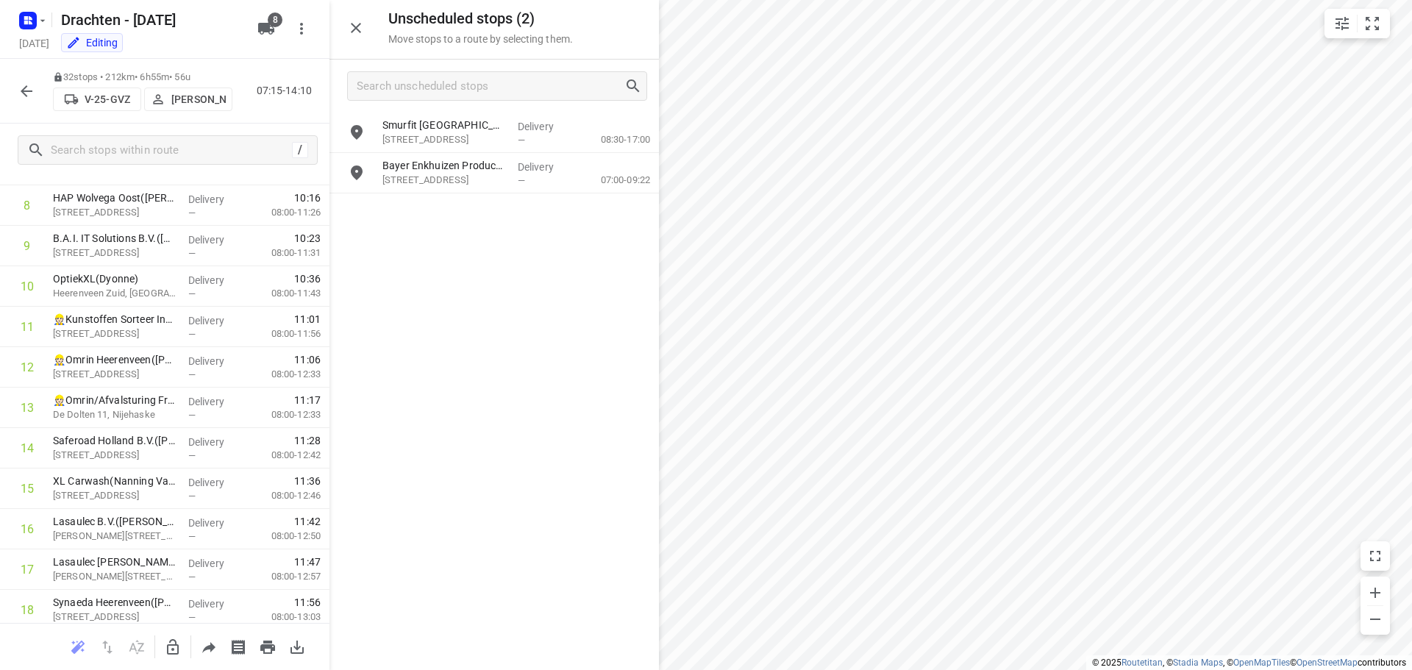
click at [169, 646] on icon "button" at bounding box center [173, 647] width 18 height 18
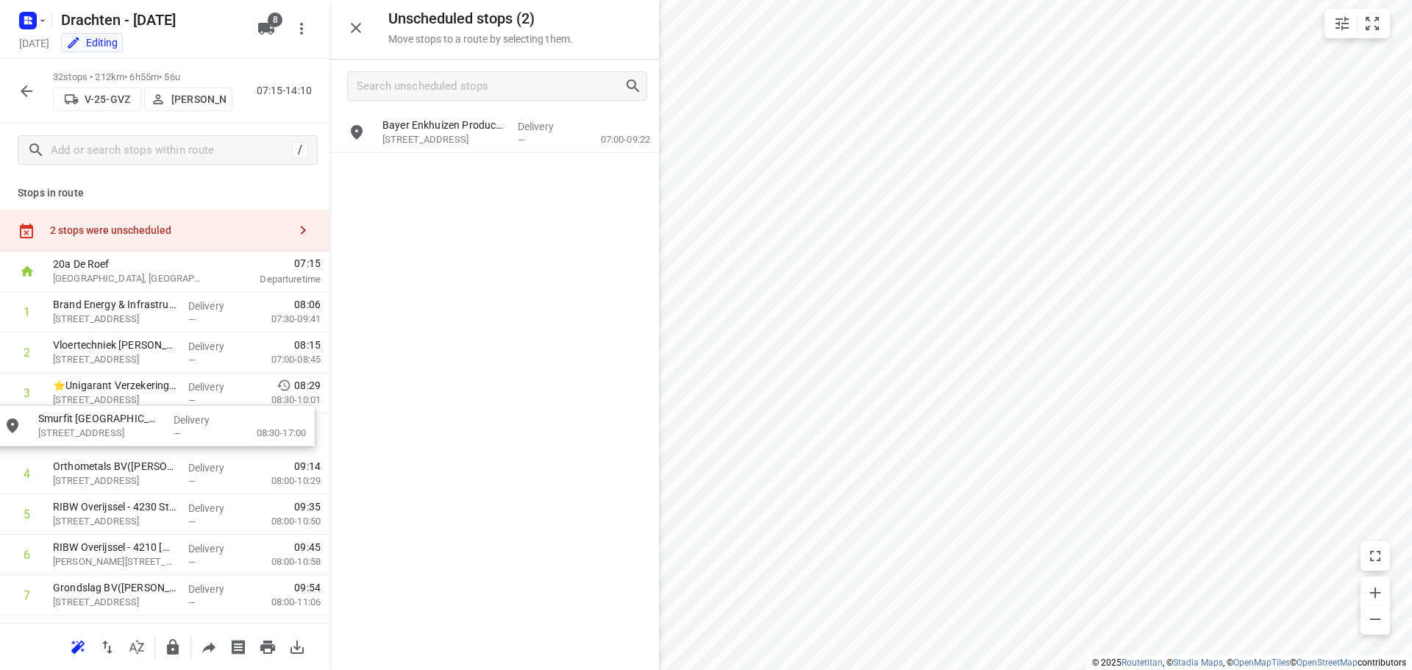
drag, startPoint x: 463, startPoint y: 144, endPoint x: 114, endPoint y: 451, distance: 464.9
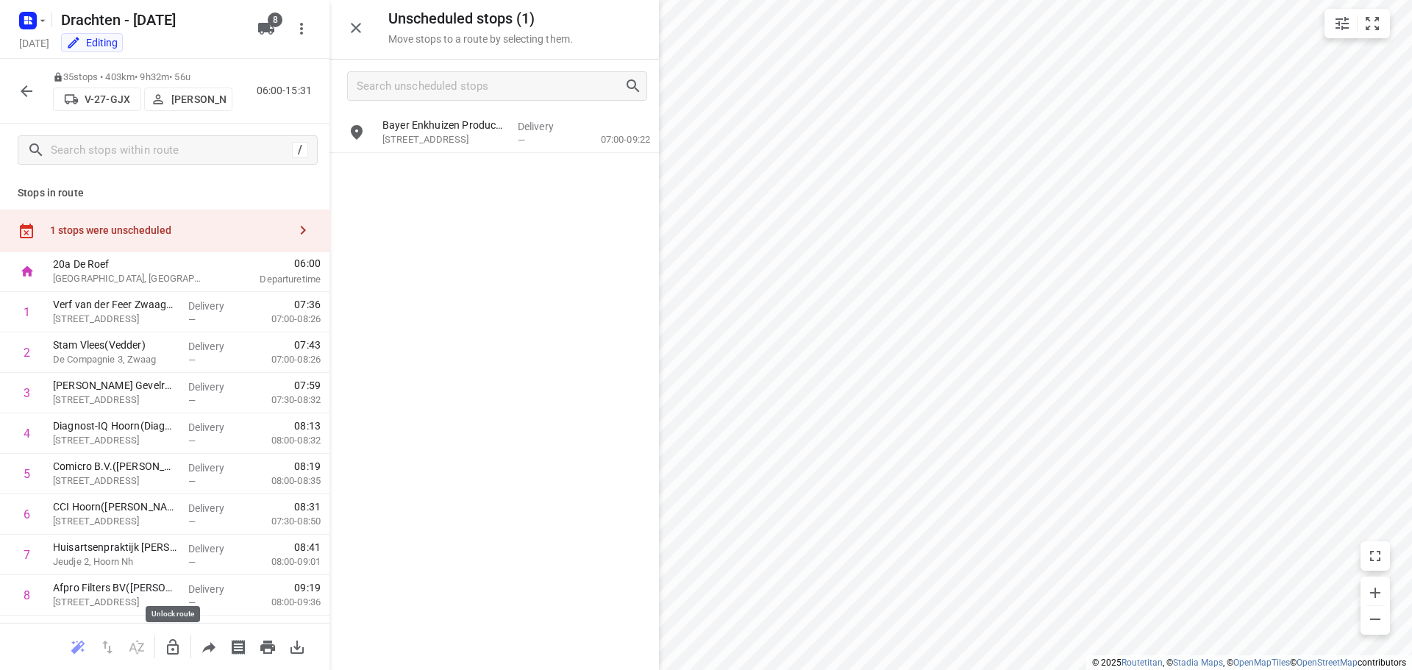
click at [173, 649] on icon "button" at bounding box center [173, 646] width 12 height 15
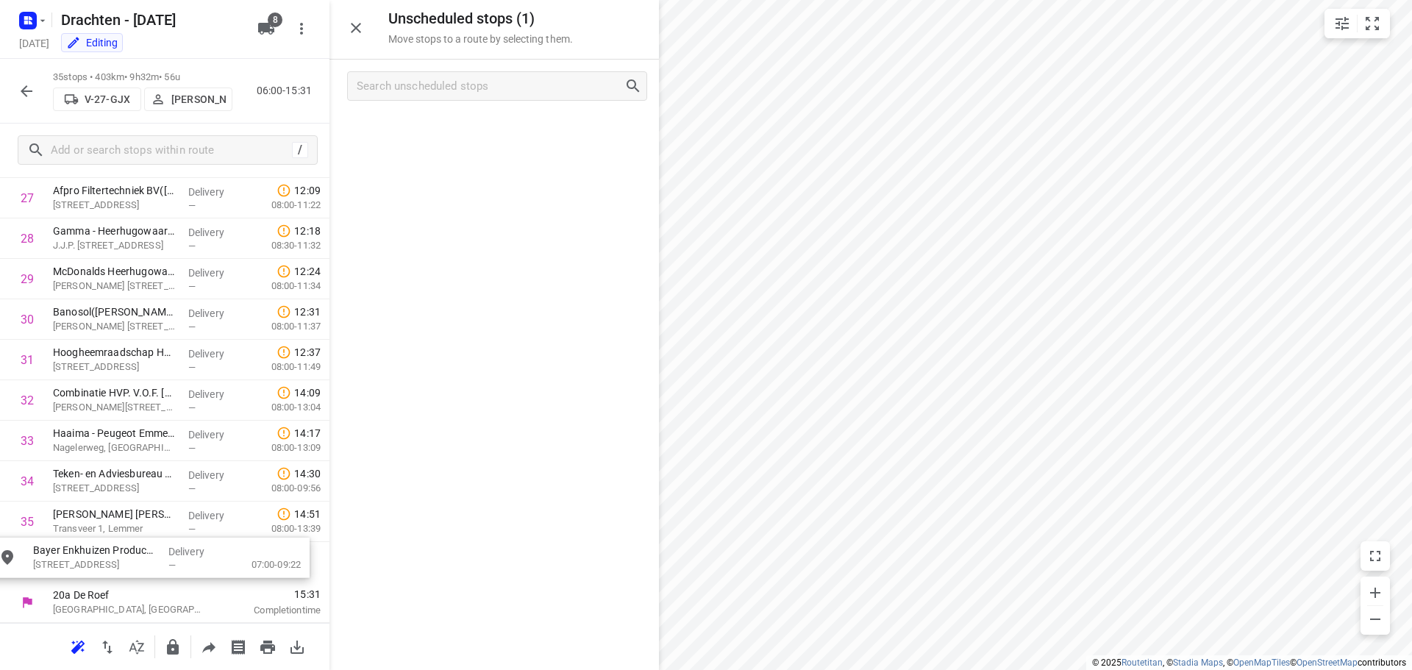
scroll to position [1177, 0]
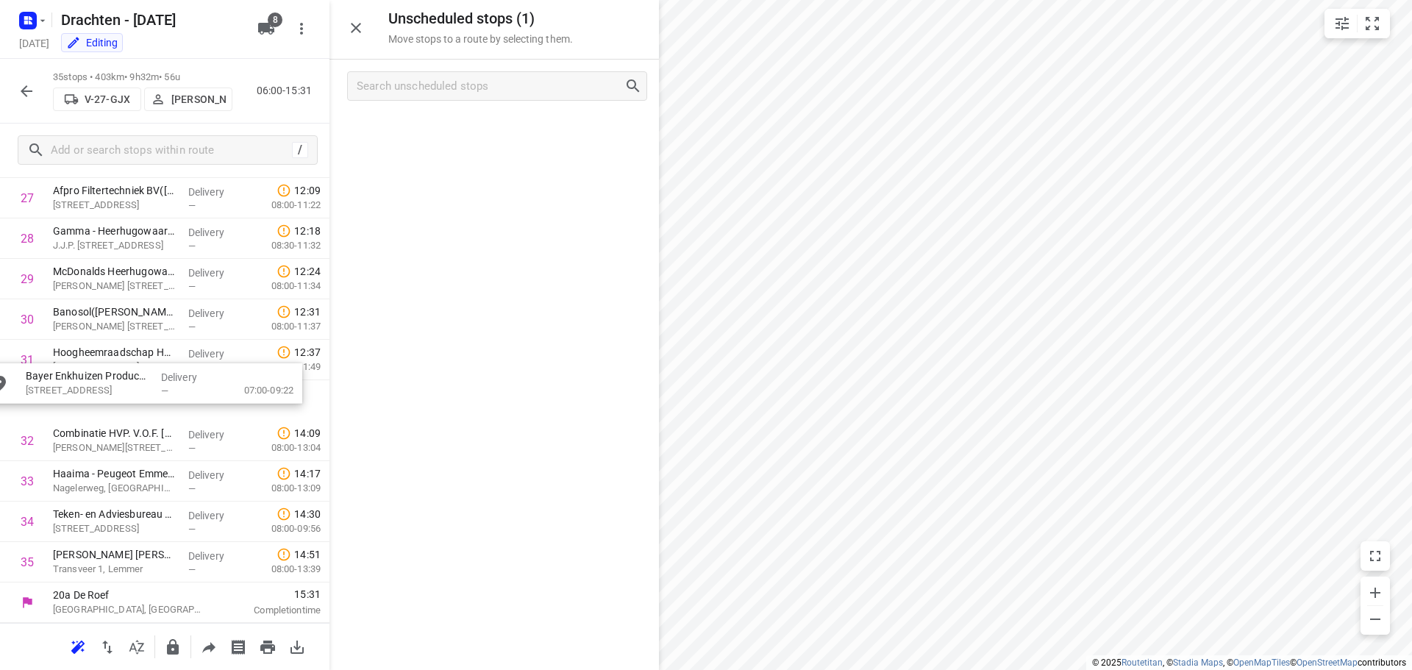
drag, startPoint x: 482, startPoint y: 139, endPoint x: 113, endPoint y: 409, distance: 457.4
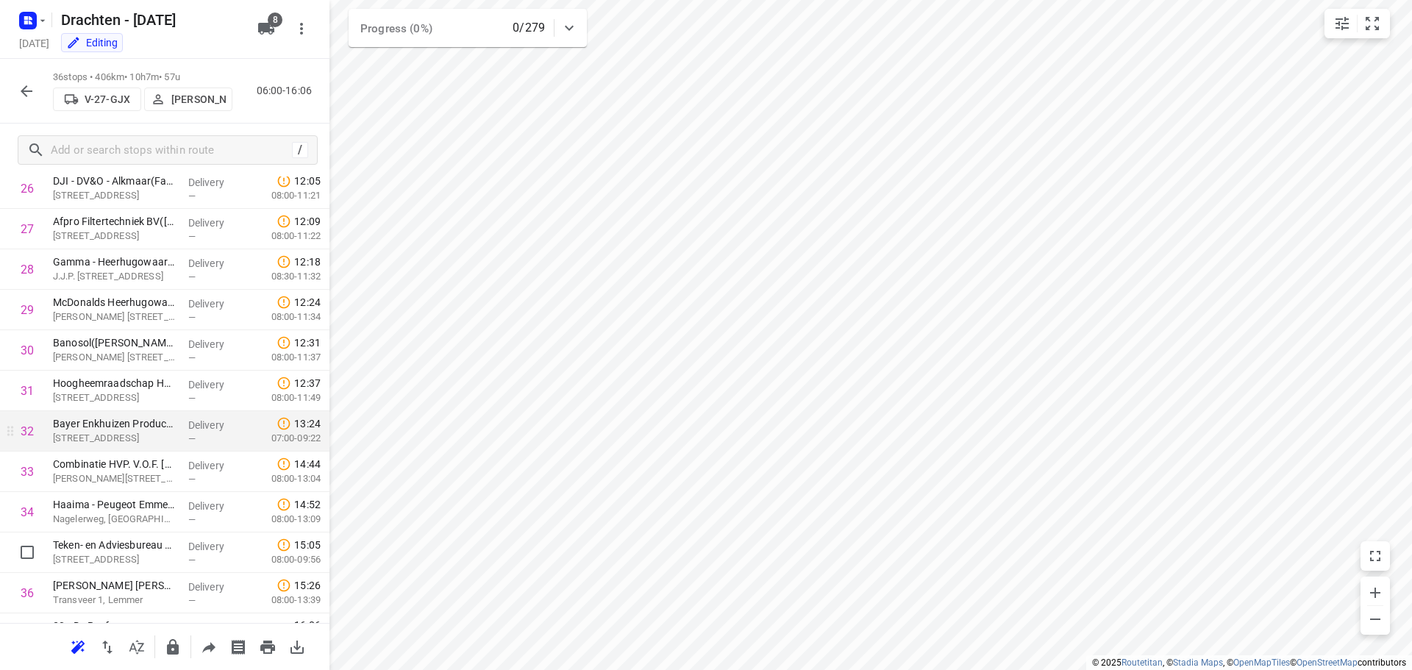
scroll to position [1124, 0]
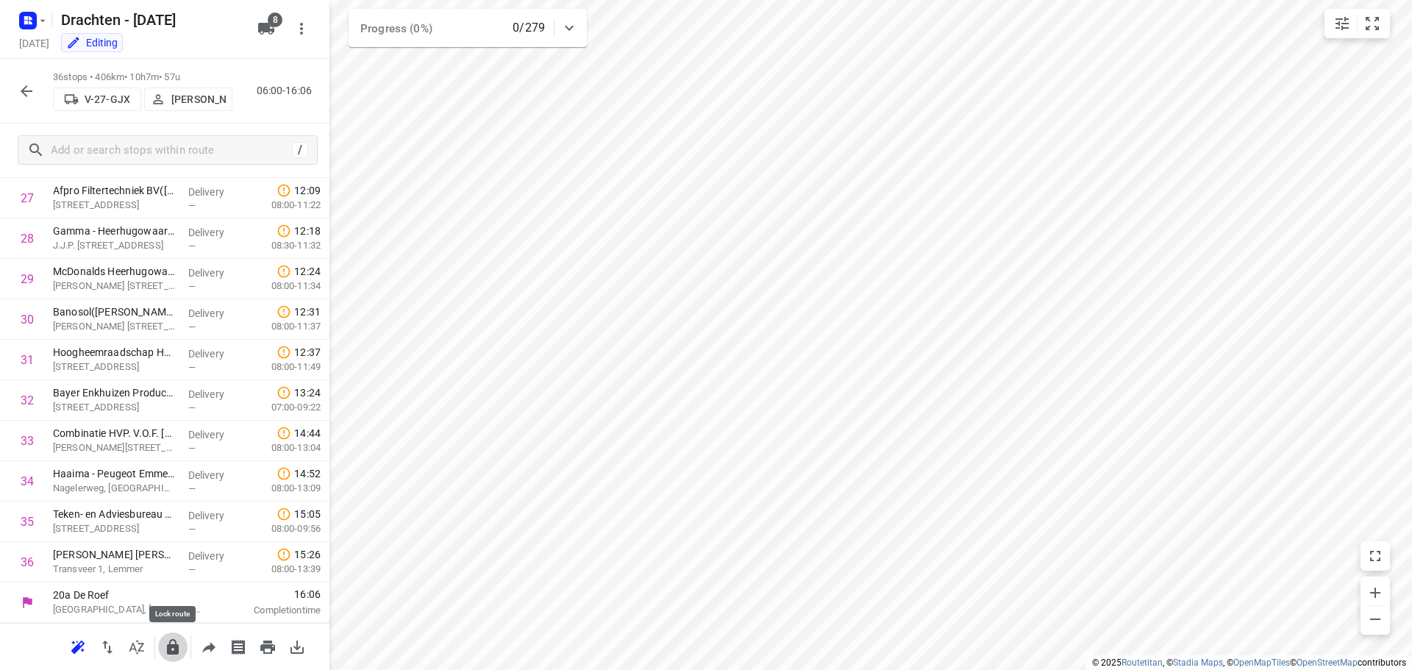
click at [171, 647] on icon "button" at bounding box center [173, 646] width 12 height 15
click at [25, 93] on icon "button" at bounding box center [27, 91] width 18 height 18
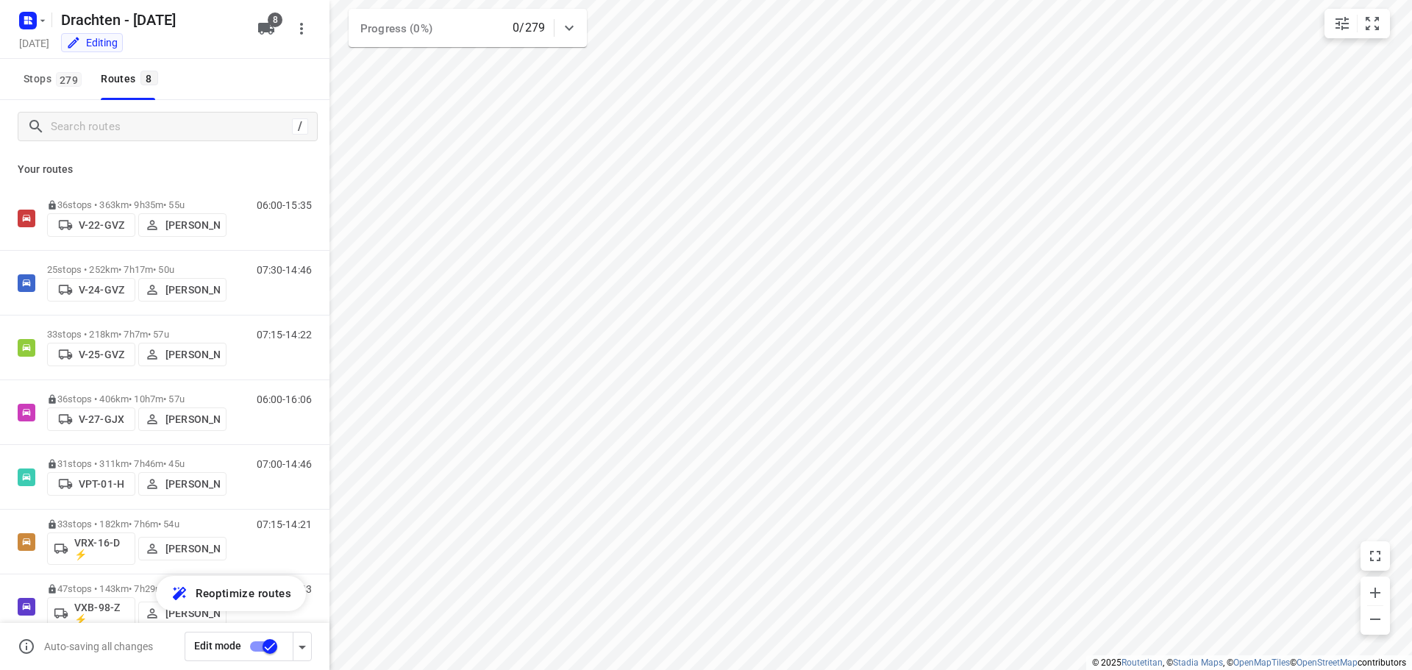
click at [267, 650] on input "checkbox" at bounding box center [270, 647] width 84 height 28
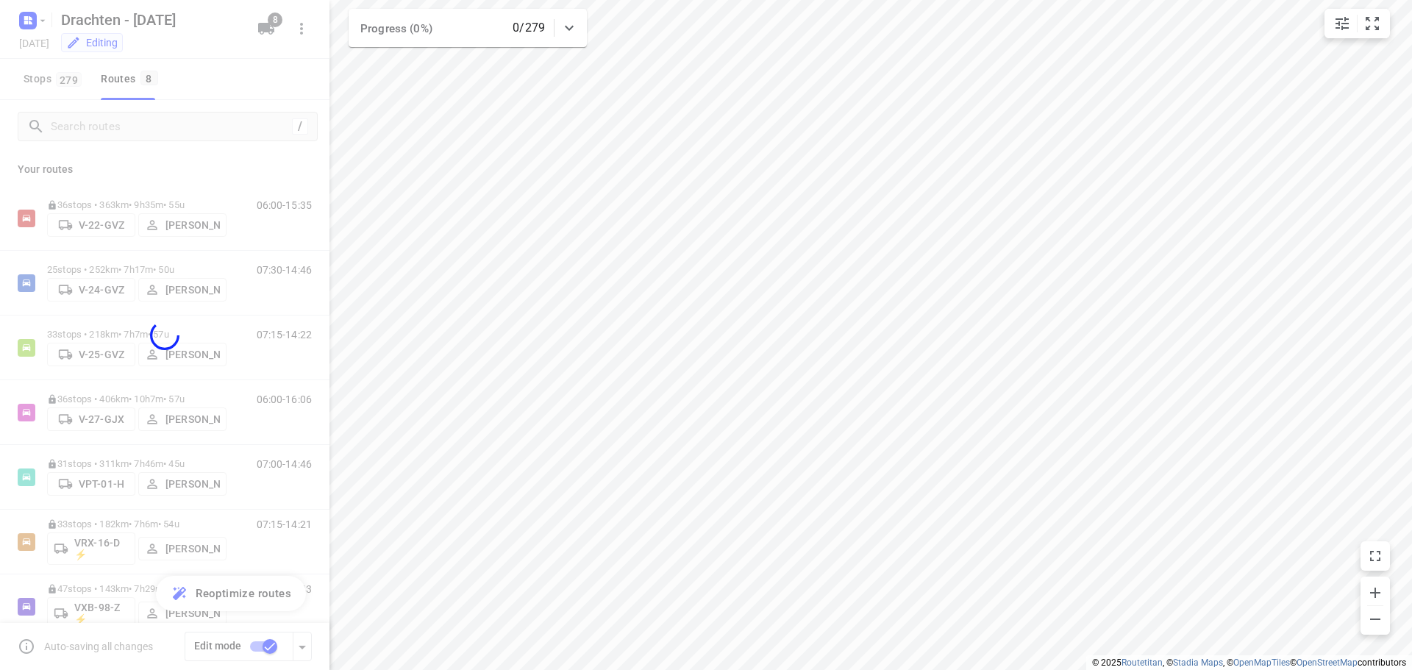
checkbox input "false"
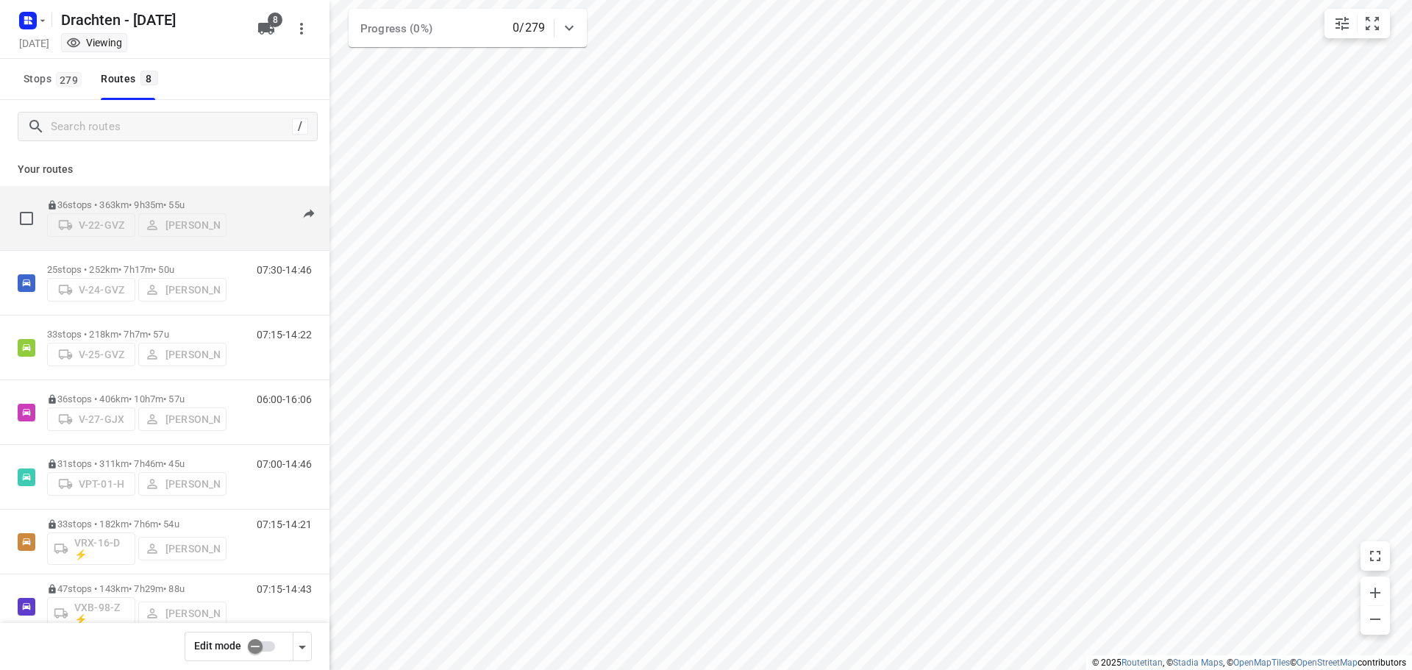
click at [164, 199] on p "36 stops • 363km • 9h35m • 55u" at bounding box center [136, 204] width 179 height 11
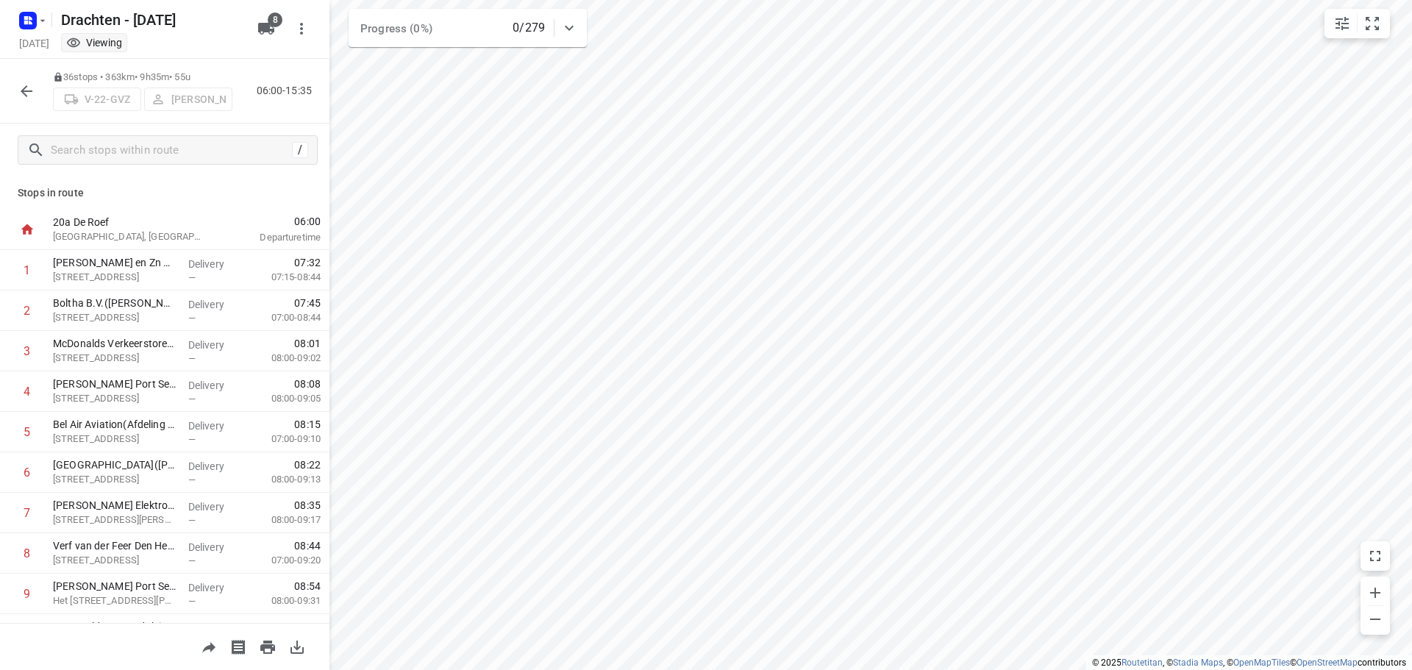
click at [26, 95] on icon "button" at bounding box center [27, 91] width 12 height 12
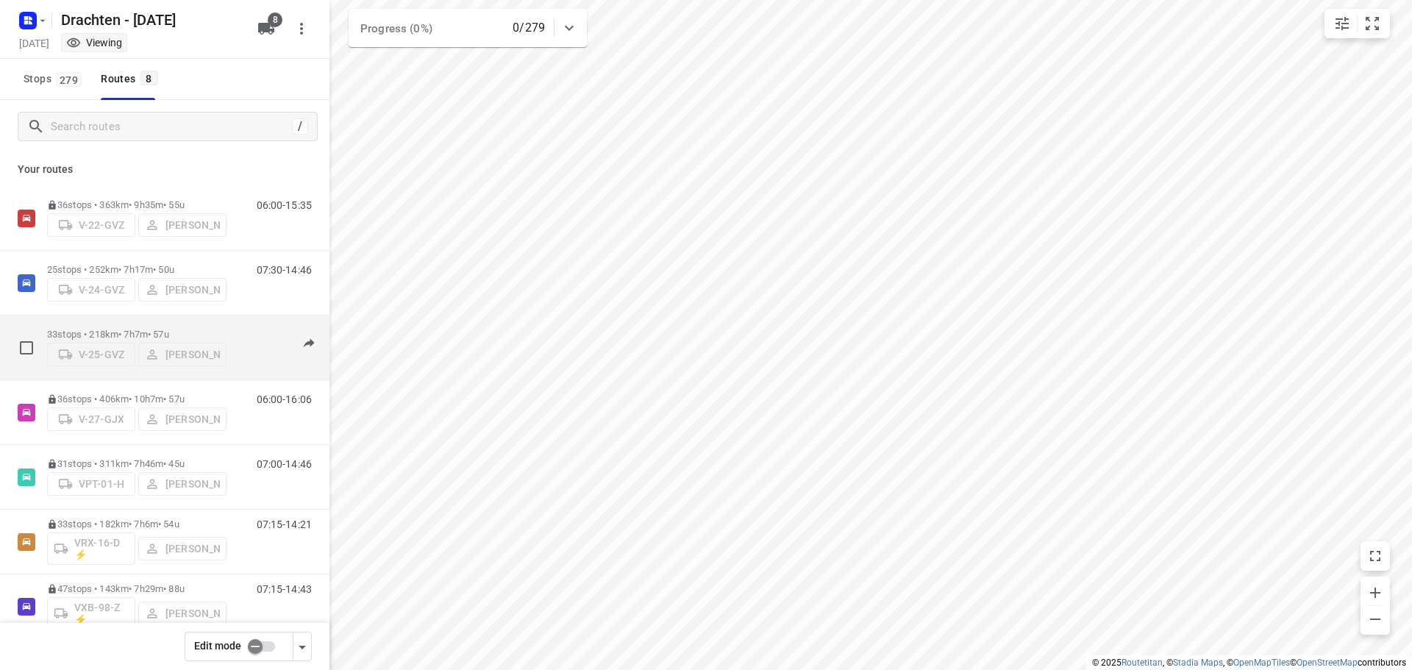
click at [161, 329] on p "33 stops • 218km • 7h7m • 57u" at bounding box center [136, 334] width 179 height 11
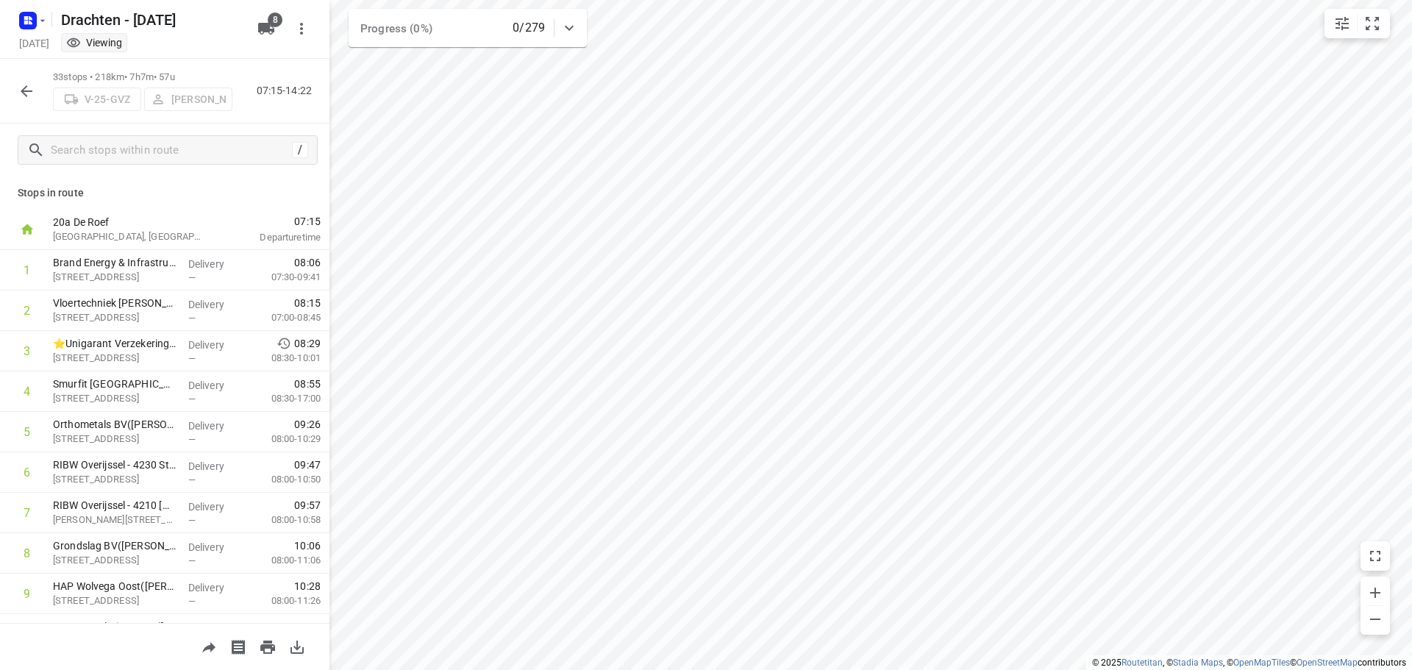
click at [21, 93] on icon "button" at bounding box center [27, 91] width 18 height 18
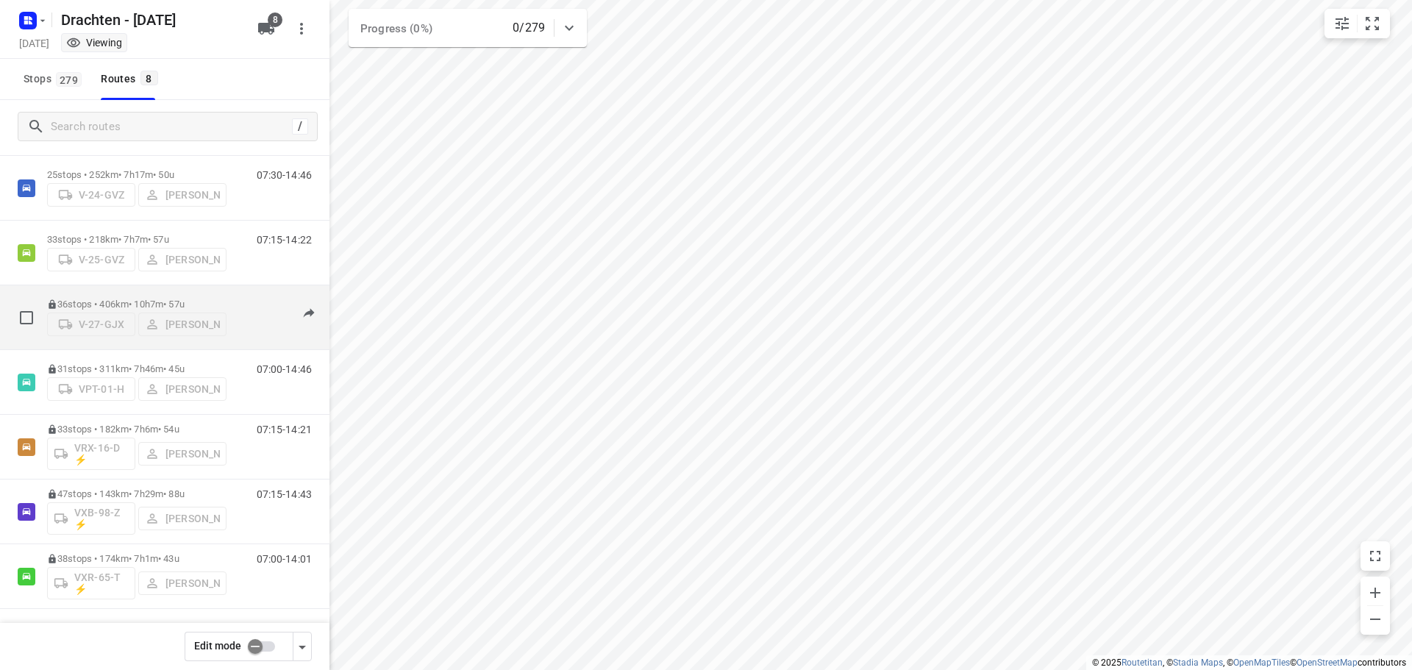
scroll to position [96, 0]
